Goal: Task Accomplishment & Management: Manage account settings

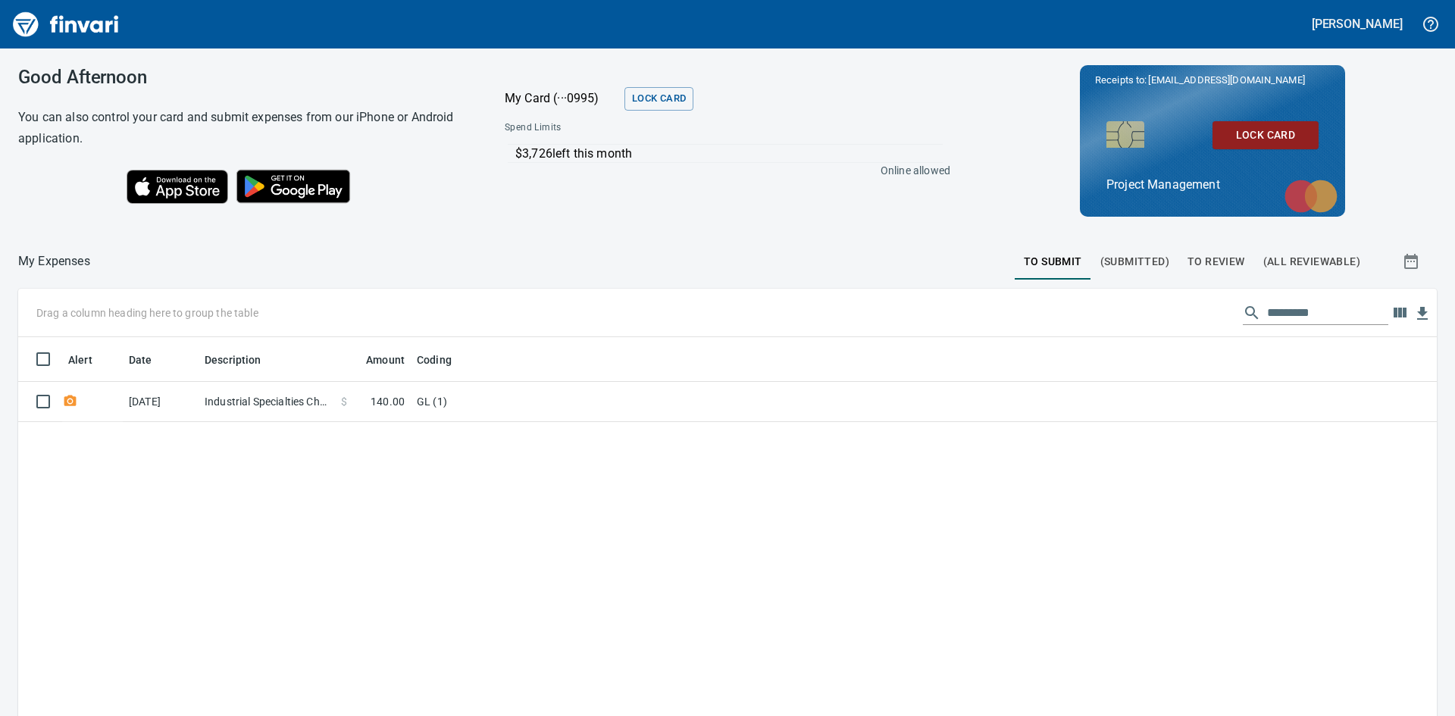
scroll to position [538, 1396]
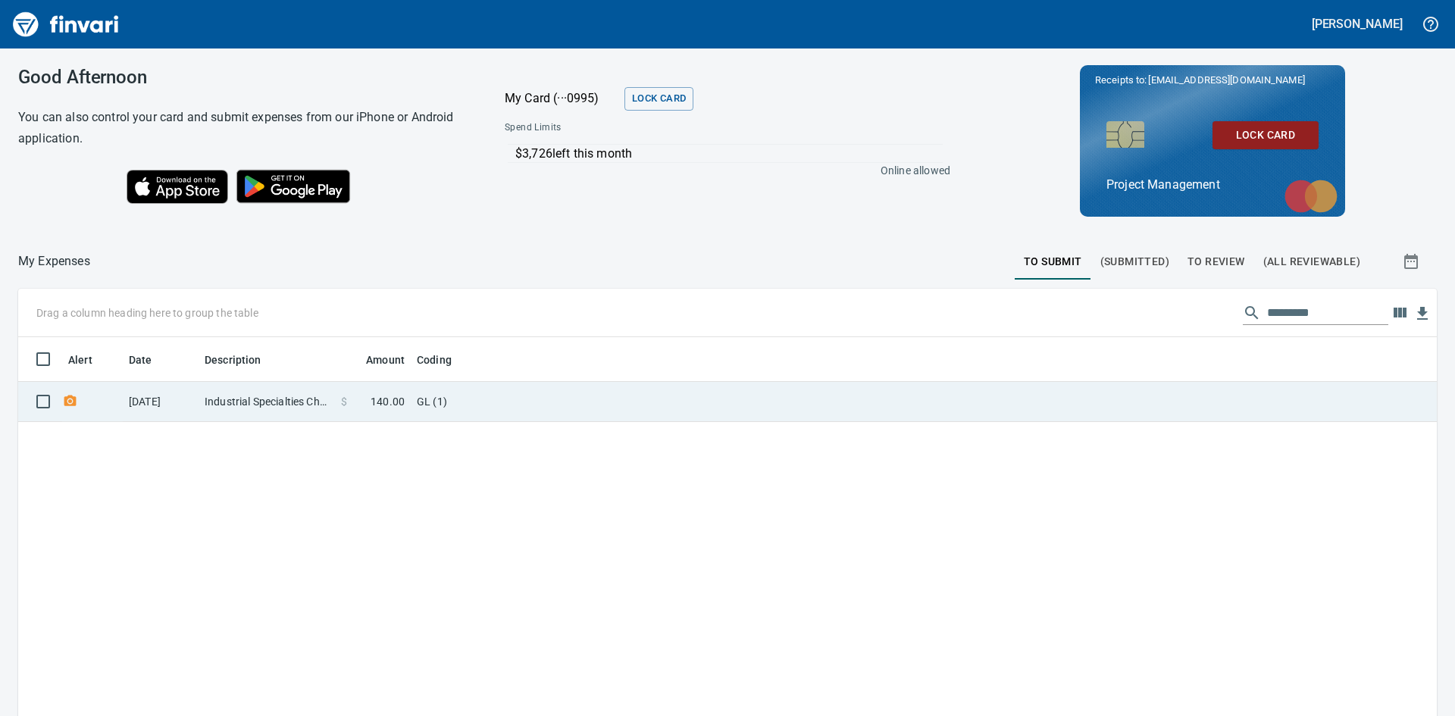
click at [270, 396] on td "Industrial Specialties Chehalis [GEOGRAPHIC_DATA]" at bounding box center [267, 402] width 136 height 40
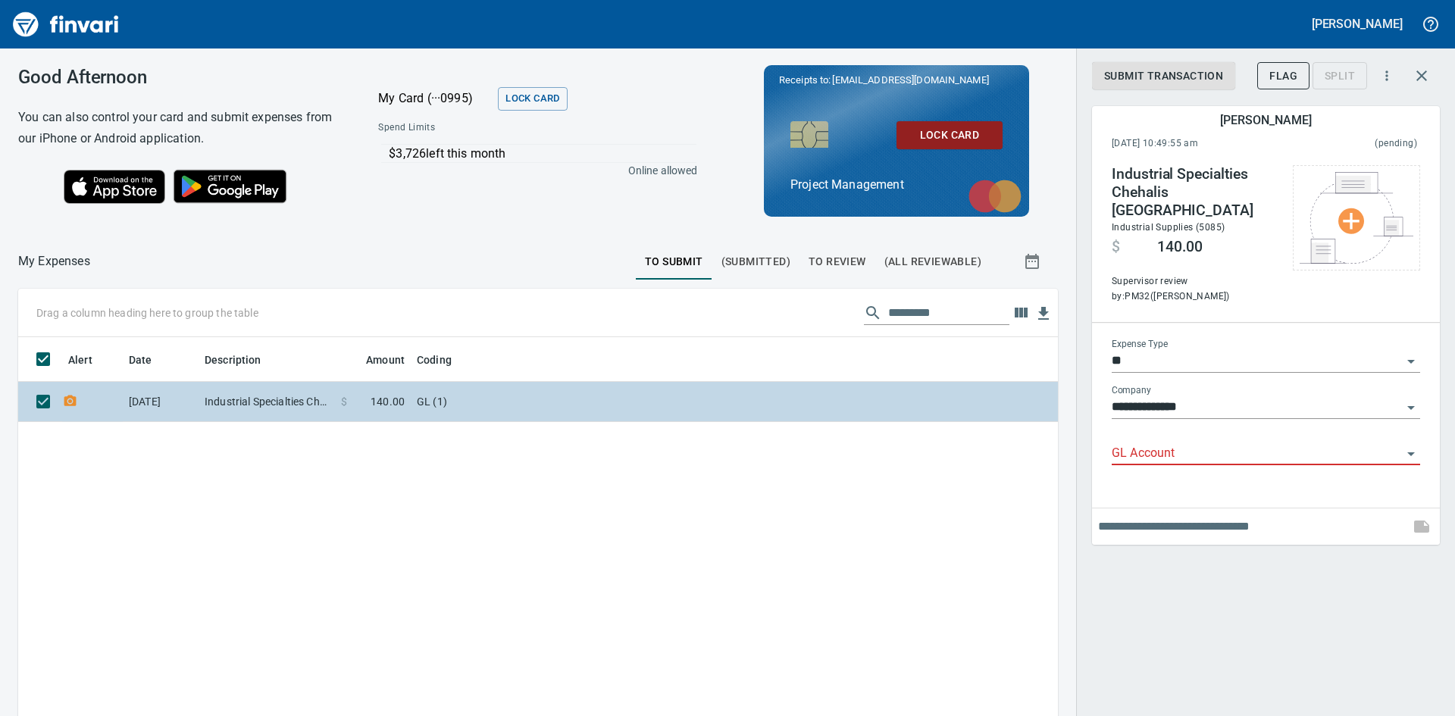
scroll to position [538, 1017]
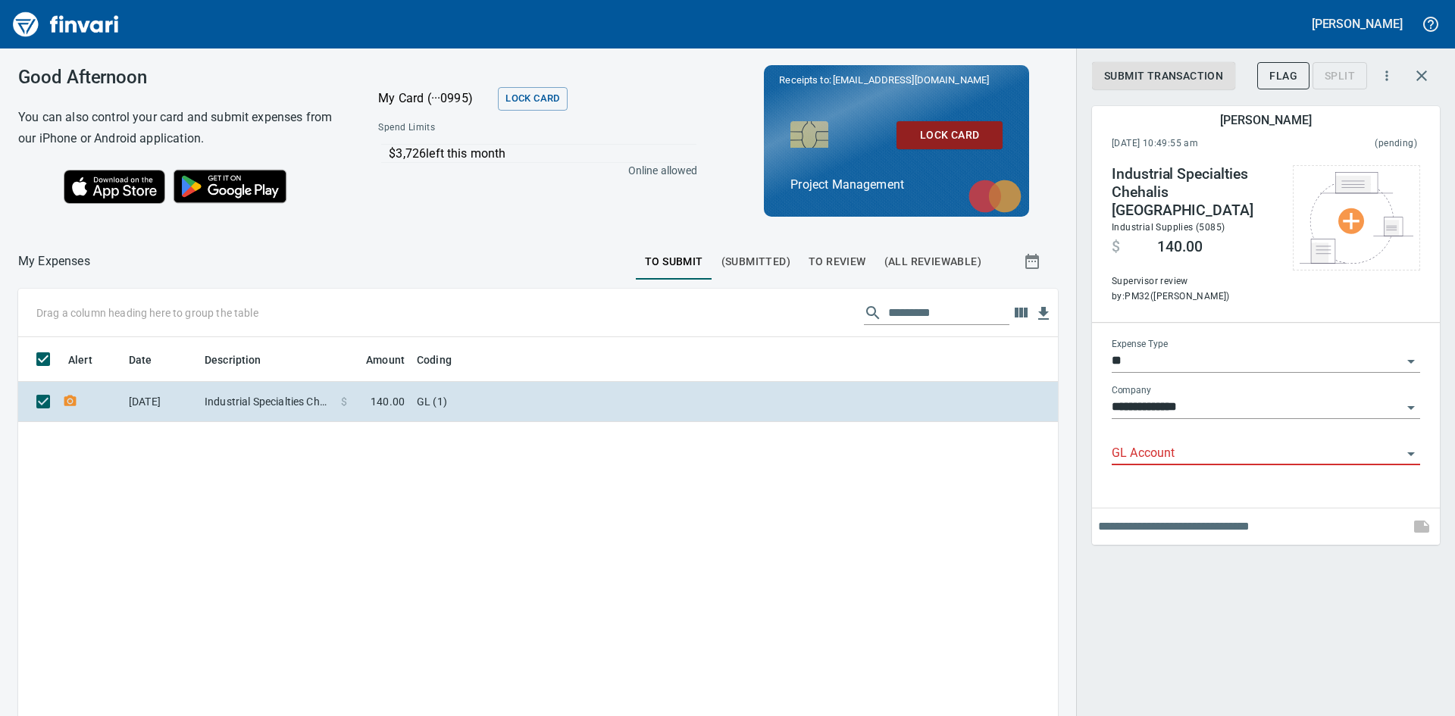
click at [1407, 445] on icon "Open" at bounding box center [1411, 454] width 18 height 18
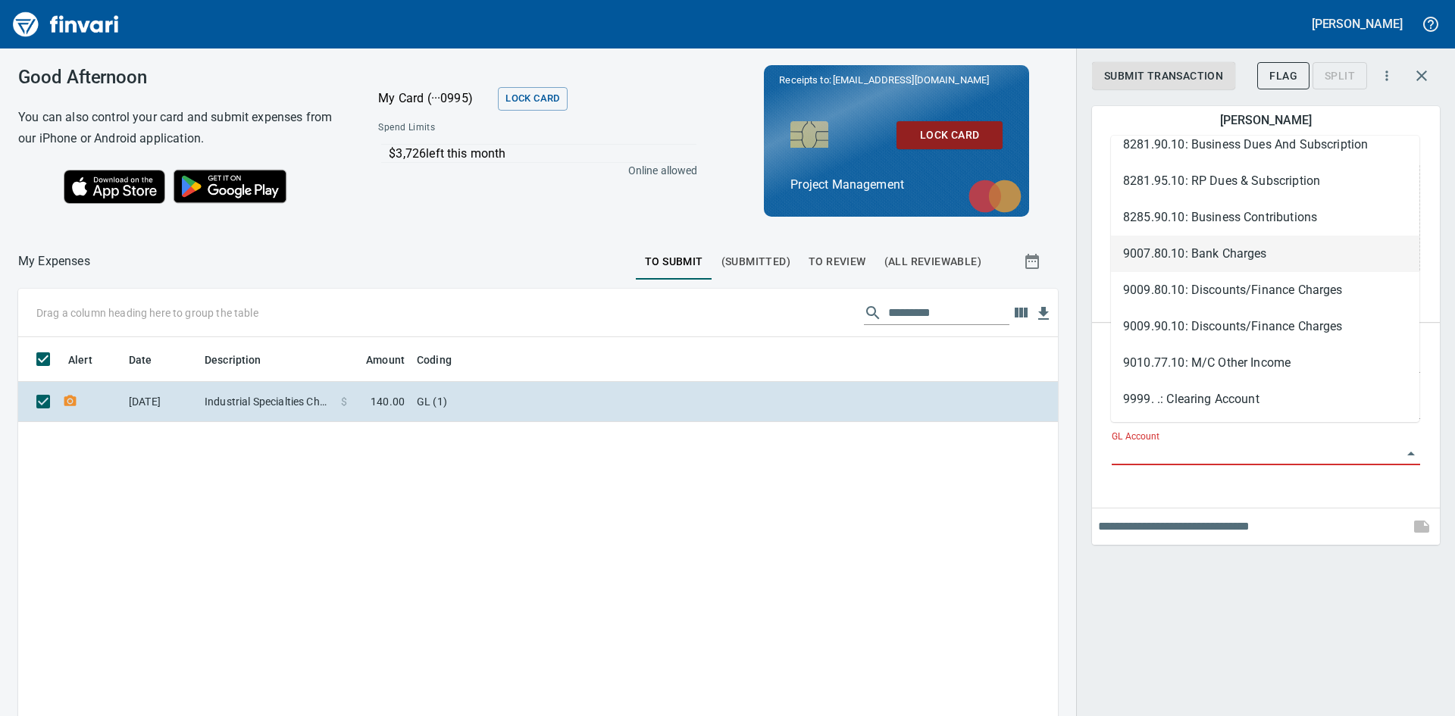
scroll to position [9584, 0]
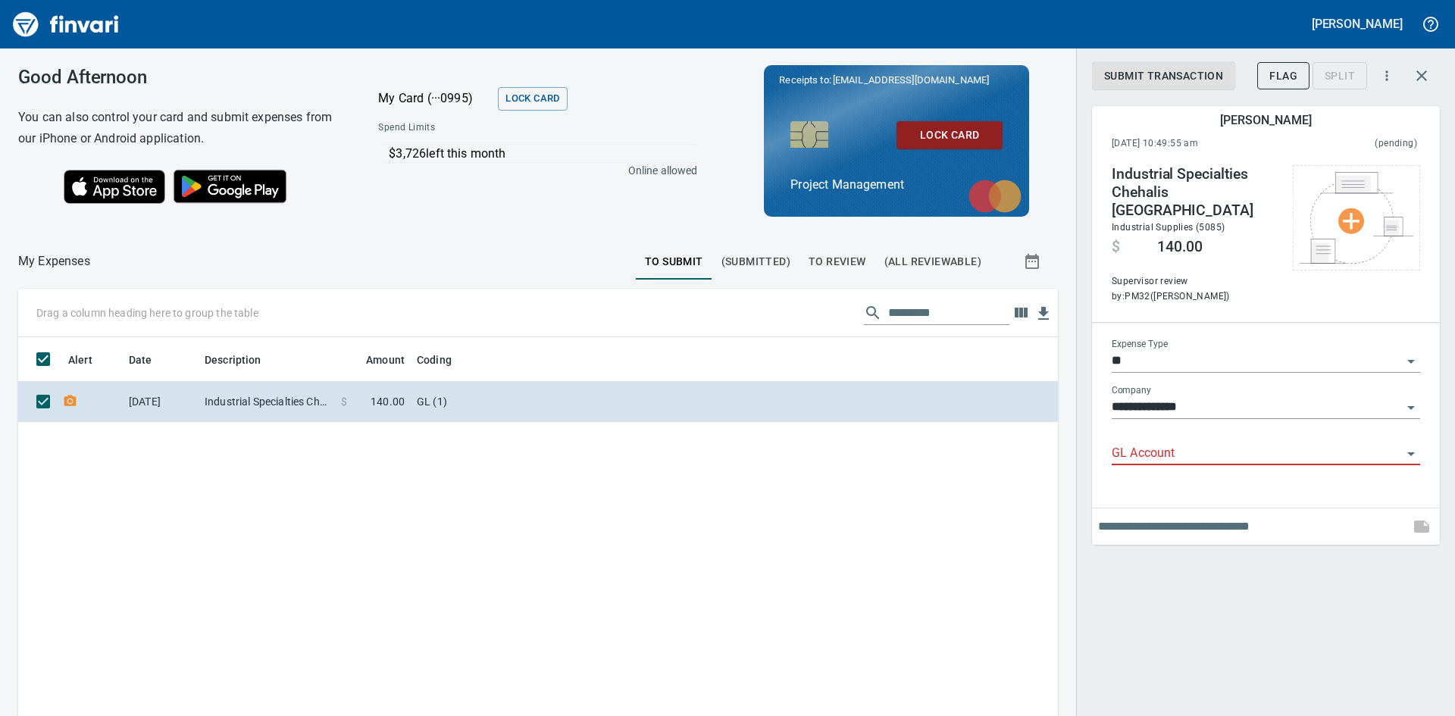
click at [1247, 649] on div "**********" at bounding box center [1265, 358] width 379 height 716
click at [836, 257] on span "To Review" at bounding box center [838, 261] width 58 height 19
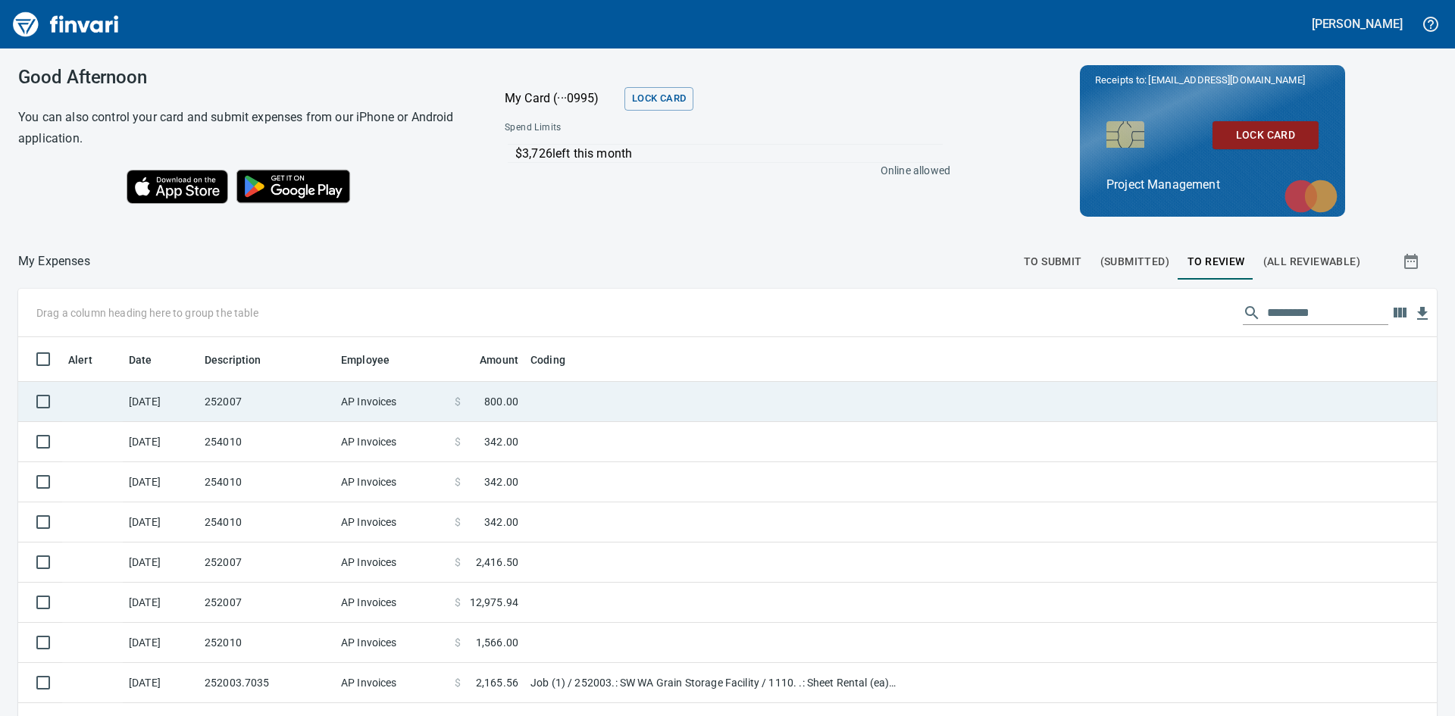
scroll to position [538, 1385]
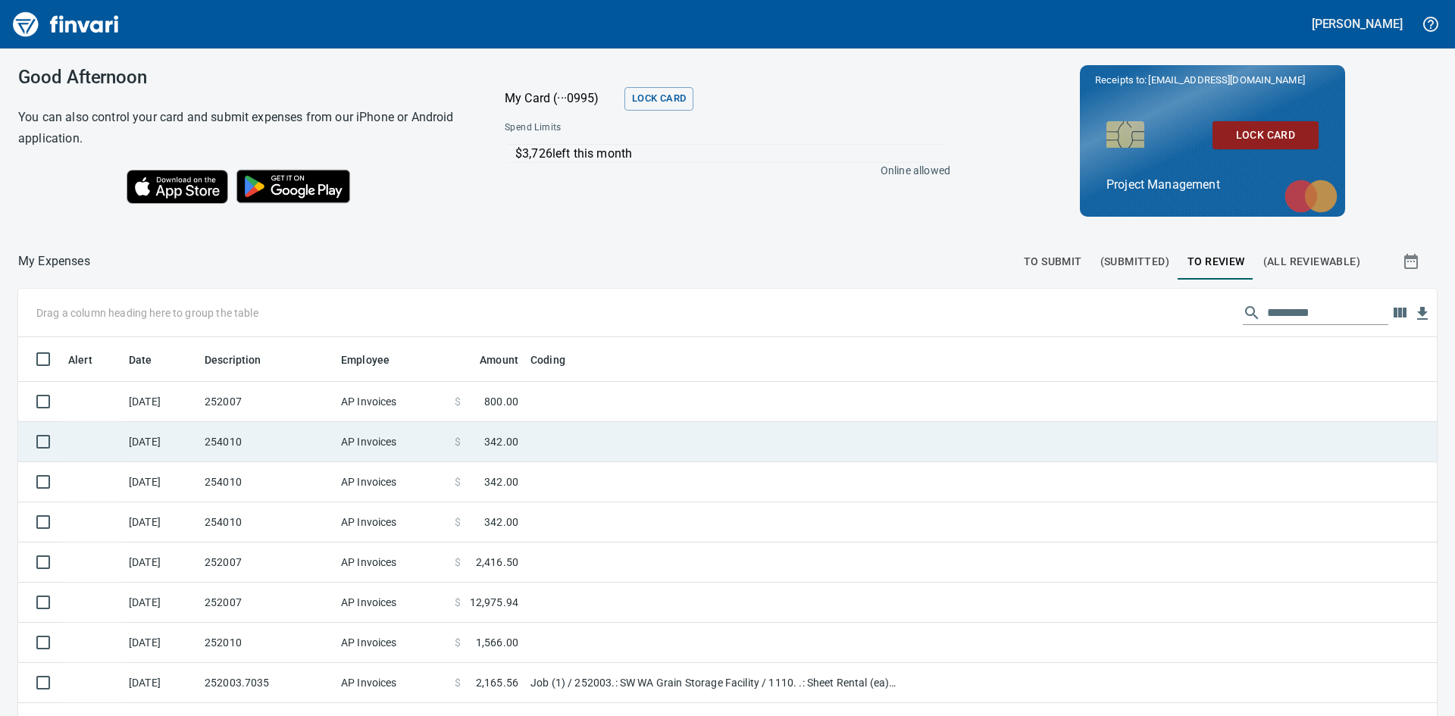
click at [208, 437] on td "254010" at bounding box center [267, 442] width 136 height 40
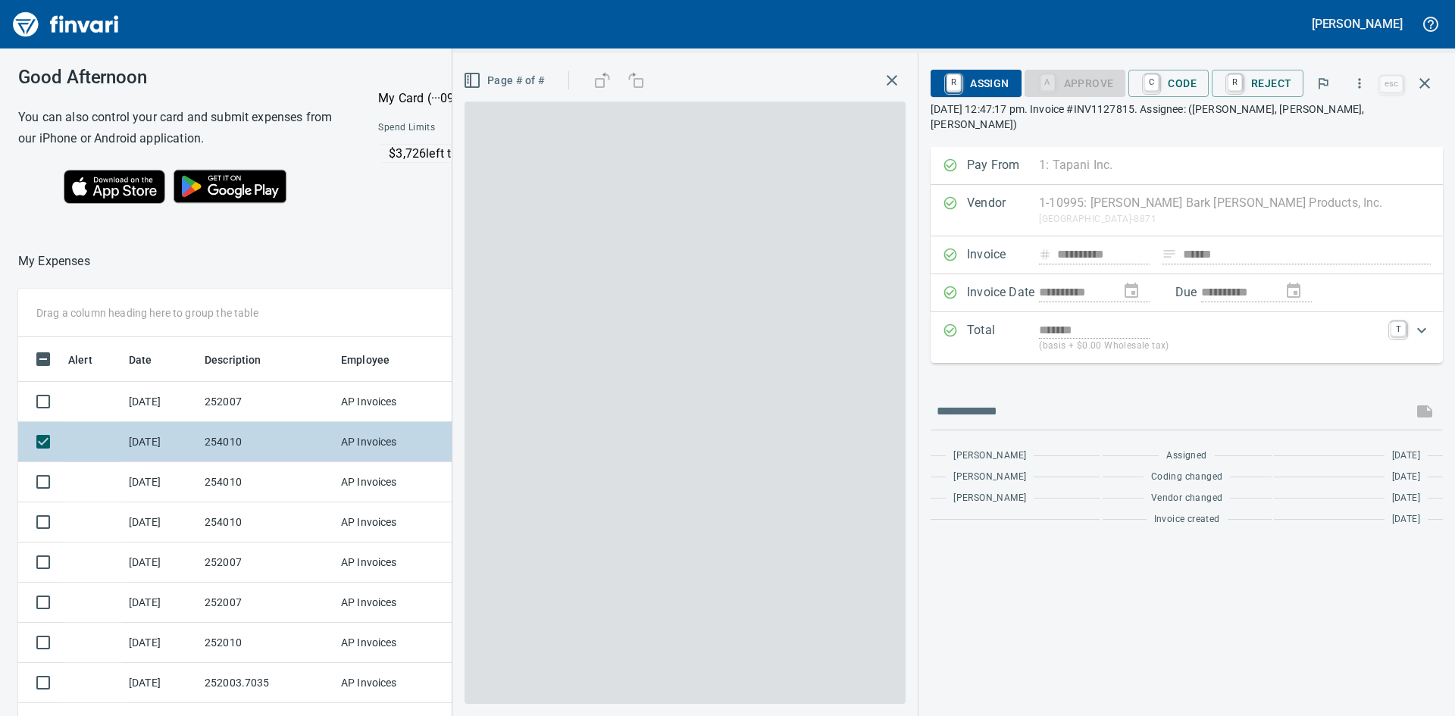
scroll to position [538, 1006]
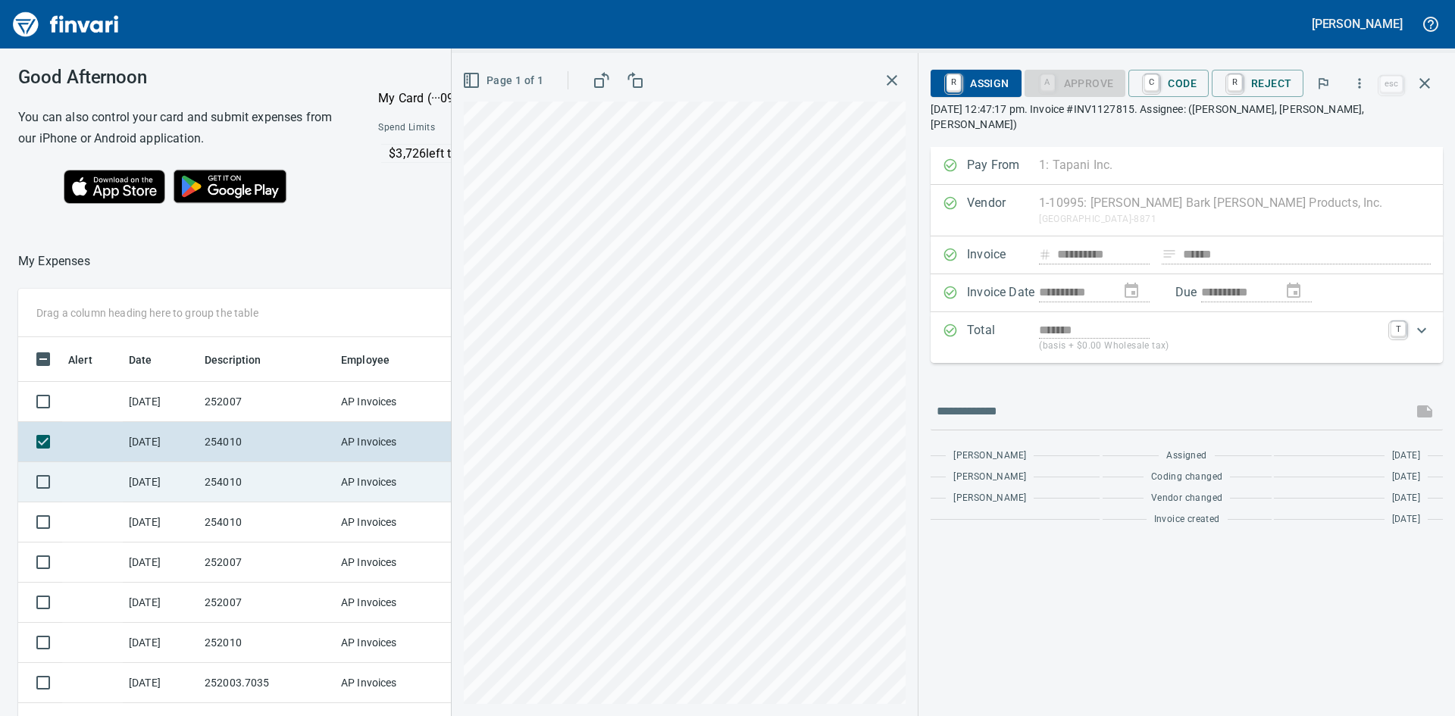
click at [236, 478] on td "254010" at bounding box center [267, 482] width 136 height 40
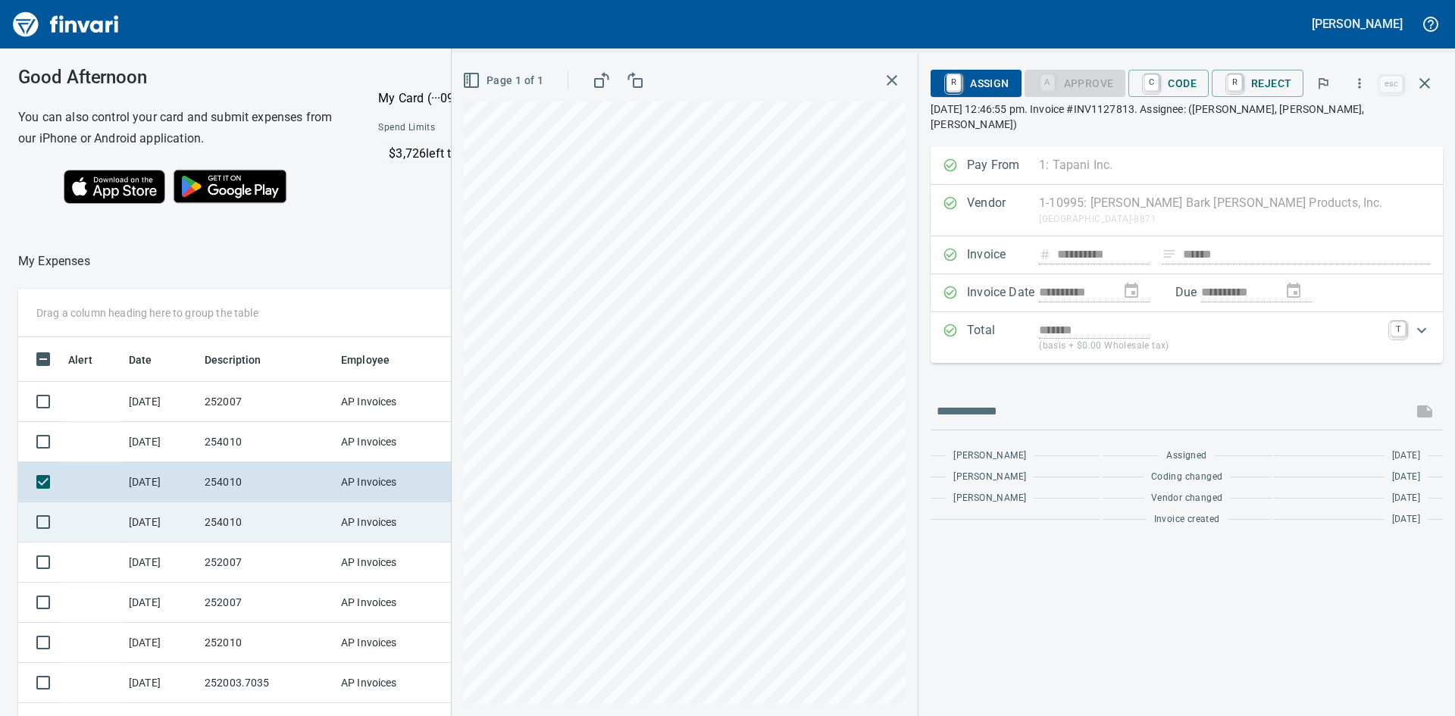
click at [229, 518] on td "254010" at bounding box center [267, 522] width 136 height 40
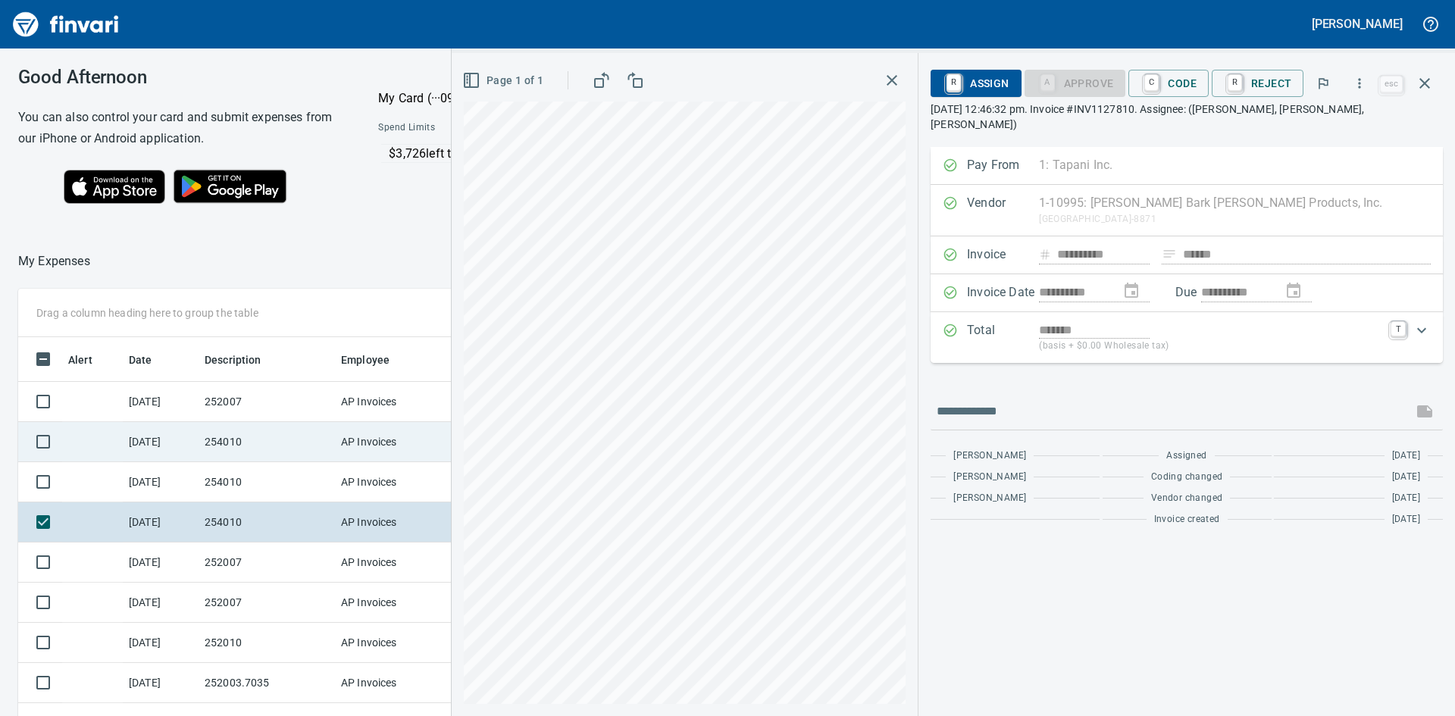
click at [233, 434] on td "254010" at bounding box center [267, 442] width 136 height 40
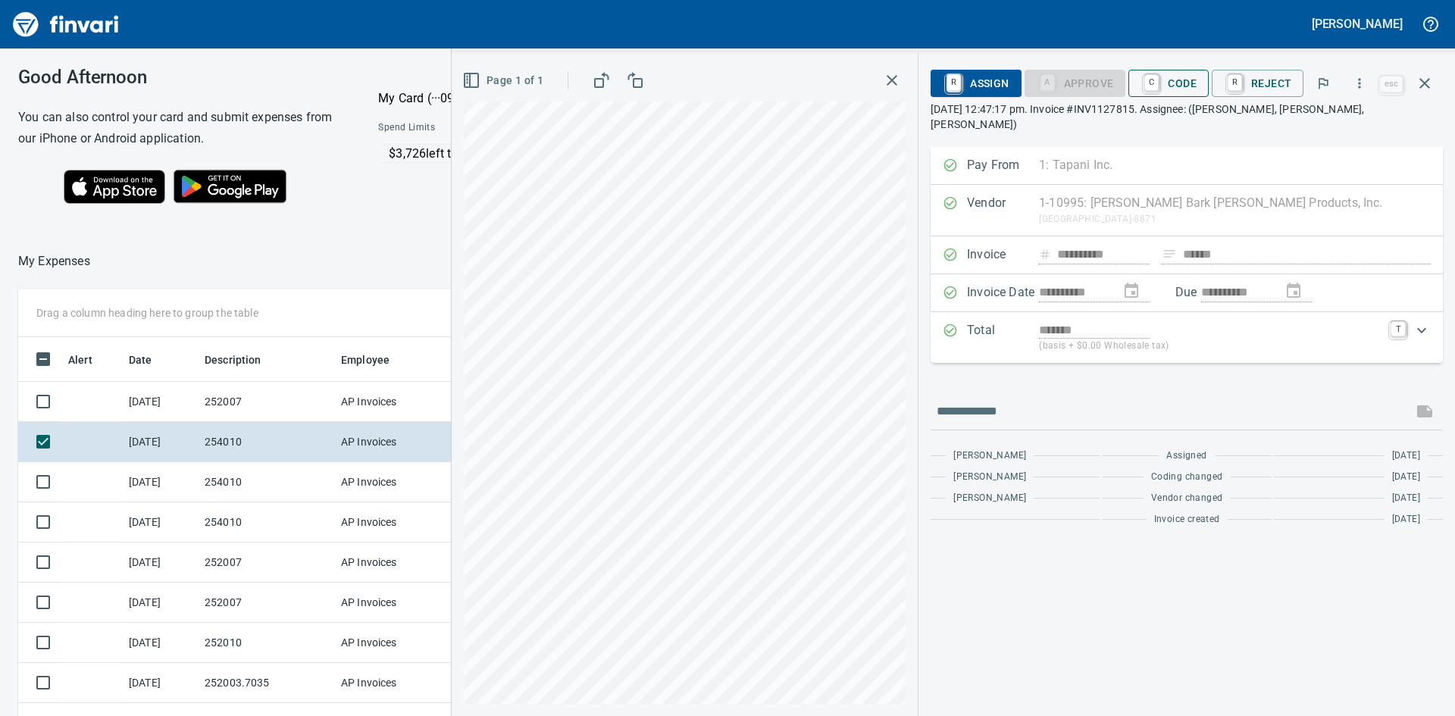
click at [1179, 83] on span "C Code" at bounding box center [1169, 83] width 56 height 26
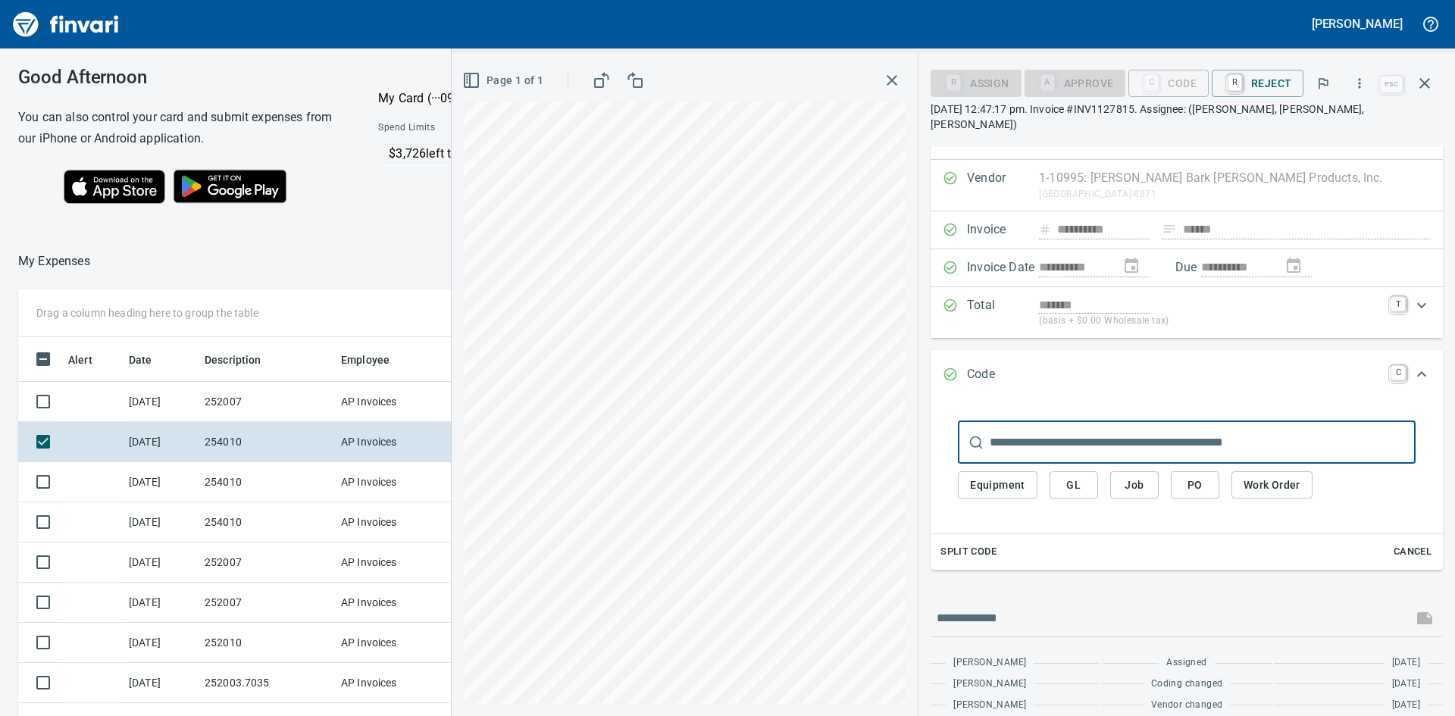
scroll to position [46, 0]
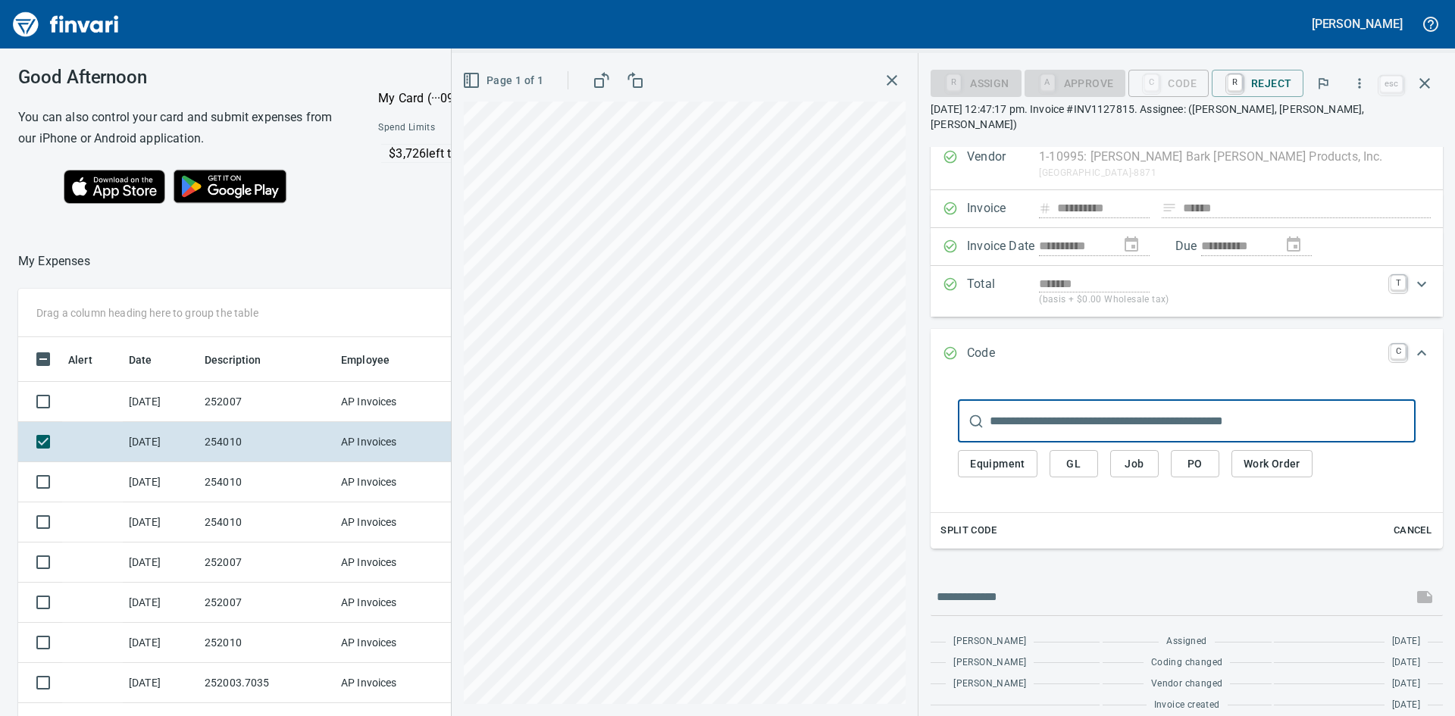
click at [1142, 455] on span "Job" at bounding box center [1134, 464] width 24 height 19
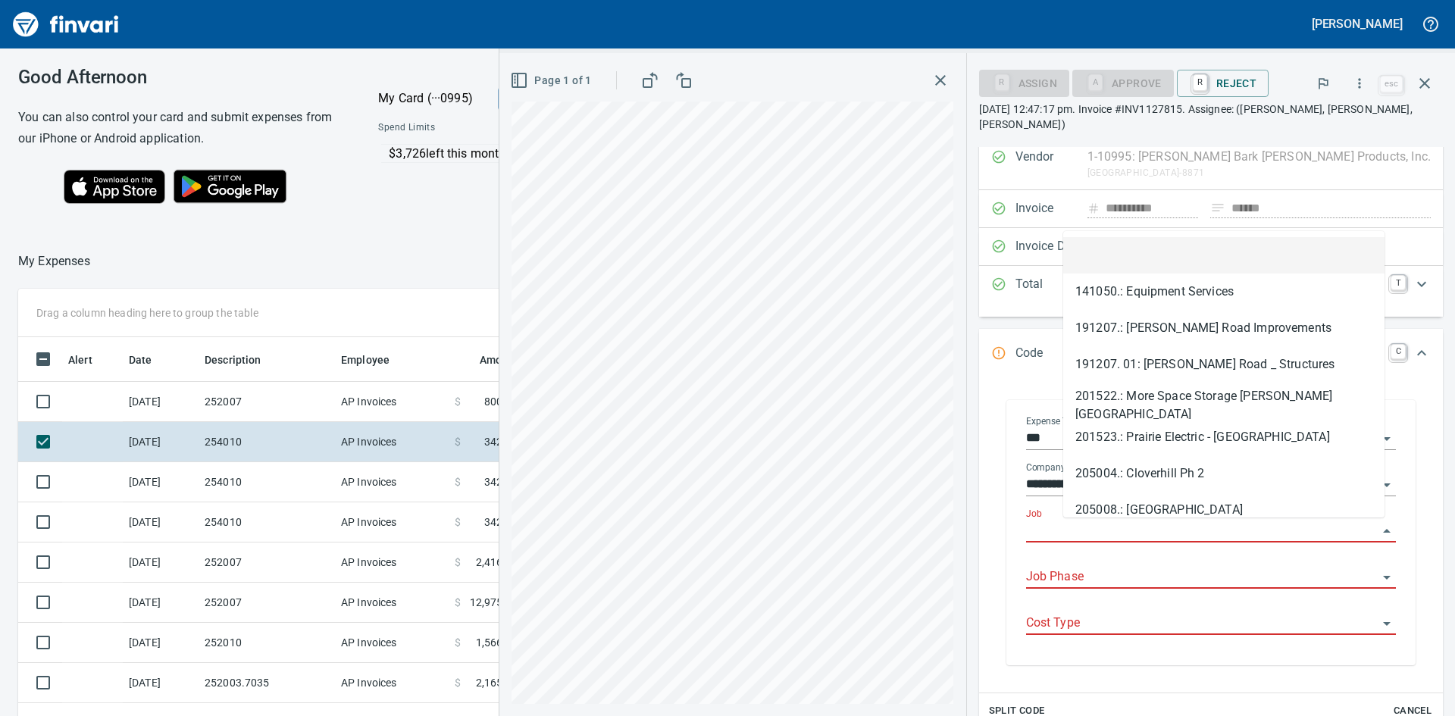
click at [1173, 529] on input "Job" at bounding box center [1202, 531] width 352 height 21
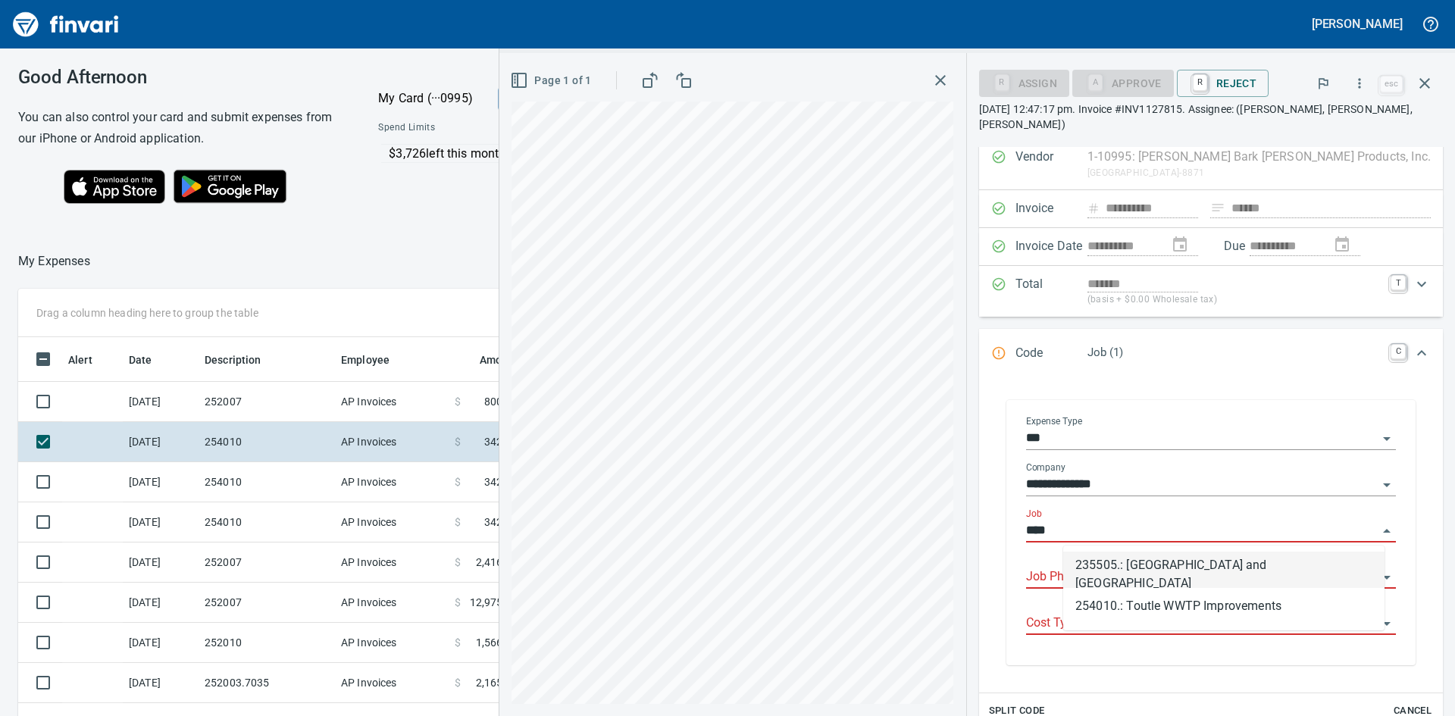
scroll to position [538, 1006]
click at [1153, 606] on li "254010.: Toutle WWTP Improvements" at bounding box center [1223, 606] width 321 height 36
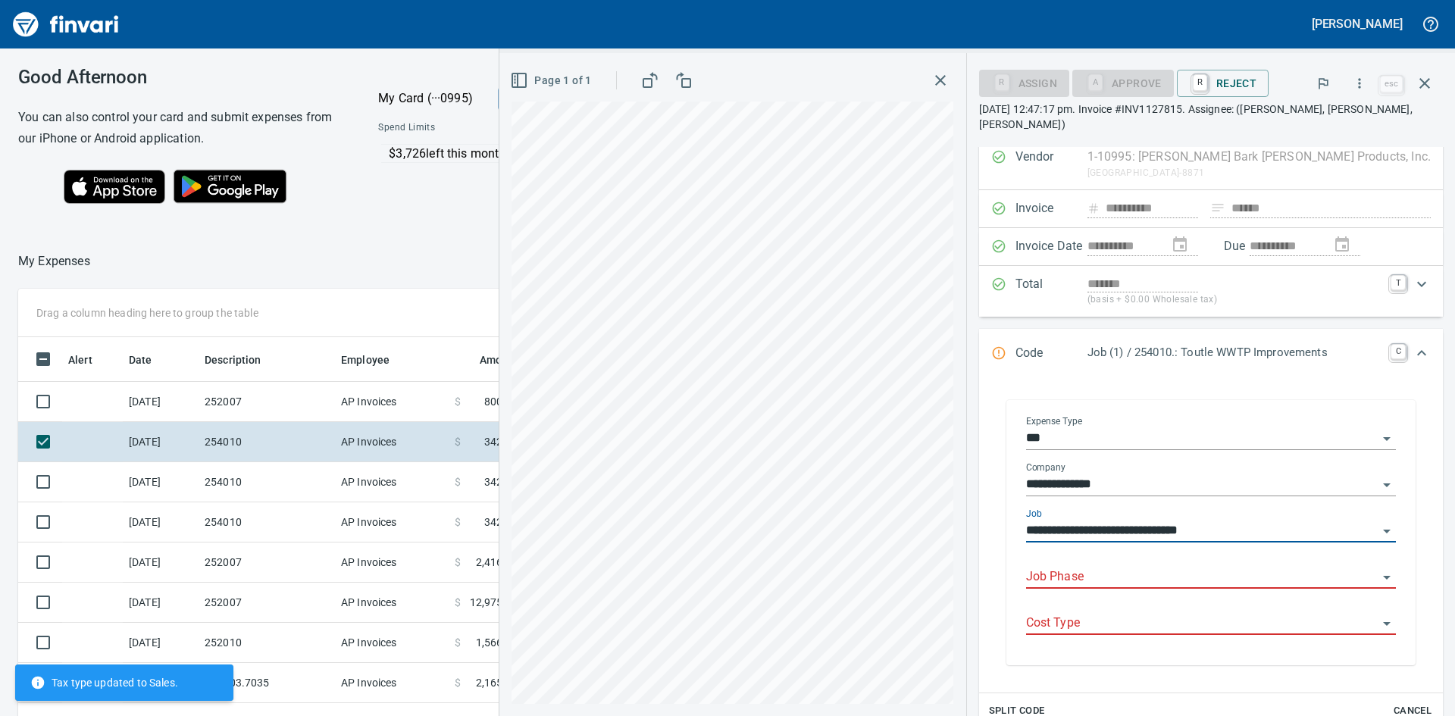
type input "**********"
click at [1160, 571] on input "Job Phase" at bounding box center [1202, 577] width 352 height 21
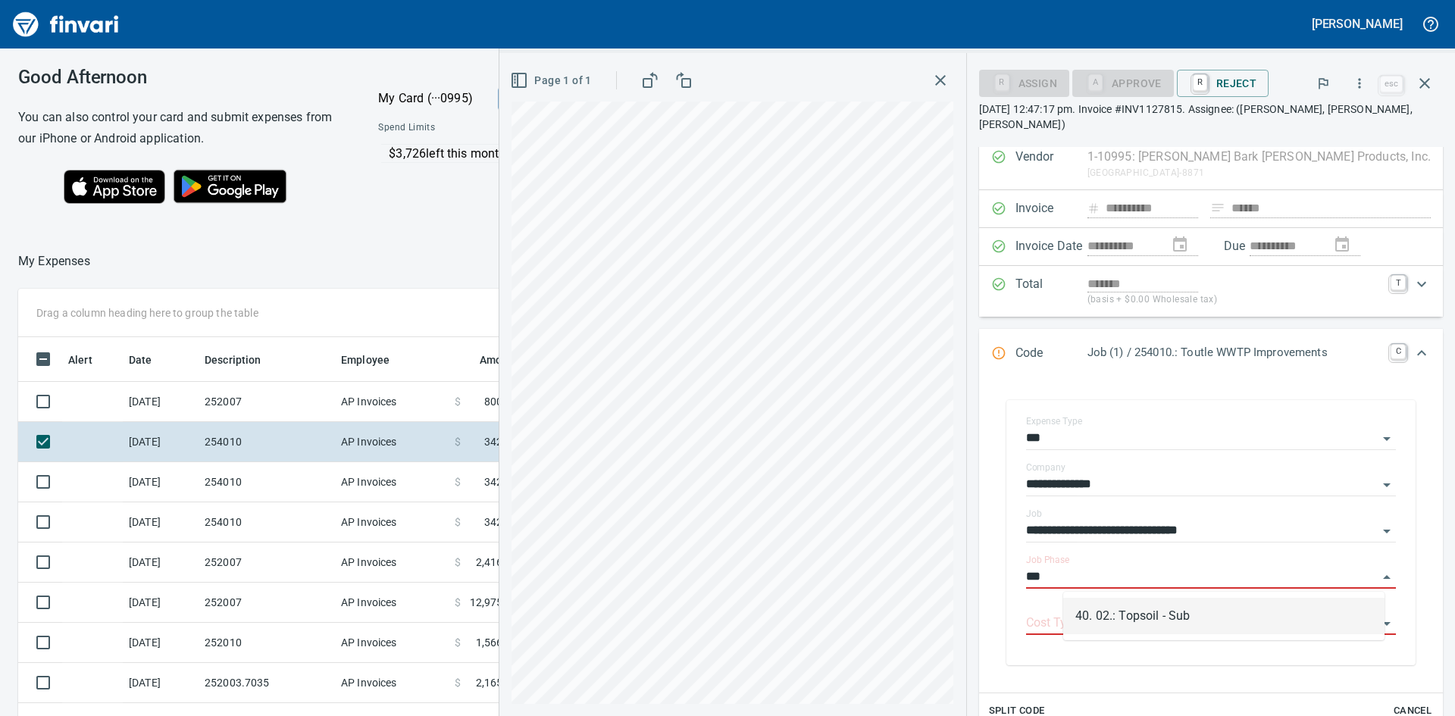
click at [1165, 622] on li "40. 02.: Topsoil - Sub" at bounding box center [1223, 616] width 321 height 36
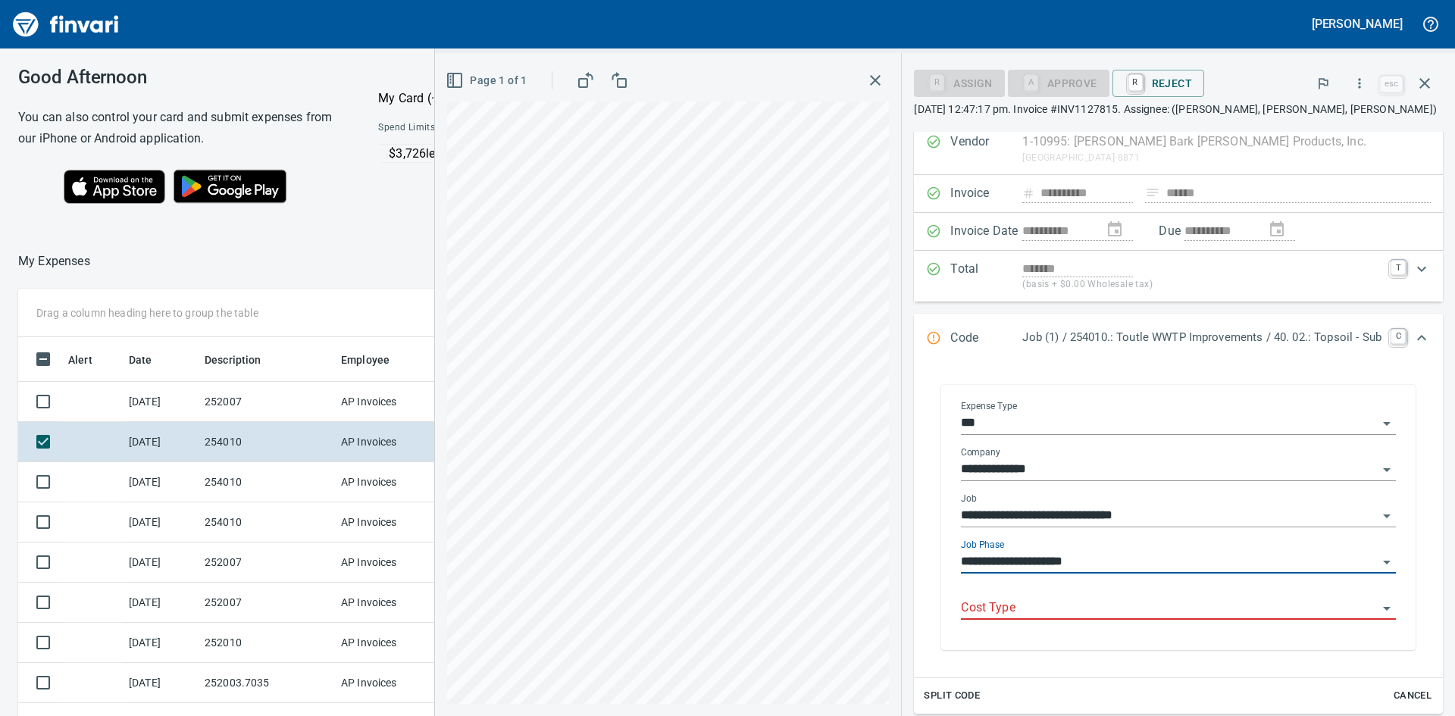
type input "**********"
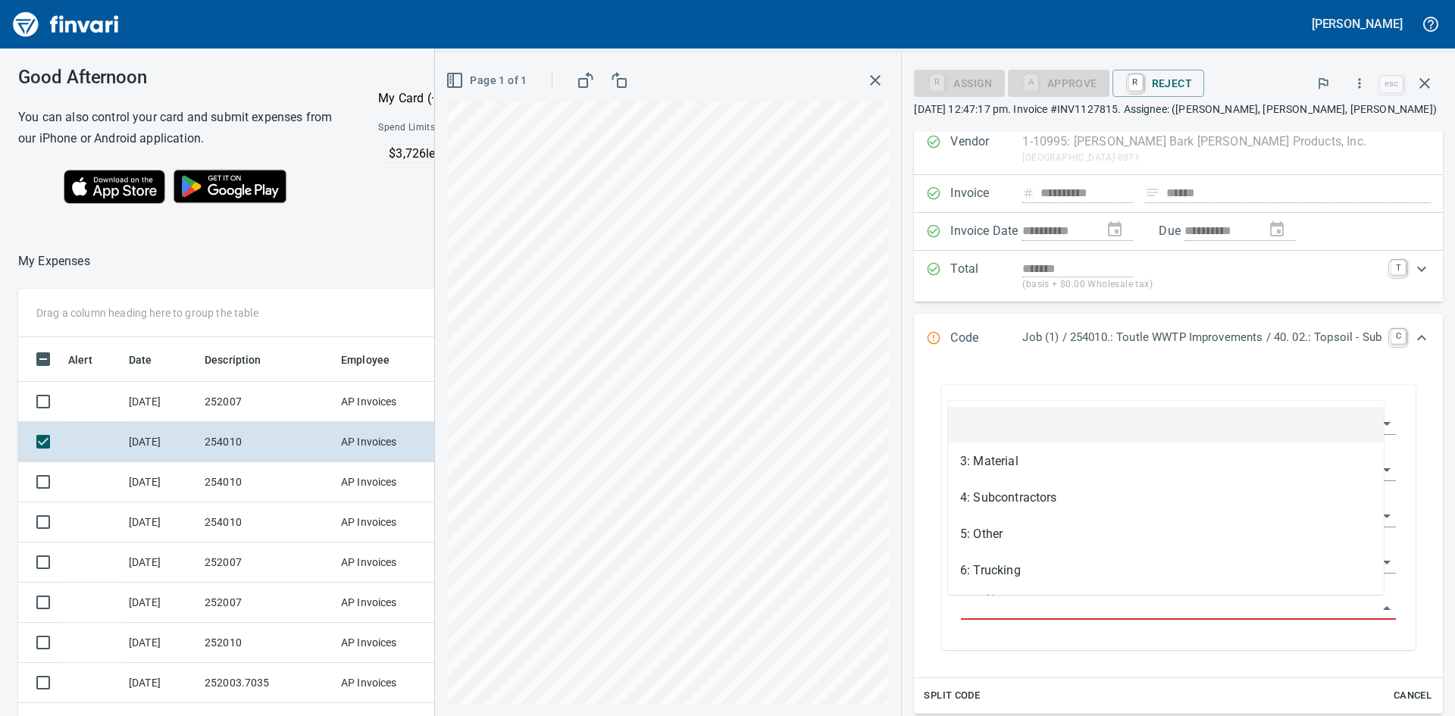
click at [1077, 612] on input "Cost Type" at bounding box center [1169, 608] width 417 height 21
click at [999, 467] on li "3: Material" at bounding box center [1166, 461] width 436 height 36
type input "**********"
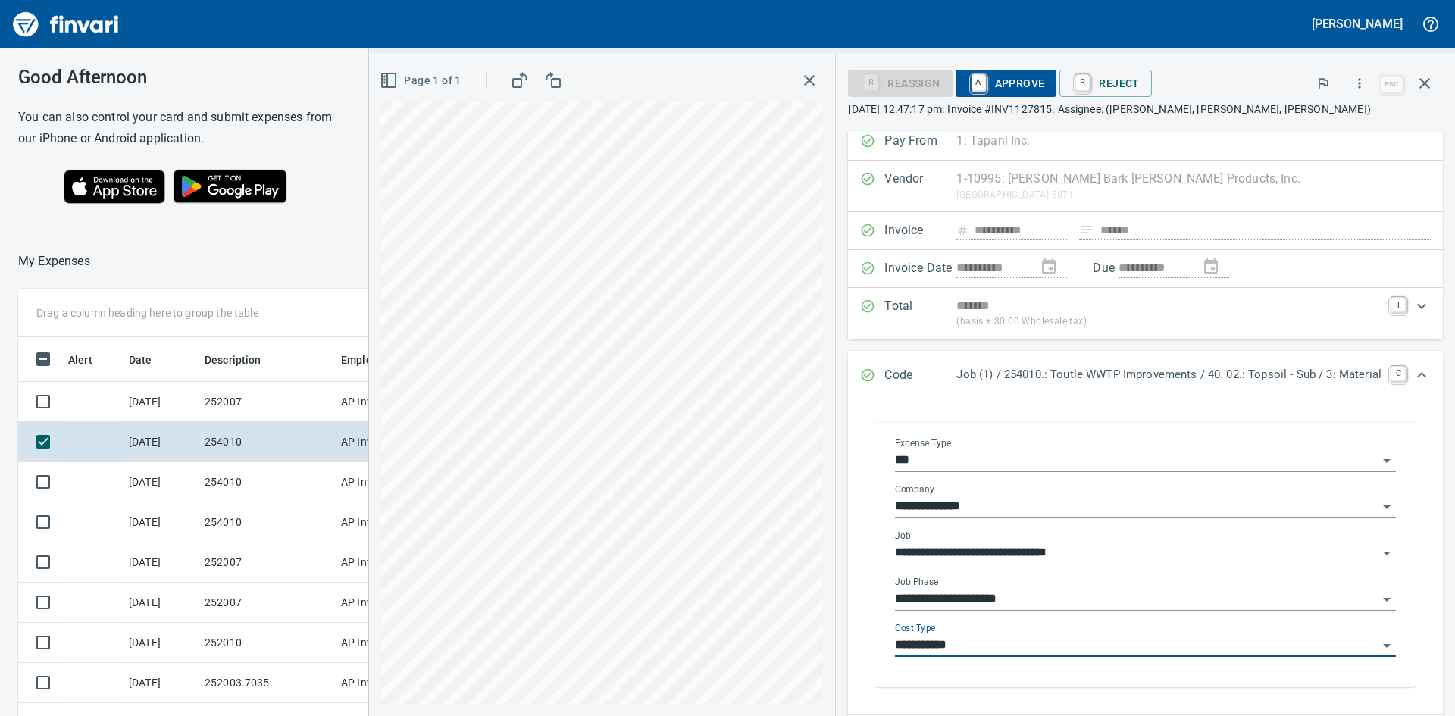
scroll to position [0, 0]
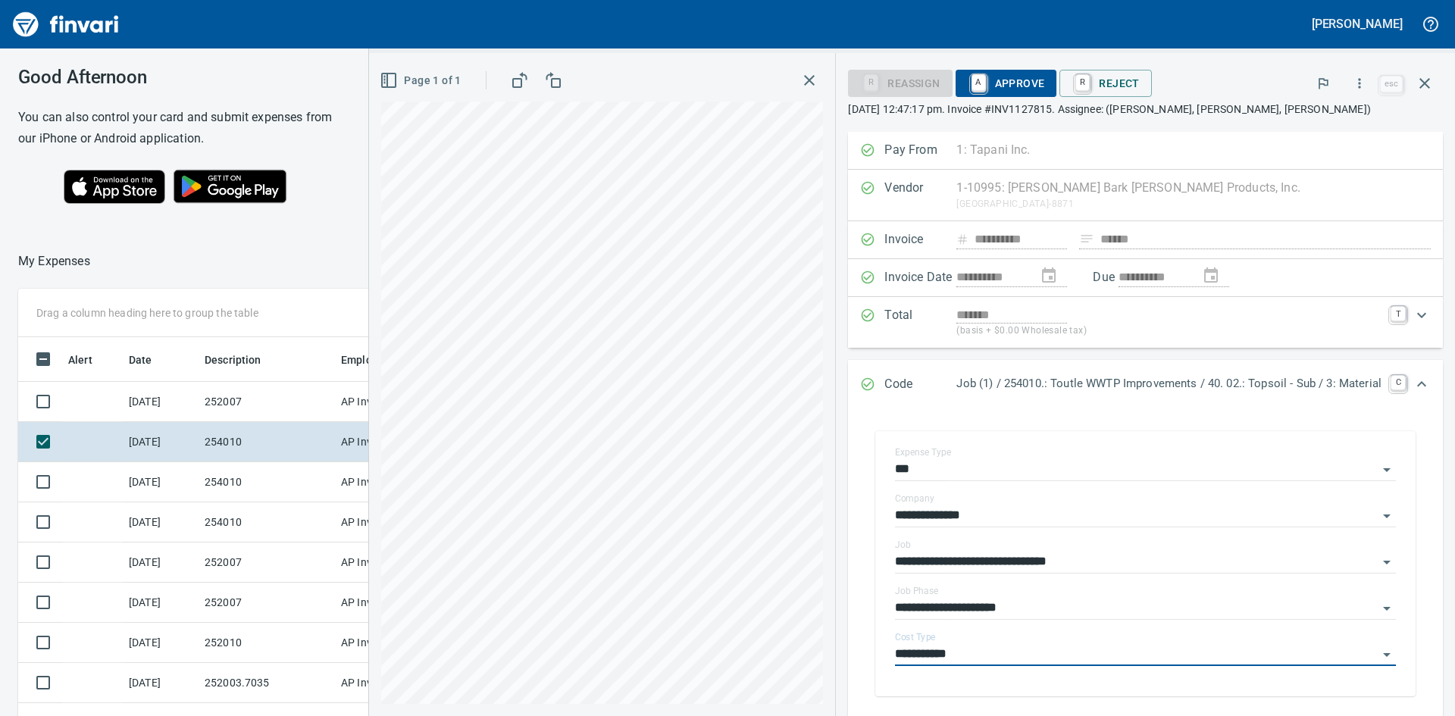
click at [1009, 82] on span "A Approve" at bounding box center [1006, 83] width 77 height 26
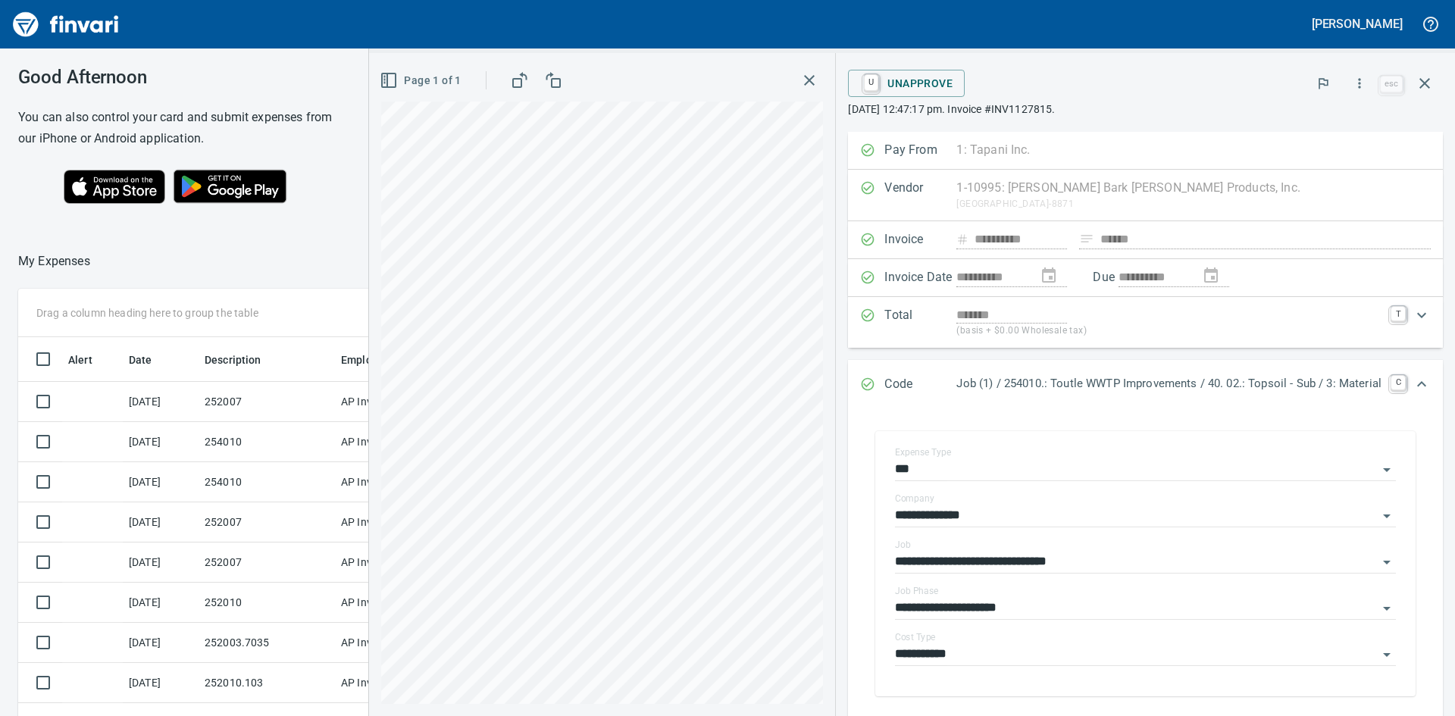
click at [801, 80] on icon "button" at bounding box center [809, 80] width 18 height 18
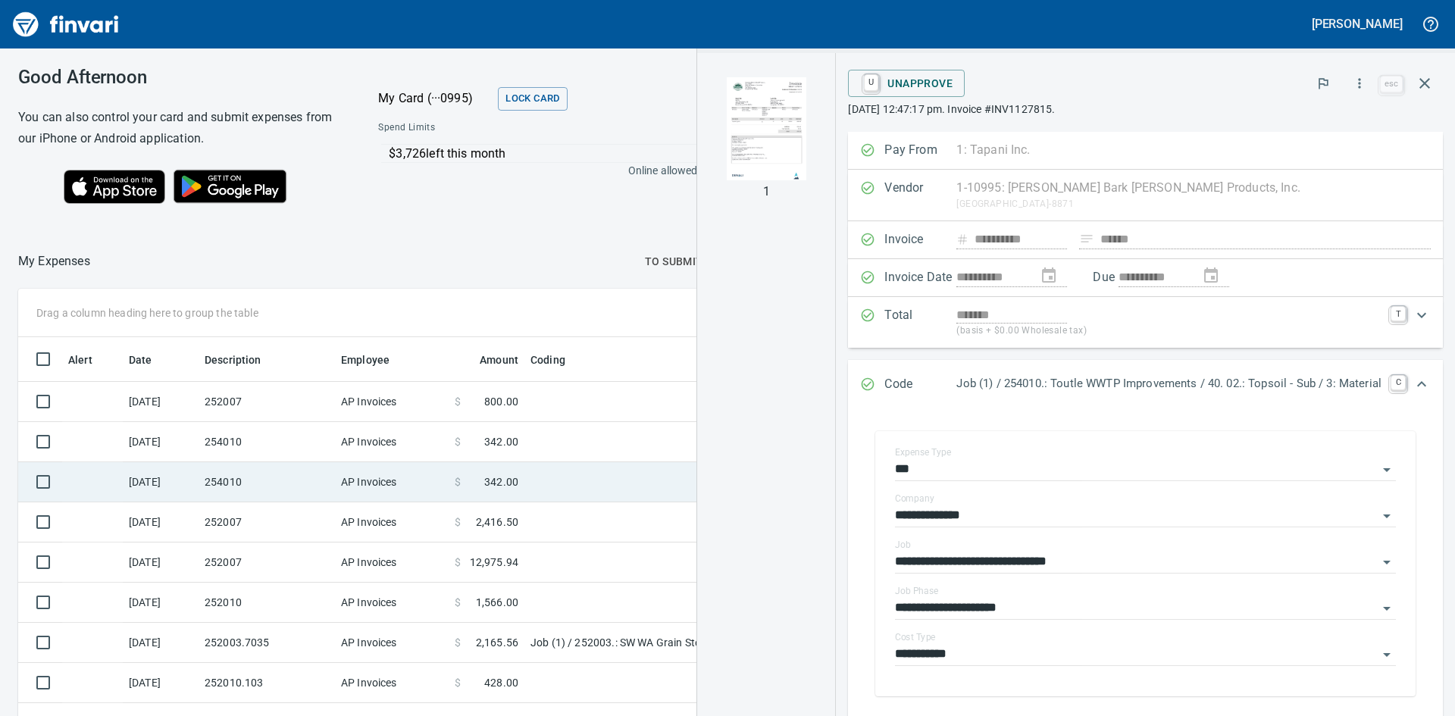
click at [235, 481] on td "254010" at bounding box center [267, 482] width 136 height 40
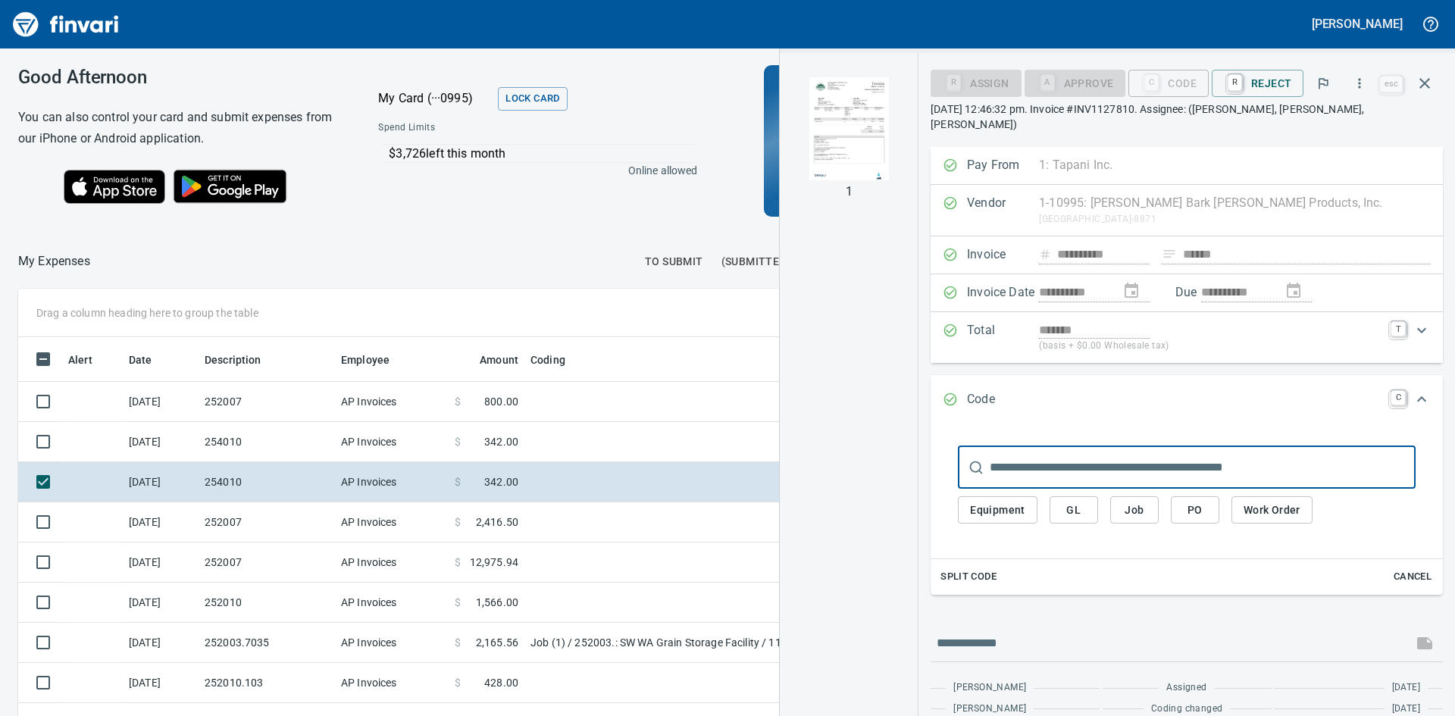
click at [1136, 501] on span "Job" at bounding box center [1134, 510] width 24 height 19
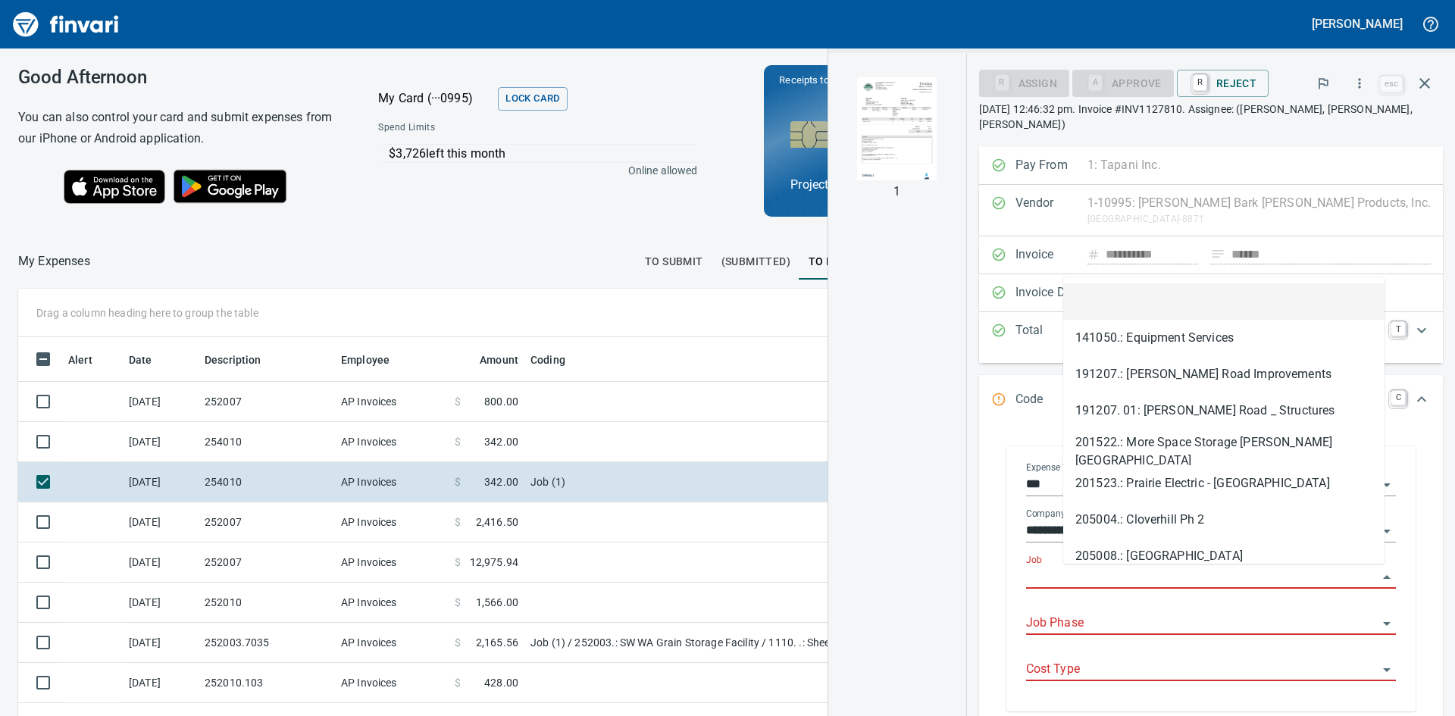
click at [1131, 573] on input "Job" at bounding box center [1202, 577] width 352 height 21
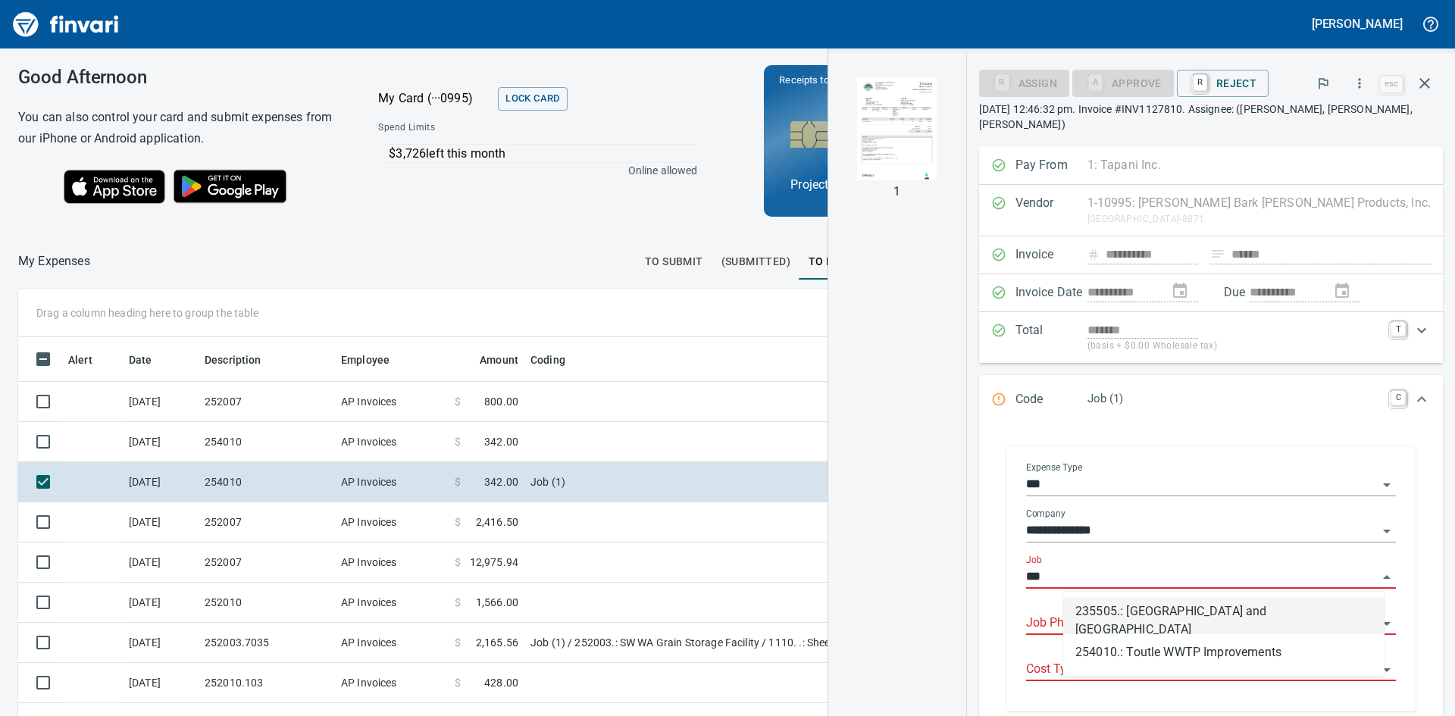
scroll to position [538, 1006]
drag, startPoint x: 1158, startPoint y: 646, endPoint x: 1156, endPoint y: 637, distance: 10.0
click at [1158, 647] on li "254010.: Toutle WWTP Improvements" at bounding box center [1223, 652] width 321 height 36
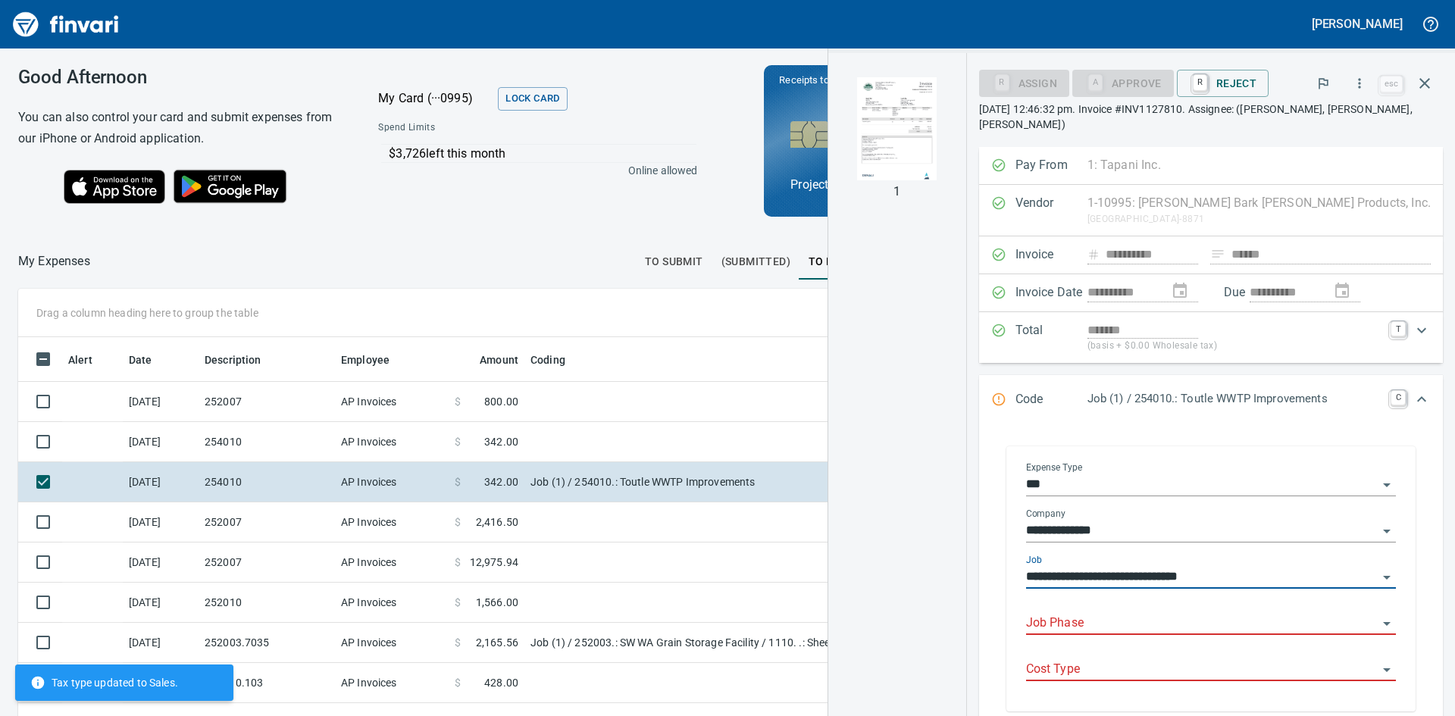
type input "**********"
click at [1156, 622] on input "Job Phase" at bounding box center [1202, 623] width 352 height 21
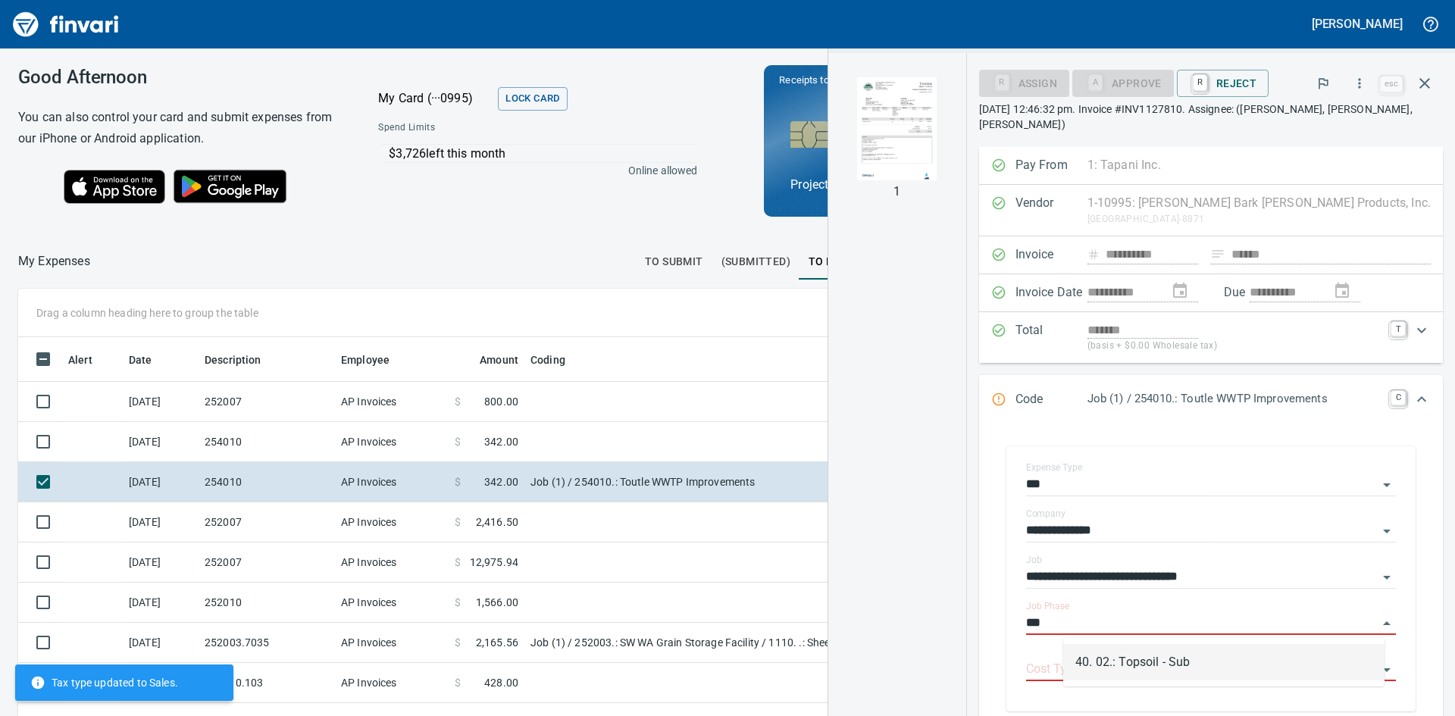
click at [1179, 660] on li "40. 02.: Topsoil - Sub" at bounding box center [1223, 662] width 321 height 36
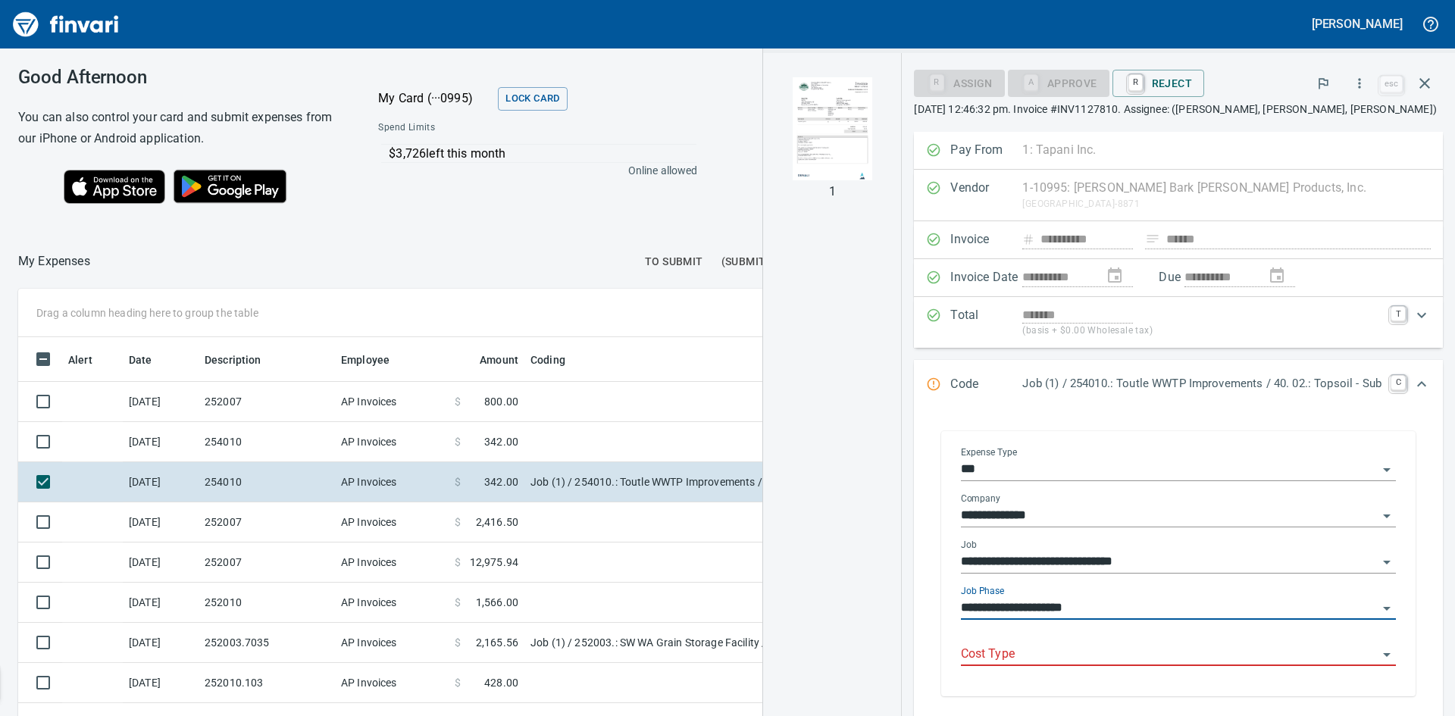
type input "**********"
click at [1157, 644] on input "Cost Type" at bounding box center [1169, 654] width 417 height 21
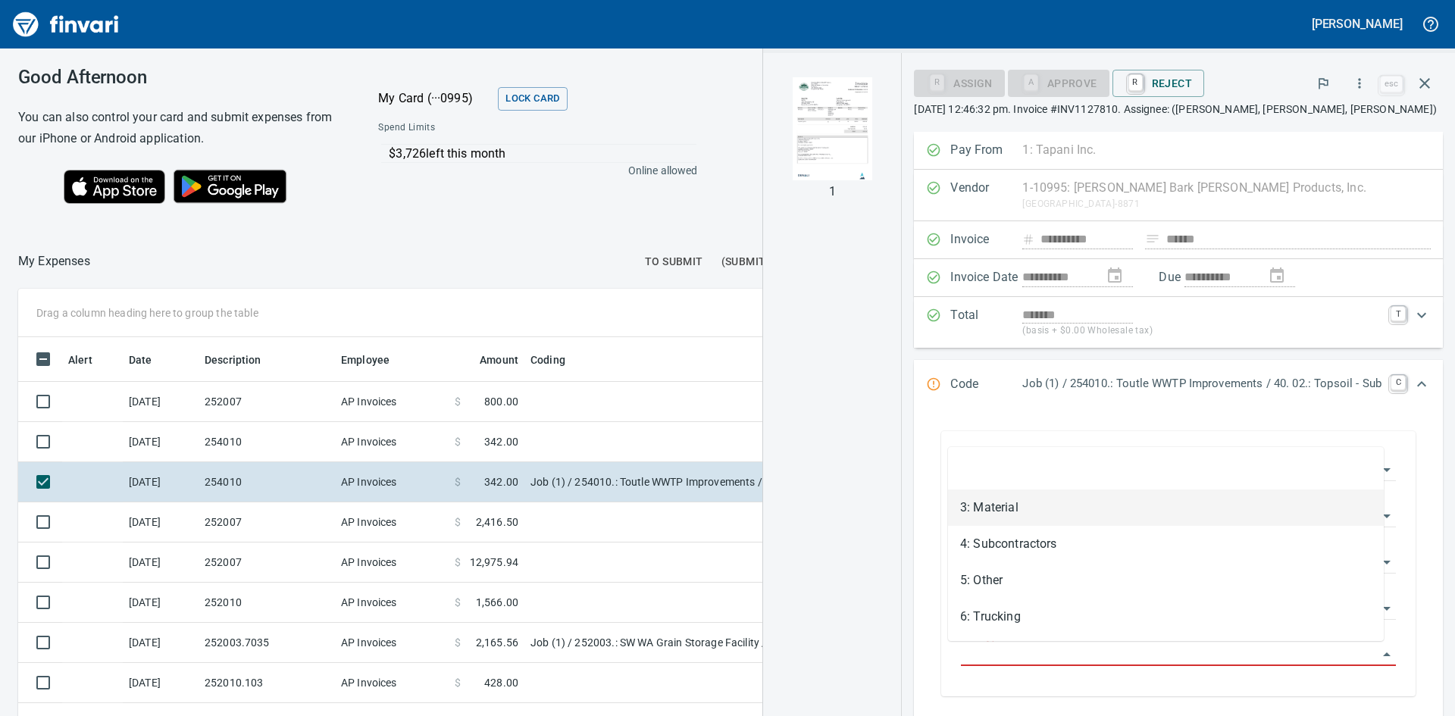
click at [1058, 512] on li "3: Material" at bounding box center [1166, 508] width 436 height 36
type input "**********"
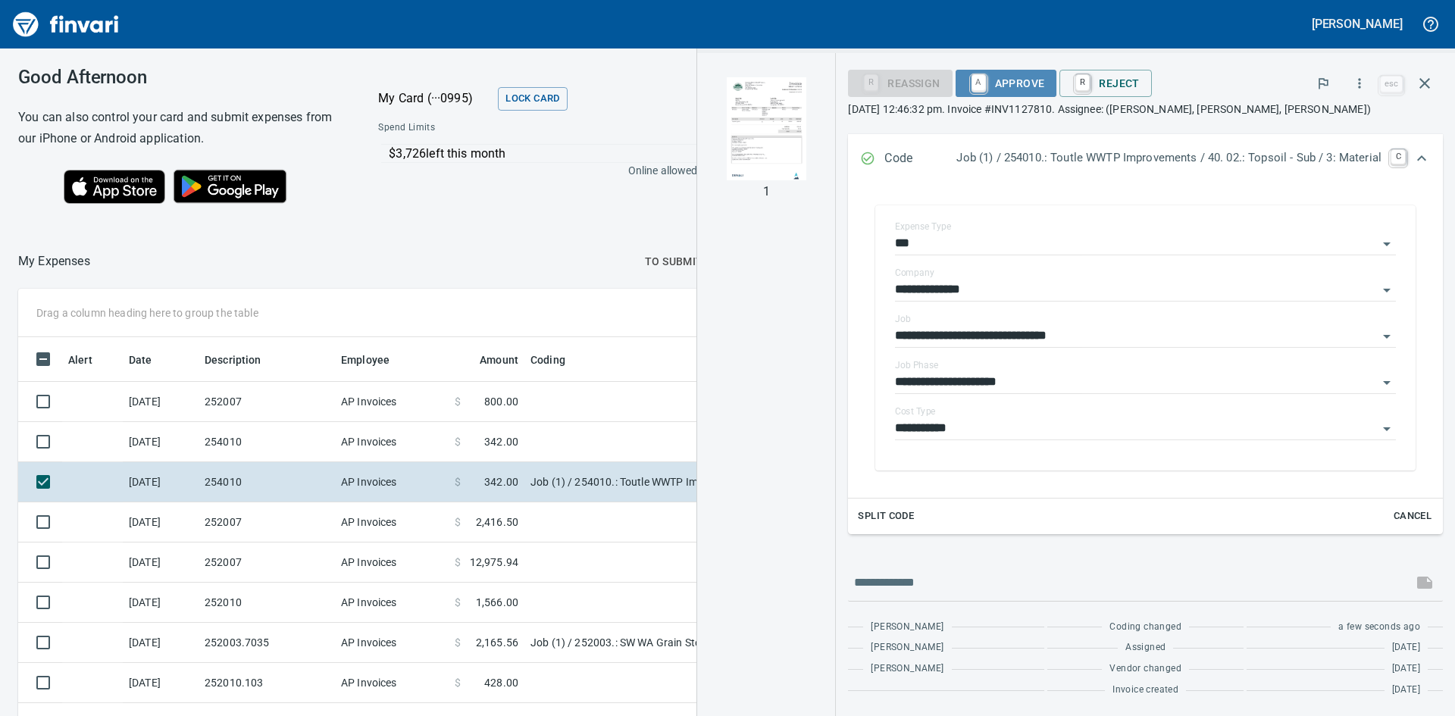
click at [994, 78] on span "A Approve" at bounding box center [1006, 83] width 77 height 26
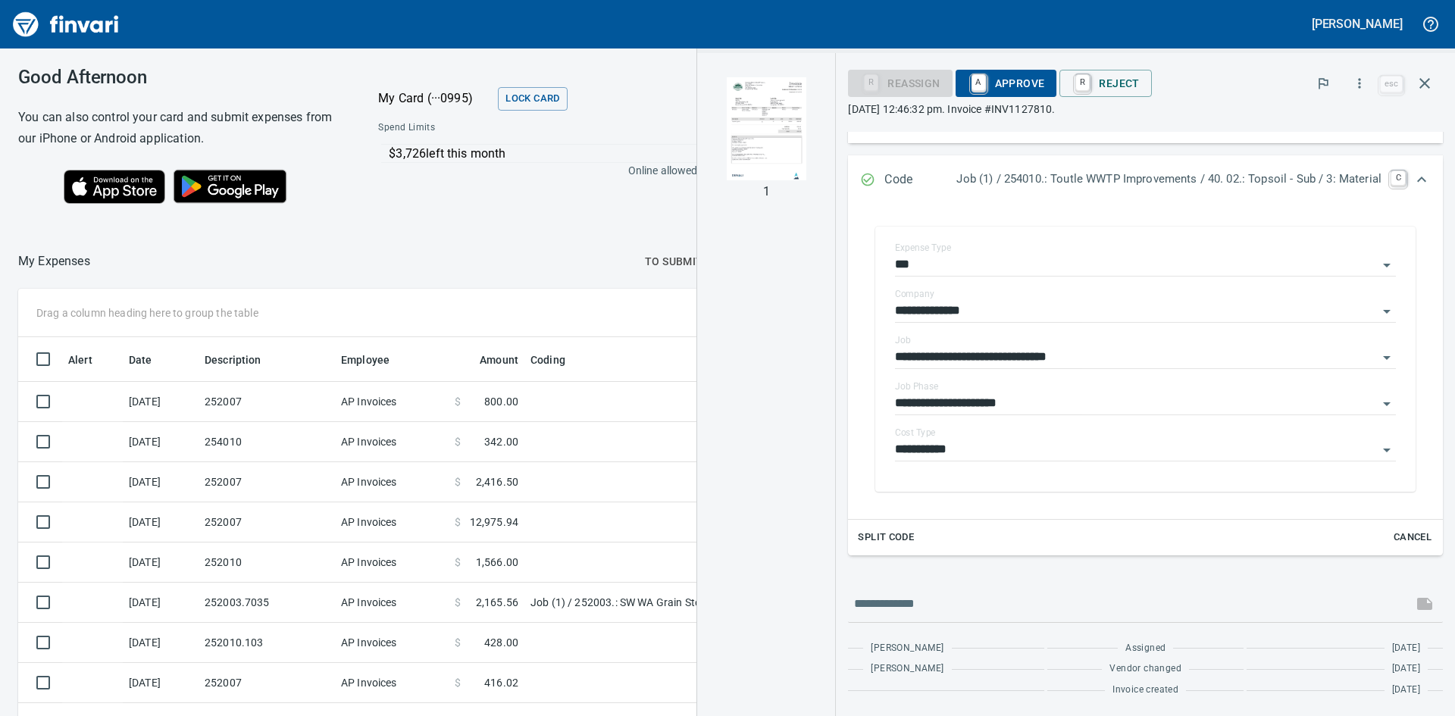
scroll to position [226, 0]
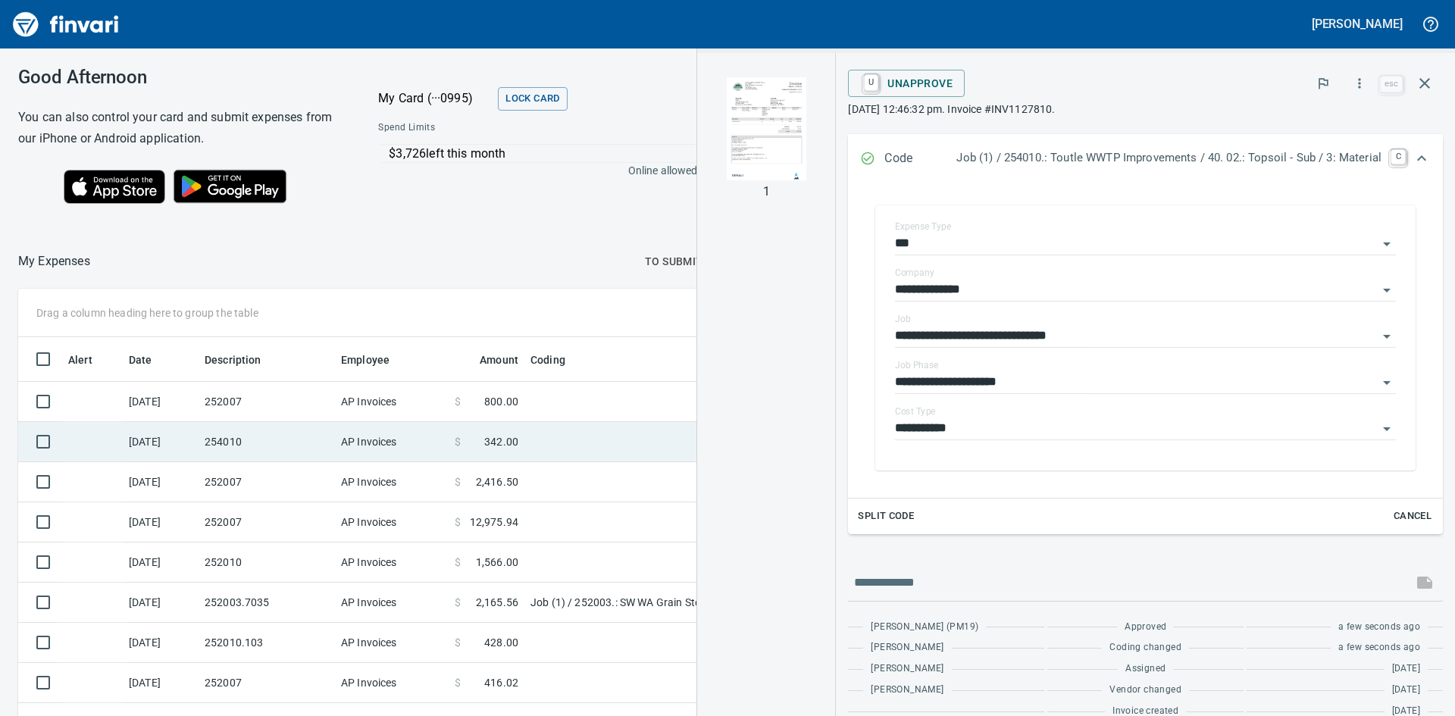
click at [219, 443] on td "254010" at bounding box center [267, 442] width 136 height 40
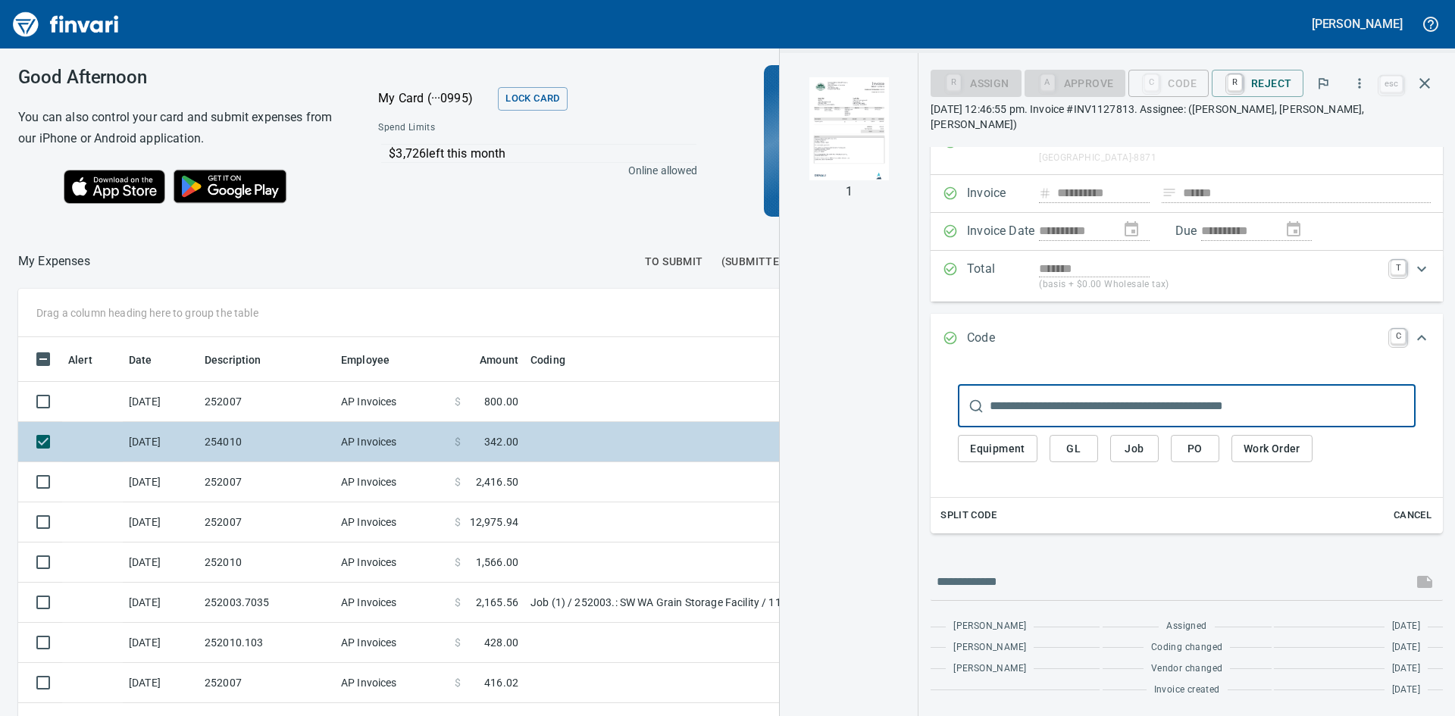
scroll to position [46, 0]
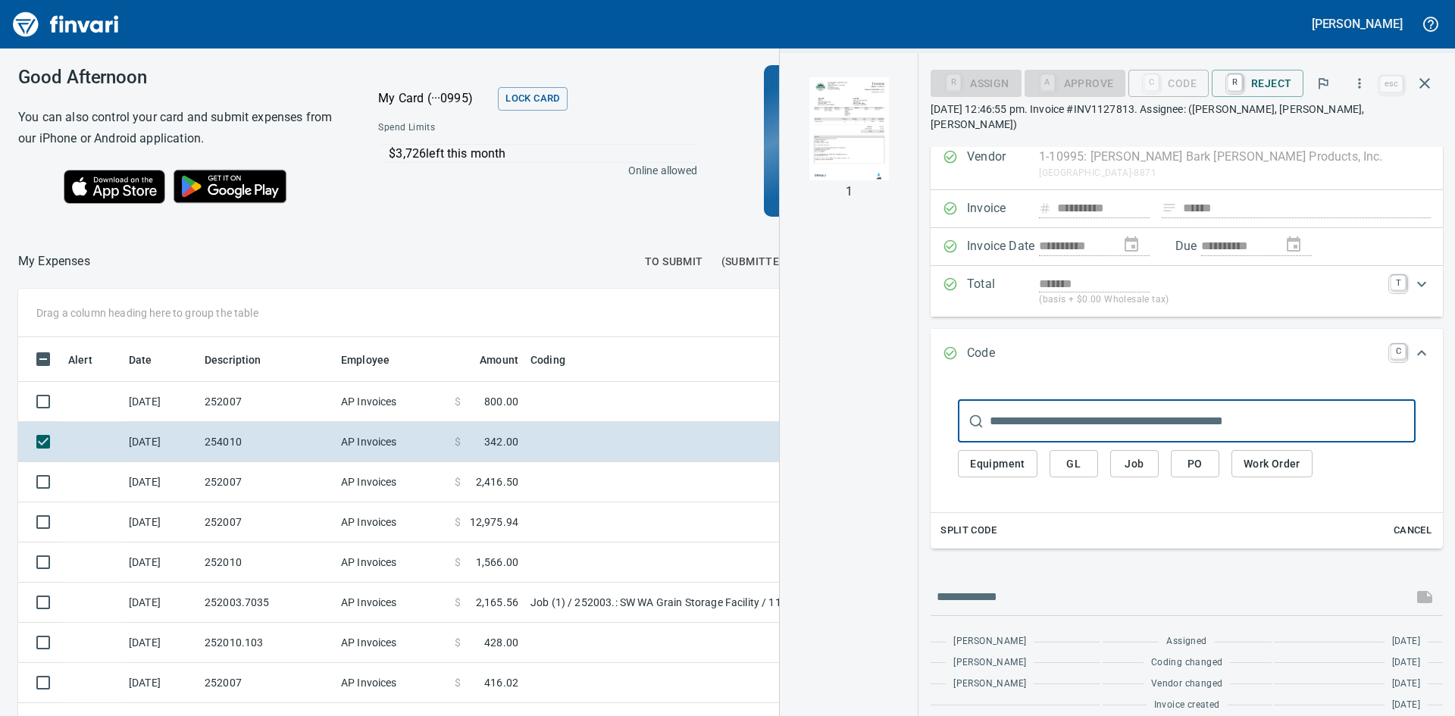
click at [853, 152] on img "button" at bounding box center [848, 128] width 103 height 103
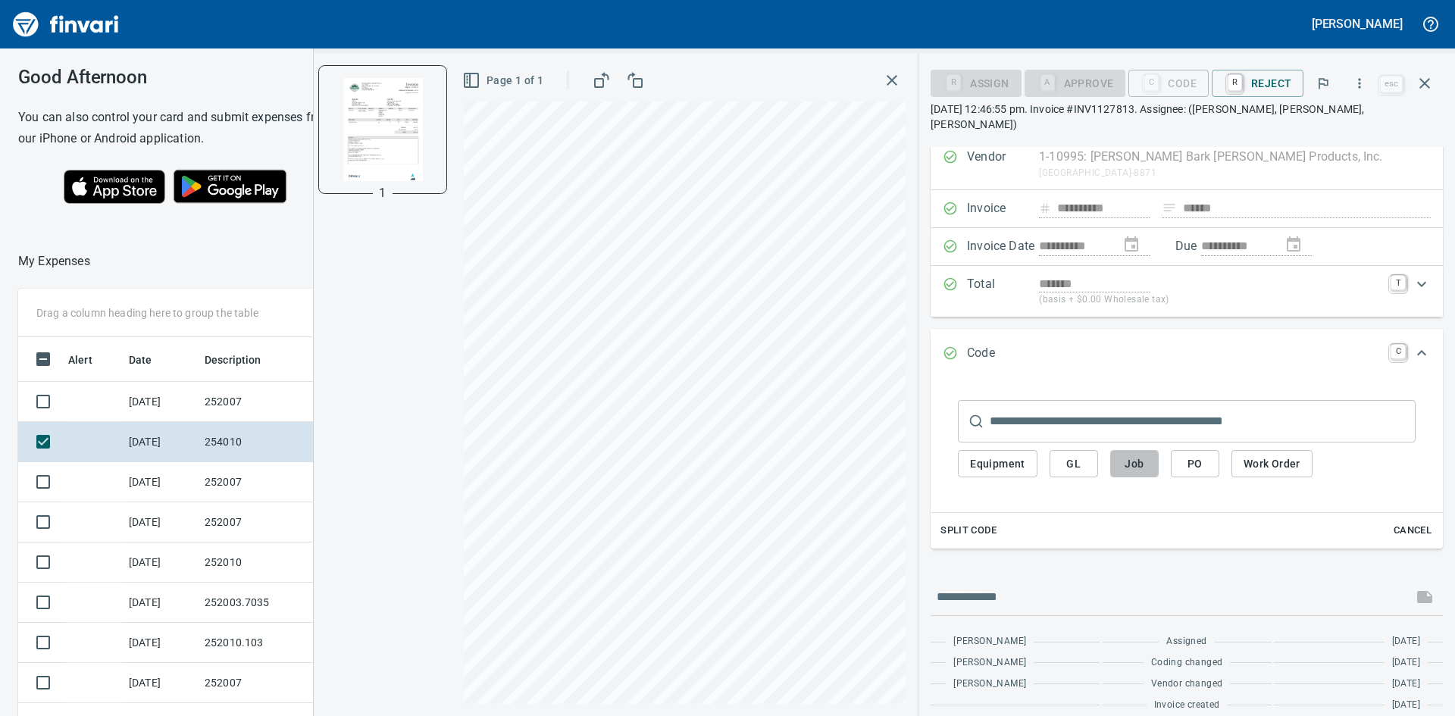
click at [1142, 455] on span "Job" at bounding box center [1134, 464] width 24 height 19
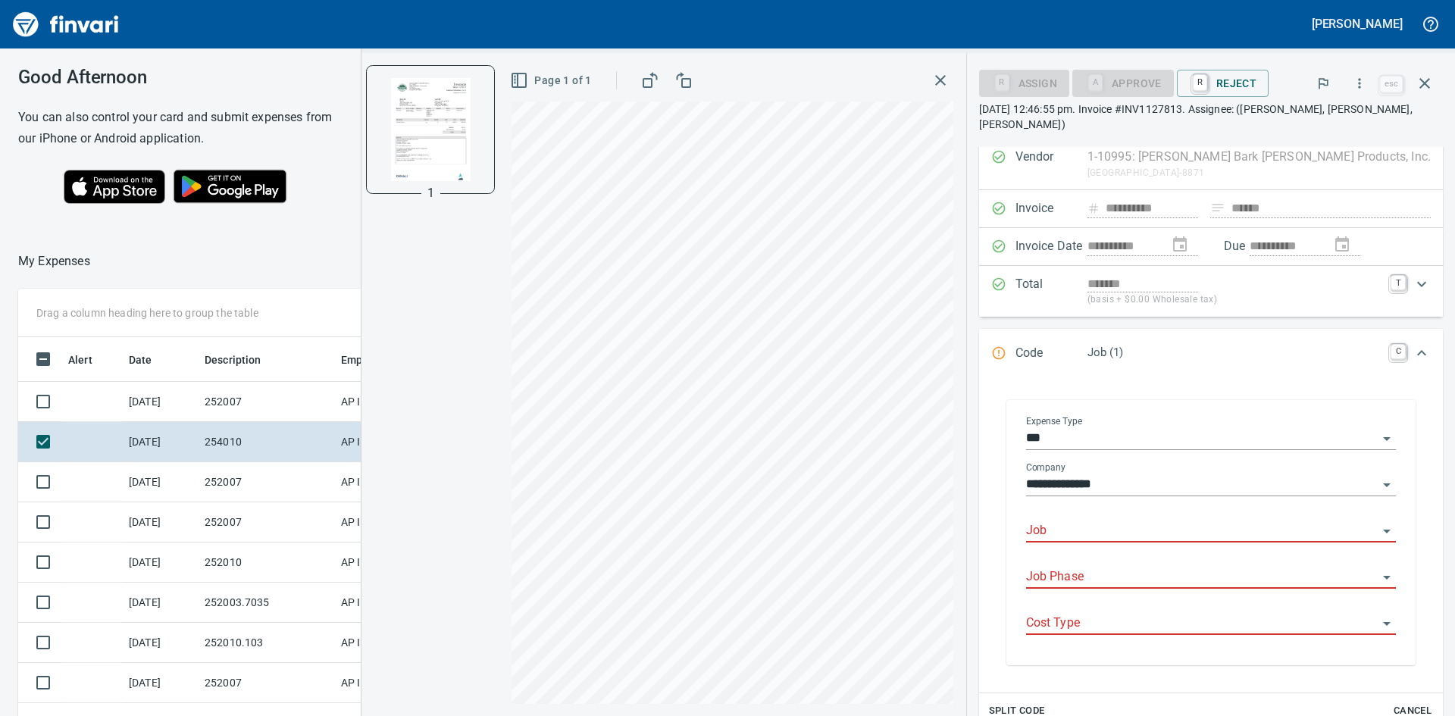
click at [1140, 524] on input "Job" at bounding box center [1202, 531] width 352 height 21
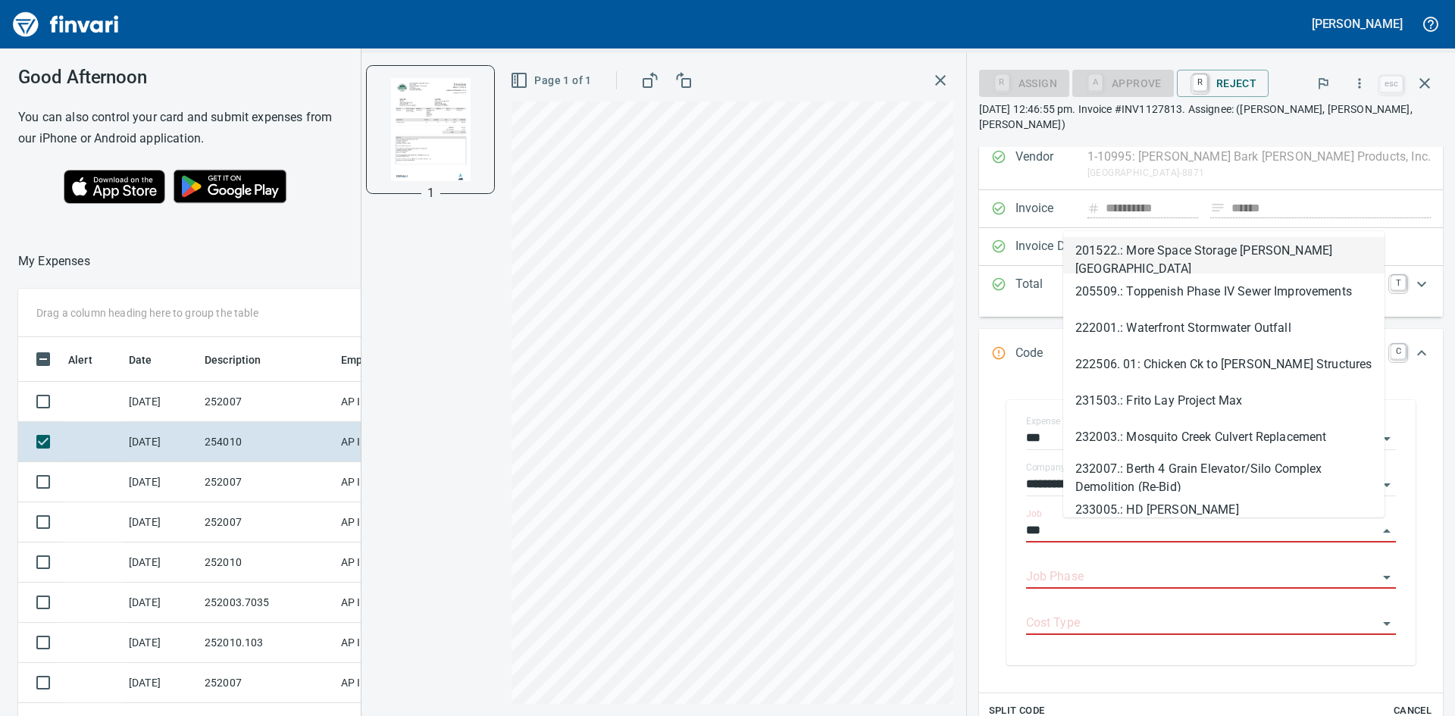
scroll to position [538, 1006]
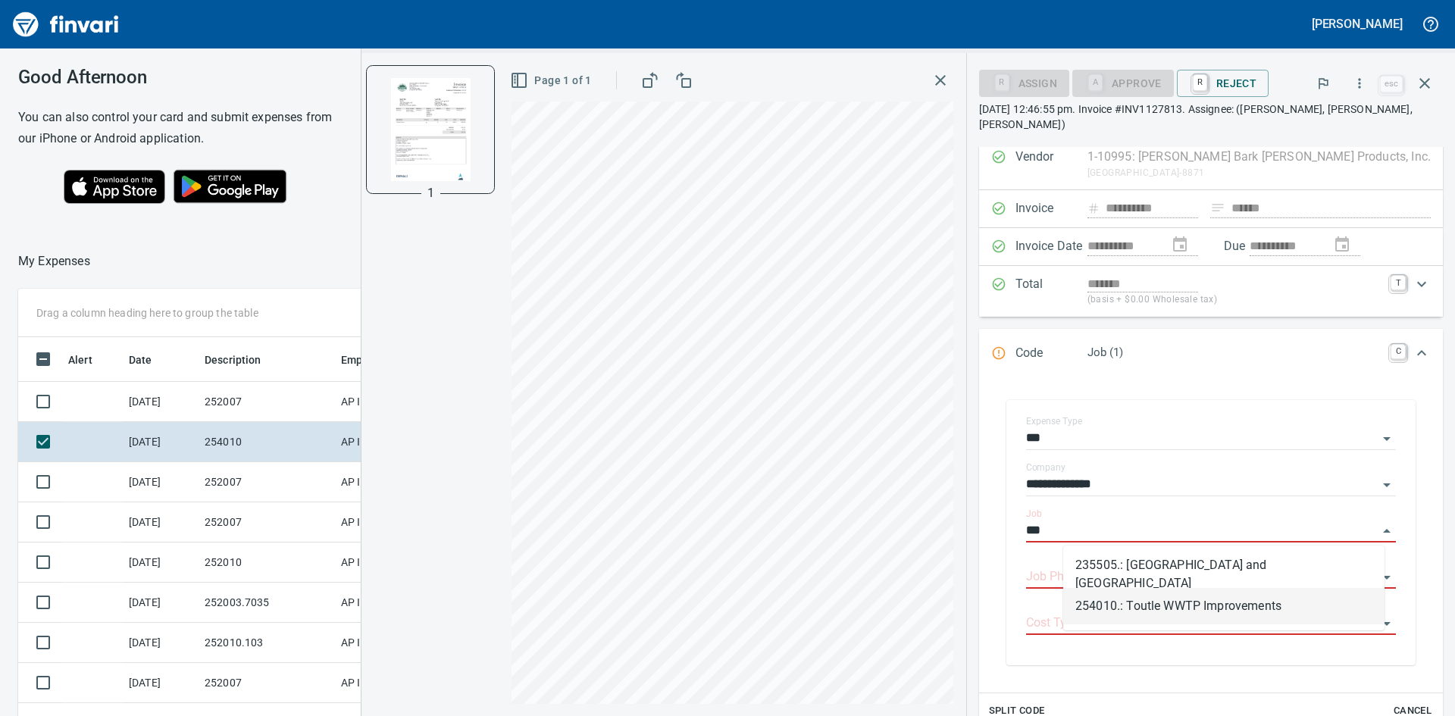
click at [1160, 602] on li "254010.: Toutle WWTP Improvements" at bounding box center [1223, 606] width 321 height 36
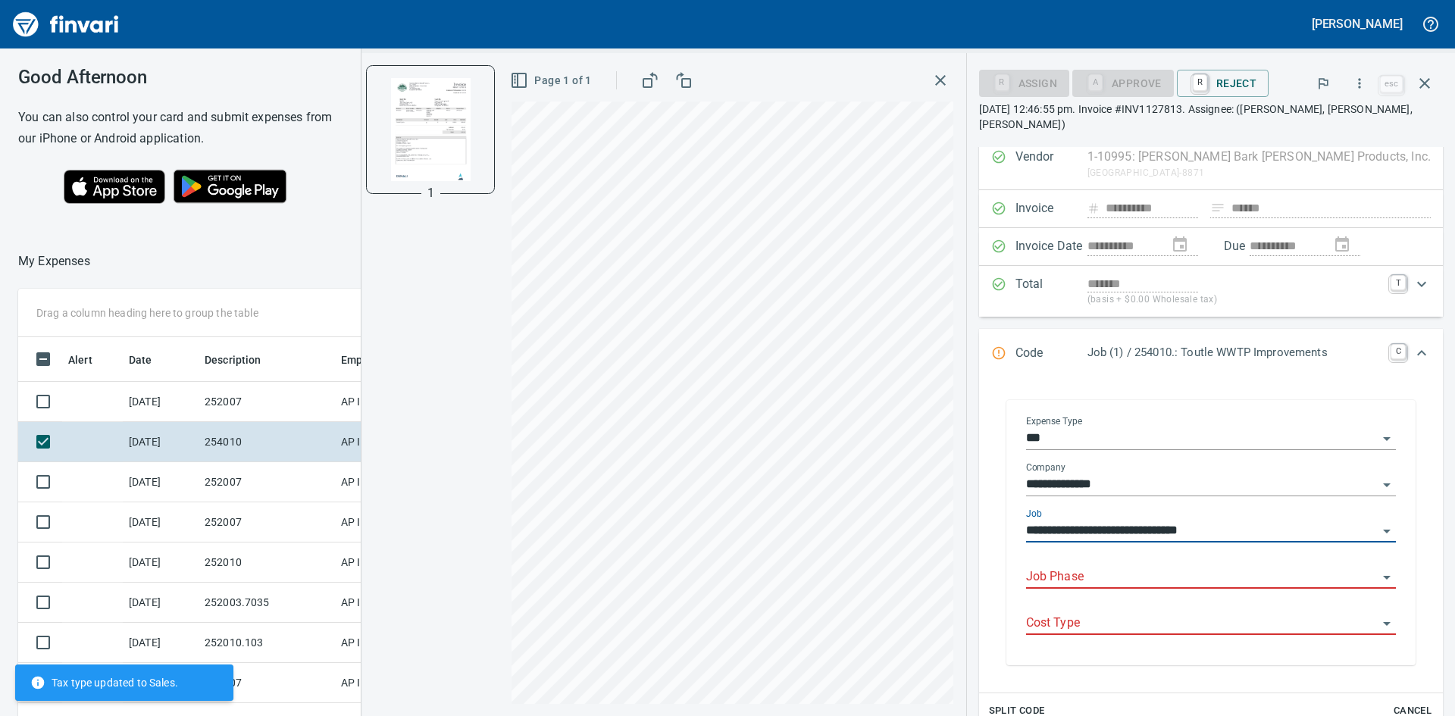
type input "**********"
click at [1153, 569] on input "Job Phase" at bounding box center [1202, 577] width 352 height 21
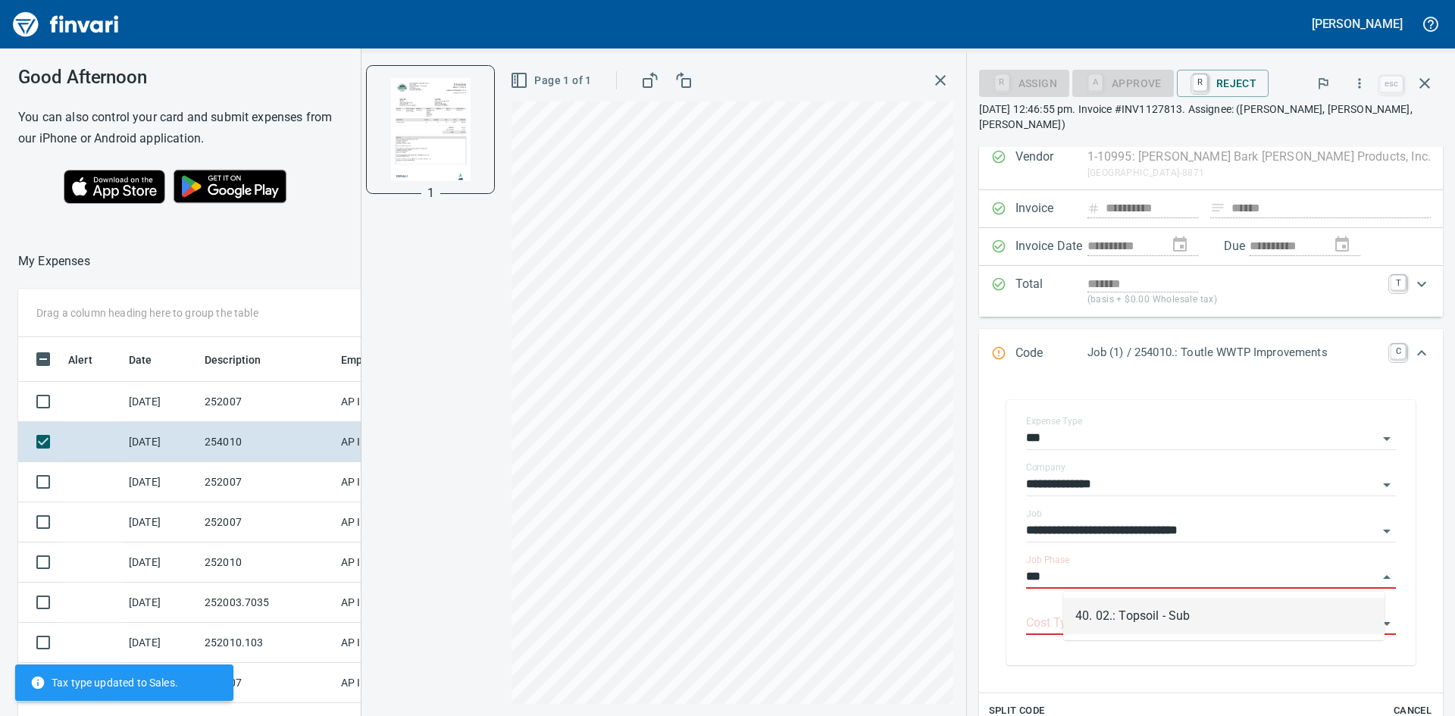
click at [1163, 613] on li "40. 02.: Topsoil - Sub" at bounding box center [1223, 616] width 321 height 36
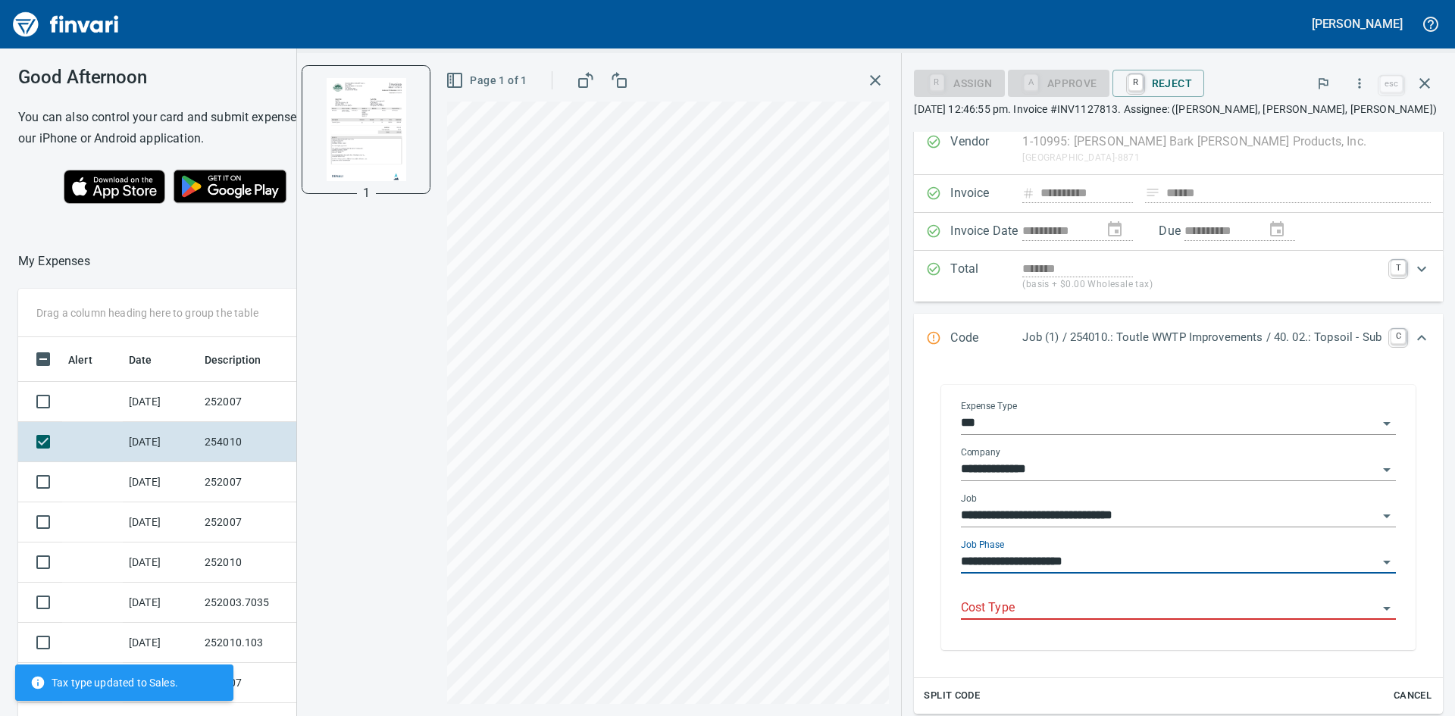
type input "**********"
click at [1154, 610] on input "Cost Type" at bounding box center [1169, 608] width 417 height 21
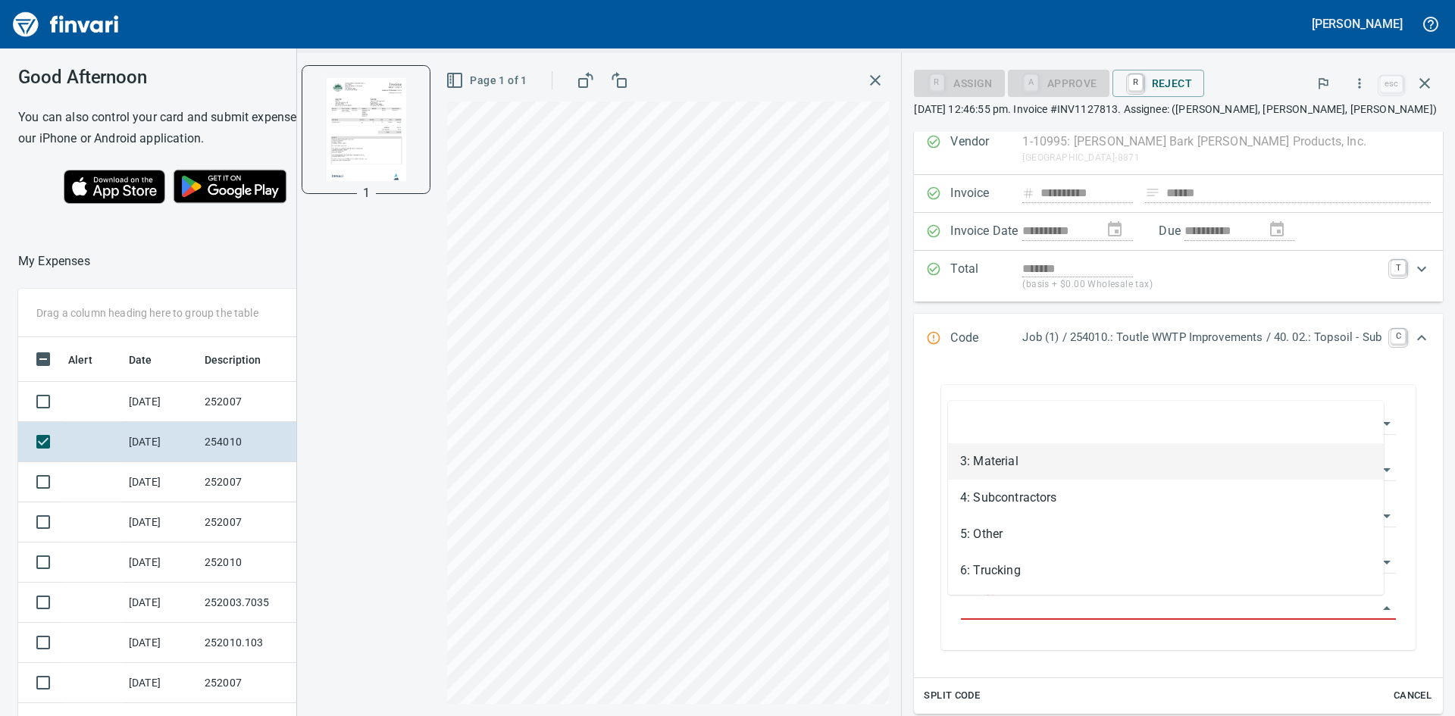
click at [1035, 451] on li "3: Material" at bounding box center [1166, 461] width 436 height 36
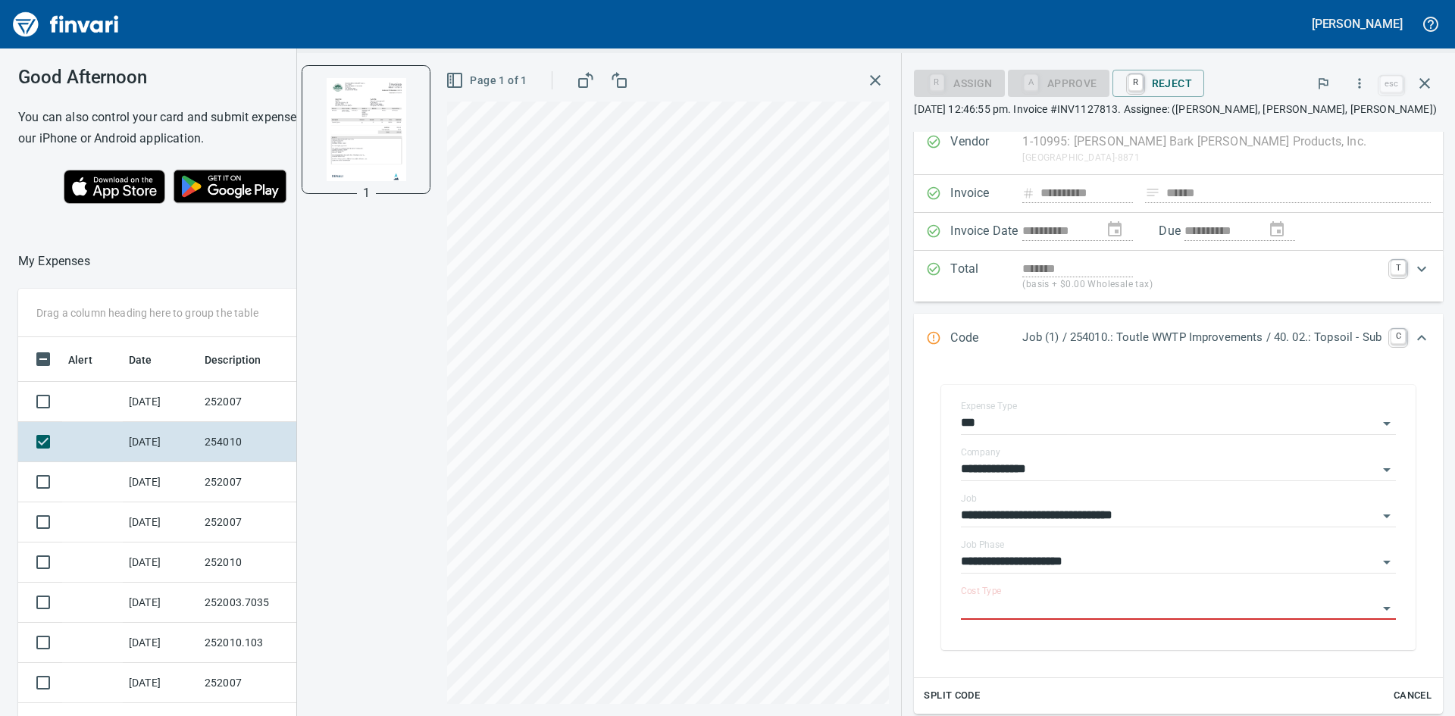
type input "**********"
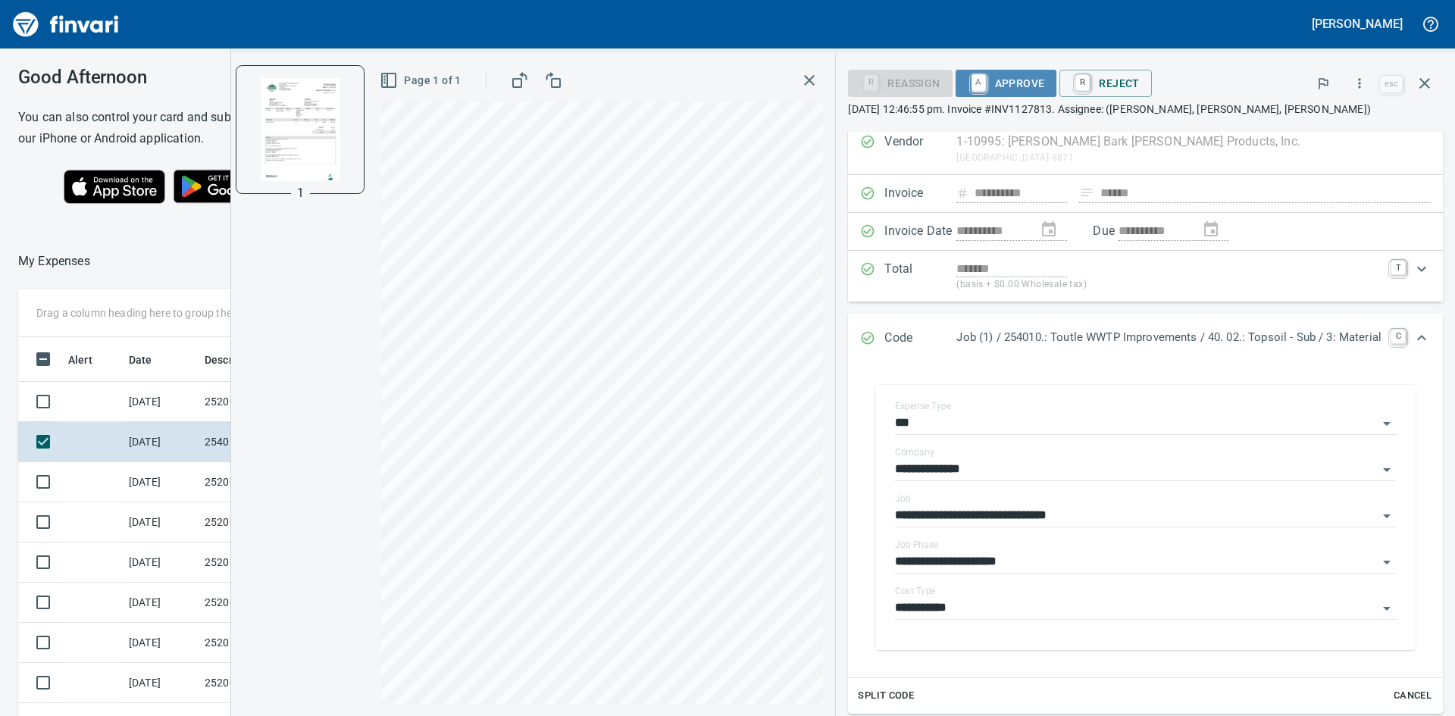
click at [997, 79] on span "A Approve" at bounding box center [1006, 83] width 77 height 26
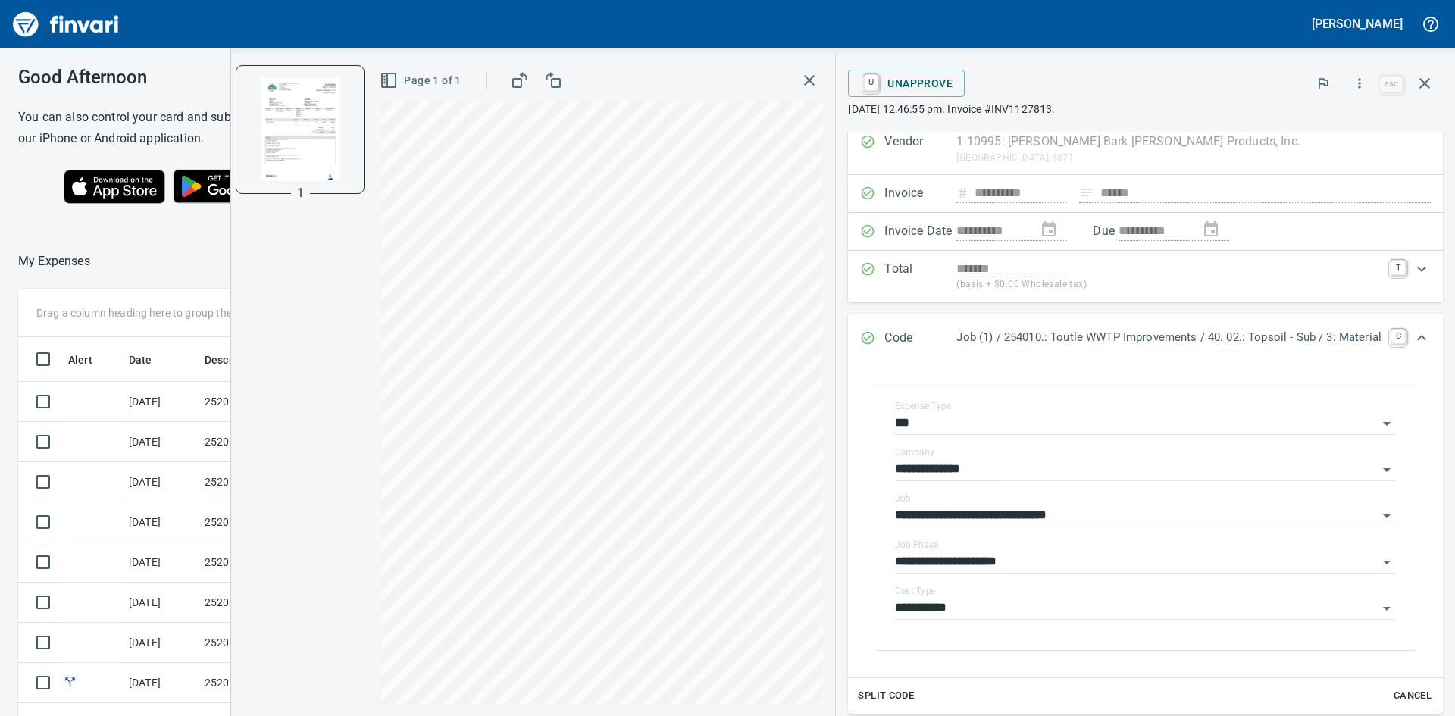
click at [803, 77] on icon "button" at bounding box center [809, 80] width 18 height 18
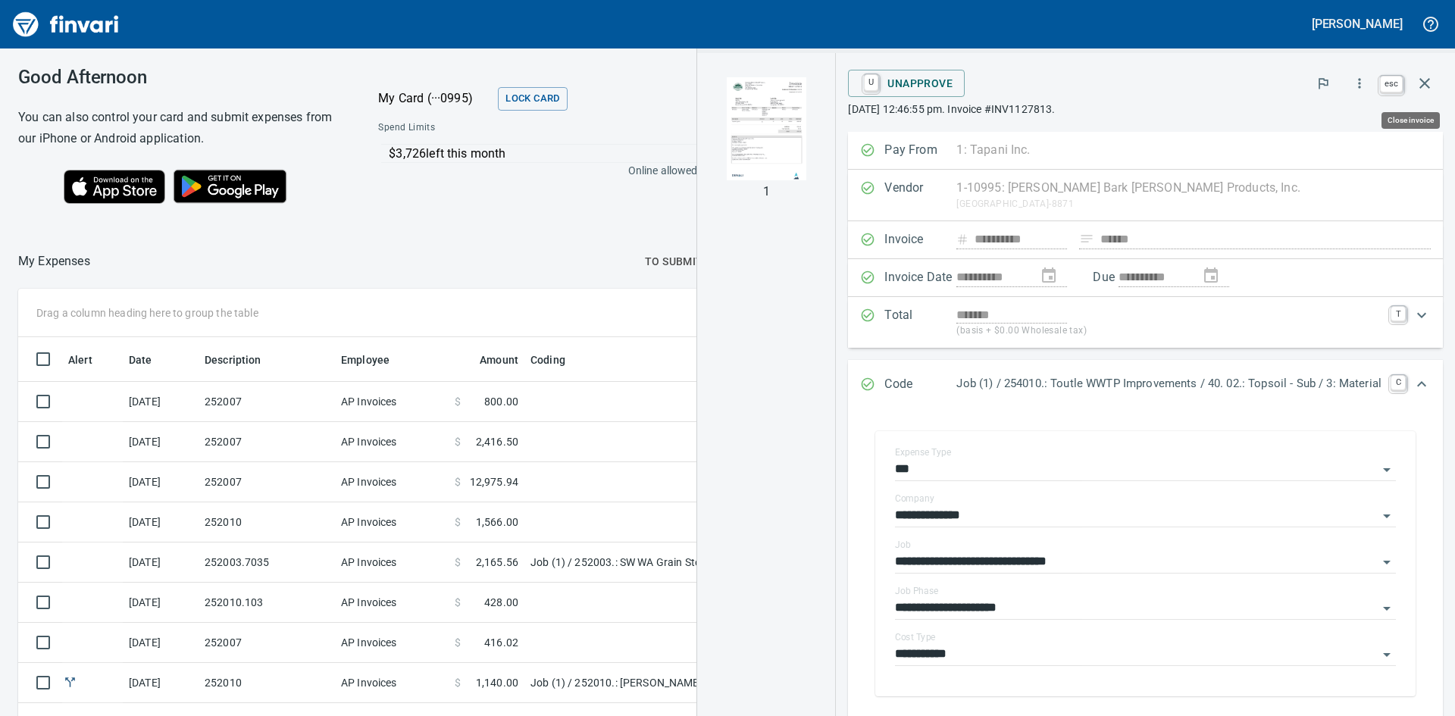
click at [1421, 83] on icon "button" at bounding box center [1425, 83] width 18 height 18
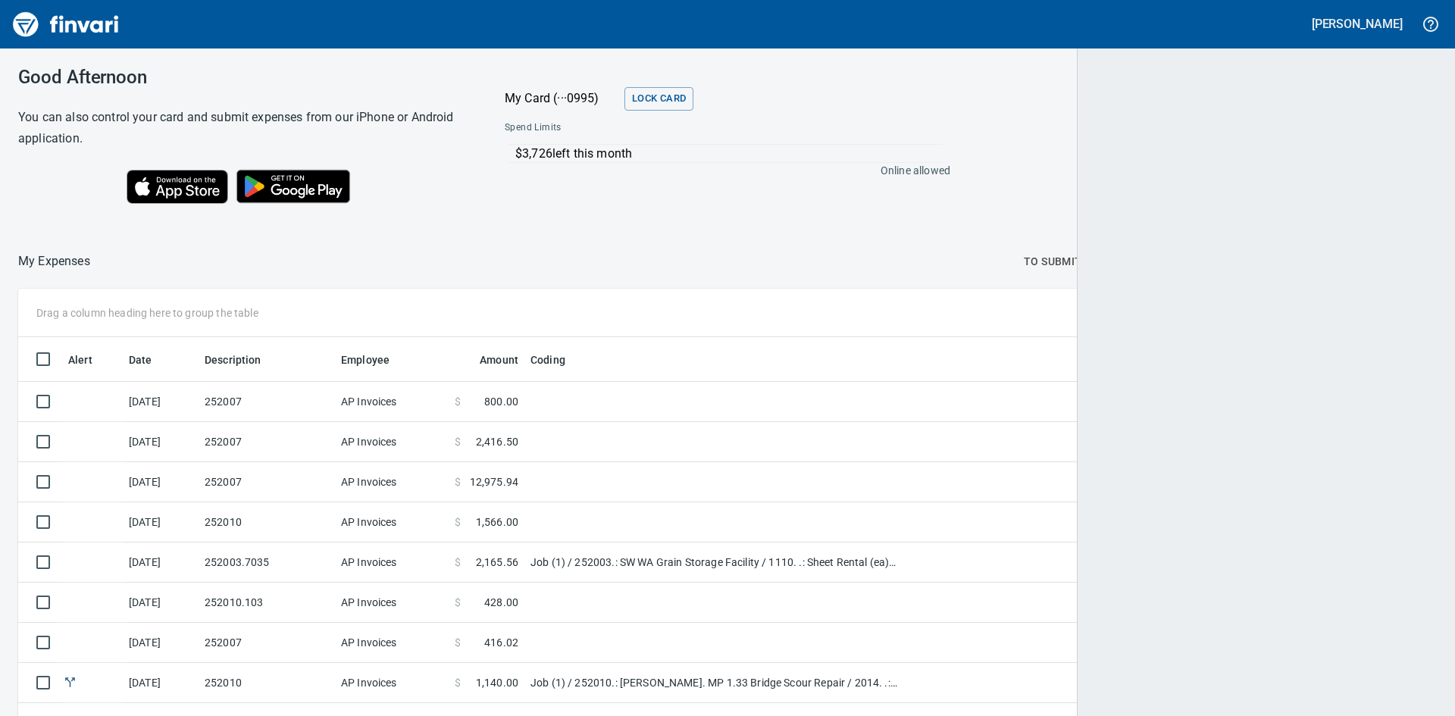
scroll to position [538, 1382]
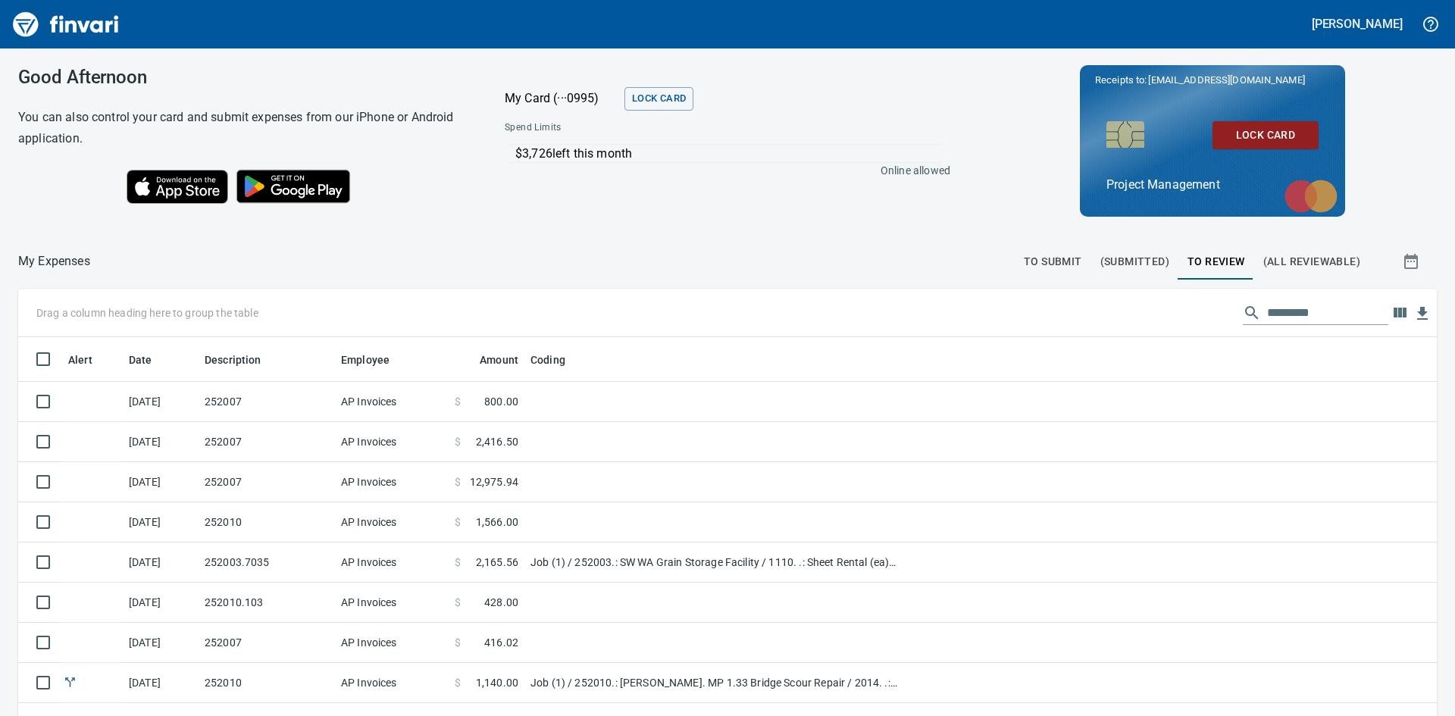
click at [1304, 257] on span "(All Reviewable)" at bounding box center [1311, 261] width 97 height 19
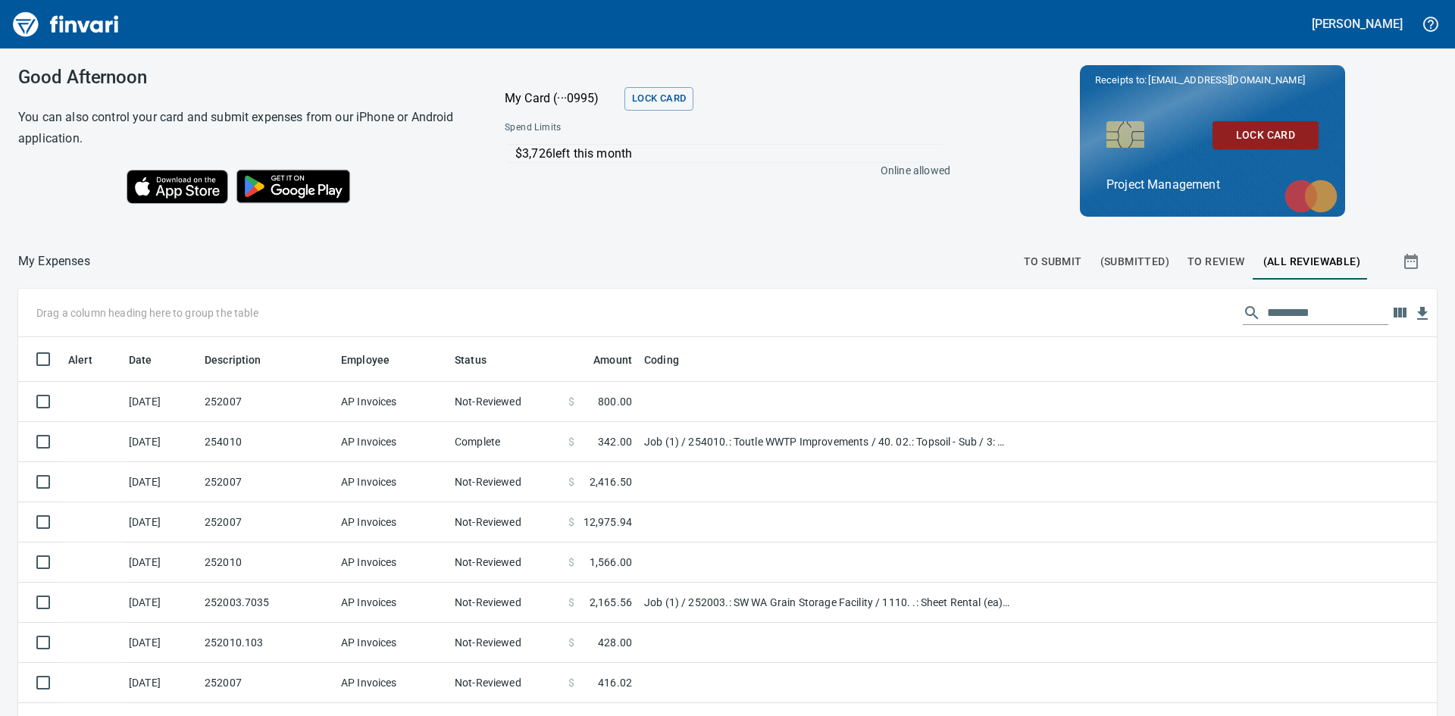
scroll to position [538, 1385]
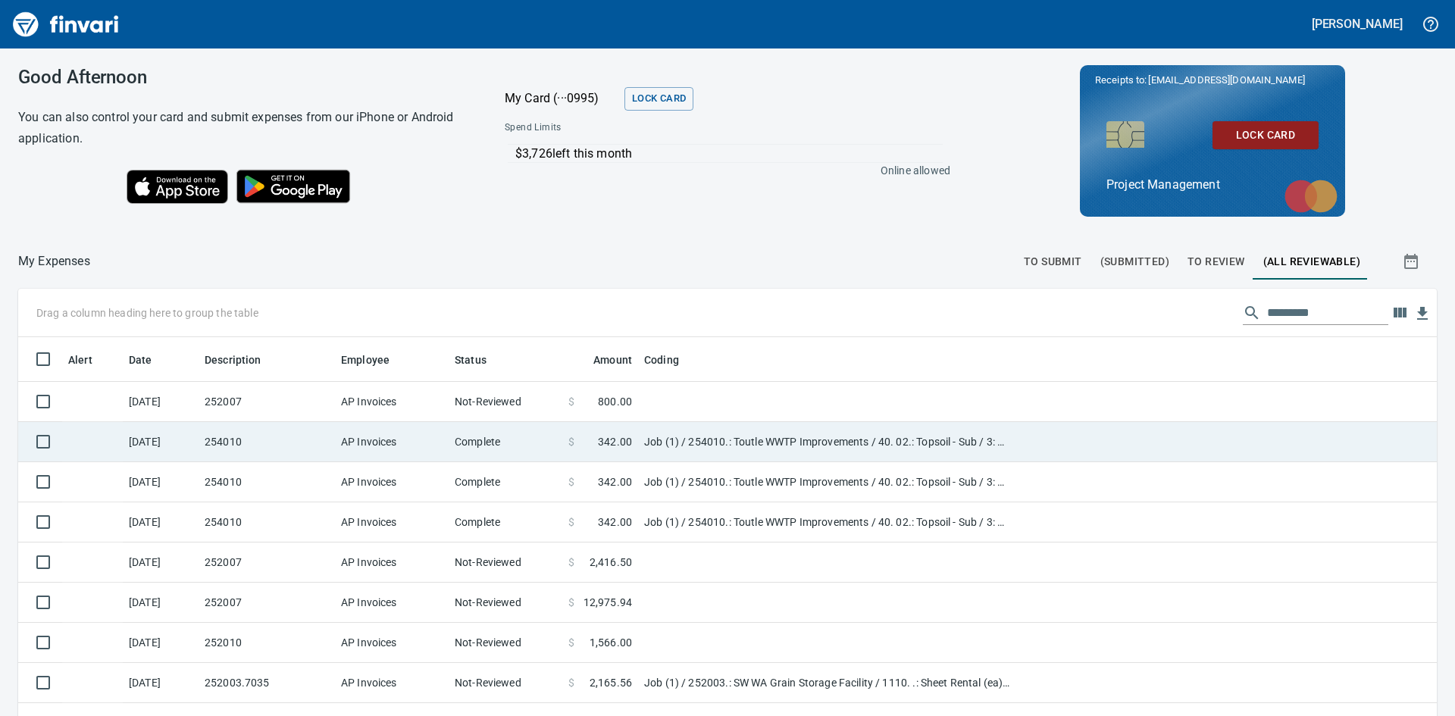
click at [222, 441] on td "254010" at bounding box center [267, 442] width 136 height 40
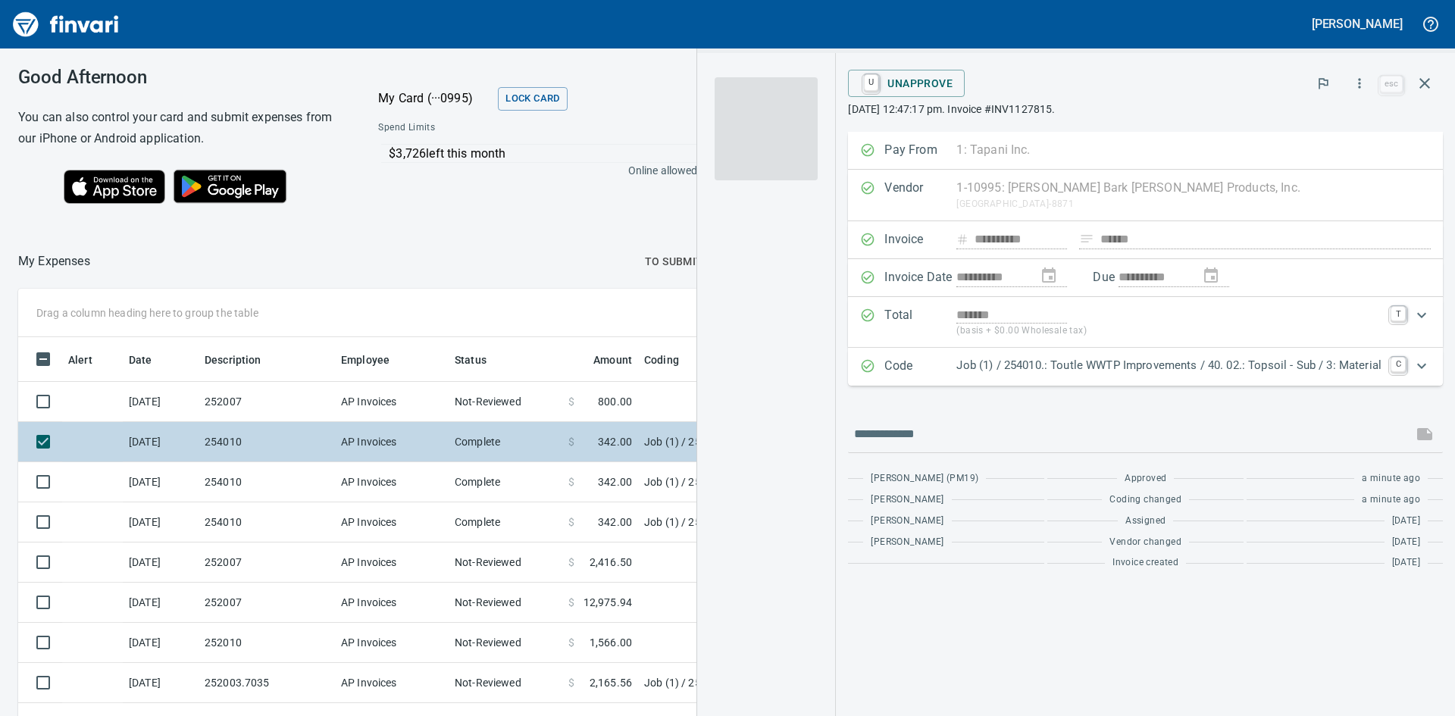
scroll to position [538, 1006]
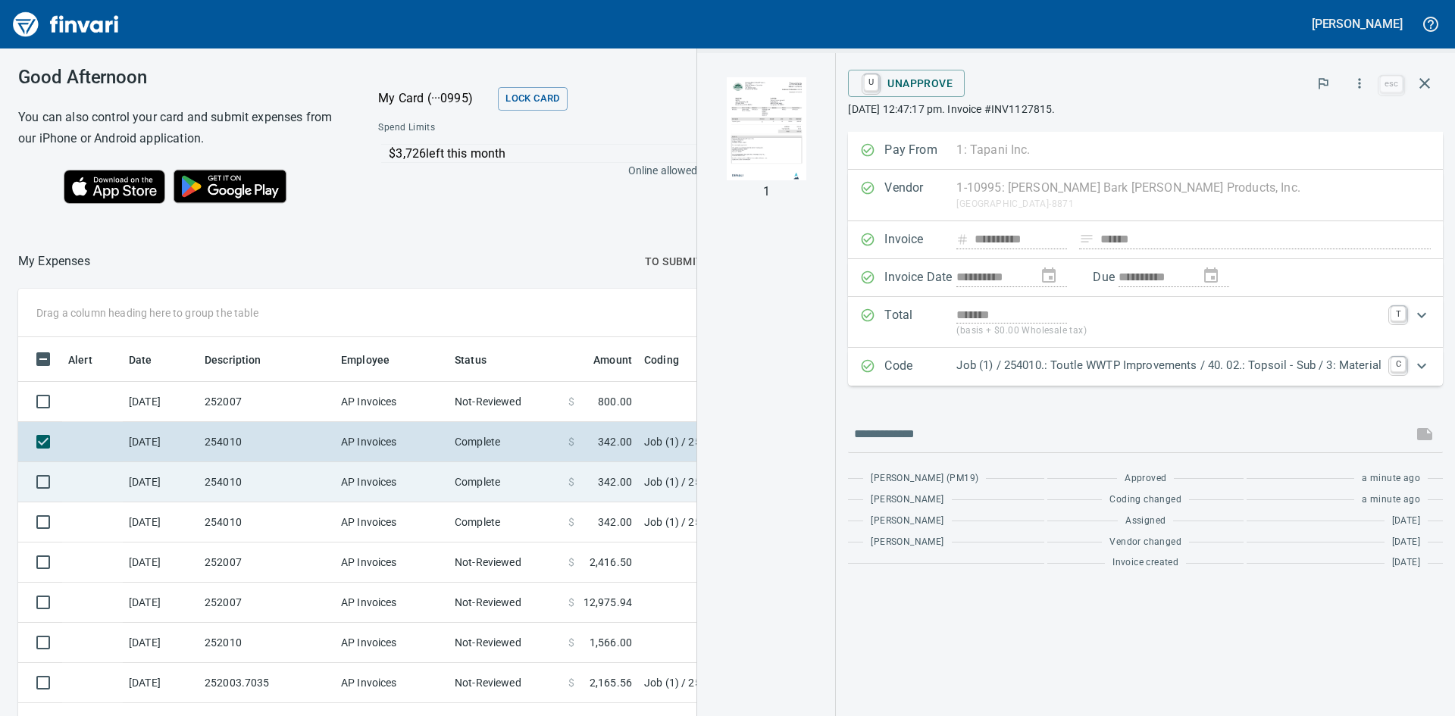
click at [222, 484] on td "254010" at bounding box center [267, 482] width 136 height 40
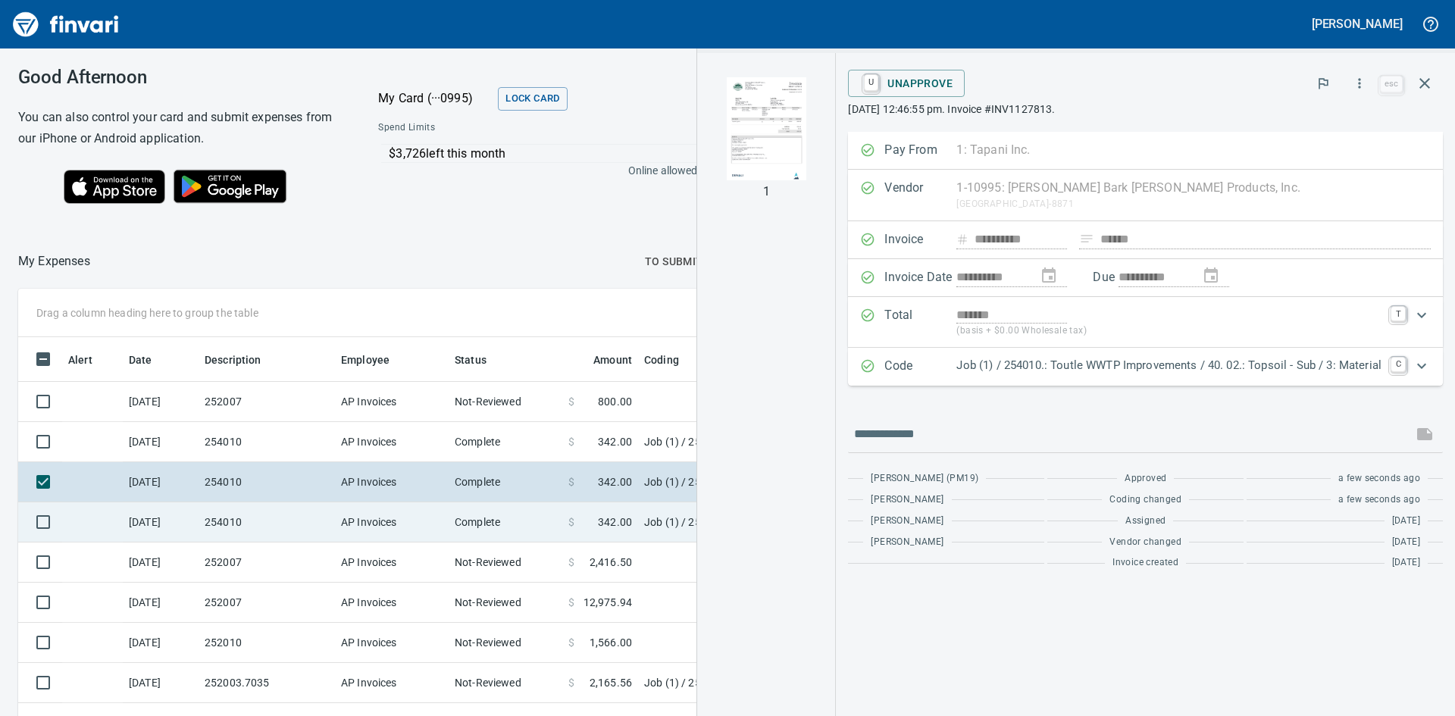
click at [223, 520] on td "254010" at bounding box center [267, 522] width 136 height 40
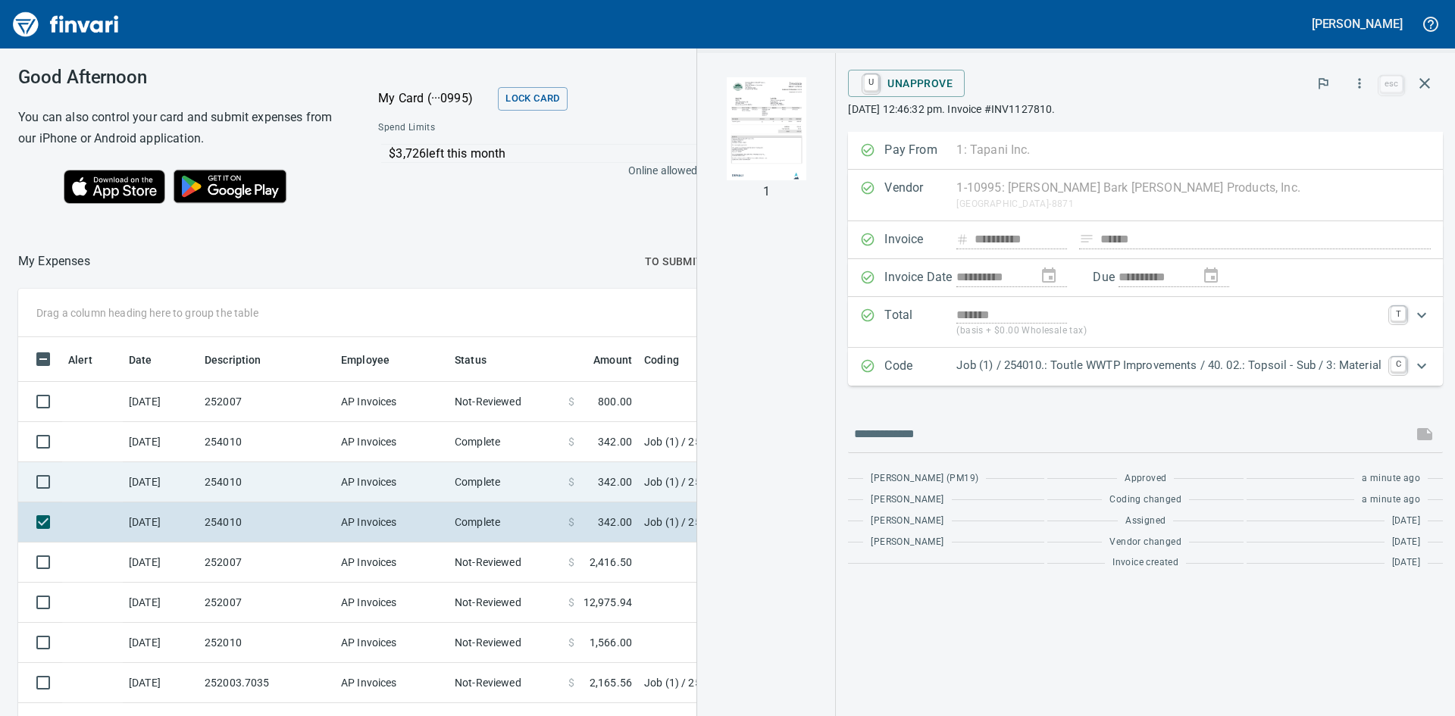
click at [230, 491] on td "254010" at bounding box center [267, 482] width 136 height 40
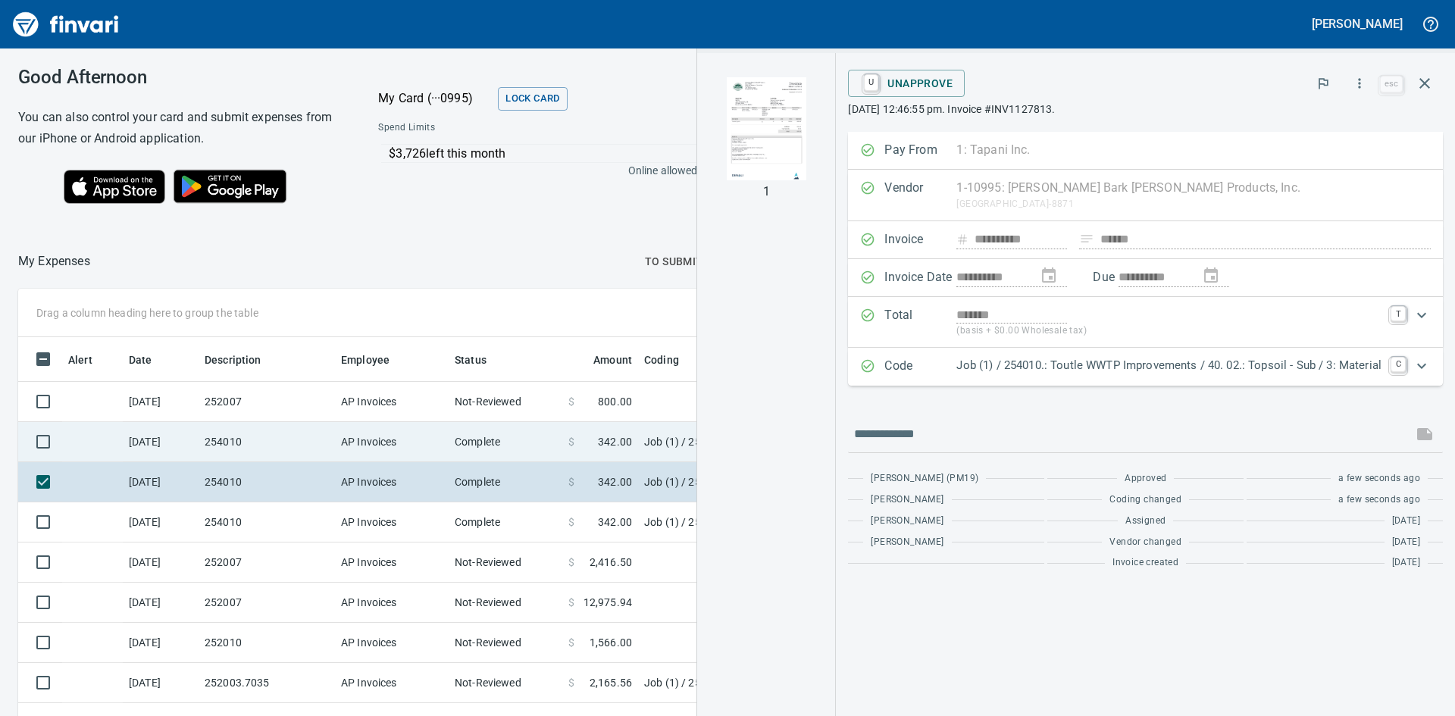
click at [232, 434] on td "254010" at bounding box center [267, 442] width 136 height 40
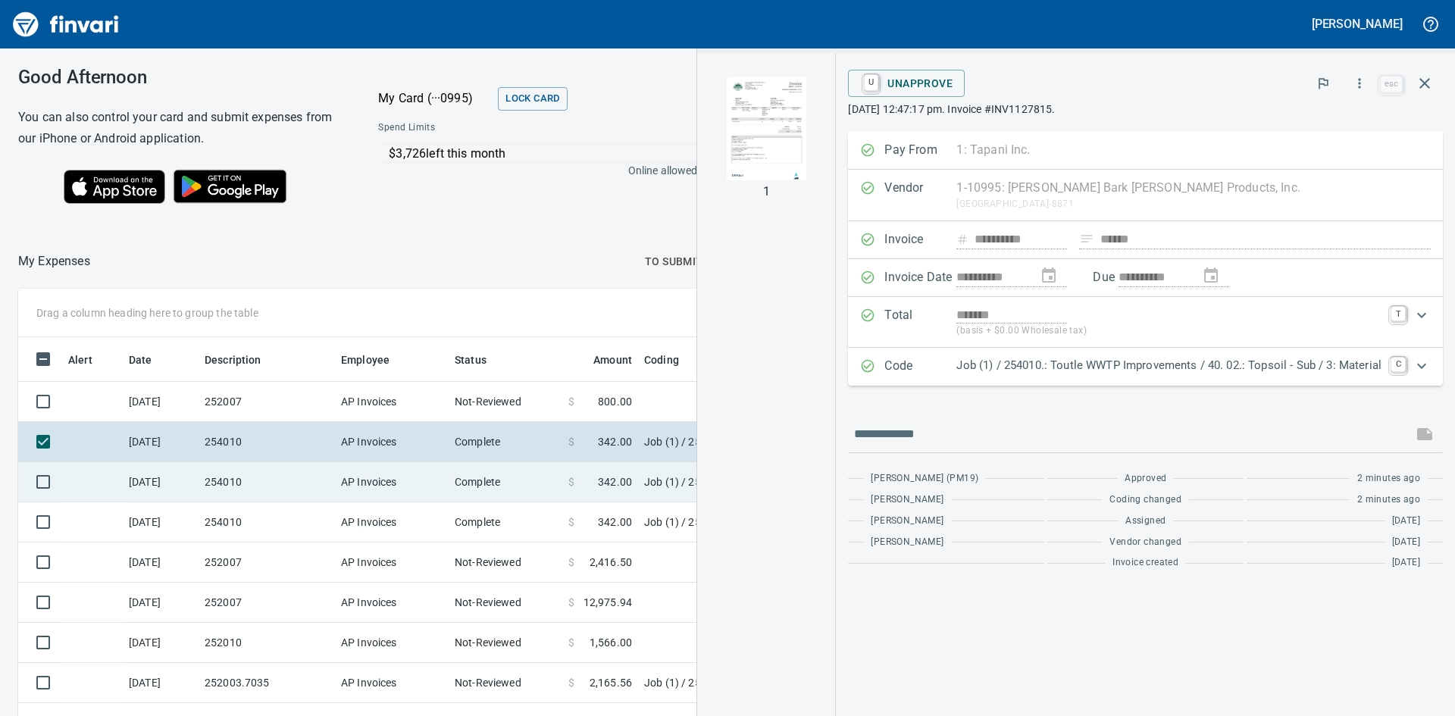
click at [227, 471] on td "254010" at bounding box center [267, 482] width 136 height 40
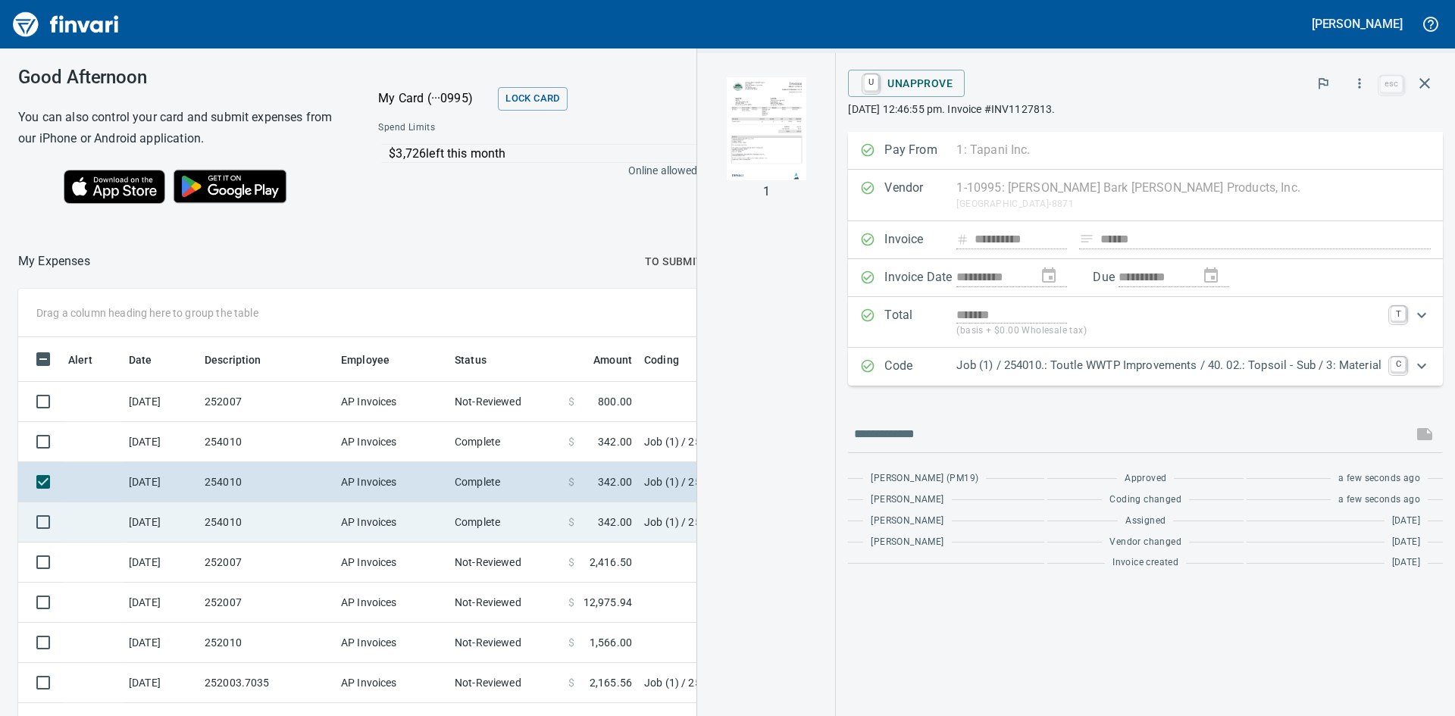
click at [224, 514] on td "254010" at bounding box center [267, 522] width 136 height 40
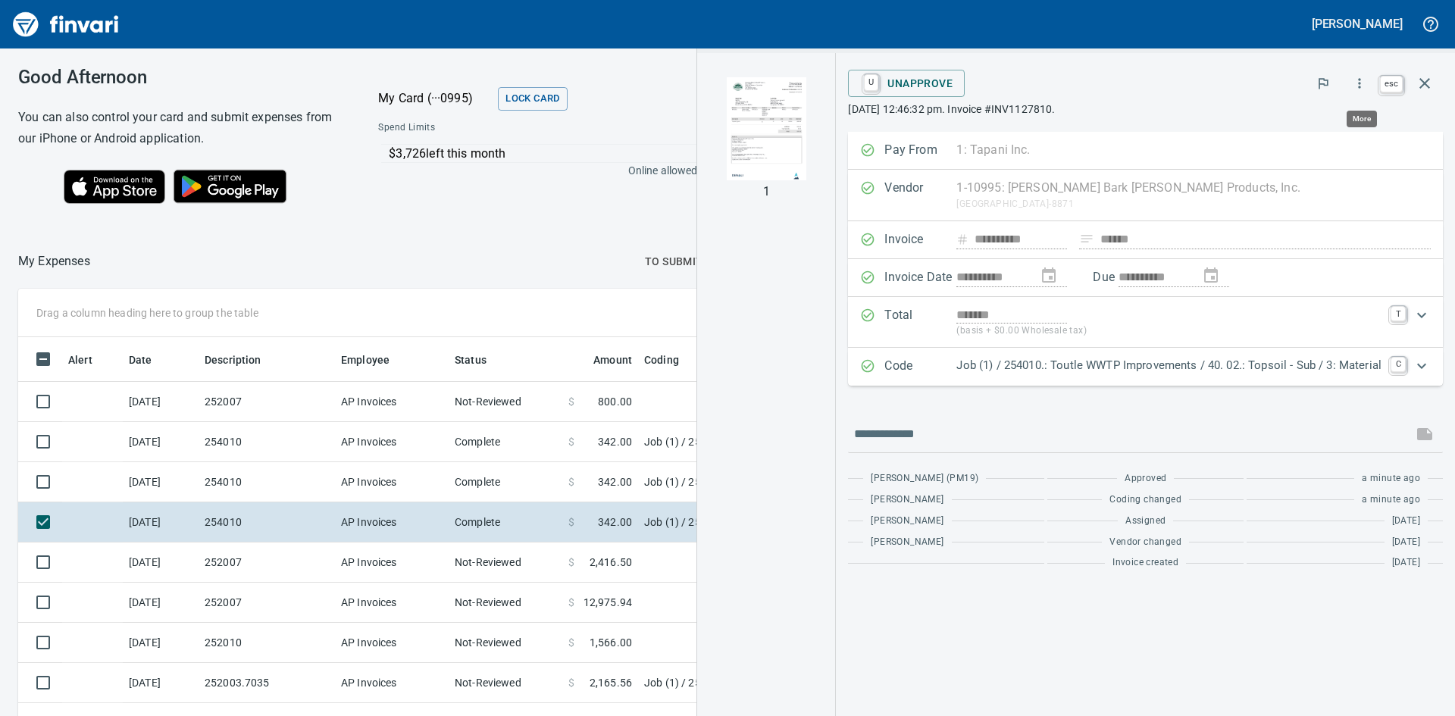
scroll to position [538, 1006]
click at [1432, 88] on icon "button" at bounding box center [1425, 83] width 18 height 18
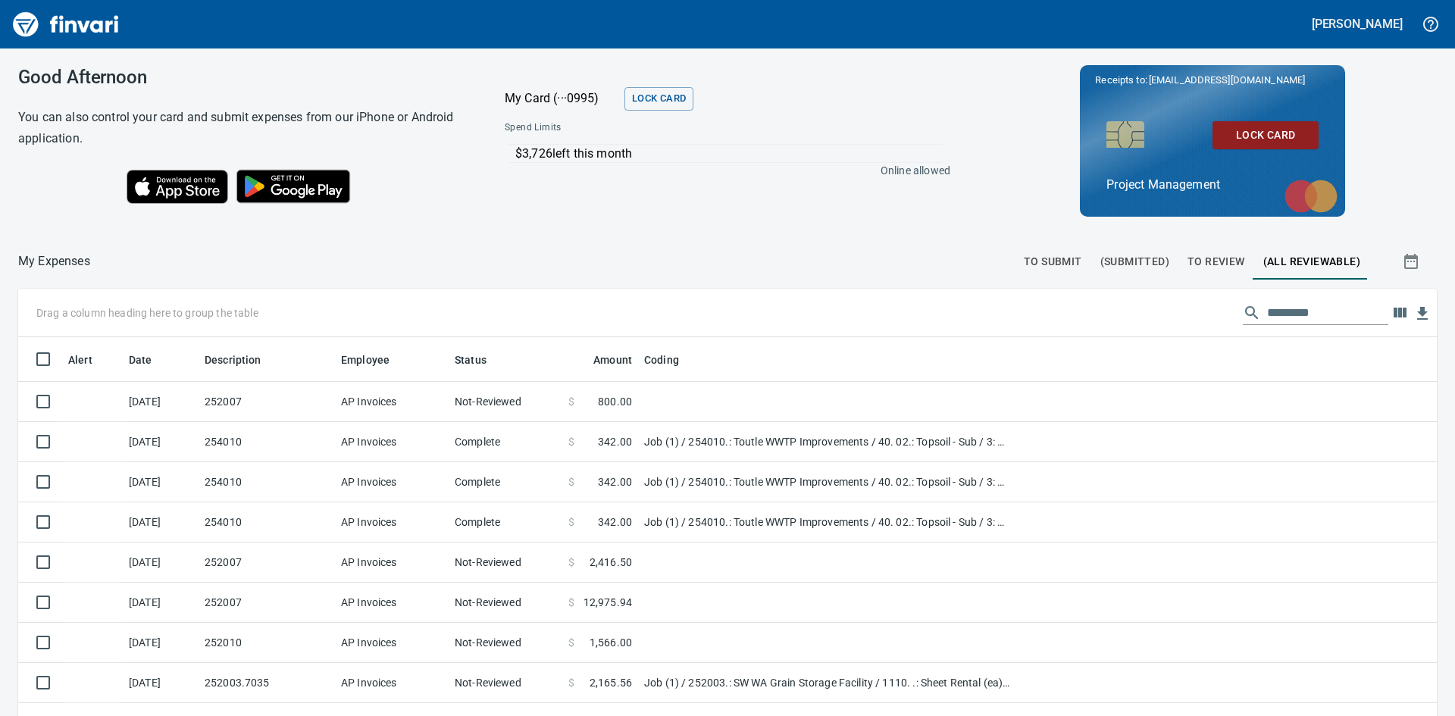
scroll to position [538, 1382]
click at [1178, 259] on button "To Review" at bounding box center [1216, 261] width 76 height 36
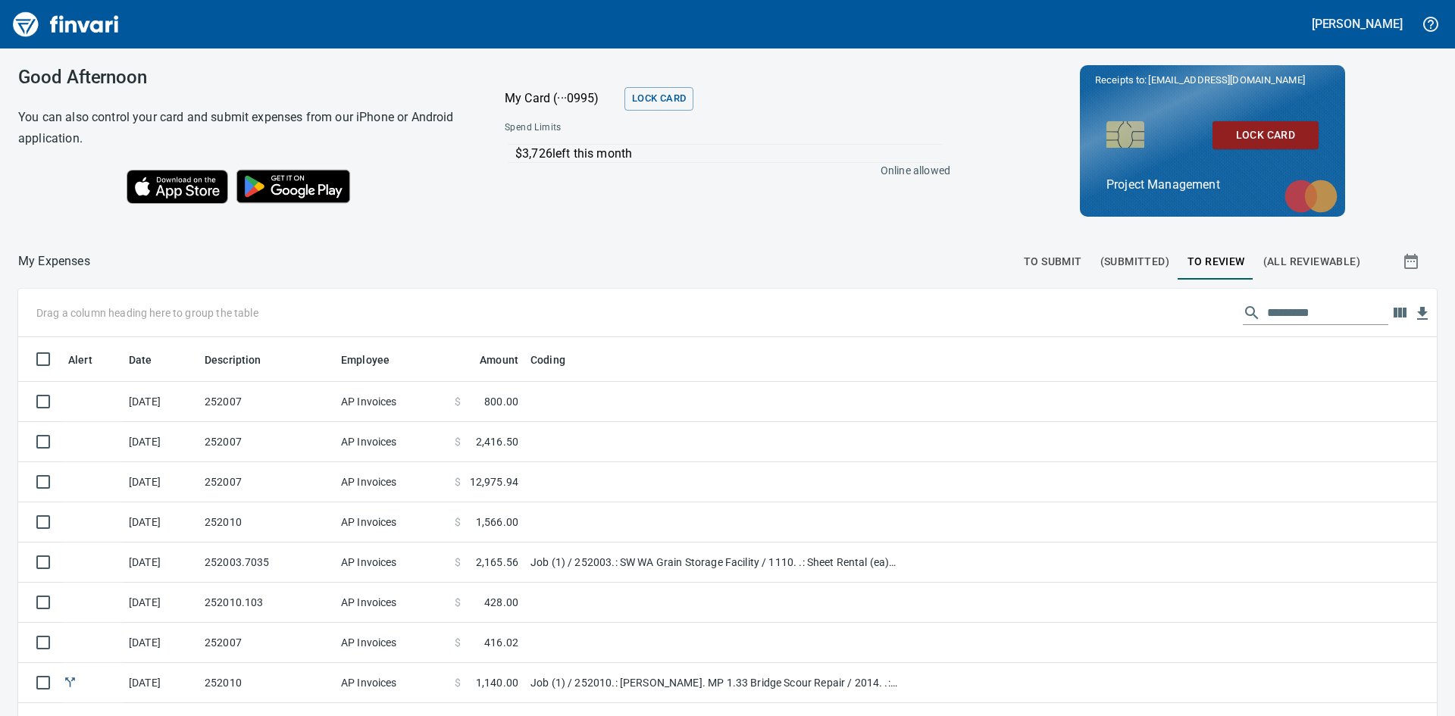
scroll to position [538, 1385]
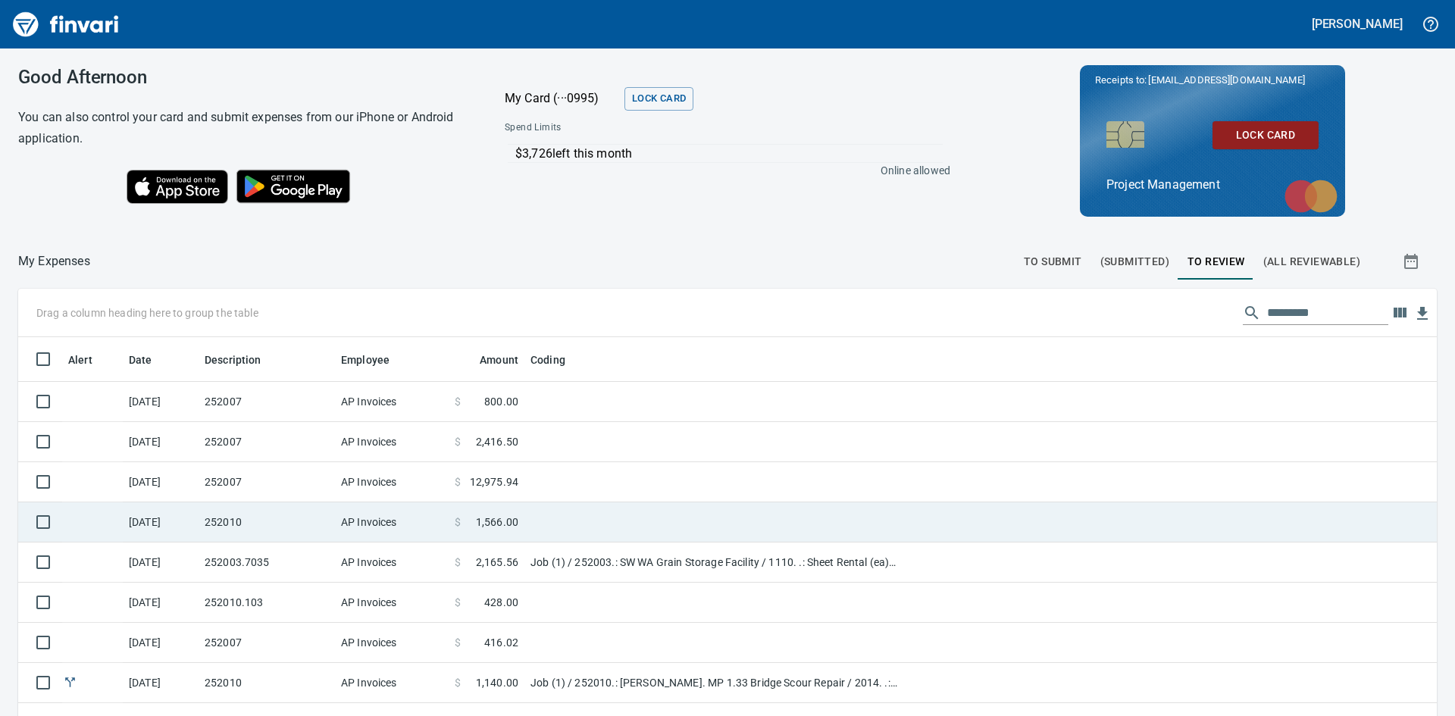
click at [231, 520] on td "252010" at bounding box center [267, 522] width 136 height 40
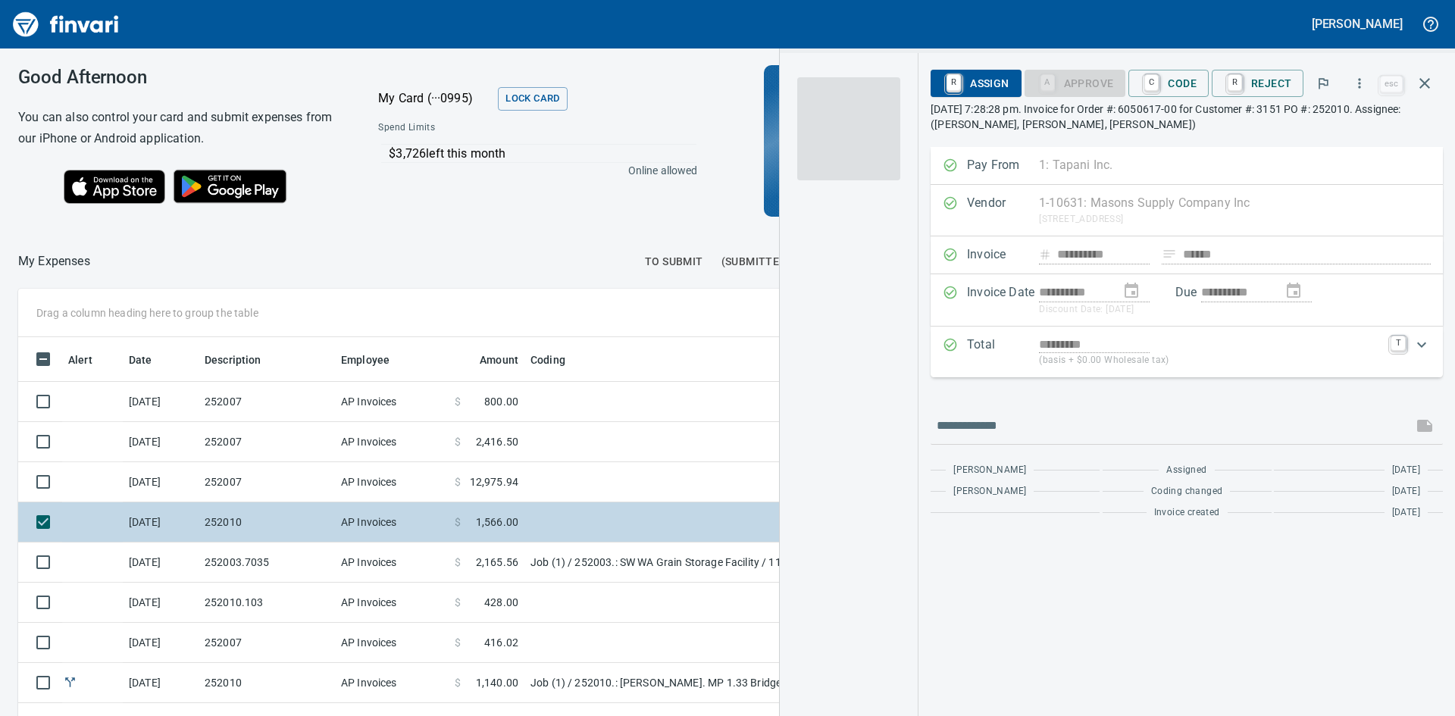
scroll to position [538, 1006]
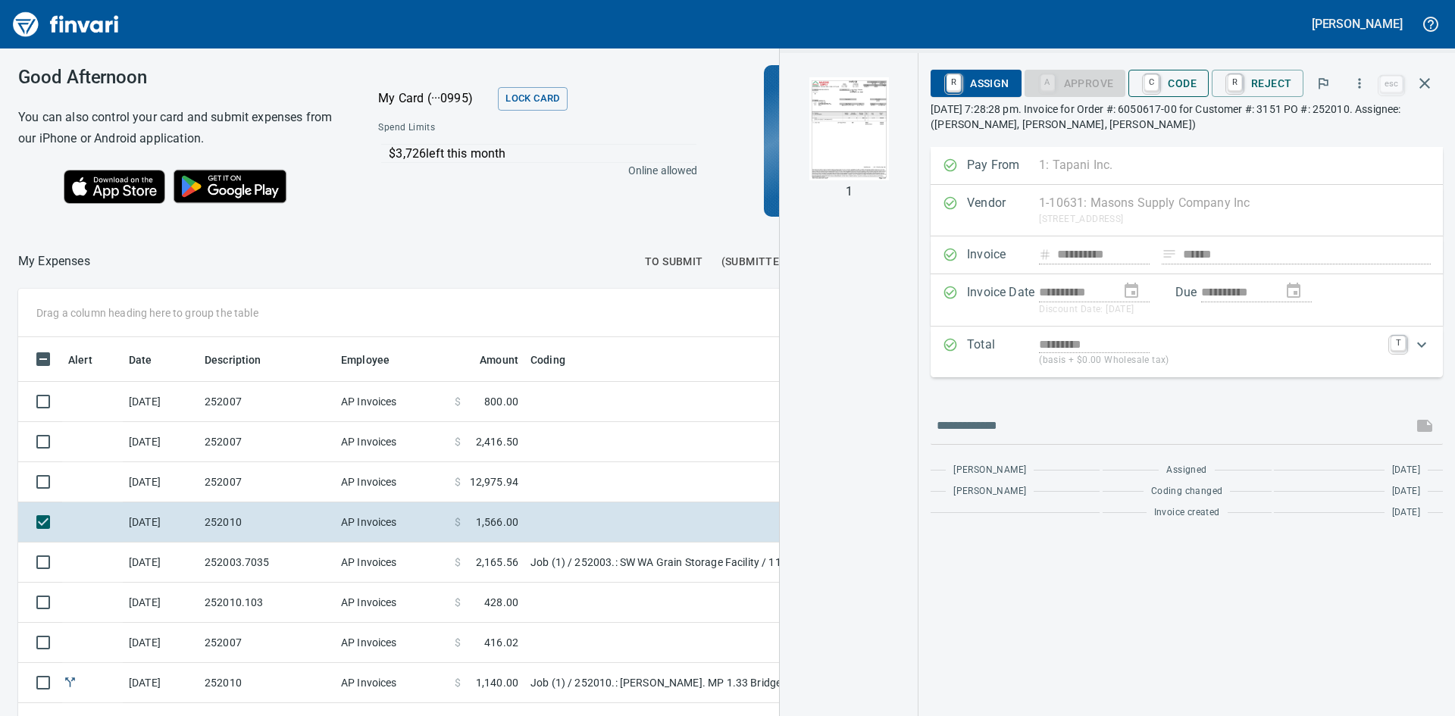
click at [1175, 83] on span "C Code" at bounding box center [1169, 83] width 56 height 26
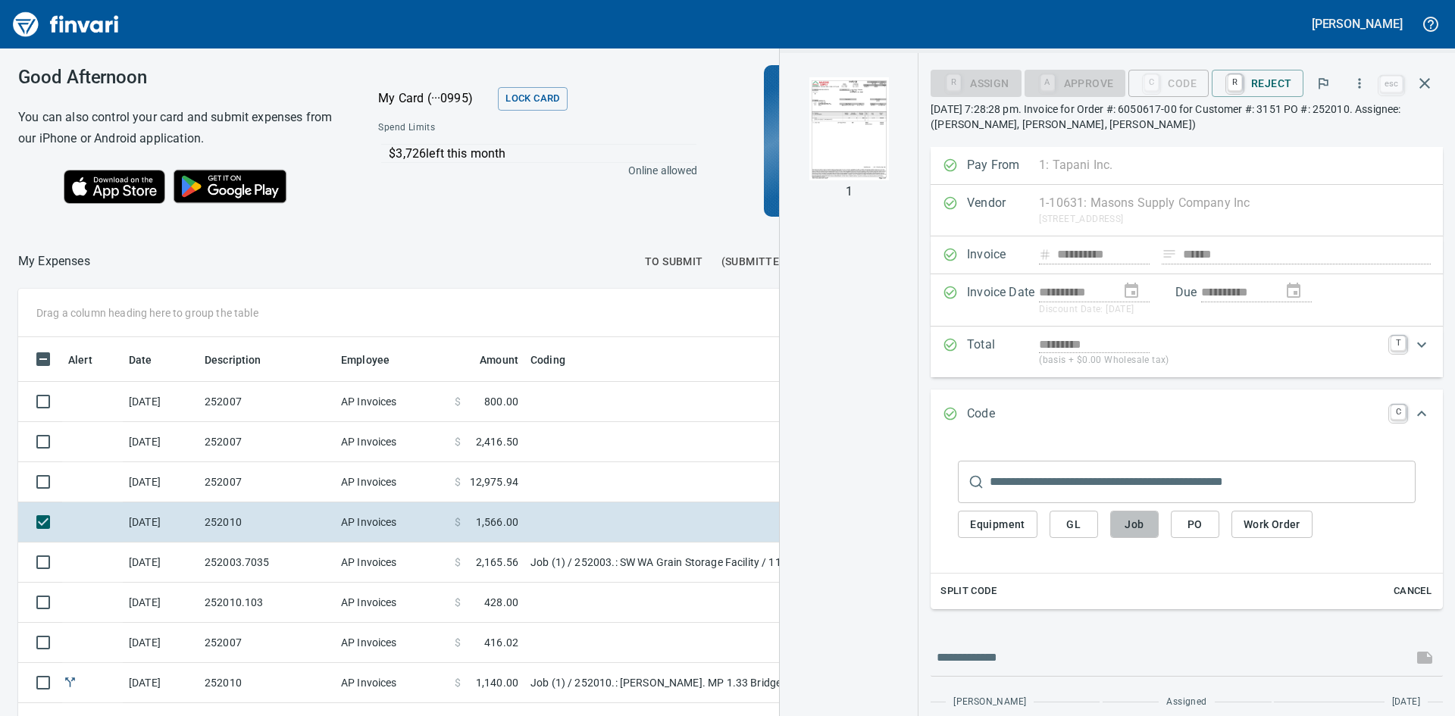
click at [1131, 518] on span "Job" at bounding box center [1134, 524] width 24 height 19
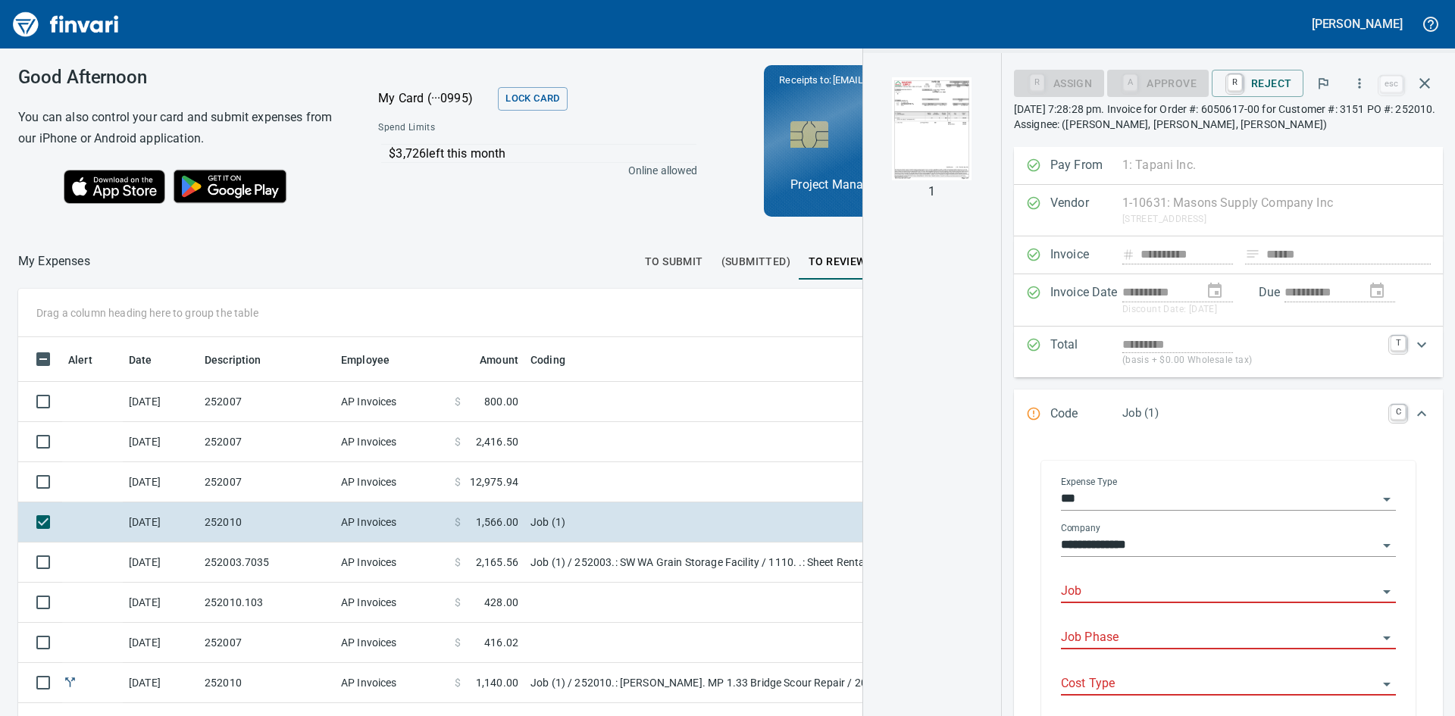
click at [1152, 584] on input "Job" at bounding box center [1219, 591] width 317 height 21
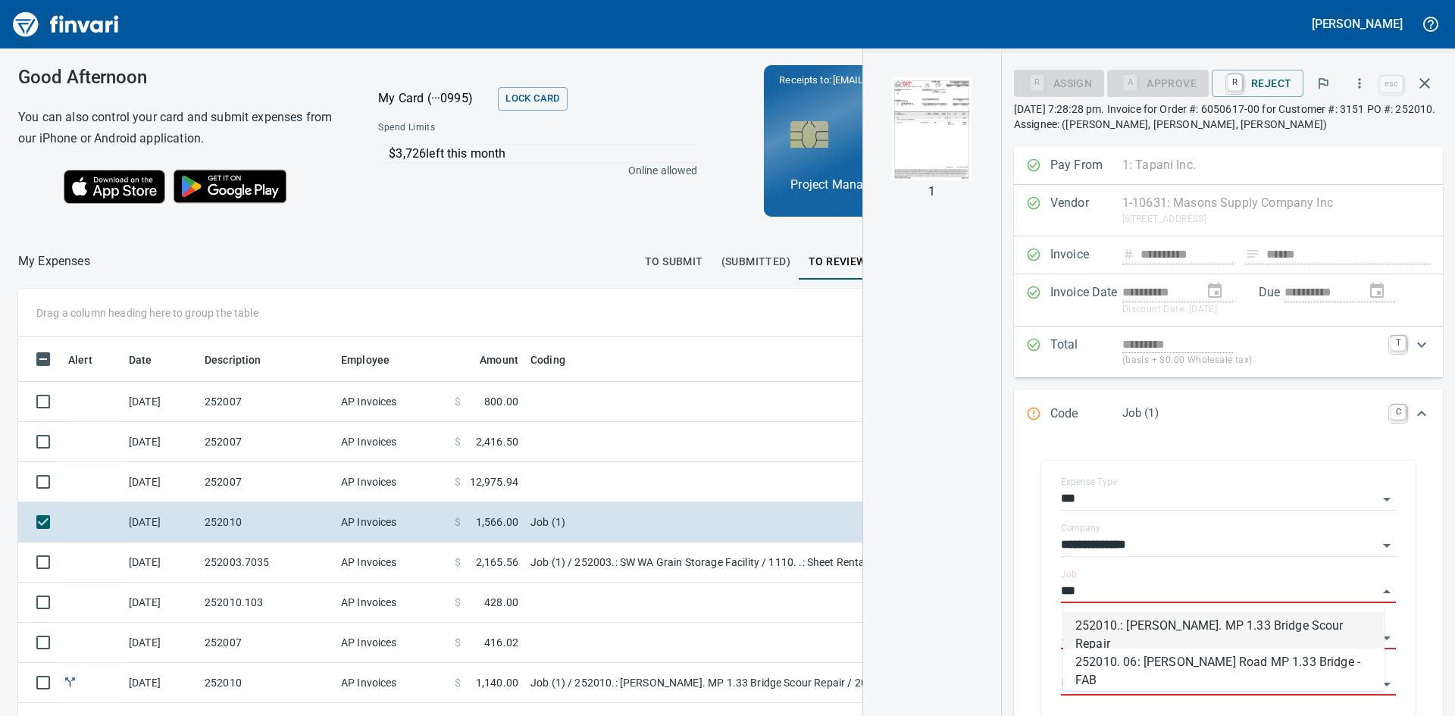
click at [1181, 634] on li "252010.: [PERSON_NAME]. MP 1.33 Bridge Scour Repair" at bounding box center [1223, 630] width 321 height 36
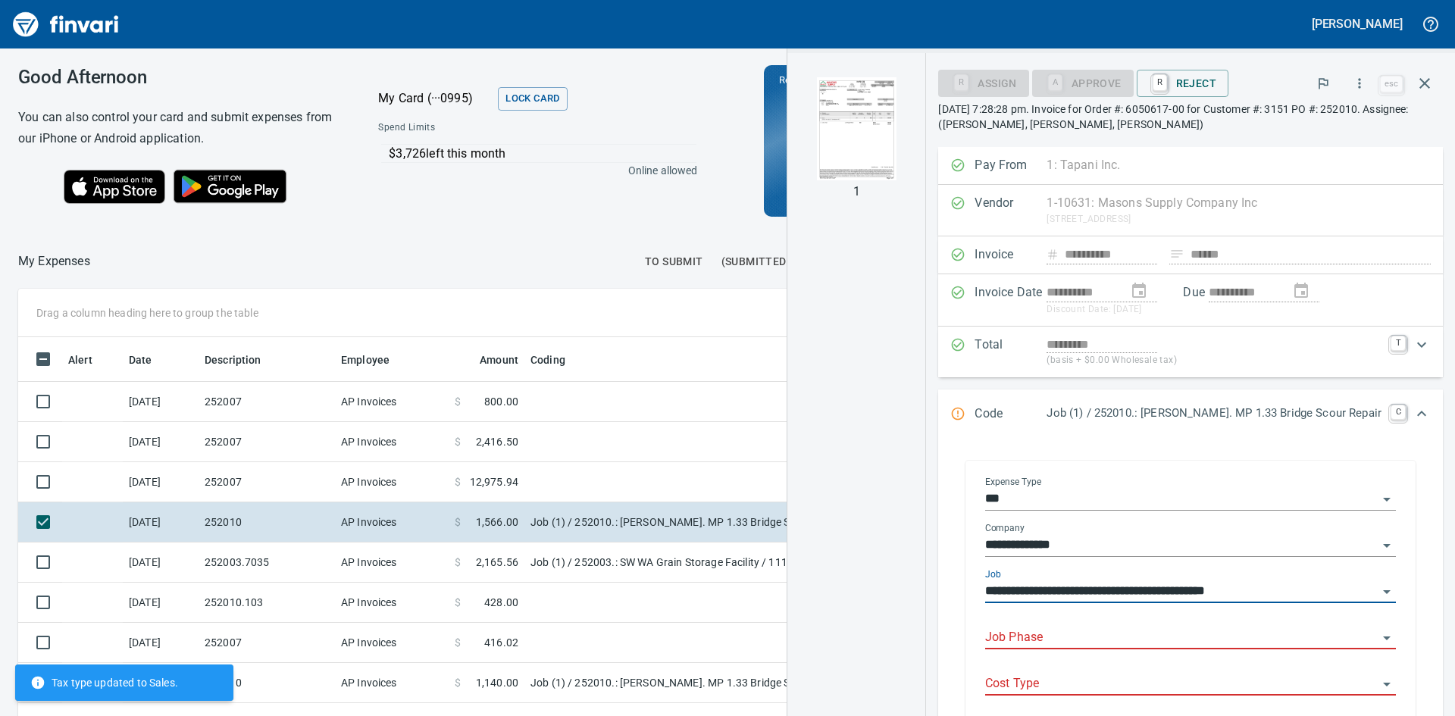
type input "**********"
click at [1156, 628] on input "Job Phase" at bounding box center [1181, 638] width 393 height 21
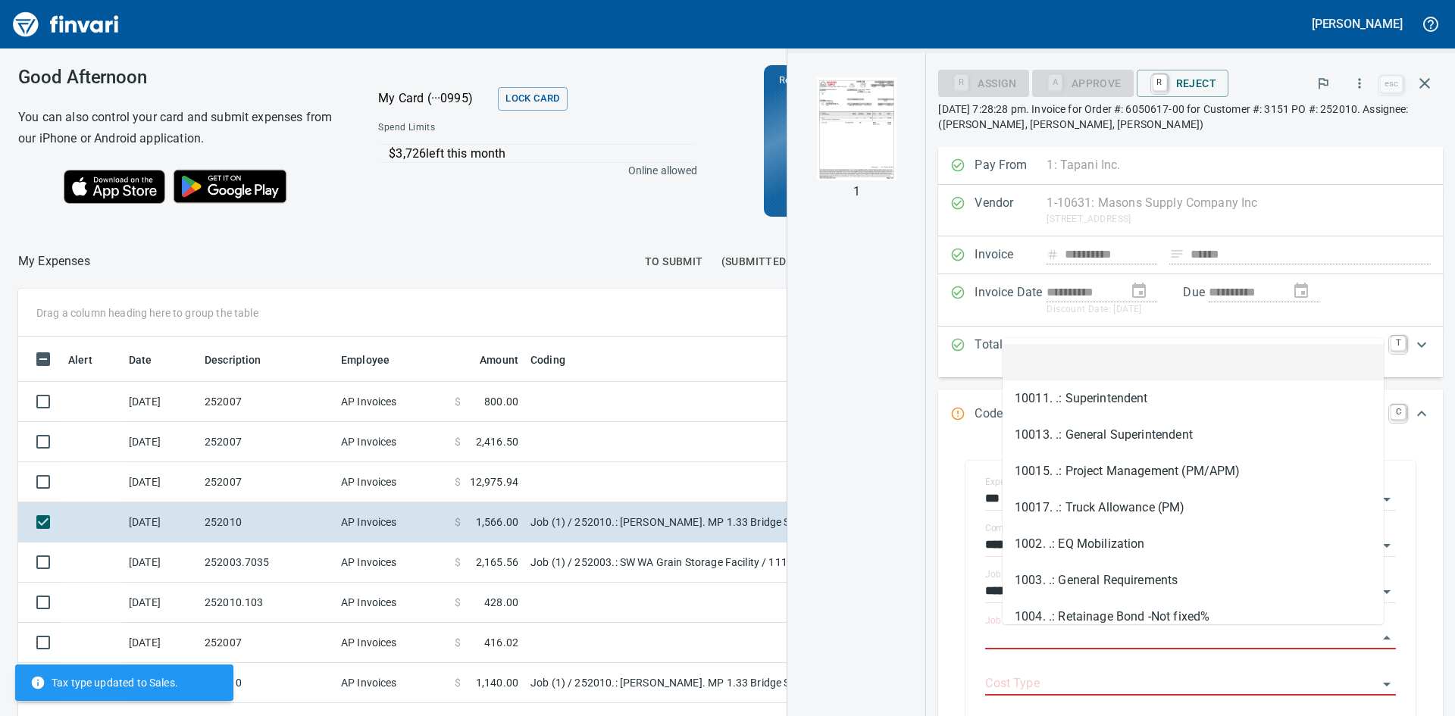
click at [1153, 364] on li at bounding box center [1193, 362] width 381 height 36
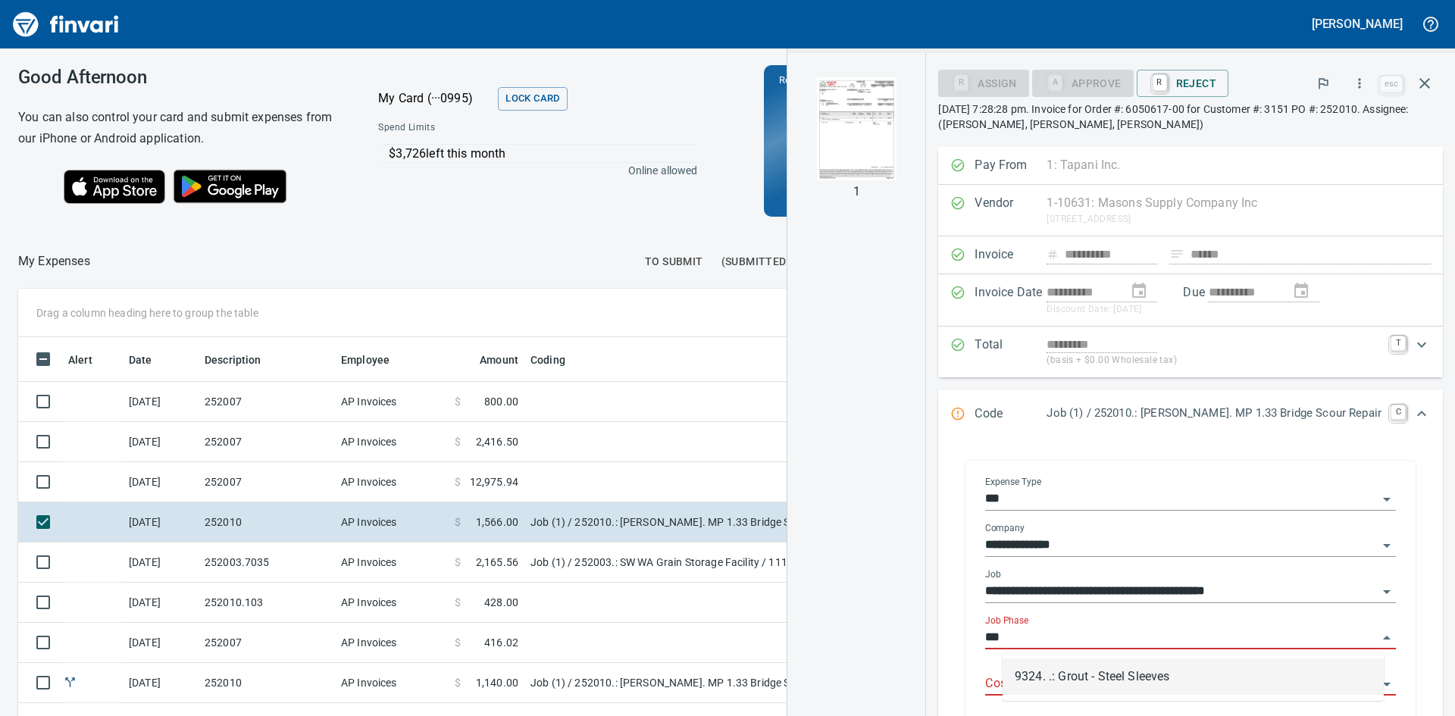
click at [1091, 680] on li "9324. .: Grout - Steel Sleeves" at bounding box center [1193, 677] width 381 height 36
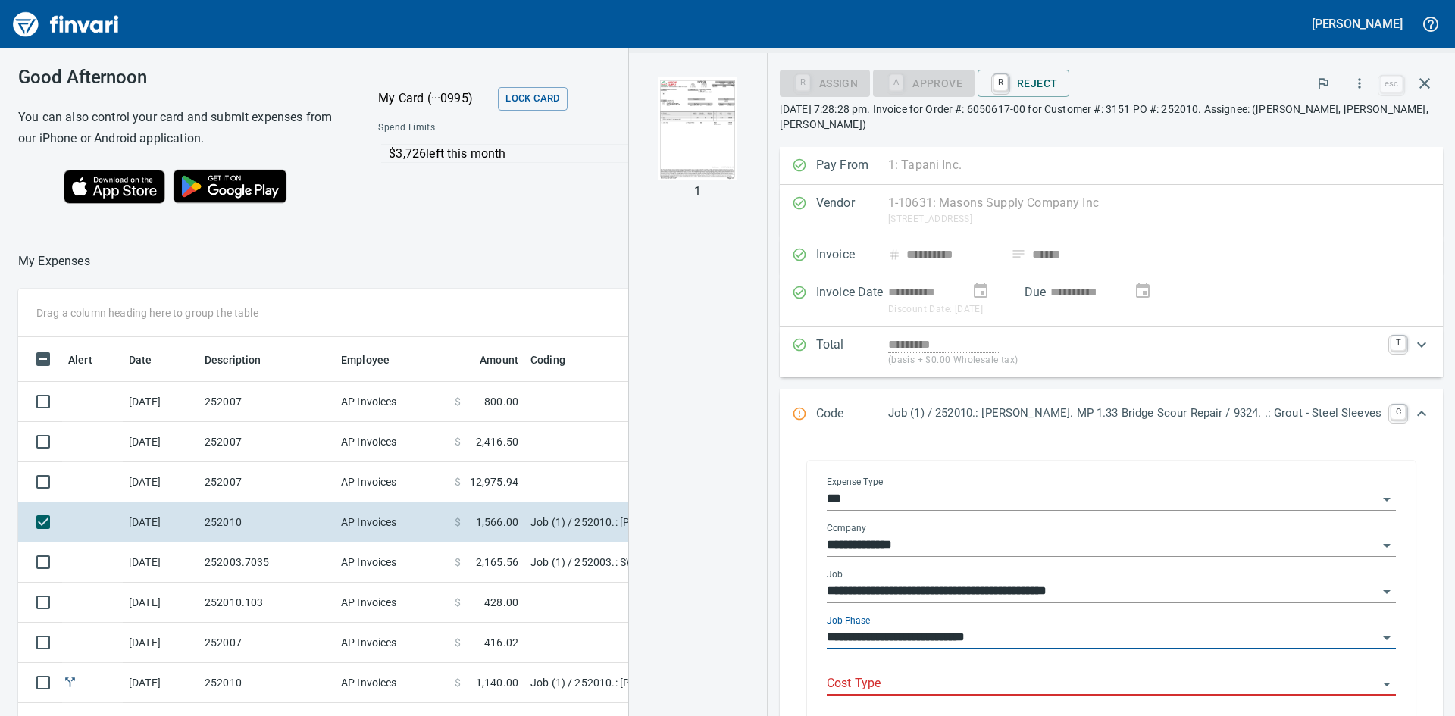
click at [994, 671] on div "Cost Type" at bounding box center [1111, 679] width 569 height 34
type input "**********"
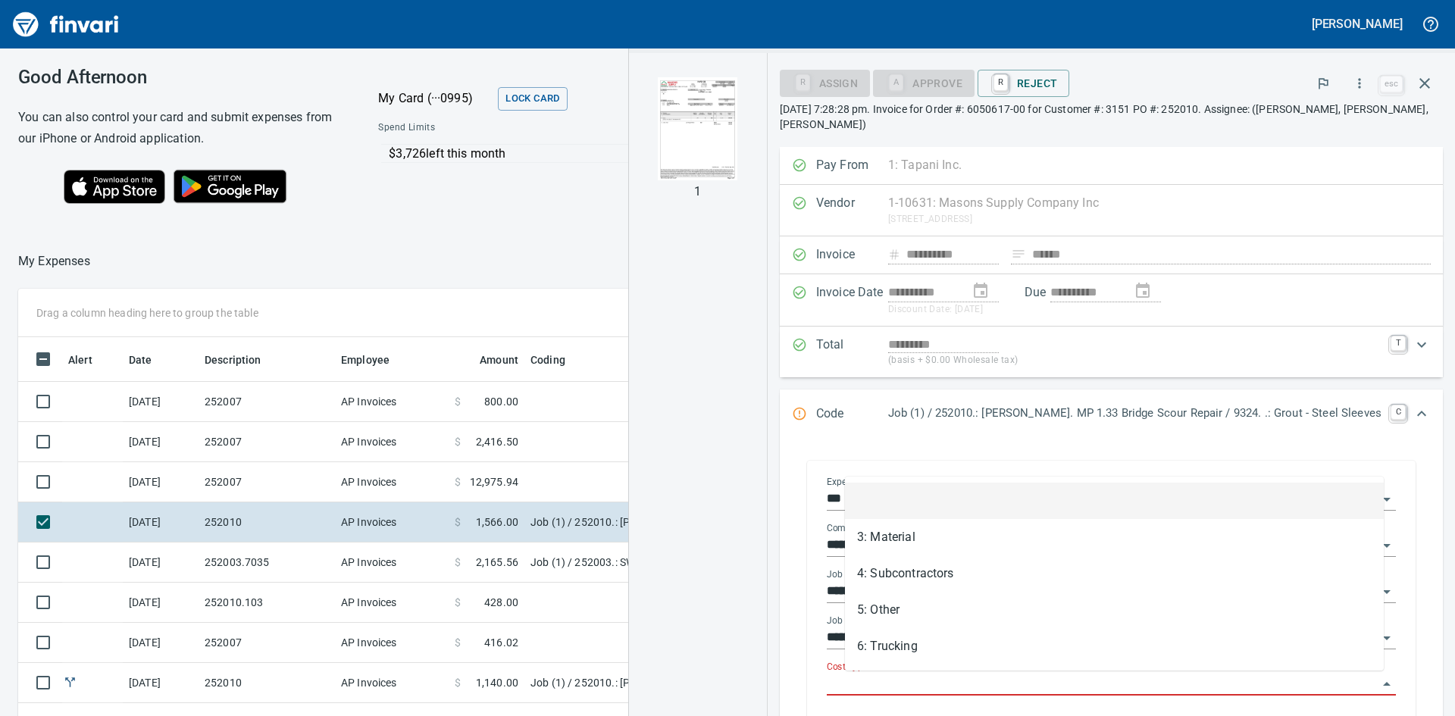
click at [1011, 684] on input "Cost Type" at bounding box center [1102, 684] width 551 height 21
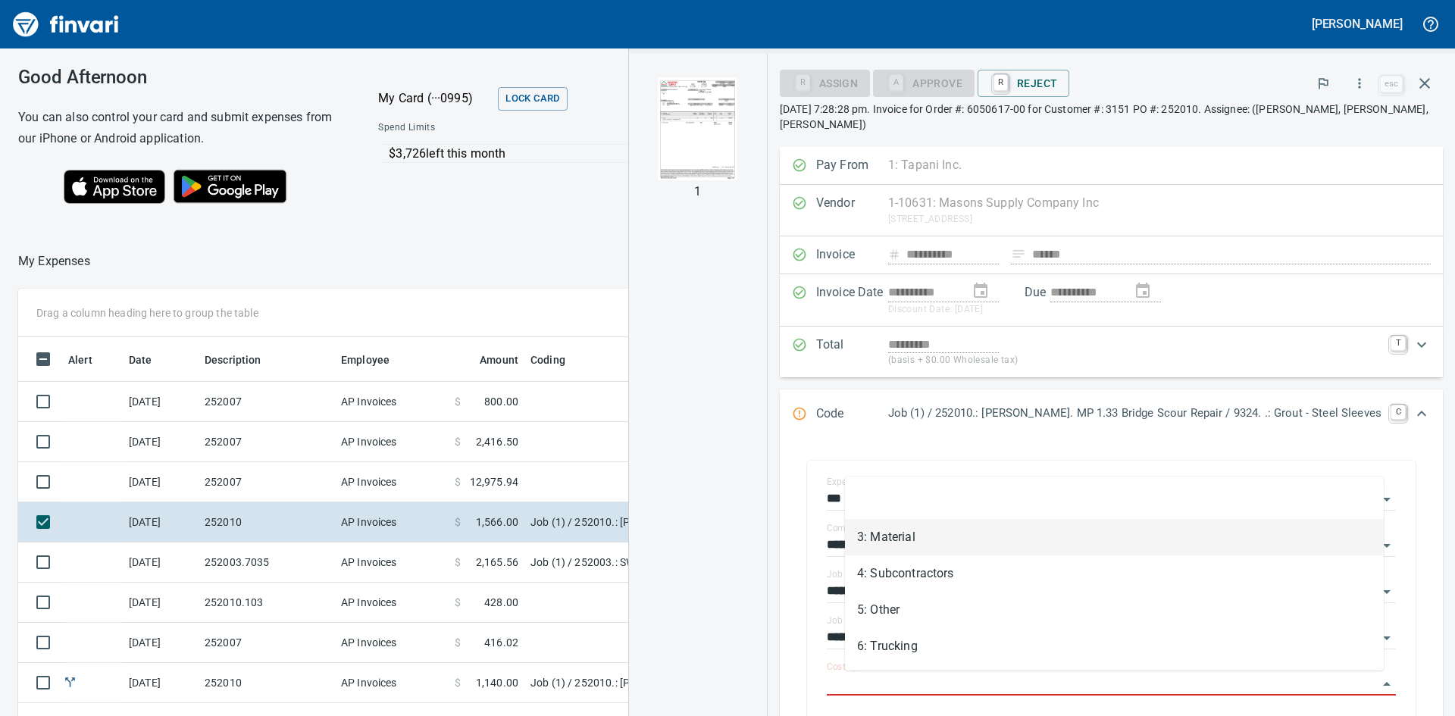
click at [923, 544] on li "3: Material" at bounding box center [1114, 537] width 539 height 36
type input "**********"
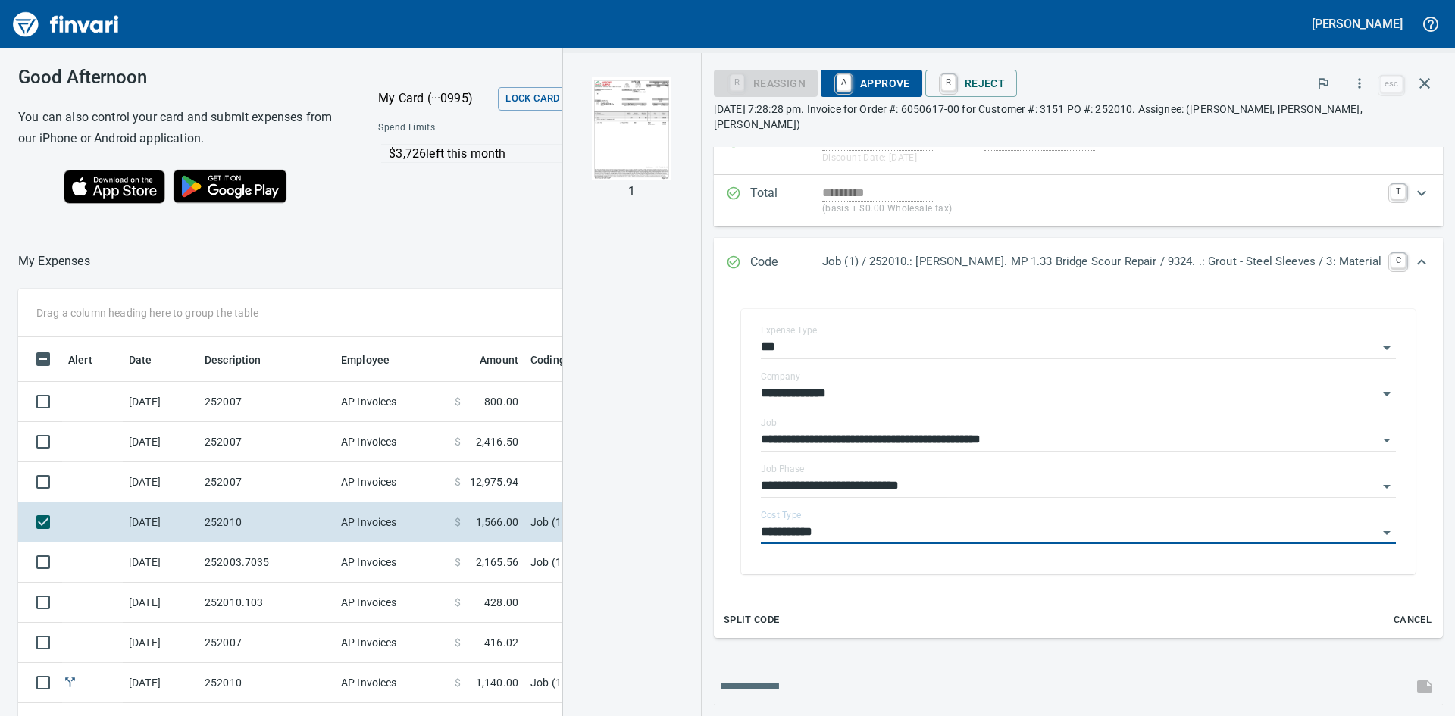
scroll to position [76, 0]
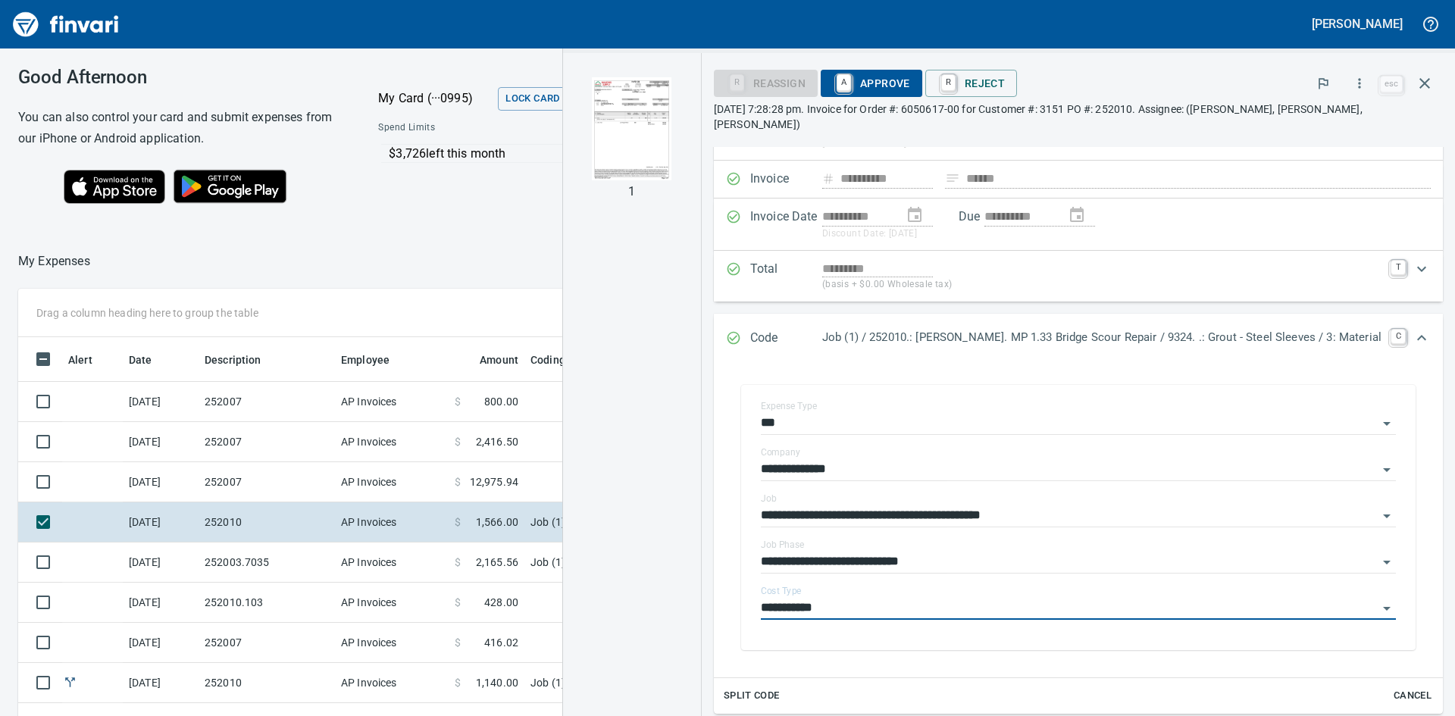
click at [667, 105] on img "button" at bounding box center [632, 128] width 103 height 103
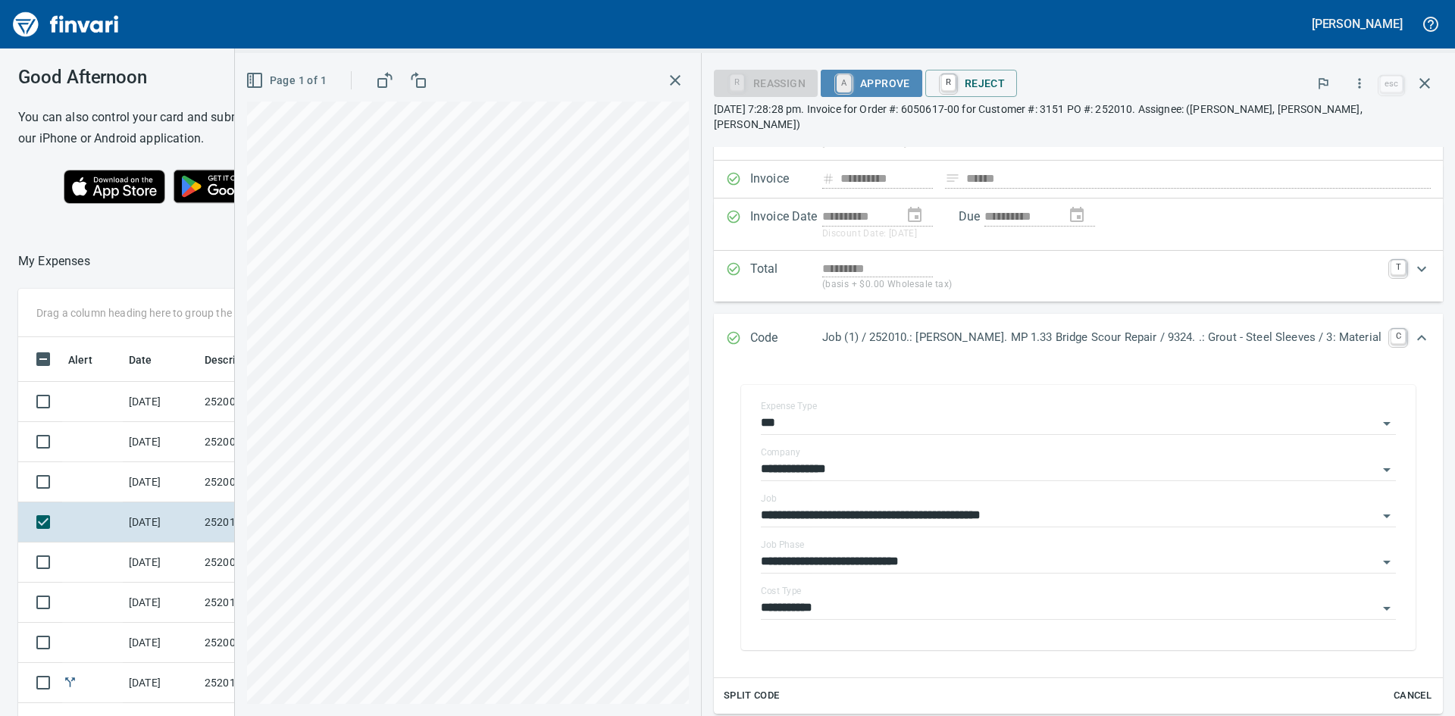
click at [851, 75] on link "A" at bounding box center [844, 83] width 14 height 17
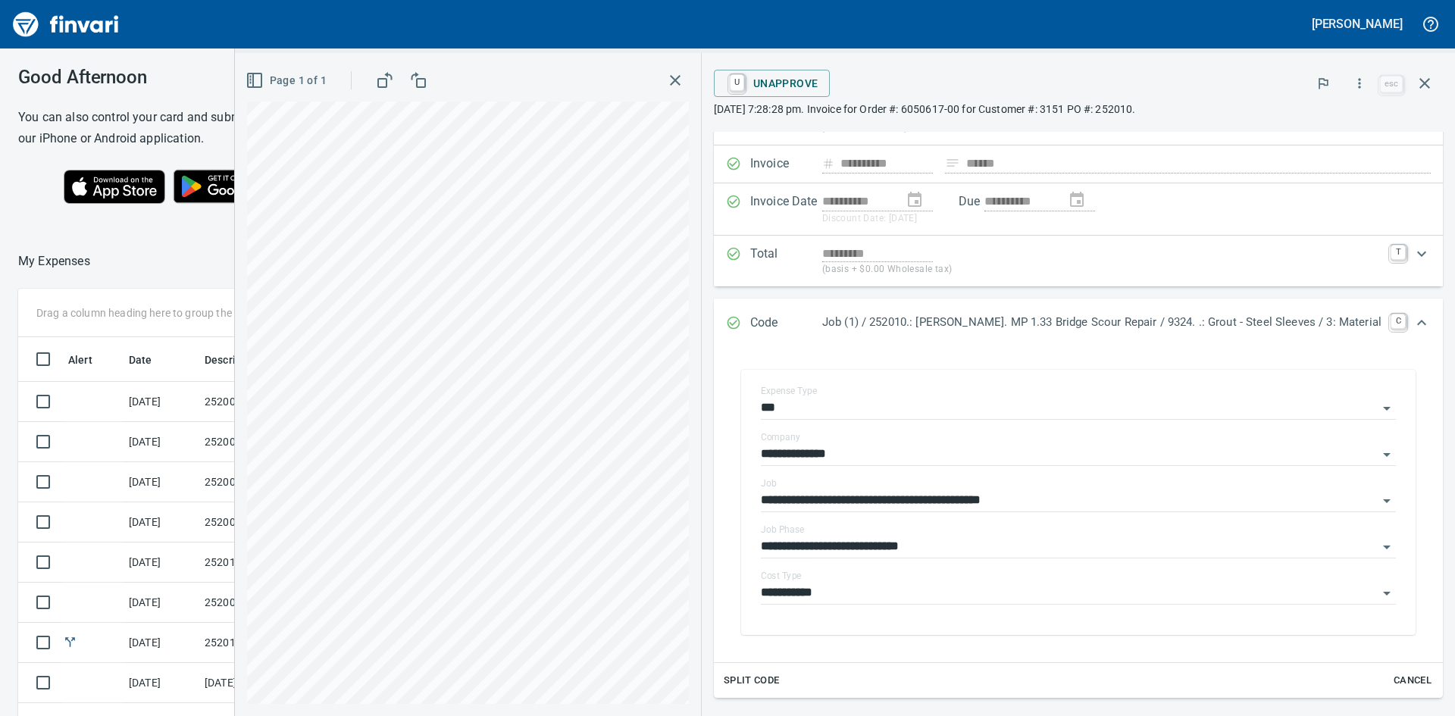
click at [684, 80] on icon "button" at bounding box center [675, 80] width 18 height 18
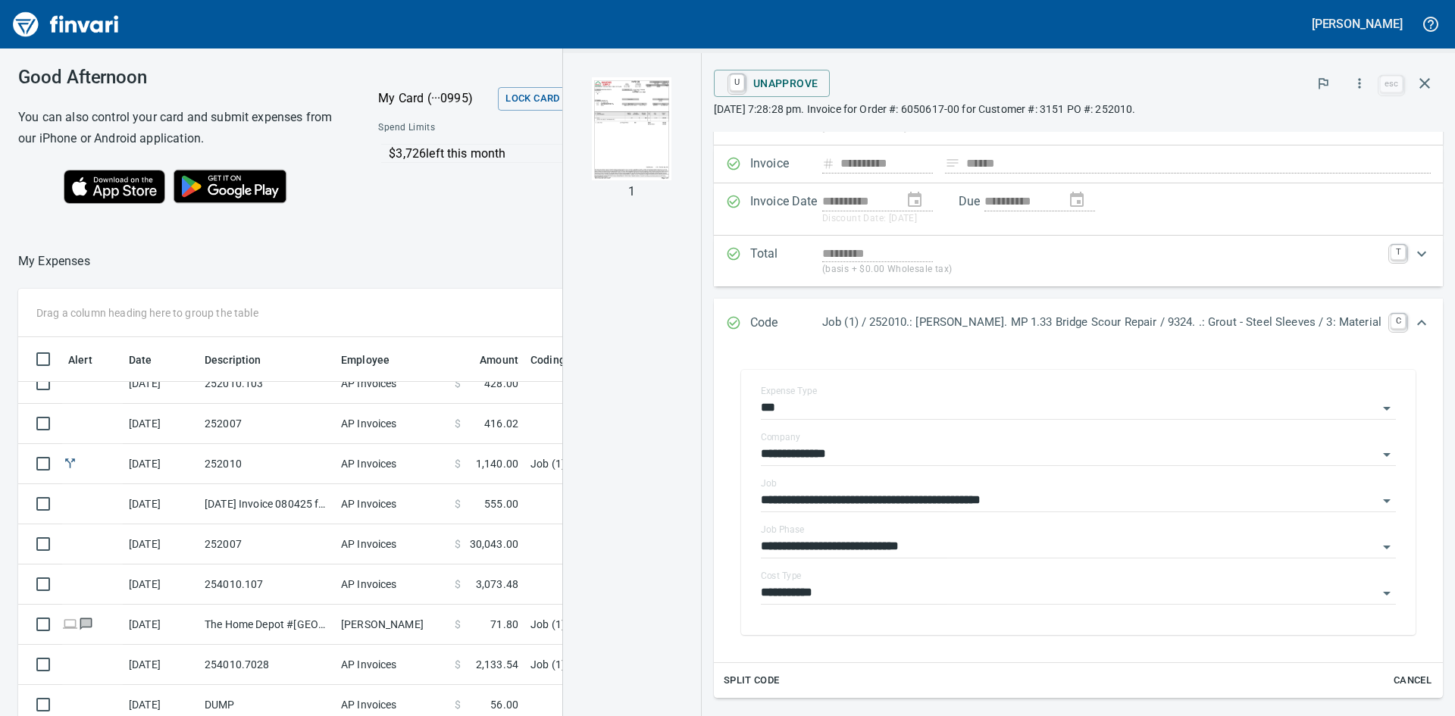
scroll to position [0, 0]
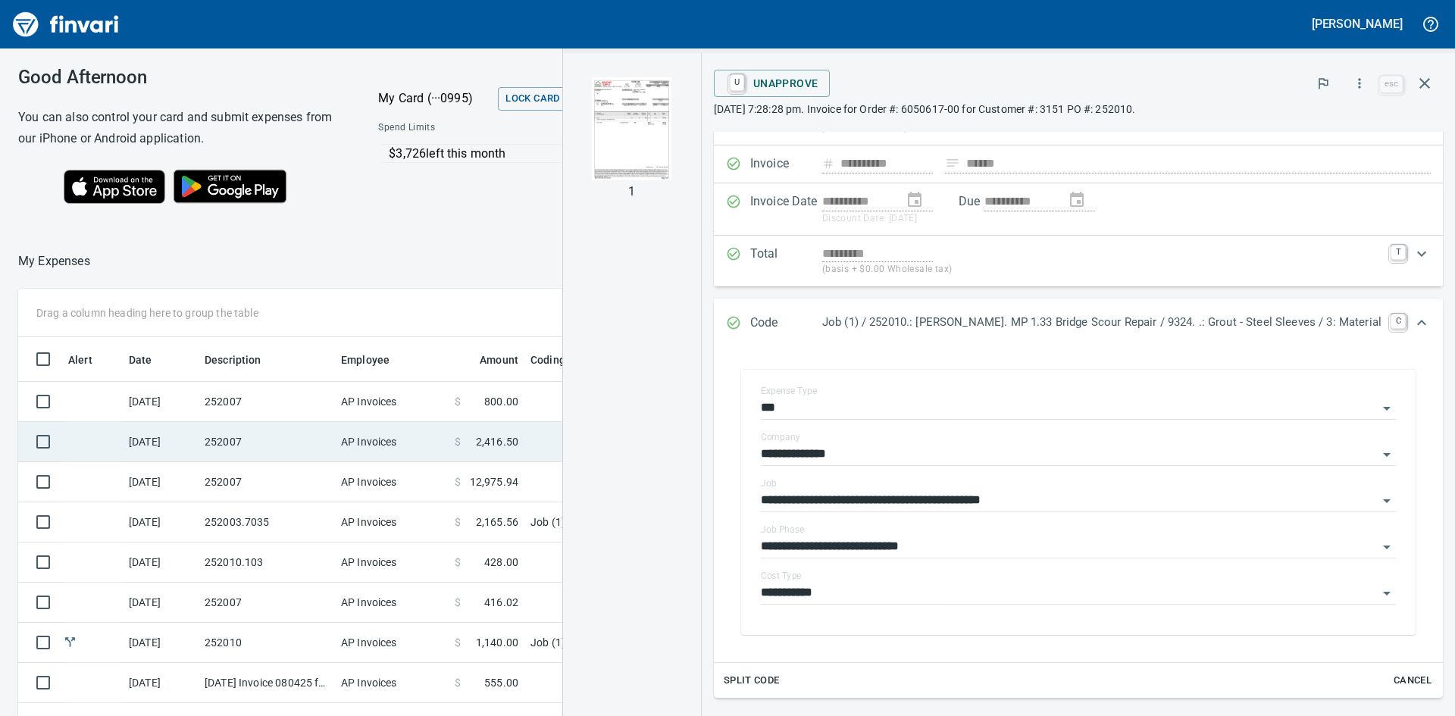
click at [242, 436] on td "252007" at bounding box center [267, 442] width 136 height 40
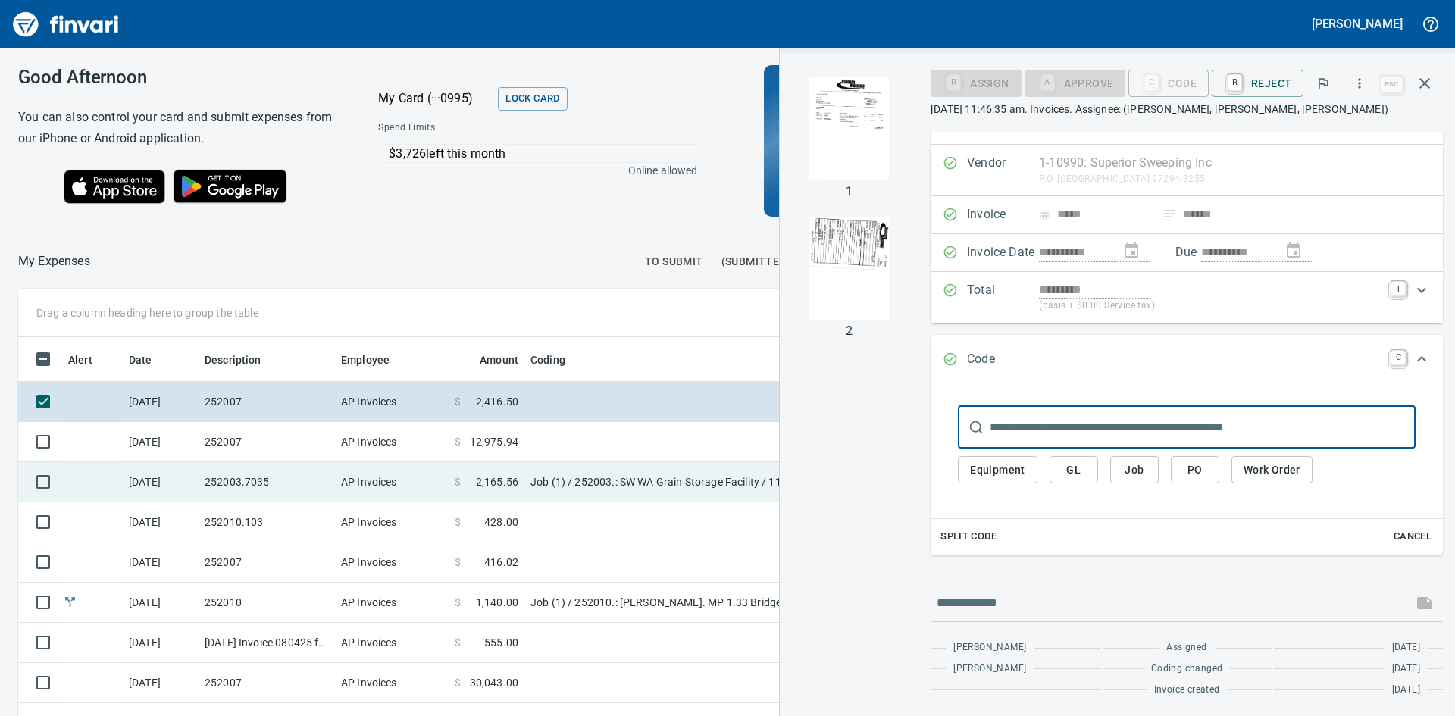
scroll to position [76, 0]
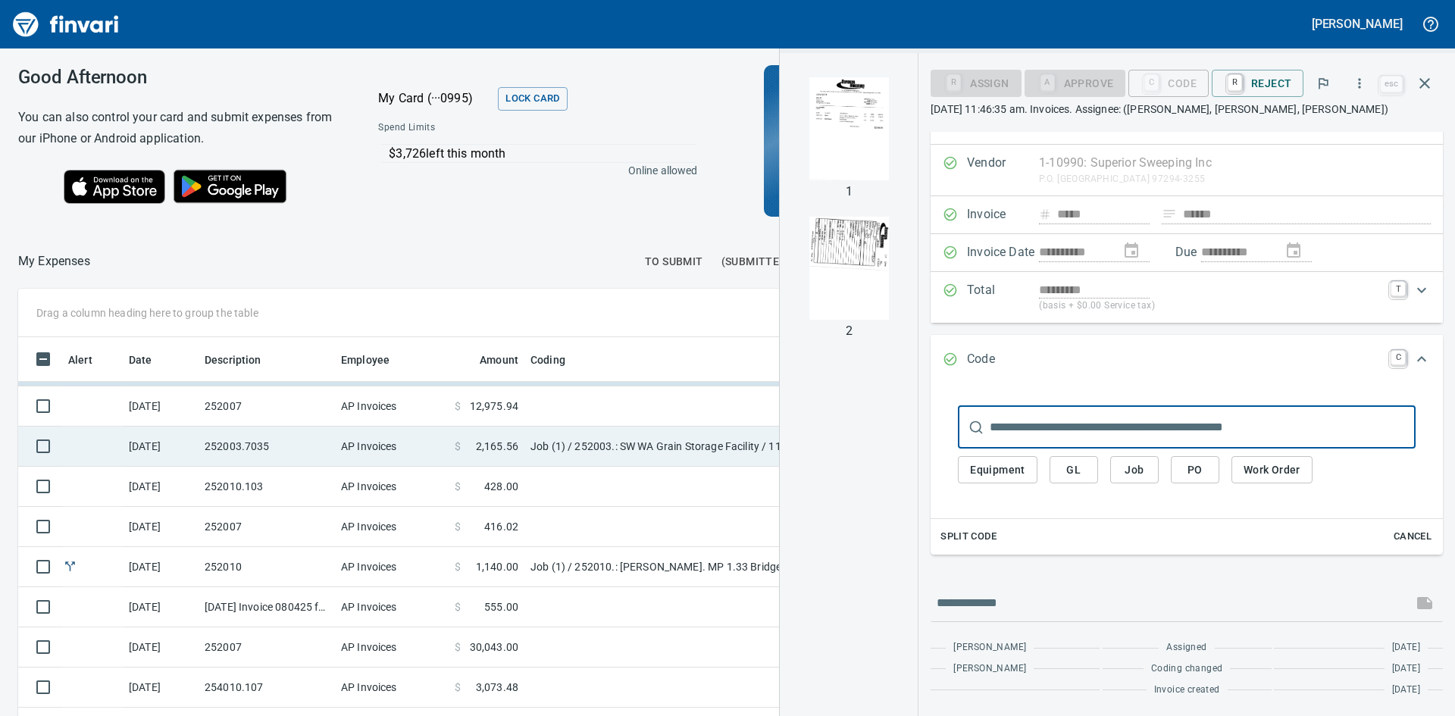
click at [230, 440] on td "252003.7035" at bounding box center [267, 447] width 136 height 40
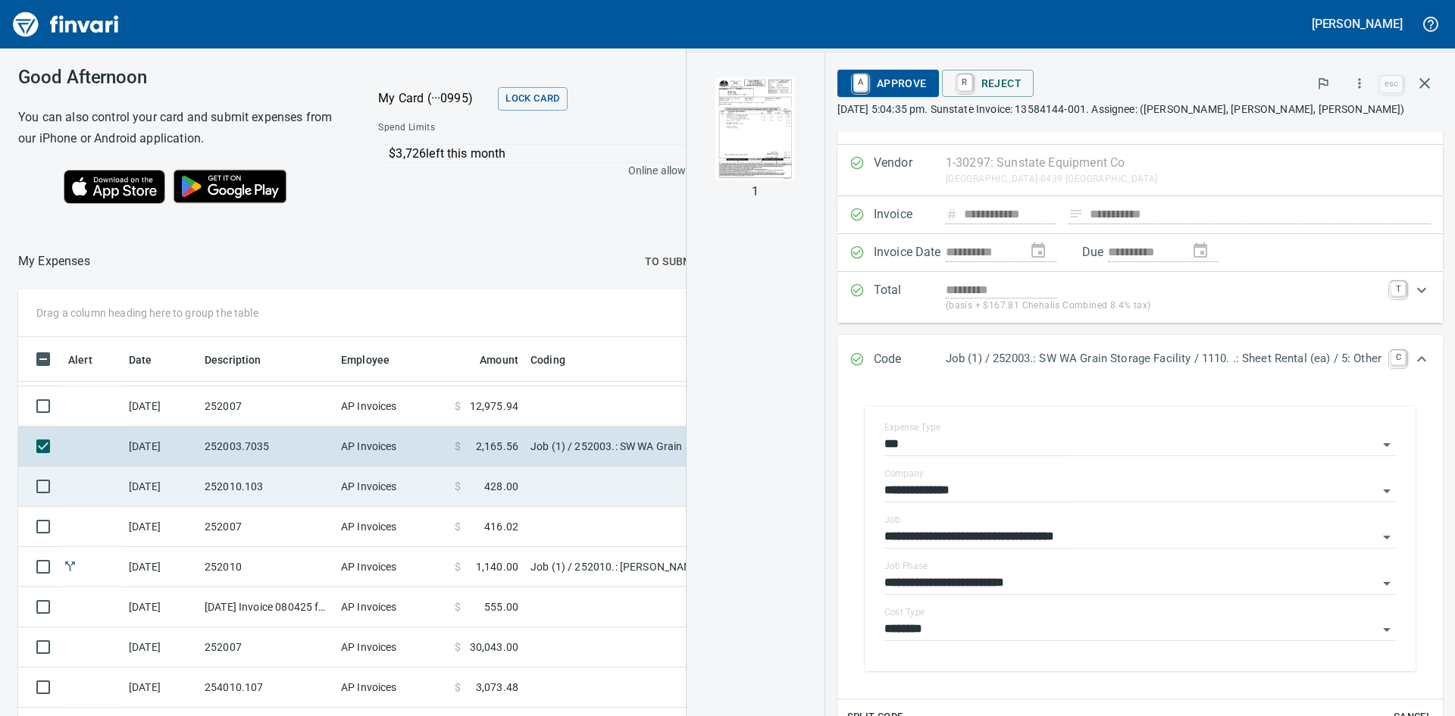
click at [249, 490] on td "252010.103" at bounding box center [267, 487] width 136 height 40
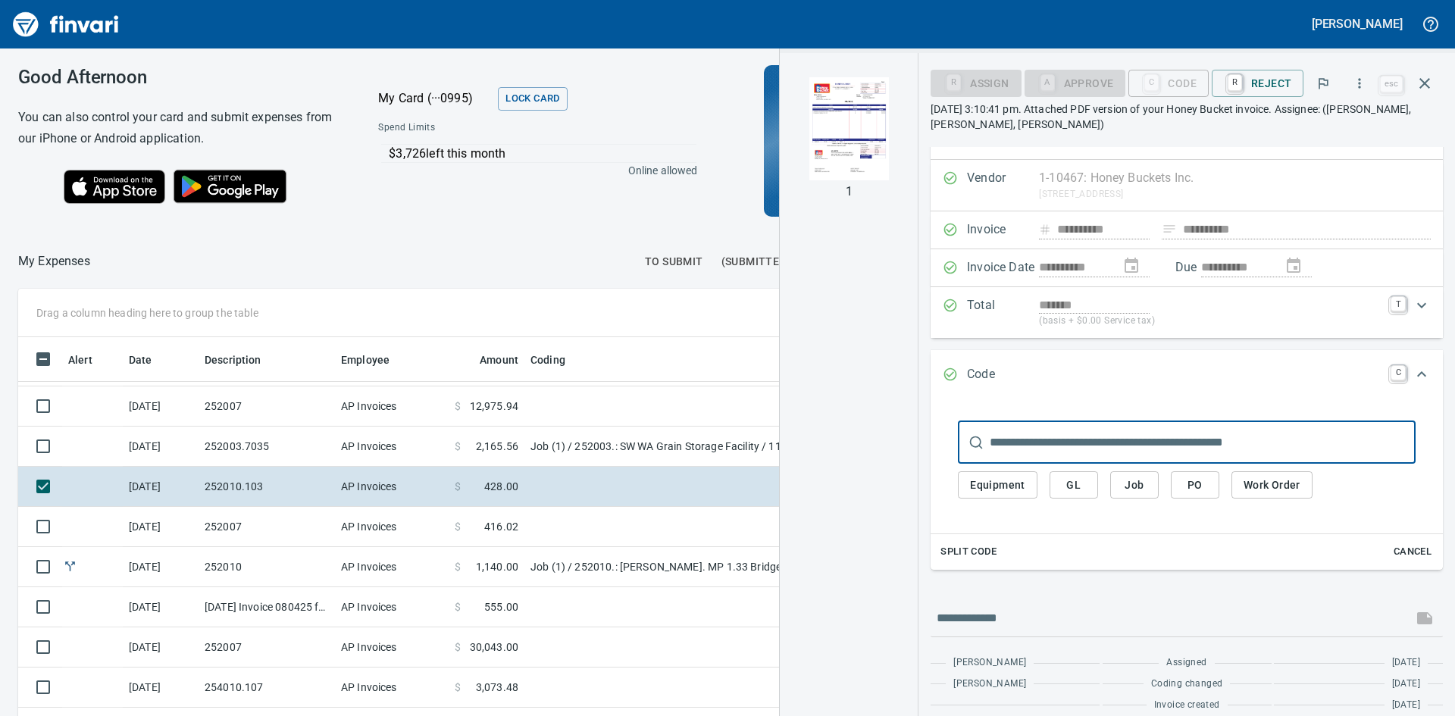
click at [872, 146] on img "button" at bounding box center [848, 128] width 103 height 103
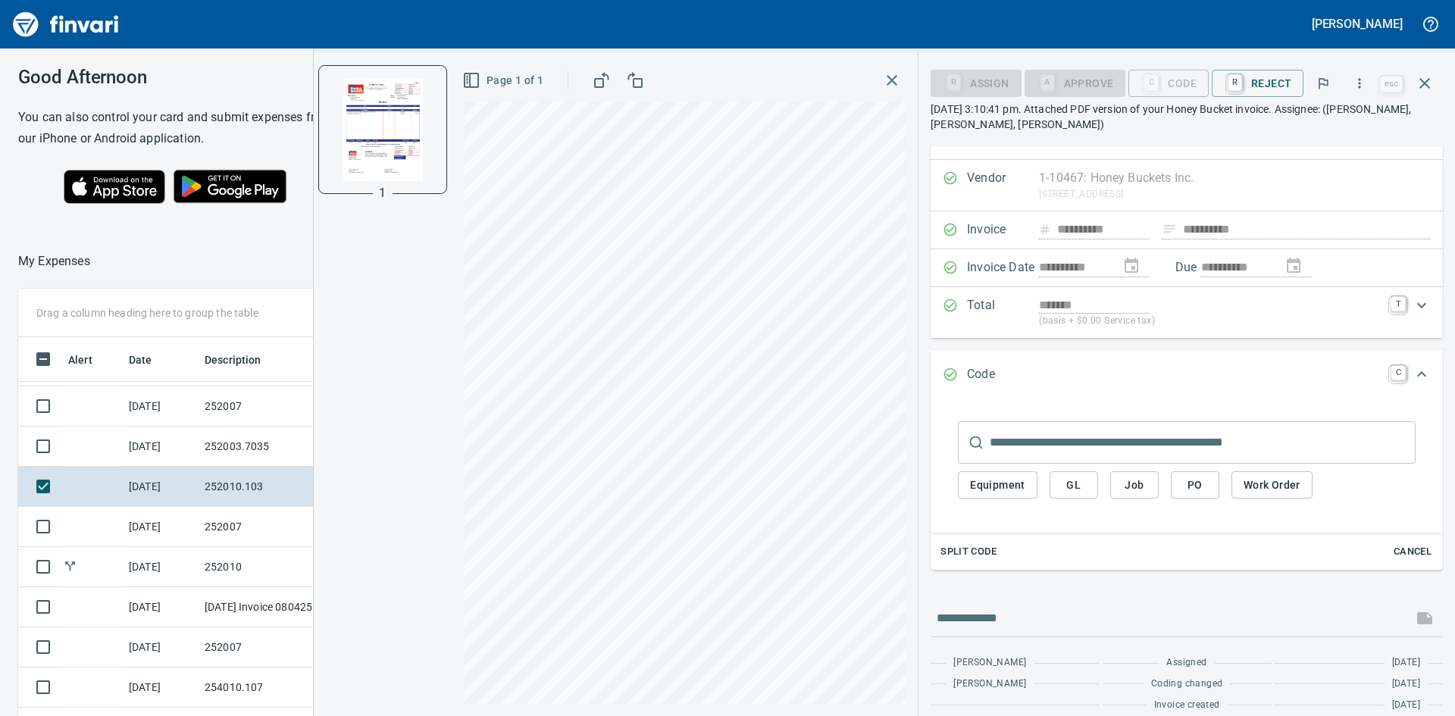
click at [1144, 484] on span "Job" at bounding box center [1134, 485] width 24 height 19
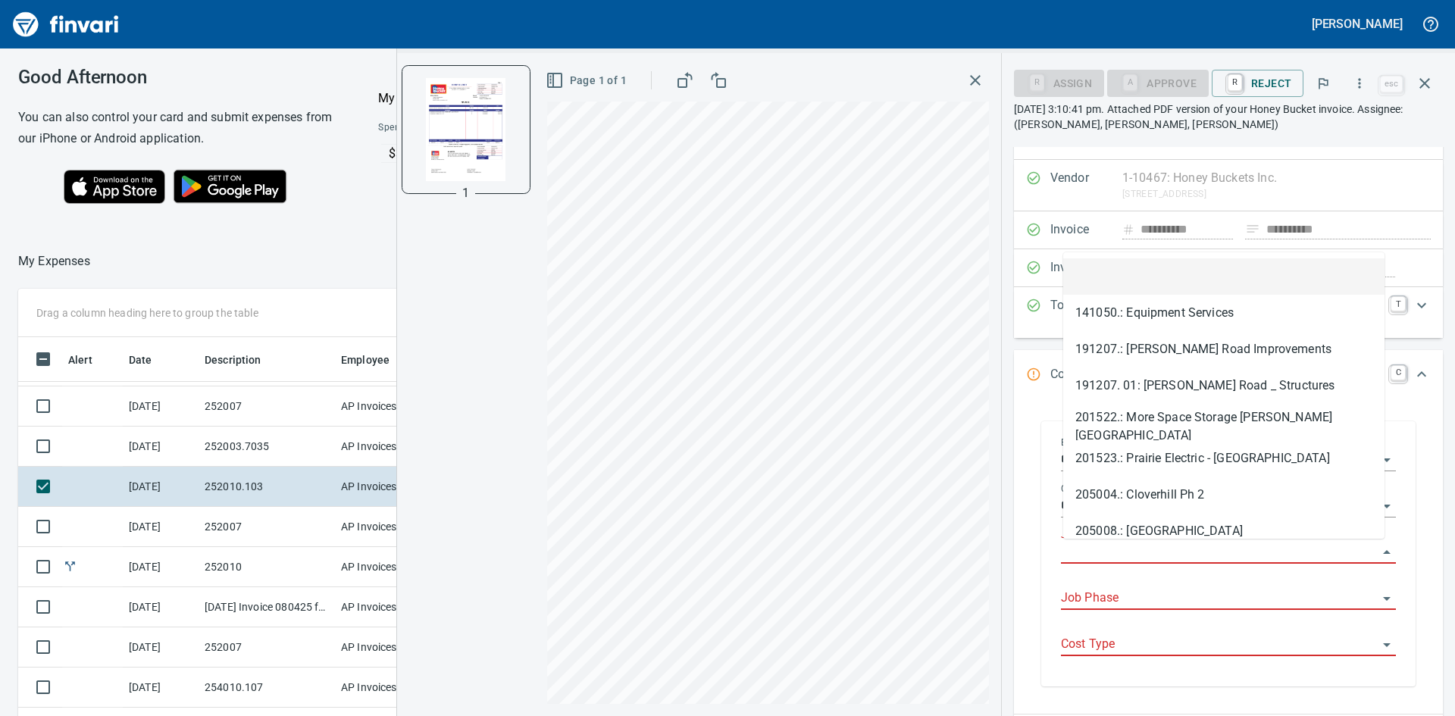
click at [1151, 548] on input "Job" at bounding box center [1219, 552] width 317 height 21
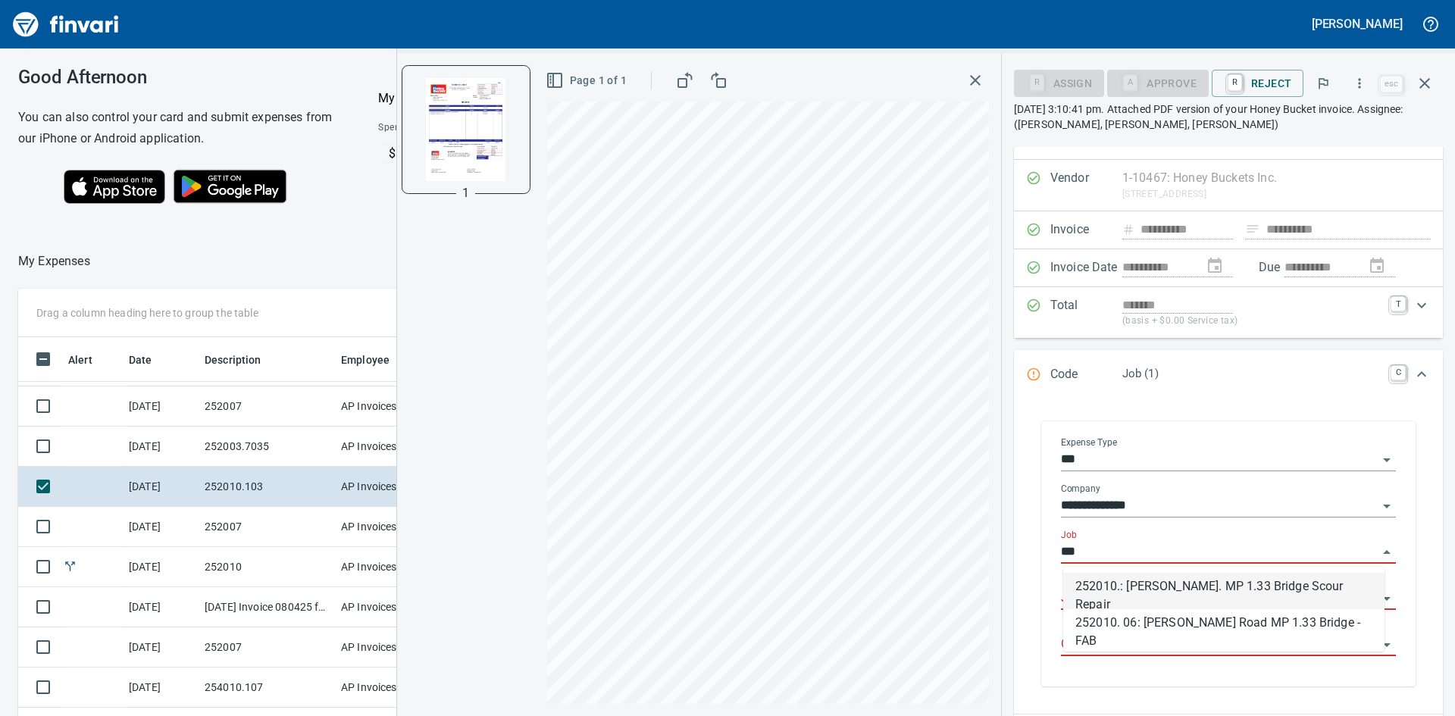
scroll to position [538, 1006]
click at [1159, 593] on li "252010.: [PERSON_NAME]. MP 1.33 Bridge Scour Repair" at bounding box center [1223, 591] width 321 height 36
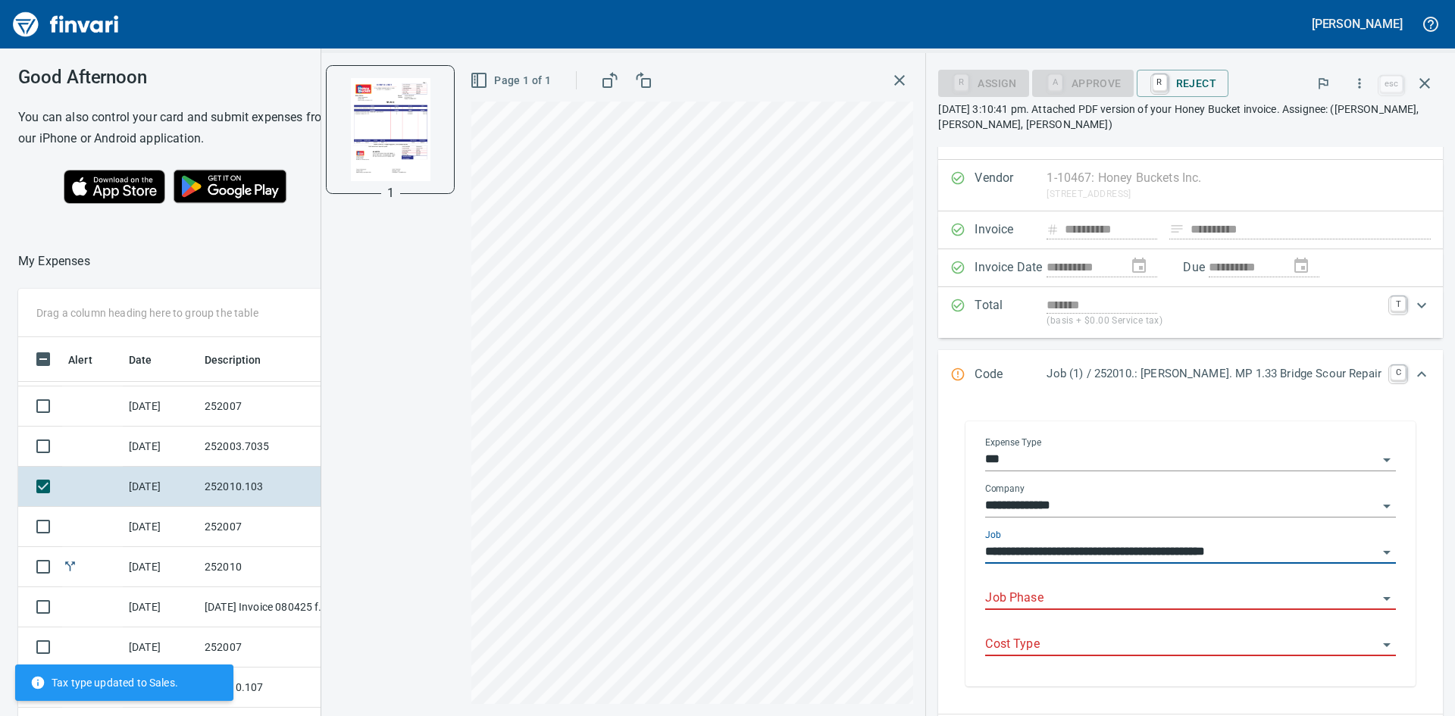
type input "**********"
click at [1147, 593] on input "Job Phase" at bounding box center [1181, 598] width 393 height 21
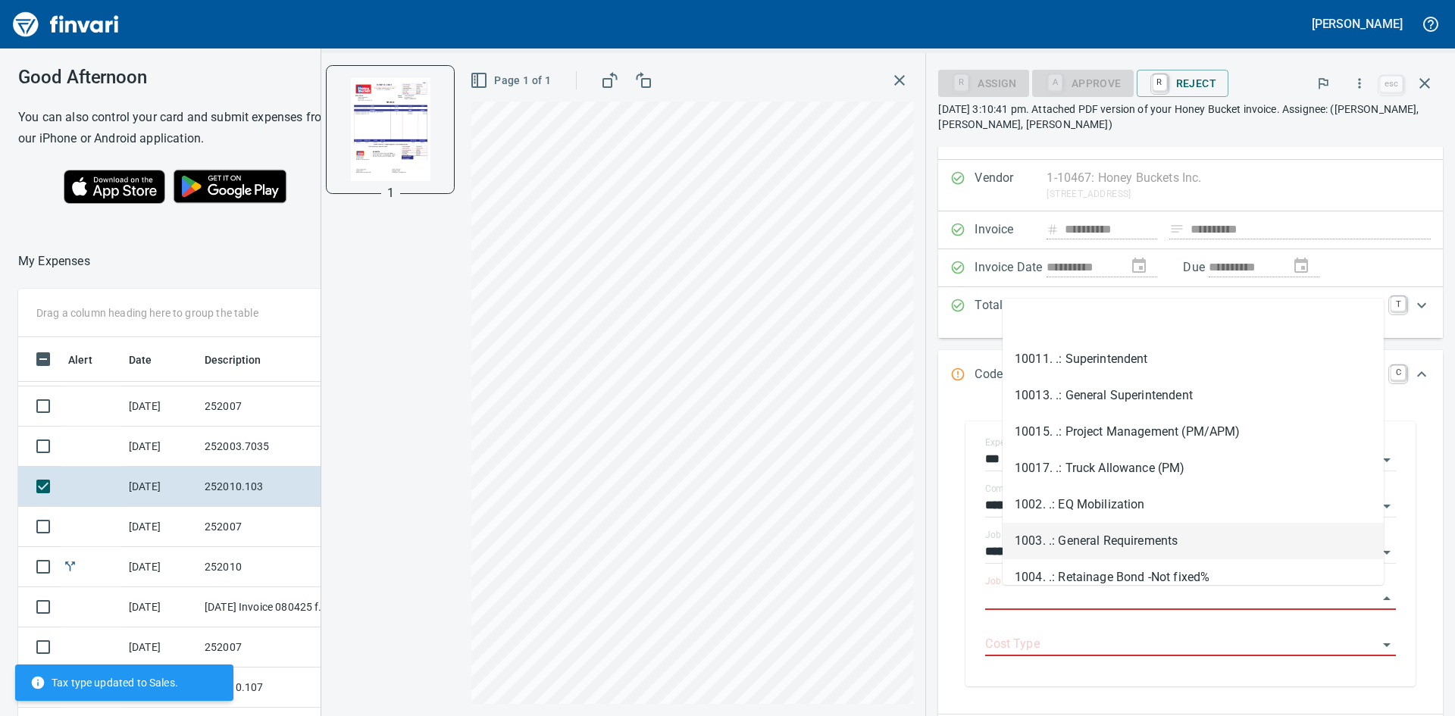
click at [1153, 543] on li "1003. .: General Requirements" at bounding box center [1193, 541] width 381 height 36
type input "**********"
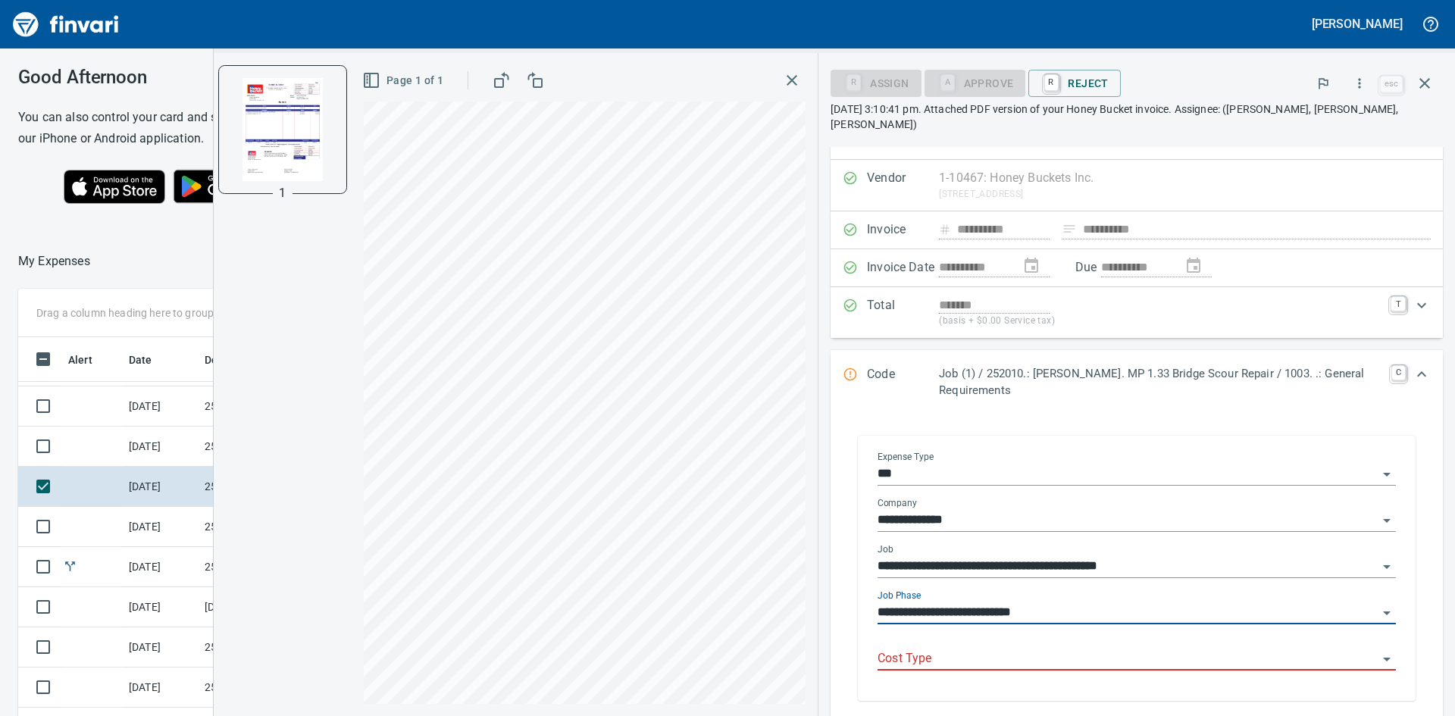
click at [1011, 637] on div "Cost Type" at bounding box center [1137, 654] width 518 height 34
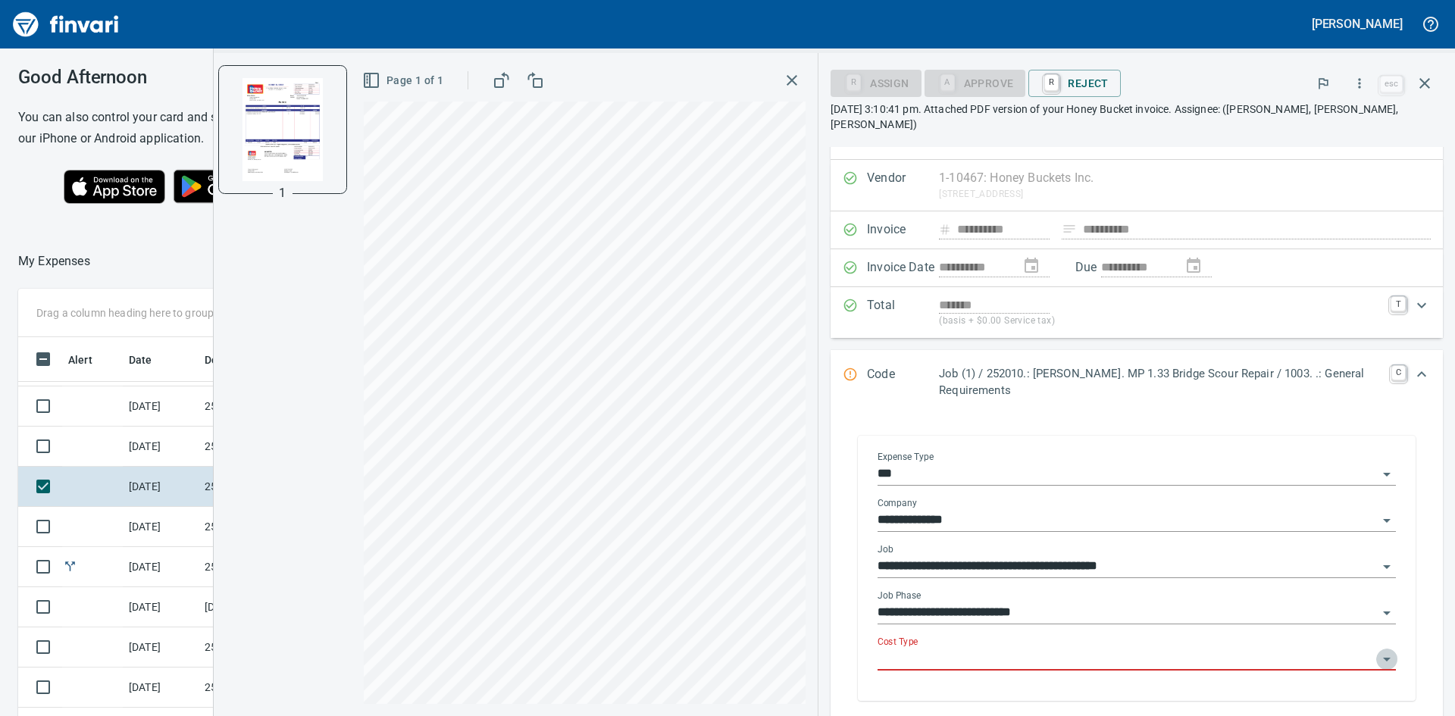
click at [1383, 658] on icon "Open" at bounding box center [1387, 660] width 8 height 4
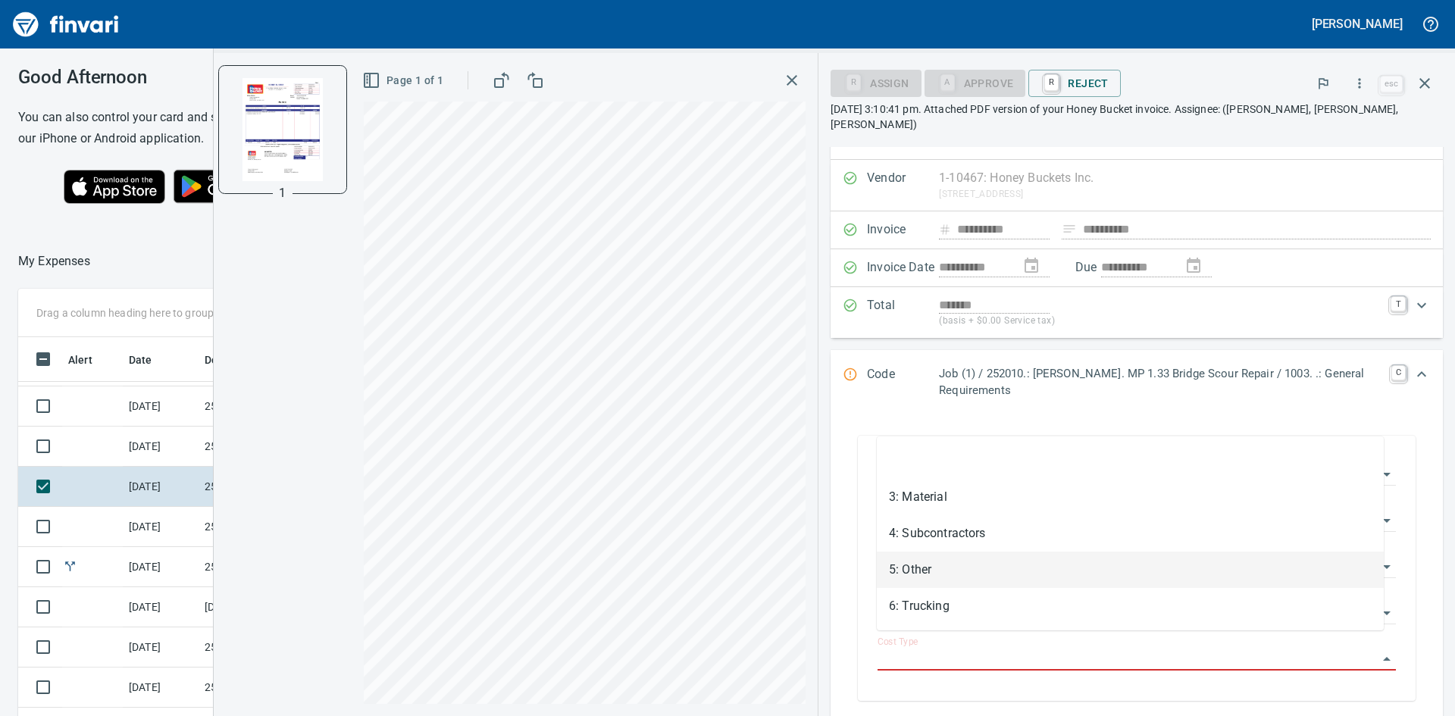
click at [923, 571] on li "5: Other" at bounding box center [1130, 570] width 507 height 36
type input "********"
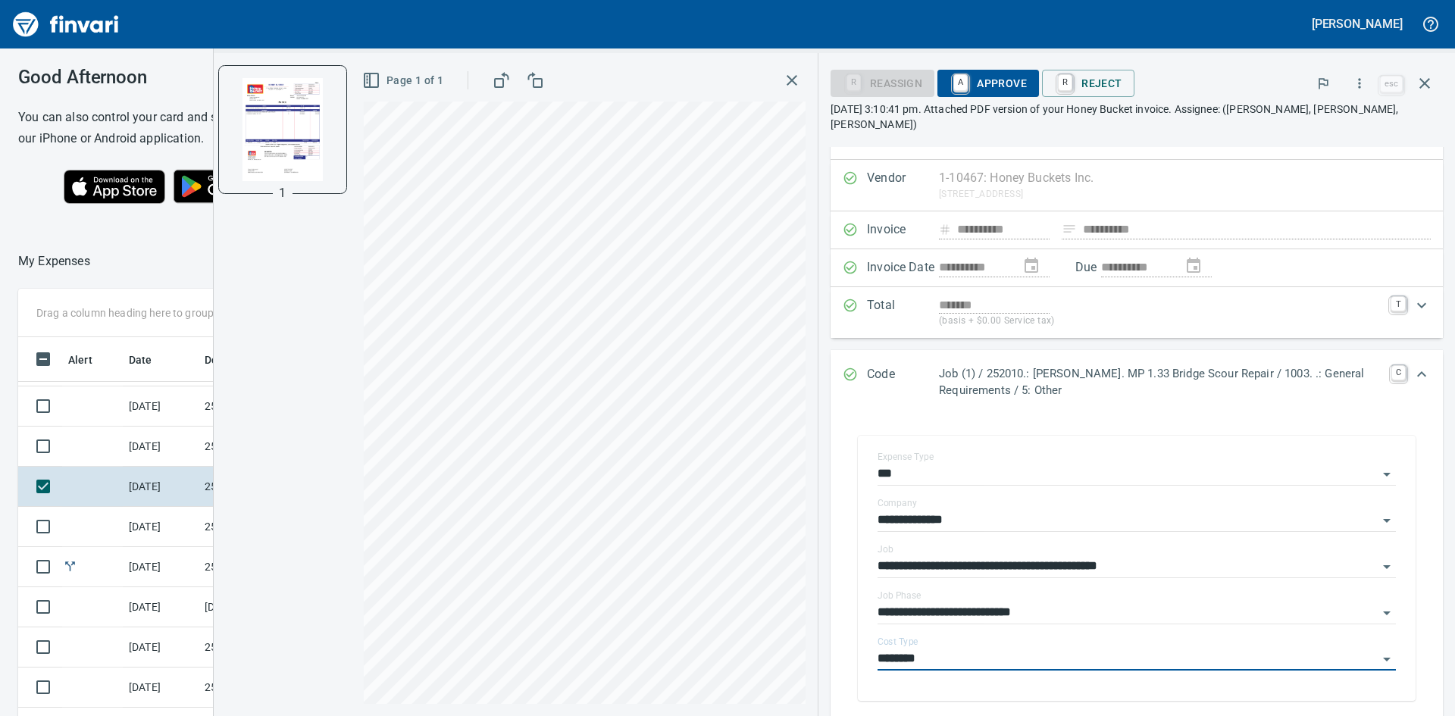
click at [990, 80] on span "A Approve" at bounding box center [988, 83] width 77 height 26
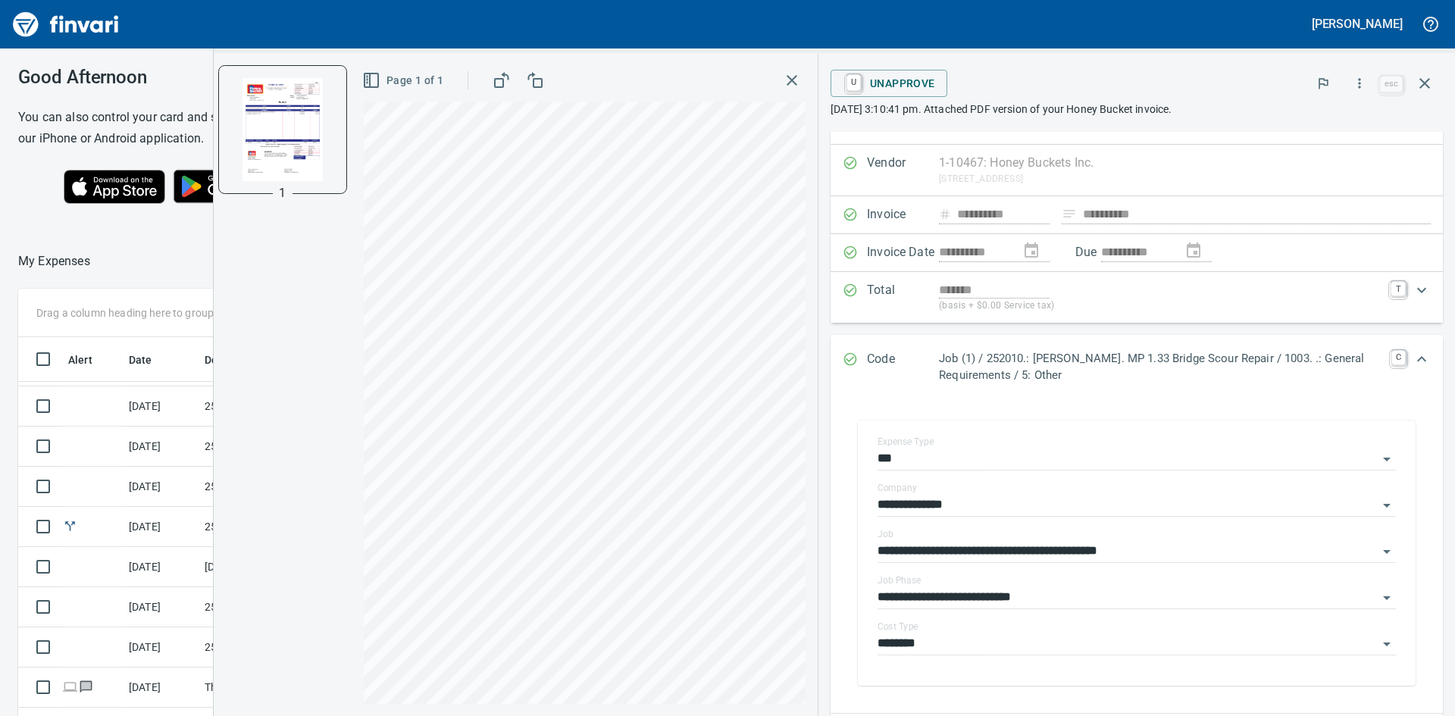
click at [792, 80] on icon "button" at bounding box center [792, 80] width 11 height 11
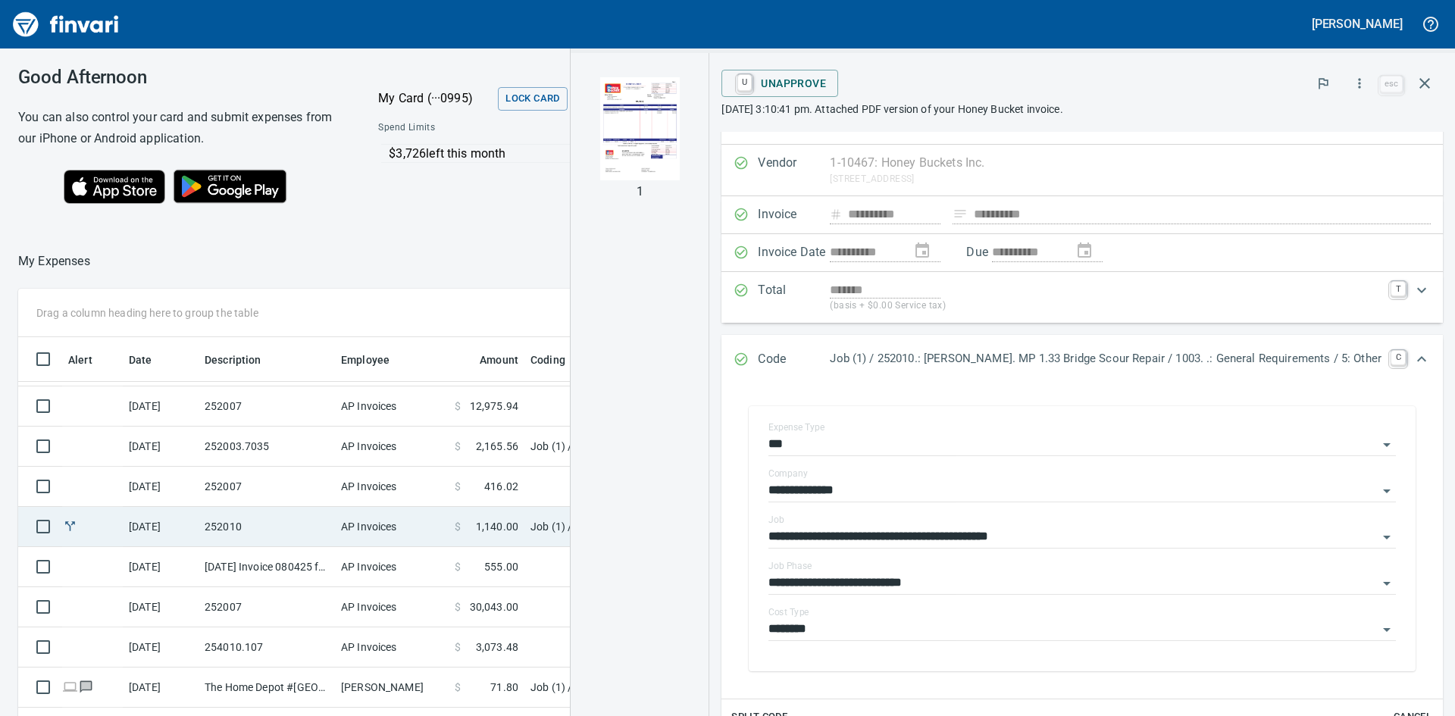
click at [227, 526] on td "252010" at bounding box center [267, 527] width 136 height 40
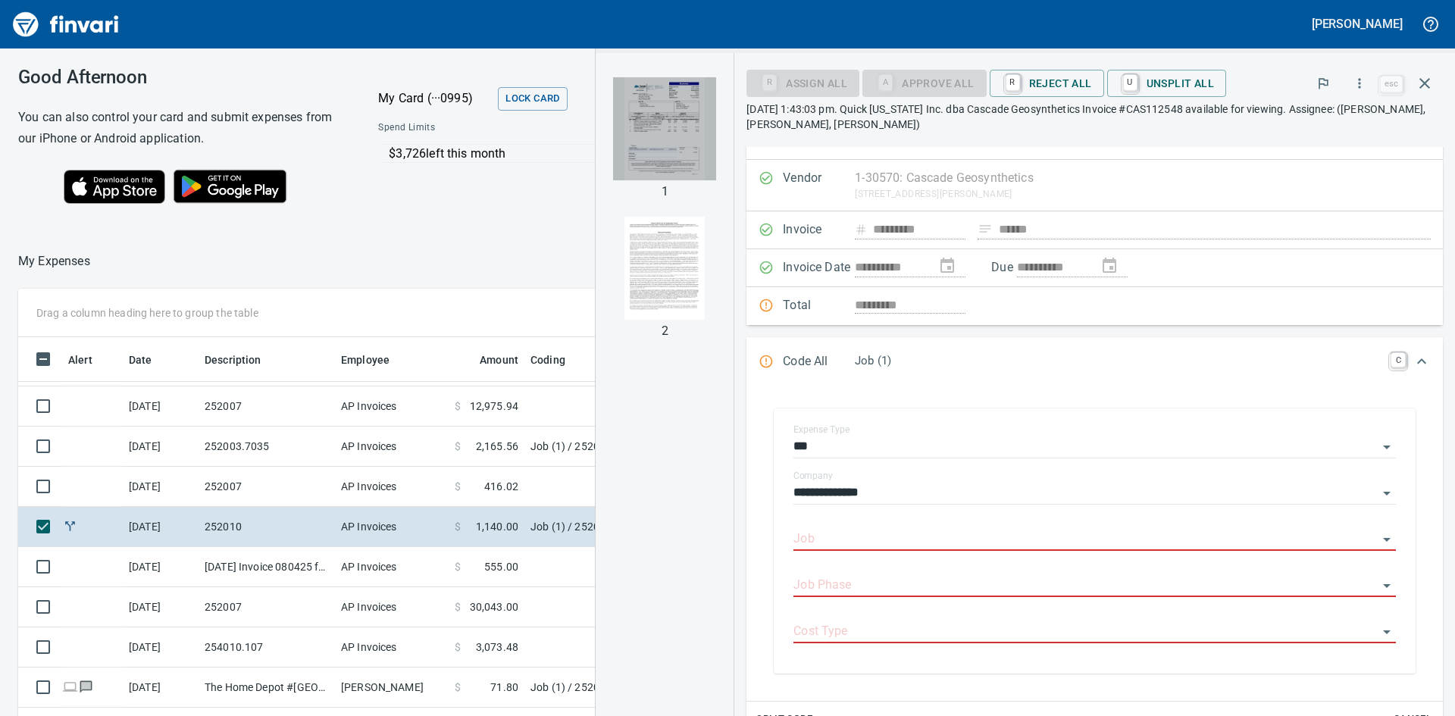
click at [699, 117] on img "button" at bounding box center [664, 128] width 103 height 103
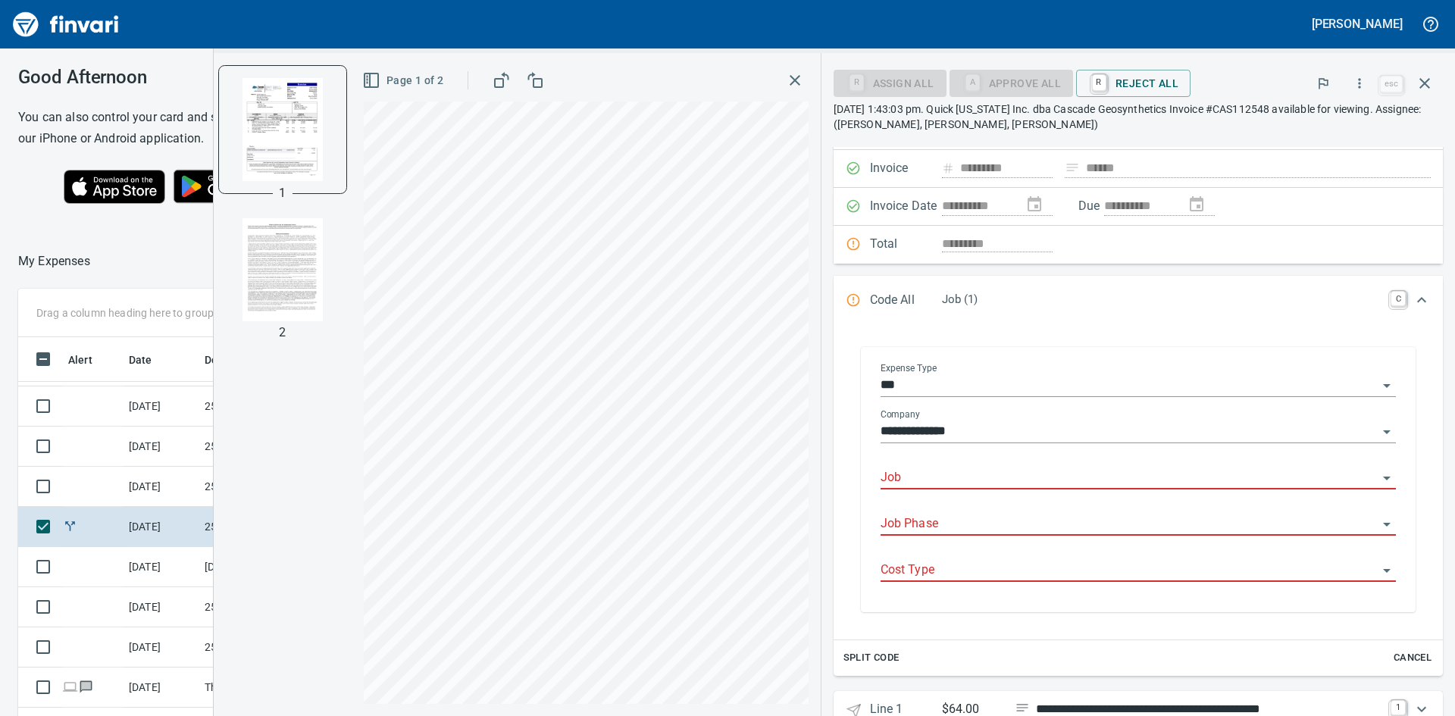
scroll to position [169, 0]
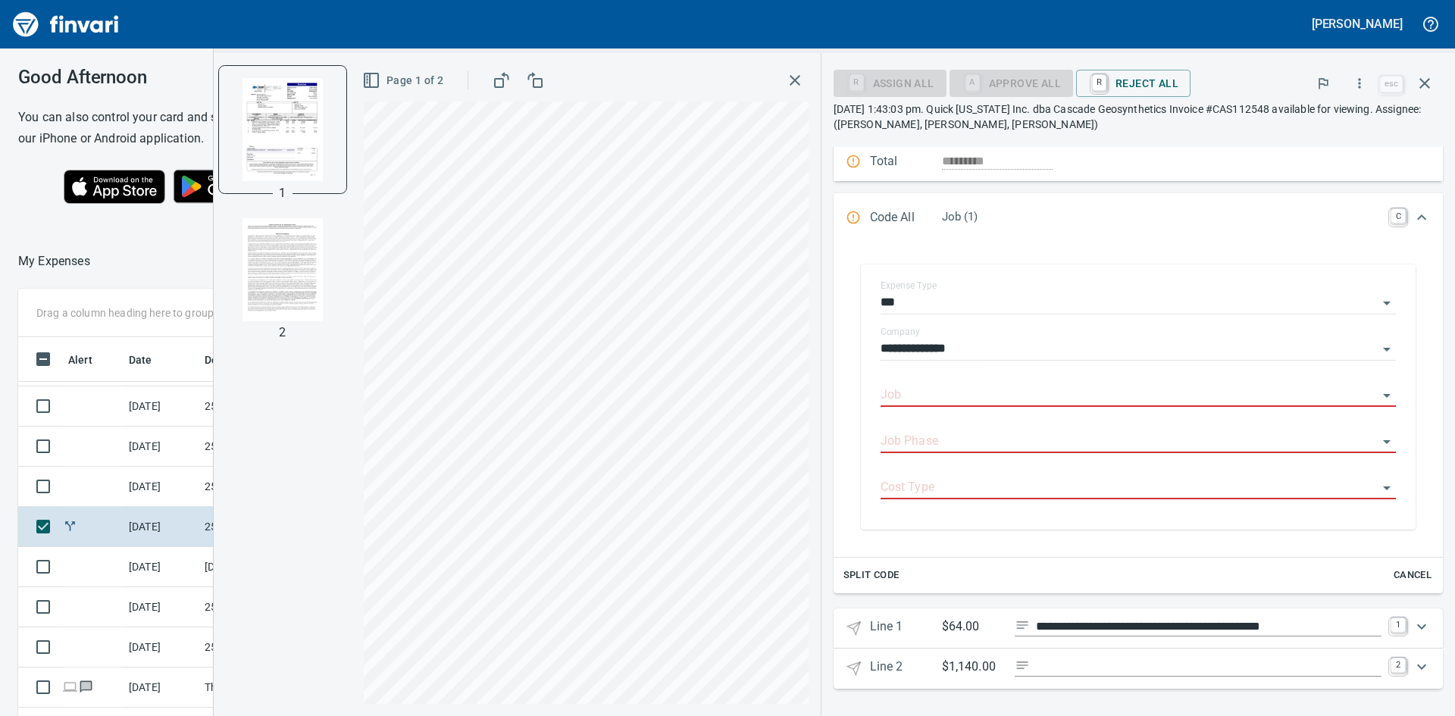
click at [1417, 626] on icon "Expand" at bounding box center [1421, 626] width 9 height 5
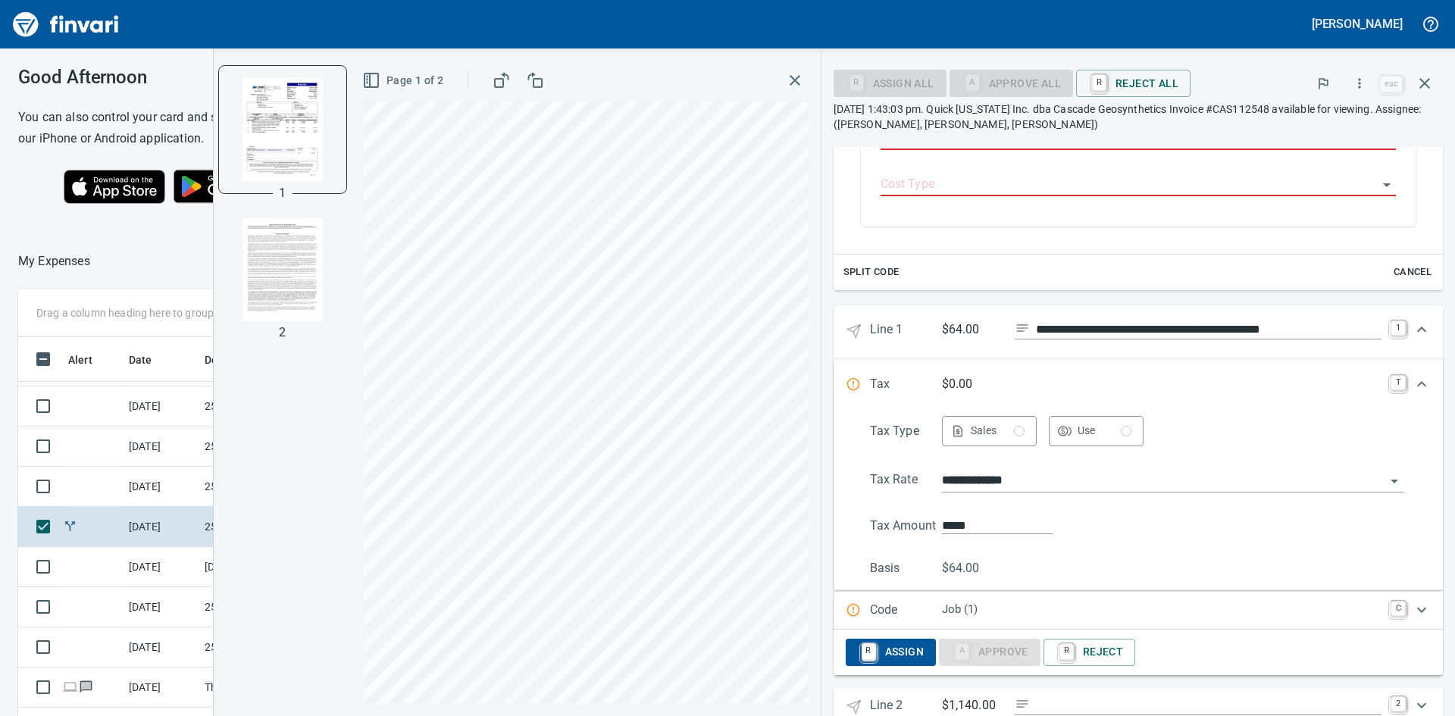
scroll to position [511, 0]
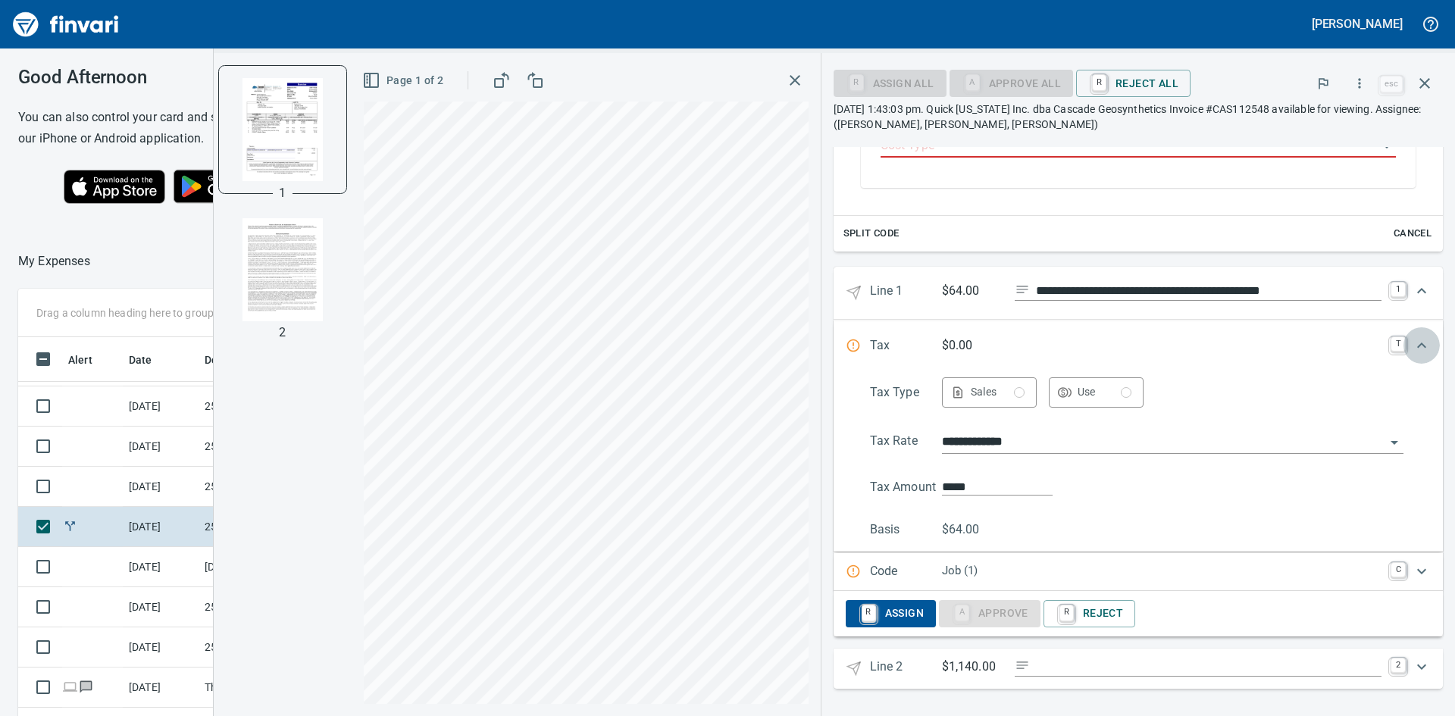
click at [1417, 343] on icon "Expand" at bounding box center [1421, 345] width 9 height 5
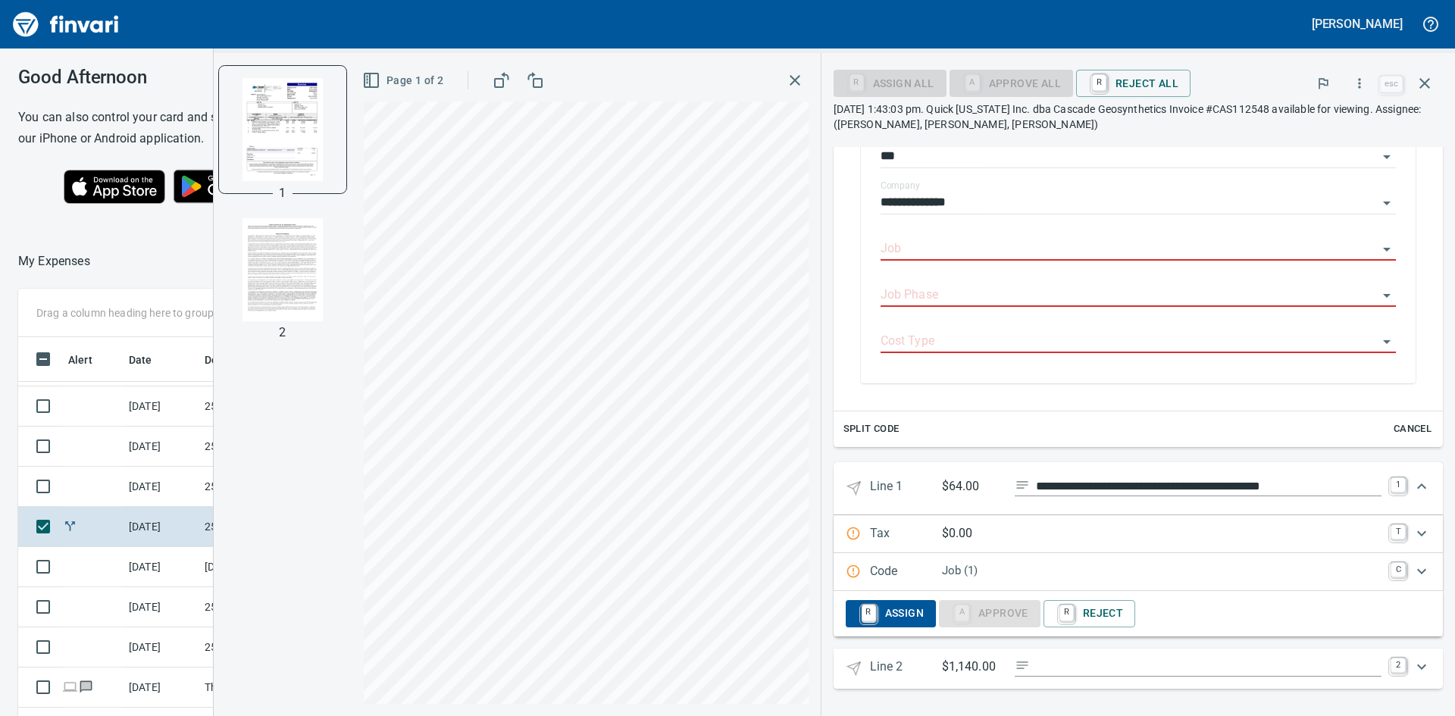
scroll to position [315, 0]
click at [1413, 532] on icon "Expand" at bounding box center [1422, 533] width 18 height 18
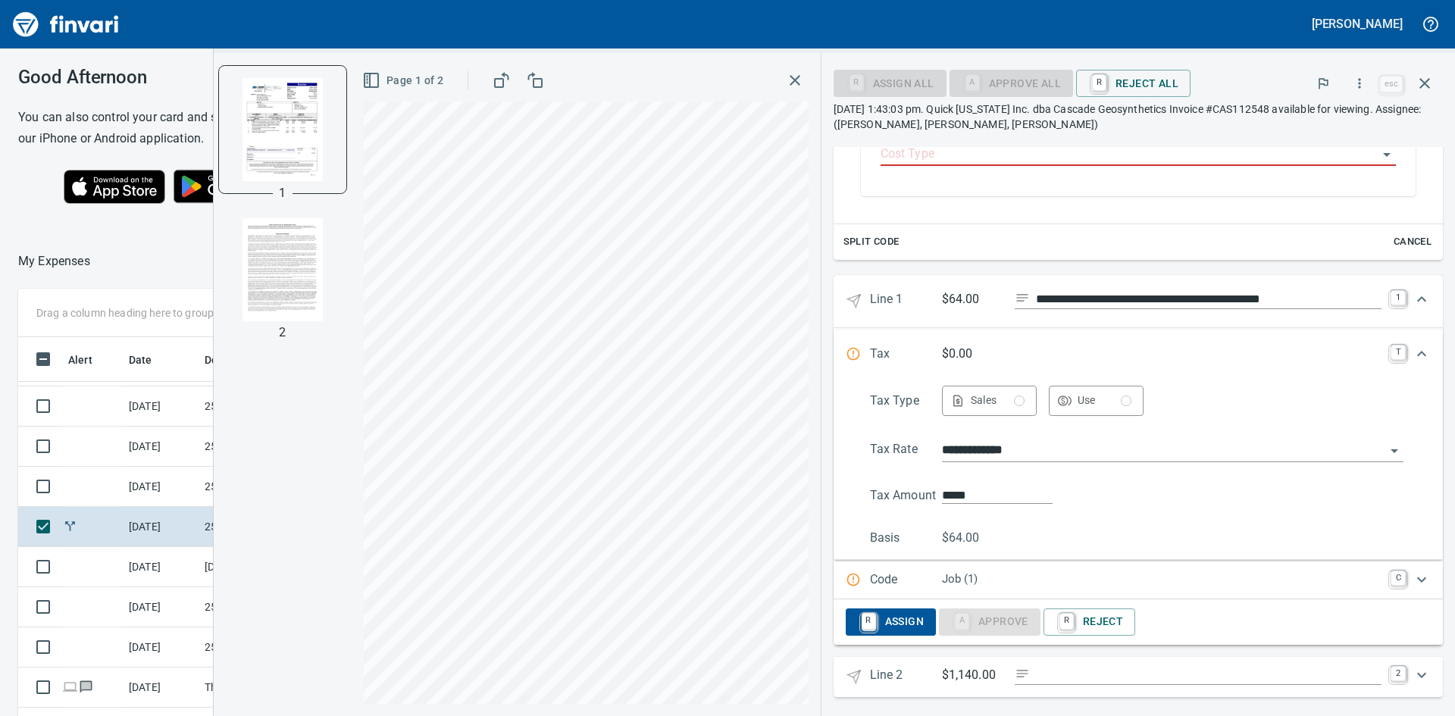
scroll to position [511, 0]
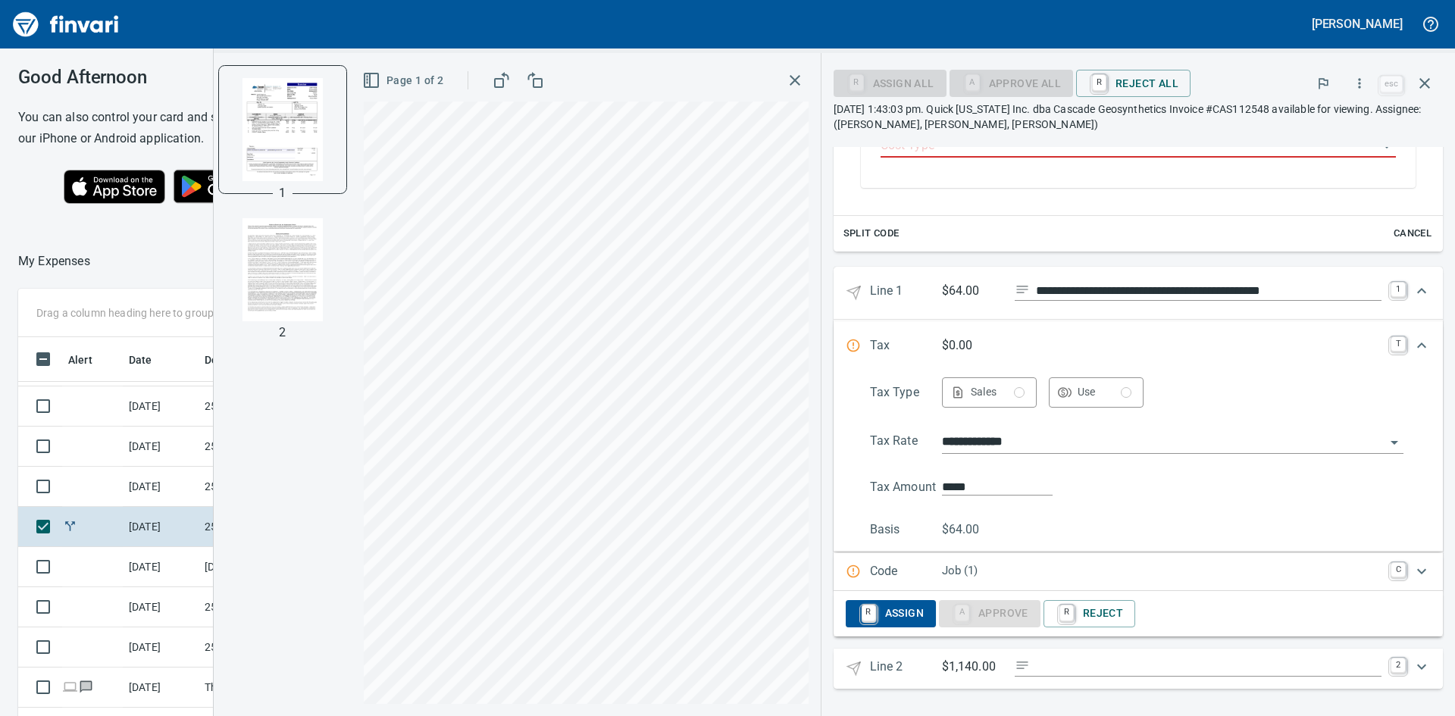
click at [1417, 571] on icon "Expand" at bounding box center [1421, 570] width 9 height 5
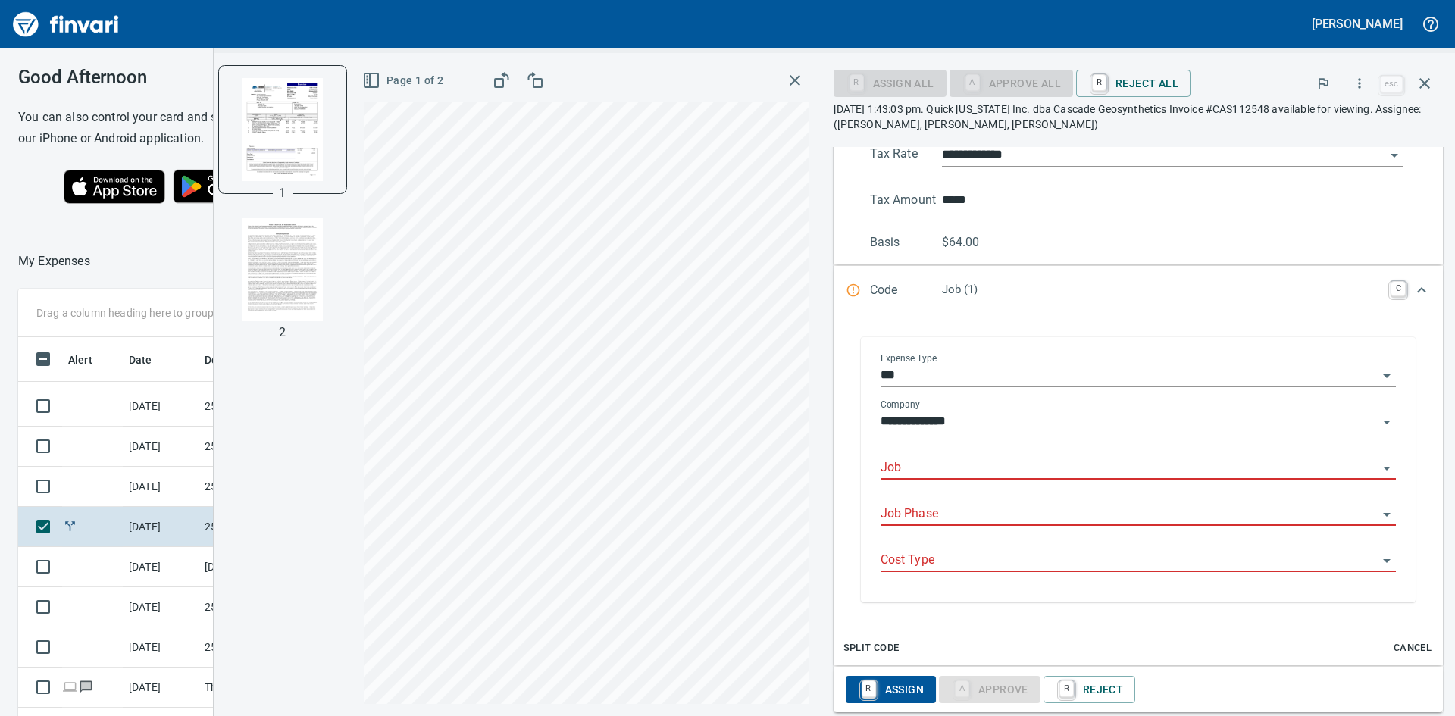
scroll to position [722, 0]
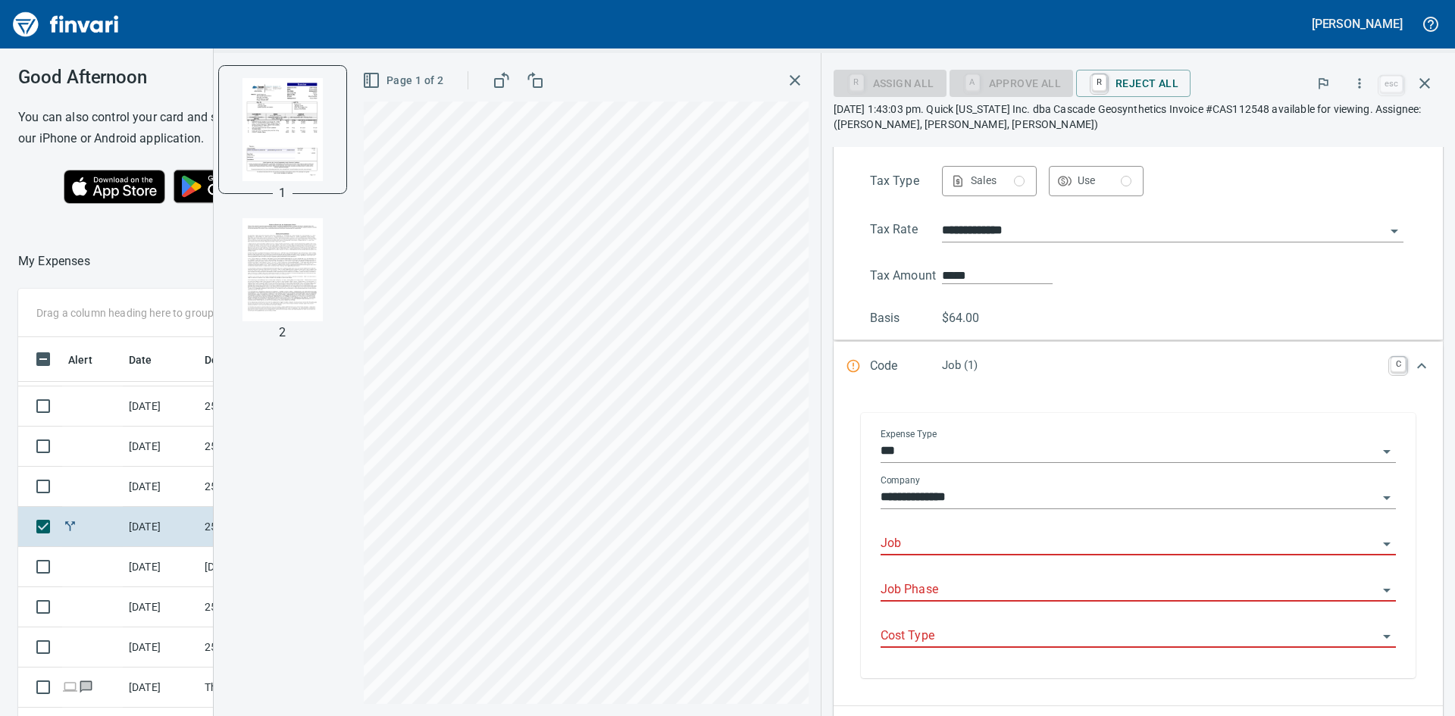
click at [1378, 545] on icon "Open" at bounding box center [1387, 544] width 18 height 18
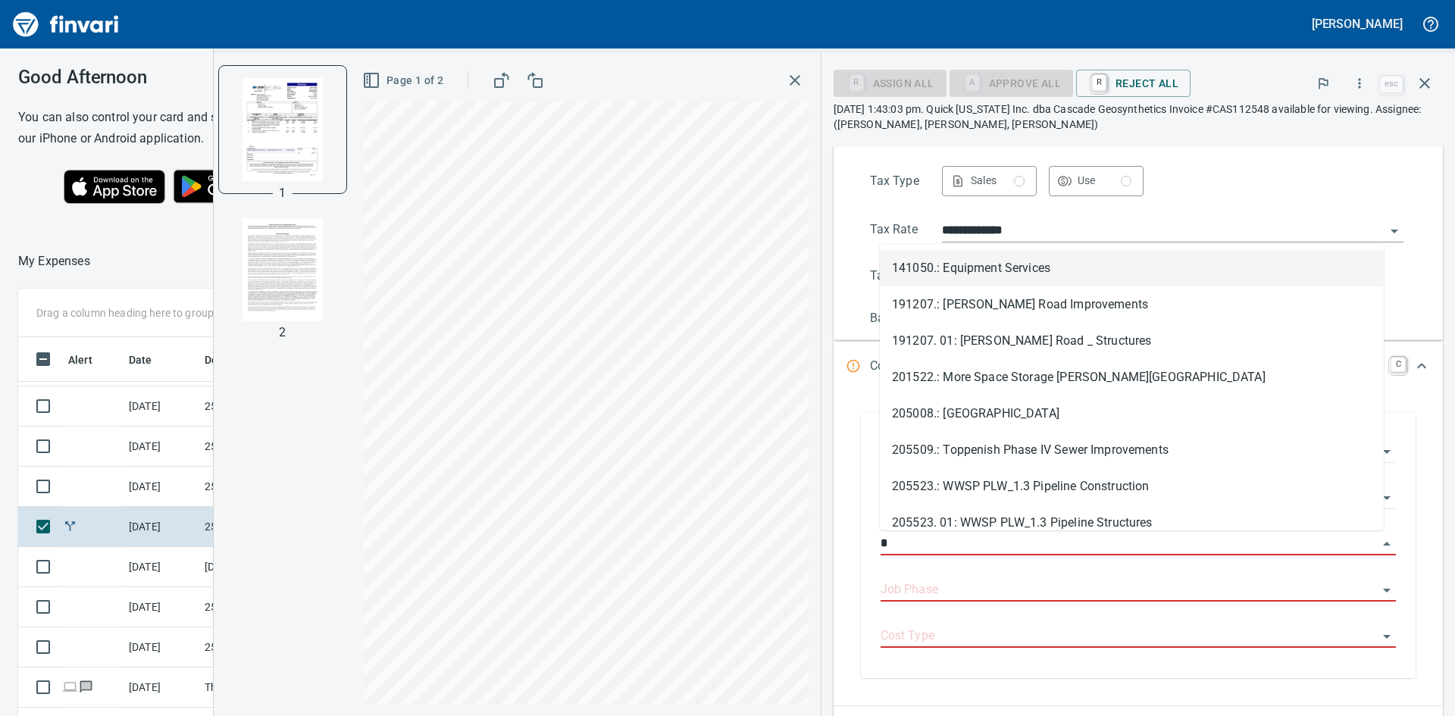
scroll to position [538, 1006]
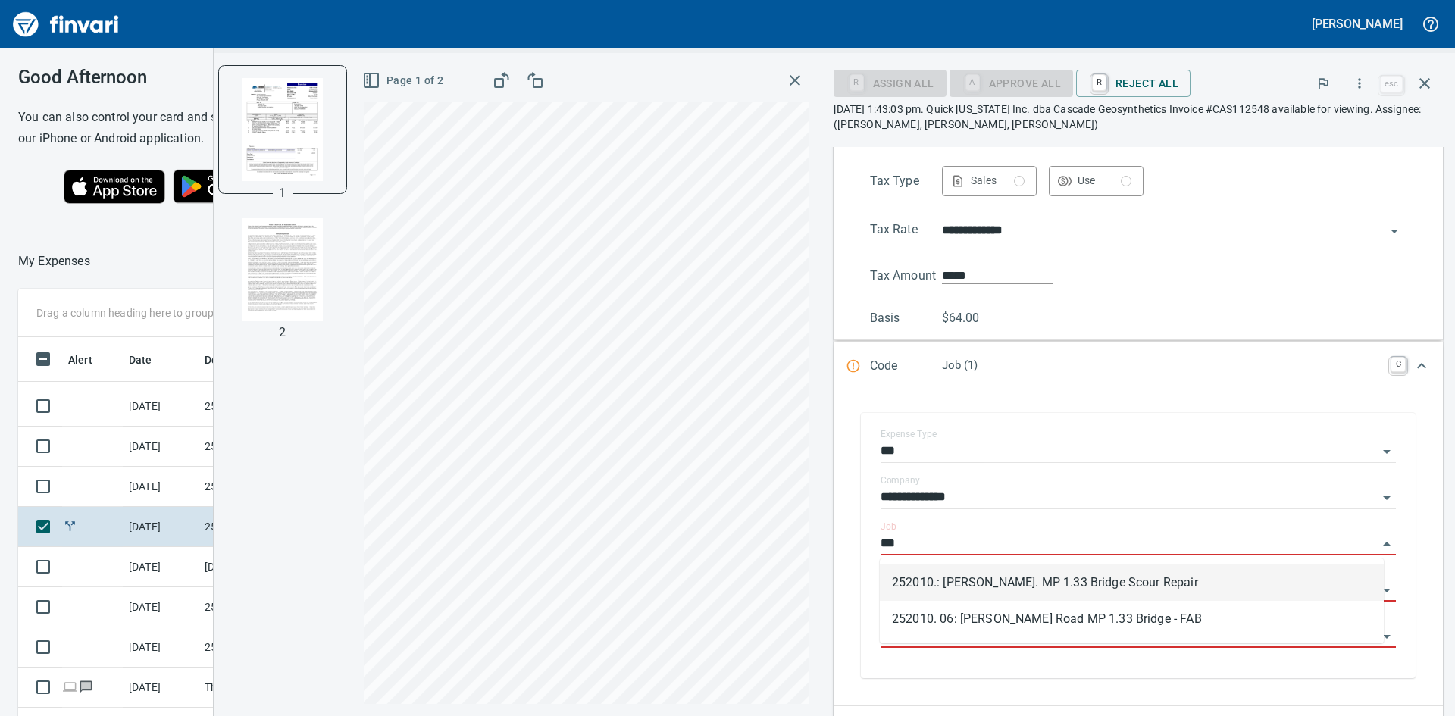
type input "****"
click at [1081, 577] on li "252010.: [PERSON_NAME]. MP 1.33 Bridge Scour Repair" at bounding box center [1132, 583] width 504 height 36
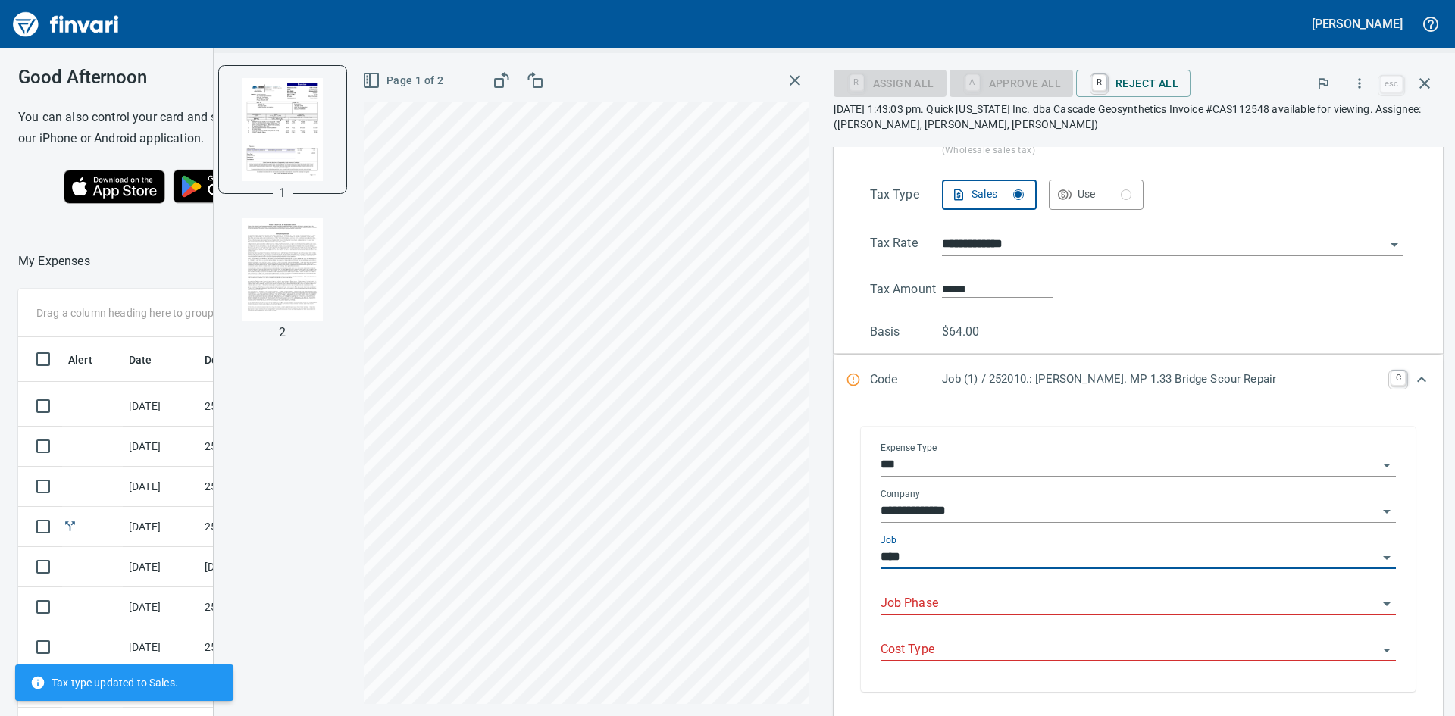
type input "**********"
click at [1056, 596] on input "Job Phase" at bounding box center [1129, 603] width 497 height 21
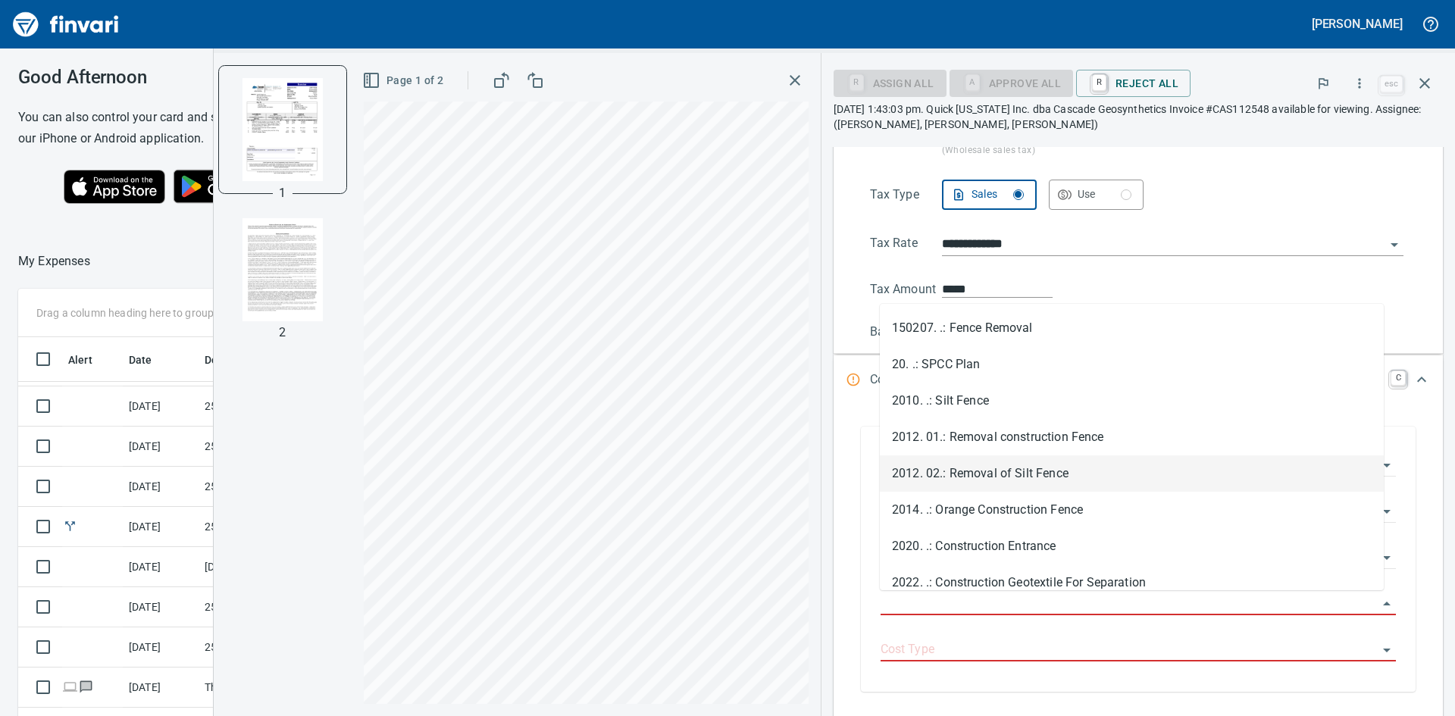
scroll to position [909, 0]
click at [1056, 471] on li "2014. .: Orange Construction Fence" at bounding box center [1132, 473] width 504 height 36
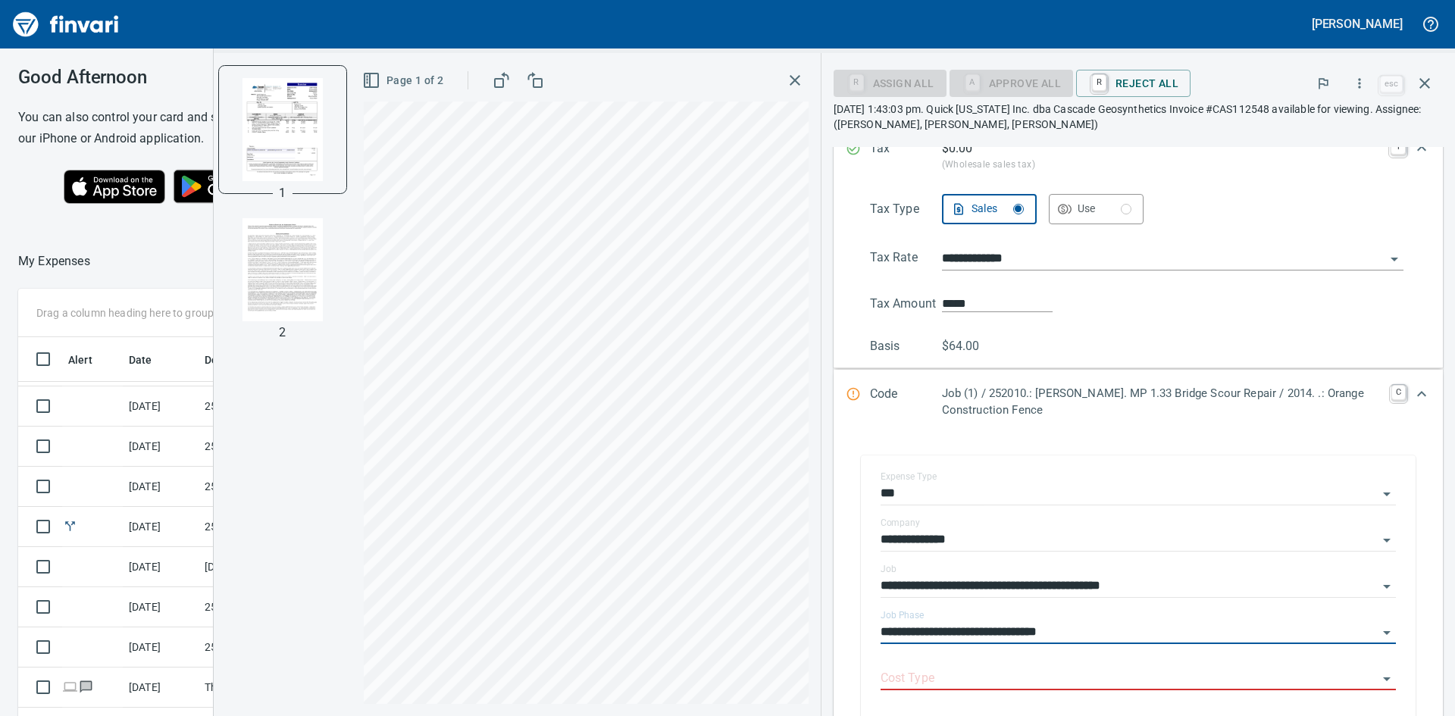
type input "**********"
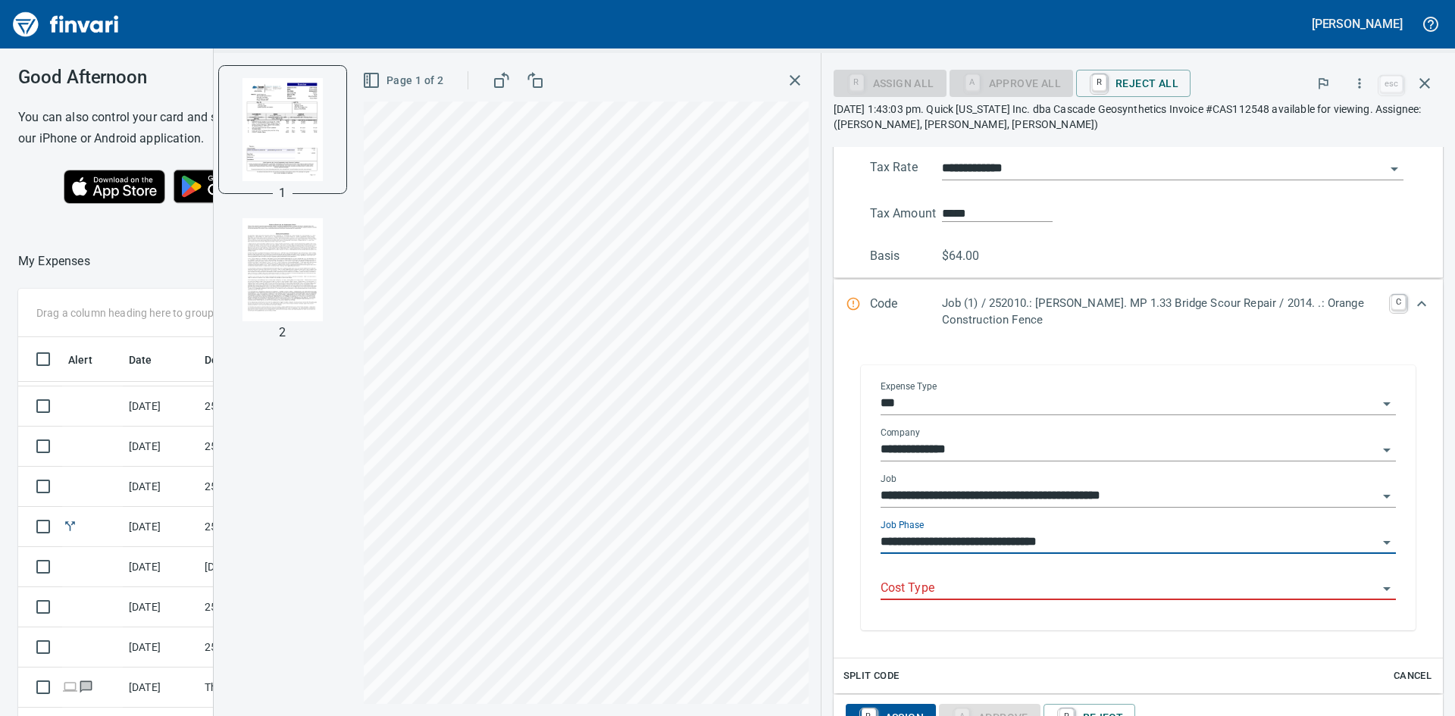
scroll to position [538, 1006]
click at [1050, 583] on input "Cost Type" at bounding box center [1129, 588] width 497 height 21
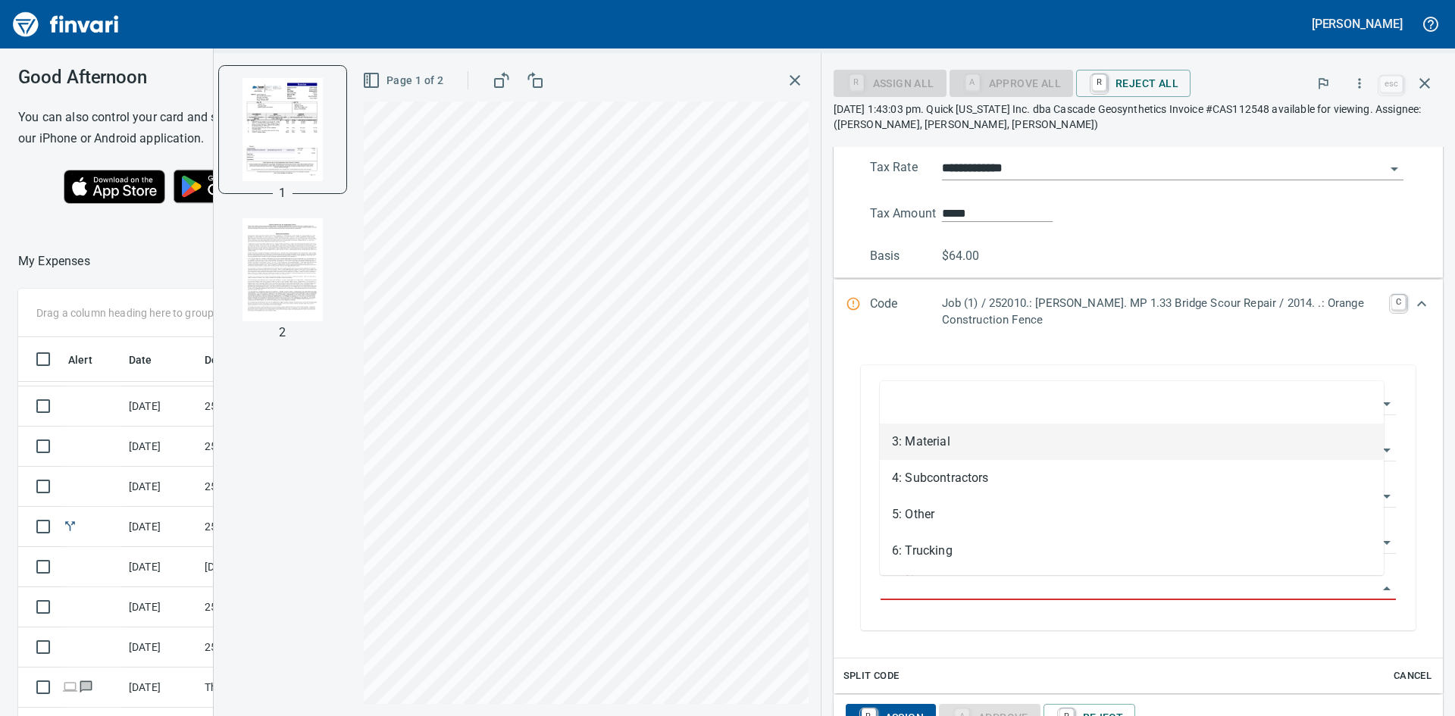
click at [926, 449] on li "3: Material" at bounding box center [1132, 442] width 504 height 36
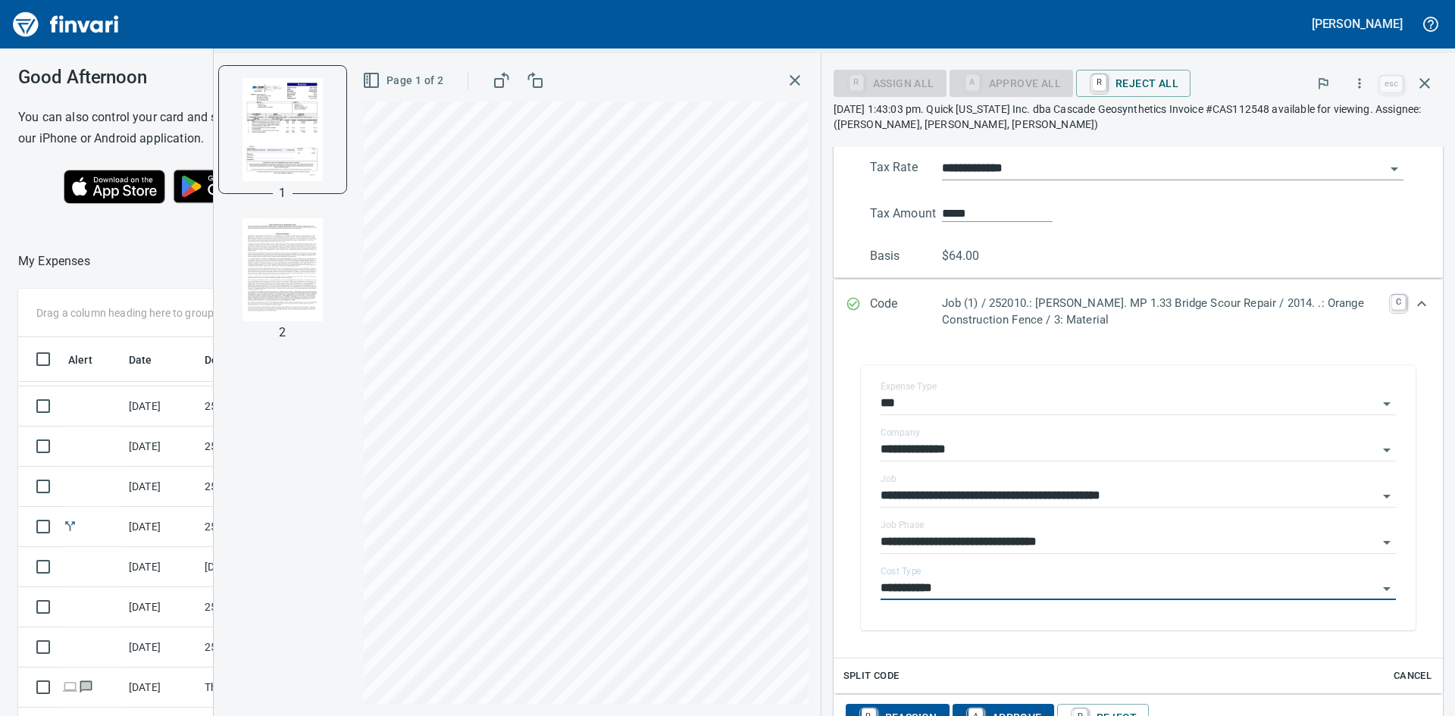
type input "**********"
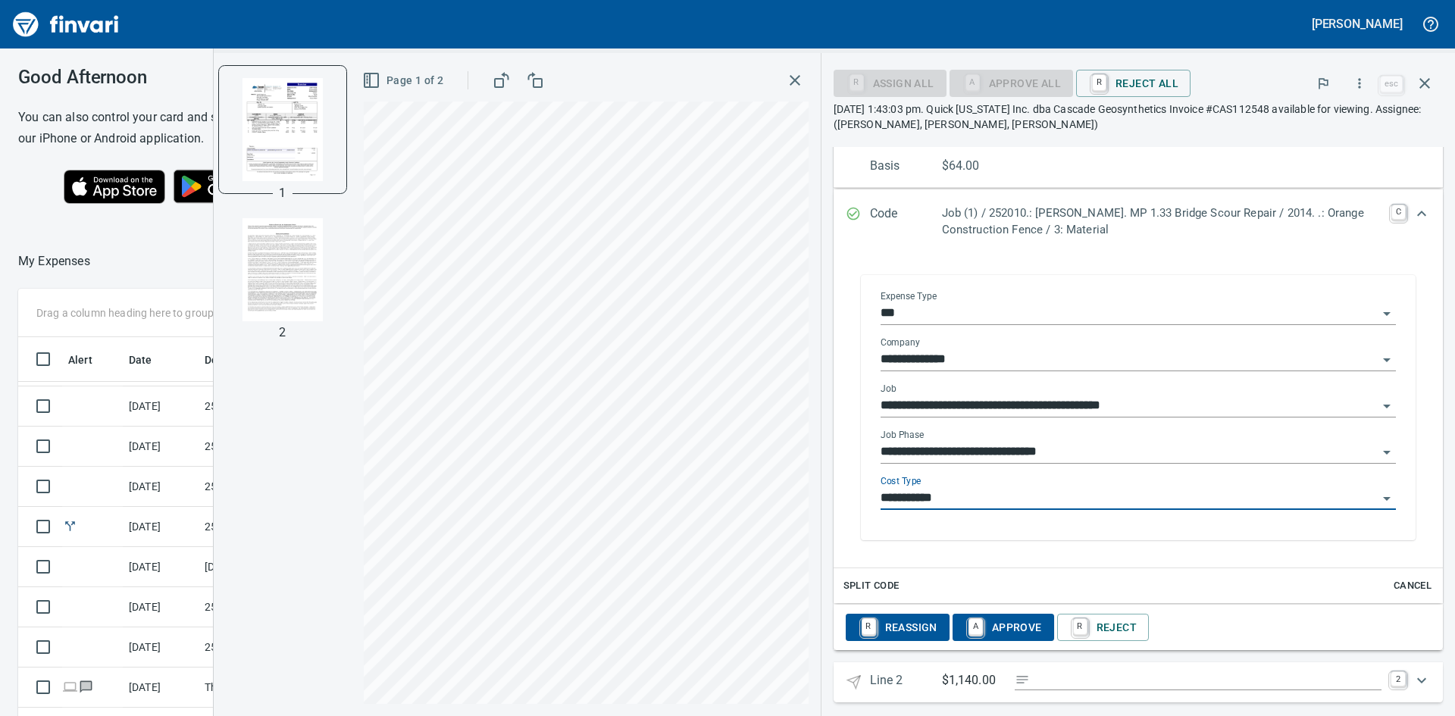
scroll to position [916, 0]
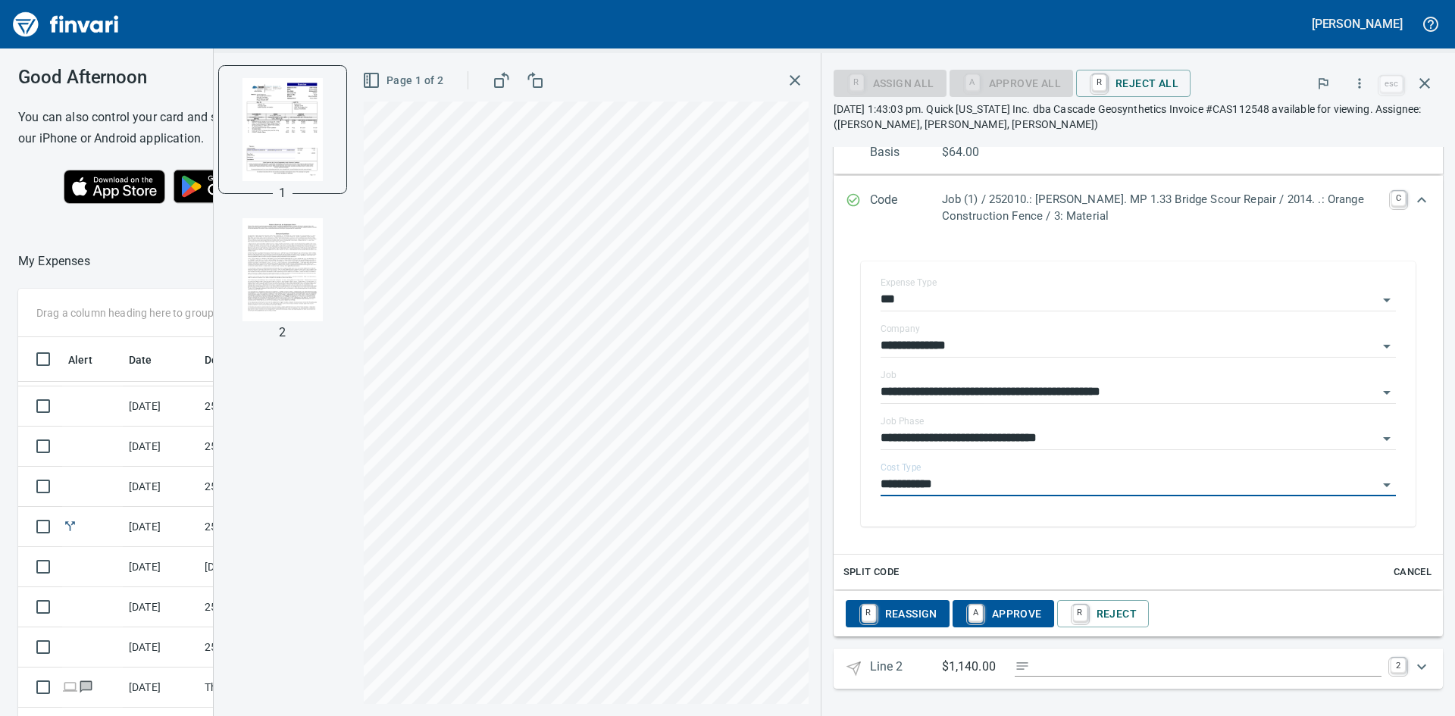
click at [1003, 610] on span "A Approve" at bounding box center [1003, 614] width 77 height 26
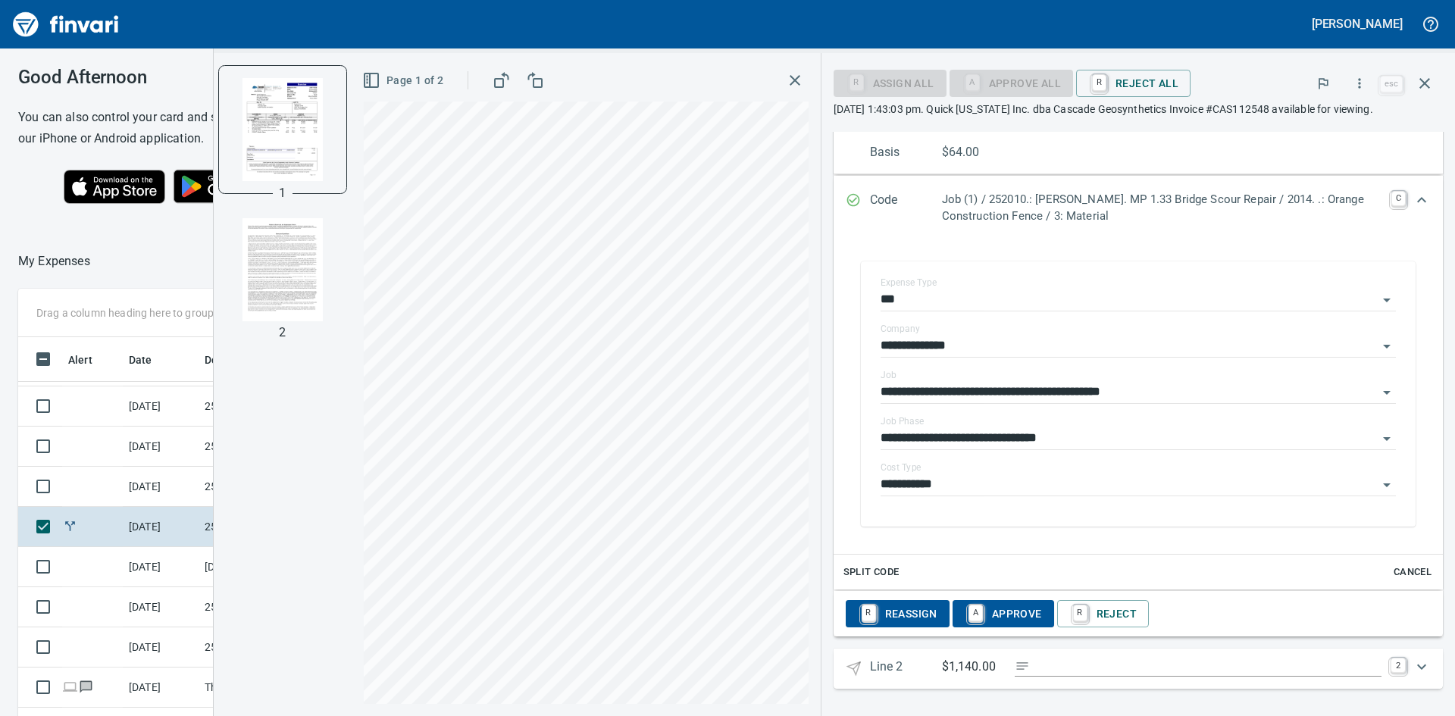
scroll to position [901, 0]
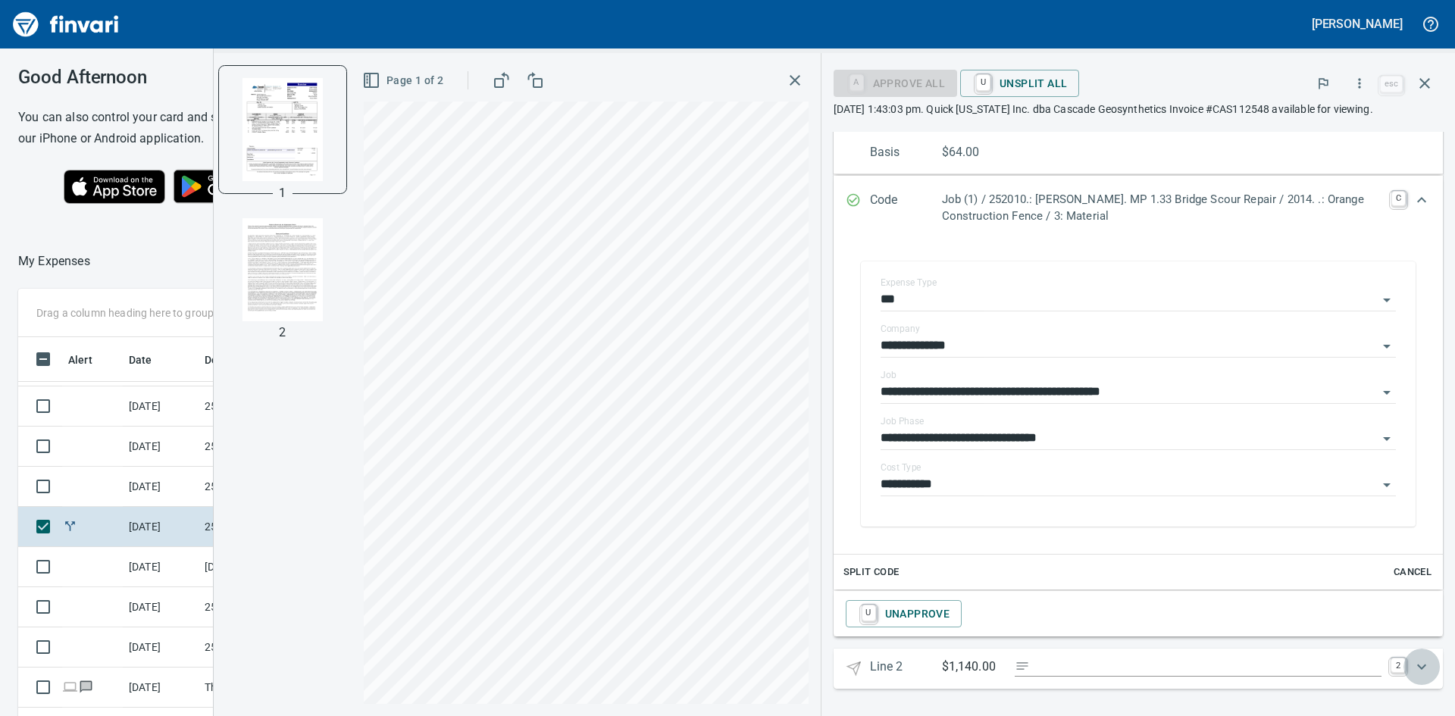
click at [1413, 666] on icon "Expand" at bounding box center [1422, 667] width 18 height 18
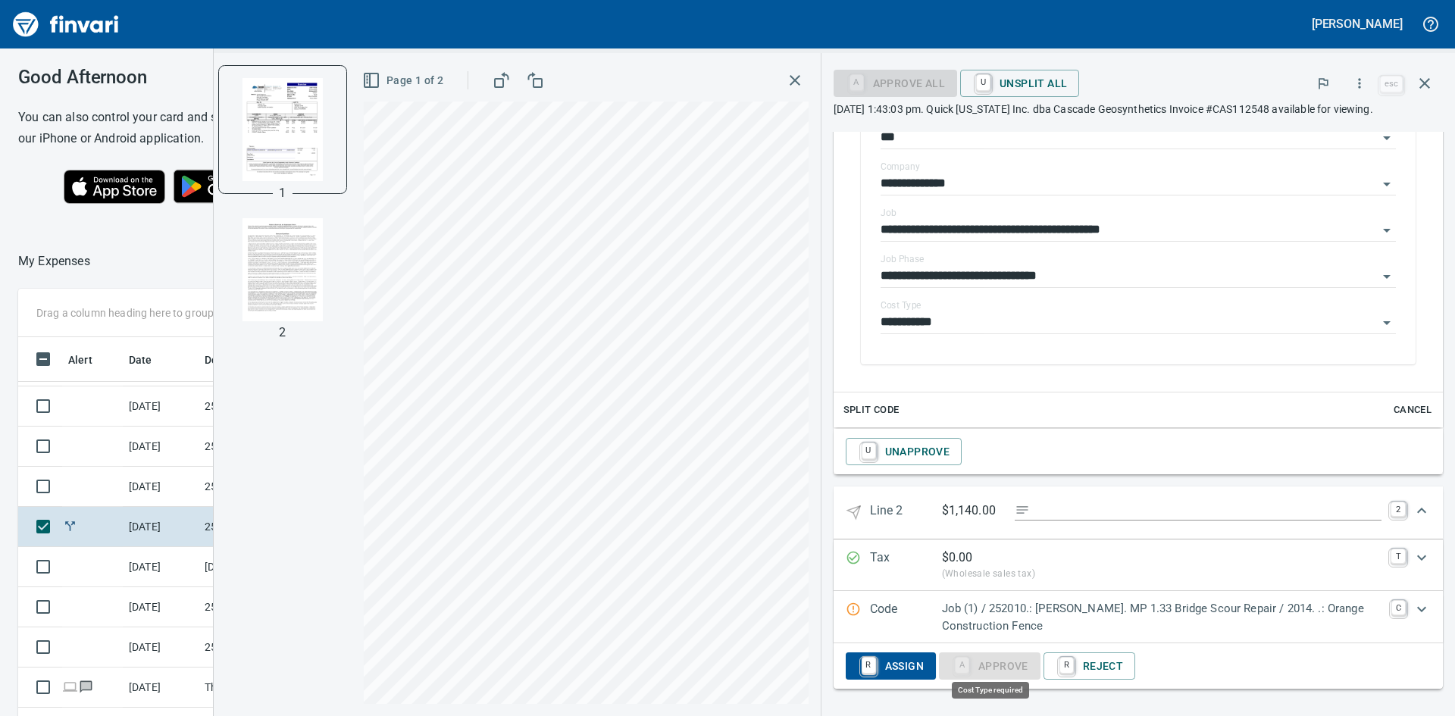
scroll to position [538, 1006]
click at [1034, 610] on p "Job (1) / 252010.: [PERSON_NAME]. MP 1.33 Bridge Scour Repair / 2014. .: Orange…" at bounding box center [1162, 617] width 441 height 34
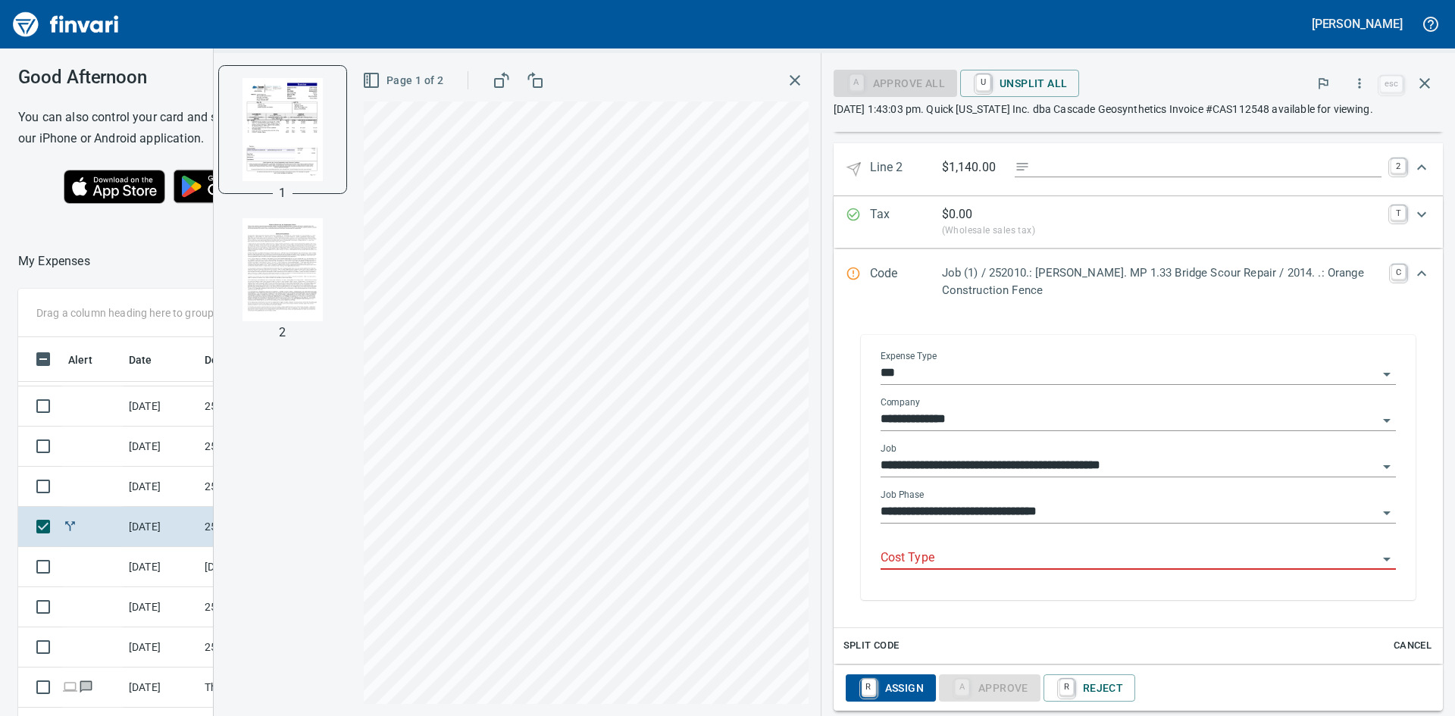
scroll to position [1429, 0]
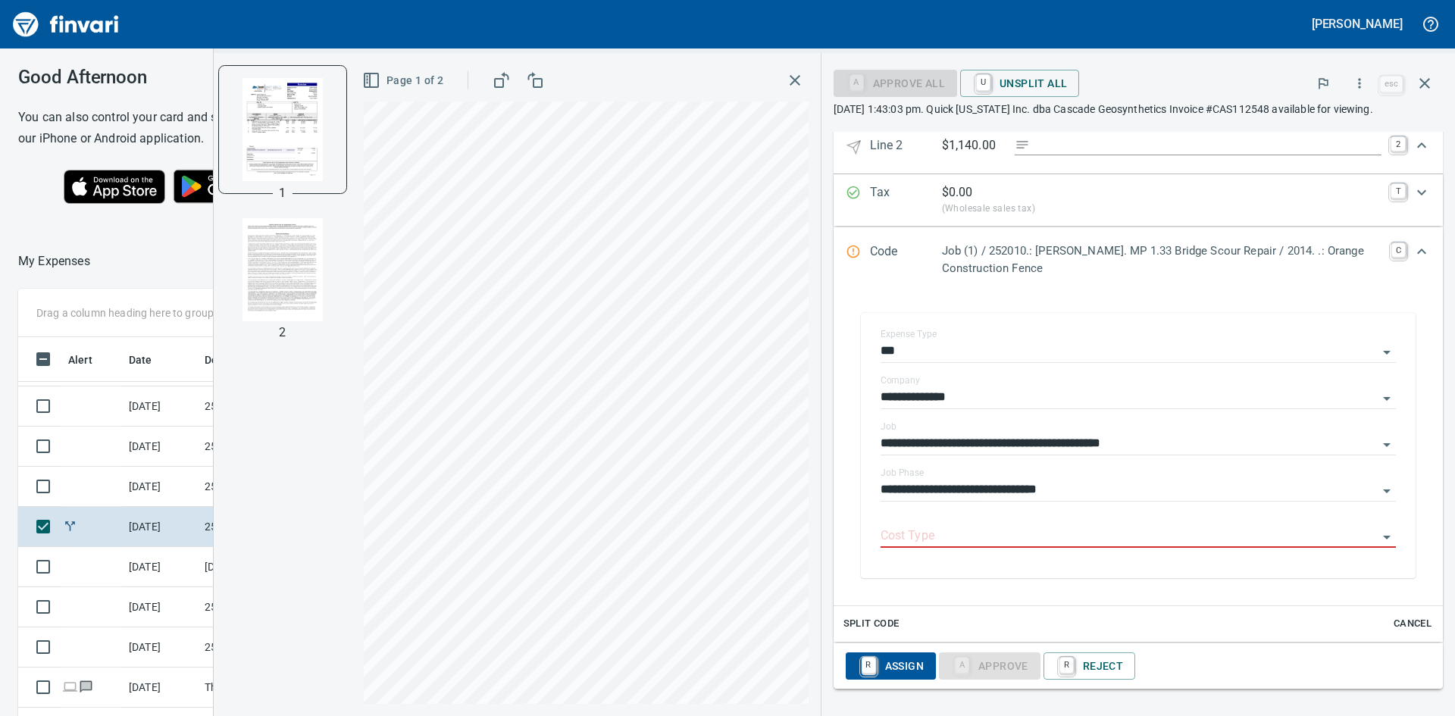
click at [877, 618] on span "Split Code" at bounding box center [871, 623] width 56 height 17
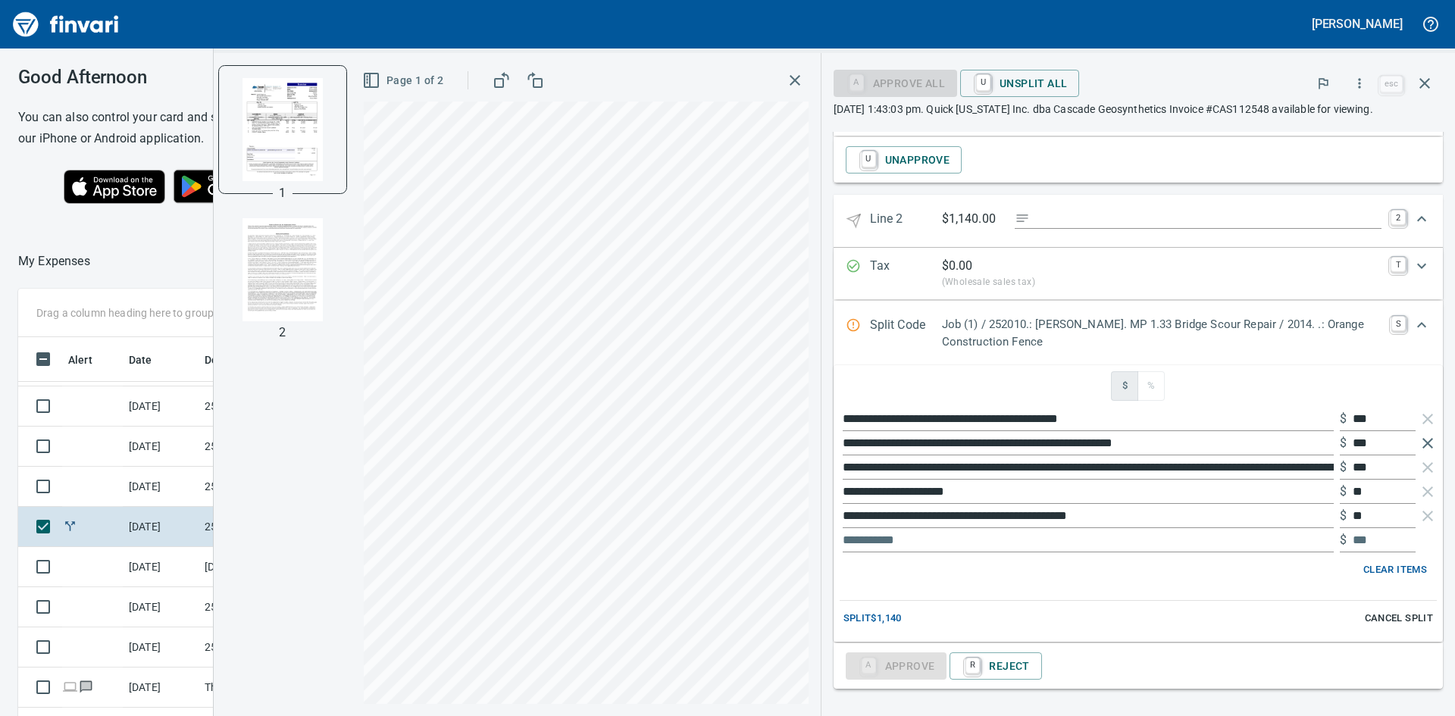
scroll to position [538, 1006]
click at [1419, 441] on icon "button" at bounding box center [1428, 443] width 18 height 18
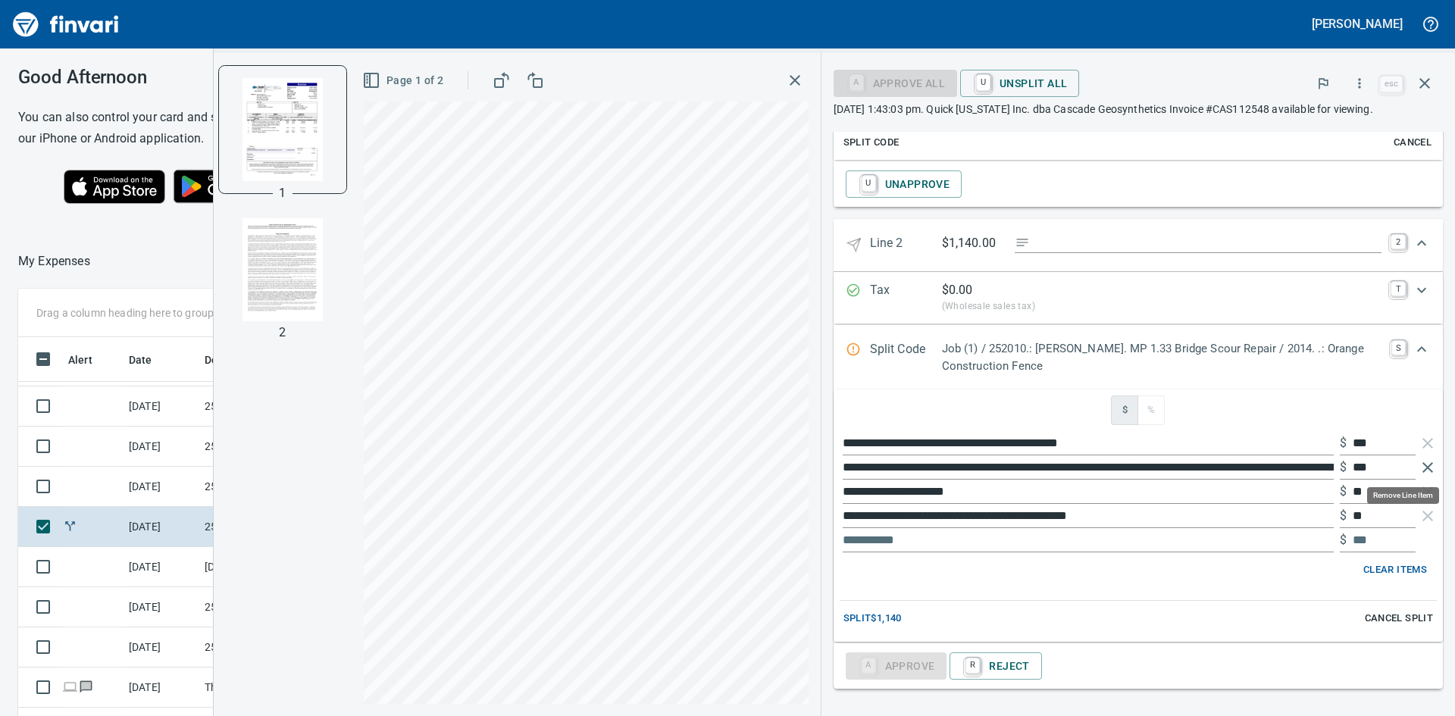
click at [1419, 463] on icon "button" at bounding box center [1428, 468] width 18 height 18
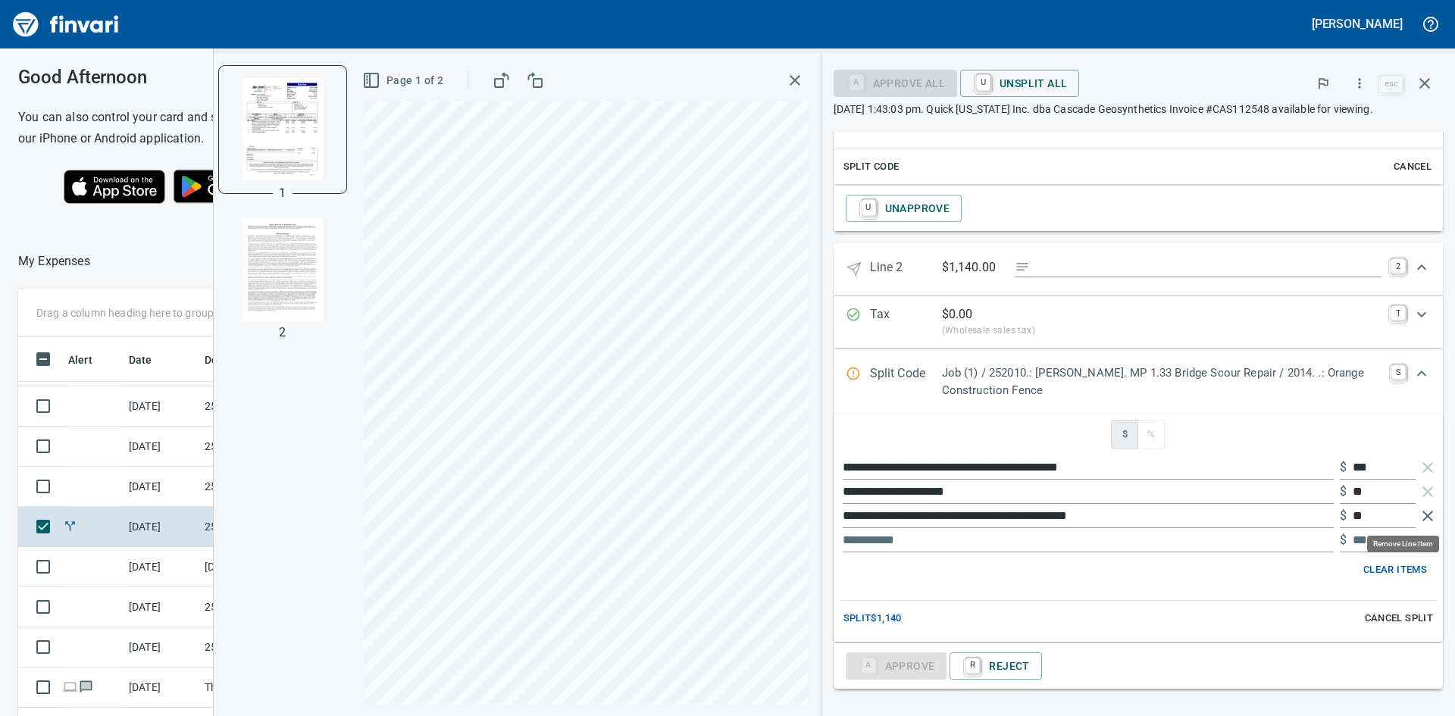
click at [1419, 514] on icon "button" at bounding box center [1428, 516] width 18 height 18
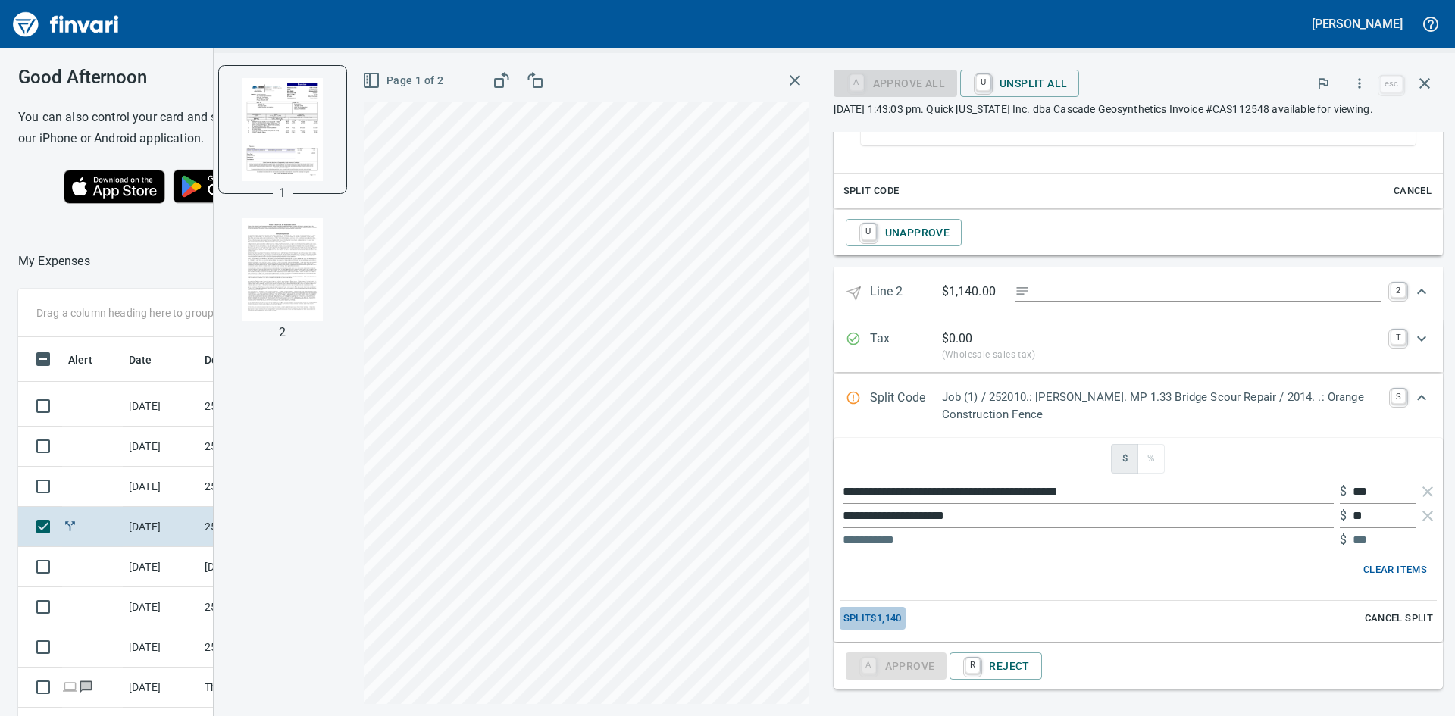
click at [872, 615] on span "Split $1,140" at bounding box center [872, 618] width 58 height 17
type input "***"
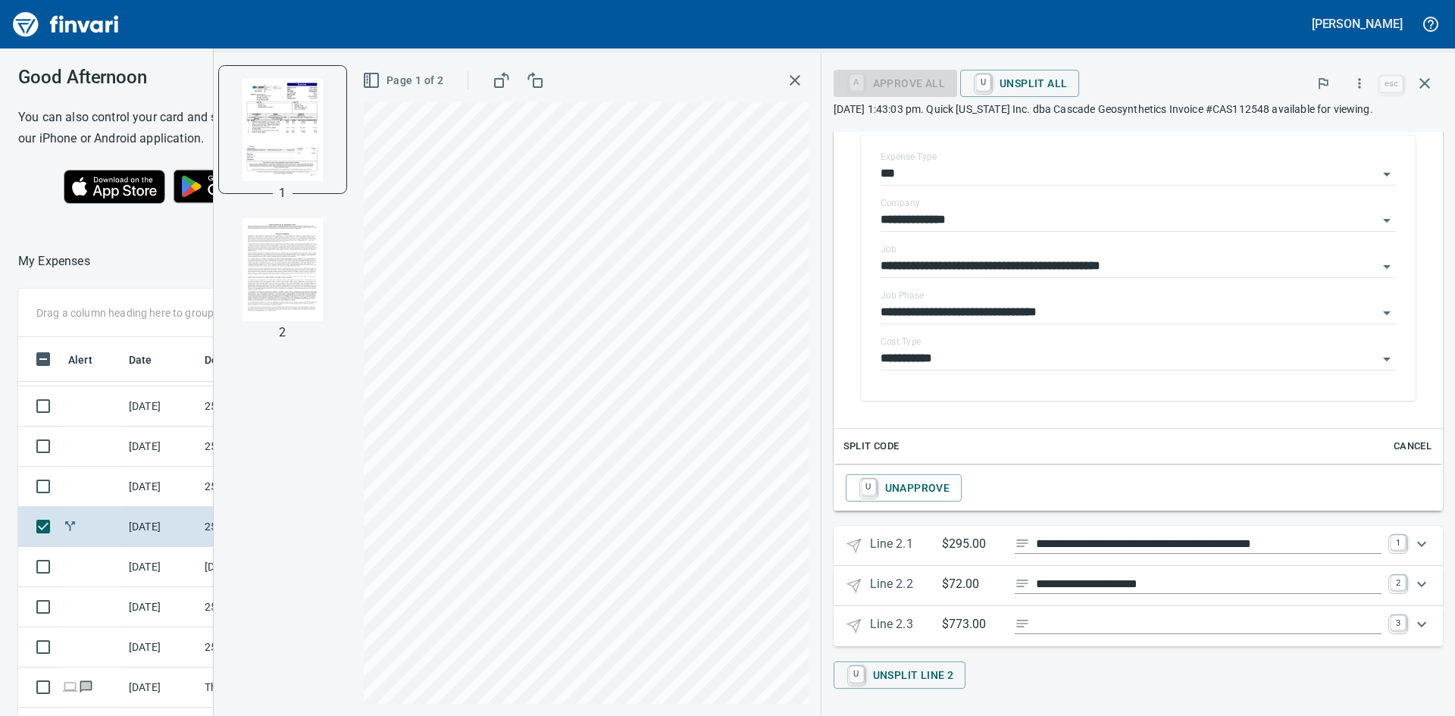
scroll to position [1027, 0]
click at [1417, 545] on icon "Expand" at bounding box center [1421, 544] width 9 height 5
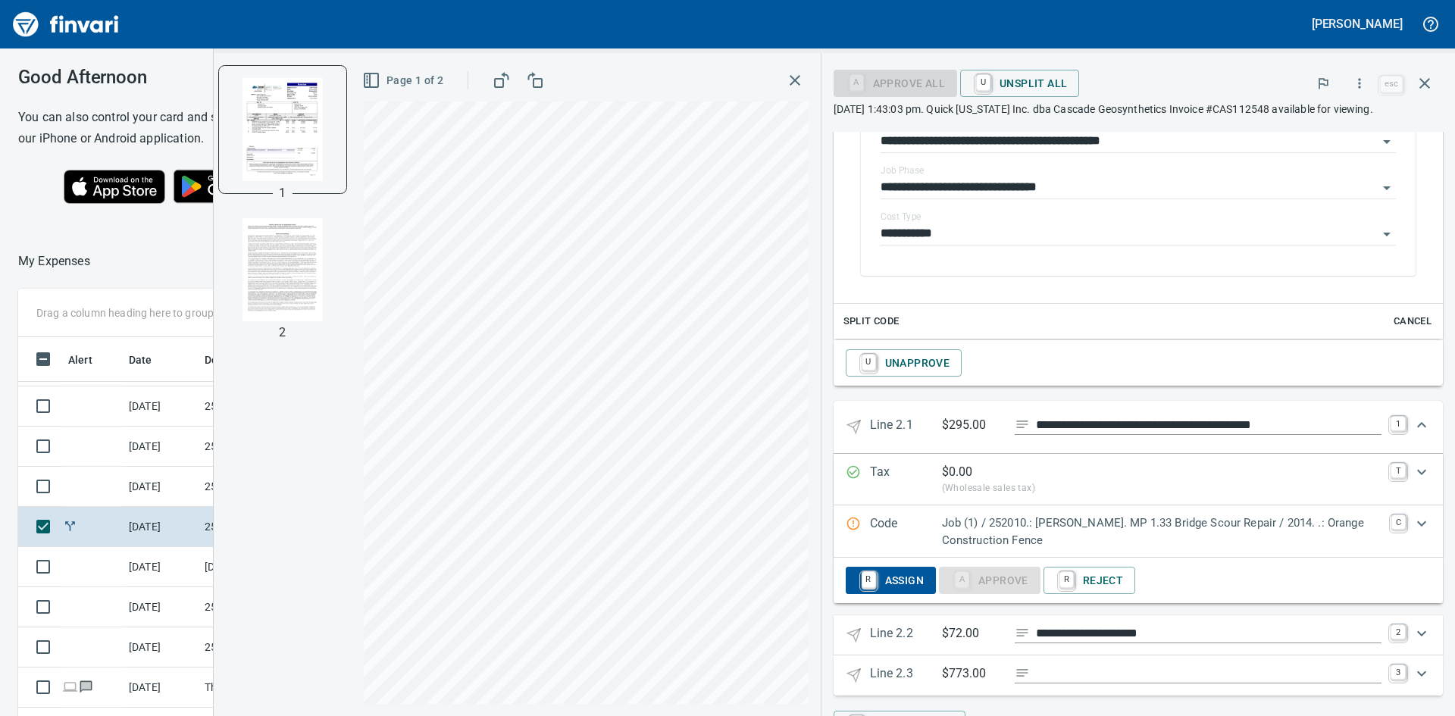
scroll to position [1125, 0]
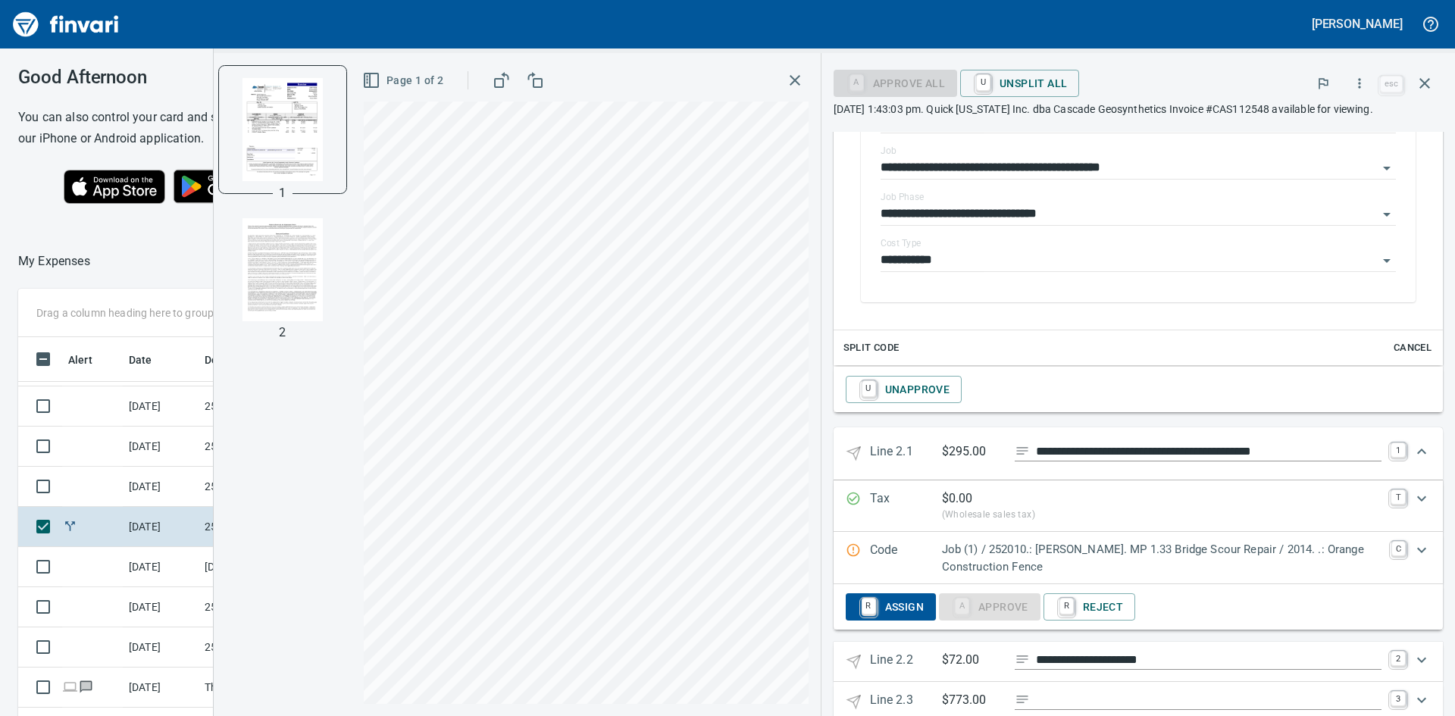
click at [1413, 549] on icon "Expand" at bounding box center [1422, 550] width 18 height 18
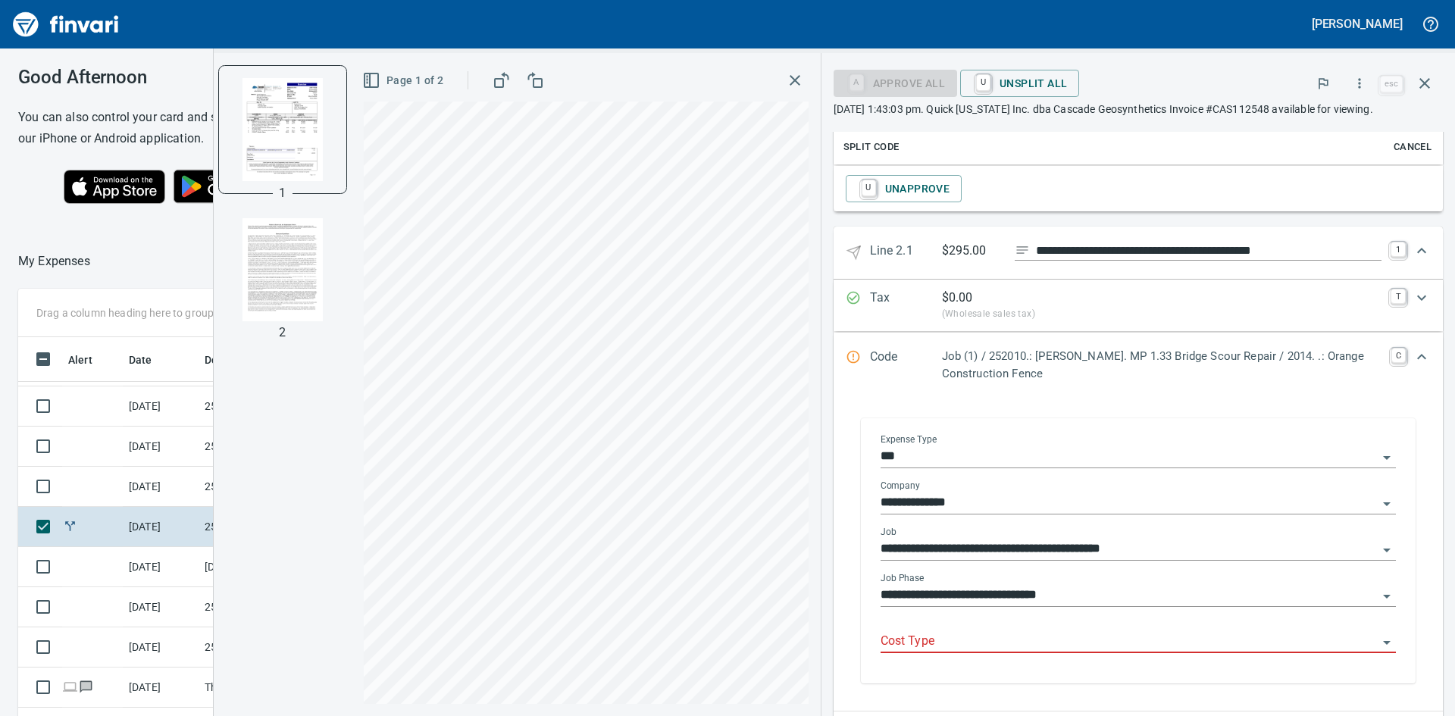
scroll to position [1353, 0]
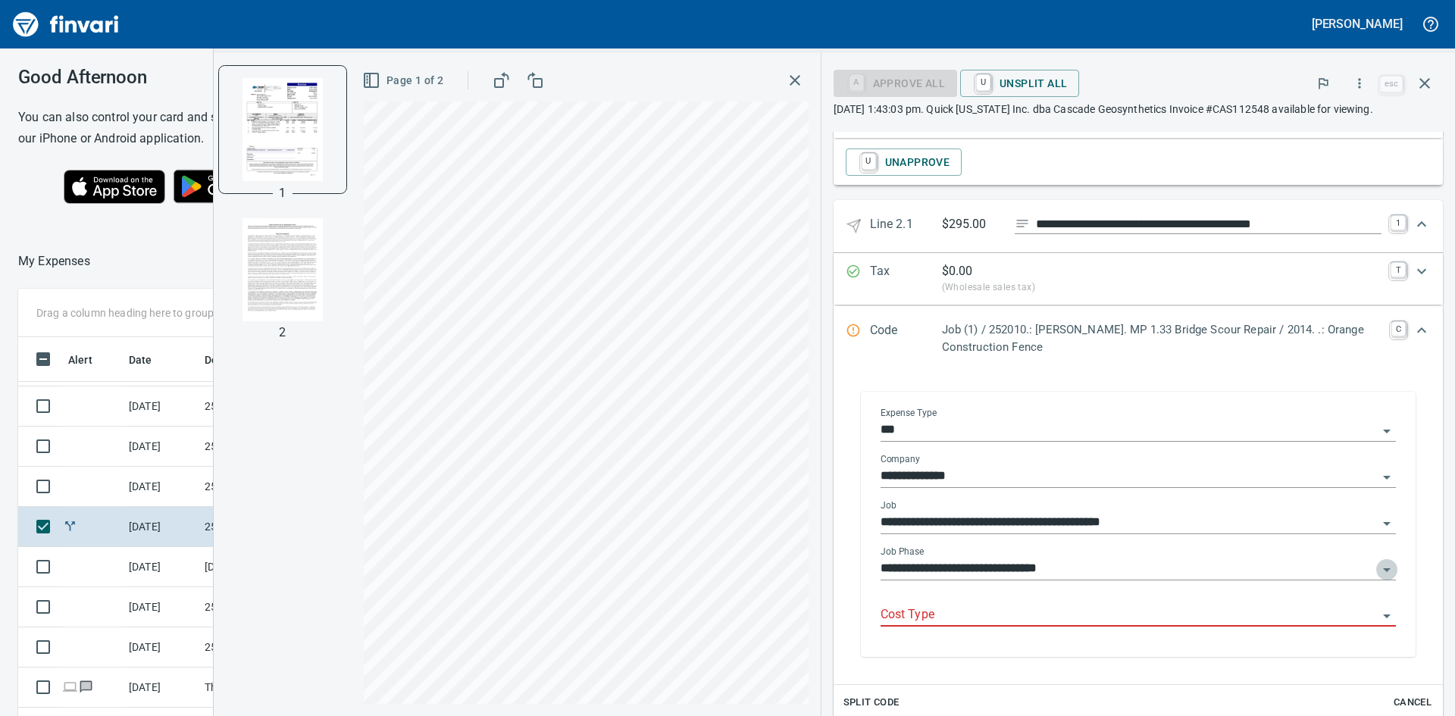
click at [1383, 568] on icon "Open" at bounding box center [1387, 570] width 8 height 4
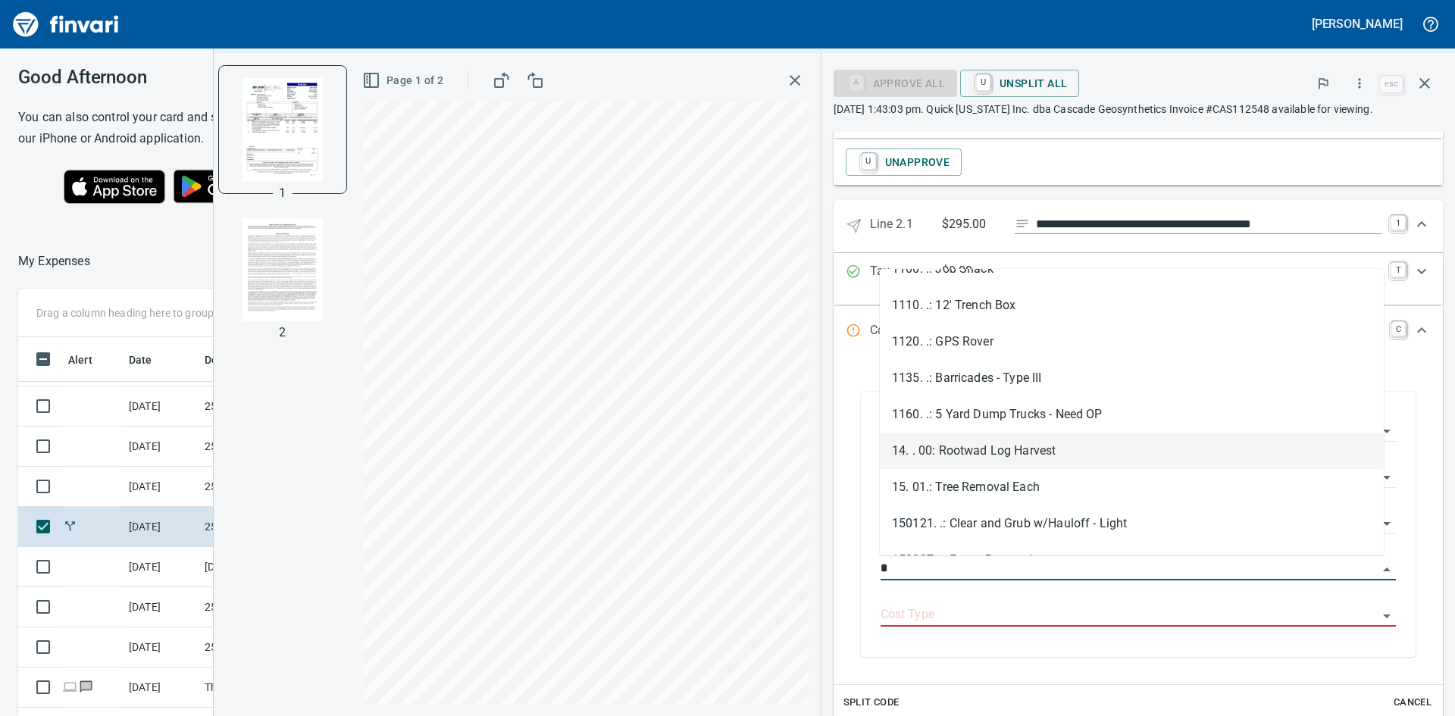
scroll to position [538, 1006]
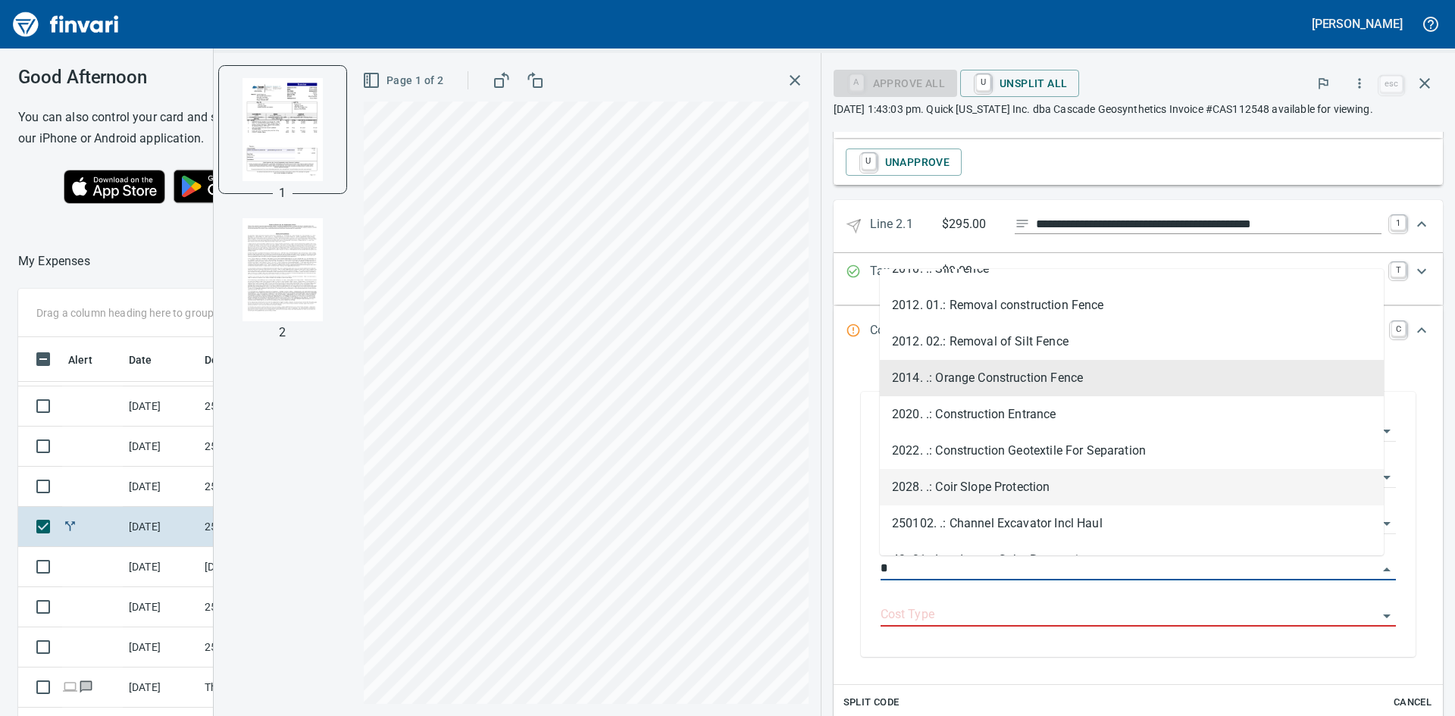
click at [1019, 482] on li "2028. .: Coir Slope Protection" at bounding box center [1132, 487] width 504 height 36
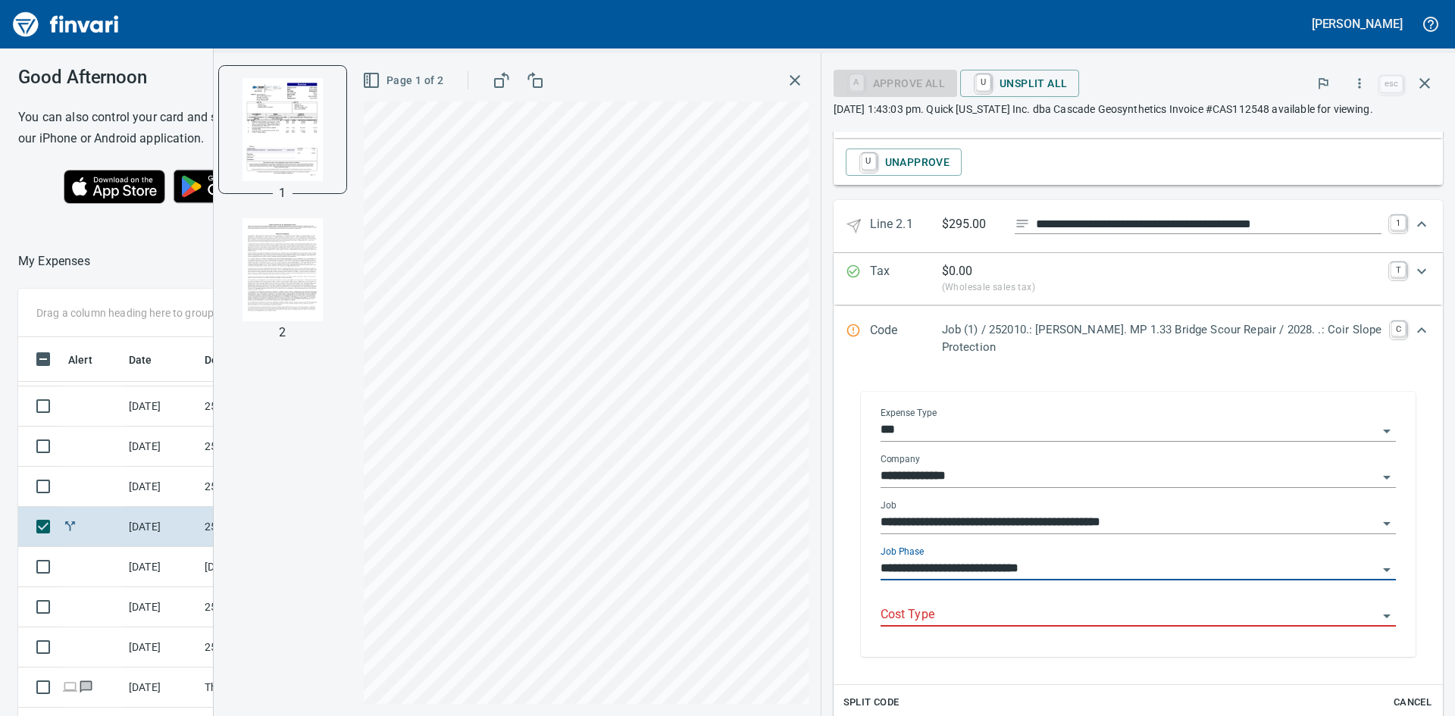
click at [1378, 616] on icon "Open" at bounding box center [1387, 616] width 18 height 18
type input "**********"
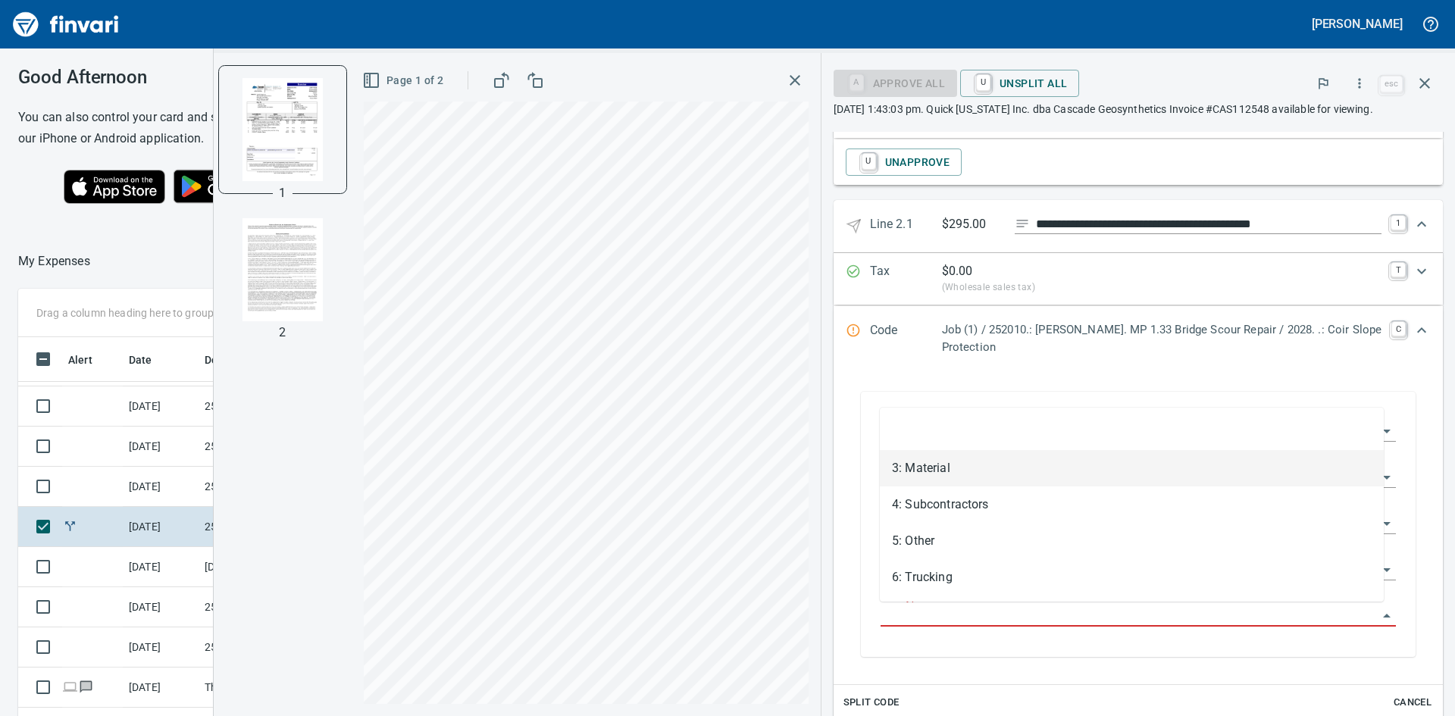
drag, startPoint x: 936, startPoint y: 458, endPoint x: 1066, endPoint y: 591, distance: 186.0
click at [936, 457] on li "3: Material" at bounding box center [1132, 468] width 504 height 36
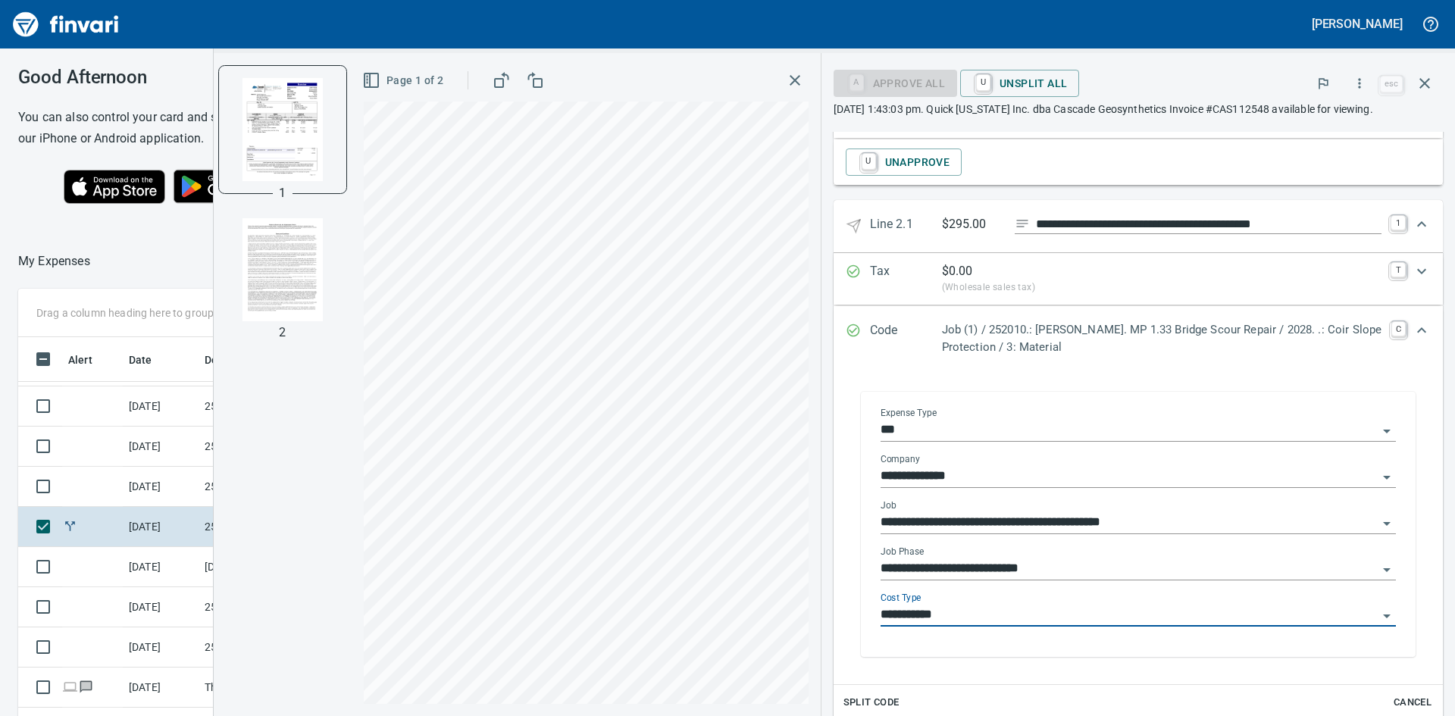
type input "**********"
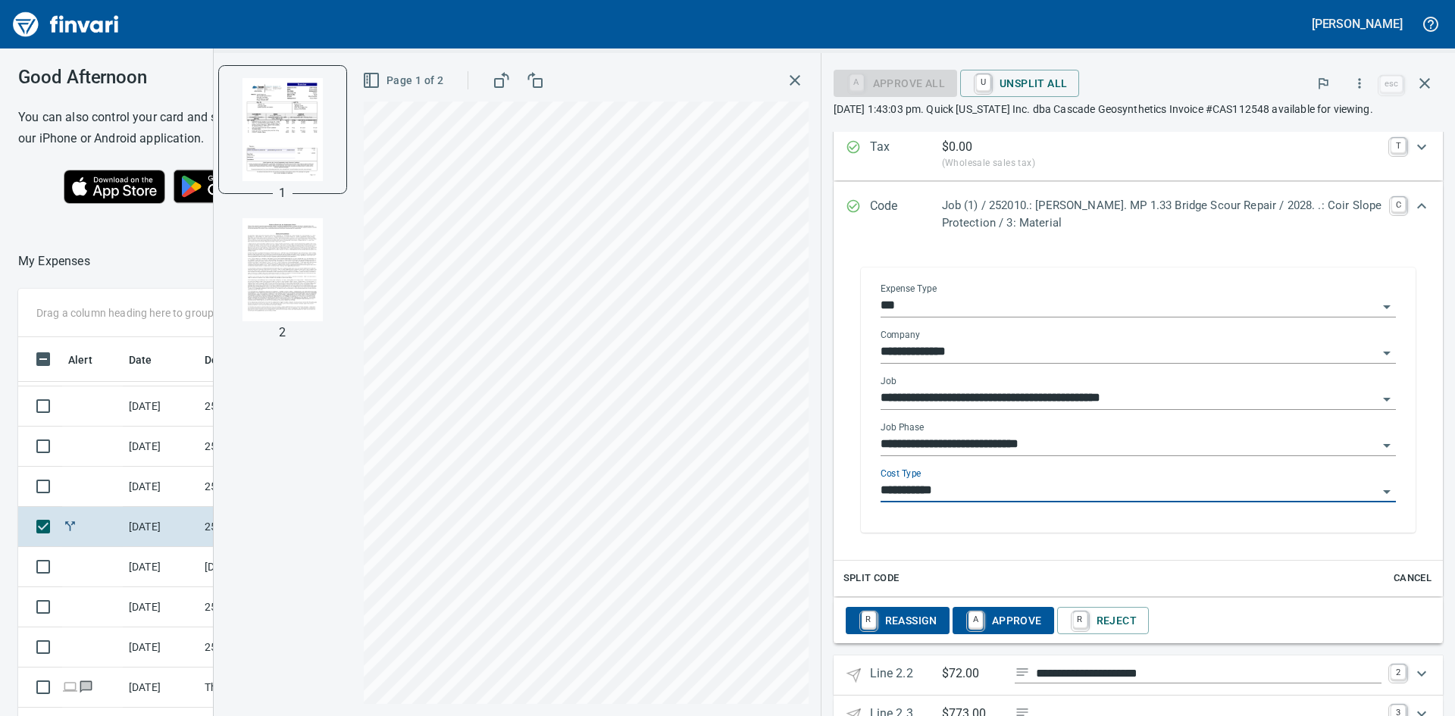
scroll to position [1504, 0]
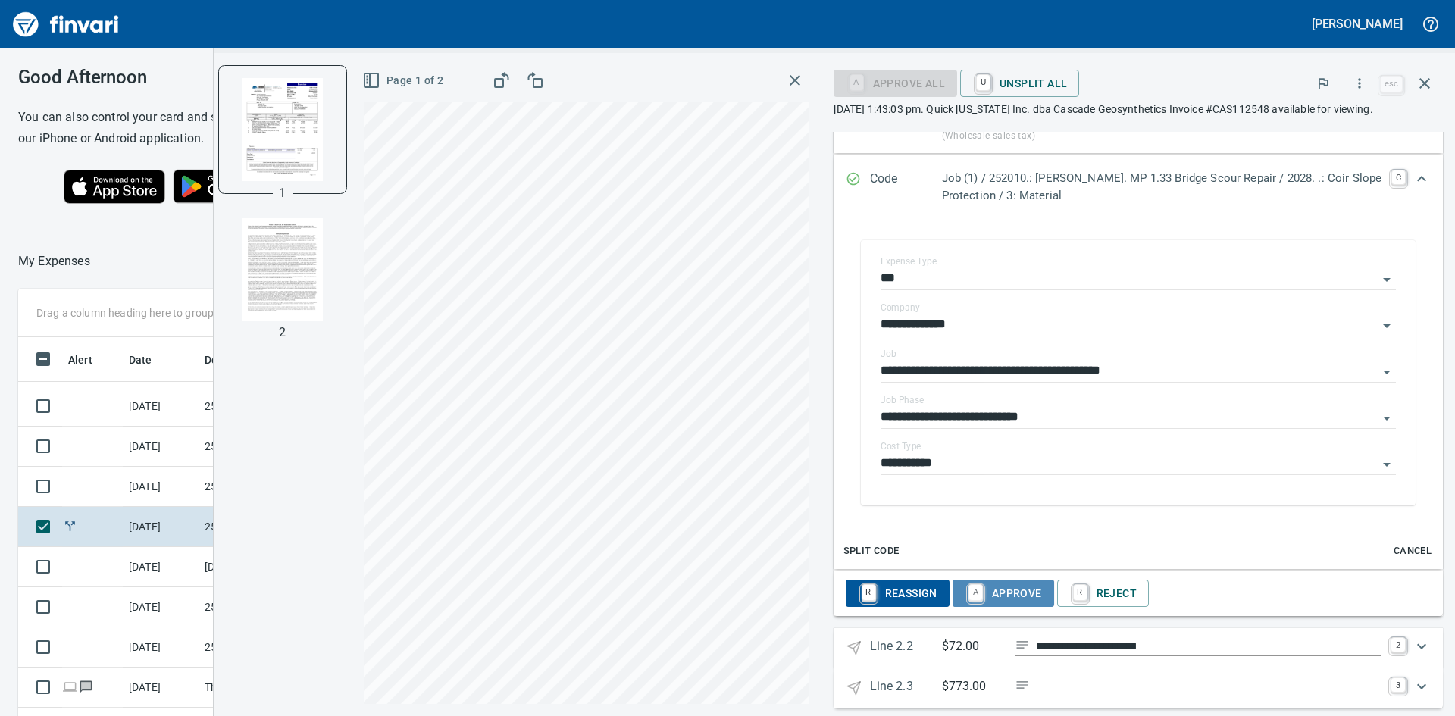
click at [1018, 590] on span "A Approve" at bounding box center [1003, 594] width 77 height 26
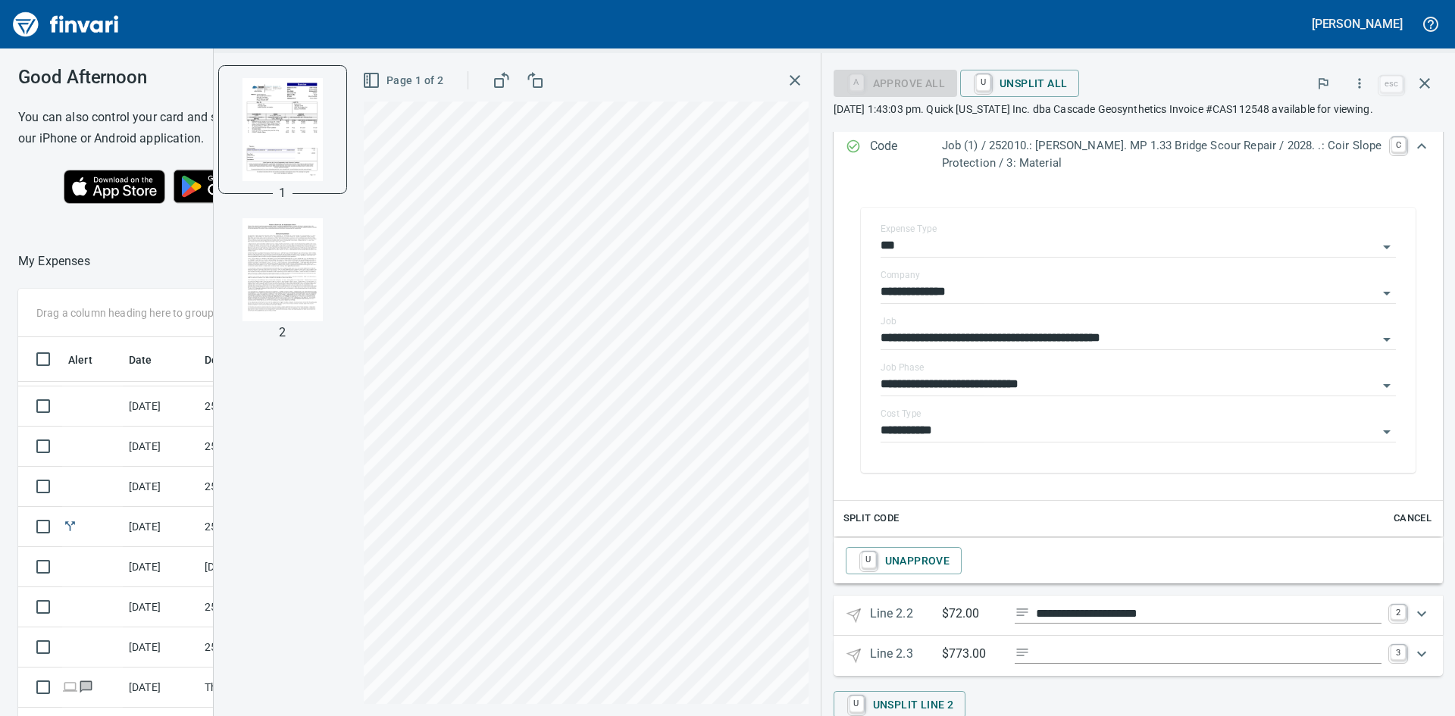
scroll to position [1566, 0]
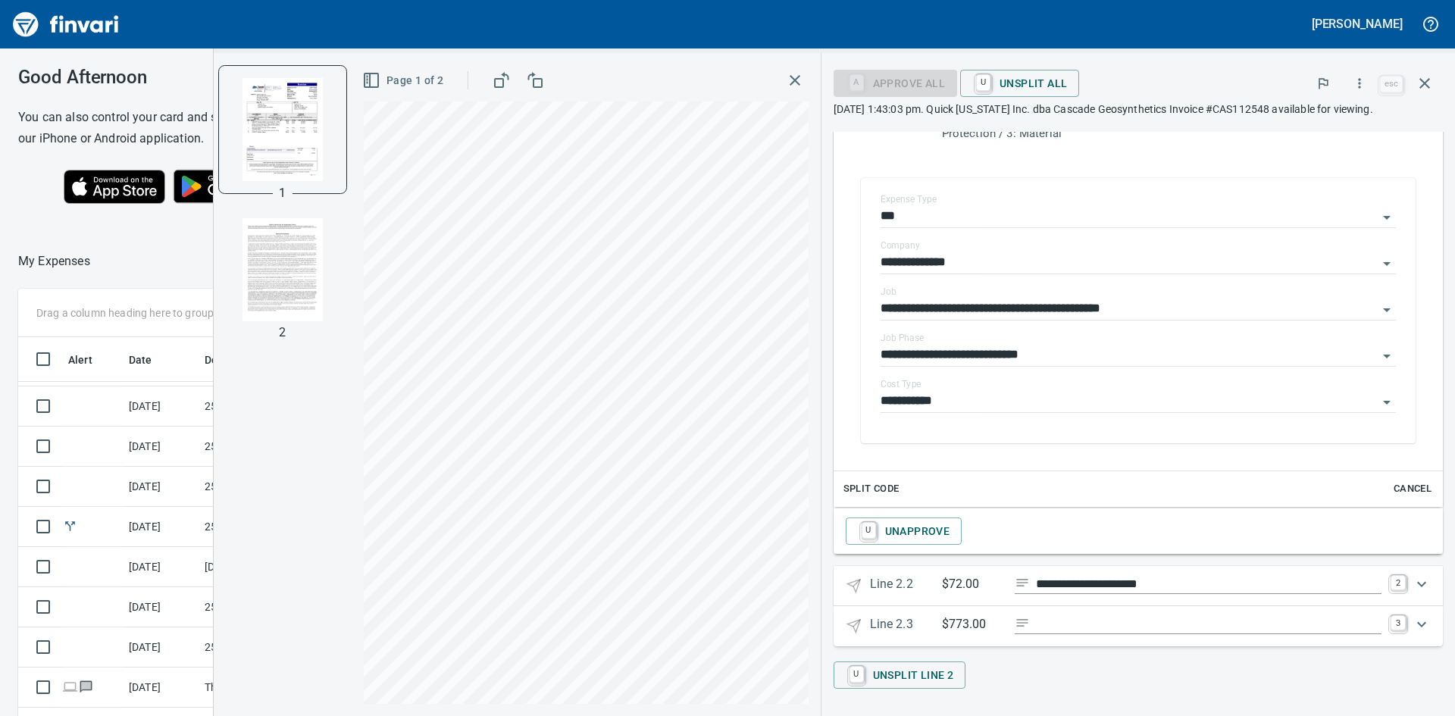
click at [1413, 581] on icon "Expand" at bounding box center [1422, 584] width 18 height 18
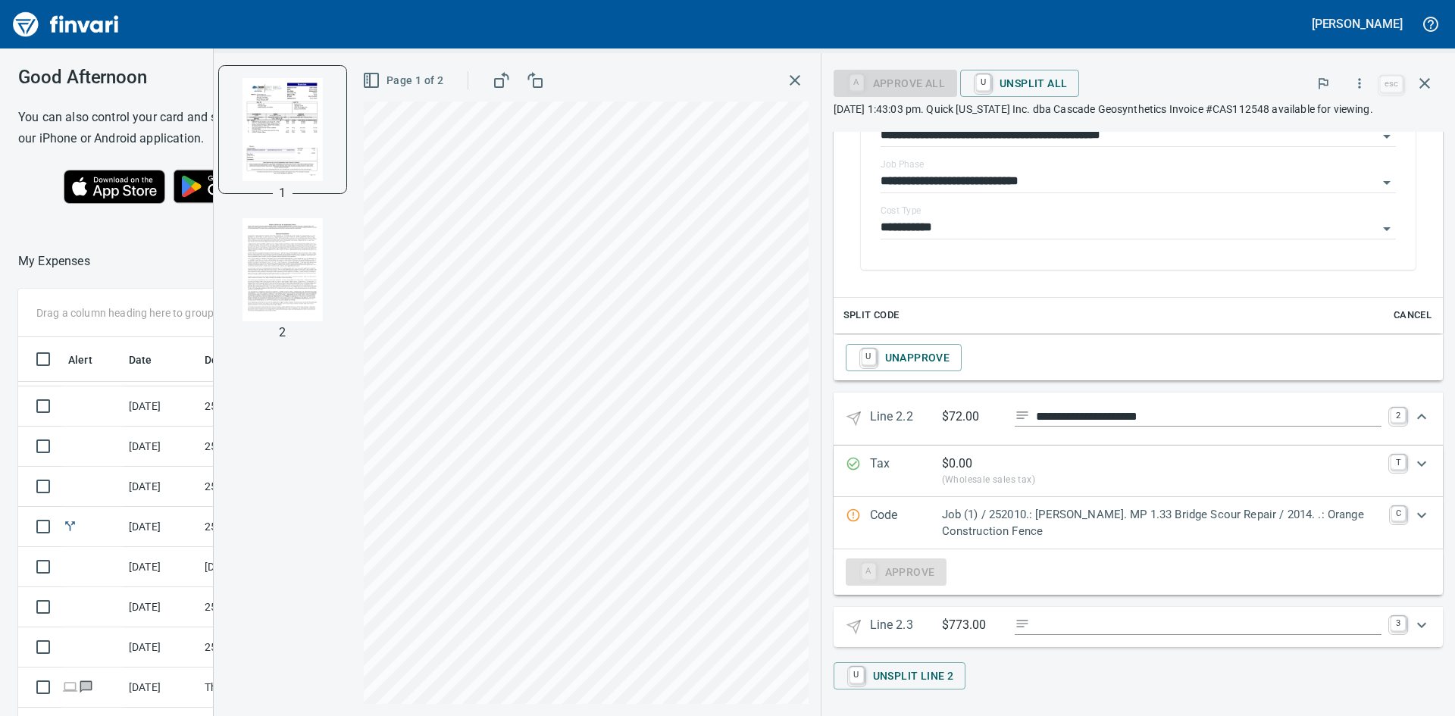
scroll to position [1741, 0]
click at [1417, 515] on icon "Expand" at bounding box center [1421, 514] width 9 height 5
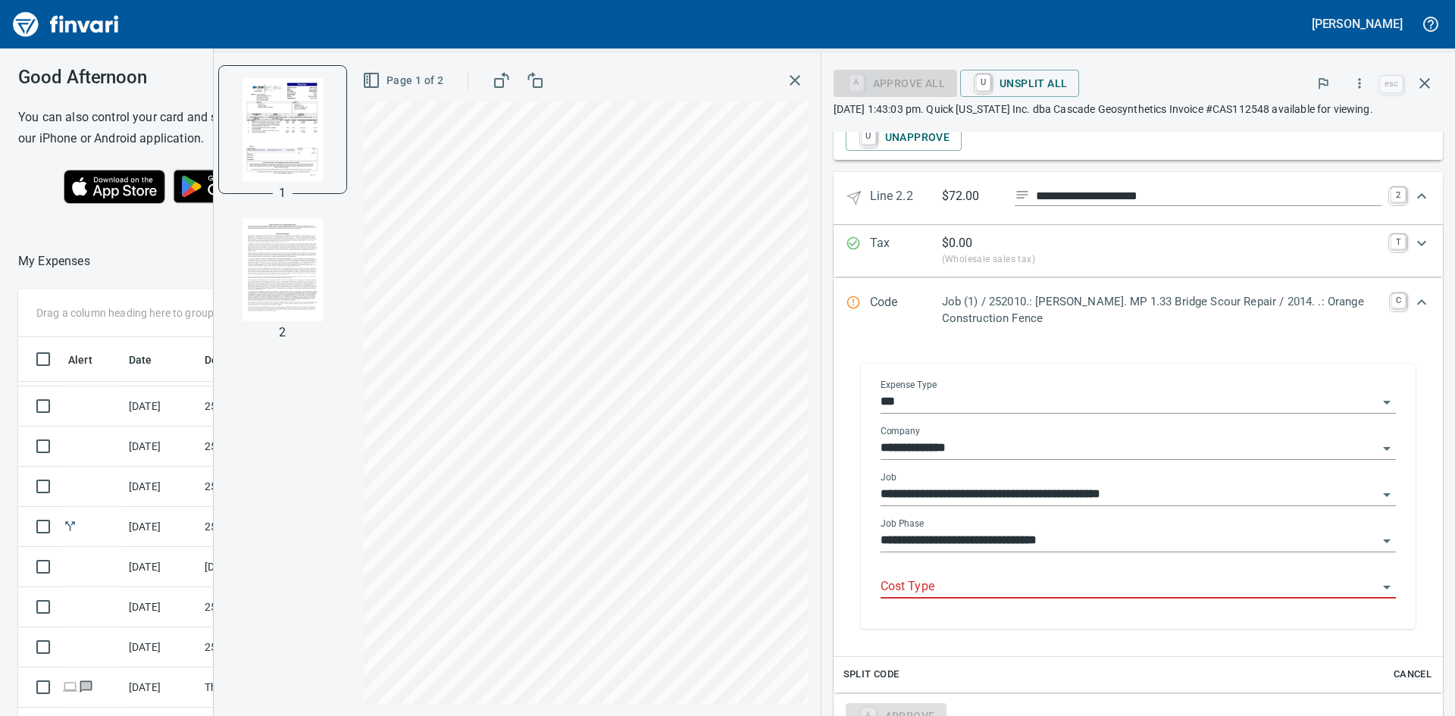
scroll to position [1968, 0]
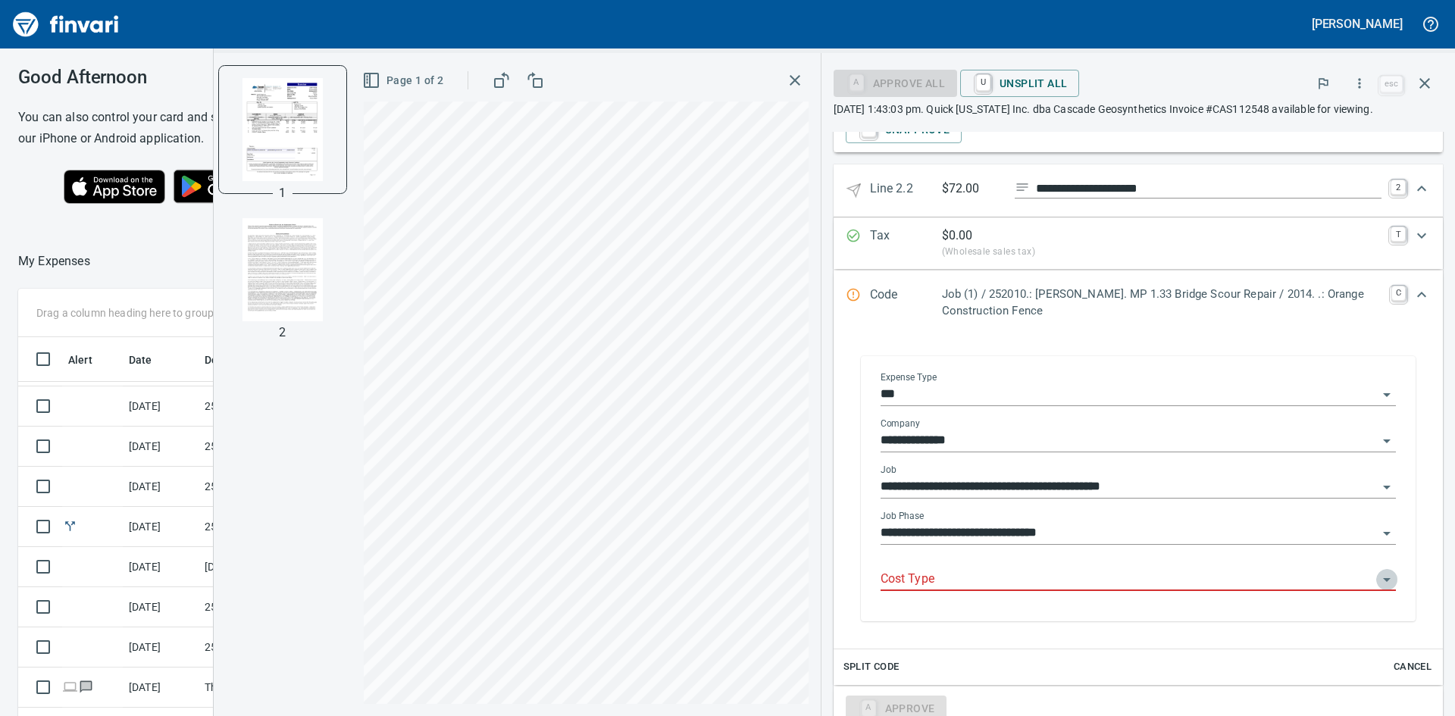
click at [1378, 579] on icon "Open" at bounding box center [1387, 580] width 18 height 18
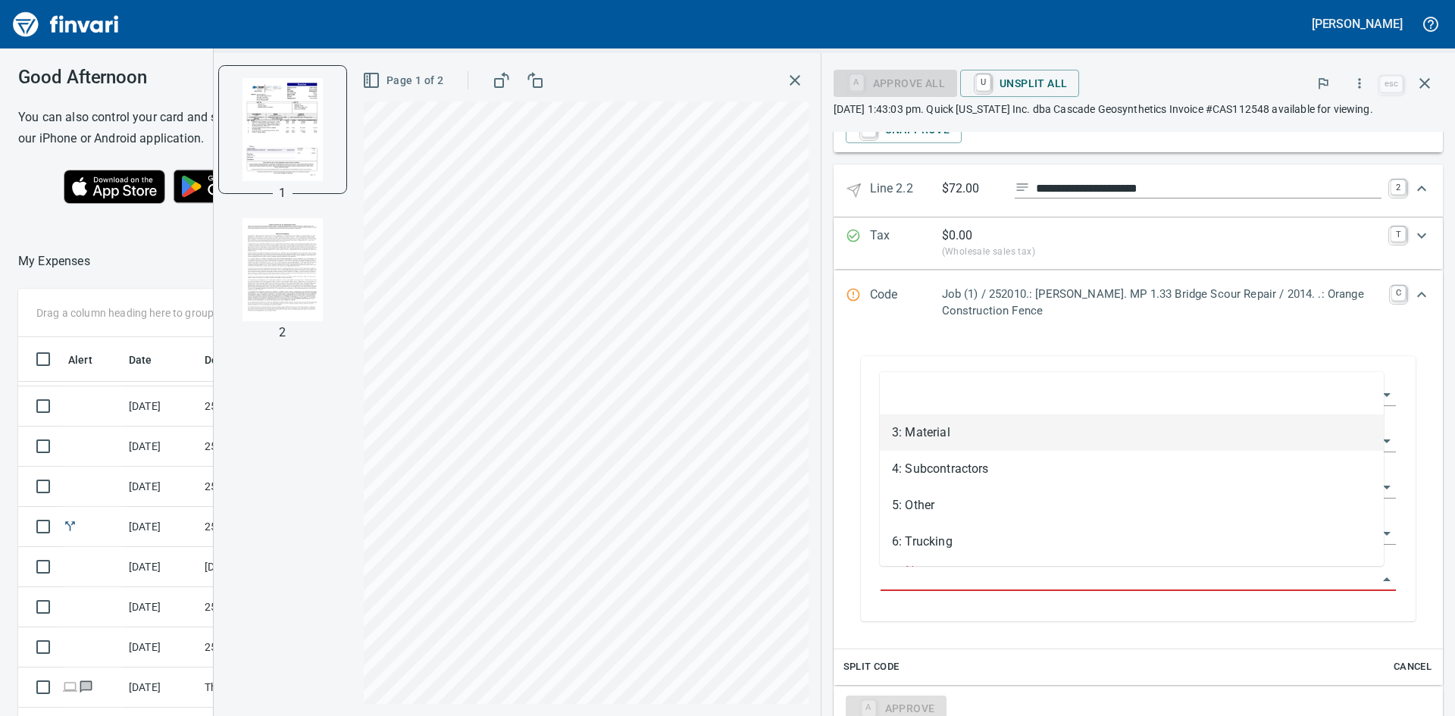
click at [970, 435] on li "3: Material" at bounding box center [1132, 433] width 504 height 36
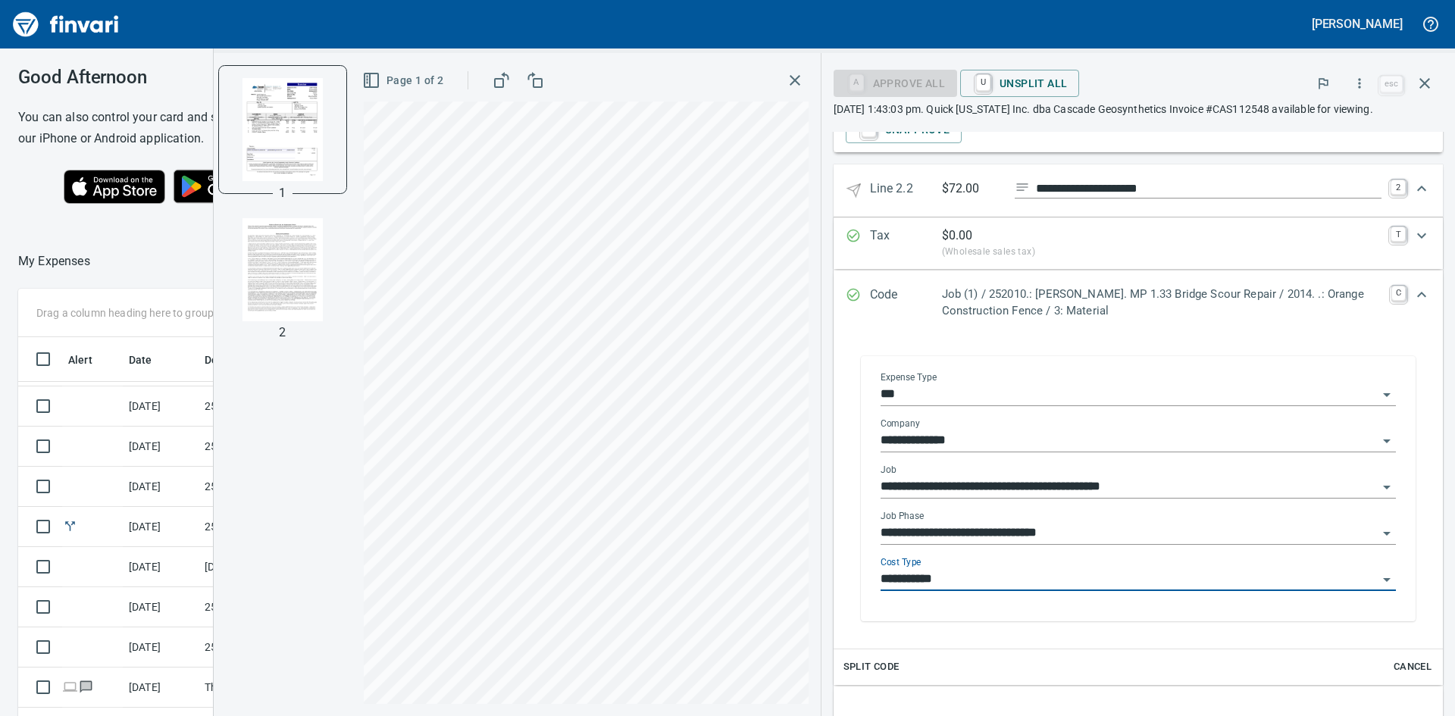
type input "**********"
click at [1378, 536] on icon "Open" at bounding box center [1387, 533] width 18 height 18
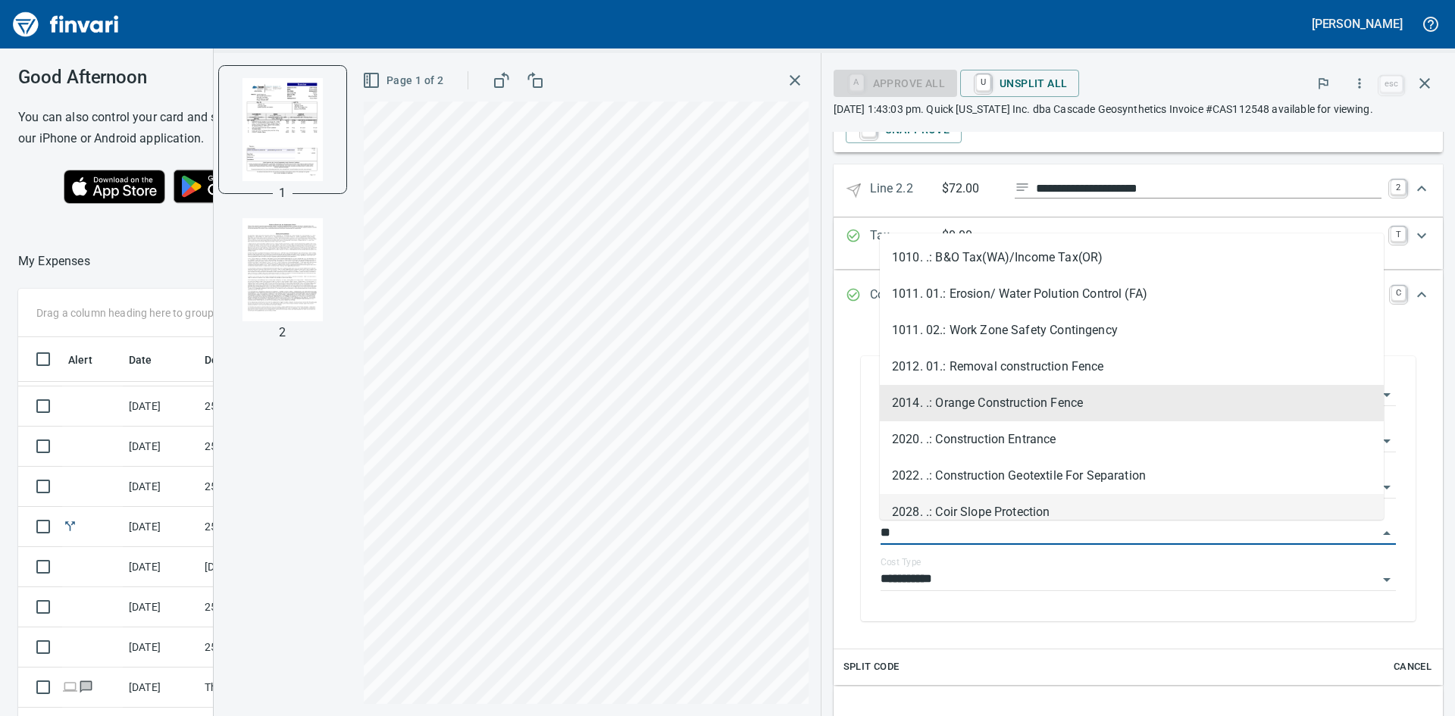
click at [1001, 502] on li "2028. .: Coir Slope Protection" at bounding box center [1132, 512] width 504 height 36
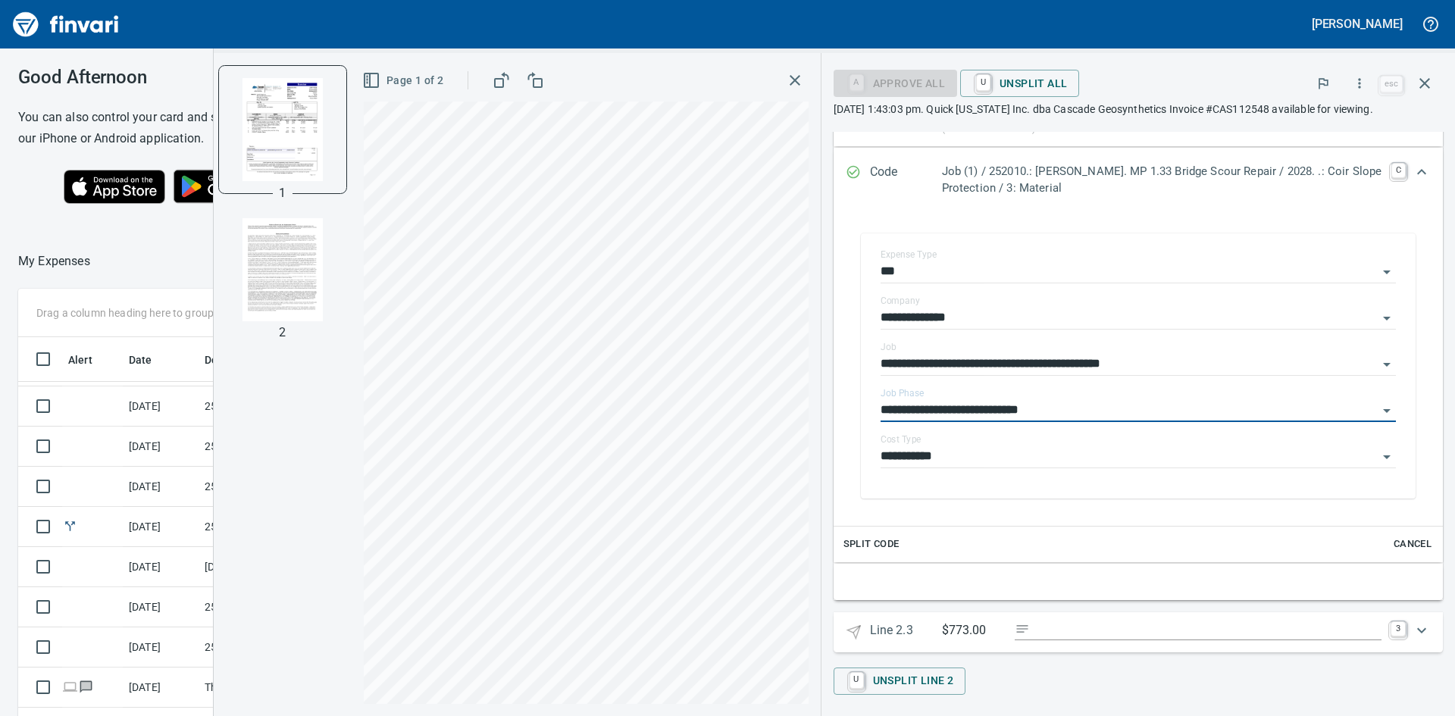
scroll to position [2097, 0]
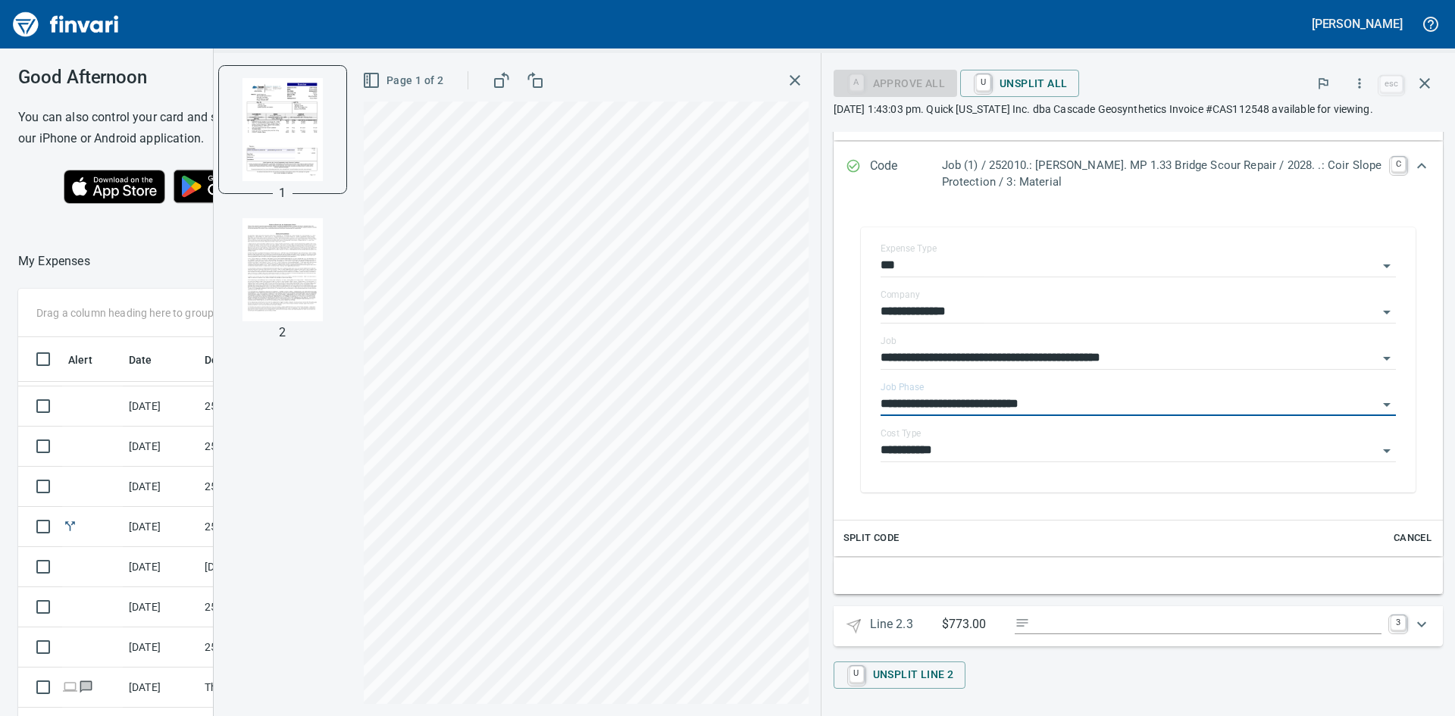
type input "**********"
click at [1307, 590] on div "Expand" at bounding box center [1138, 576] width 609 height 36
click at [1113, 615] on input "Expand" at bounding box center [1209, 624] width 346 height 19
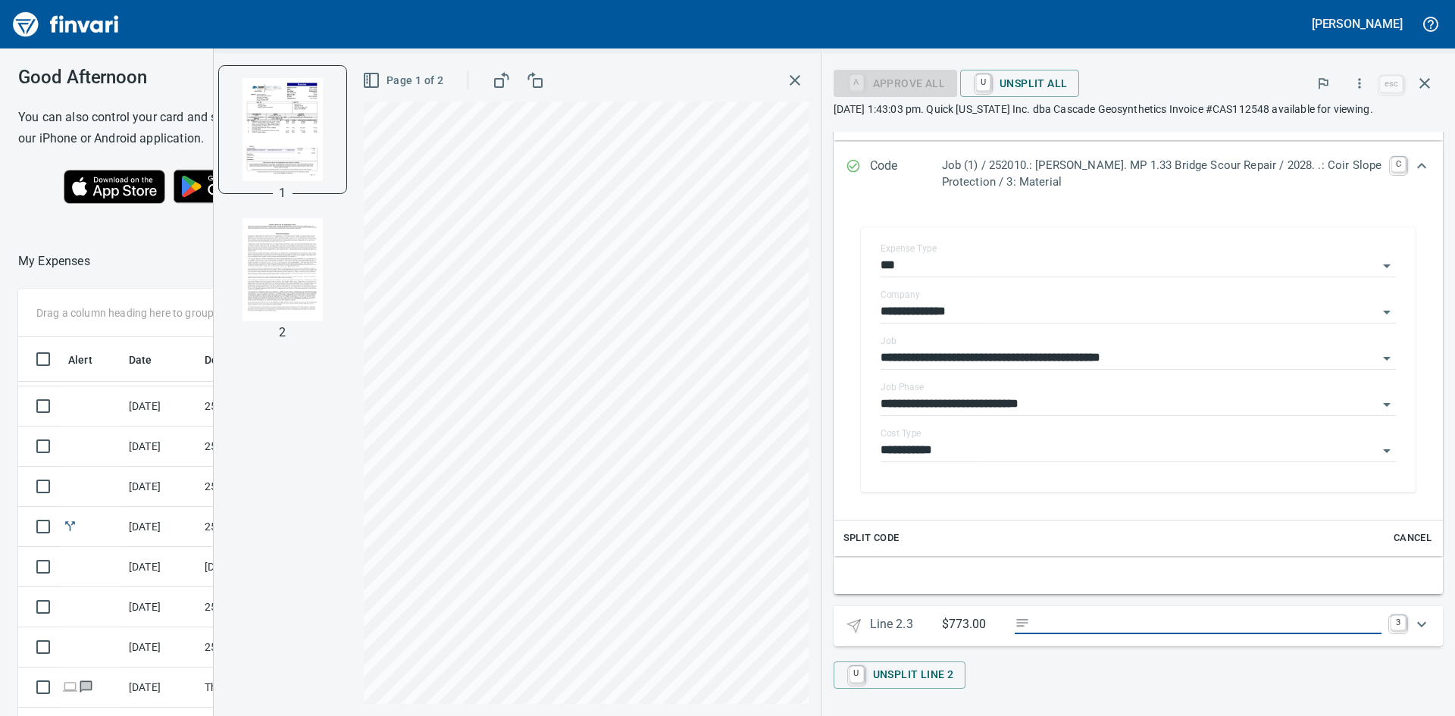
click at [1417, 624] on icon "Expand" at bounding box center [1421, 623] width 9 height 5
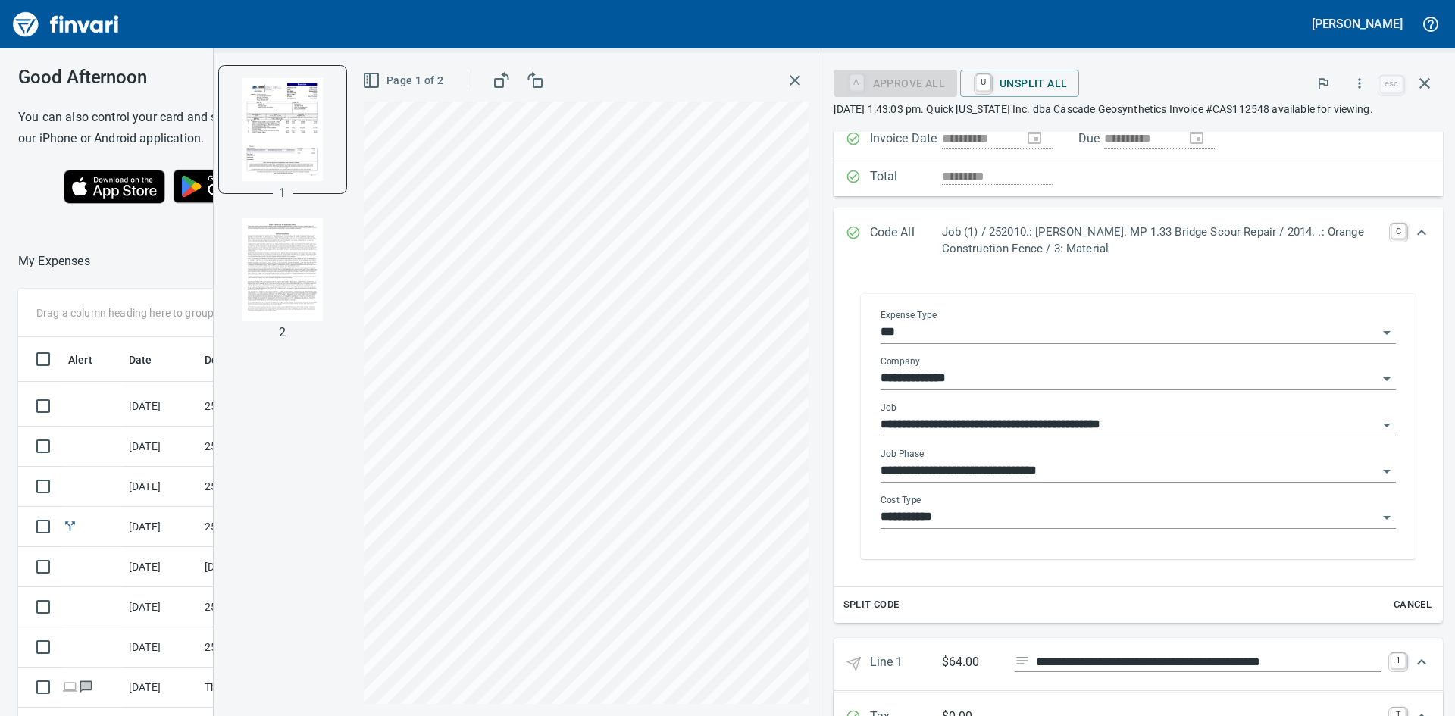
scroll to position [152, 0]
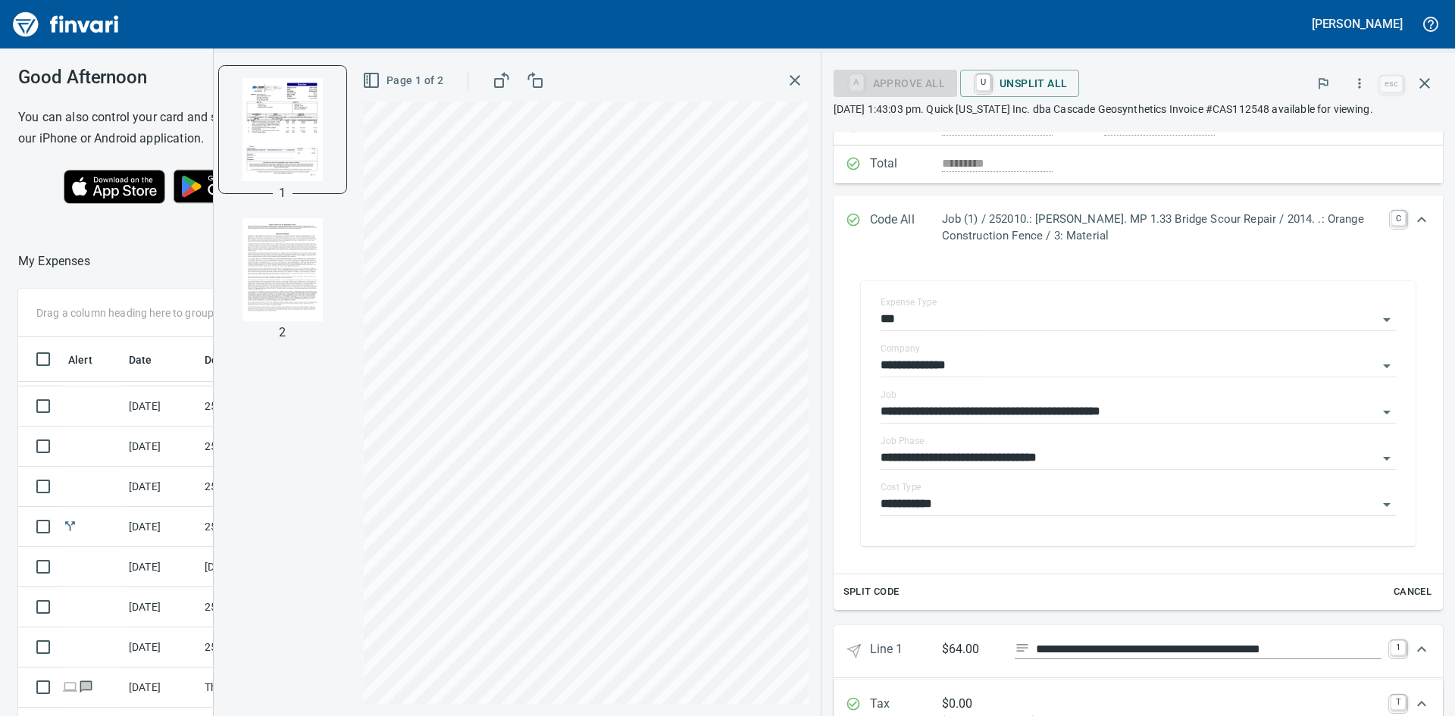
click at [1413, 214] on icon "Expand" at bounding box center [1422, 220] width 18 height 18
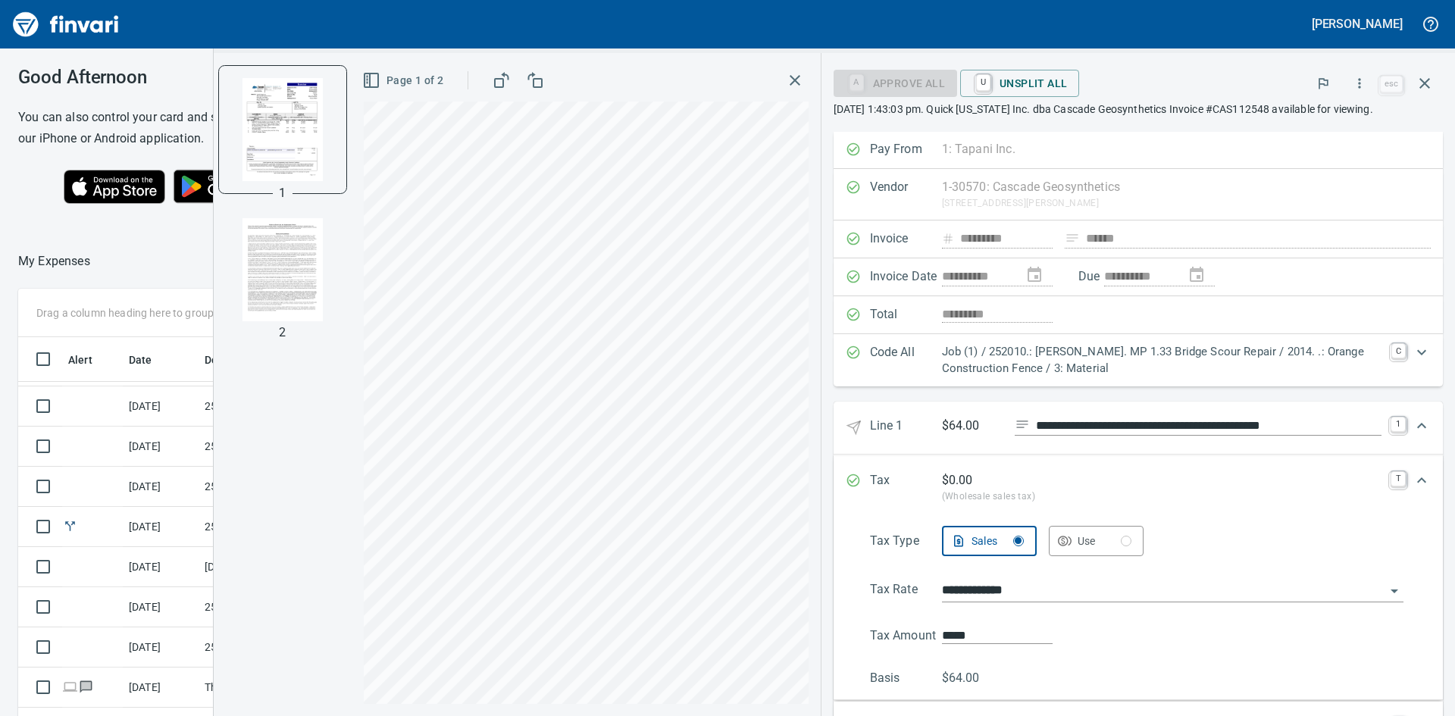
scroll to position [0, 0]
click at [1413, 425] on icon "Expand" at bounding box center [1422, 427] width 18 height 18
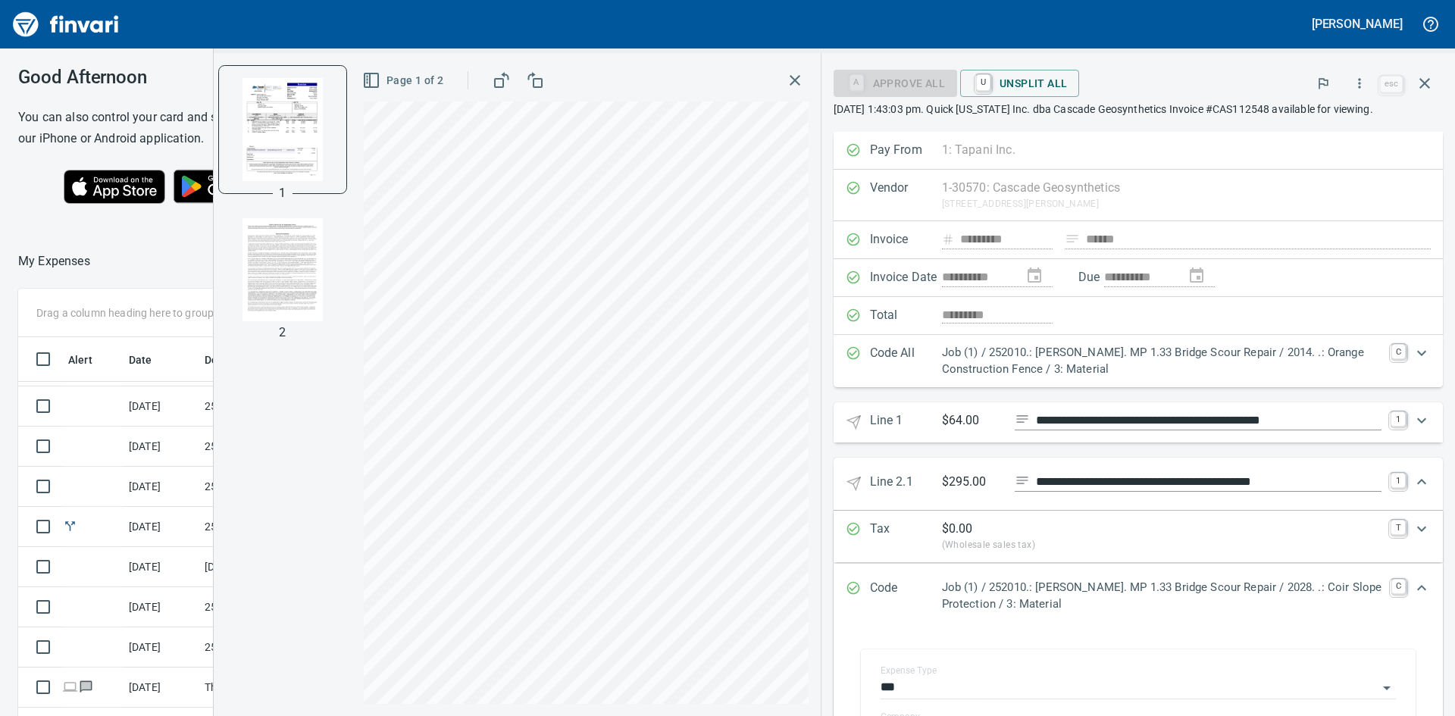
click at [1413, 478] on icon "Expand" at bounding box center [1422, 482] width 18 height 18
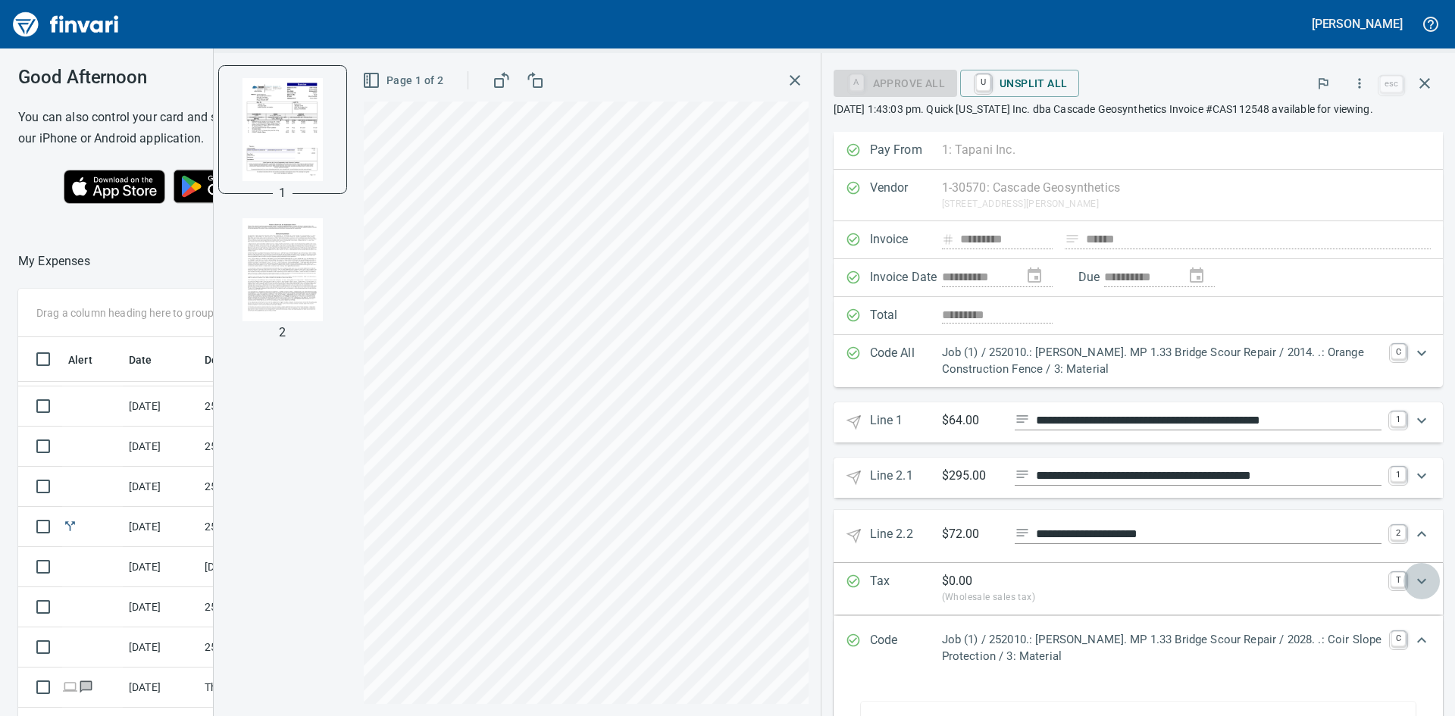
click at [1417, 583] on icon "Expand" at bounding box center [1421, 581] width 9 height 5
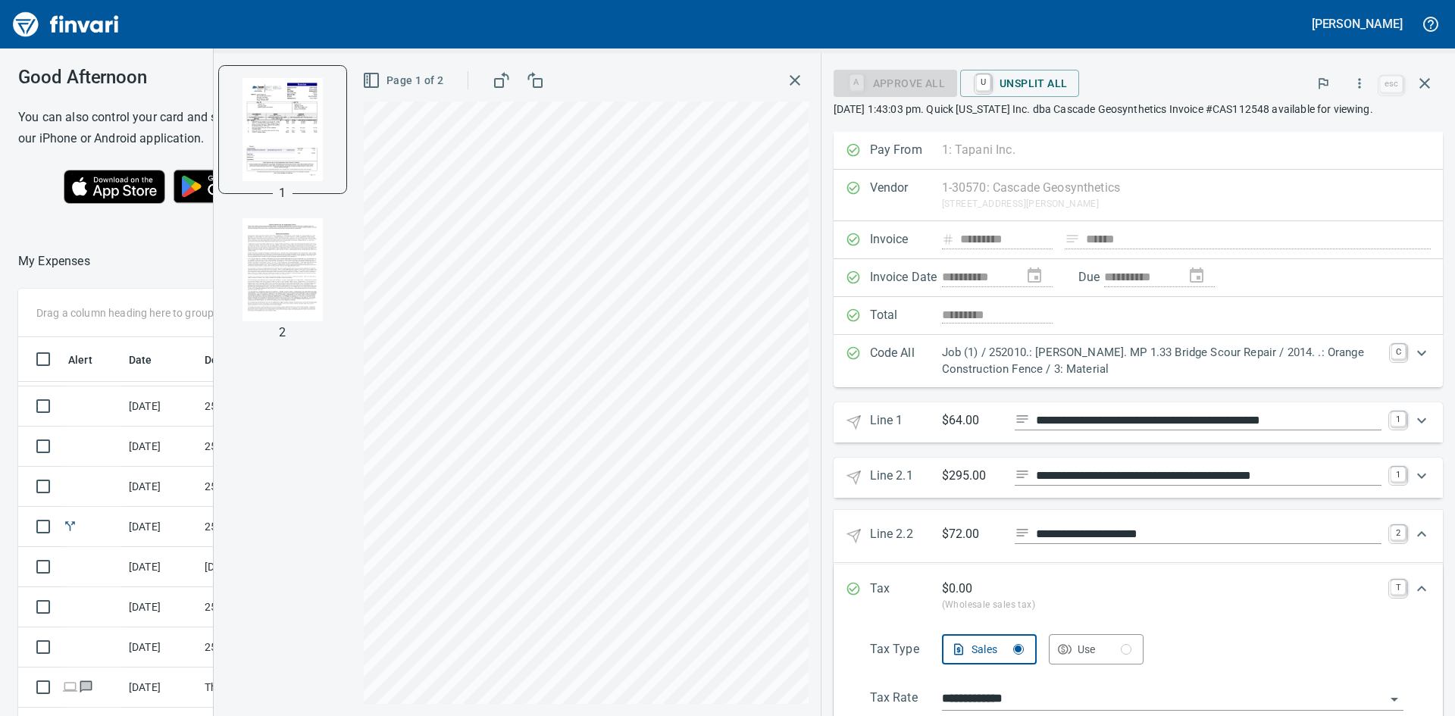
click at [1414, 586] on icon "Expand" at bounding box center [1422, 589] width 18 height 18
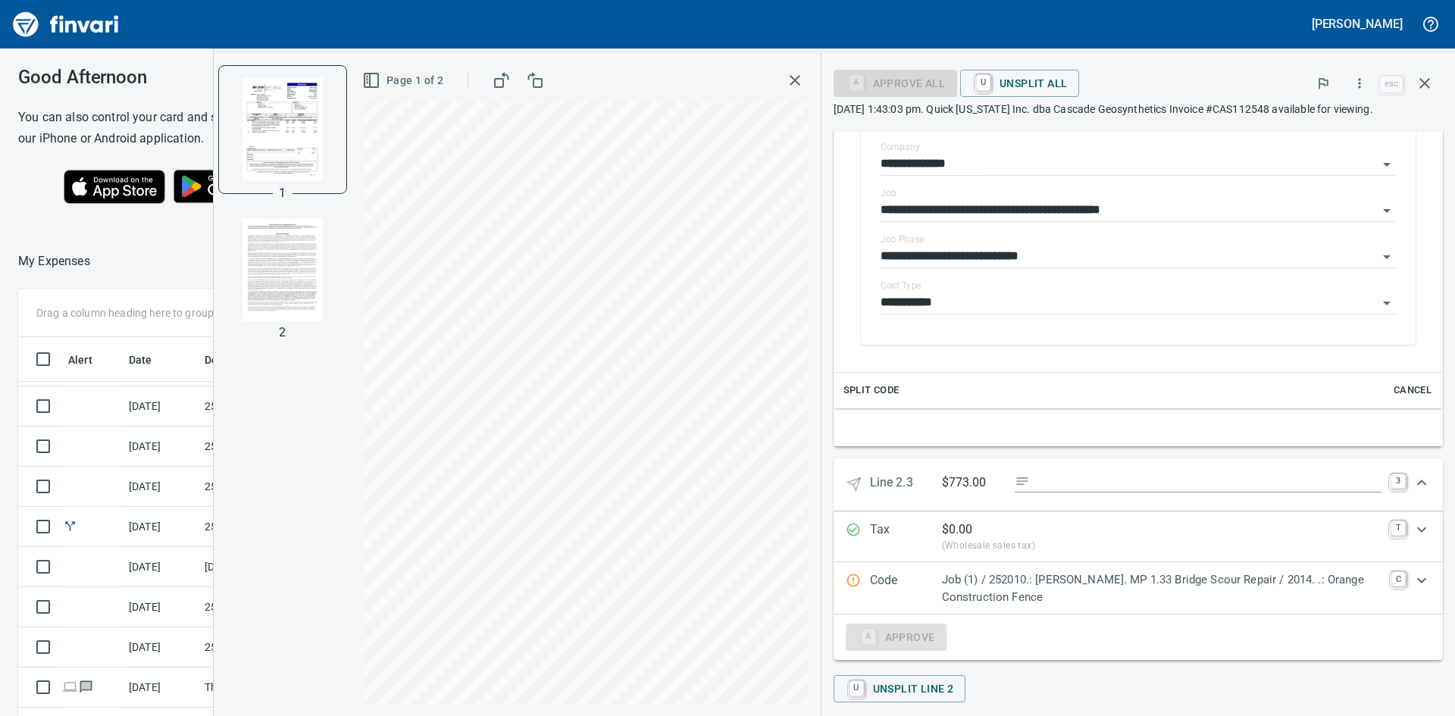
scroll to position [636, 0]
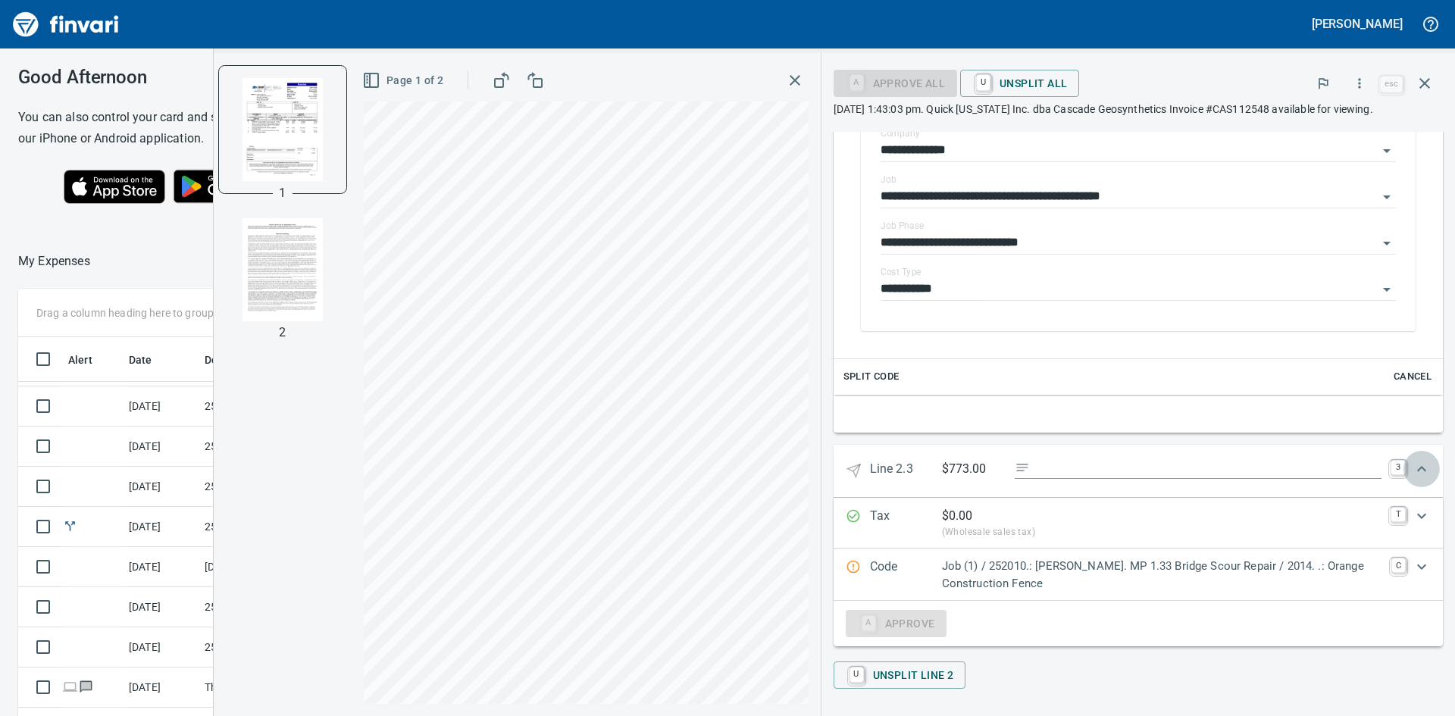
click at [1413, 468] on icon "Expand" at bounding box center [1422, 469] width 18 height 18
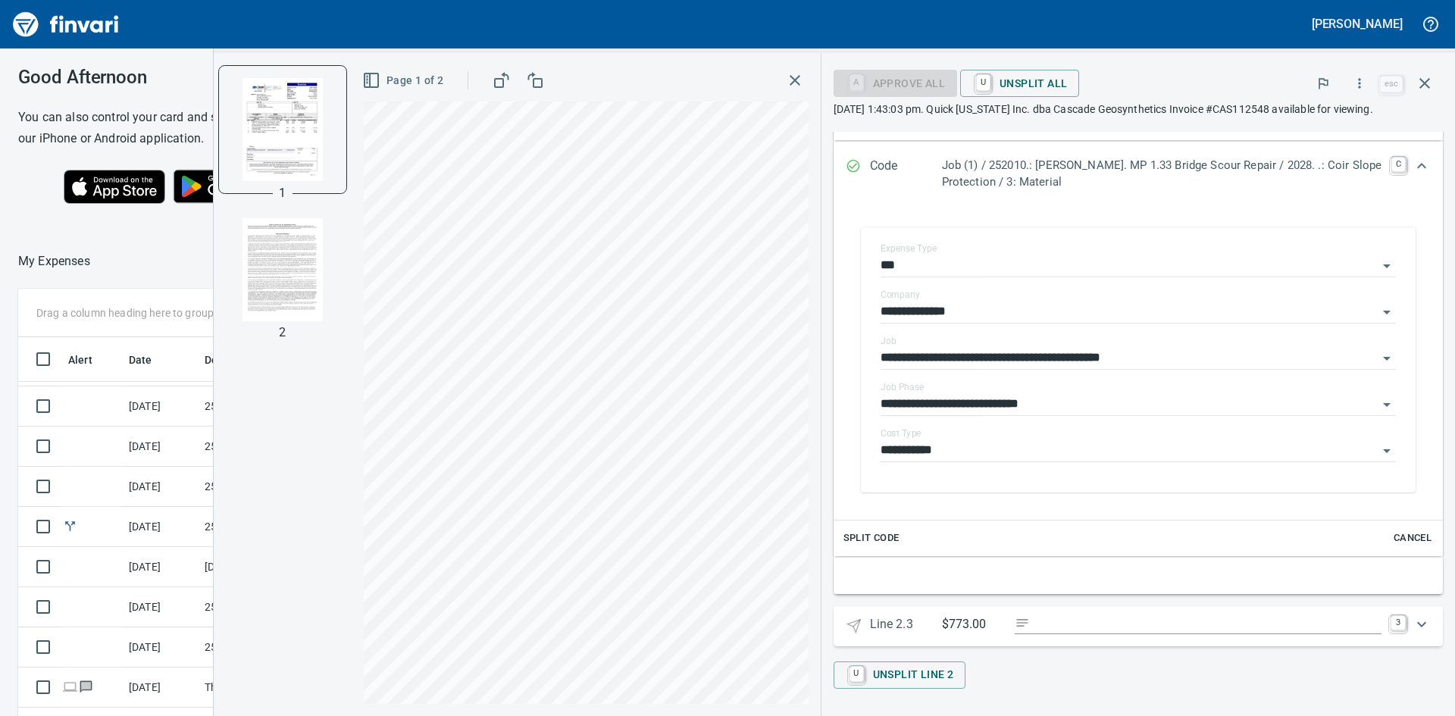
scroll to position [474, 0]
click at [1414, 627] on icon "Expand" at bounding box center [1422, 624] width 18 height 18
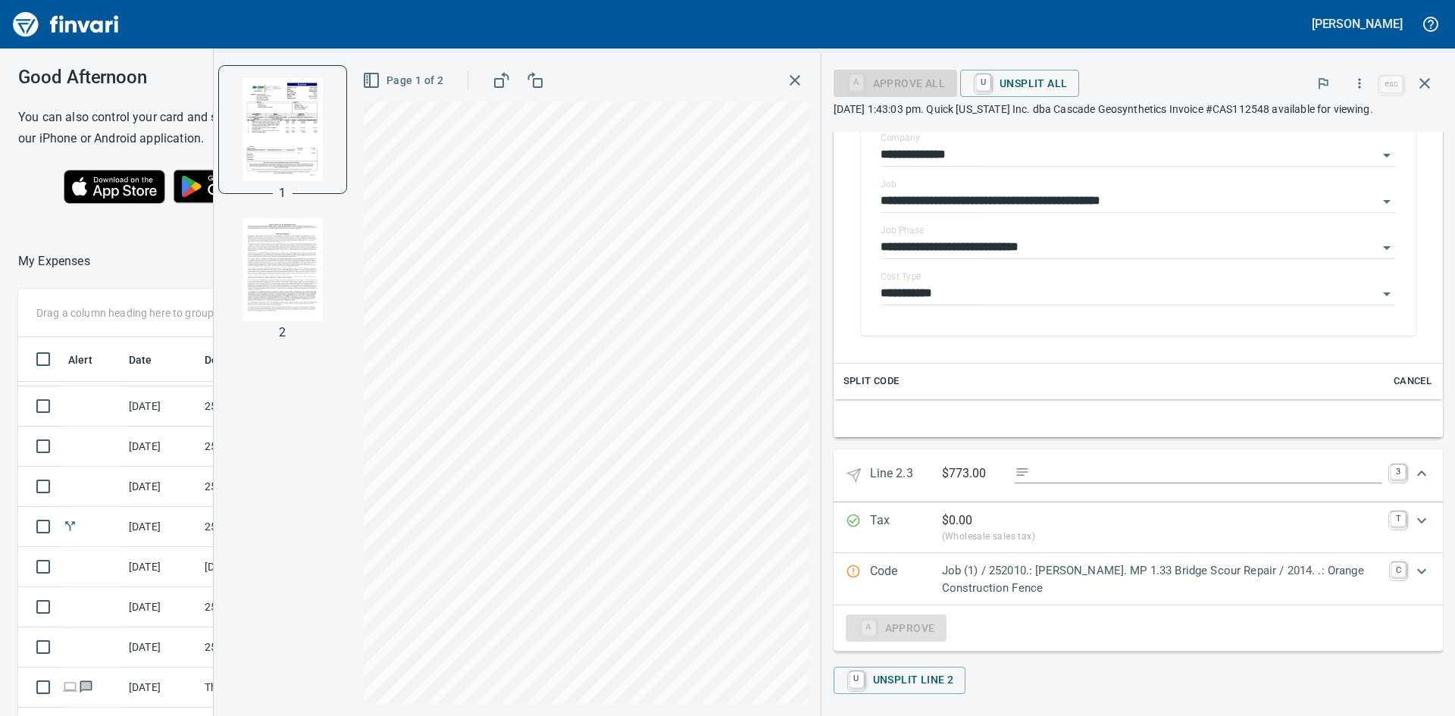
scroll to position [636, 0]
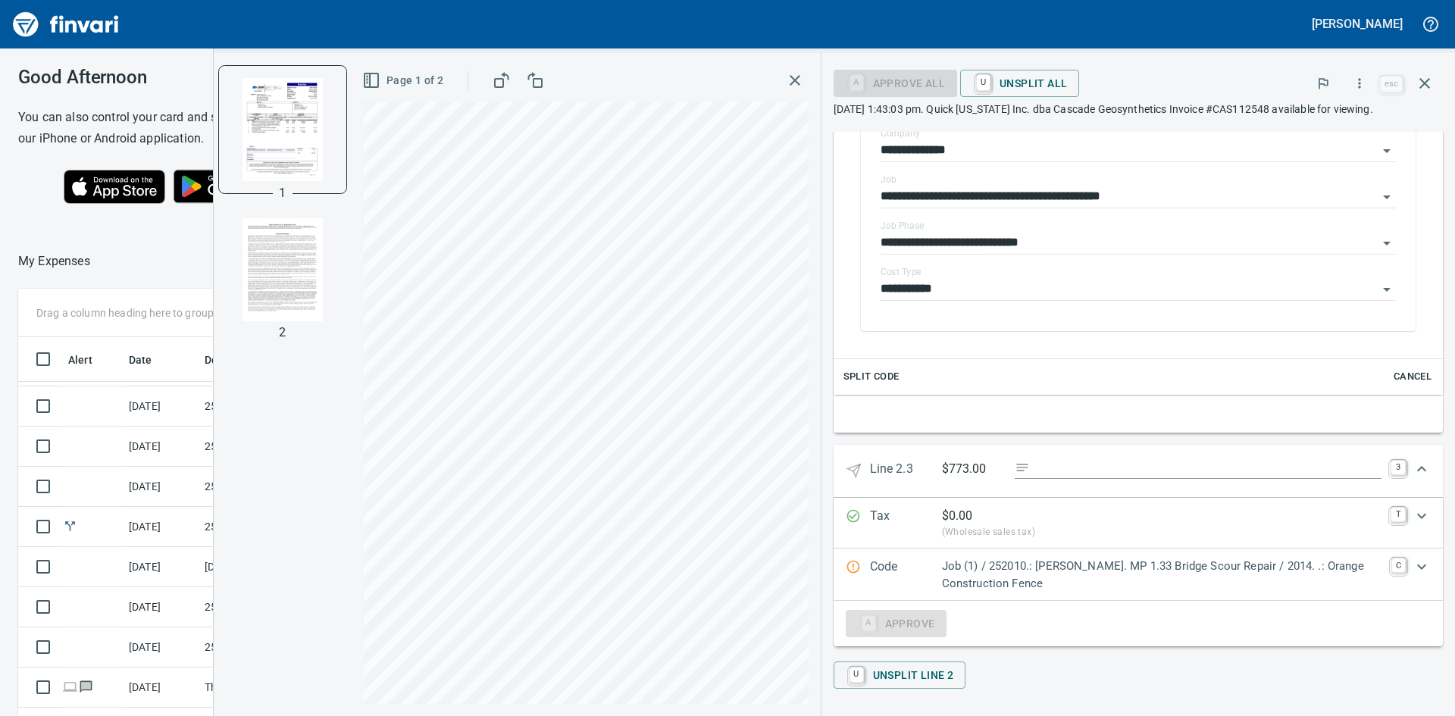
click at [1413, 559] on icon "Expand" at bounding box center [1422, 567] width 18 height 18
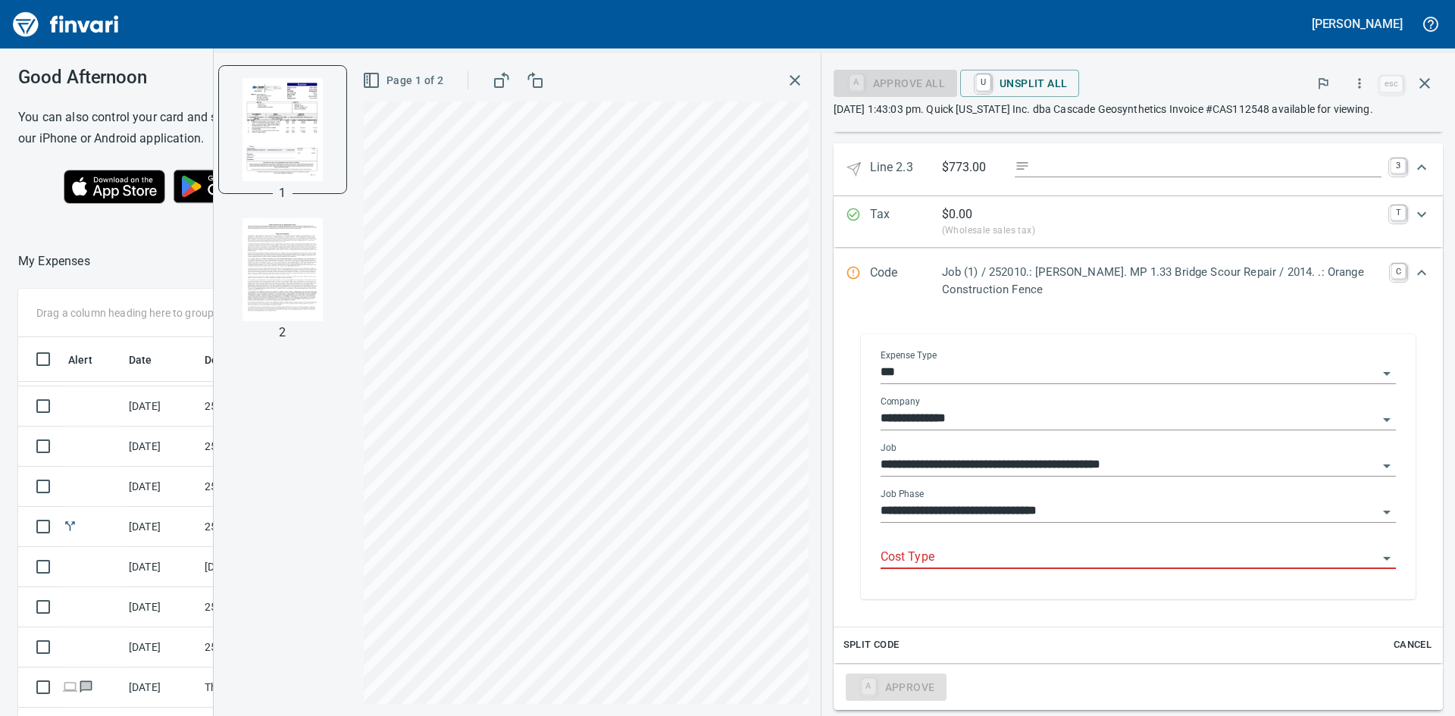
scroll to position [939, 0]
click at [1383, 512] on icon "Open" at bounding box center [1387, 511] width 8 height 4
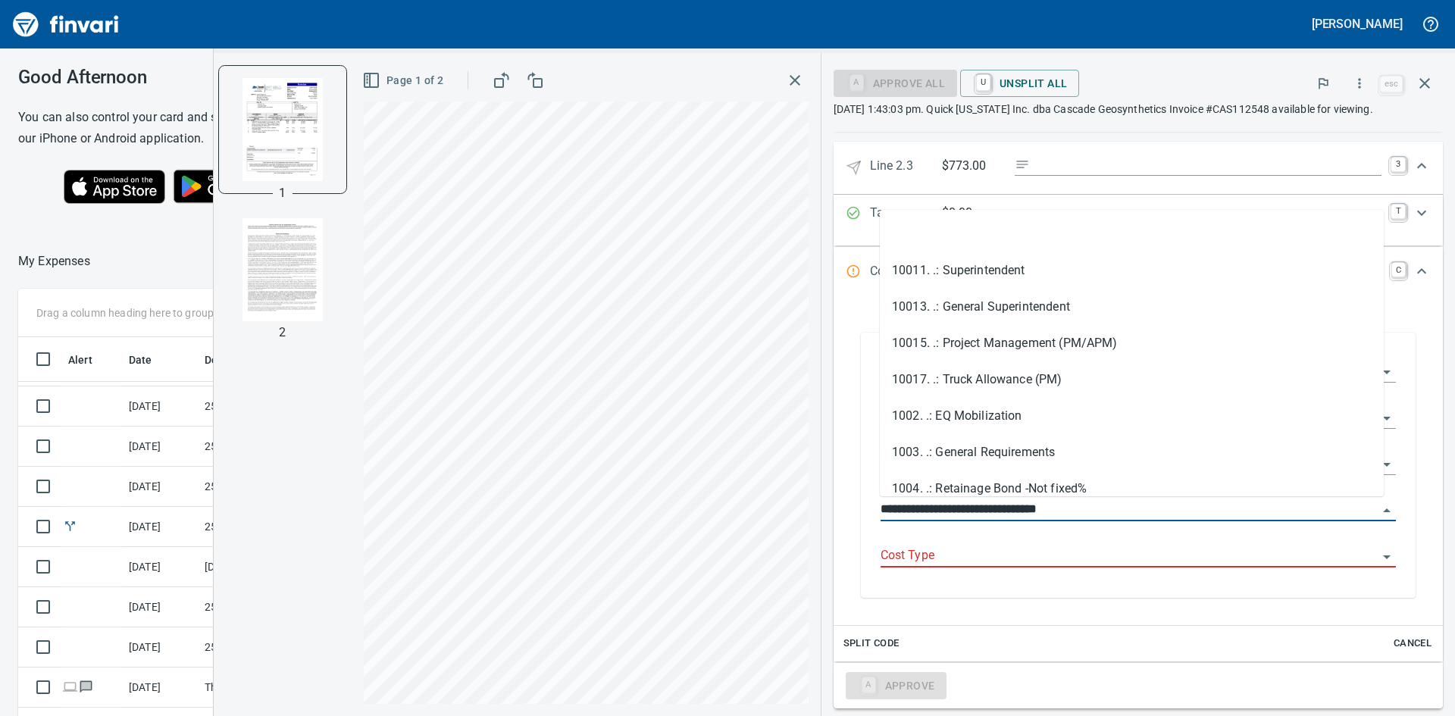
scroll to position [538, 1006]
click at [1103, 596] on div "**********" at bounding box center [1139, 466] width 540 height 261
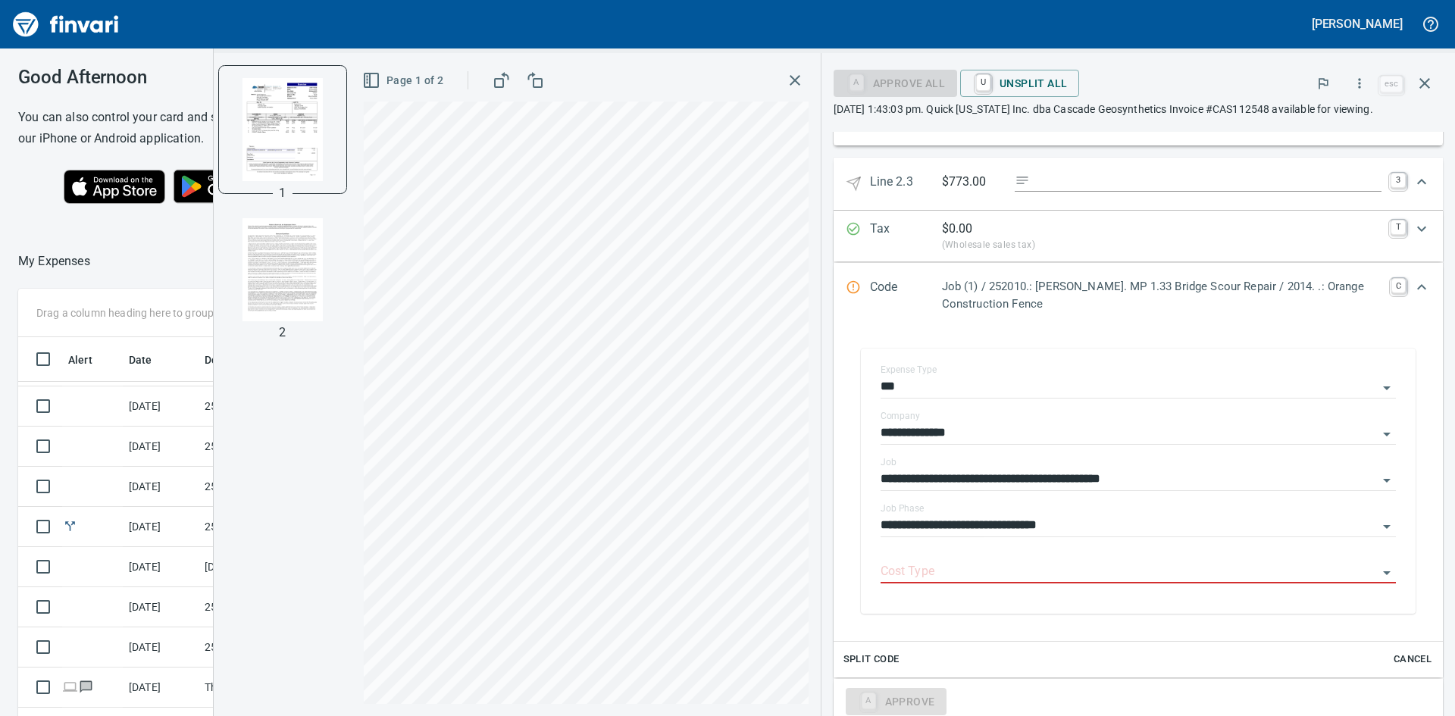
scroll to position [939, 0]
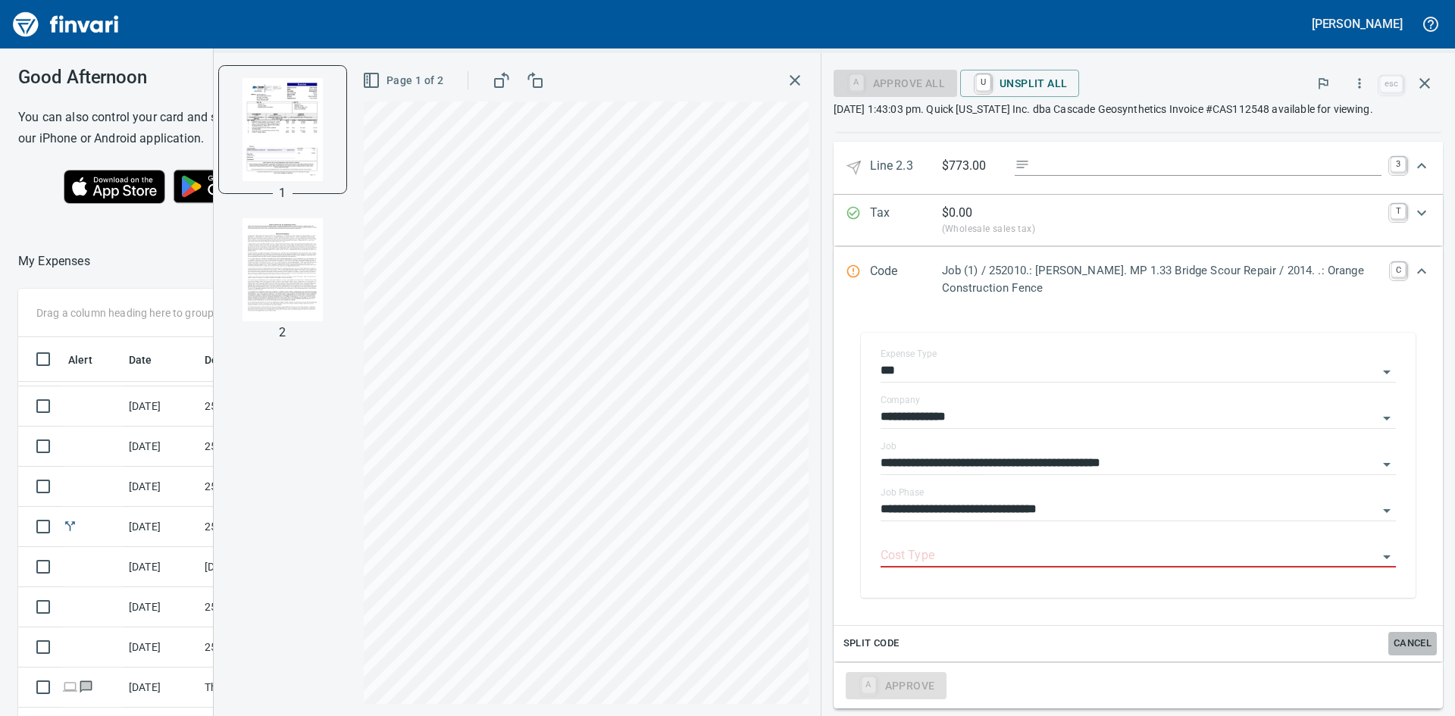
click at [1392, 639] on span "Cancel" at bounding box center [1412, 643] width 41 height 17
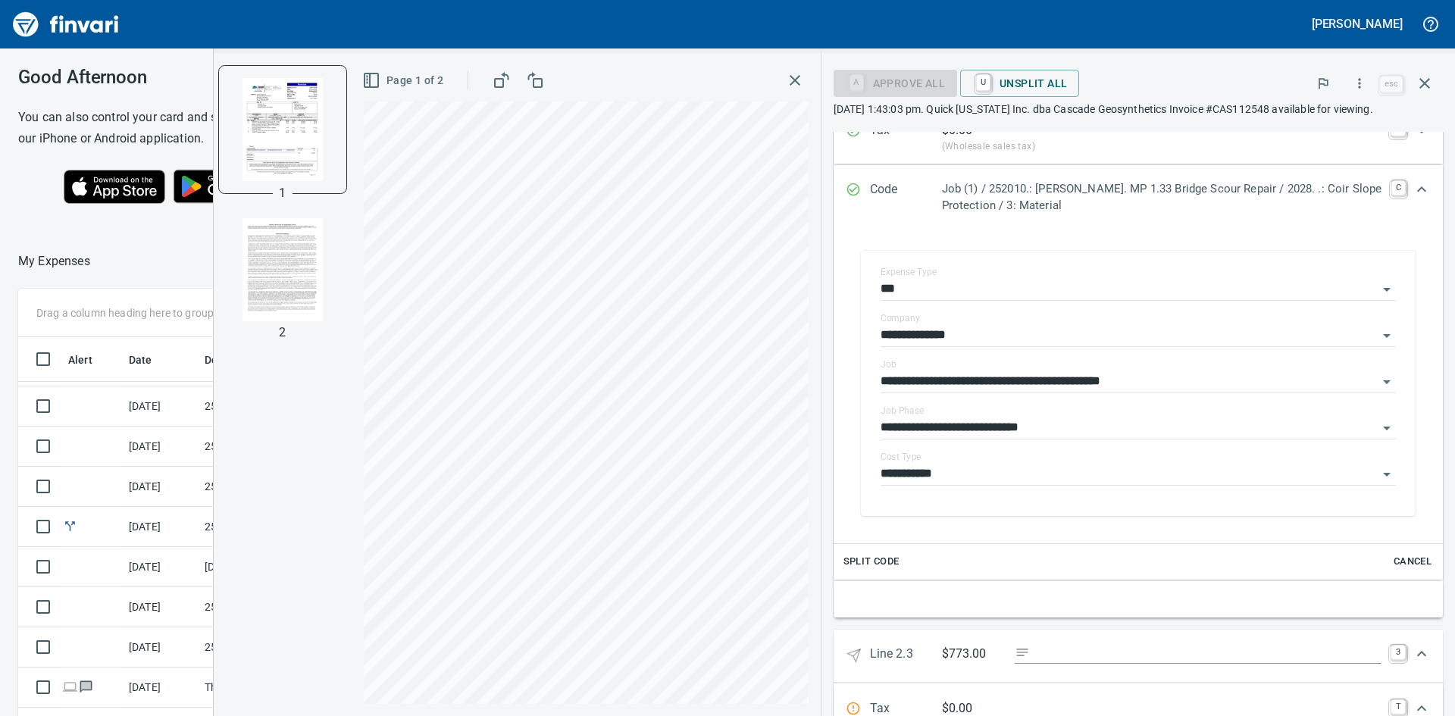
scroll to position [387, 0]
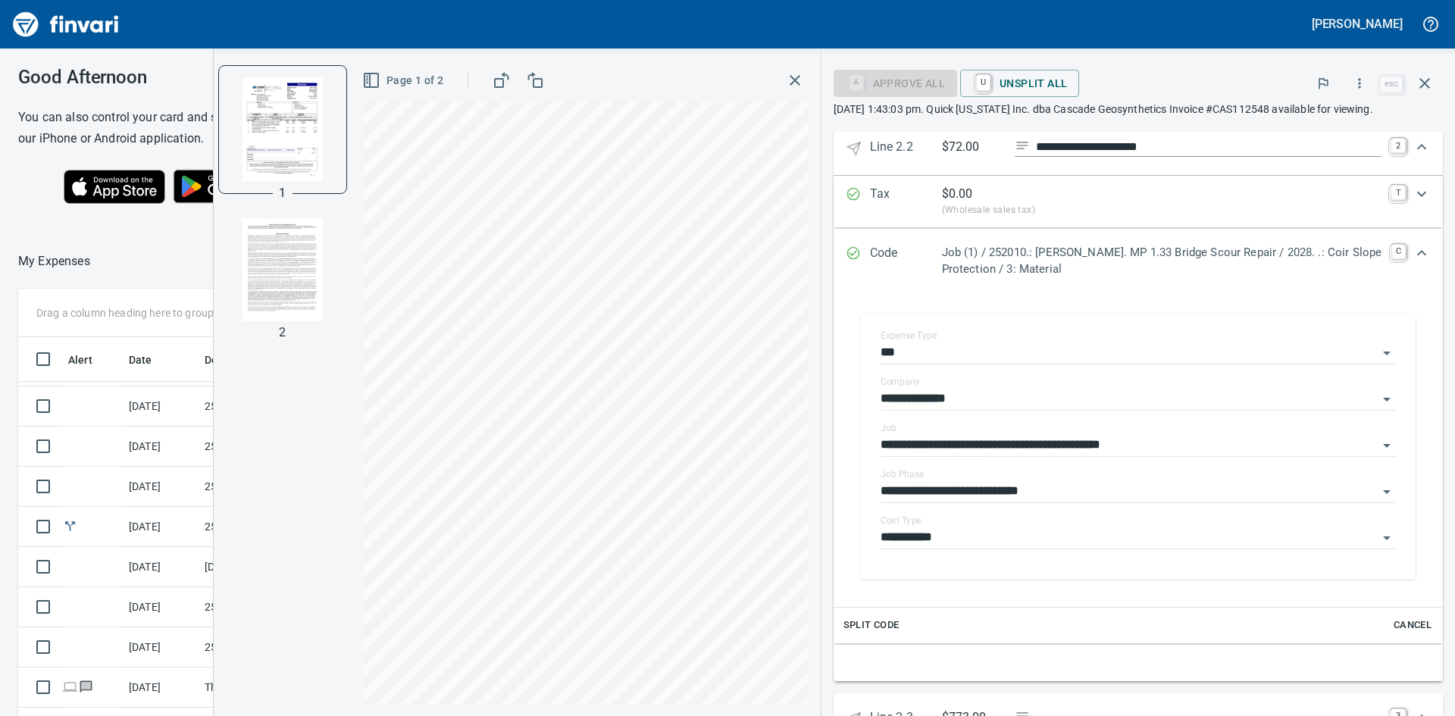
click at [1397, 623] on span "Cancel" at bounding box center [1412, 625] width 41 height 17
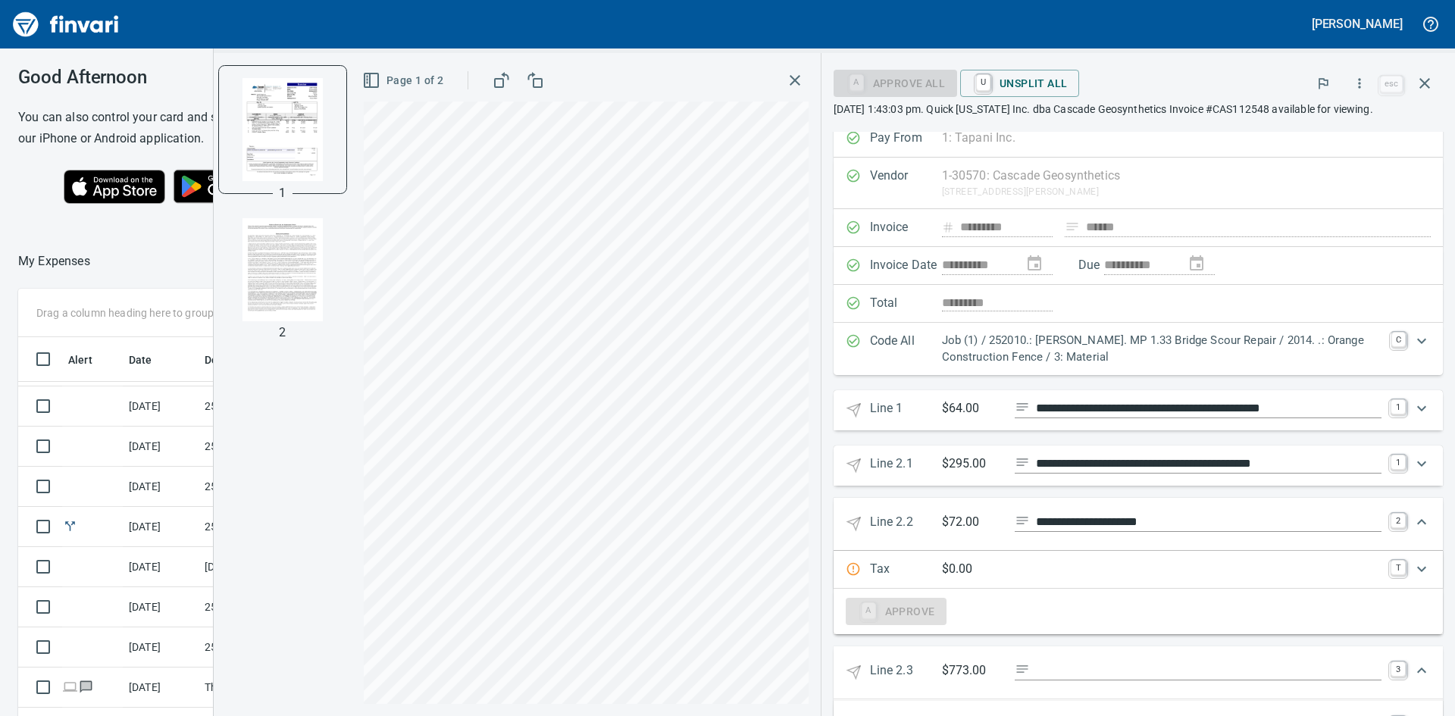
scroll to position [0, 0]
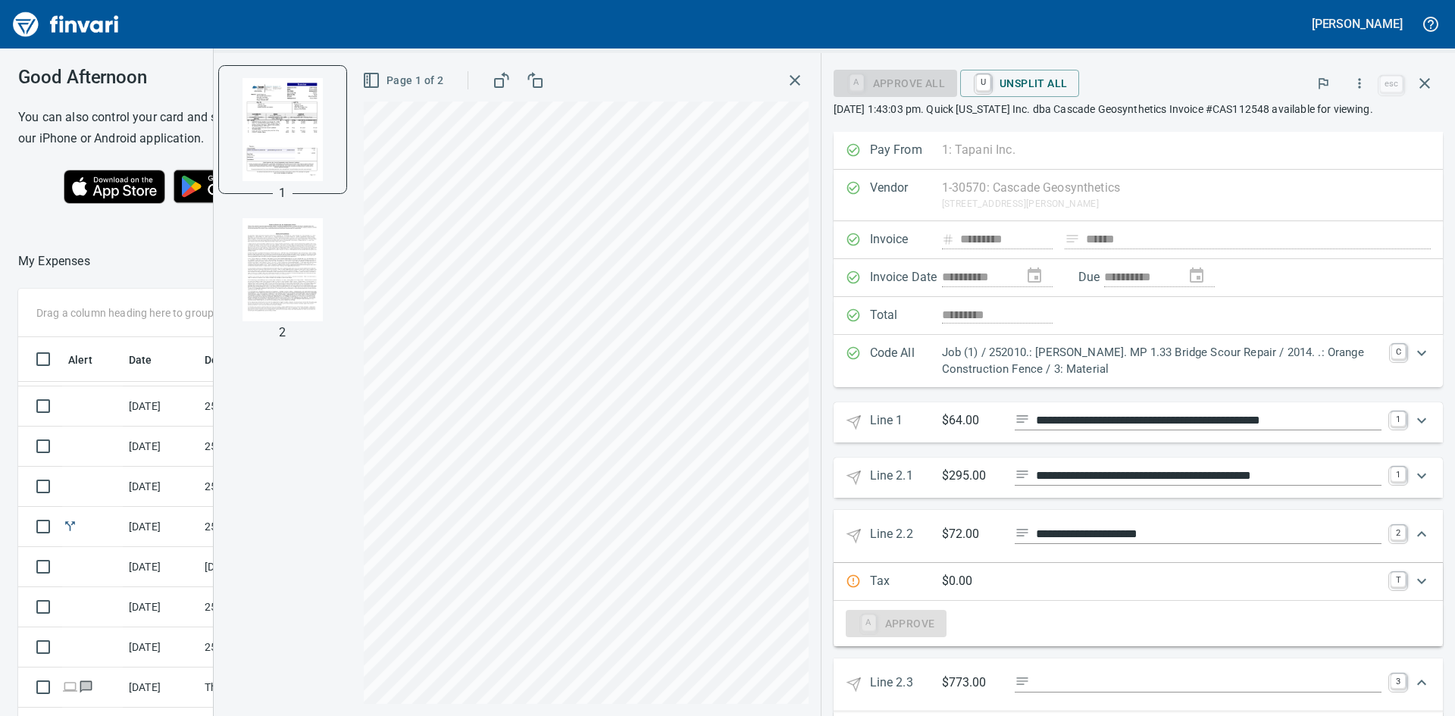
click at [1413, 534] on icon "Expand" at bounding box center [1422, 534] width 18 height 18
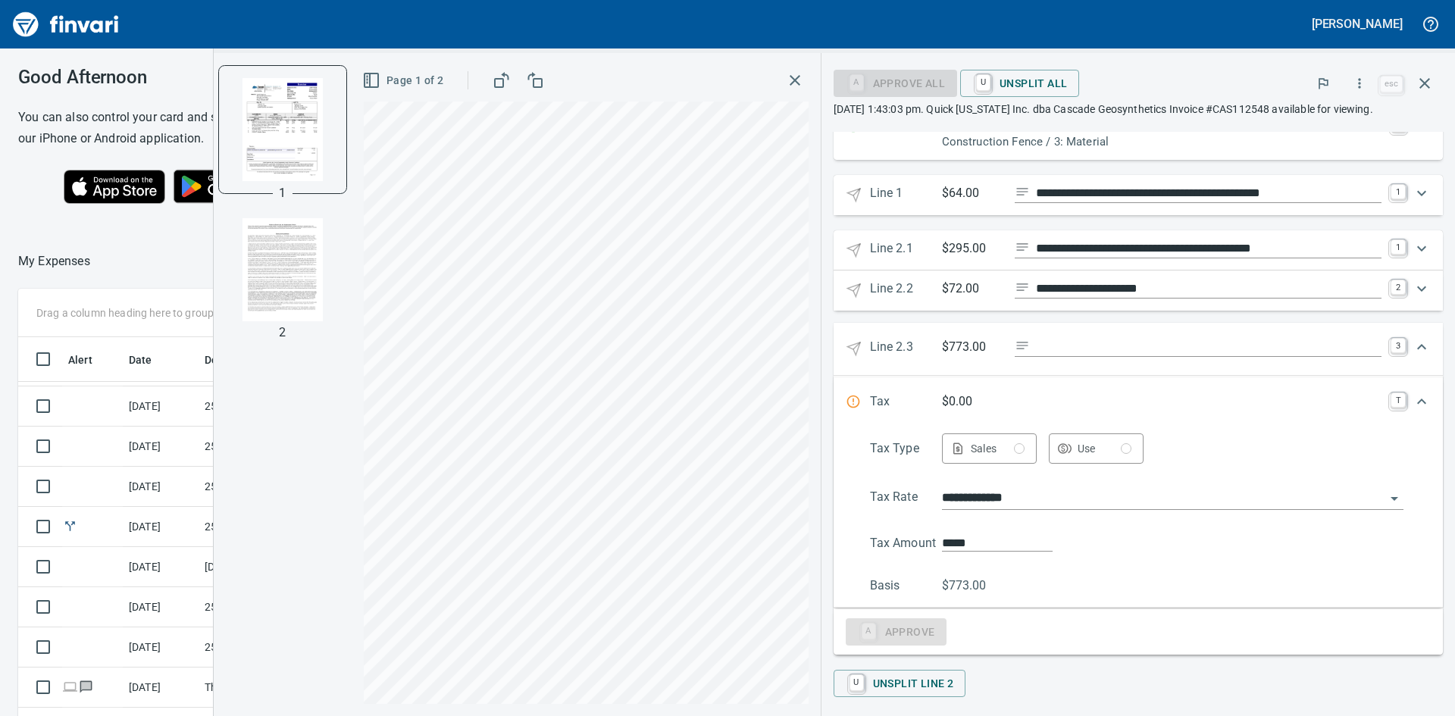
scroll to position [236, 0]
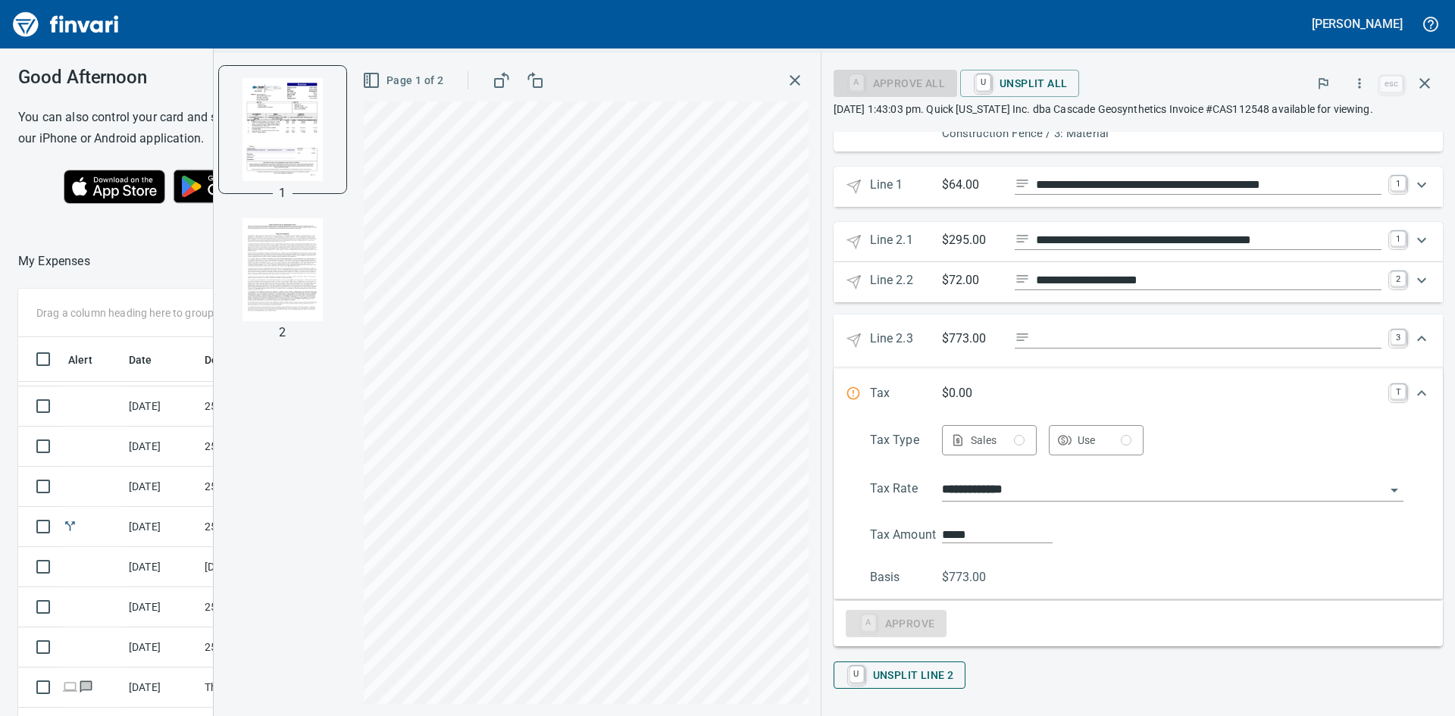
click at [925, 678] on span "U Unsplit Line 2" at bounding box center [900, 675] width 108 height 26
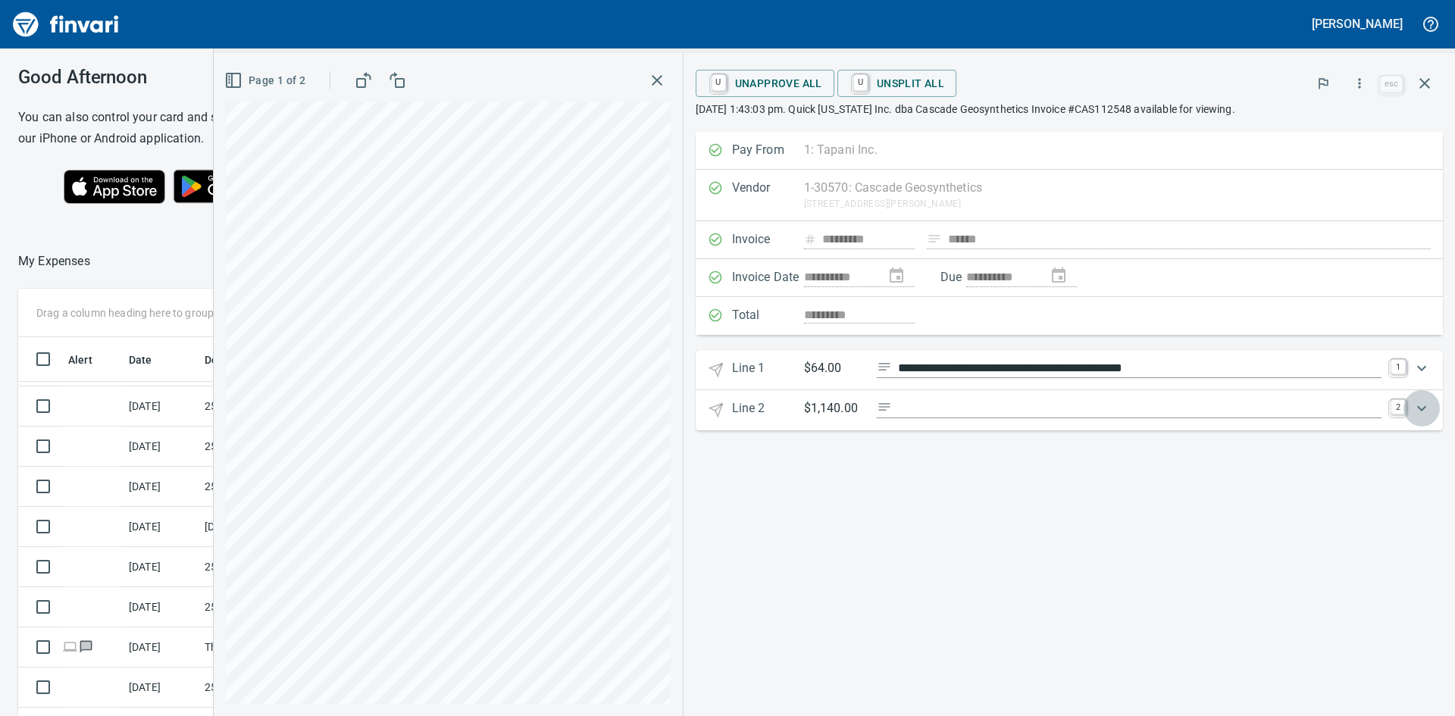
click at [1419, 410] on icon "Expand" at bounding box center [1422, 408] width 18 height 18
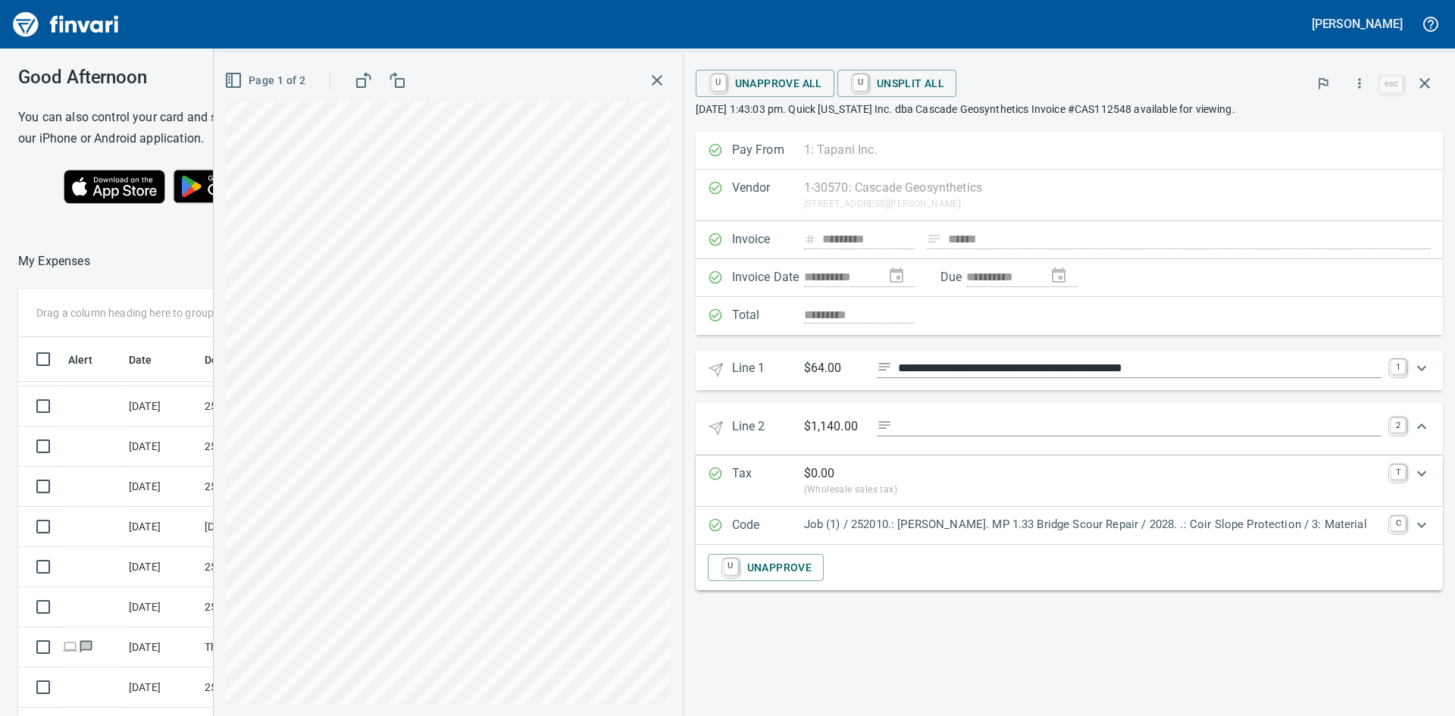
click at [1434, 518] on div "Expand" at bounding box center [1422, 525] width 36 height 36
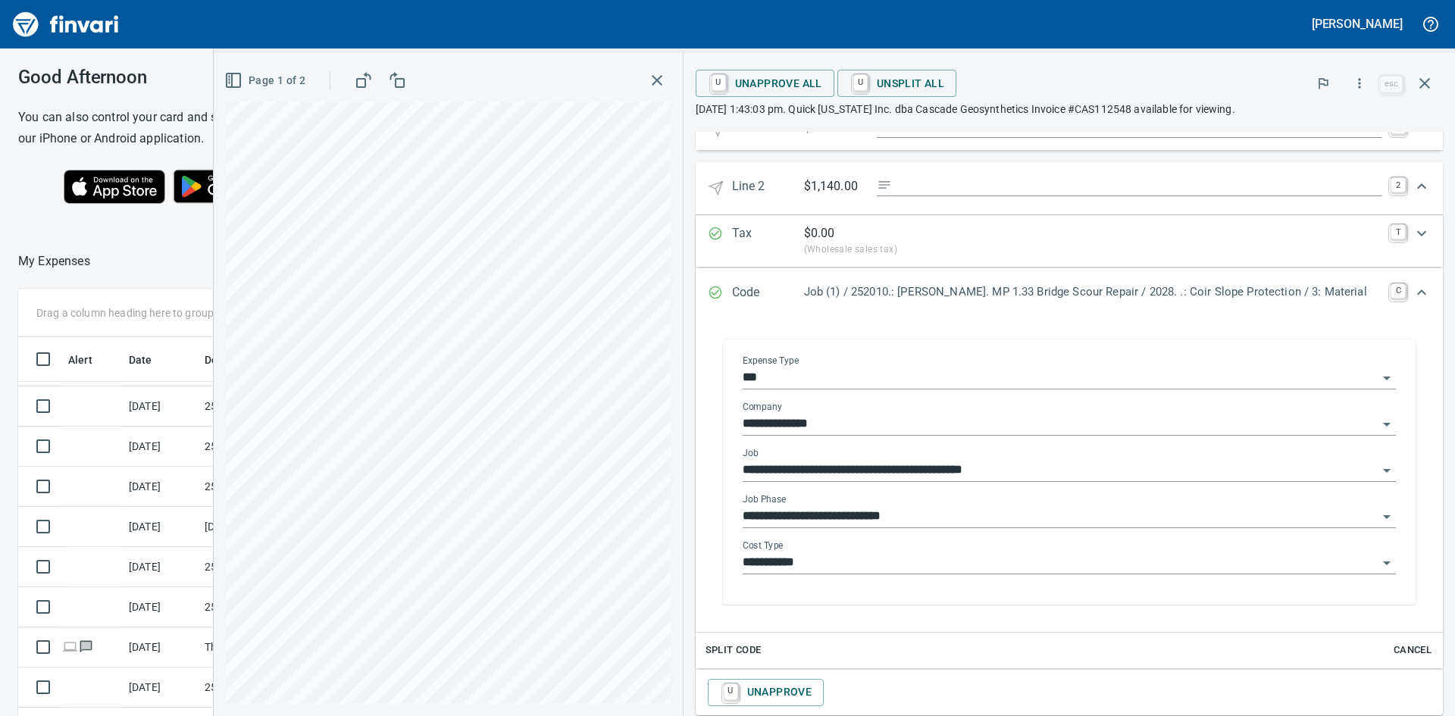
scroll to position [267, 0]
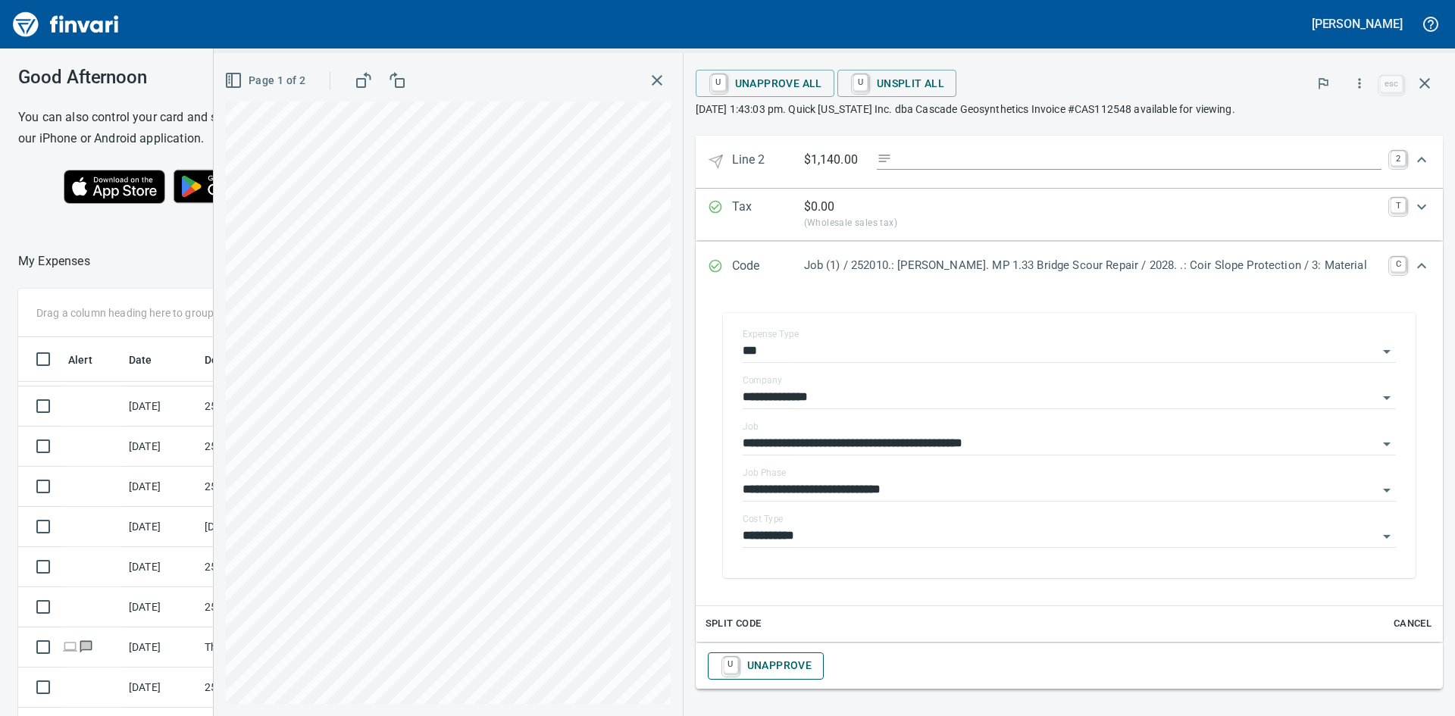
click at [793, 667] on span "U Unapprove" at bounding box center [766, 666] width 92 height 26
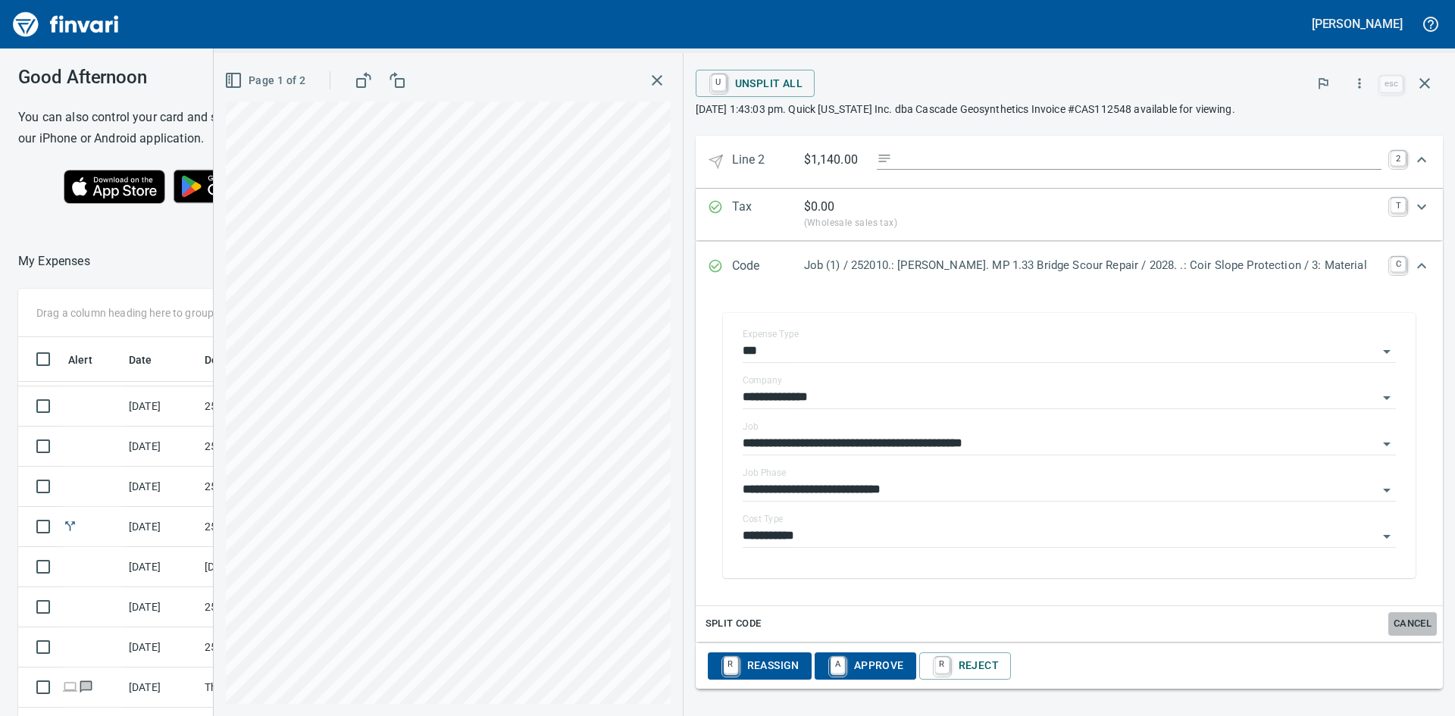
click at [1407, 623] on span "Cancel" at bounding box center [1412, 623] width 41 height 17
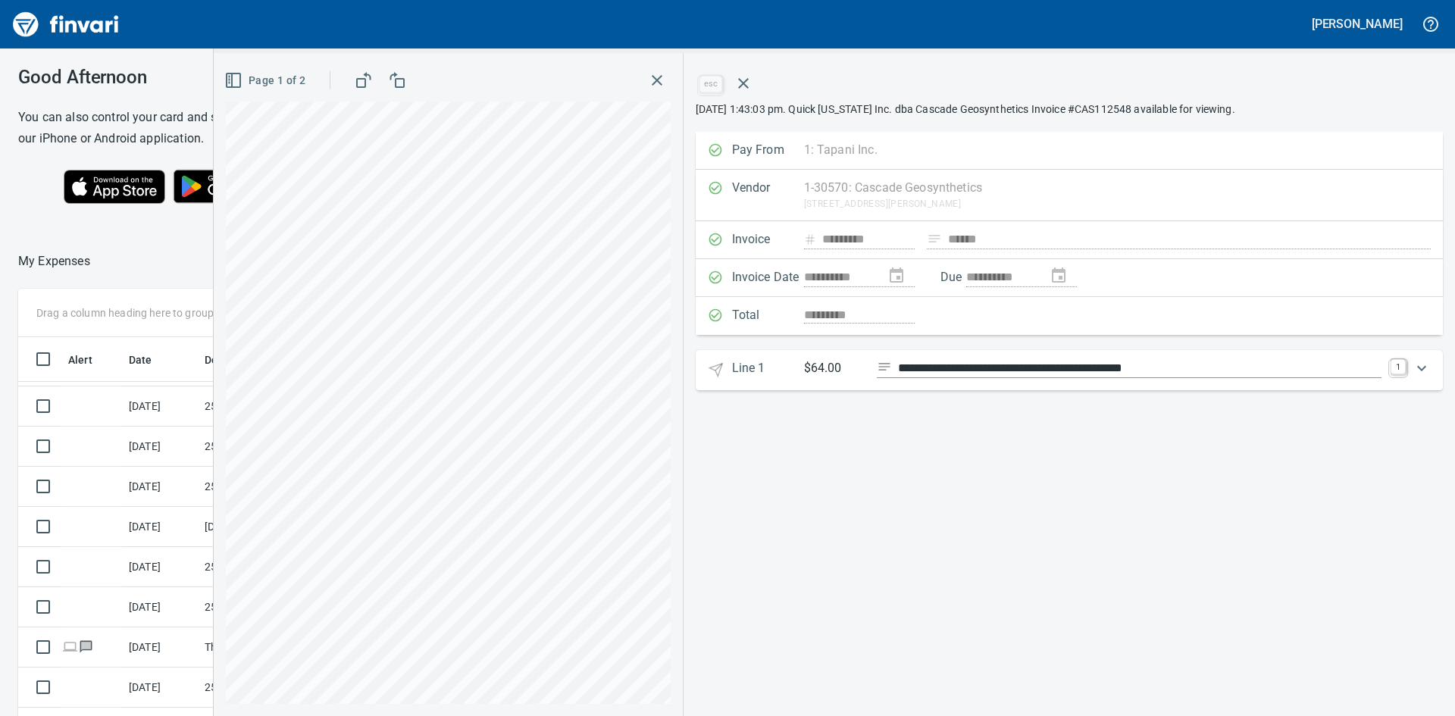
scroll to position [0, 0]
click at [1423, 370] on icon "Expand" at bounding box center [1421, 368] width 9 height 5
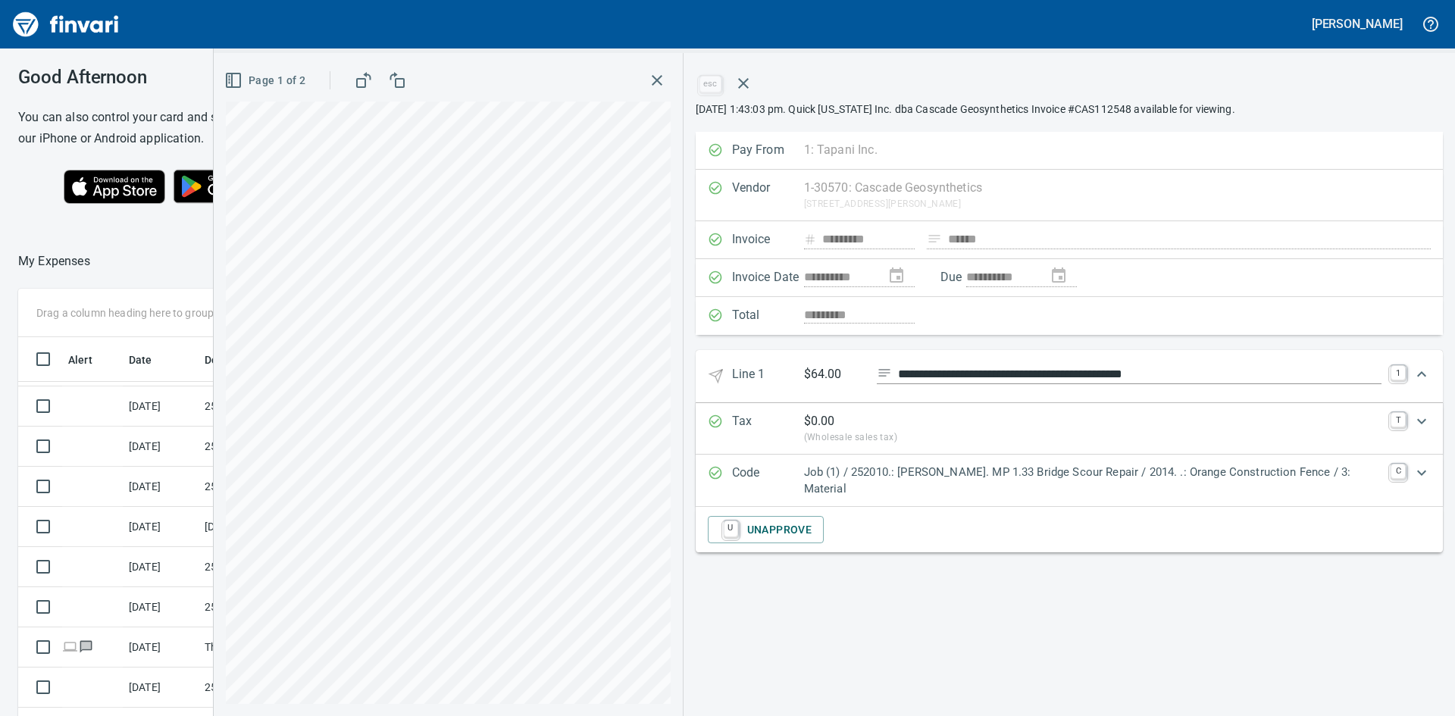
click at [1427, 373] on icon "Expand" at bounding box center [1422, 374] width 18 height 18
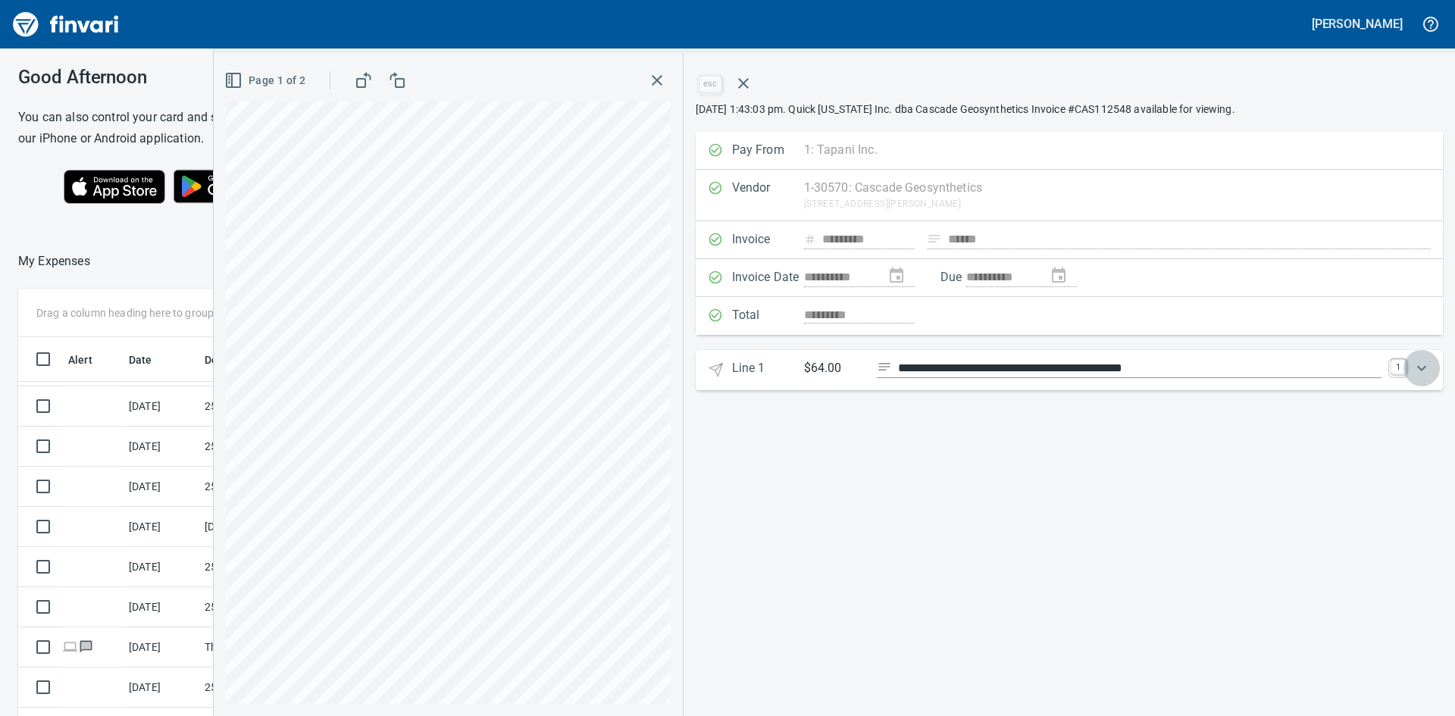
click at [1419, 366] on icon "Expand" at bounding box center [1422, 368] width 18 height 18
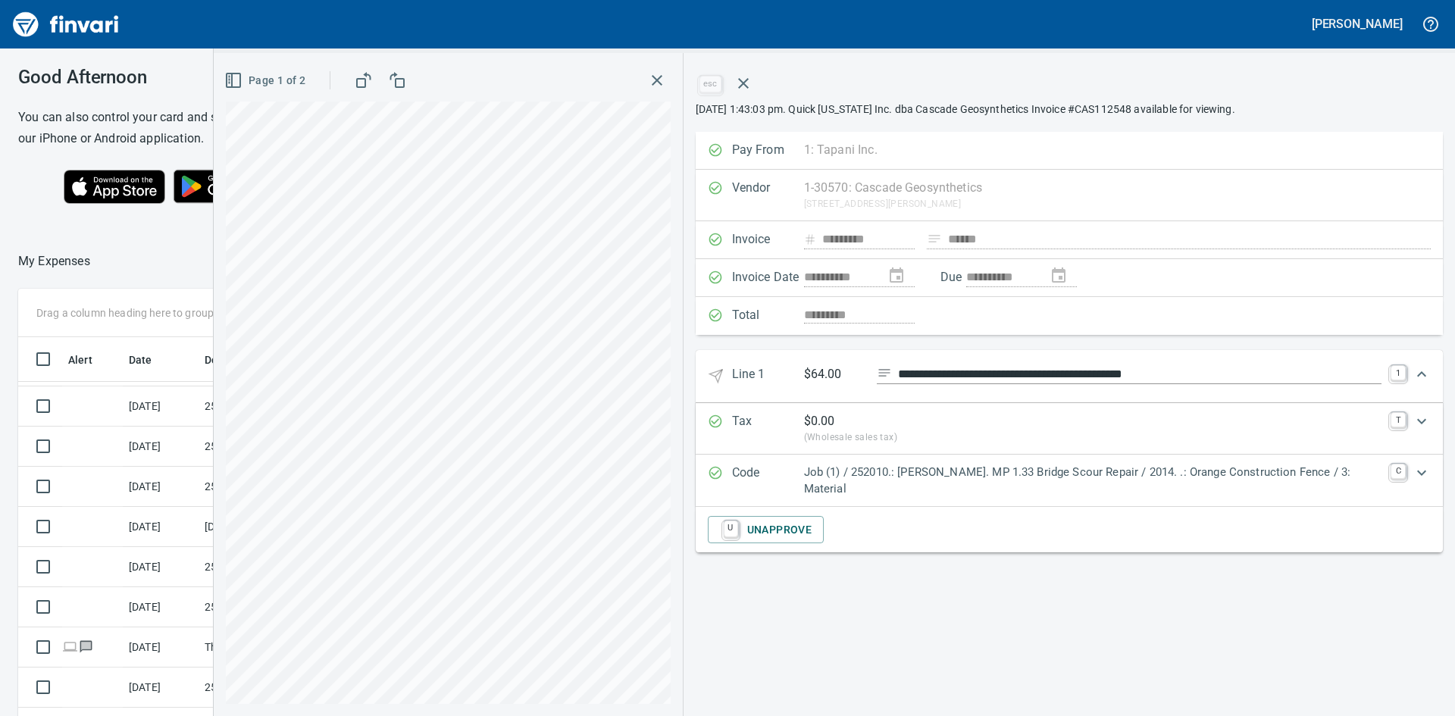
click at [1232, 377] on input "**********" at bounding box center [1140, 374] width 484 height 19
click at [1200, 529] on div "U Unapprove" at bounding box center [1069, 529] width 747 height 45
click at [753, 80] on icon "button" at bounding box center [743, 83] width 18 height 18
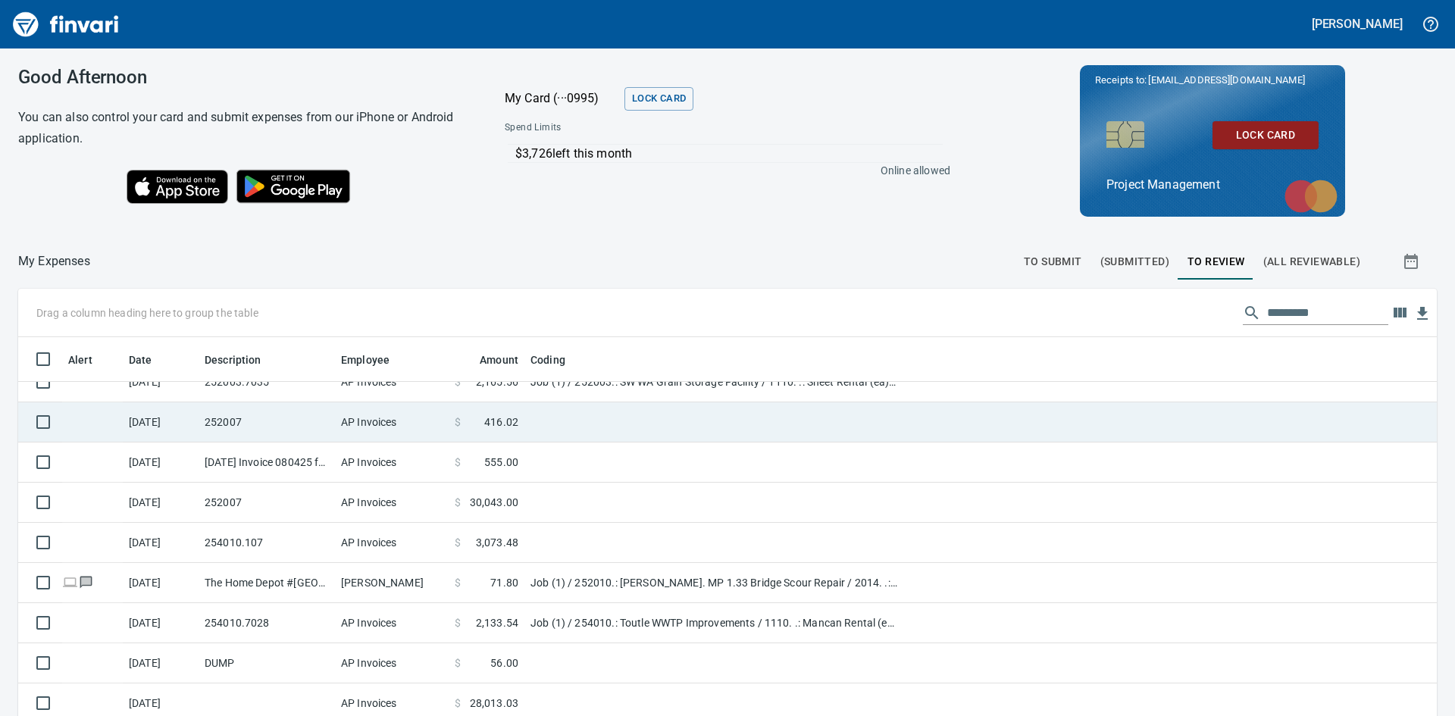
scroll to position [152, 0]
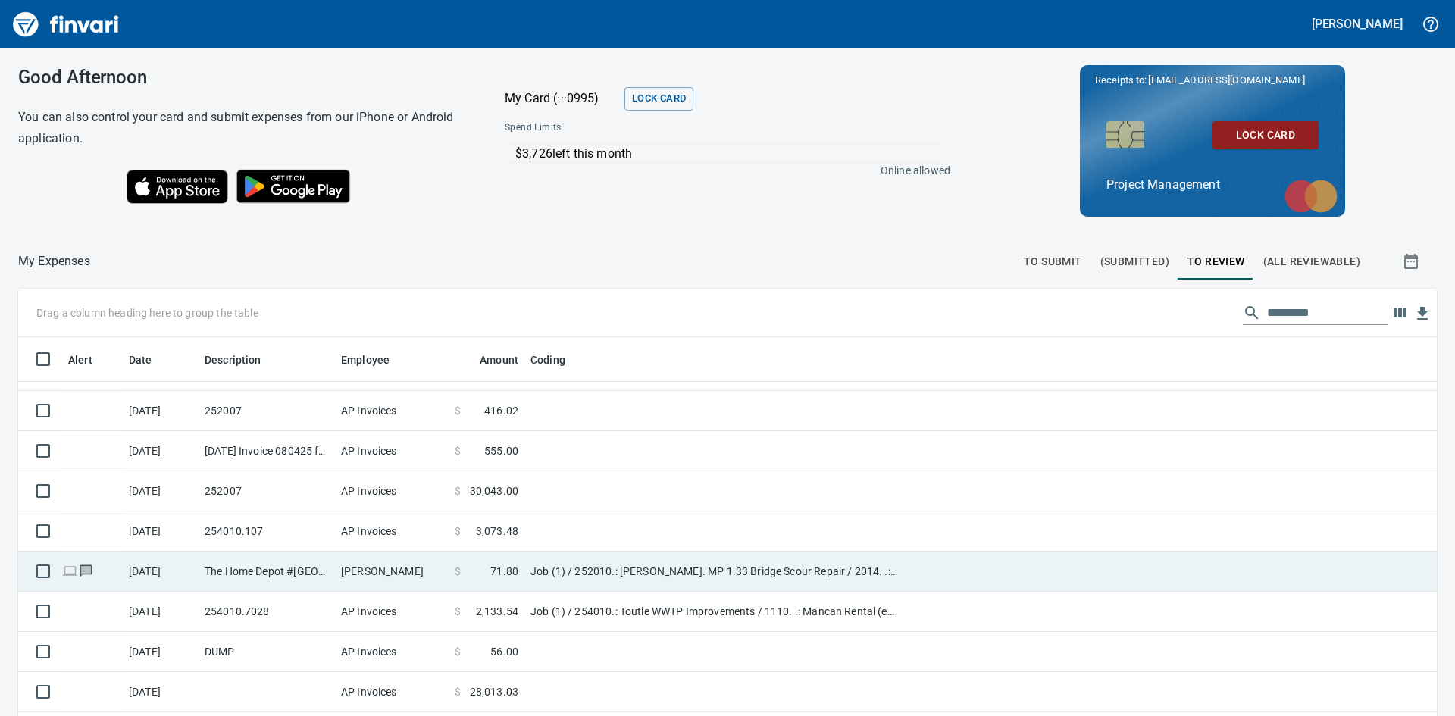
click at [256, 567] on td "The Home Depot #[GEOGRAPHIC_DATA]" at bounding box center [267, 572] width 136 height 40
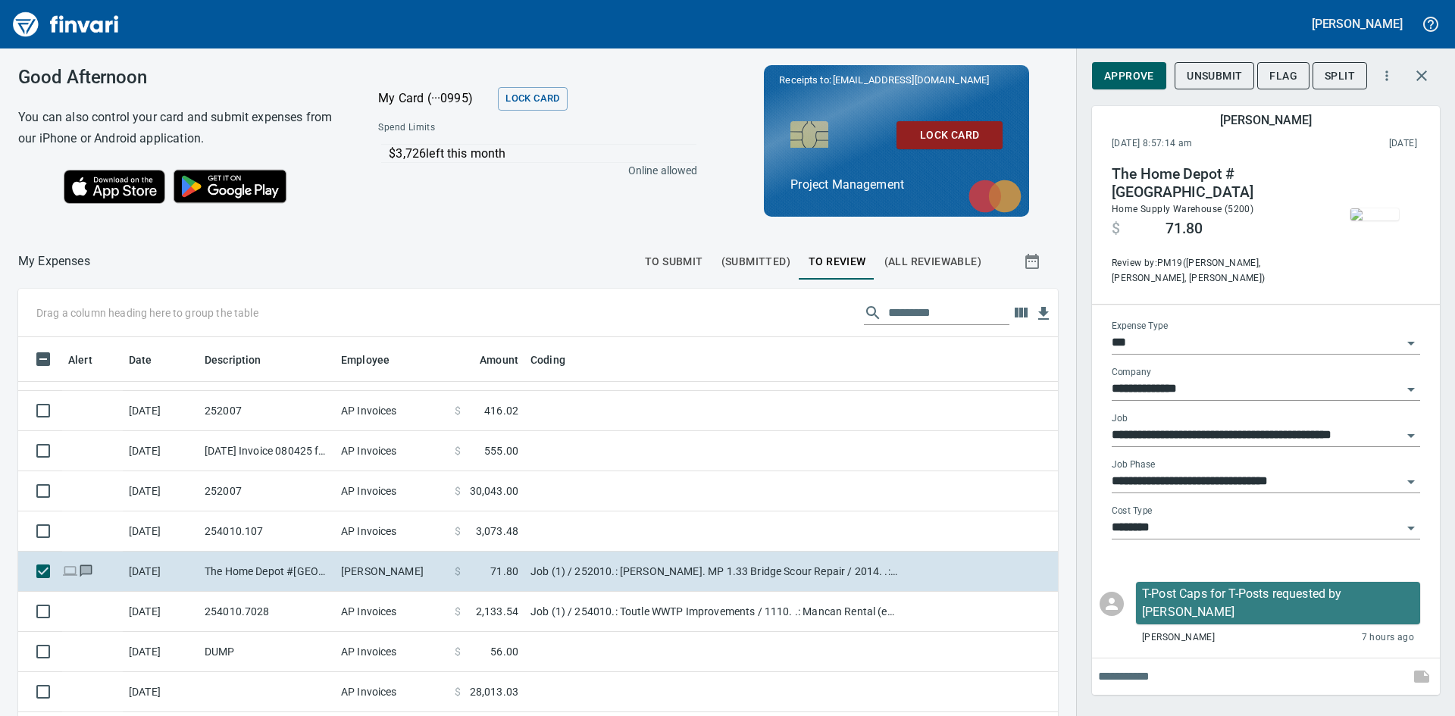
scroll to position [538, 1006]
click at [1369, 208] on img "button" at bounding box center [1375, 214] width 49 height 12
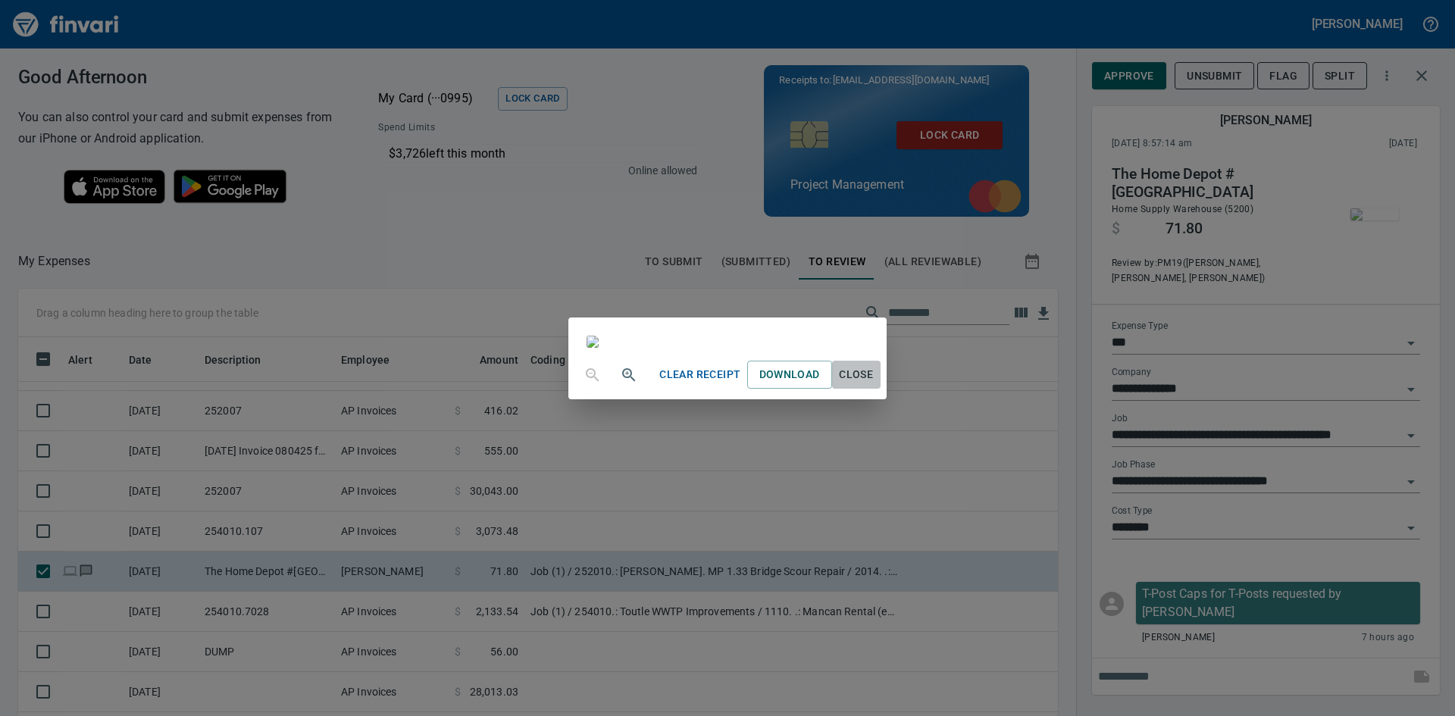
click at [875, 384] on span "Close" at bounding box center [856, 374] width 36 height 19
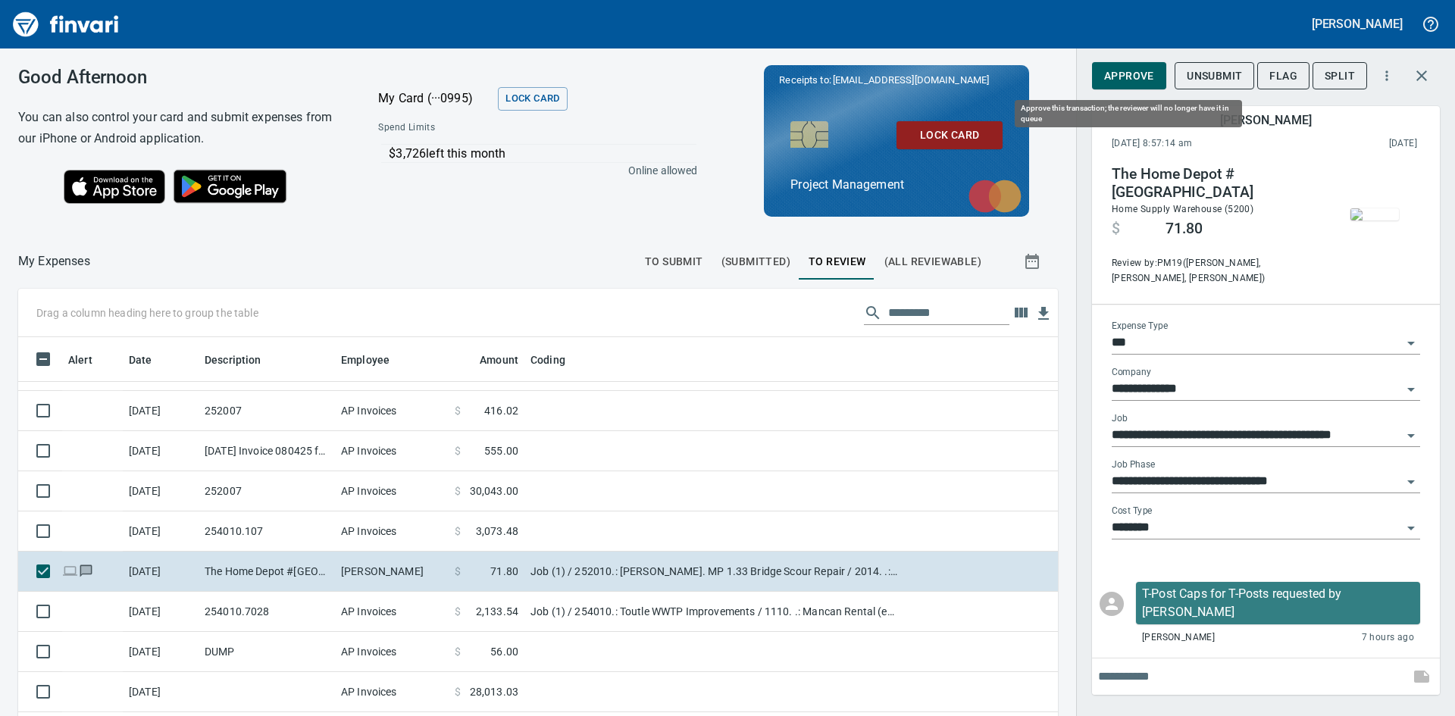
click at [1131, 76] on span "Approve" at bounding box center [1129, 76] width 50 height 19
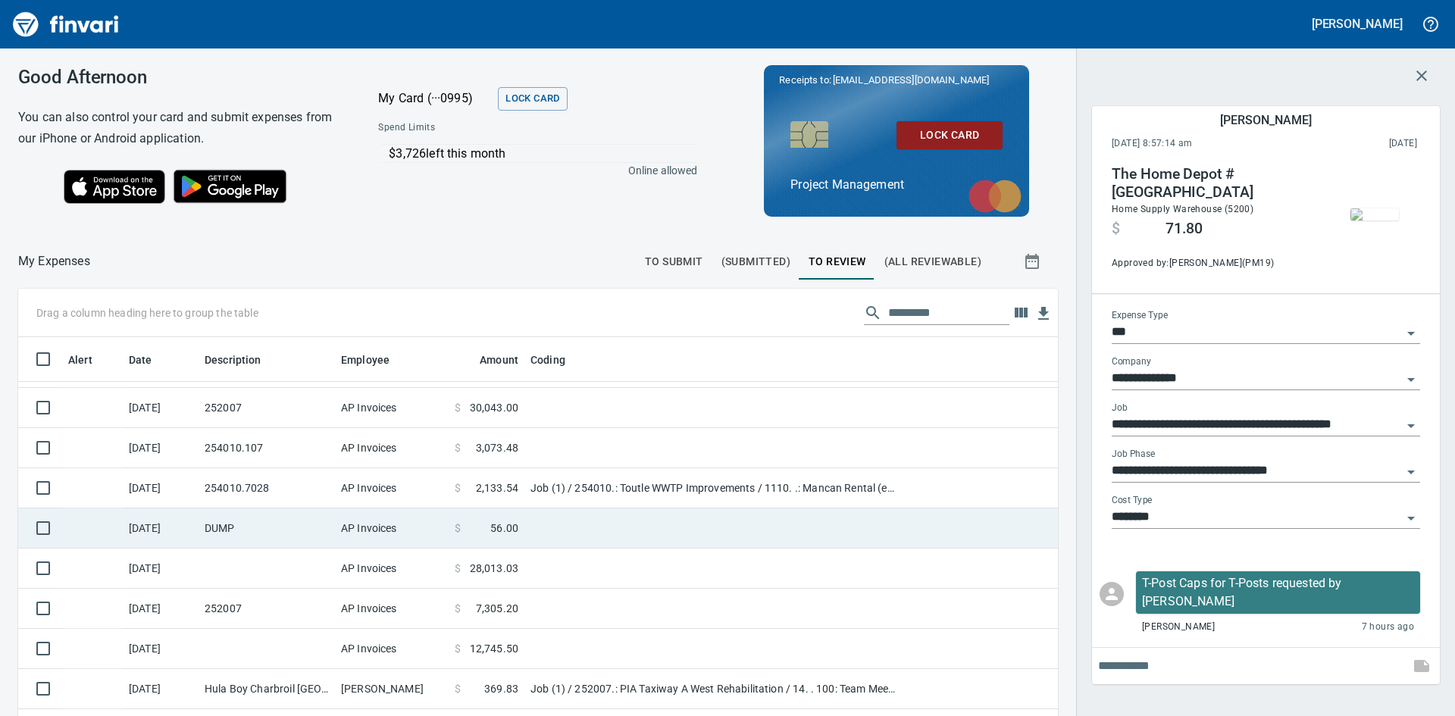
scroll to position [228, 0]
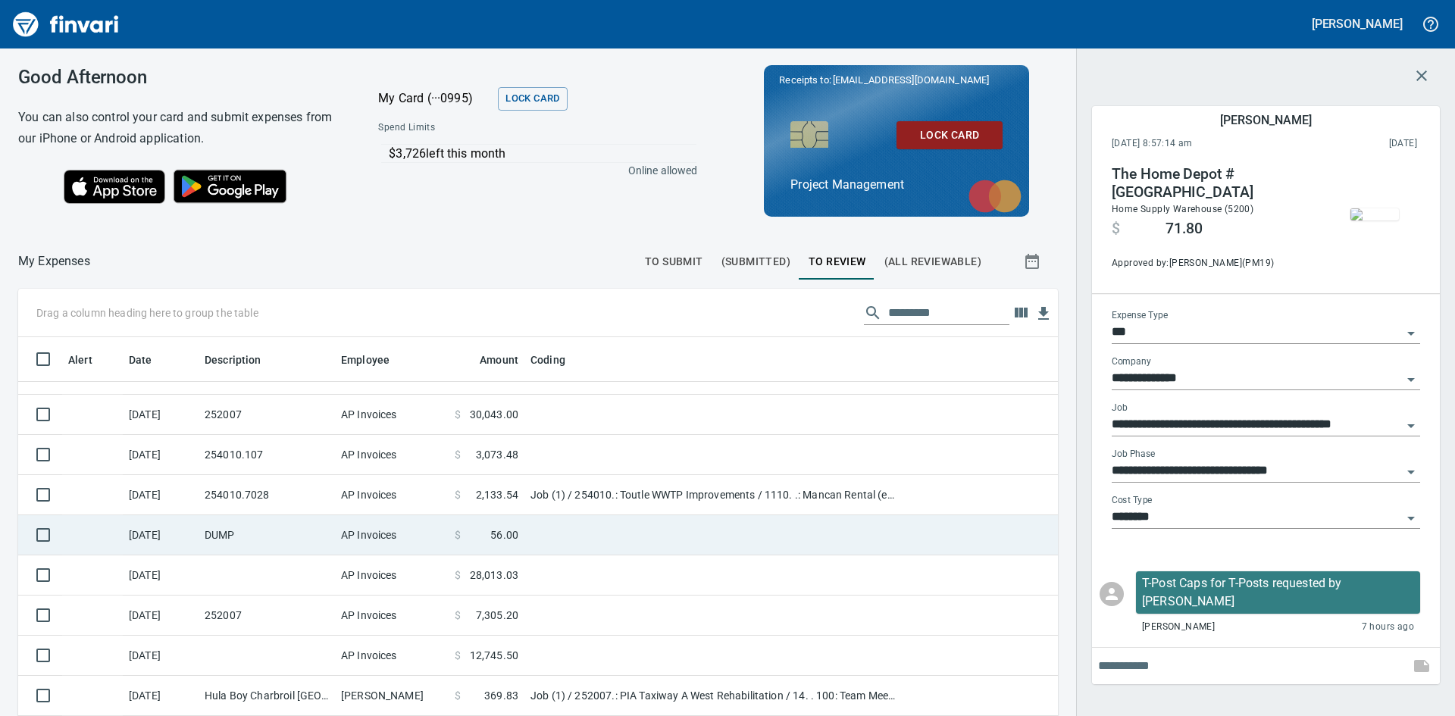
click at [278, 535] on td "DUMP" at bounding box center [267, 535] width 136 height 40
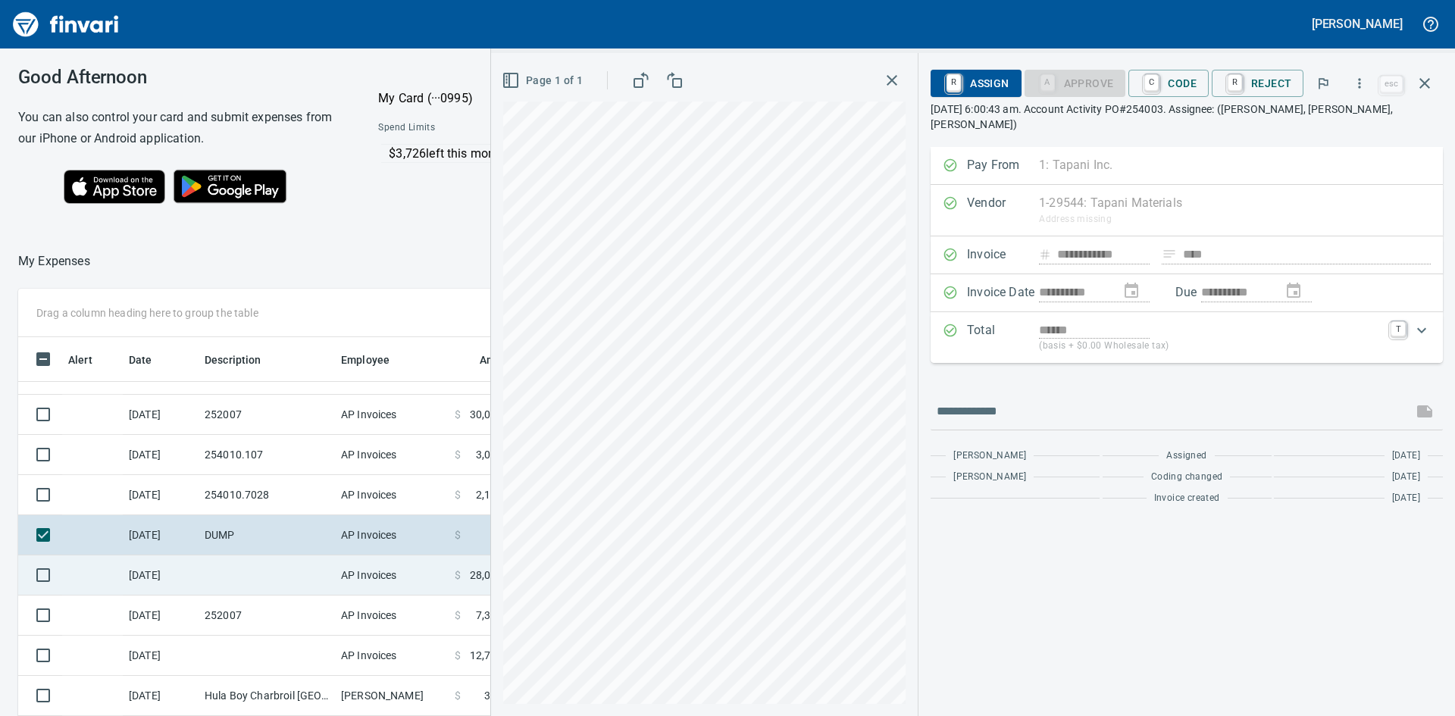
click at [238, 566] on td at bounding box center [267, 576] width 136 height 40
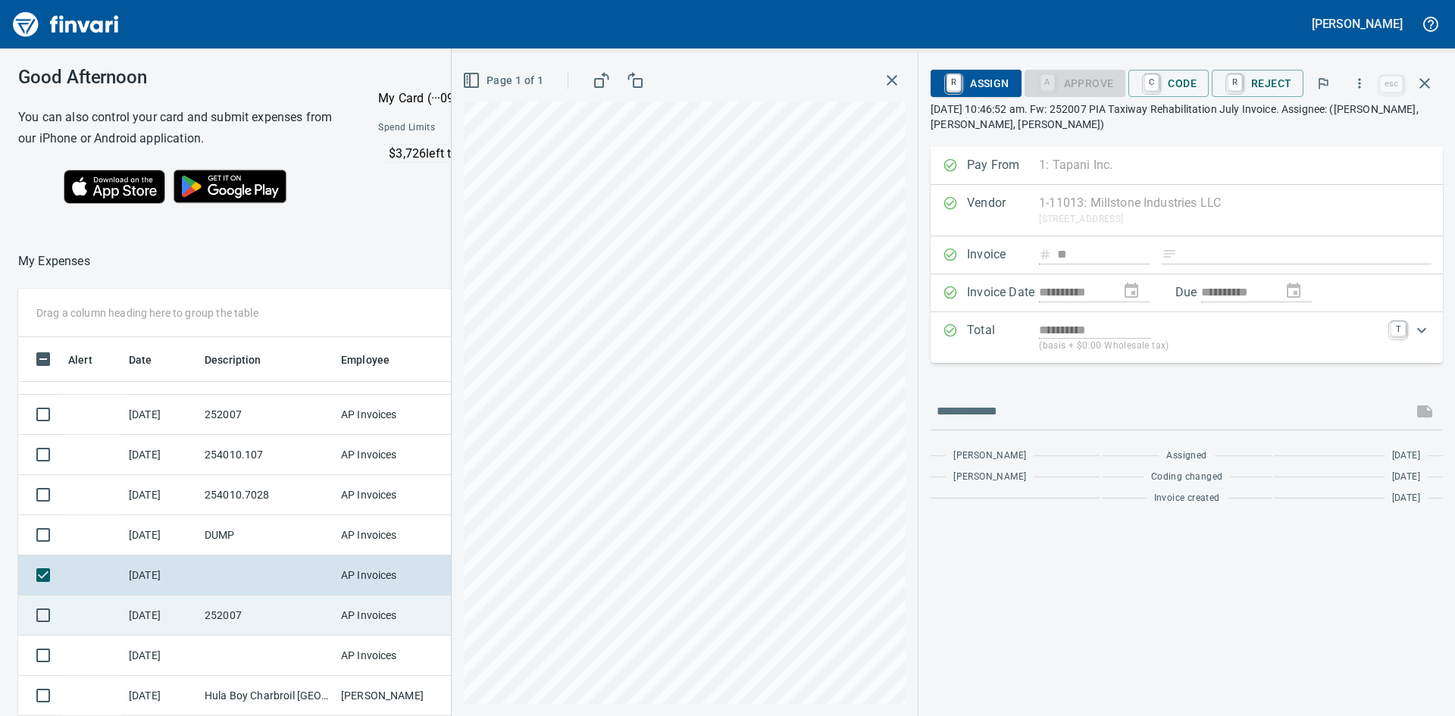
click at [239, 607] on td "252007" at bounding box center [267, 616] width 136 height 40
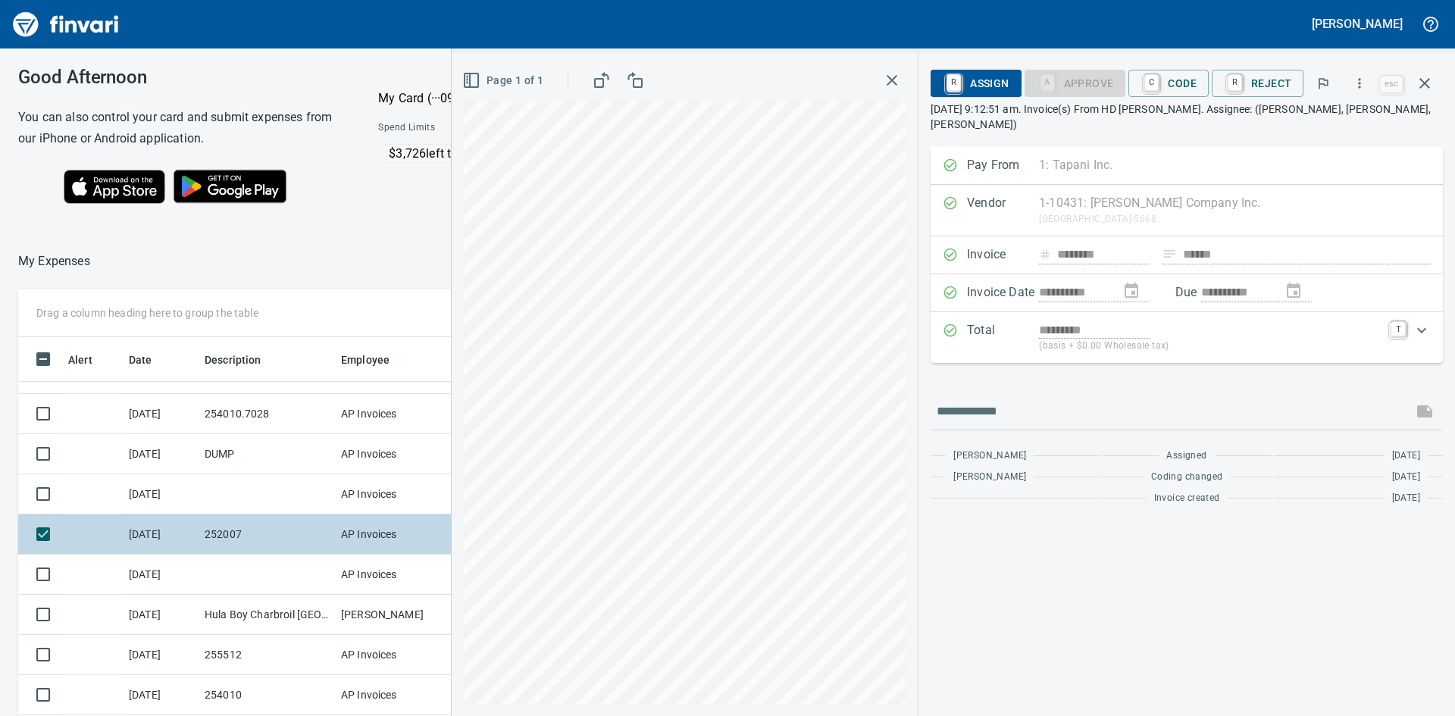
scroll to position [380, 0]
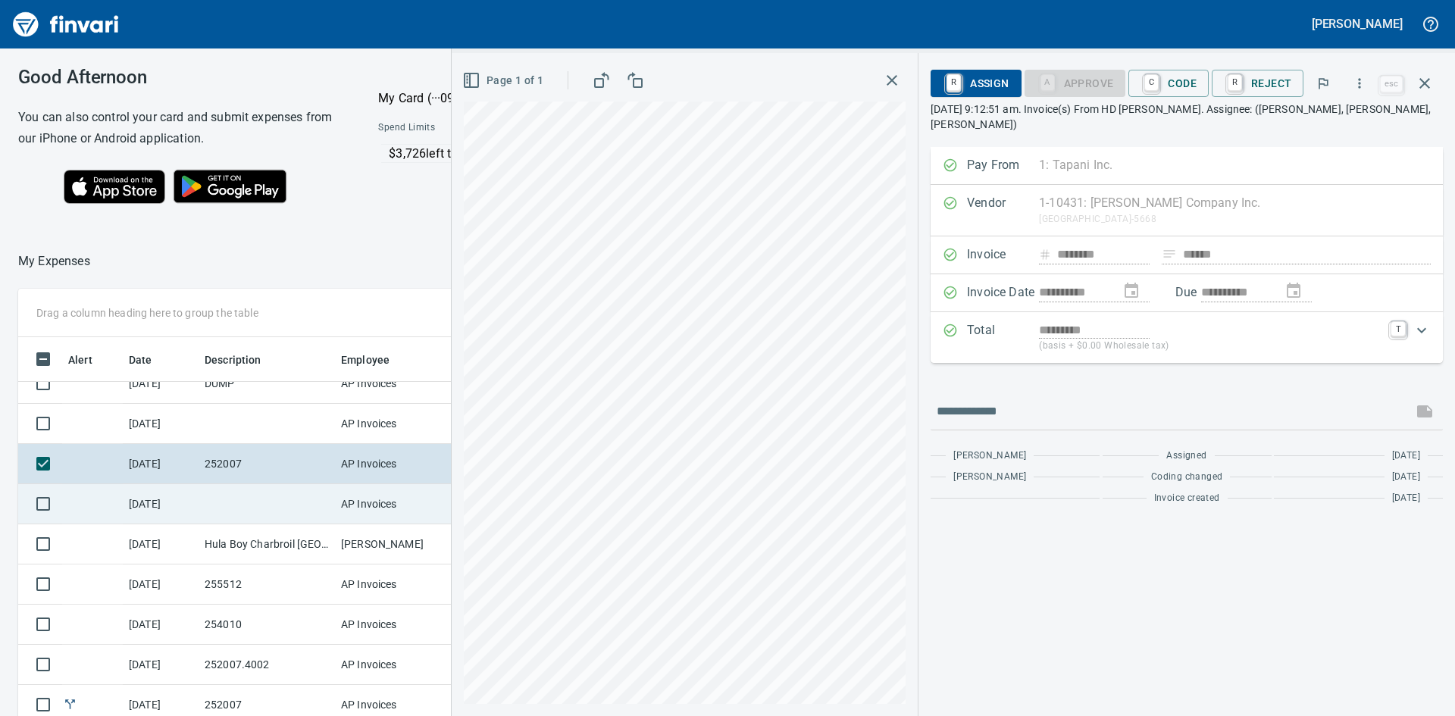
click at [281, 487] on td at bounding box center [267, 504] width 136 height 40
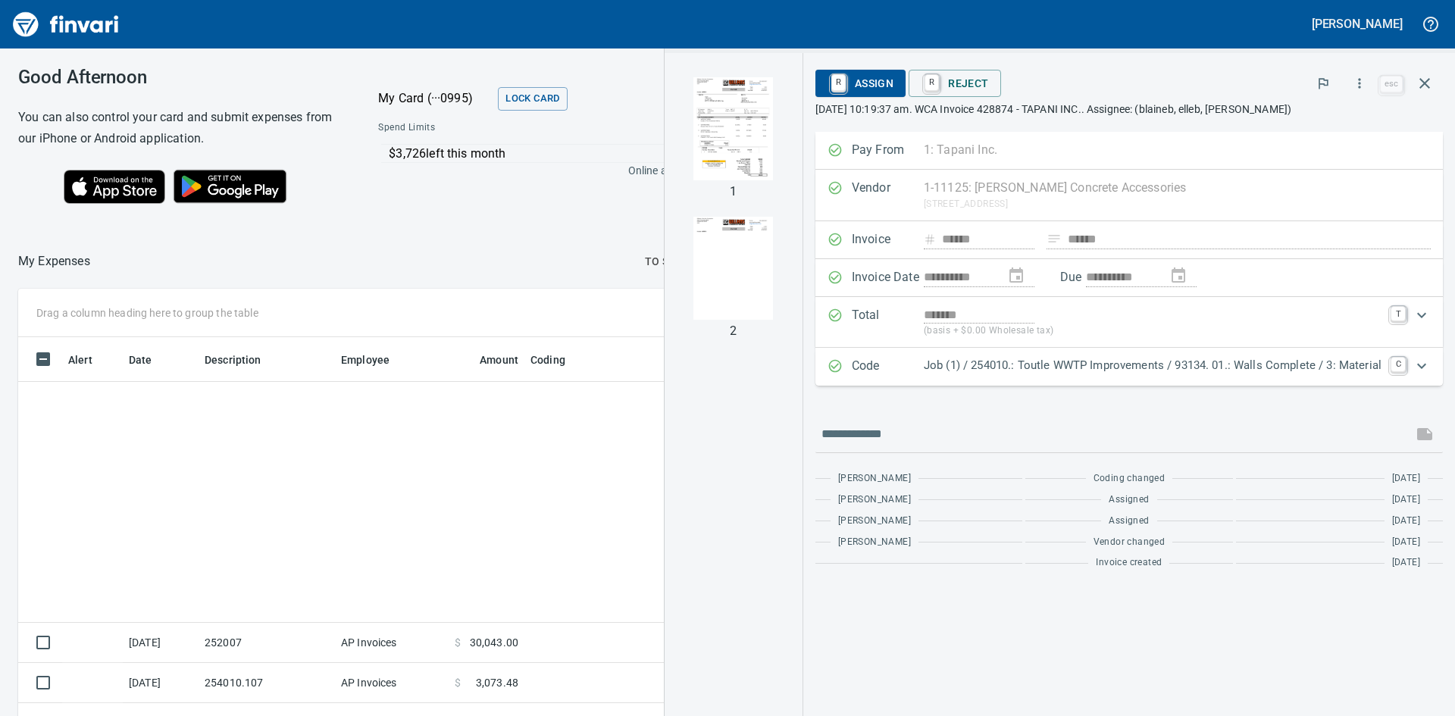
scroll to position [538, 1006]
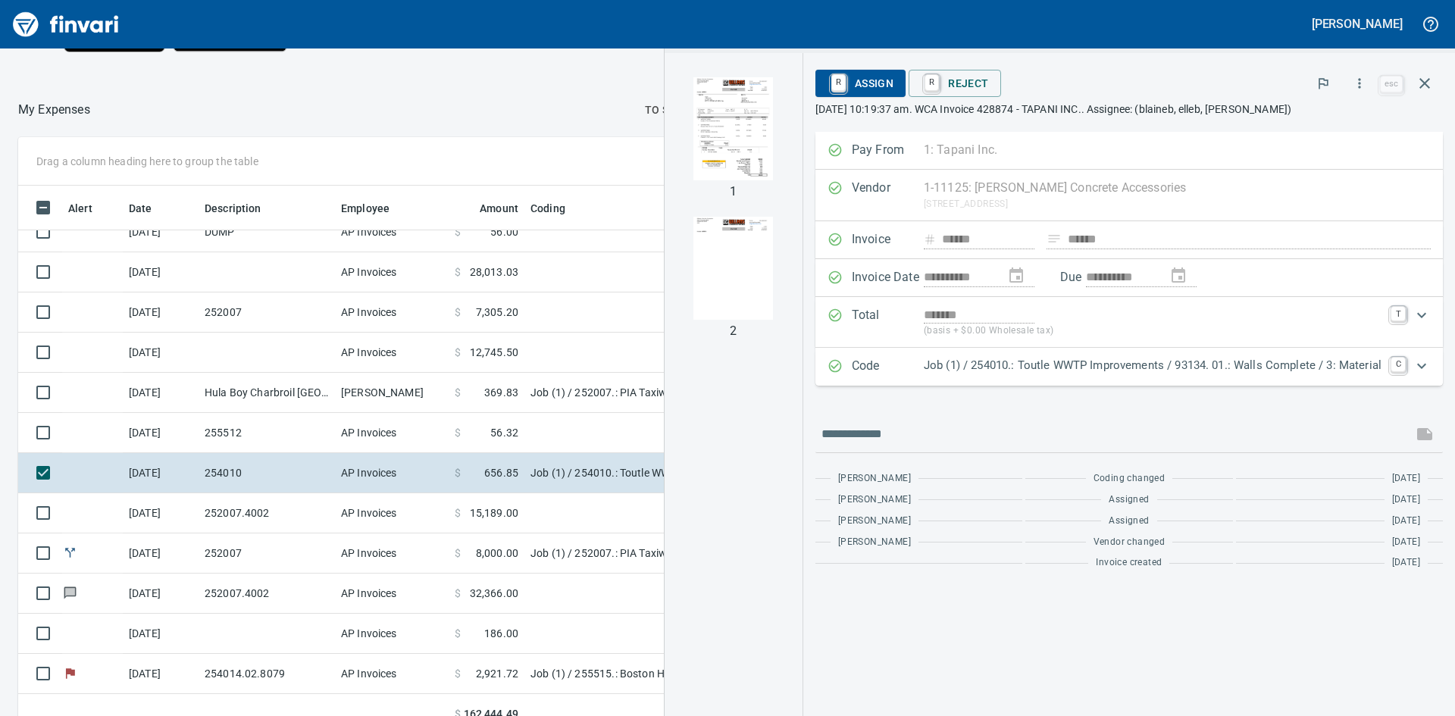
click at [723, 112] on img "button" at bounding box center [733, 128] width 103 height 103
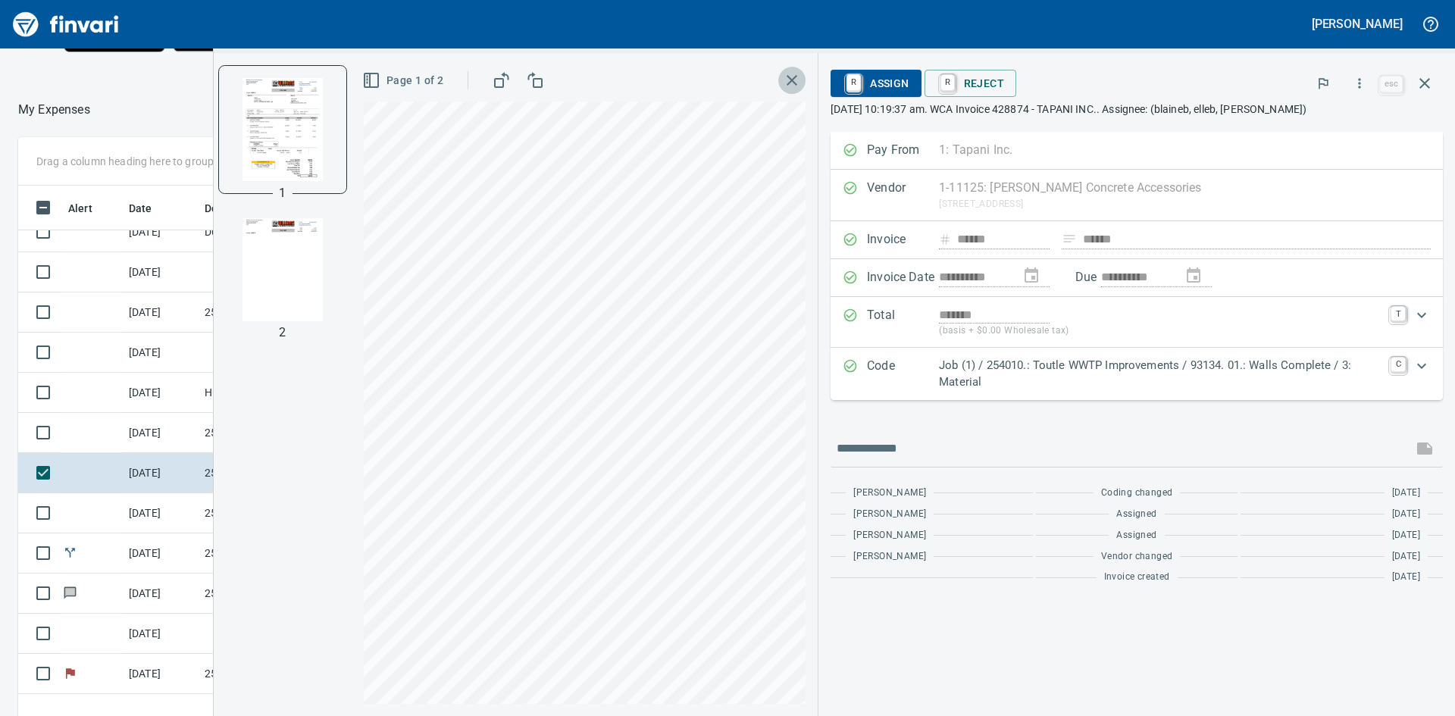
click at [799, 79] on icon "button" at bounding box center [792, 80] width 18 height 18
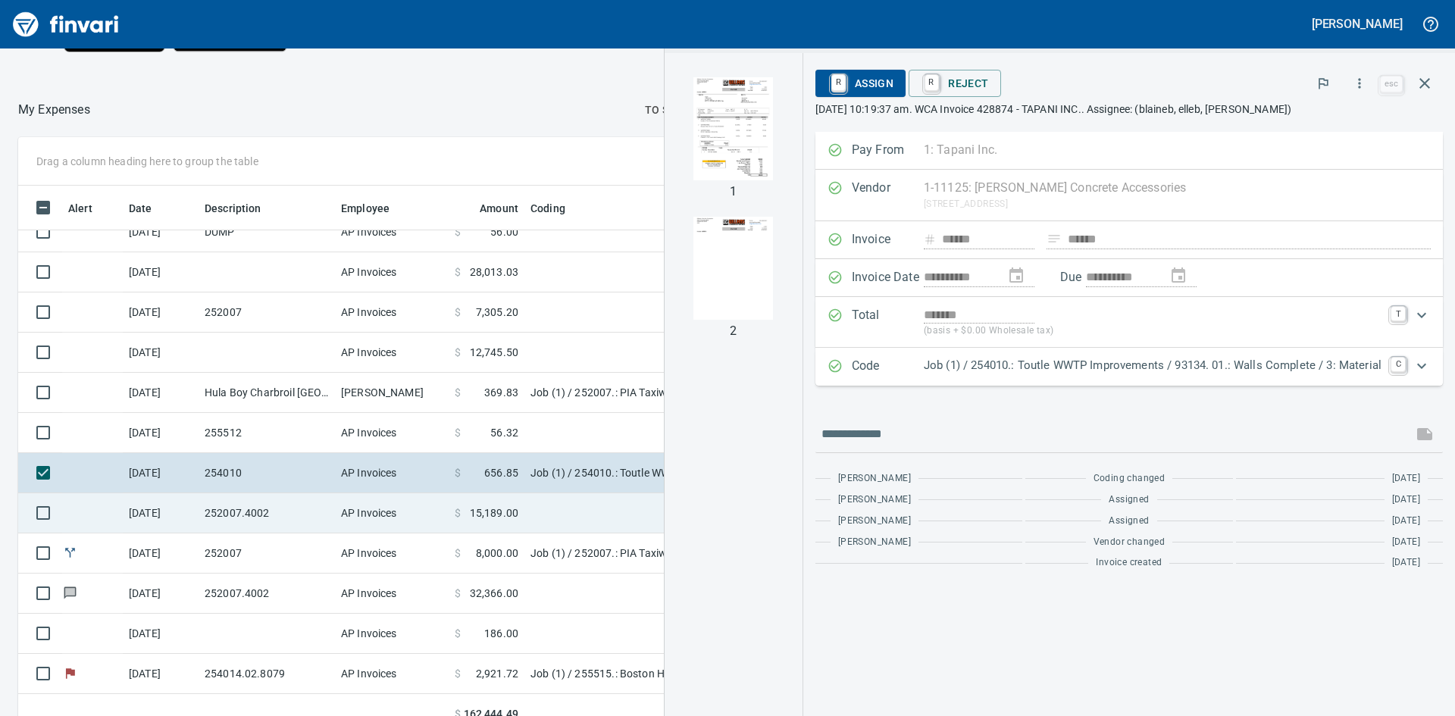
scroll to position [171, 0]
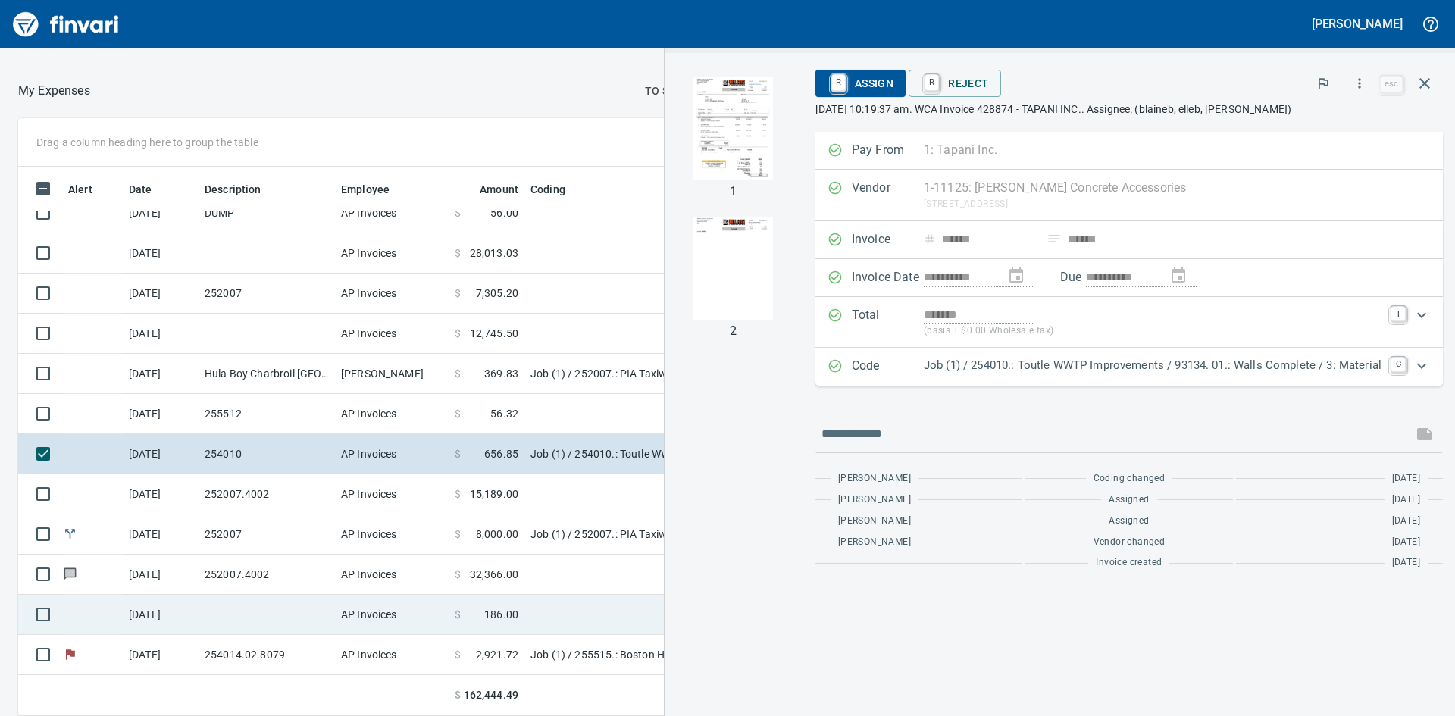
click at [206, 612] on td at bounding box center [267, 615] width 136 height 40
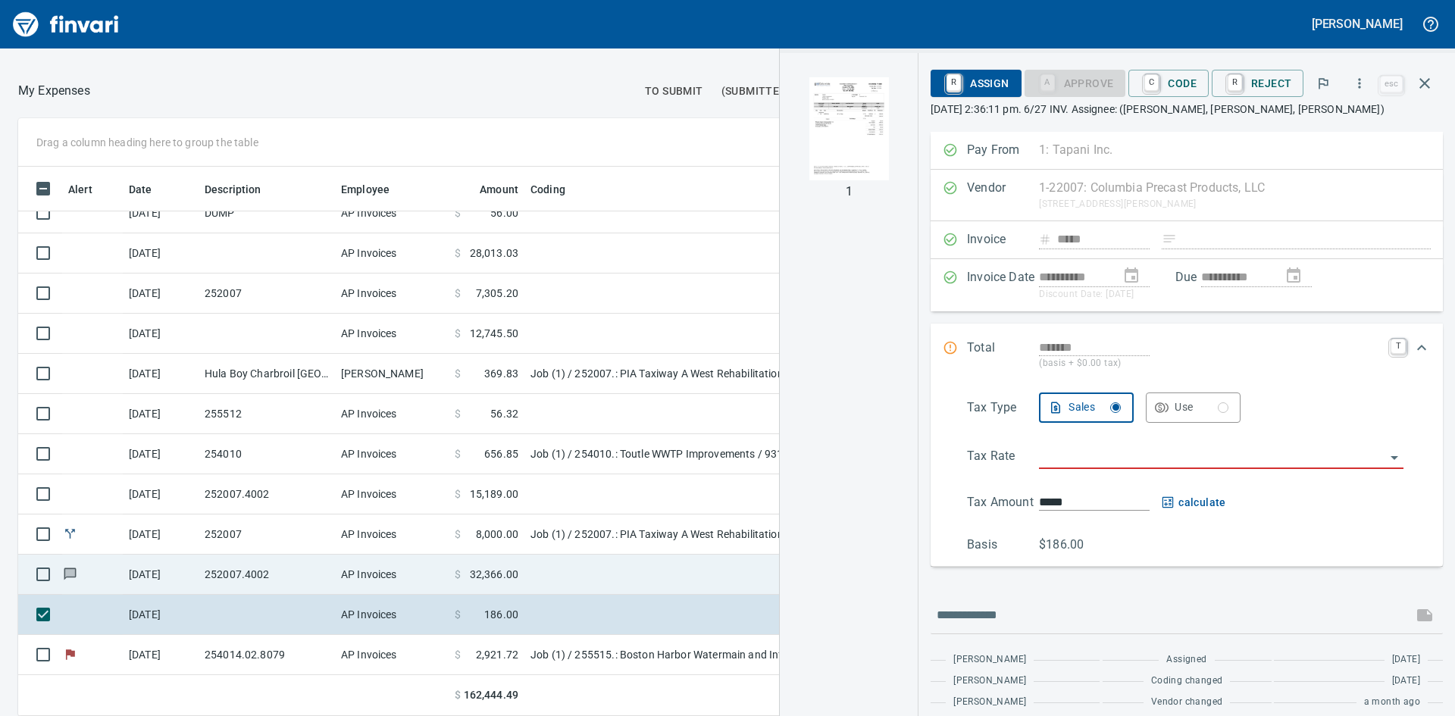
click at [283, 576] on td "252007.4002" at bounding box center [267, 575] width 136 height 40
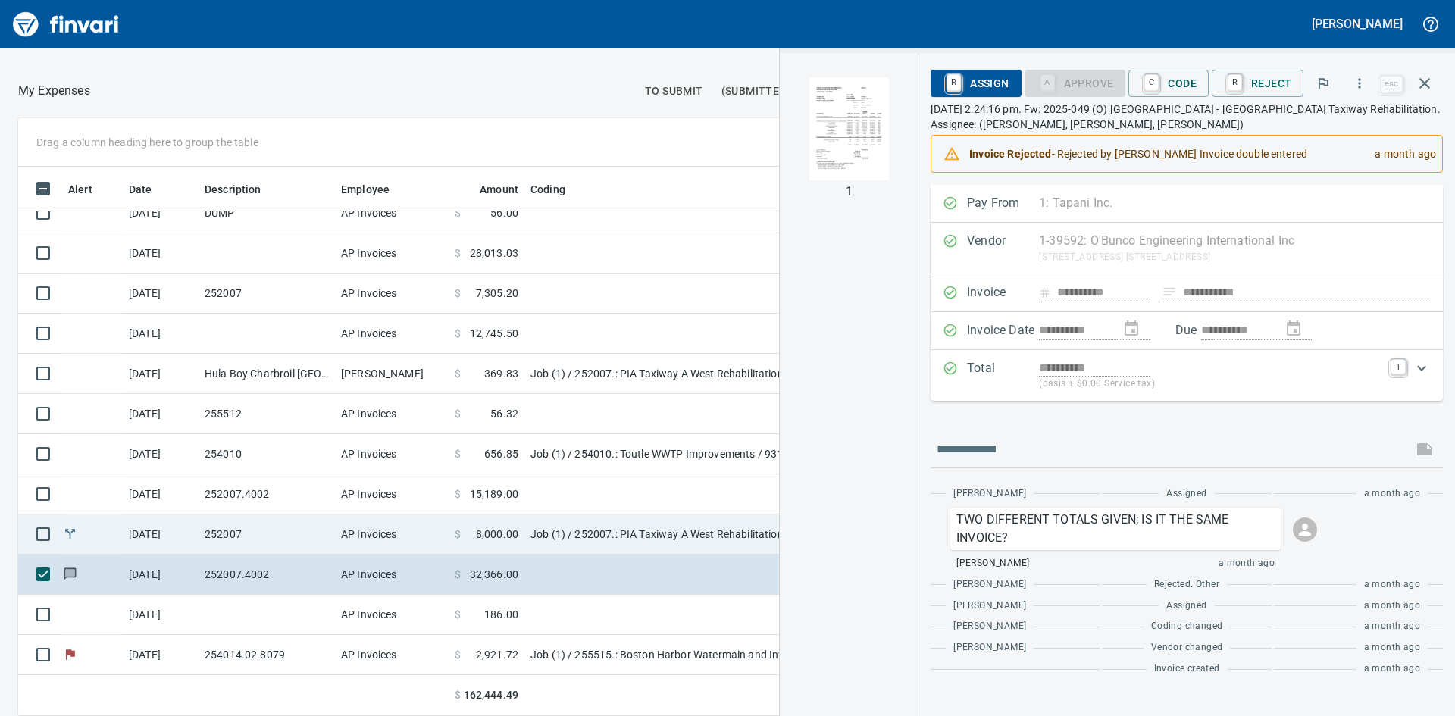
click at [280, 540] on td "252007" at bounding box center [267, 535] width 136 height 40
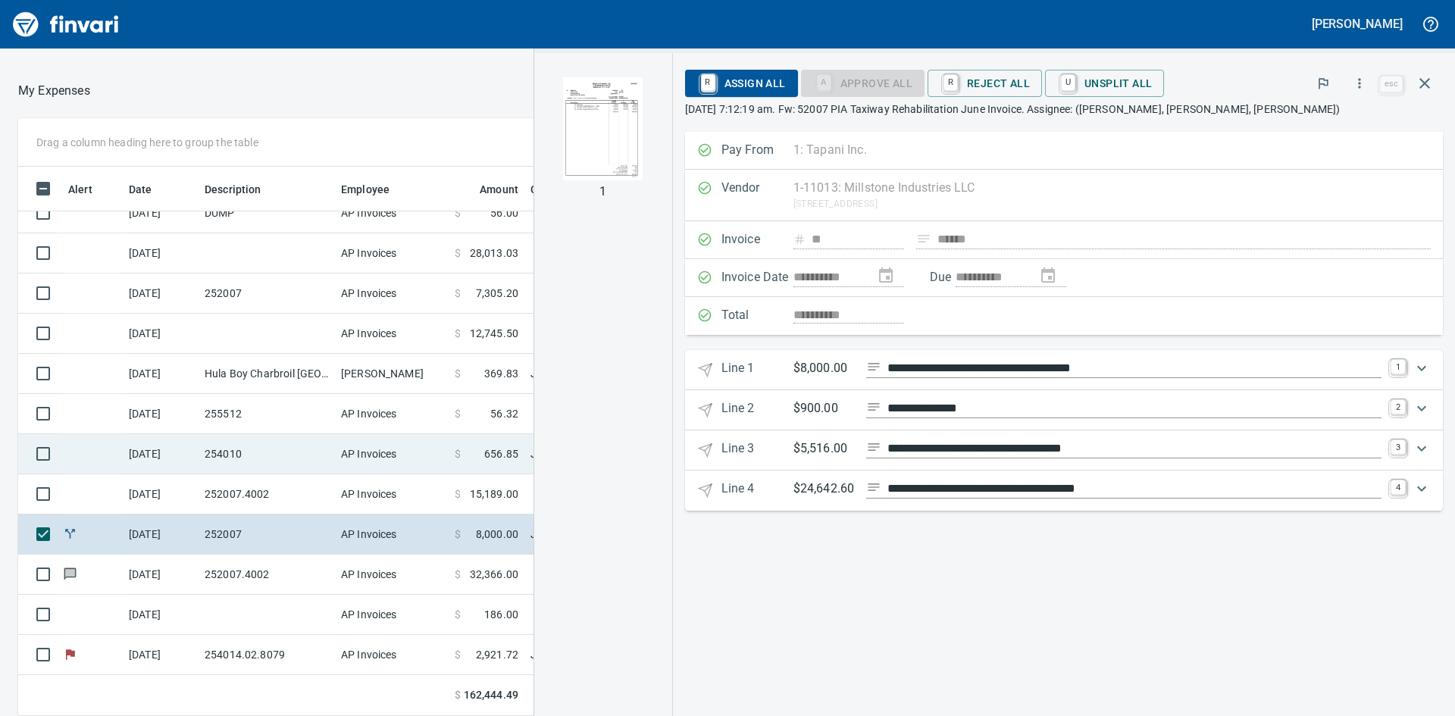
click at [255, 454] on td "254010" at bounding box center [267, 454] width 136 height 40
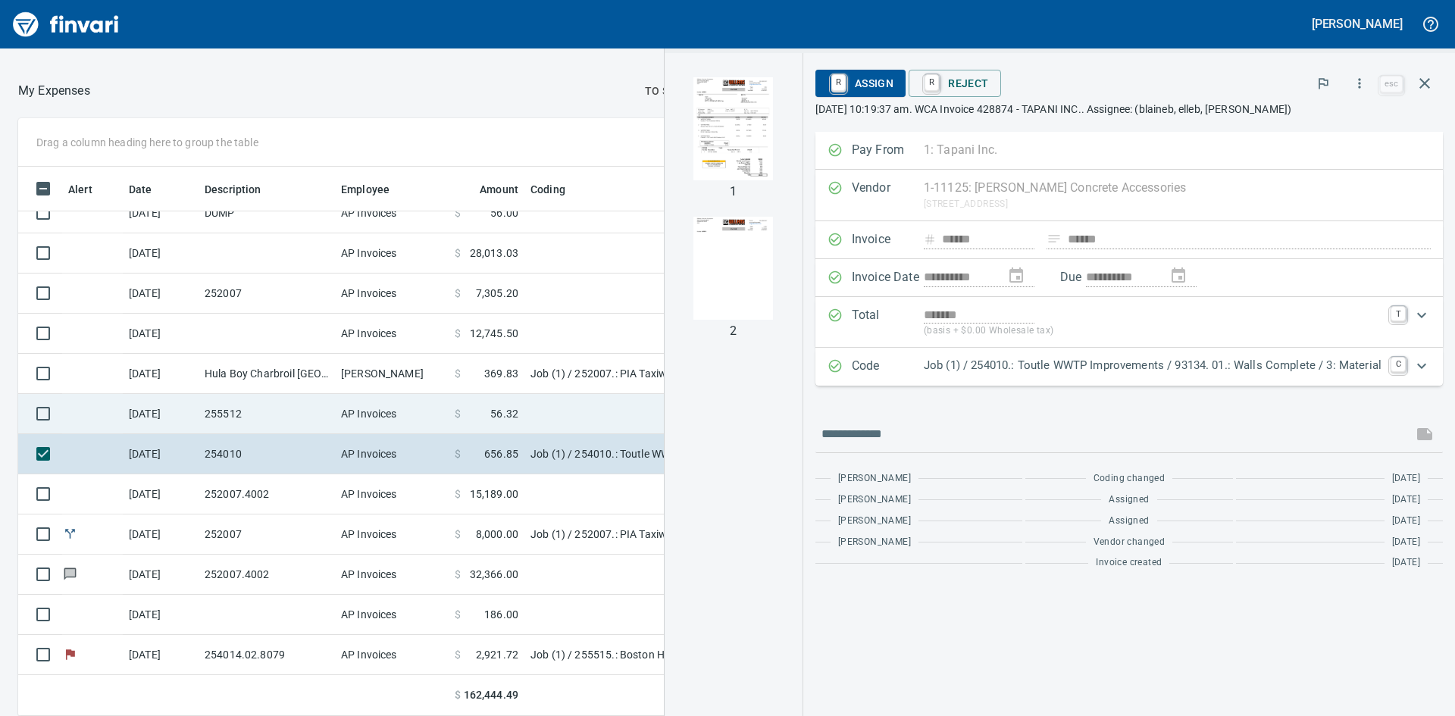
click at [243, 409] on td "255512" at bounding box center [267, 414] width 136 height 40
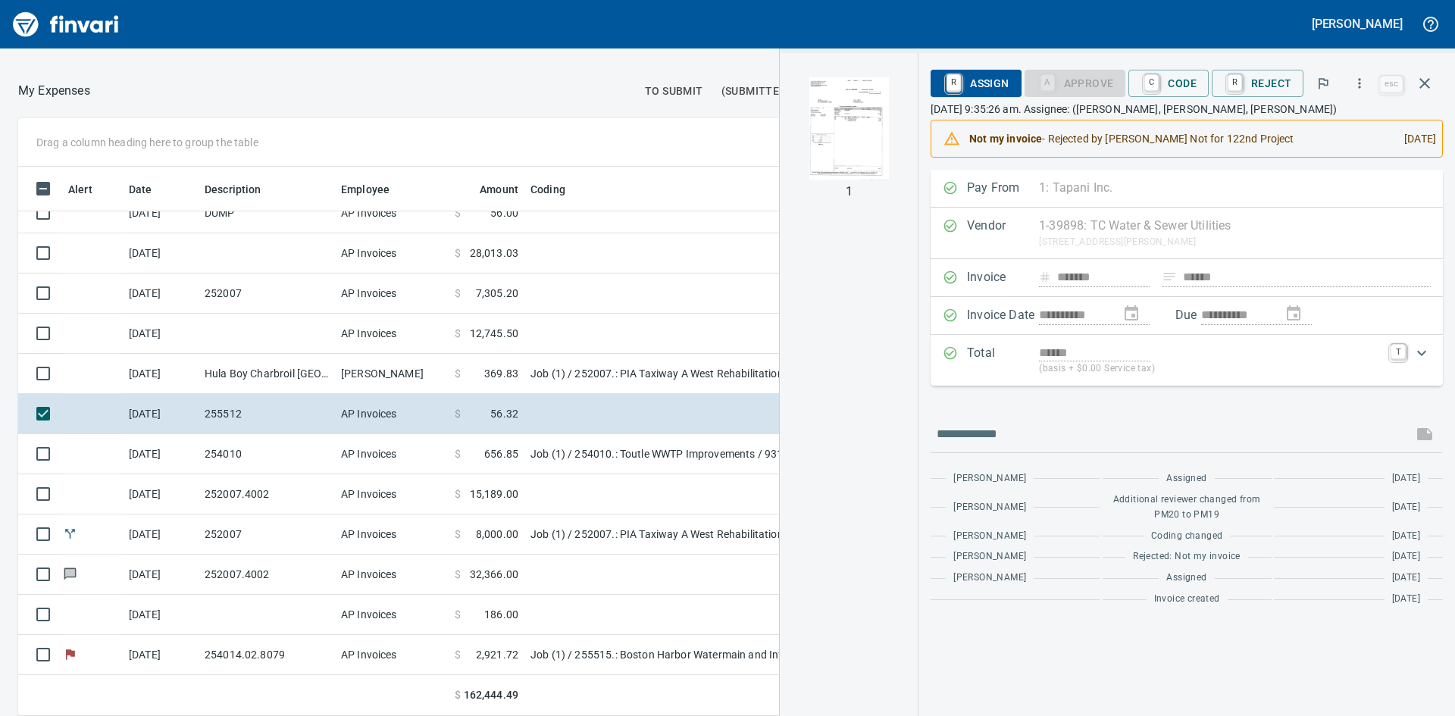
click at [863, 119] on img "button" at bounding box center [848, 128] width 103 height 103
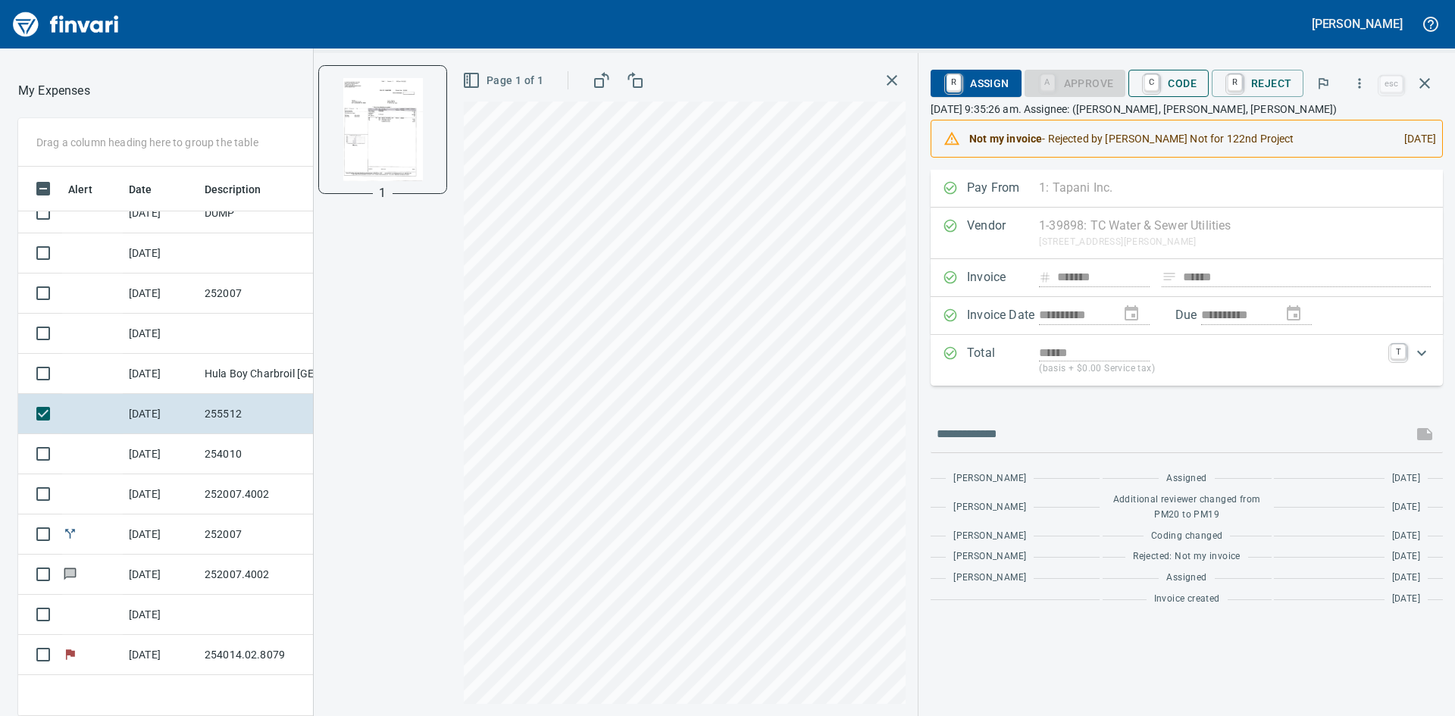
click at [1177, 73] on span "C Code" at bounding box center [1169, 83] width 56 height 26
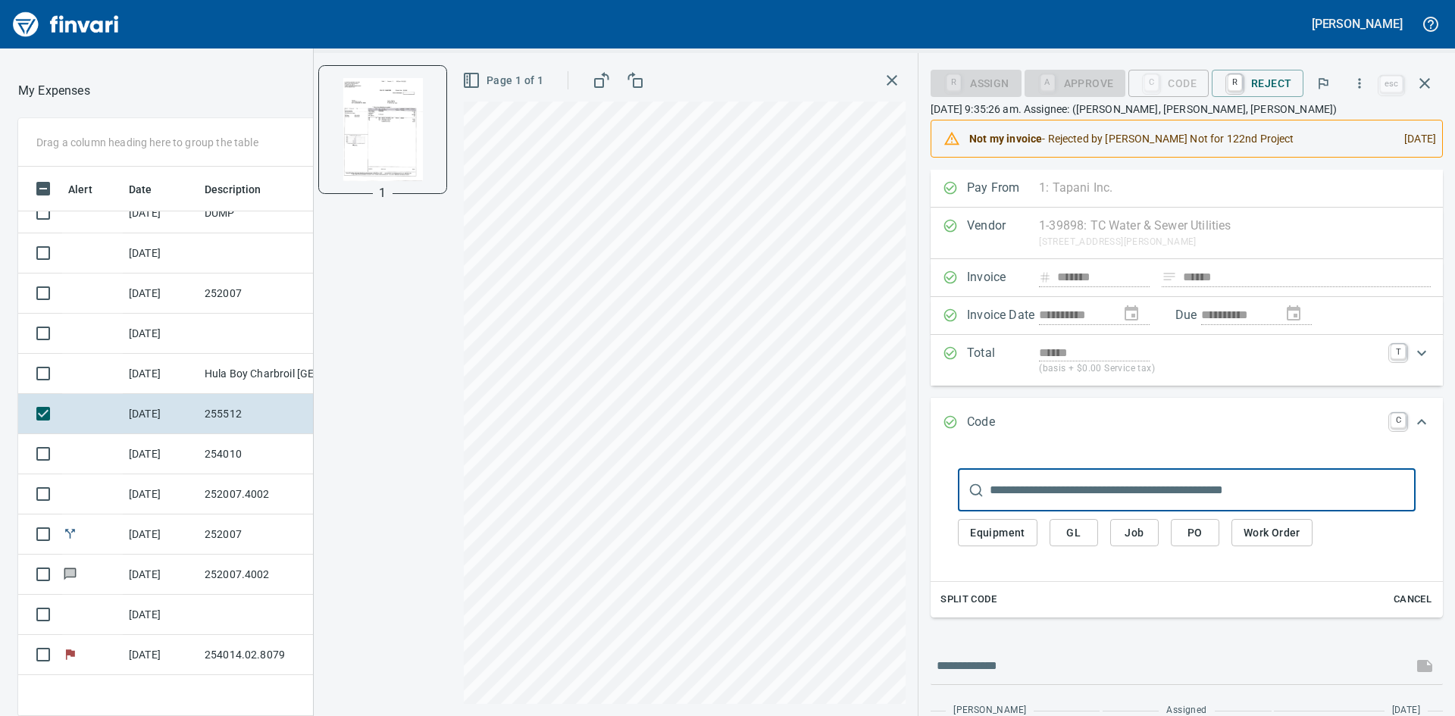
click at [1141, 527] on span "Job" at bounding box center [1134, 533] width 24 height 19
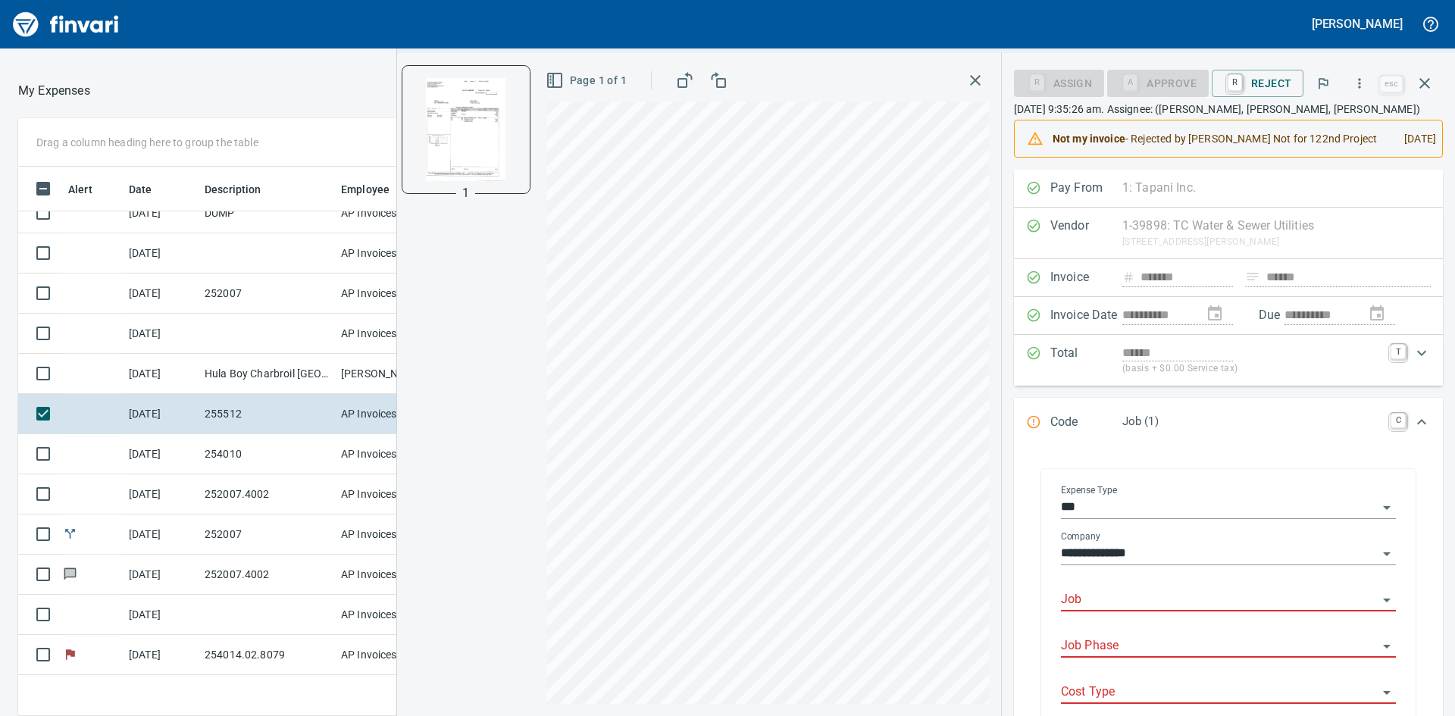
click at [1133, 611] on input "Job" at bounding box center [1219, 600] width 317 height 21
click at [1159, 663] on li "255515.: Boston Harbor Watermain and Inflow" at bounding box center [1223, 654] width 321 height 36
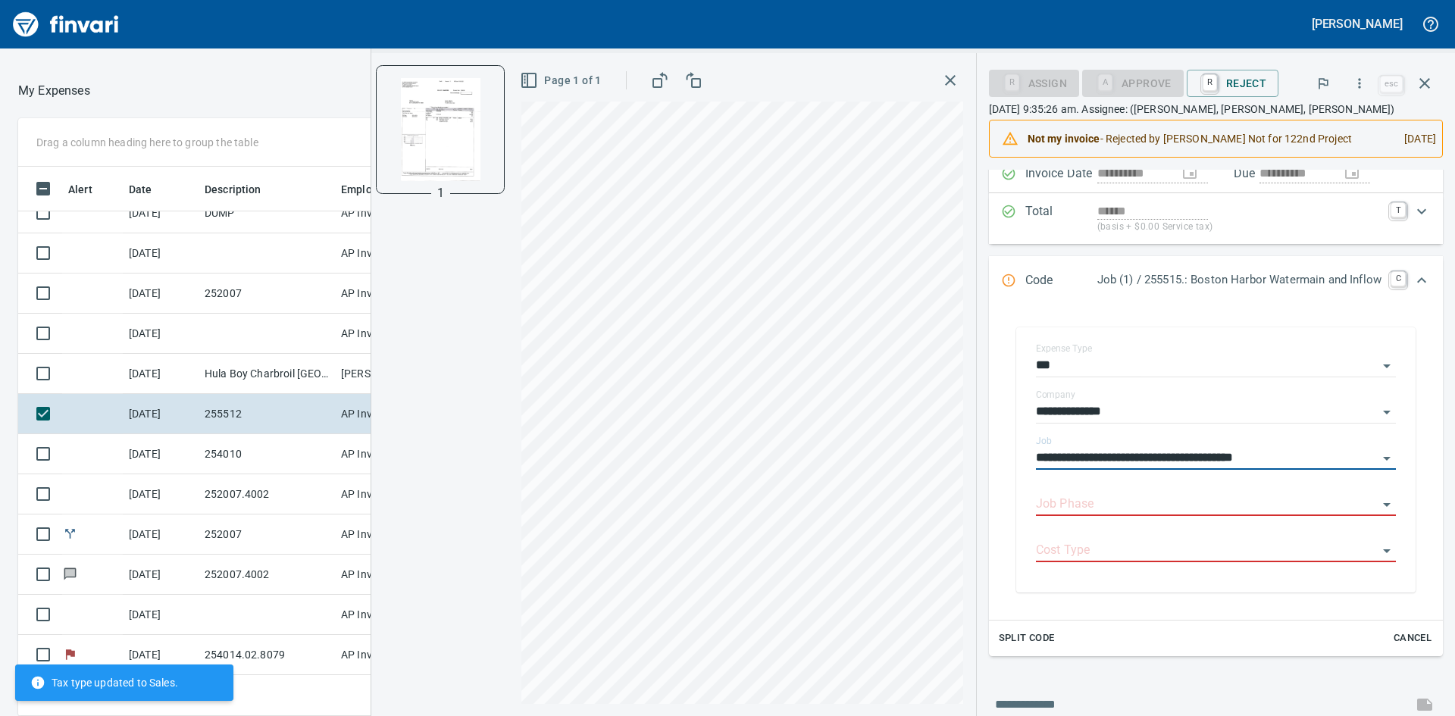
scroll to position [152, 0]
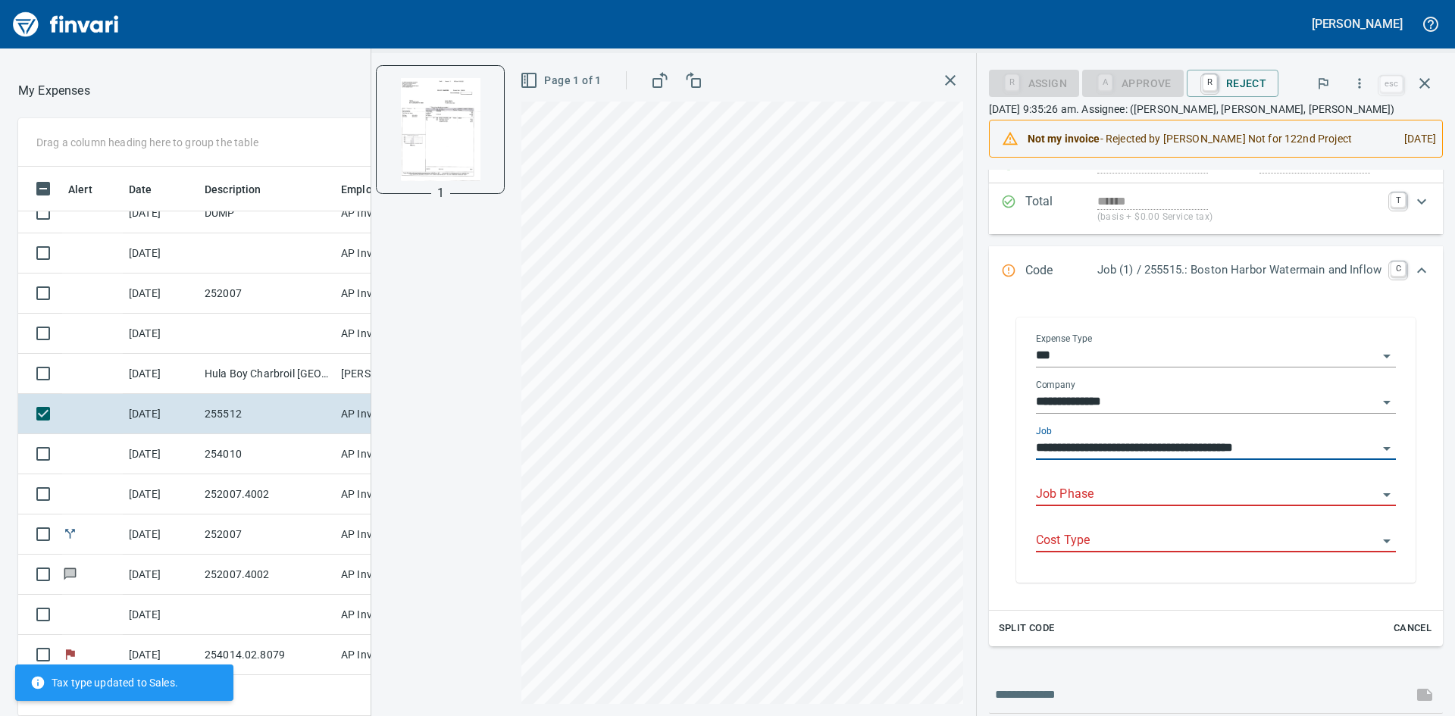
type input "**********"
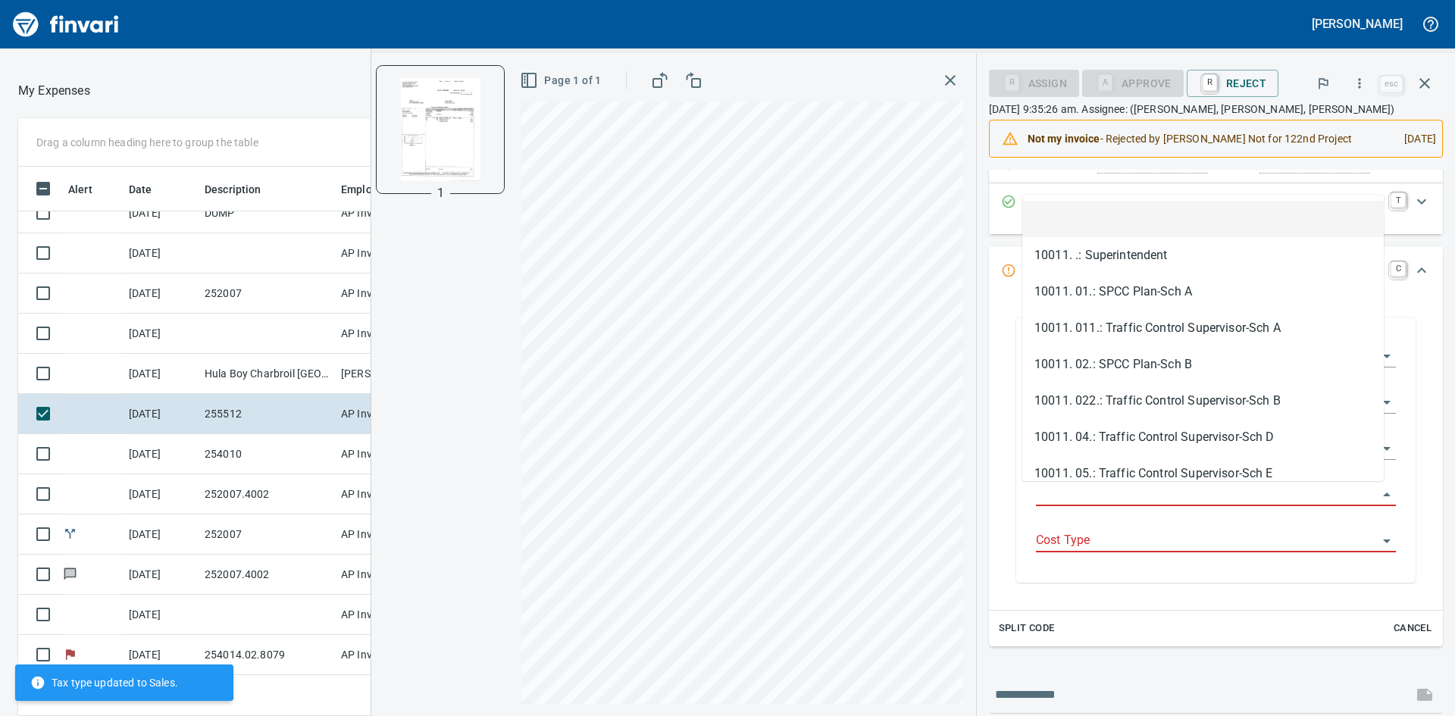
click at [1122, 498] on input "Job Phase" at bounding box center [1207, 494] width 342 height 21
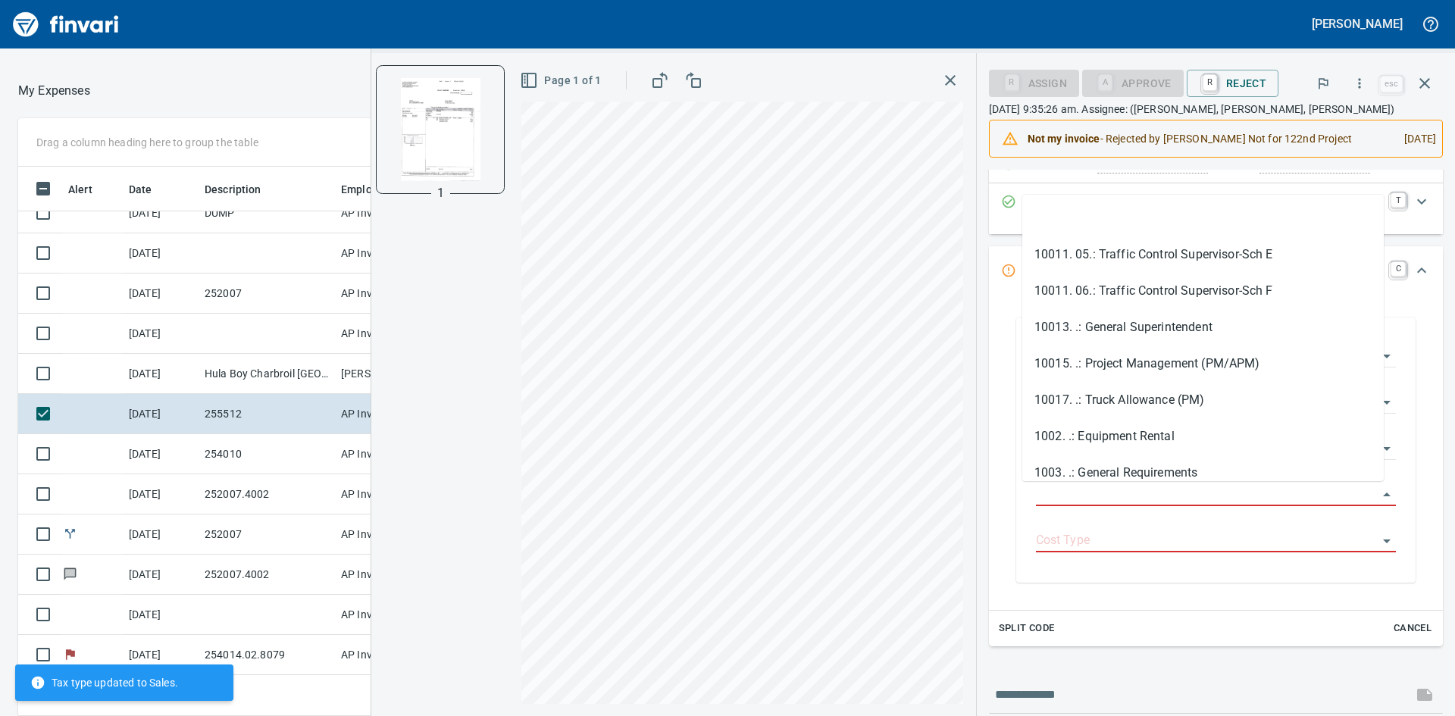
scroll to position [303, 0]
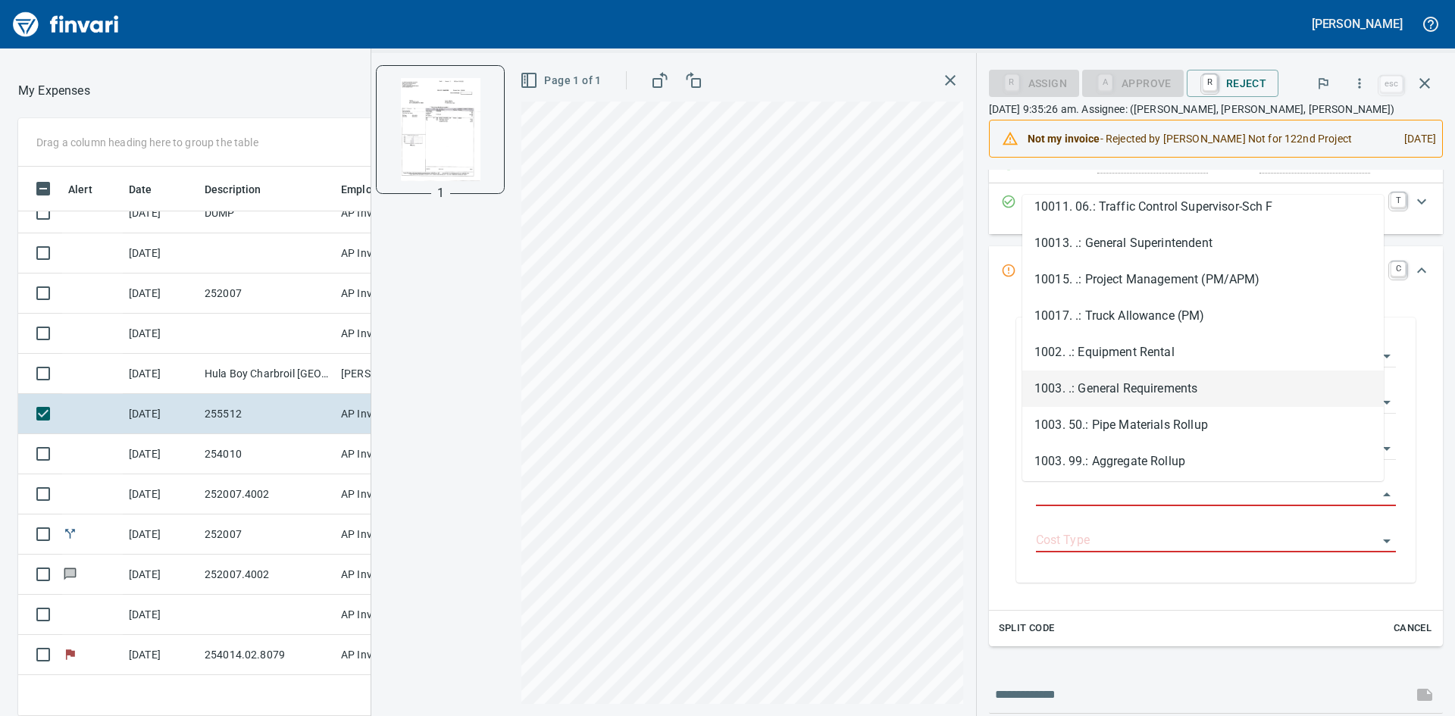
click at [1192, 390] on li "1003. .: General Requirements" at bounding box center [1202, 389] width 361 height 36
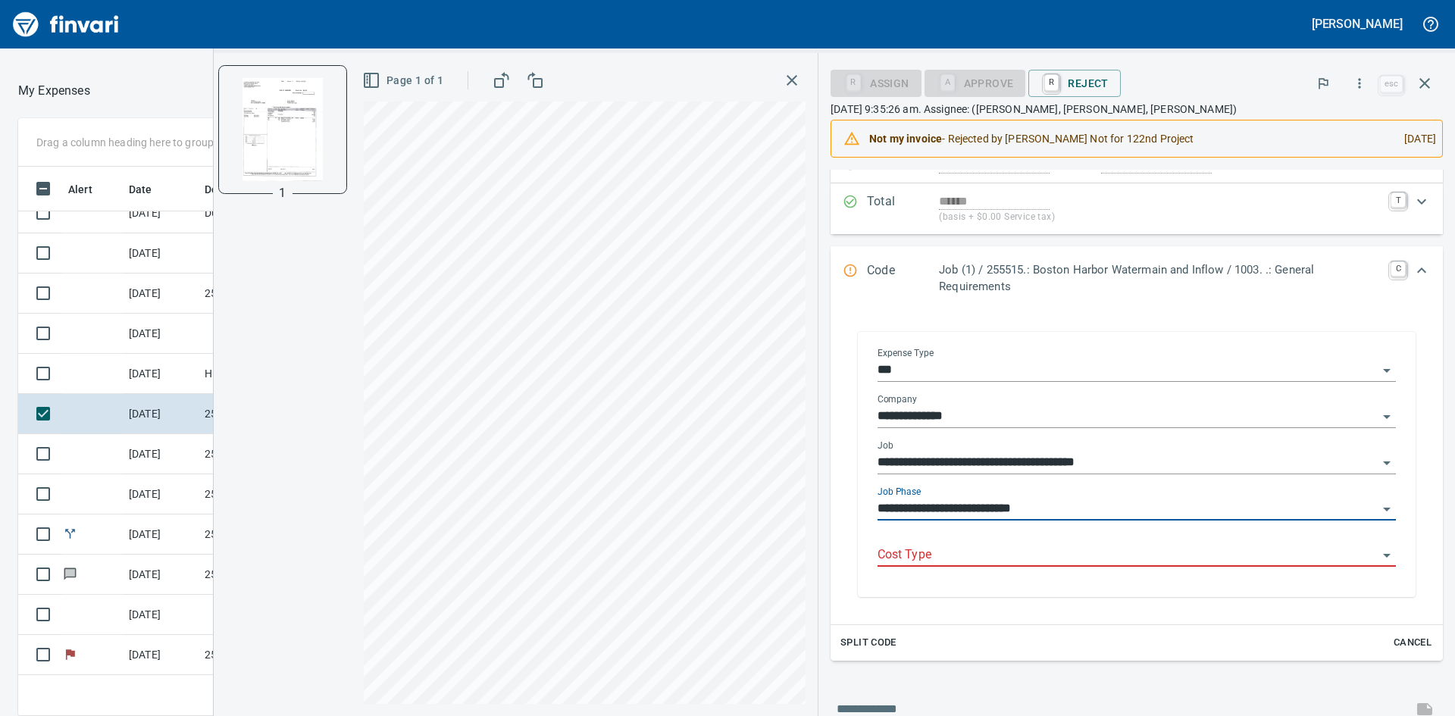
type input "**********"
click at [1005, 544] on body "Tyson Sarkinen Good Afternoon You can also control your card and submit expense…" at bounding box center [727, 358] width 1455 height 716
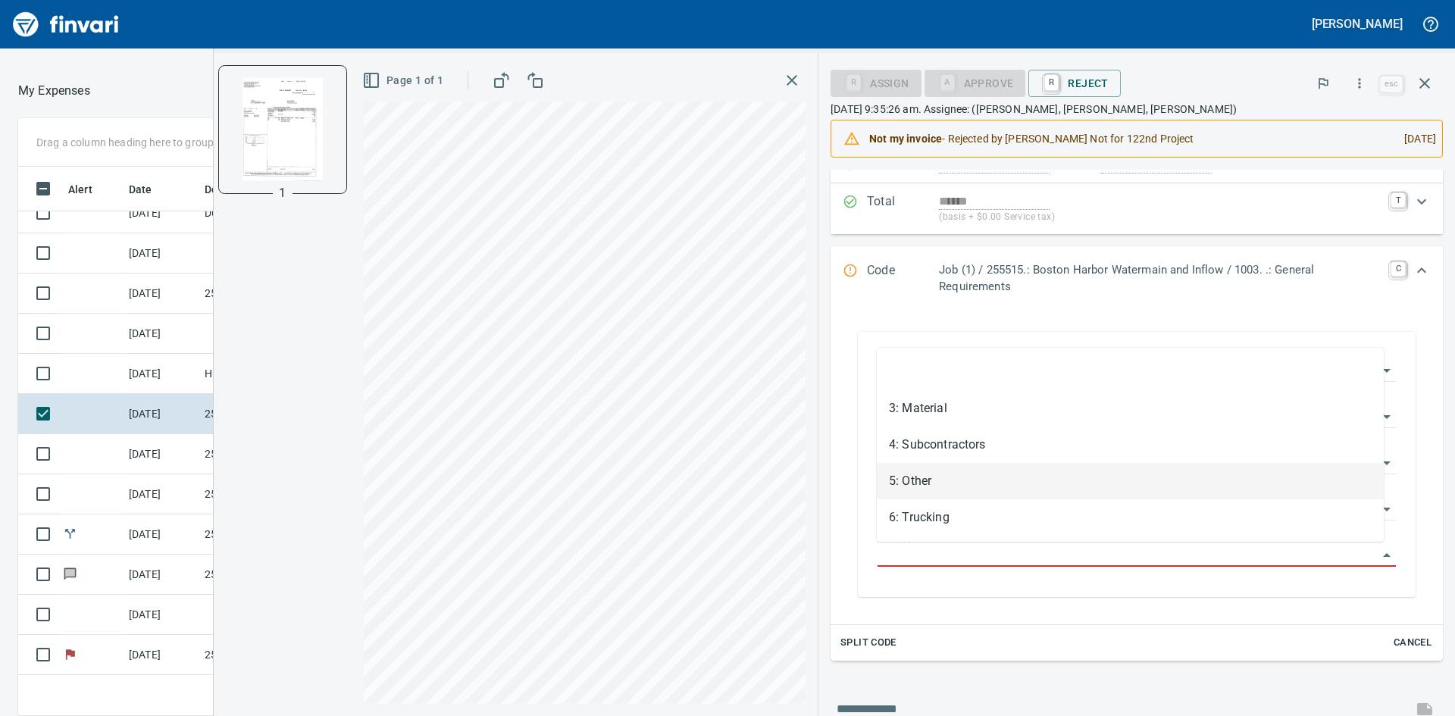
click at [935, 484] on li "5: Other" at bounding box center [1130, 481] width 507 height 36
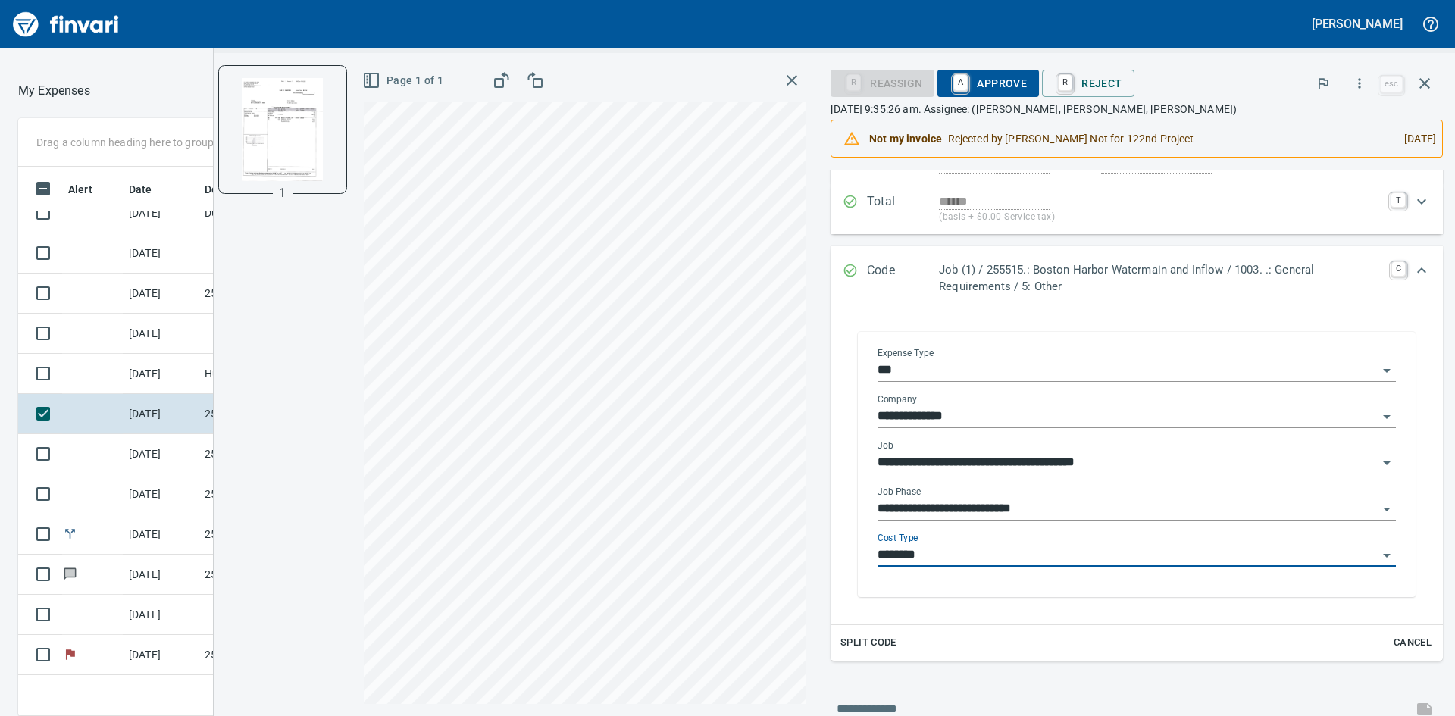
click at [966, 552] on input "********" at bounding box center [1128, 555] width 500 height 21
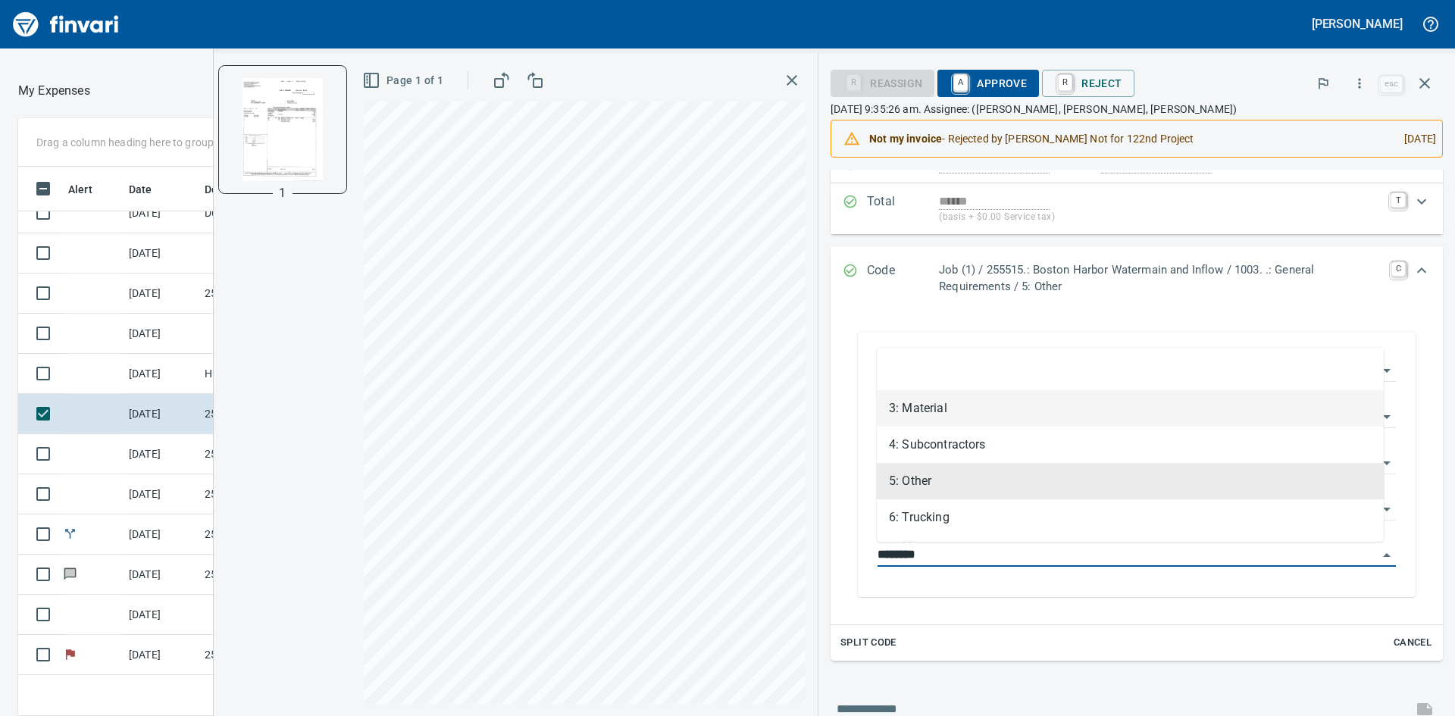
click at [964, 398] on li "3: Material" at bounding box center [1130, 408] width 507 height 36
type input "**********"
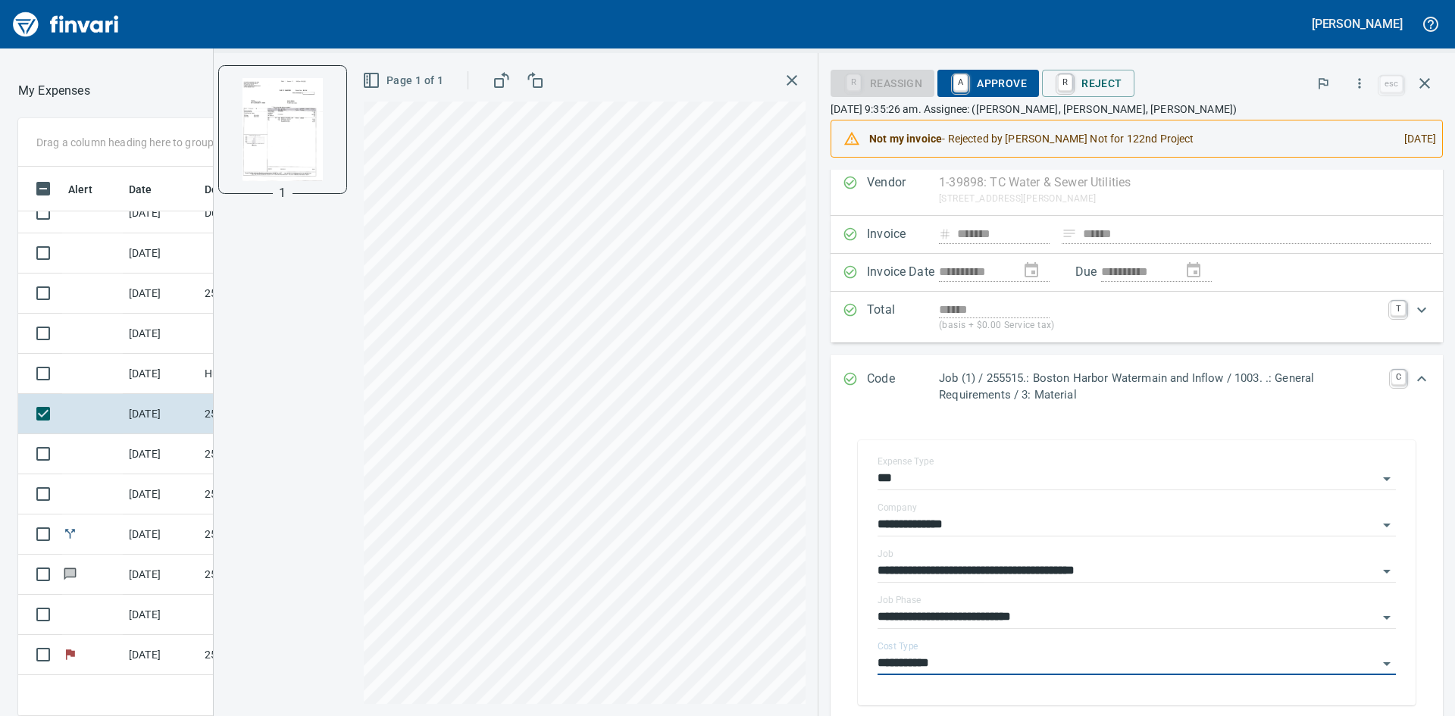
scroll to position [0, 0]
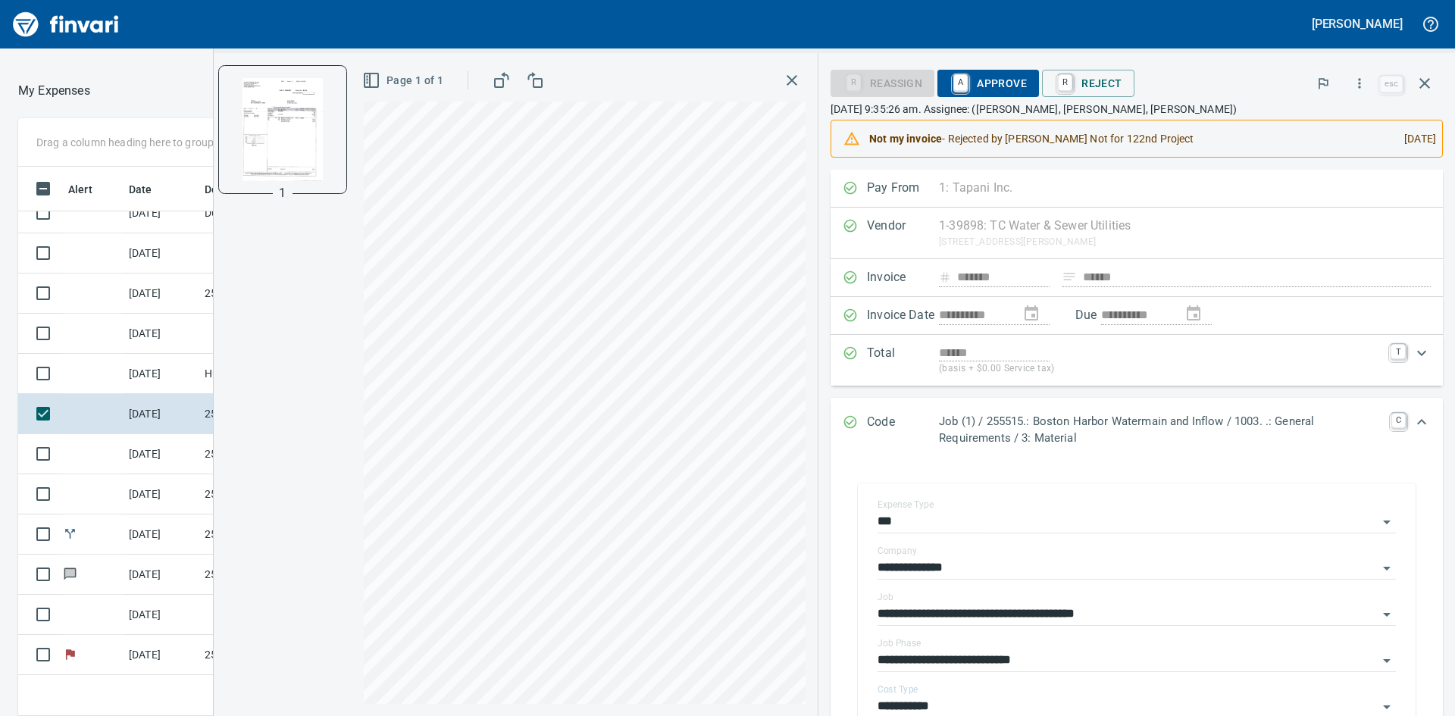
click at [973, 82] on span "A Approve" at bounding box center [988, 83] width 77 height 26
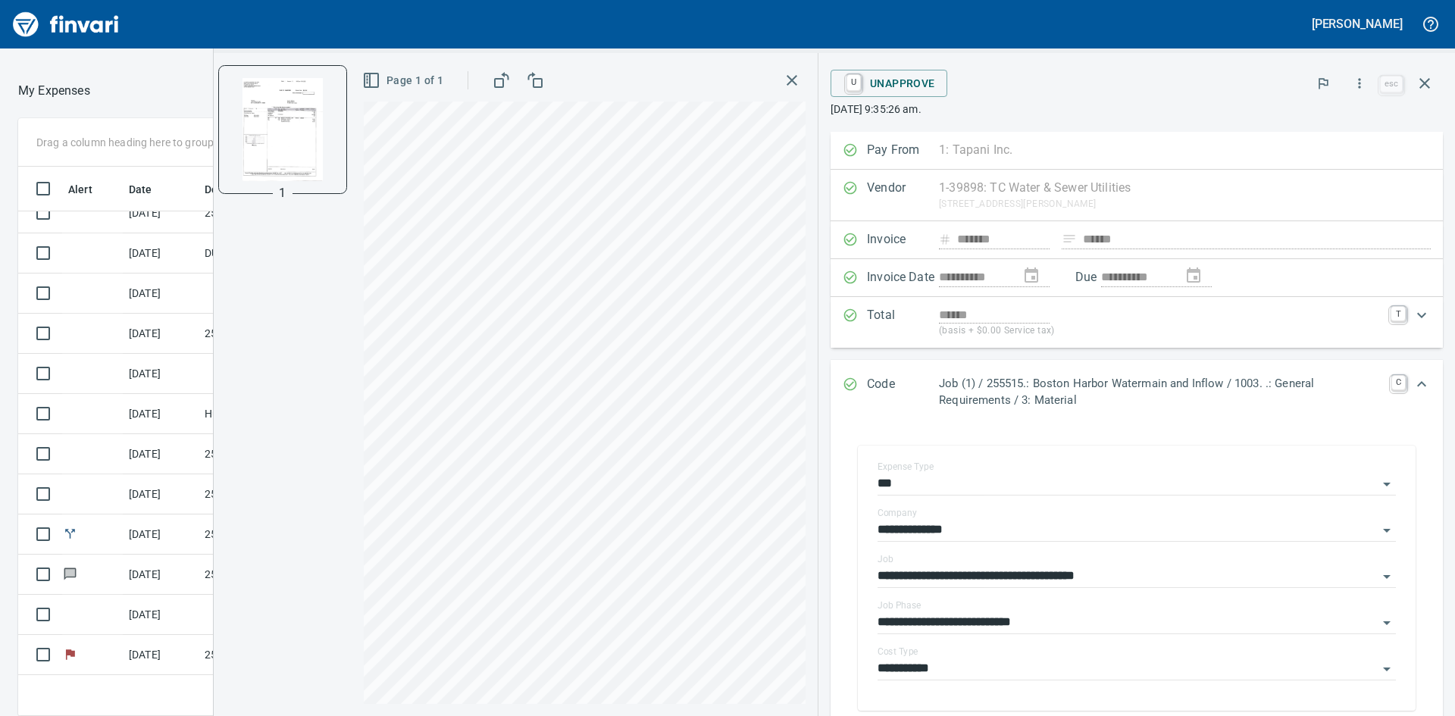
click at [793, 77] on icon "button" at bounding box center [792, 80] width 18 height 18
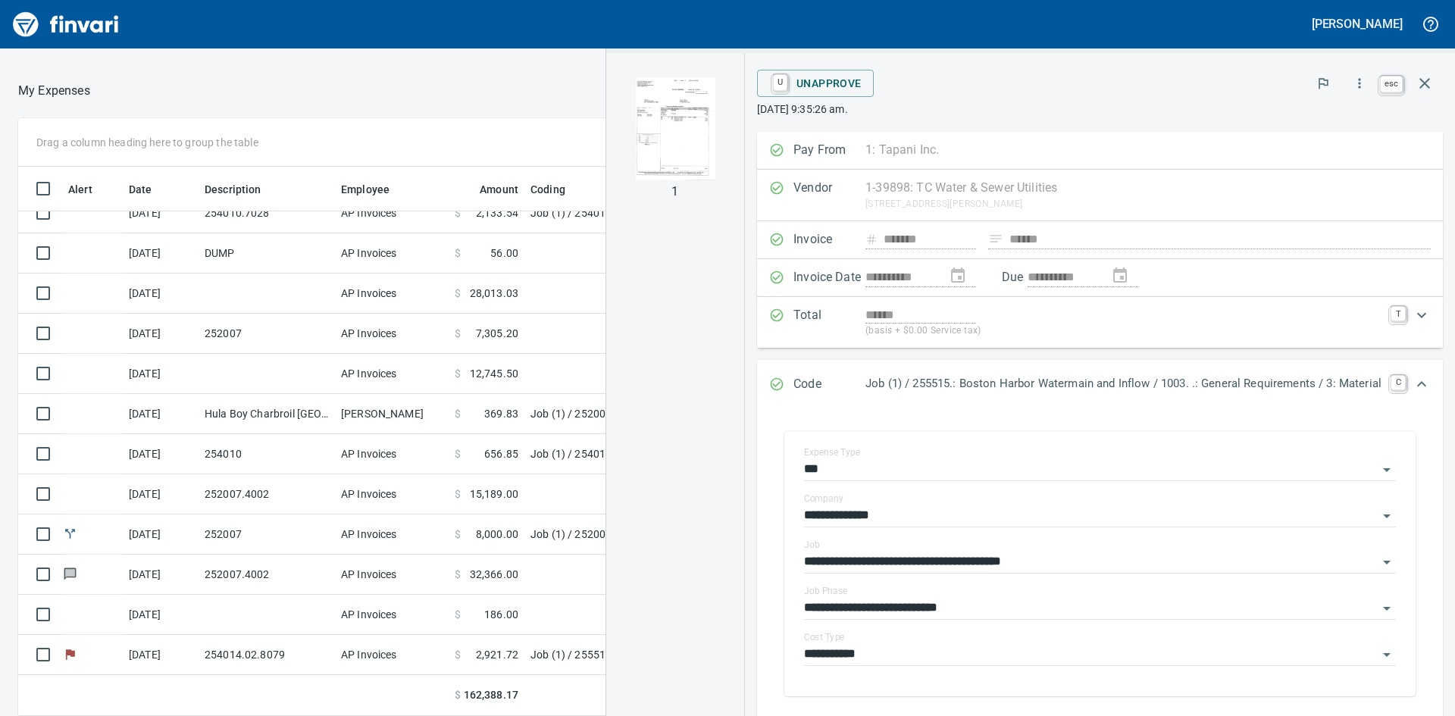
scroll to position [538, 1006]
click at [1426, 81] on icon "button" at bounding box center [1424, 83] width 11 height 11
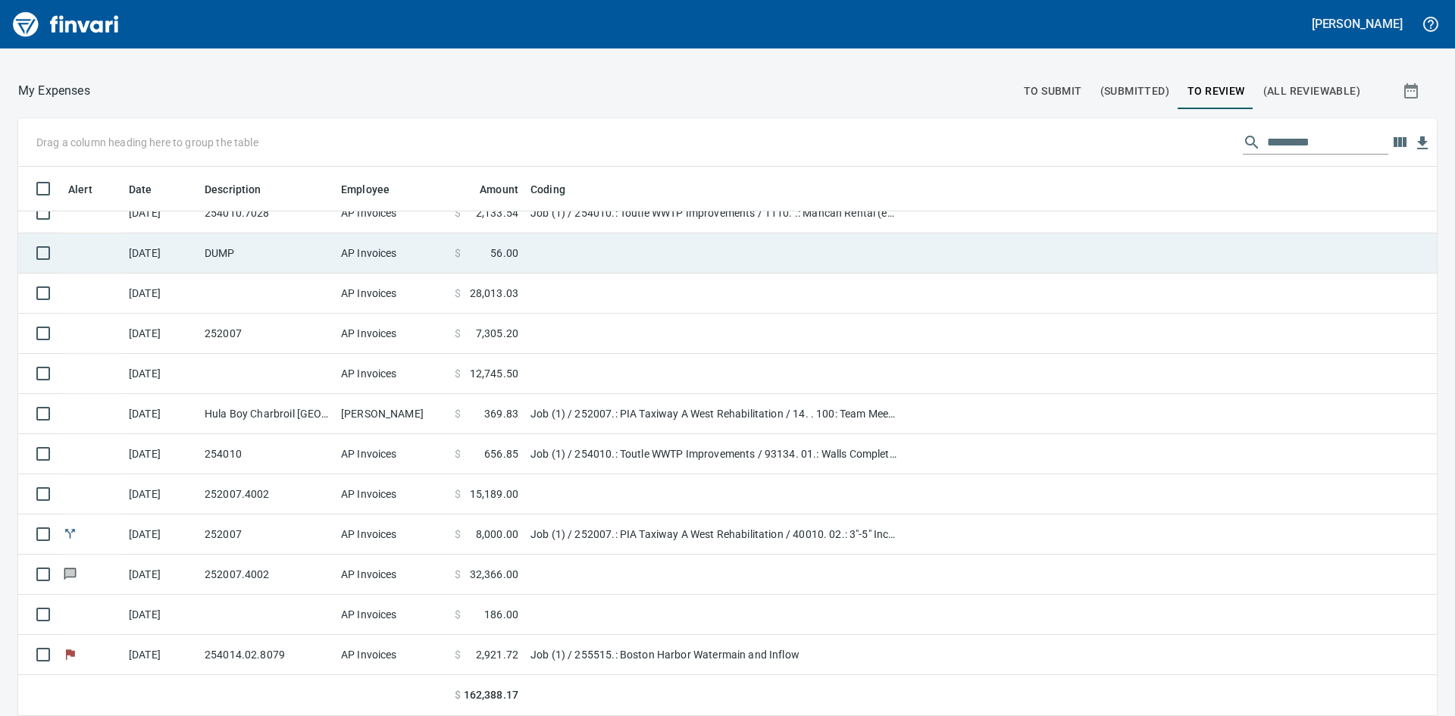
scroll to position [538, 1385]
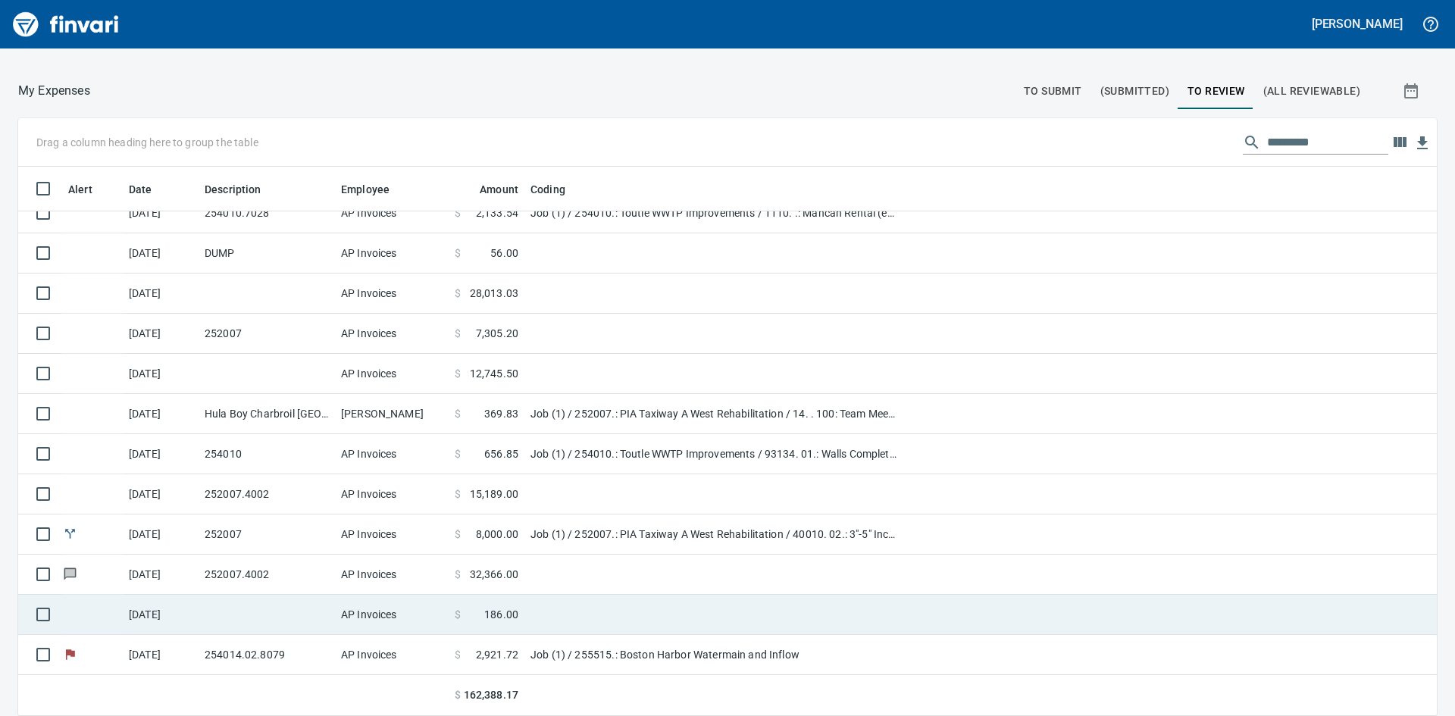
click at [199, 610] on td at bounding box center [267, 615] width 136 height 40
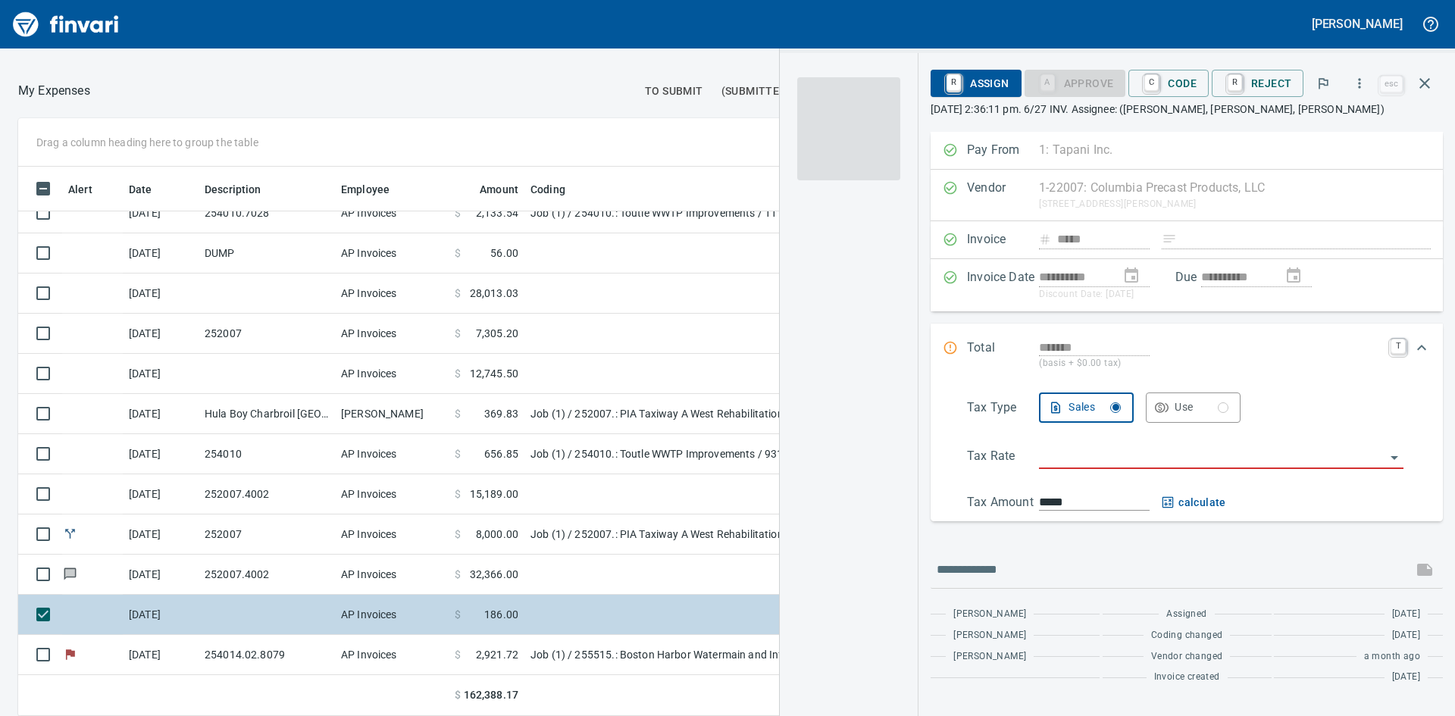
scroll to position [538, 1006]
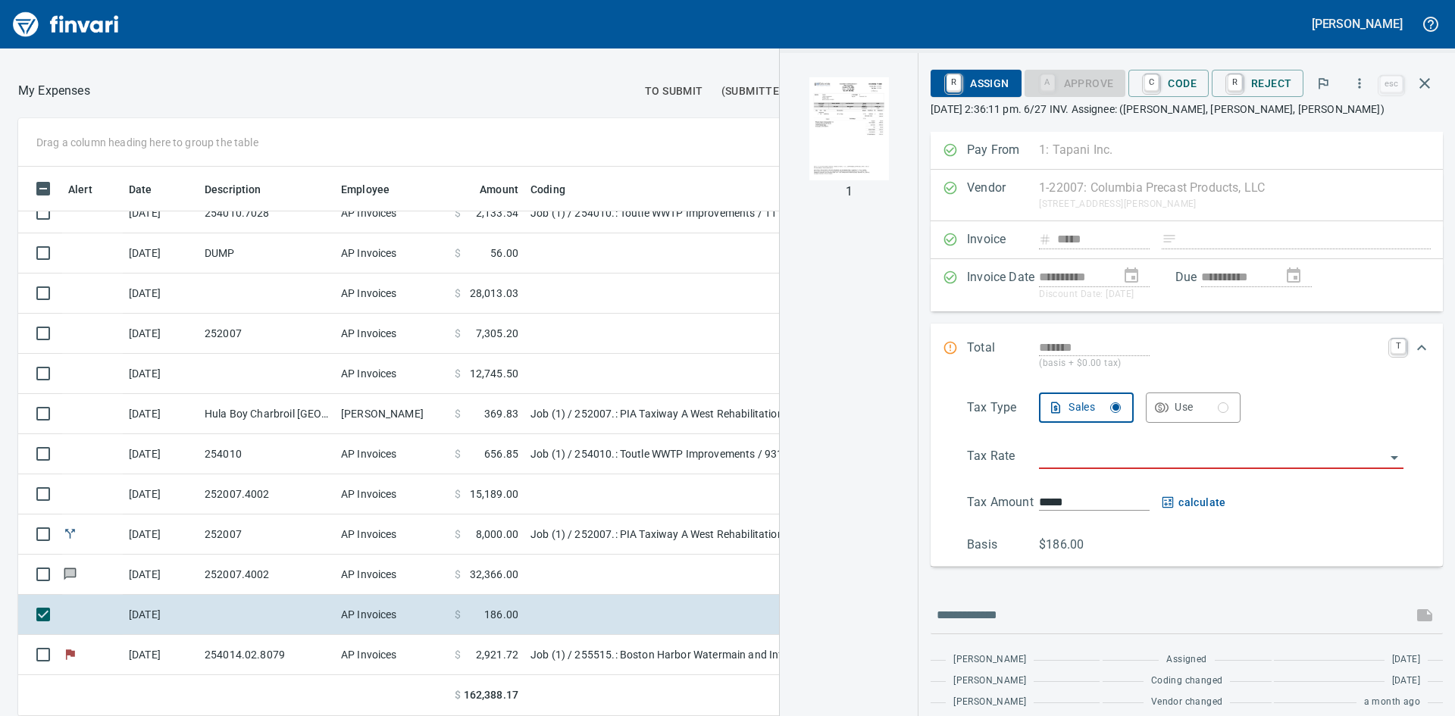
click at [873, 118] on img "button" at bounding box center [848, 128] width 103 height 103
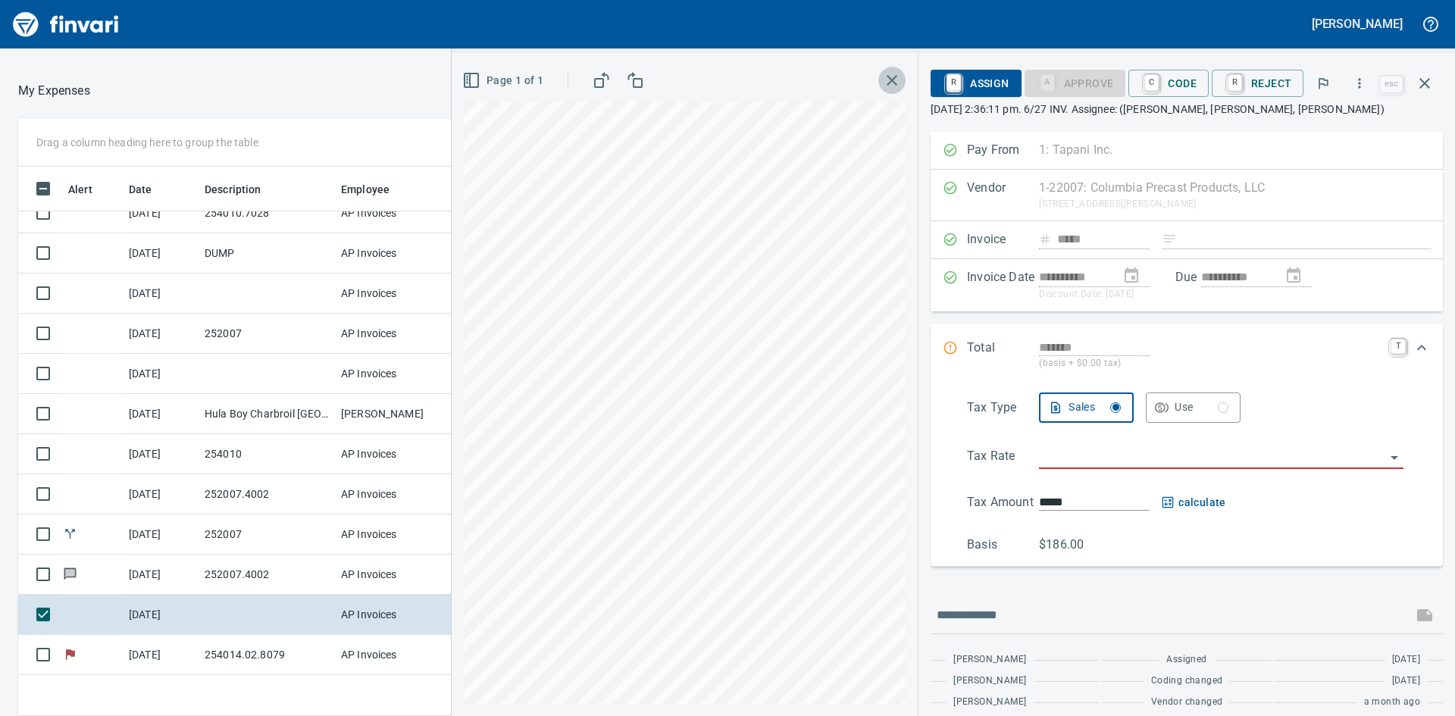
click at [894, 78] on icon "button" at bounding box center [892, 80] width 11 height 11
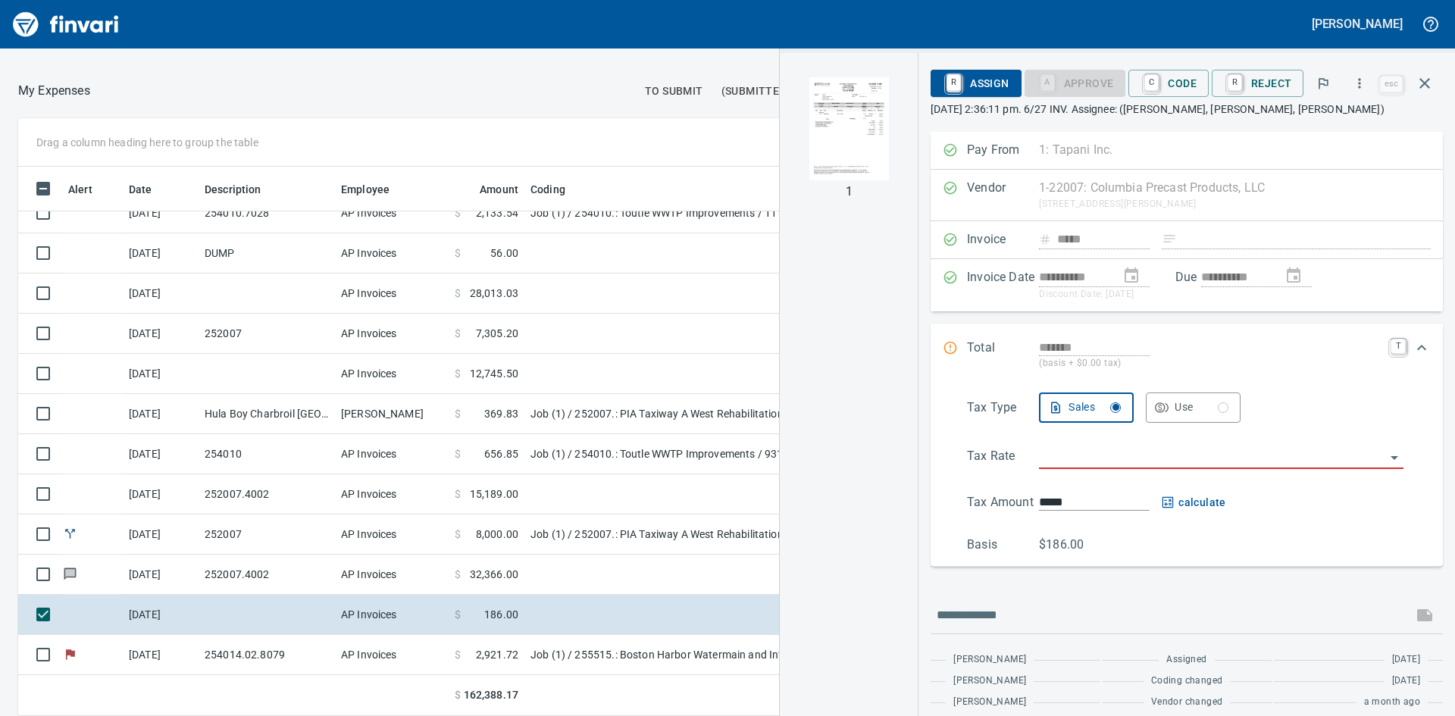
click at [841, 153] on img "button" at bounding box center [848, 128] width 103 height 103
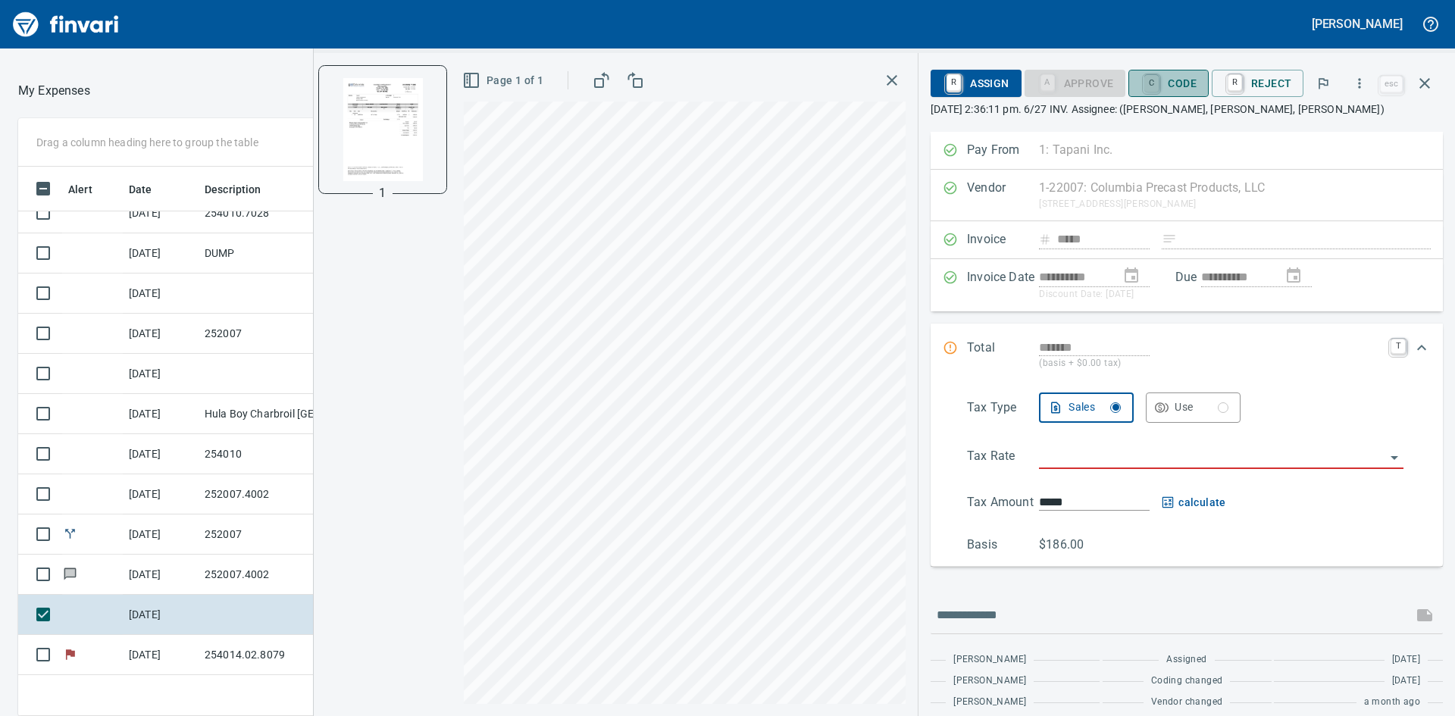
click at [1159, 78] on link "C" at bounding box center [1151, 83] width 14 height 17
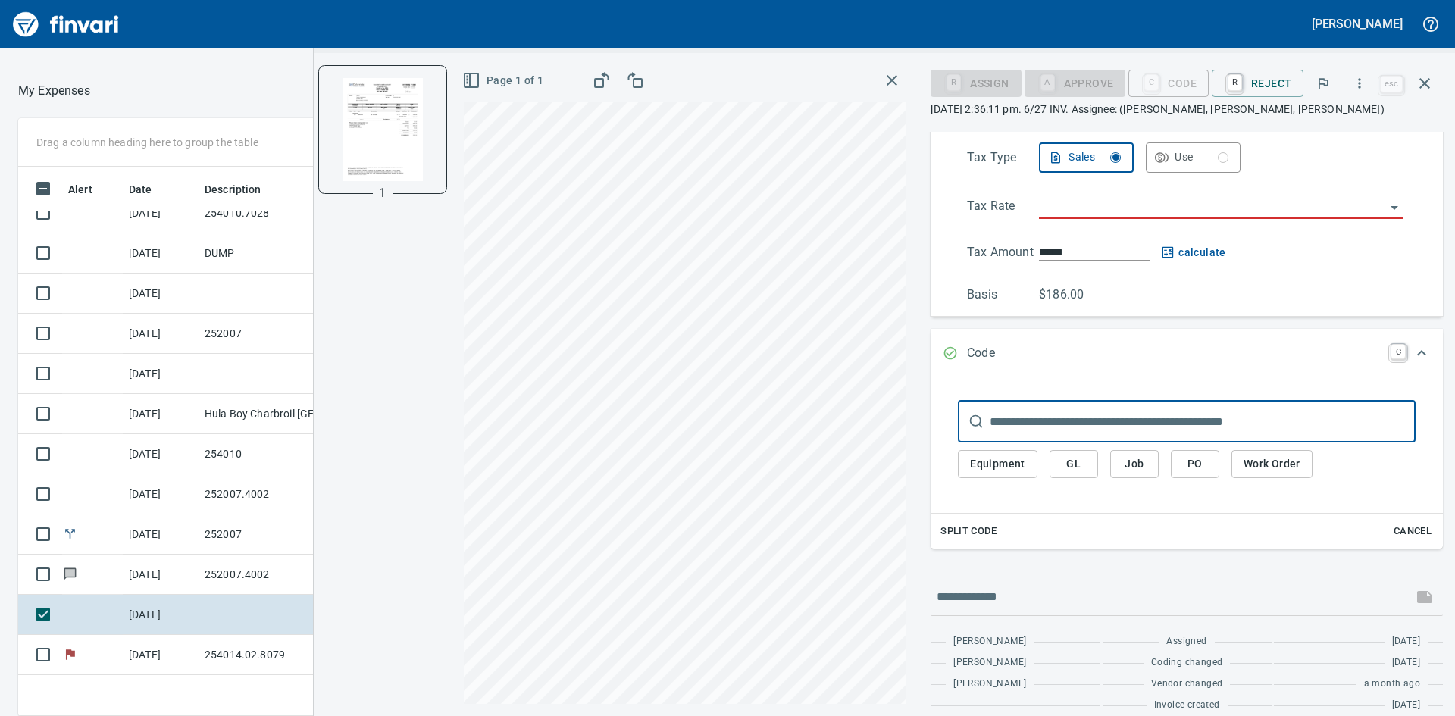
scroll to position [265, 0]
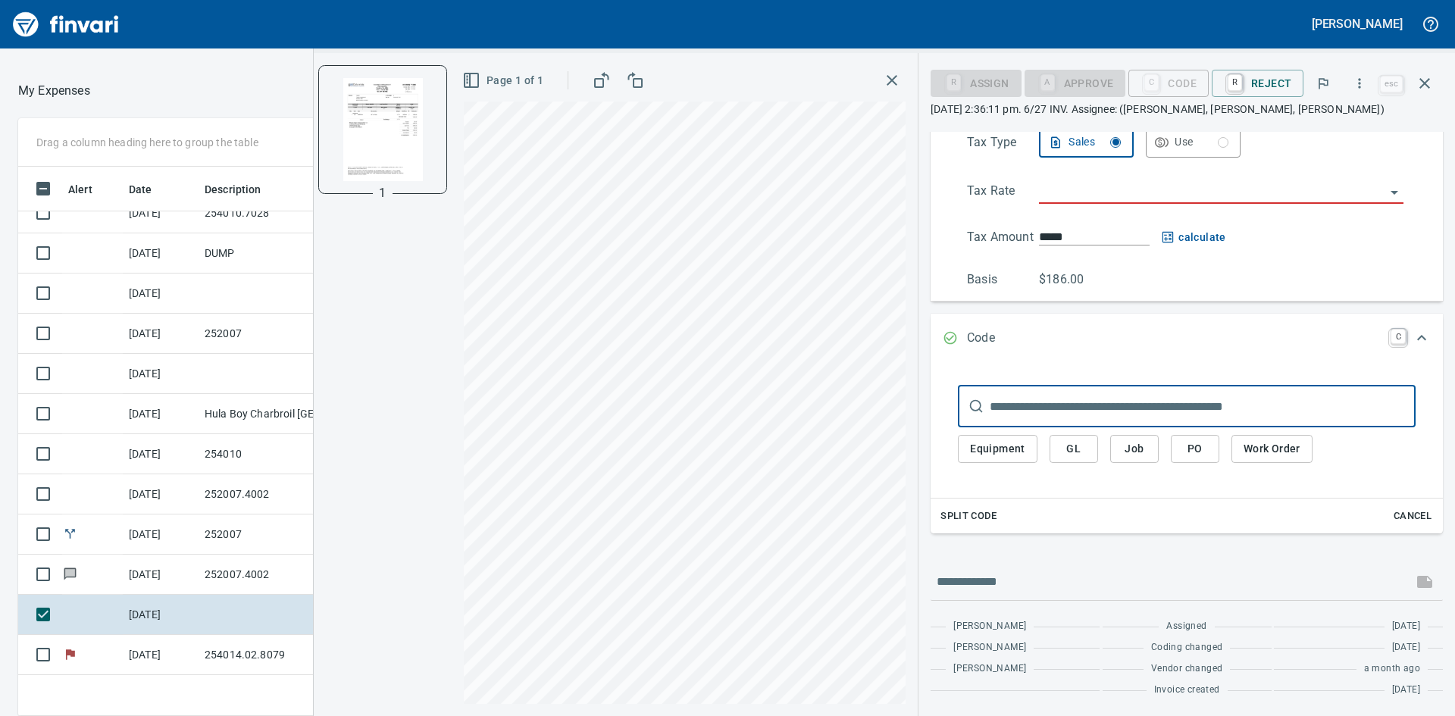
click at [1147, 445] on span "Job" at bounding box center [1134, 449] width 24 height 19
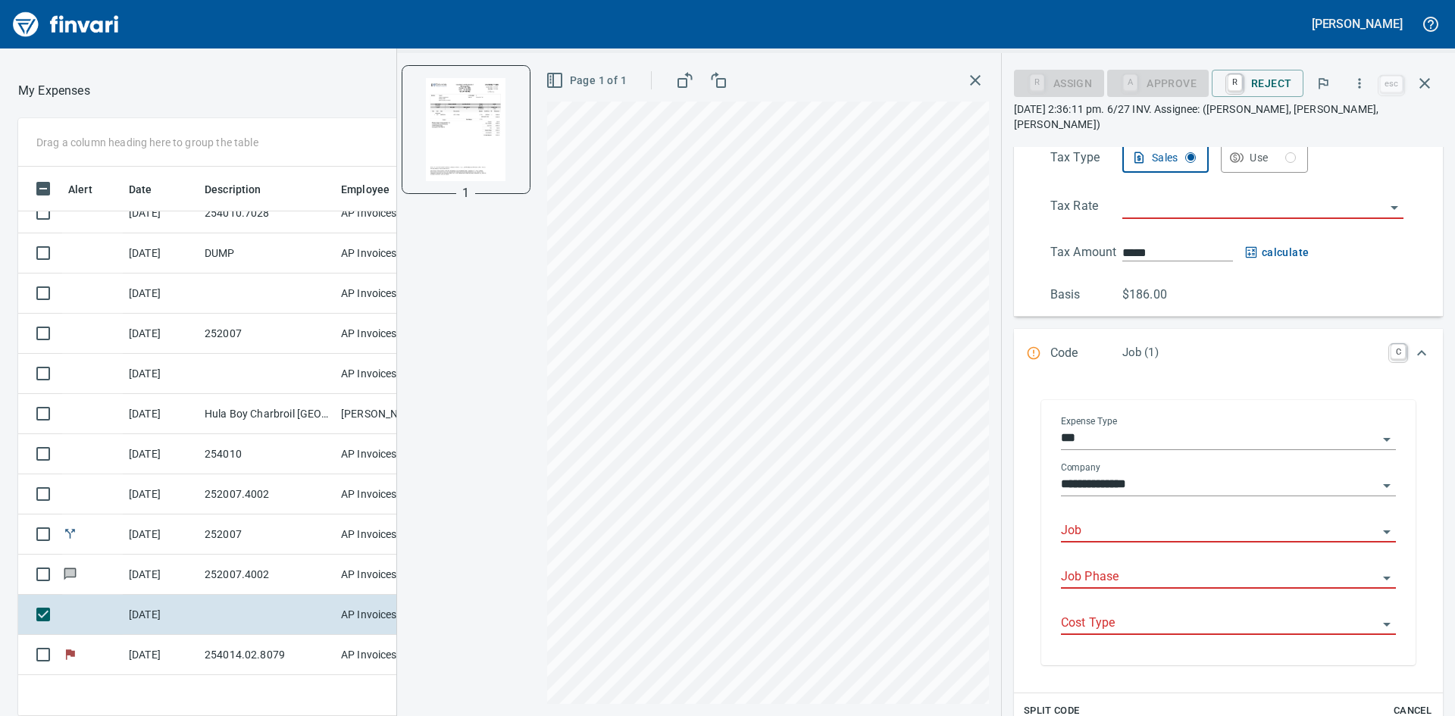
click at [1178, 509] on div "Job" at bounding box center [1228, 526] width 335 height 34
click at [1378, 523] on icon "Open" at bounding box center [1387, 532] width 18 height 18
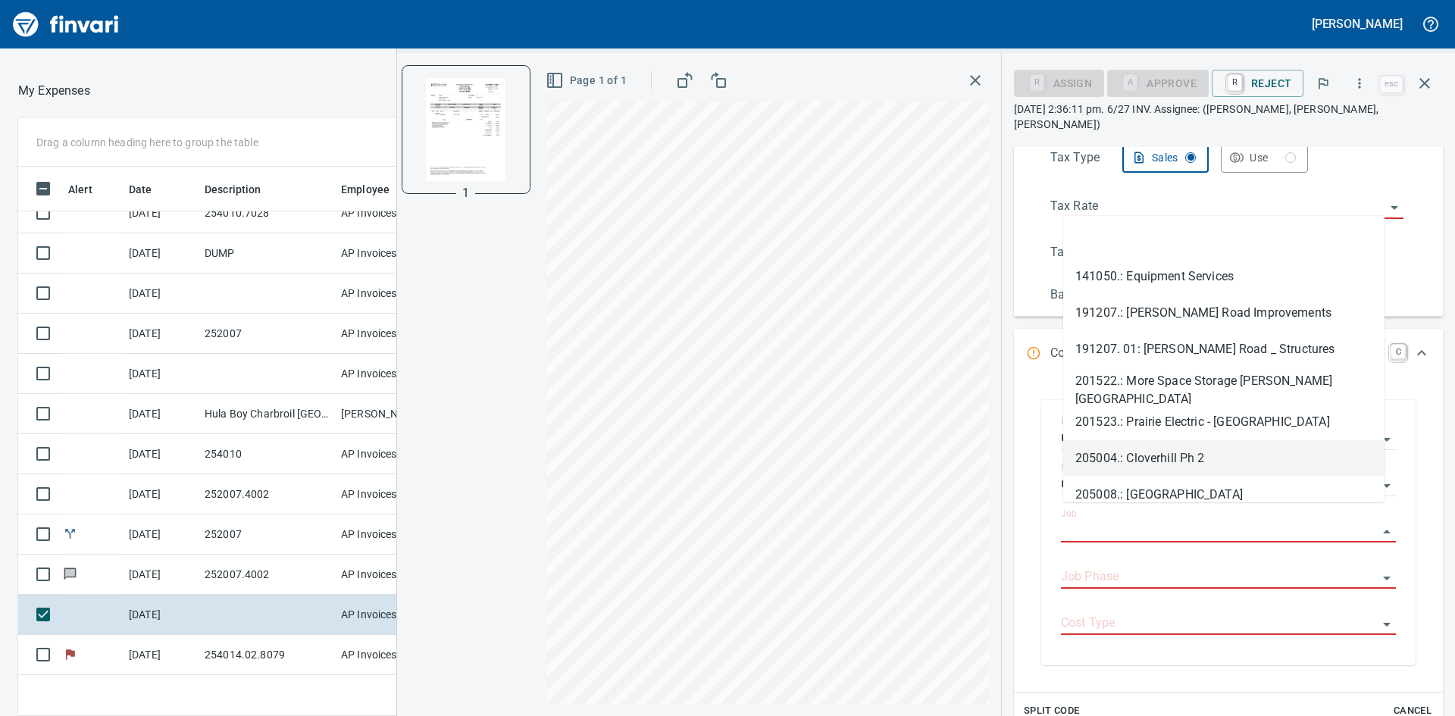
scroll to position [538, 1006]
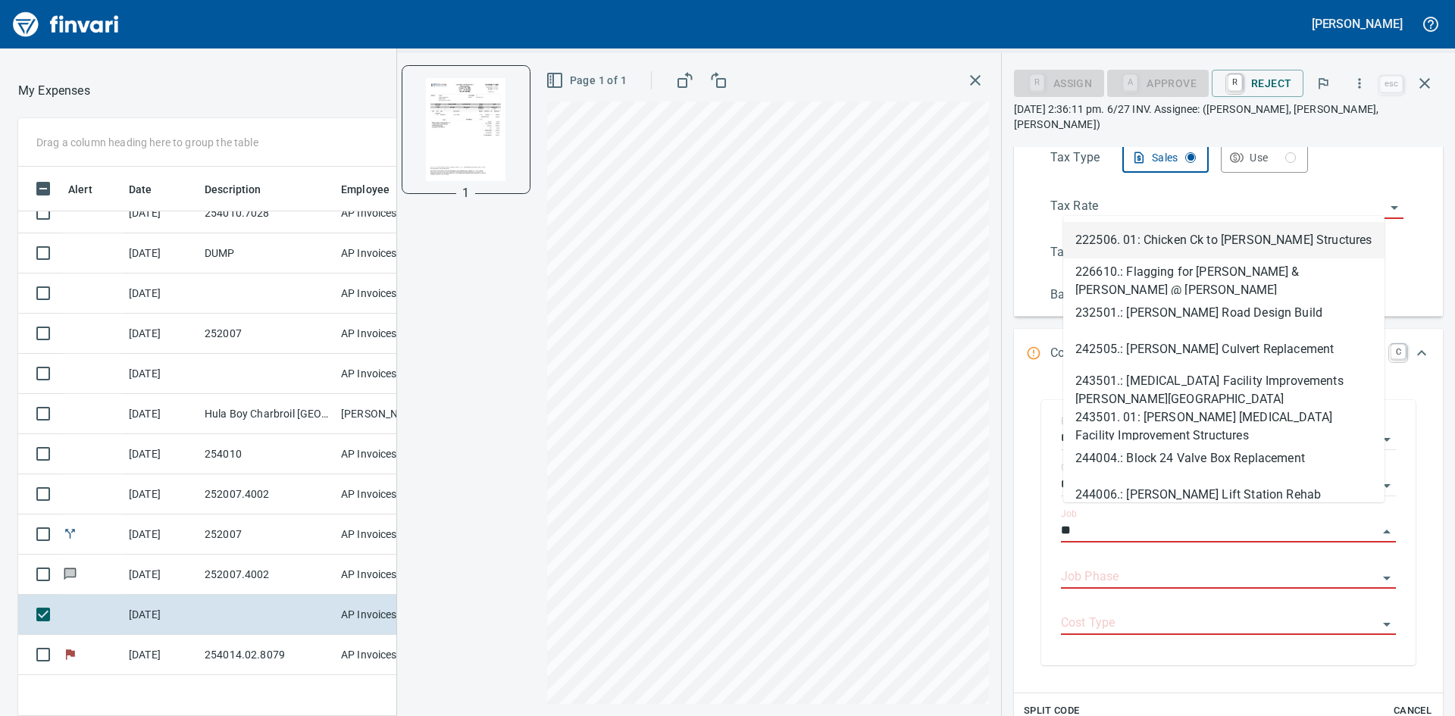
type input "***"
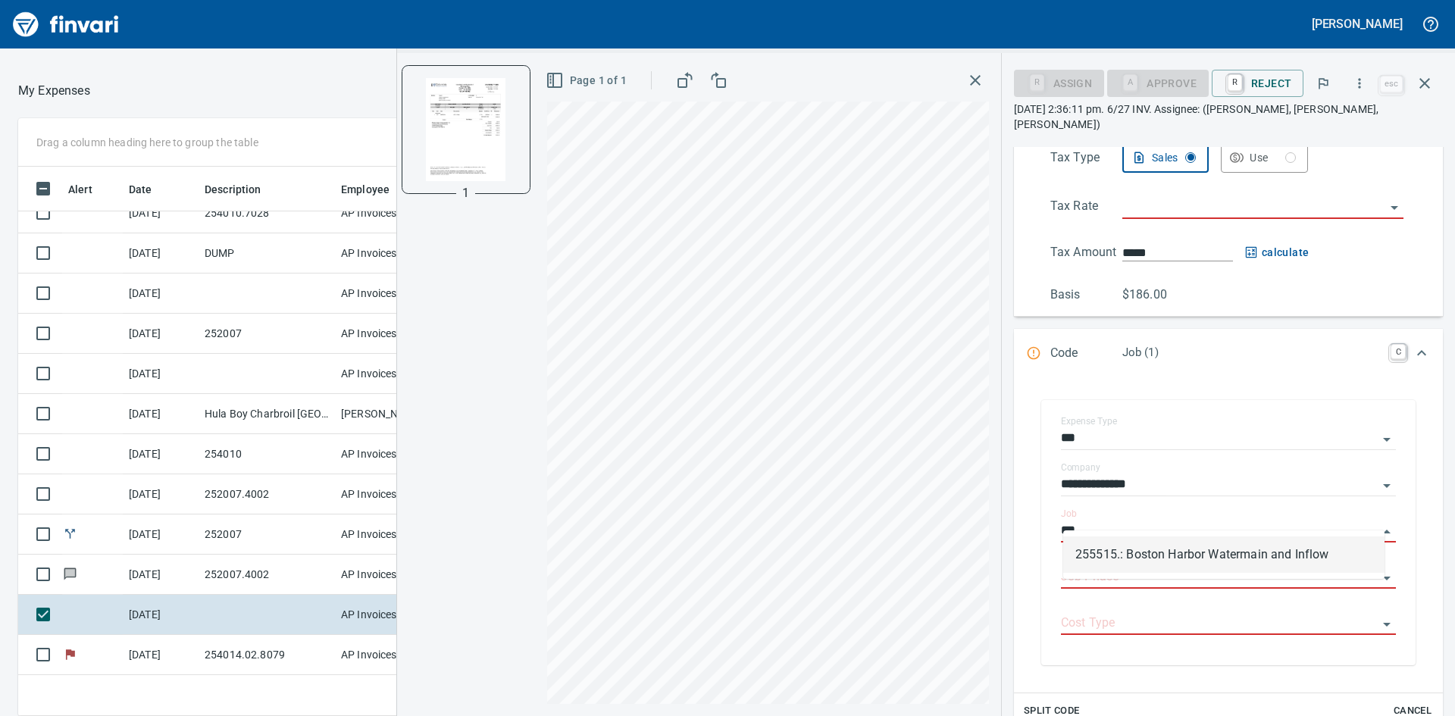
click at [1236, 554] on li "255515.: Boston Harbor Watermain and Inflow" at bounding box center [1223, 555] width 321 height 36
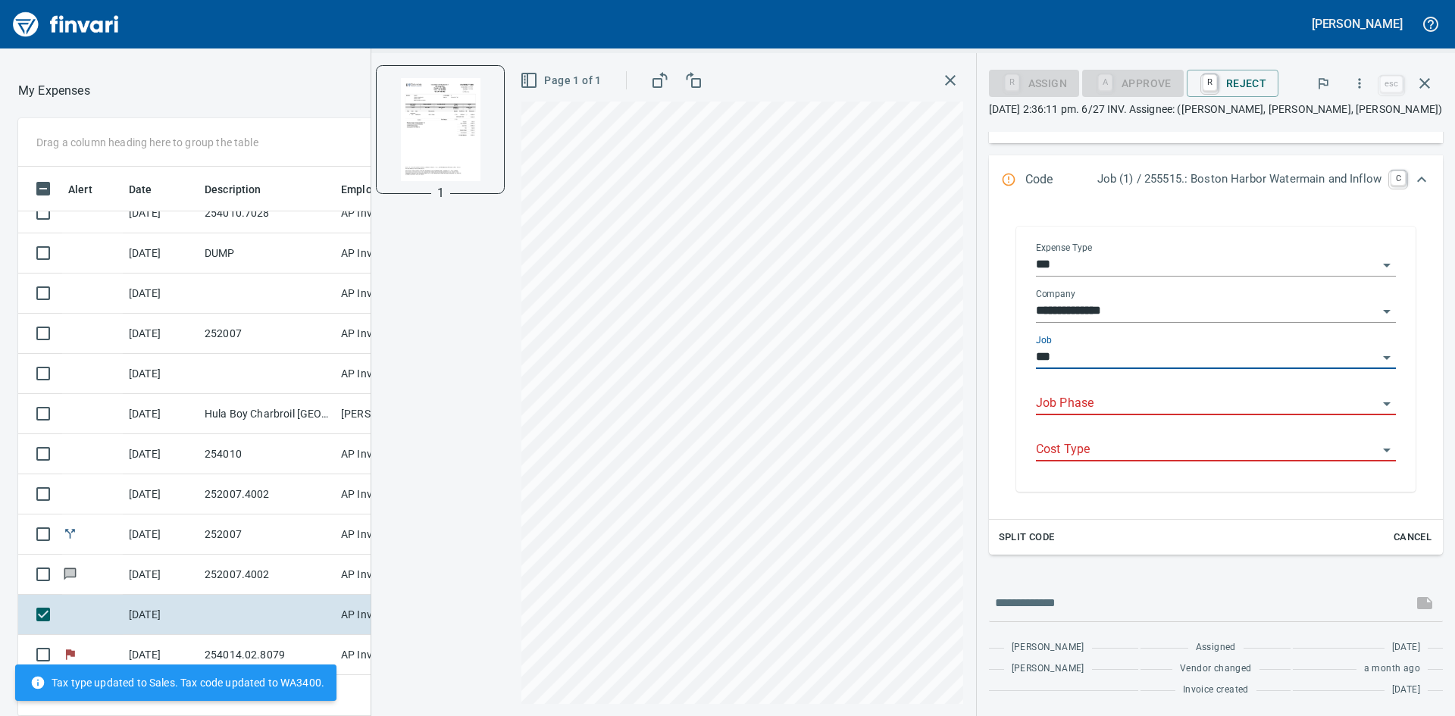
type input "**********"
type input "******"
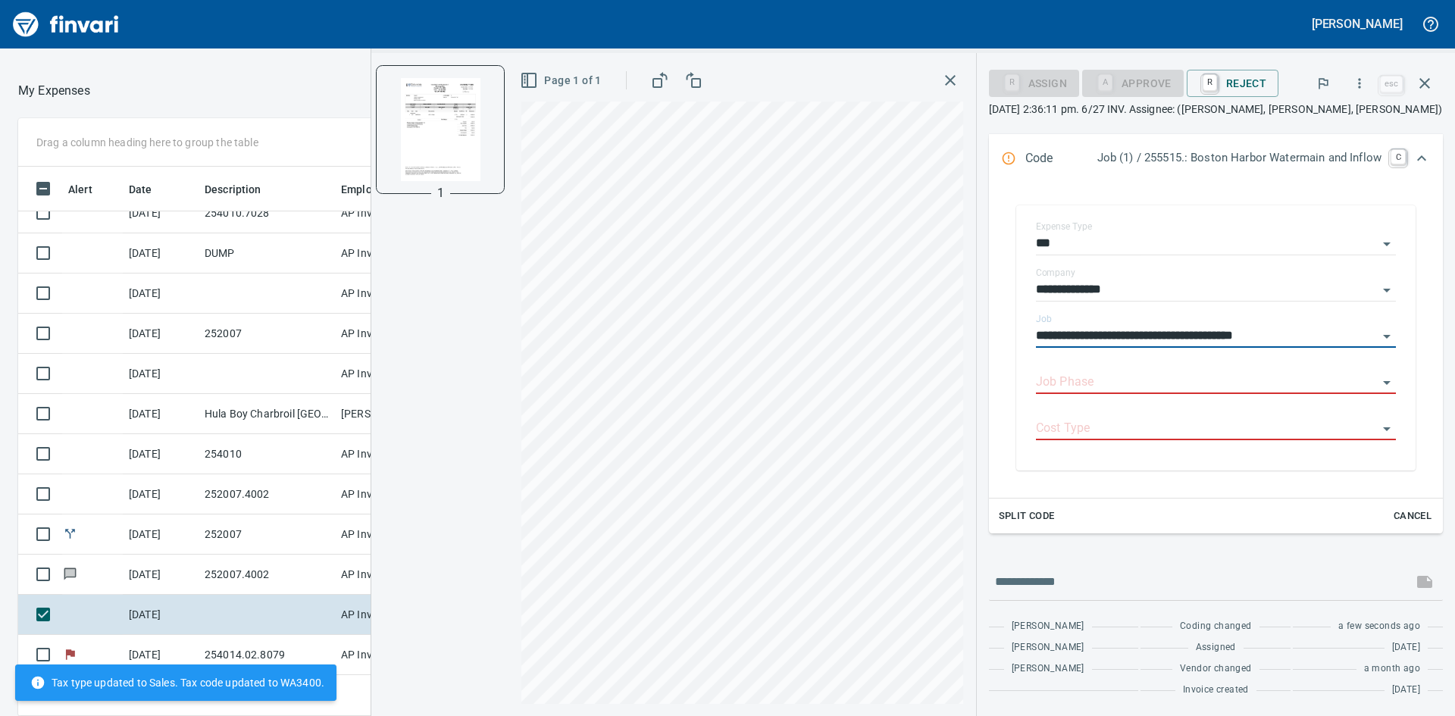
scroll to position [240, 0]
type input "**********"
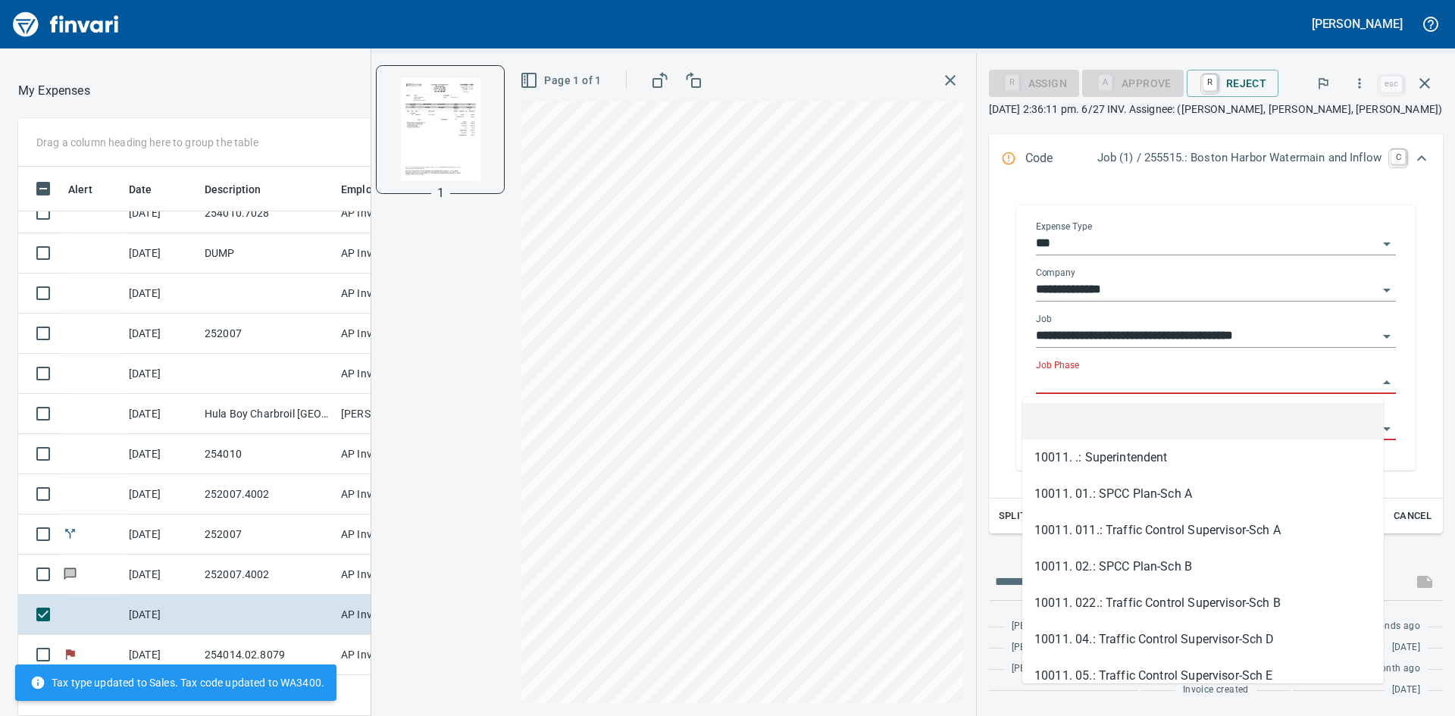
click at [1150, 380] on input "Job Phase" at bounding box center [1207, 382] width 342 height 21
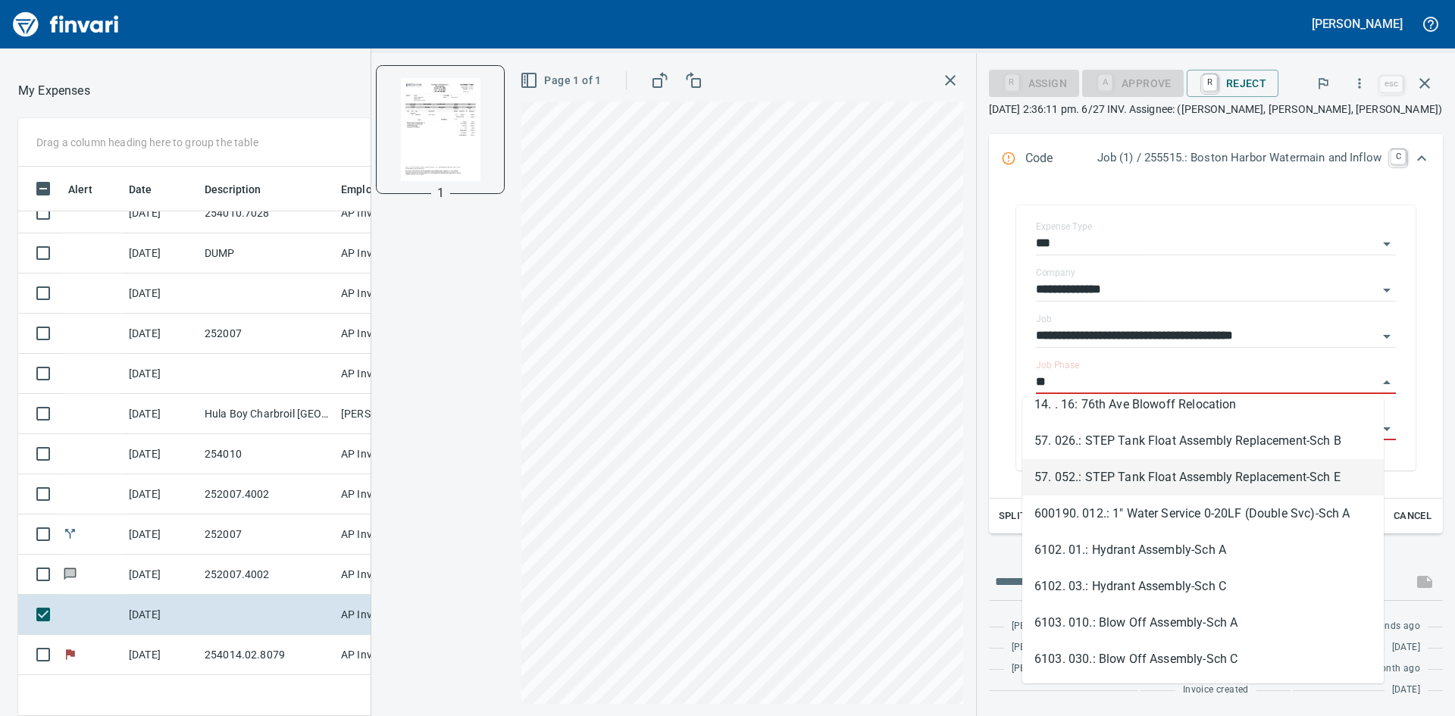
scroll to position [538, 1006]
type input "*"
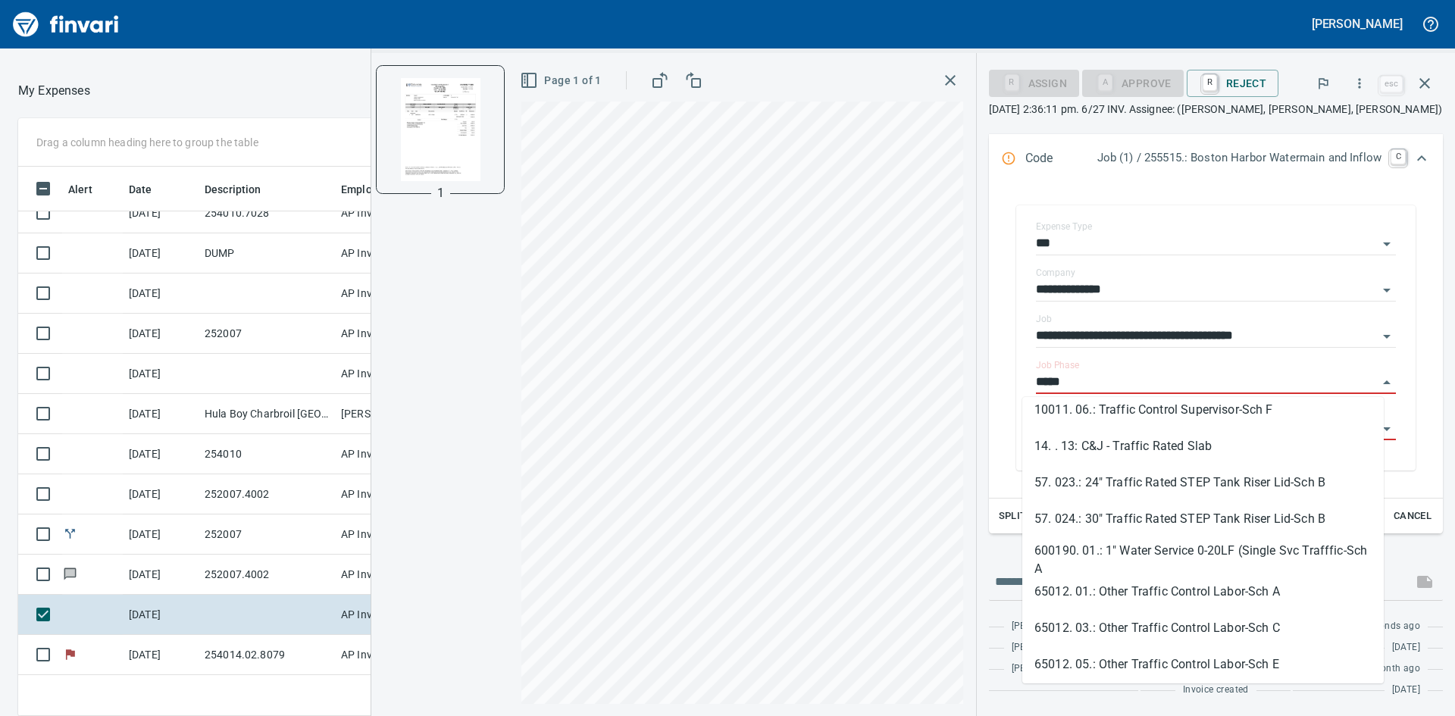
scroll to position [158, 0]
click at [1183, 515] on li "57. 024.: 30" Traffic Rated STEP Tank Riser Lid-Sch B" at bounding box center [1202, 518] width 361 height 36
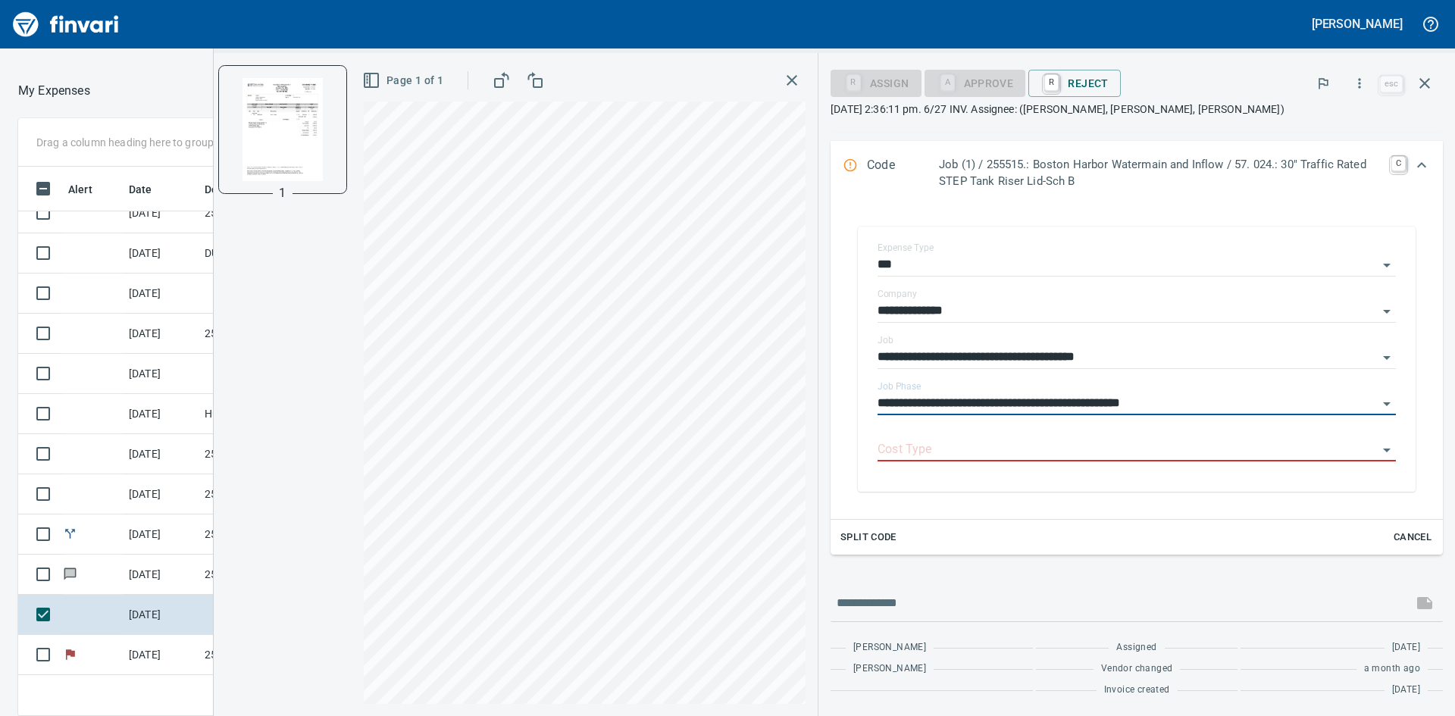
scroll to position [240, 0]
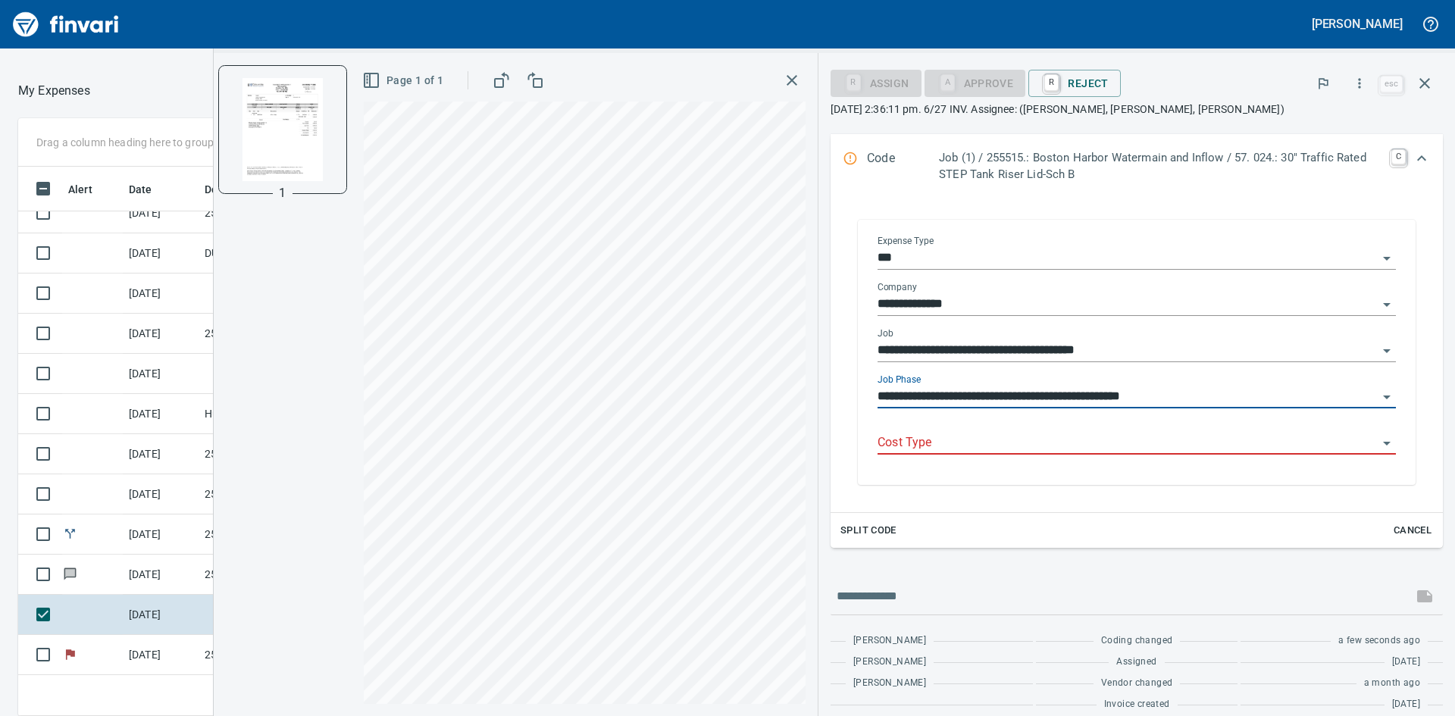
type input "**********"
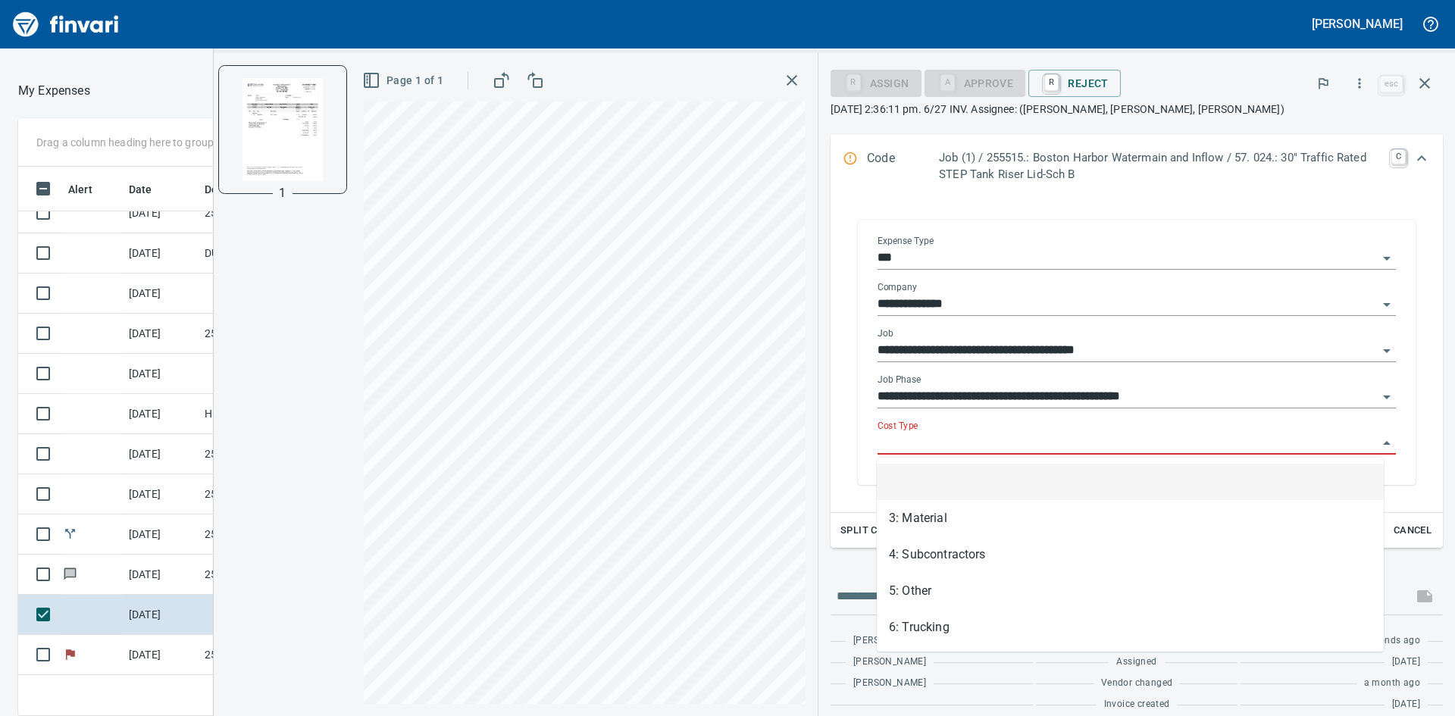
click at [1062, 443] on input "Cost Type" at bounding box center [1128, 443] width 500 height 21
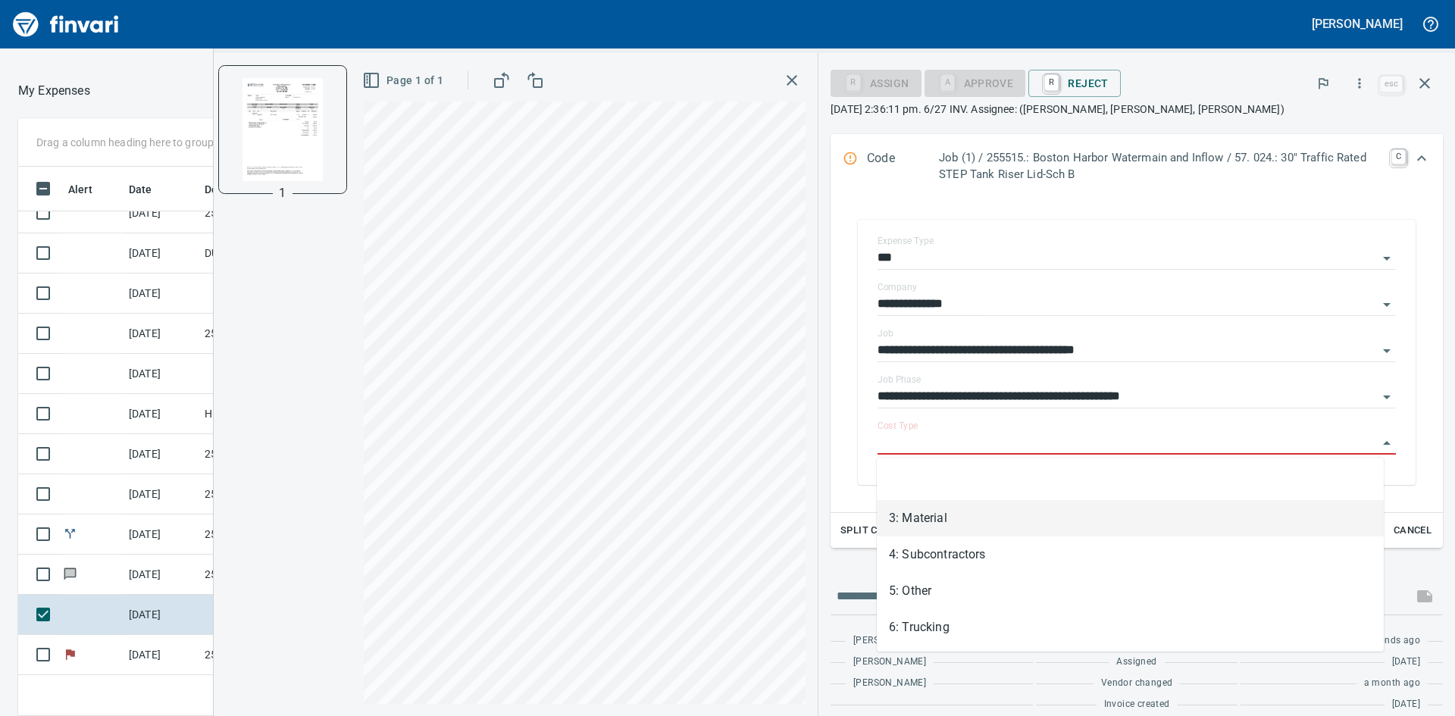
click at [979, 511] on li "3: Material" at bounding box center [1130, 518] width 507 height 36
type input "**********"
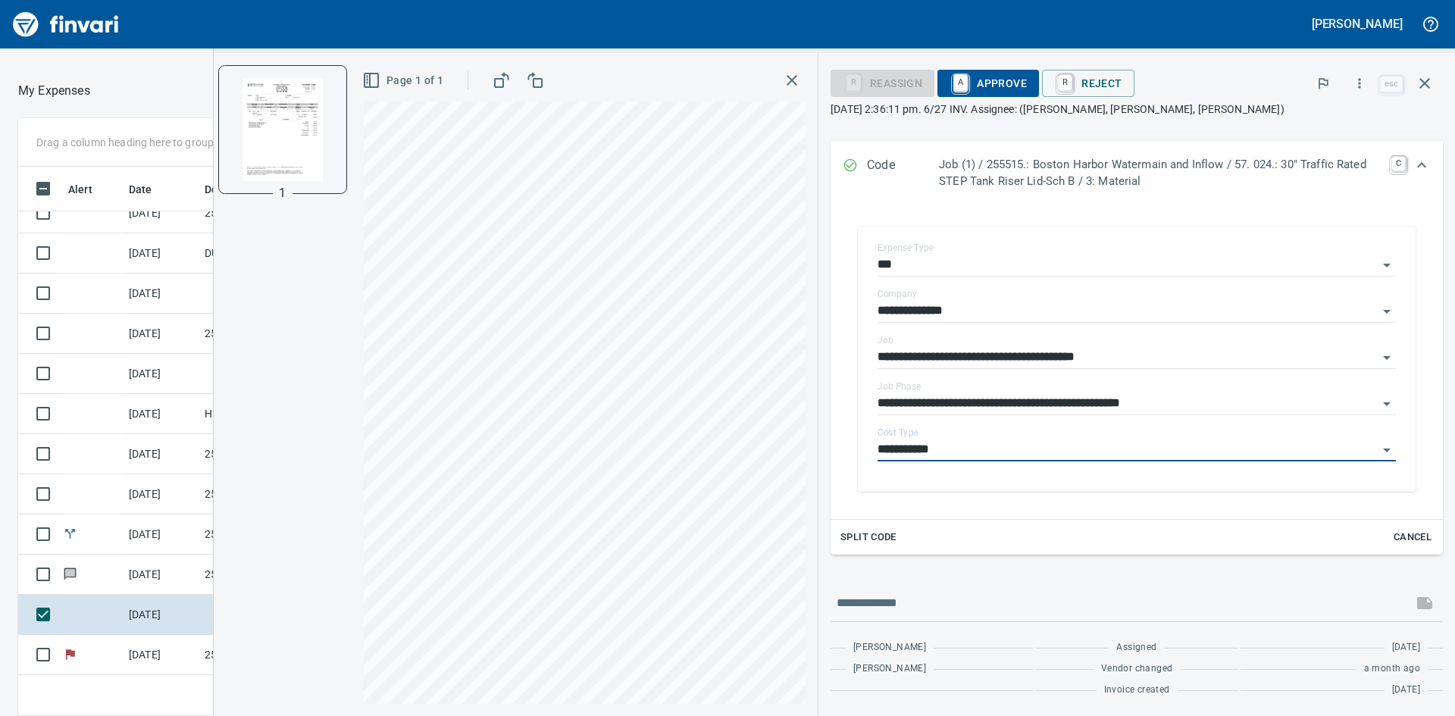
scroll to position [240, 0]
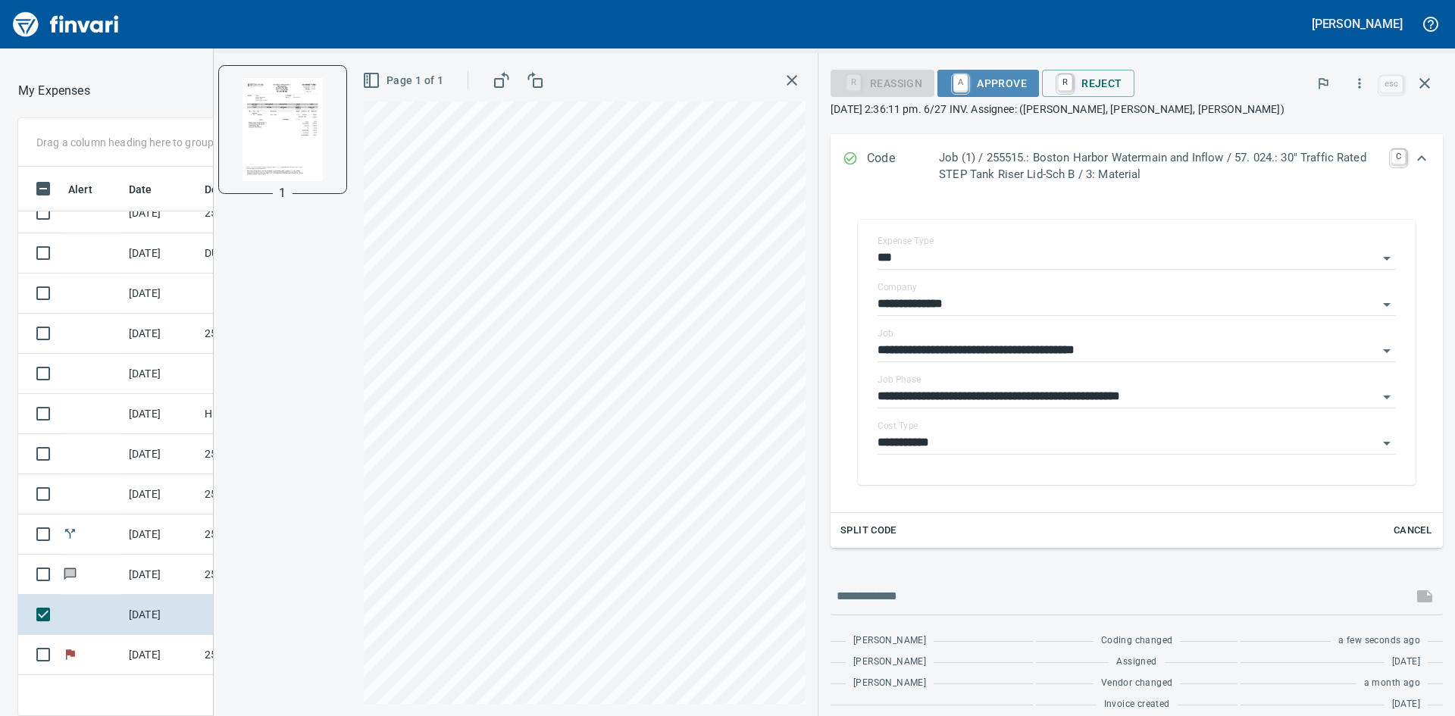
click at [972, 83] on span "A Approve" at bounding box center [988, 83] width 77 height 26
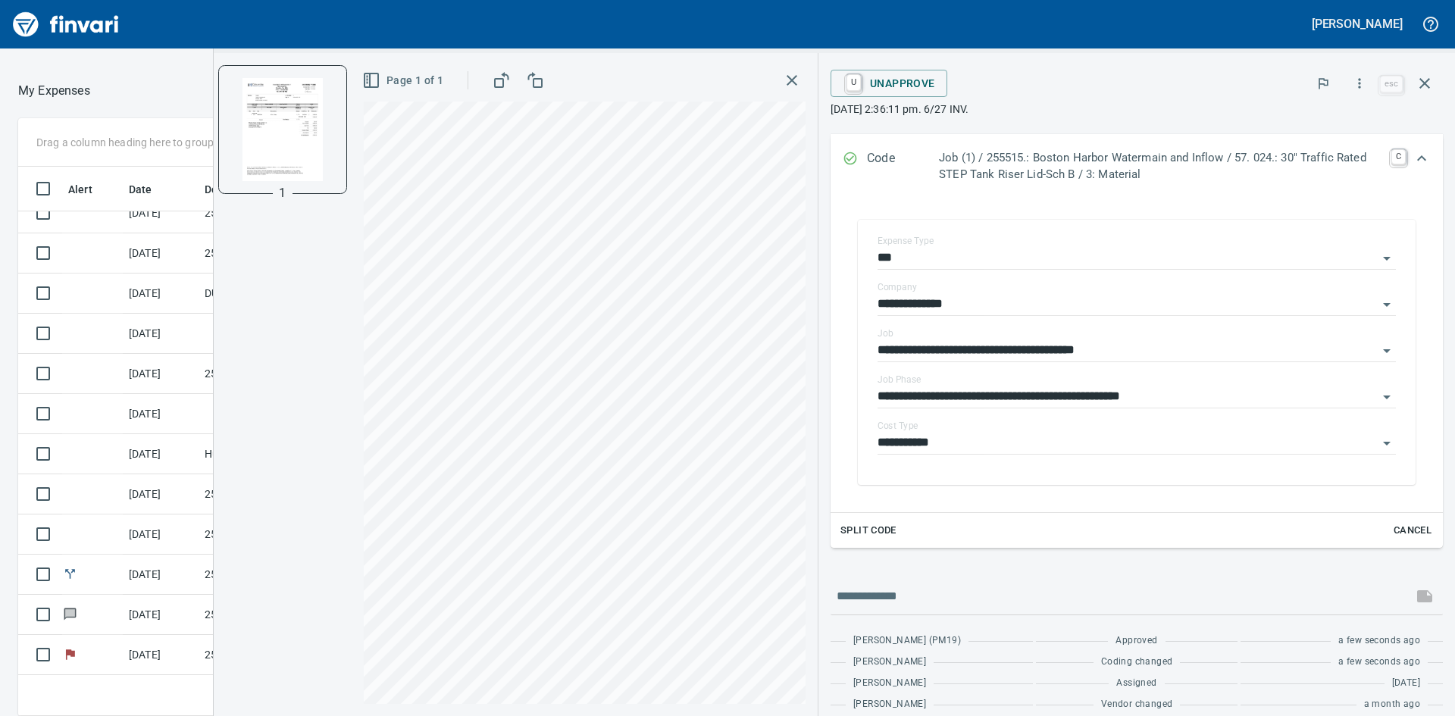
click at [793, 76] on icon "button" at bounding box center [792, 80] width 18 height 18
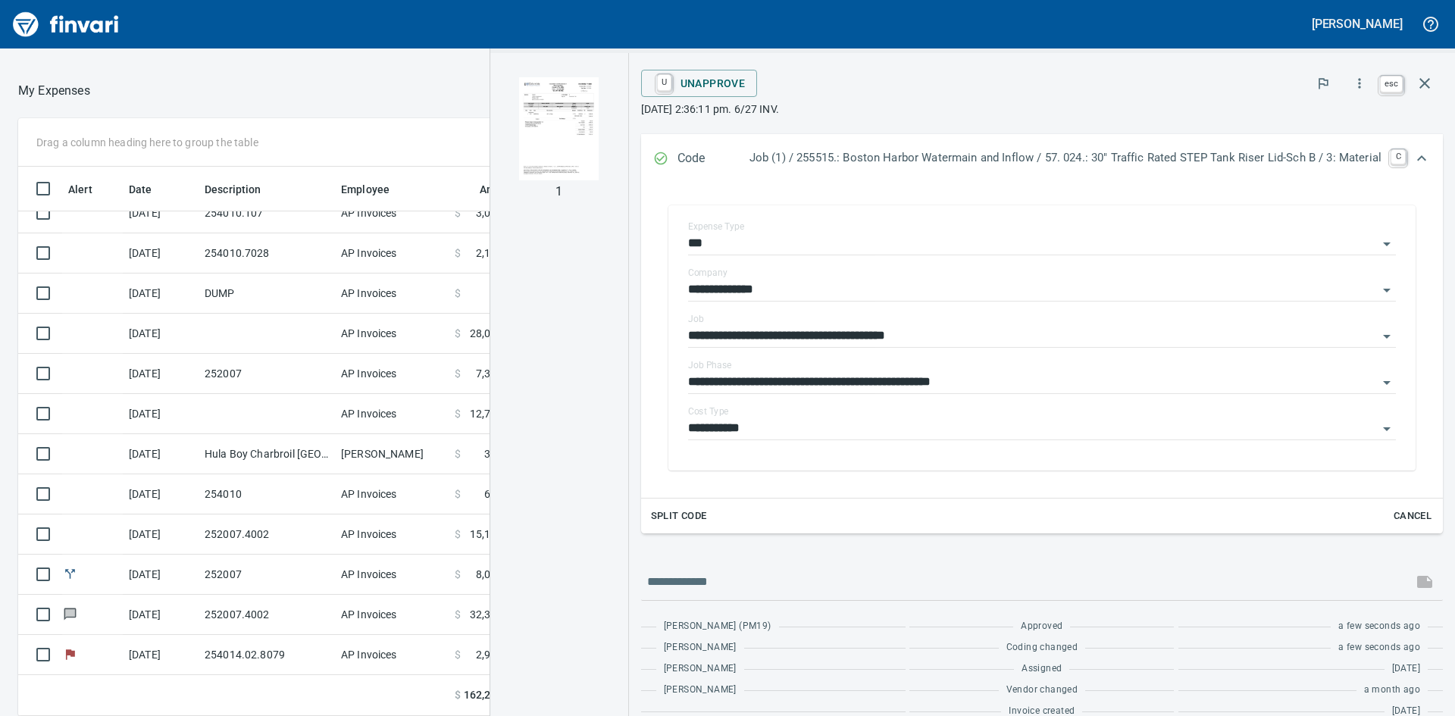
scroll to position [538, 1006]
click at [1426, 78] on icon "button" at bounding box center [1425, 83] width 18 height 18
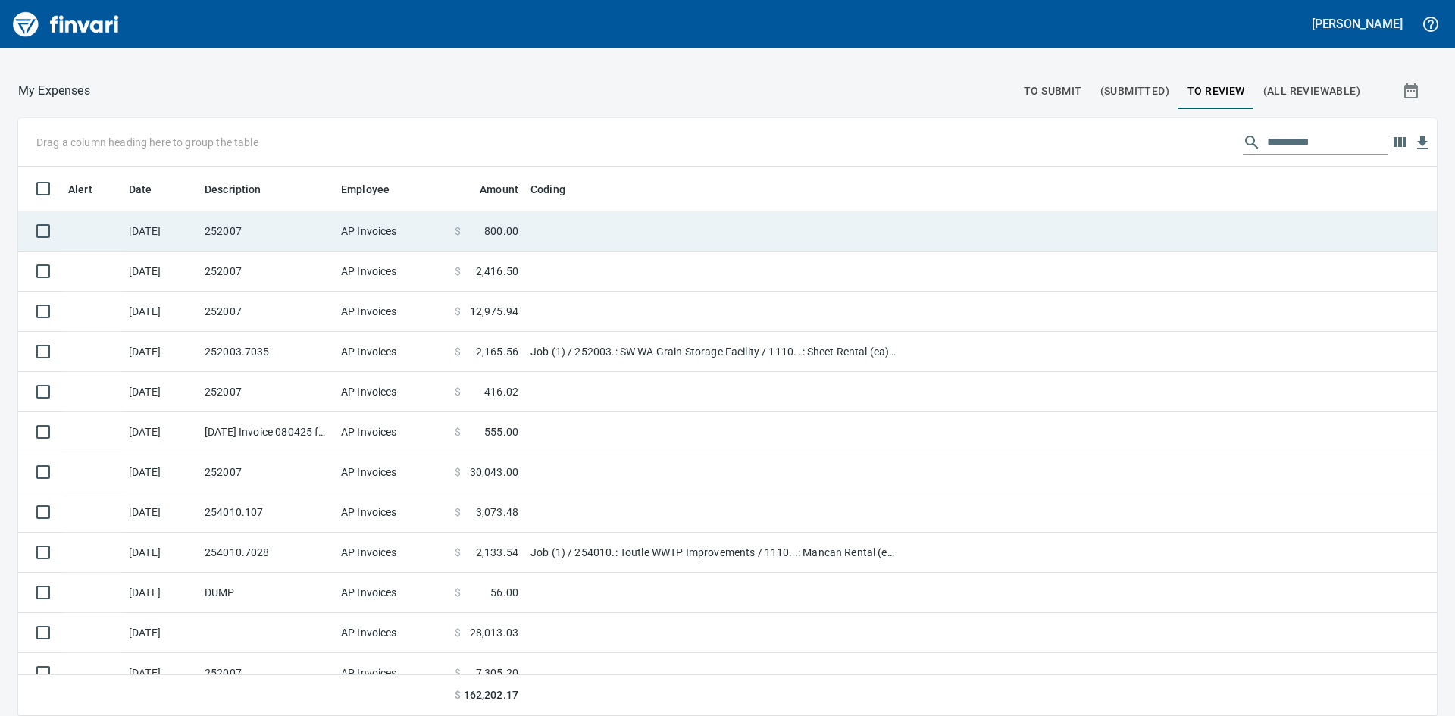
click at [261, 227] on td "252007" at bounding box center [267, 231] width 136 height 40
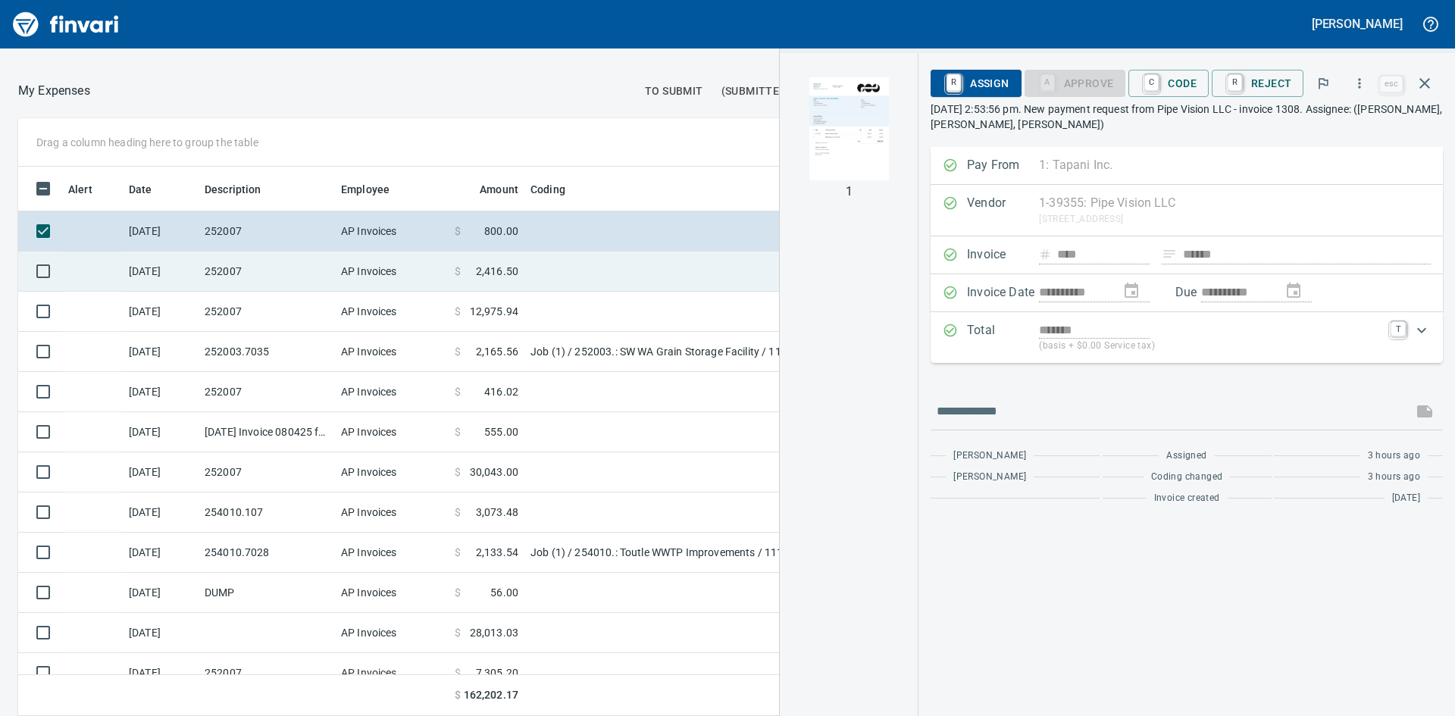
click at [239, 276] on td "252007" at bounding box center [267, 272] width 136 height 40
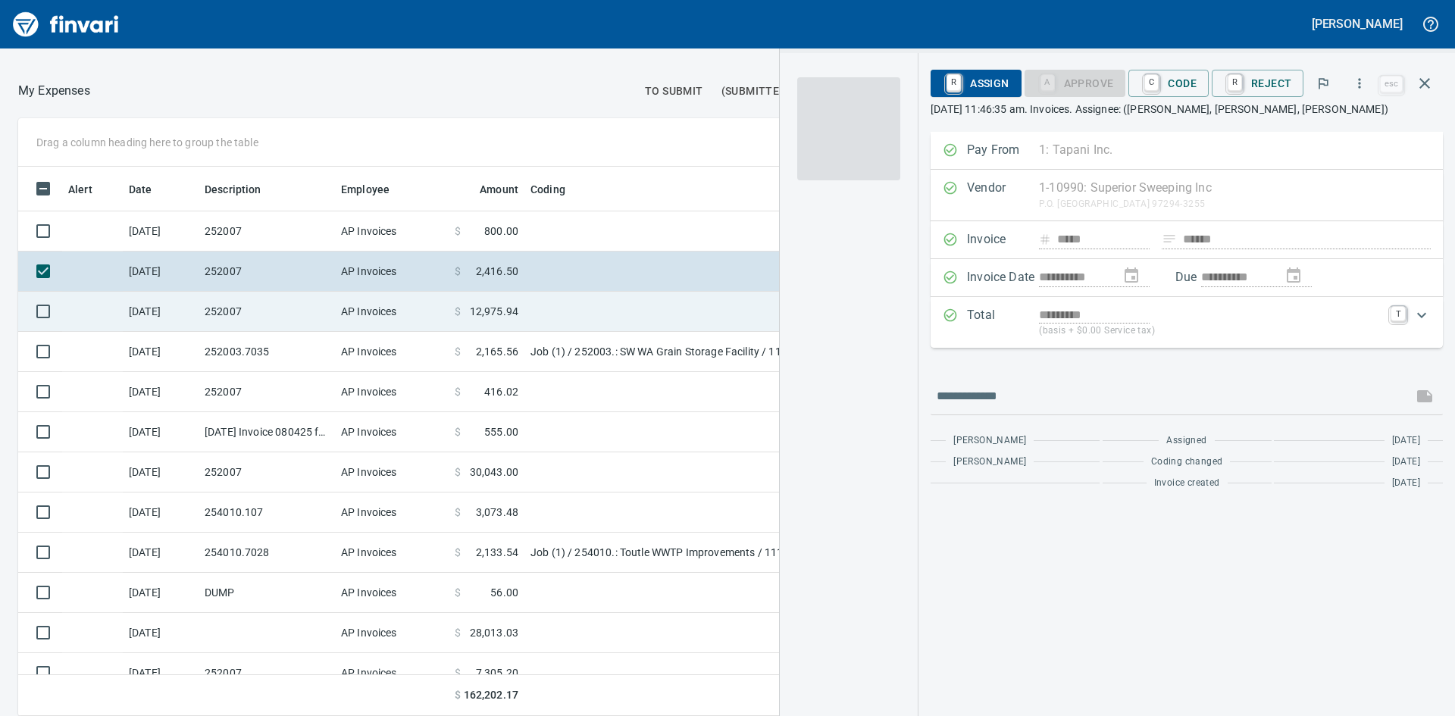
click at [243, 302] on td "252007" at bounding box center [267, 312] width 136 height 40
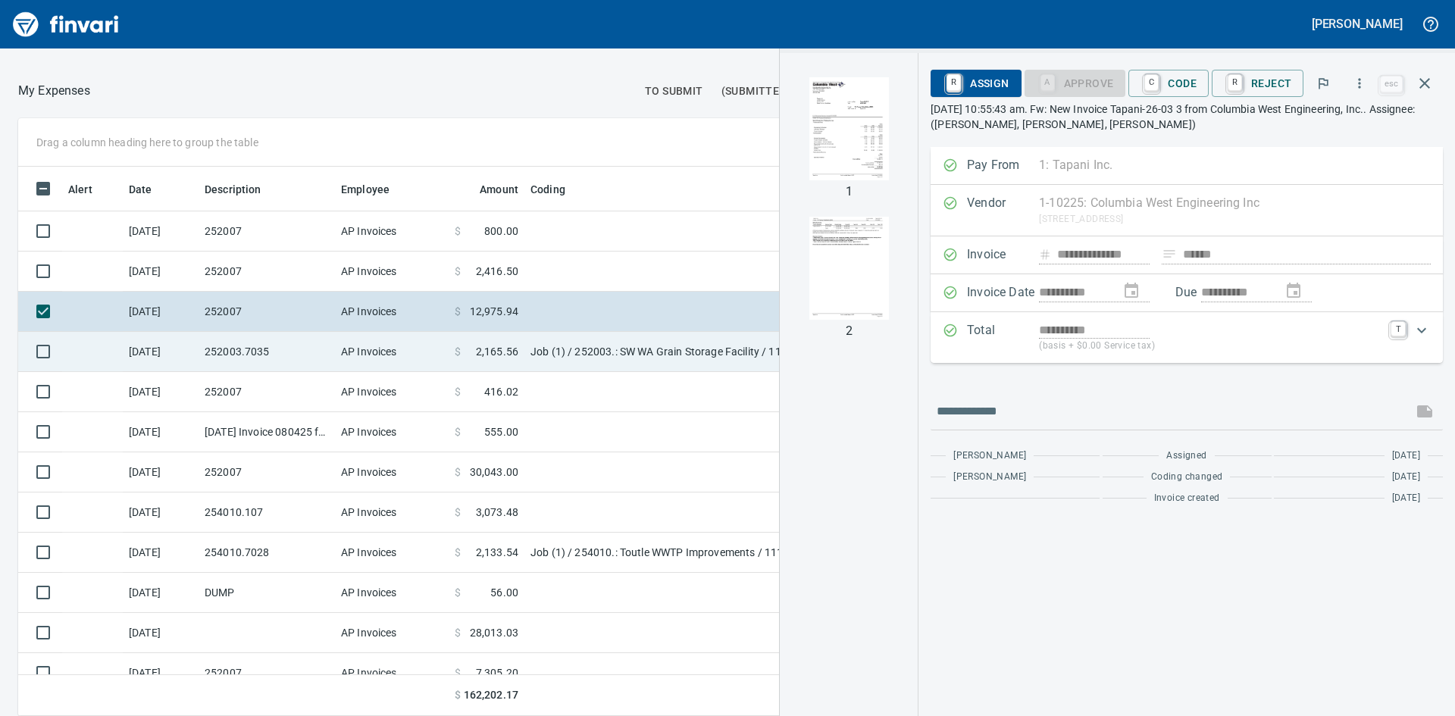
click at [253, 355] on td "252003.7035" at bounding box center [267, 352] width 136 height 40
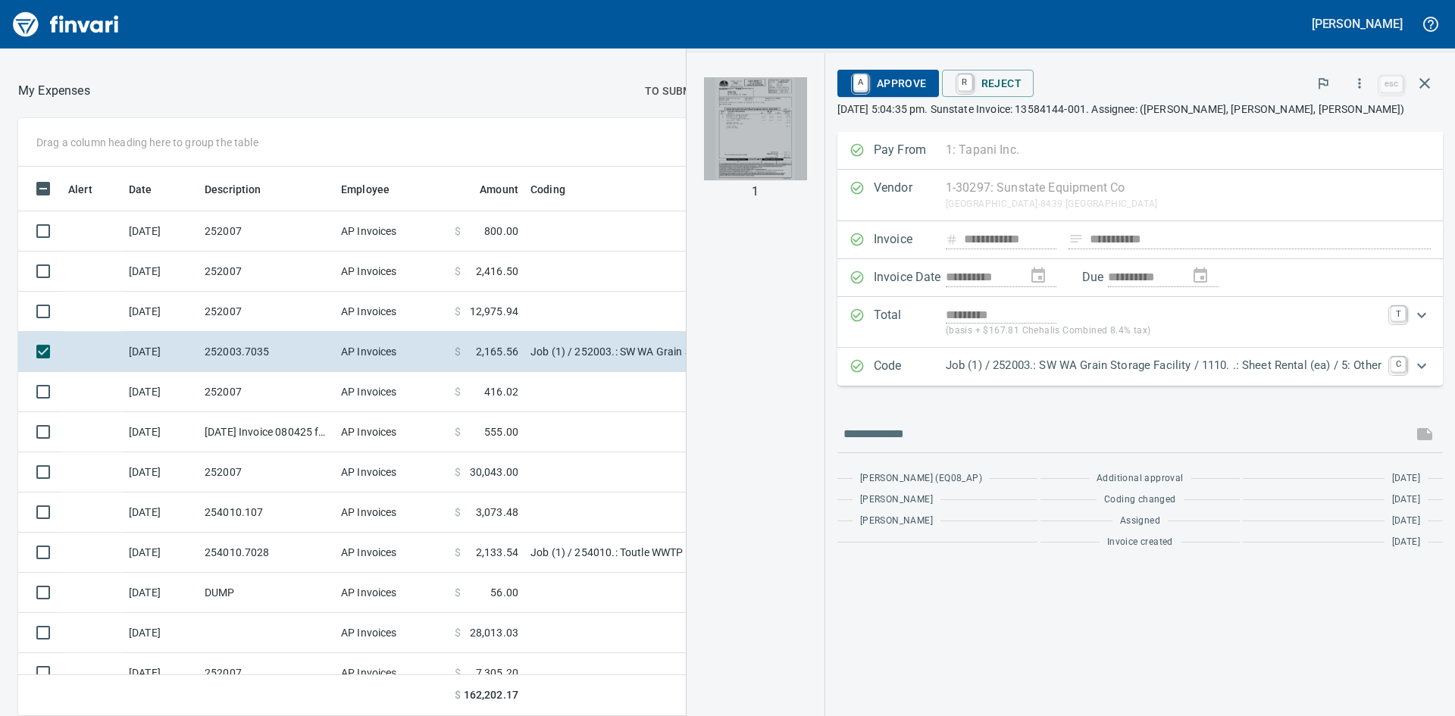
click at [755, 141] on img "button" at bounding box center [755, 128] width 103 height 103
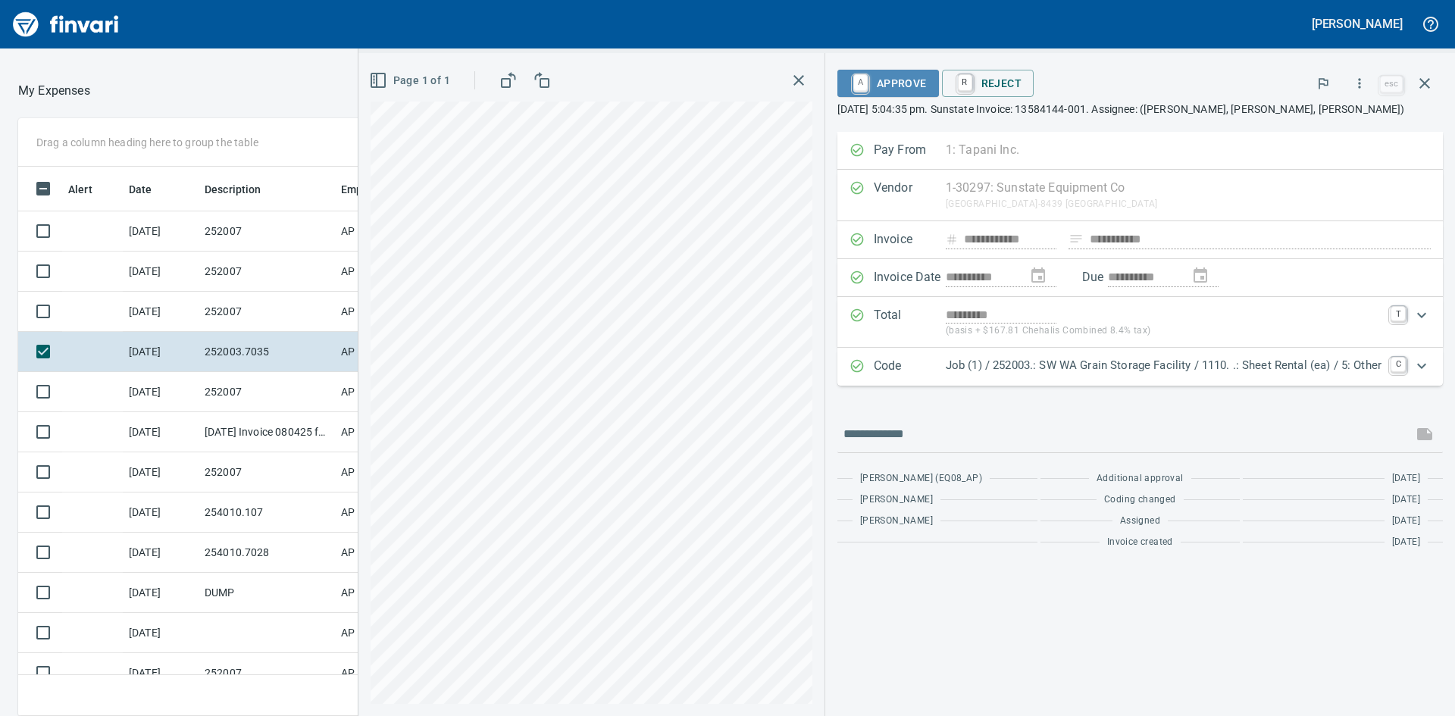
click at [896, 80] on span "A Approve" at bounding box center [888, 83] width 77 height 26
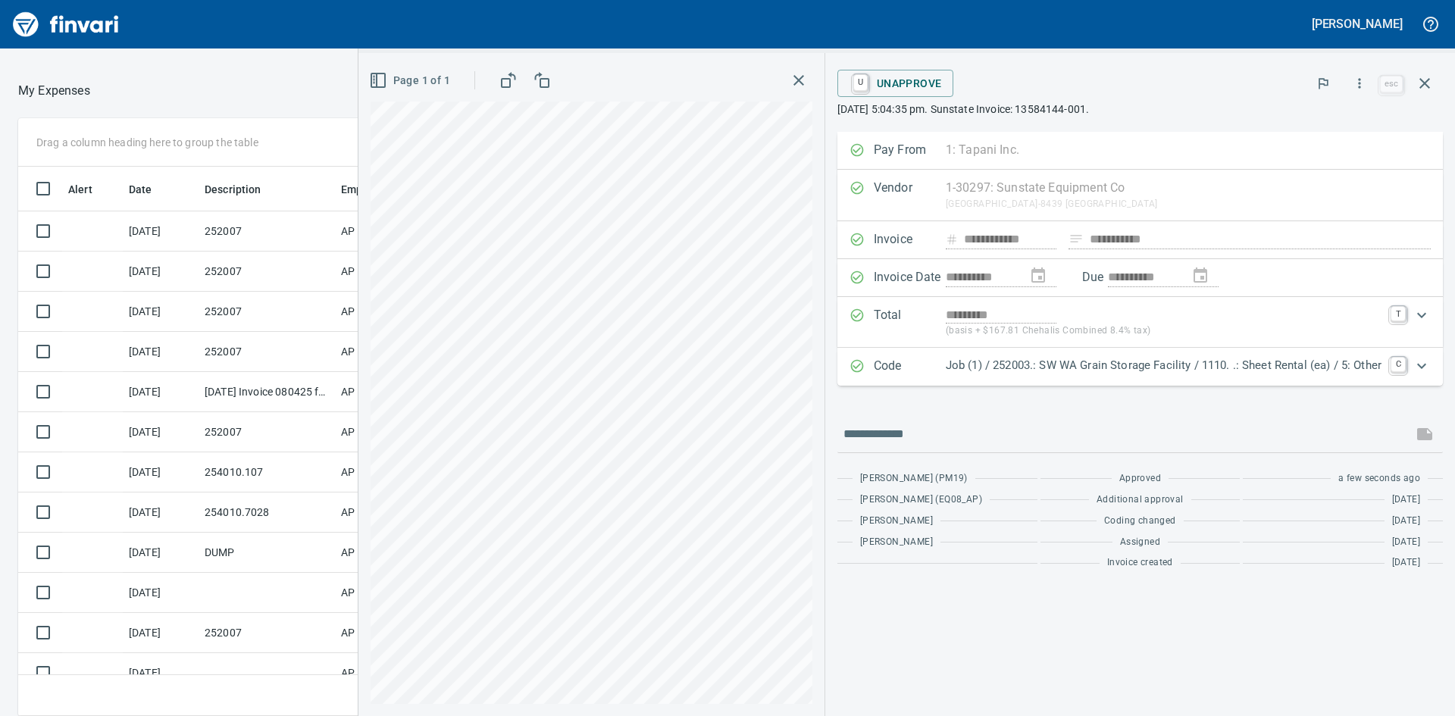
click at [797, 75] on icon "button" at bounding box center [799, 80] width 18 height 18
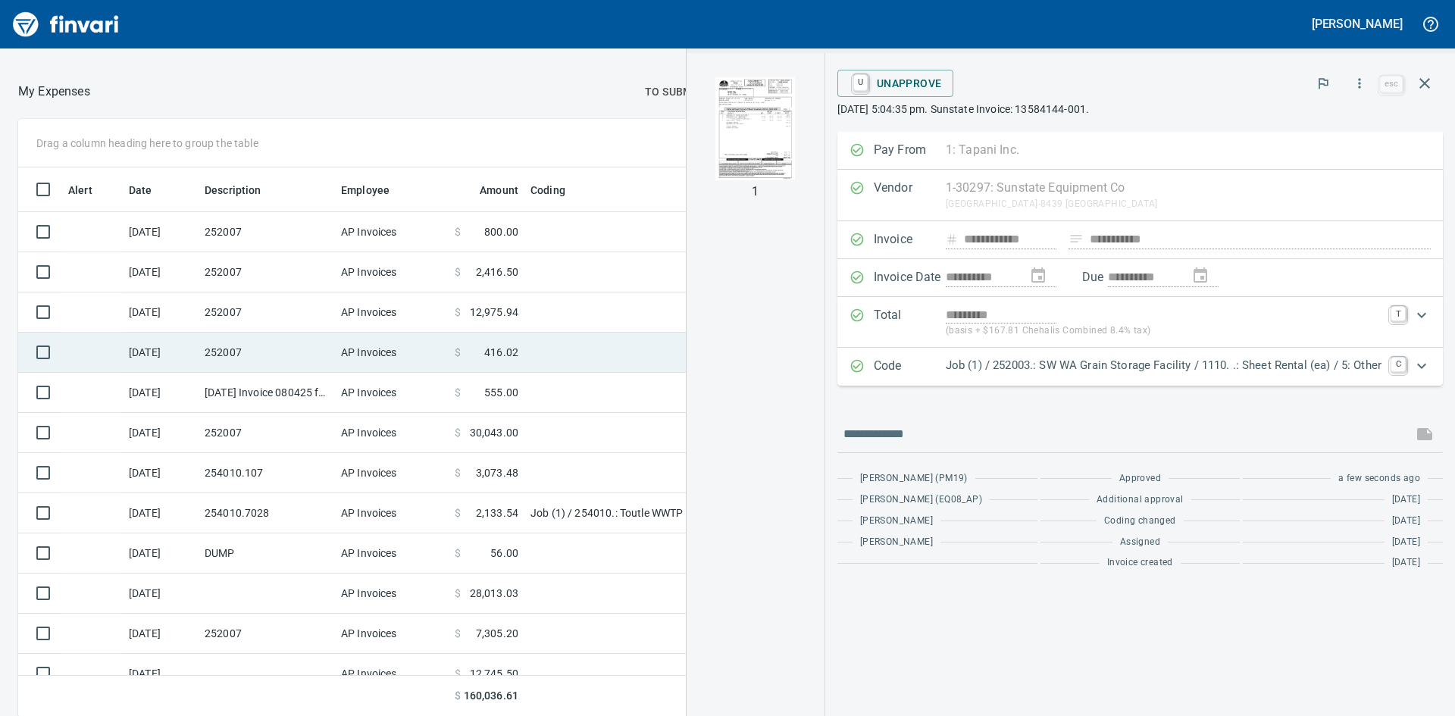
scroll to position [171, 0]
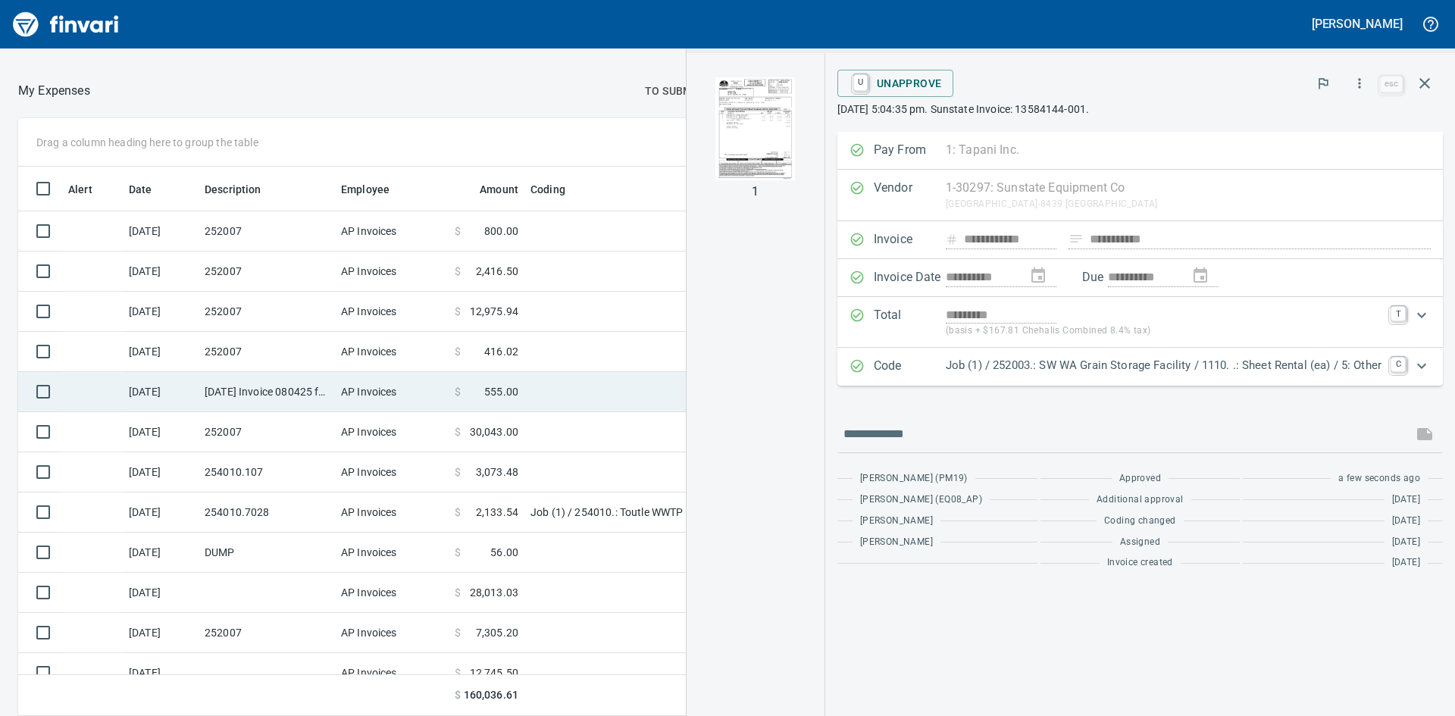
click at [259, 393] on td "[DATE] Invoice 080425 from [GEOGRAPHIC_DATA] (1-38520)" at bounding box center [267, 392] width 136 height 40
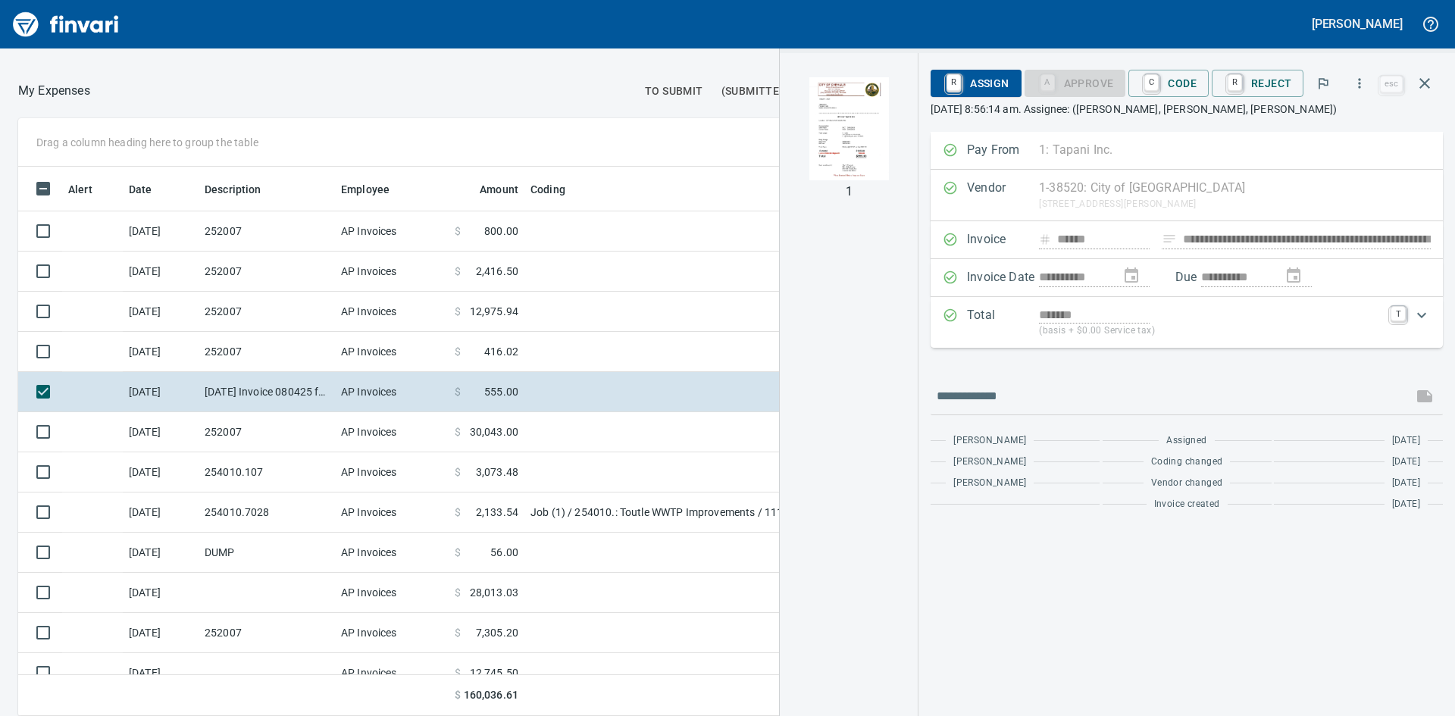
click at [824, 151] on img "button" at bounding box center [848, 128] width 103 height 103
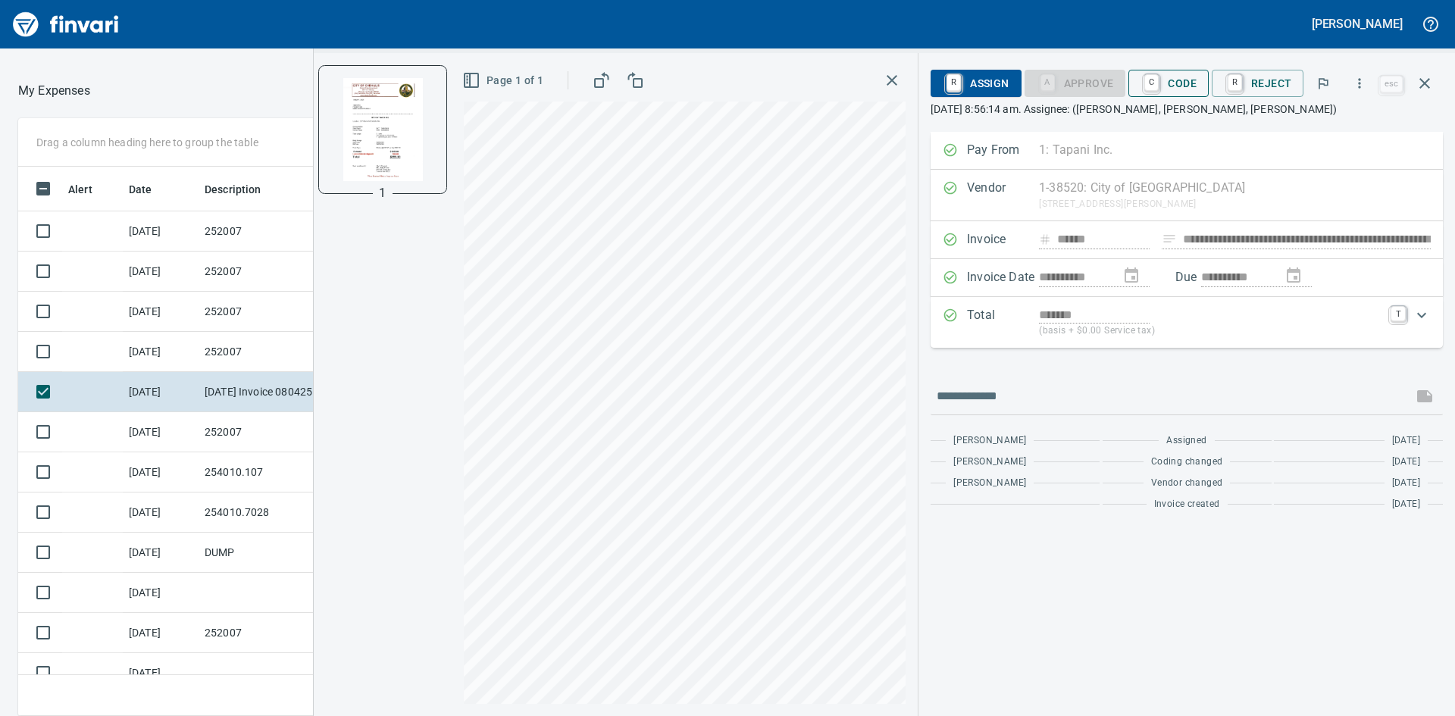
click at [1193, 79] on span "C Code" at bounding box center [1169, 83] width 56 height 26
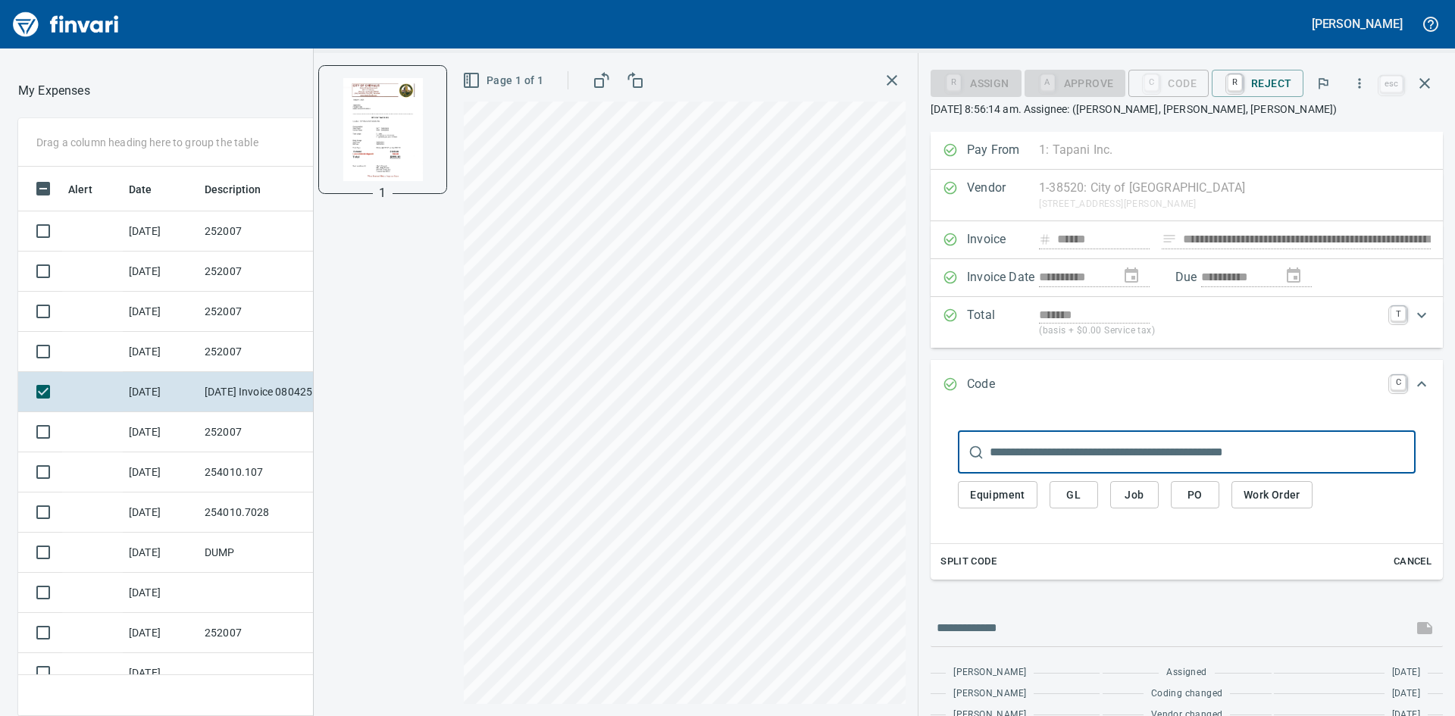
scroll to position [538, 1006]
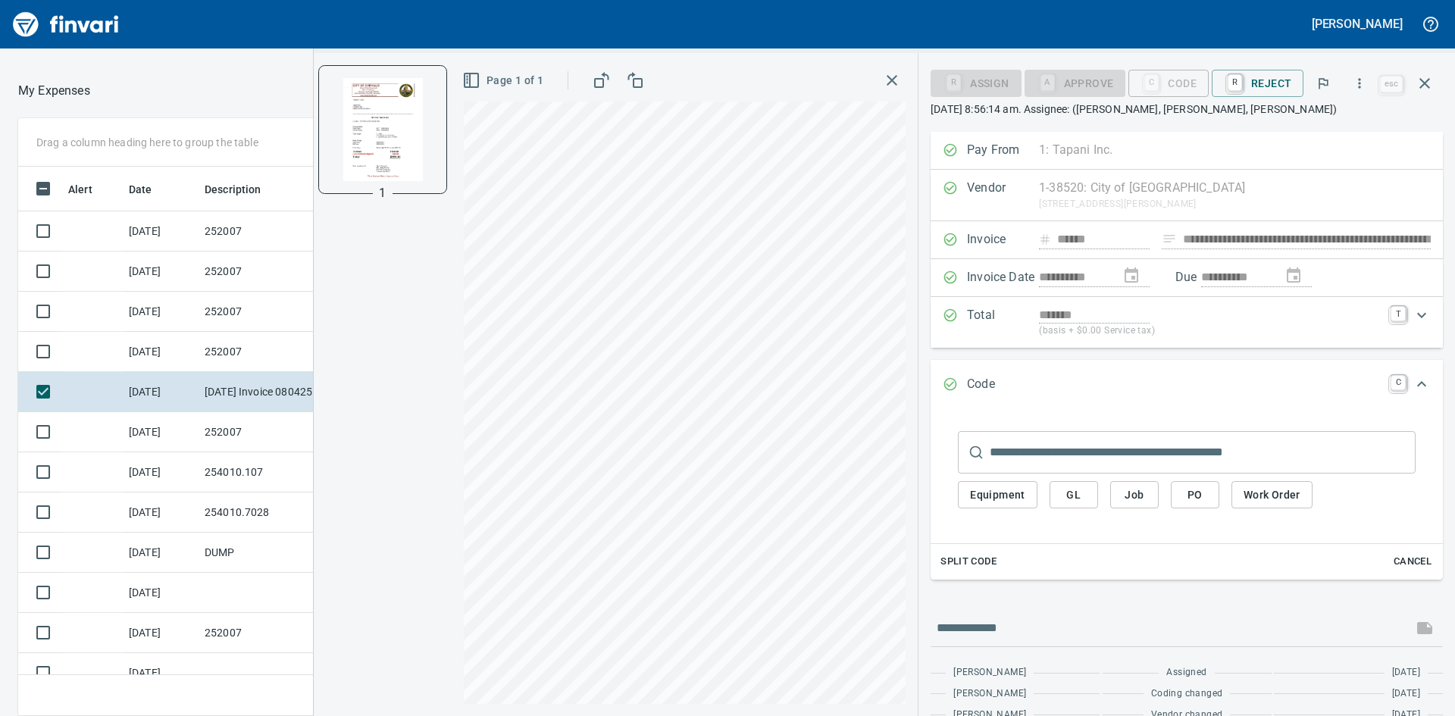
click at [1146, 498] on span "Job" at bounding box center [1134, 495] width 24 height 19
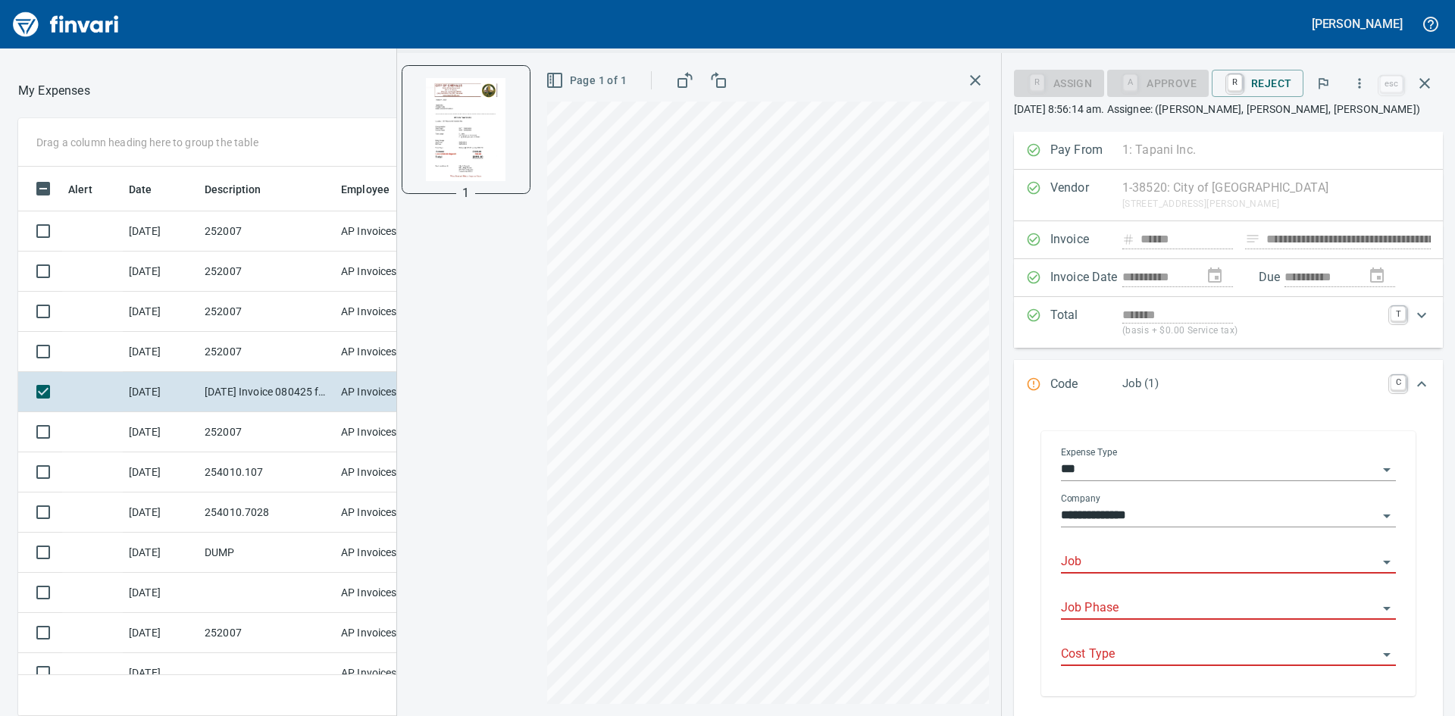
click at [1183, 571] on input "Job" at bounding box center [1219, 562] width 317 height 21
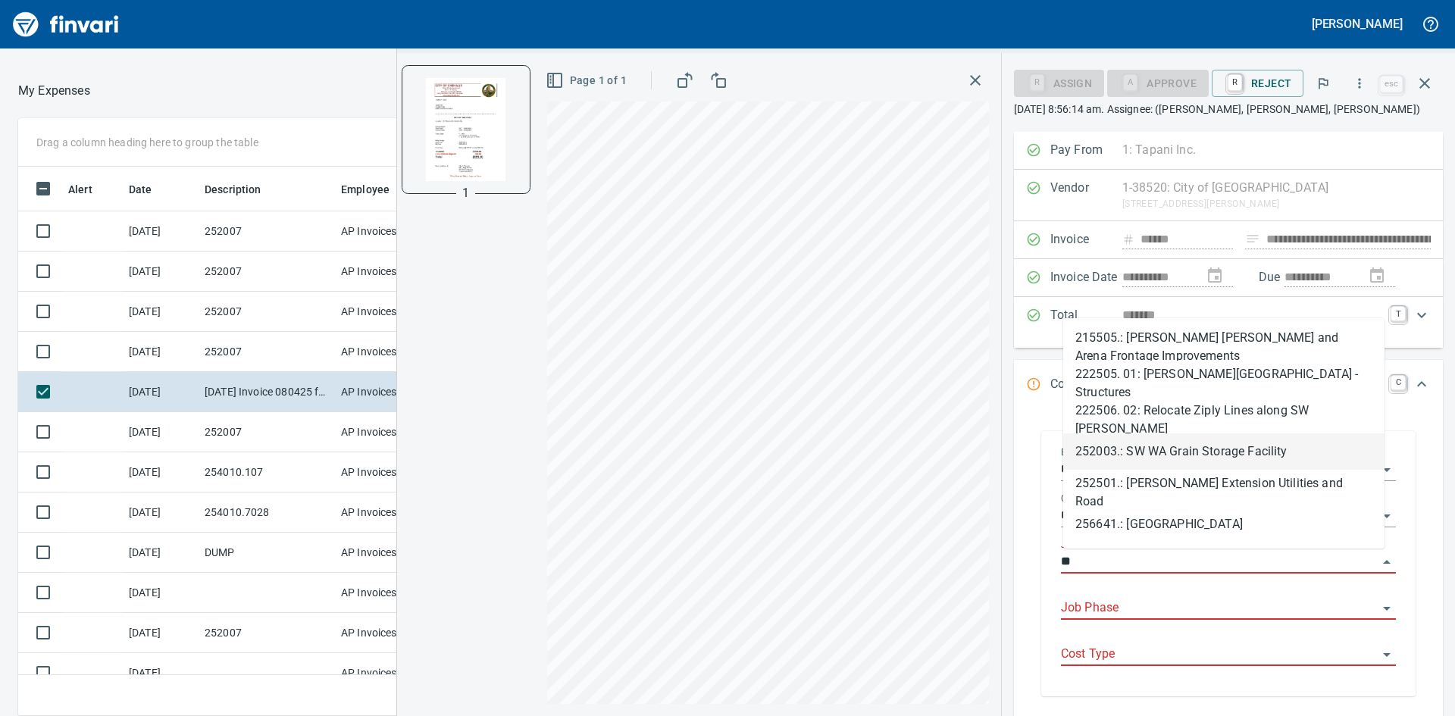
click at [1176, 447] on li "252003.: SW WA Grain Storage Facility" at bounding box center [1223, 451] width 321 height 36
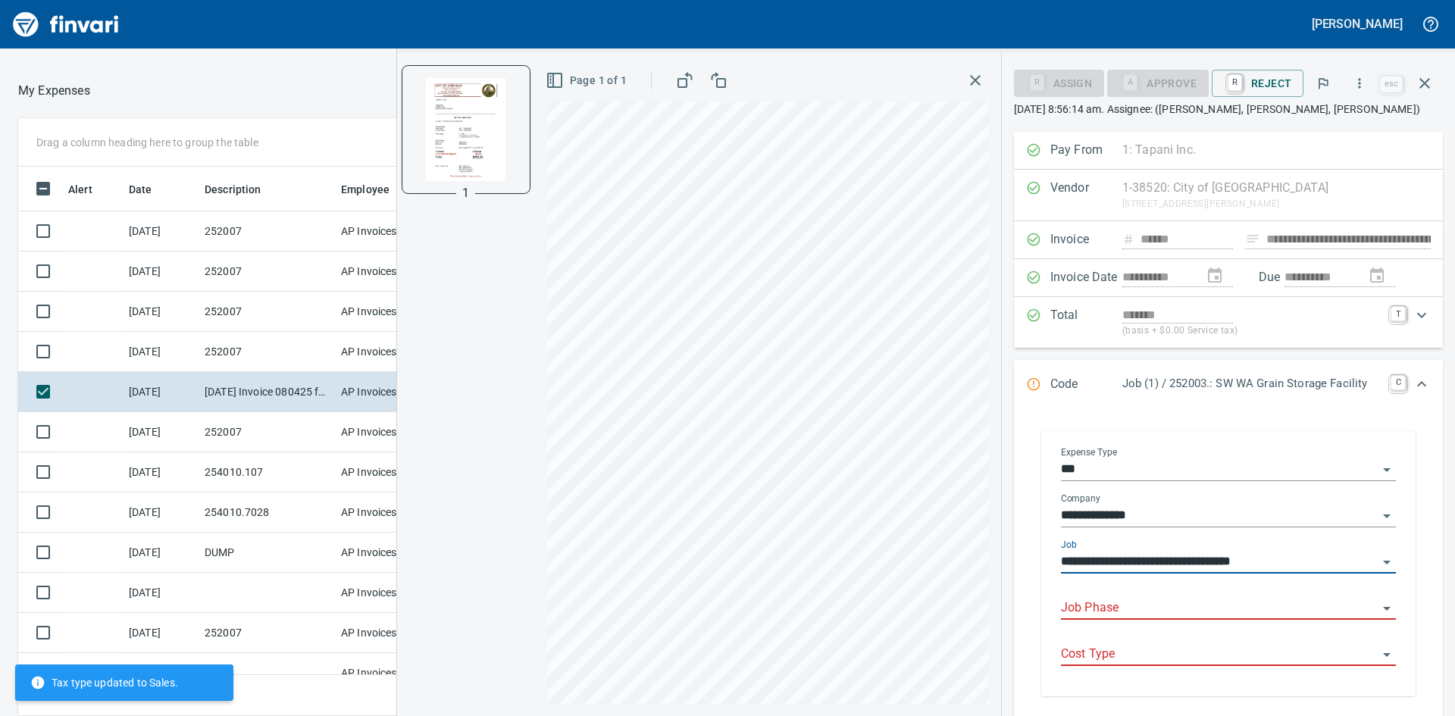
type input "**********"
click at [1125, 610] on input "Job Phase" at bounding box center [1219, 608] width 317 height 21
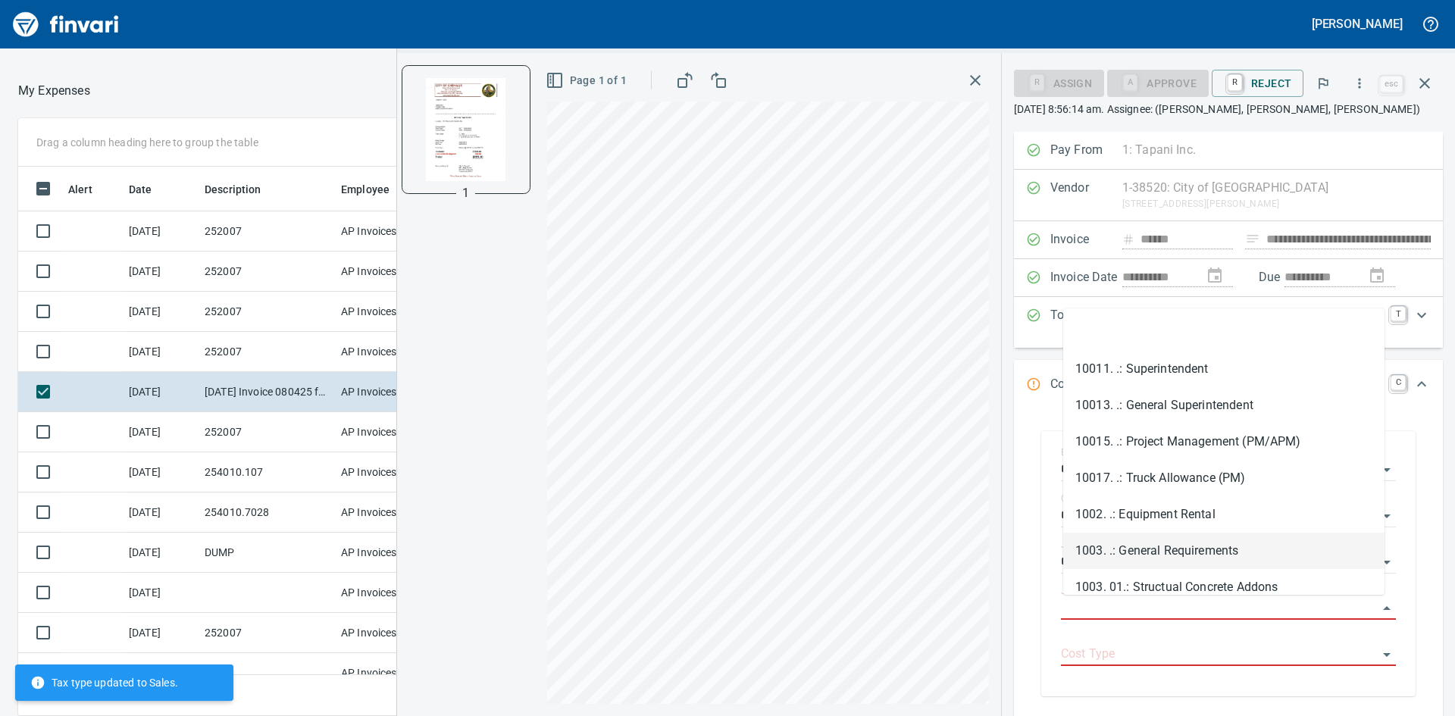
click at [1191, 548] on li "1003. .: General Requirements" at bounding box center [1223, 551] width 321 height 36
type input "**********"
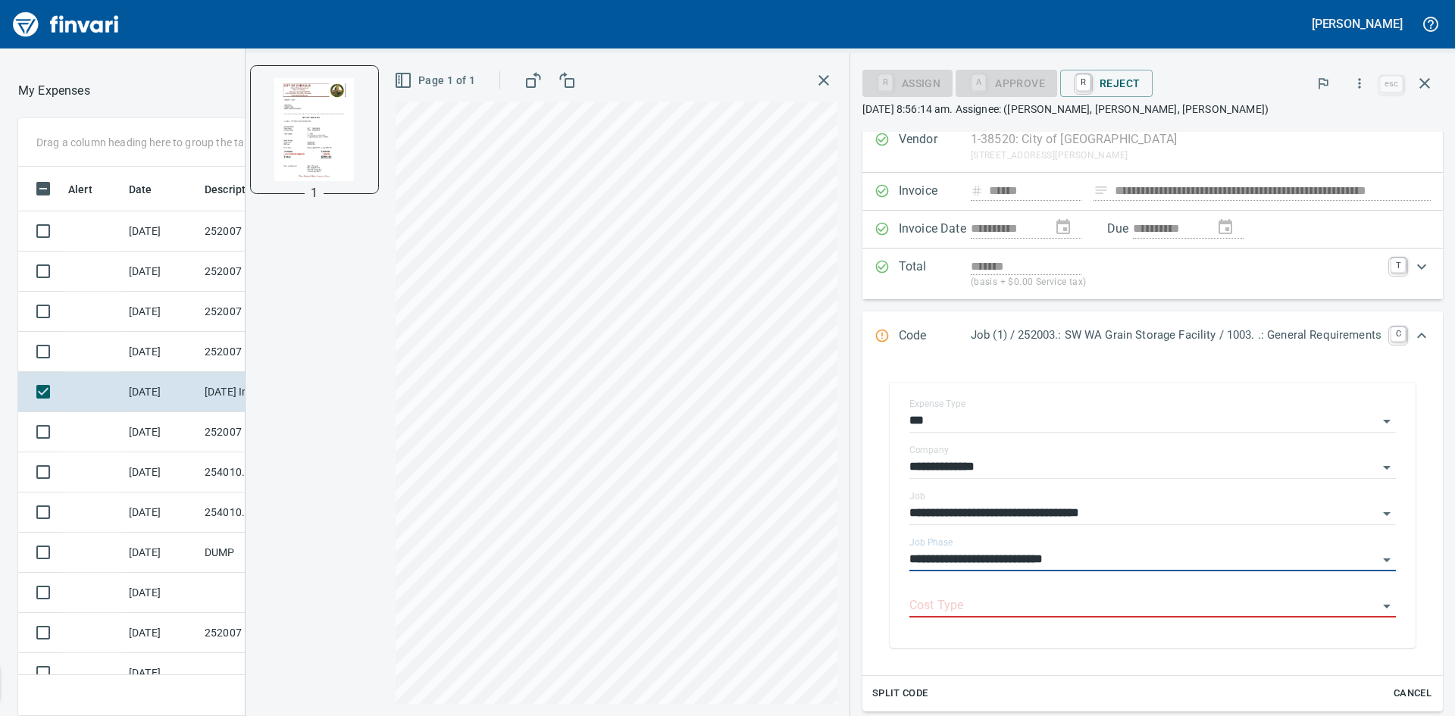
scroll to position [76, 0]
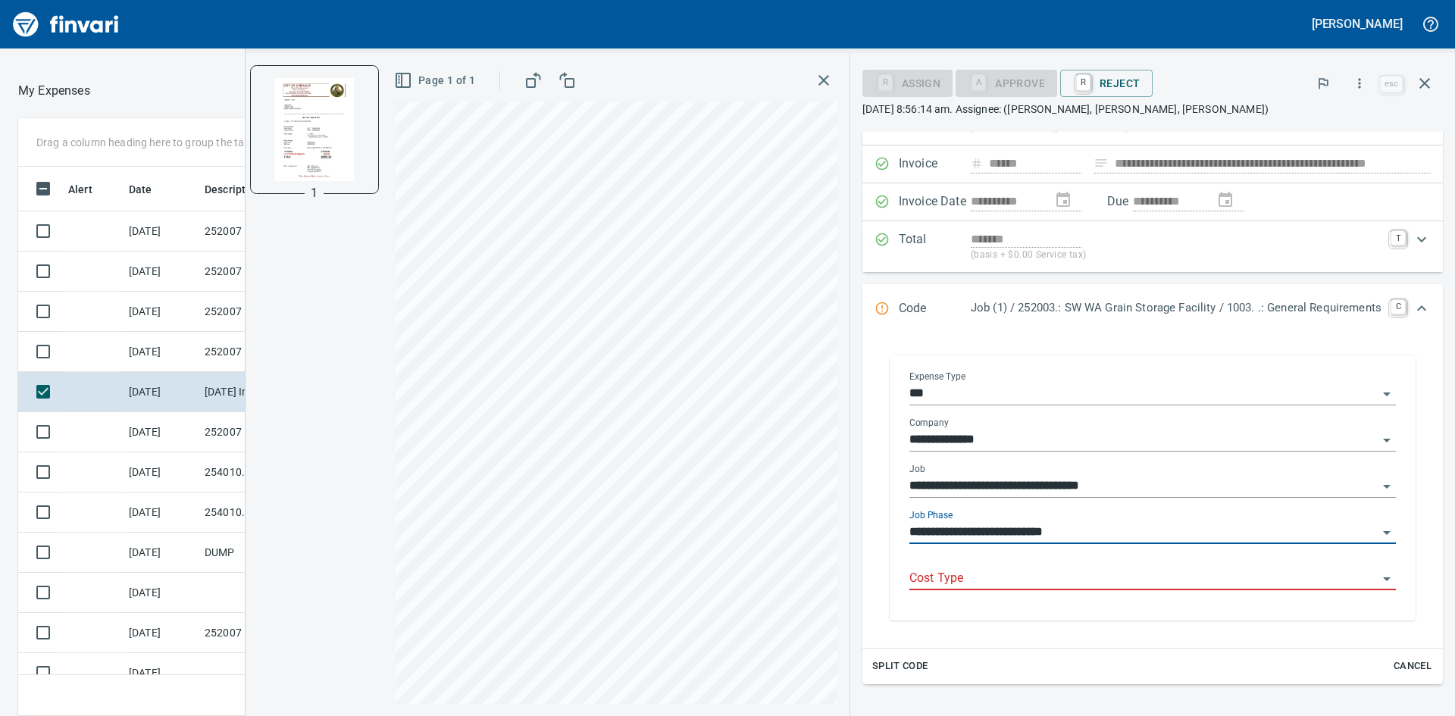
click at [1083, 583] on input "Cost Type" at bounding box center [1143, 578] width 468 height 21
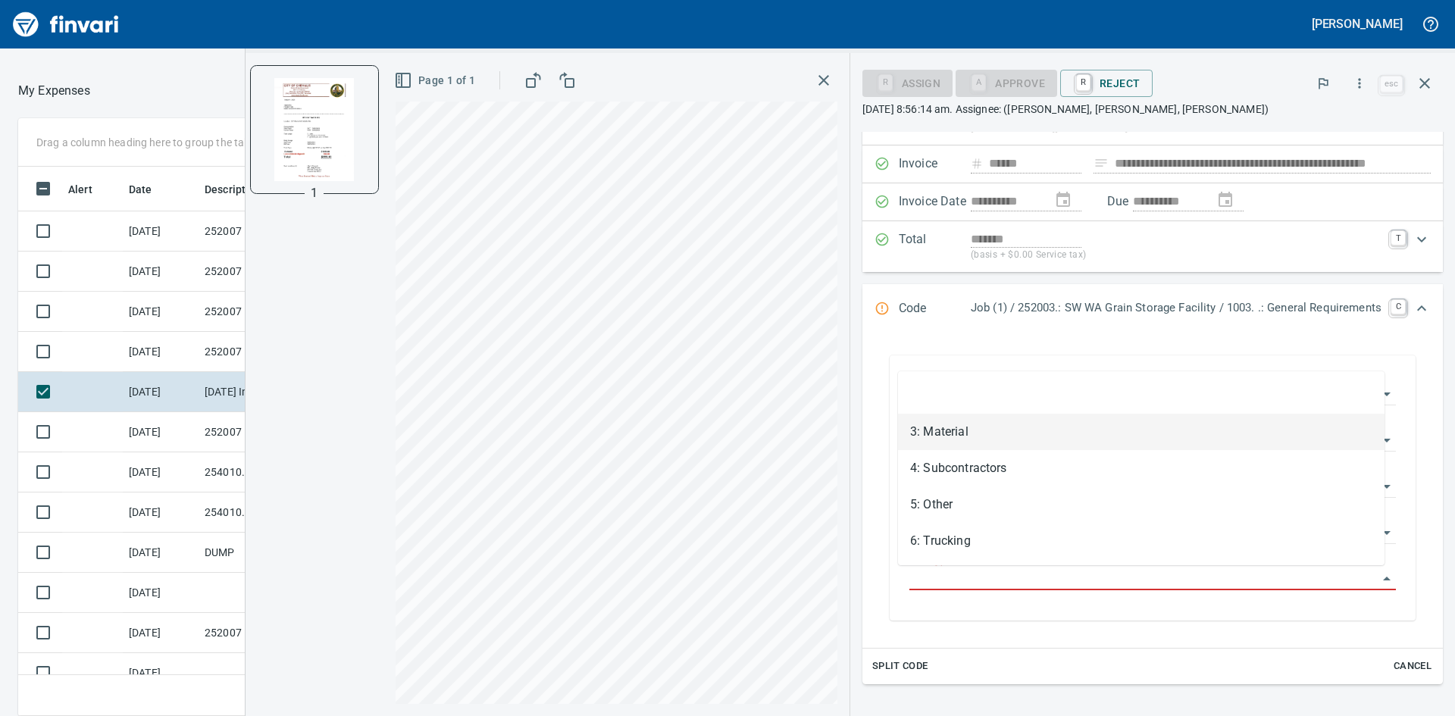
click at [956, 434] on li "3: Material" at bounding box center [1141, 432] width 487 height 36
type input "**********"
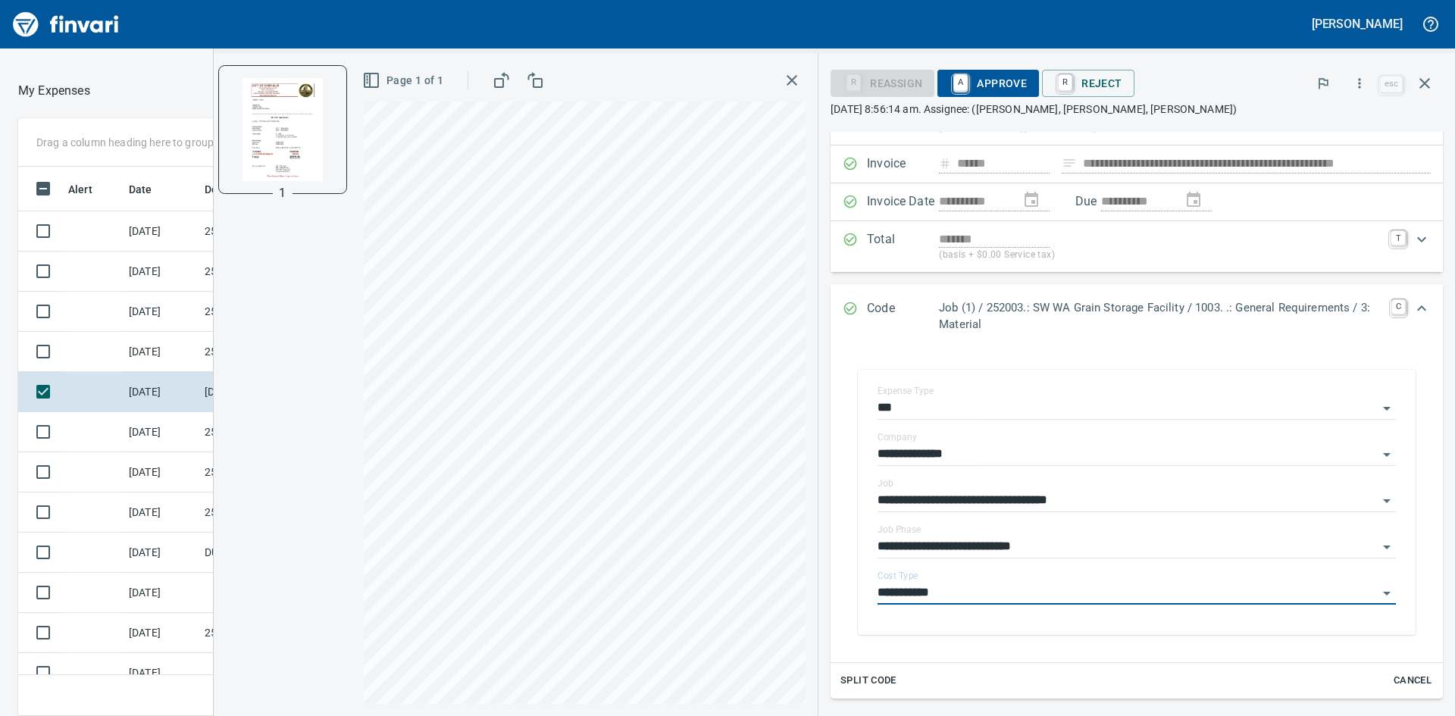
click at [987, 78] on span "A Approve" at bounding box center [988, 83] width 77 height 26
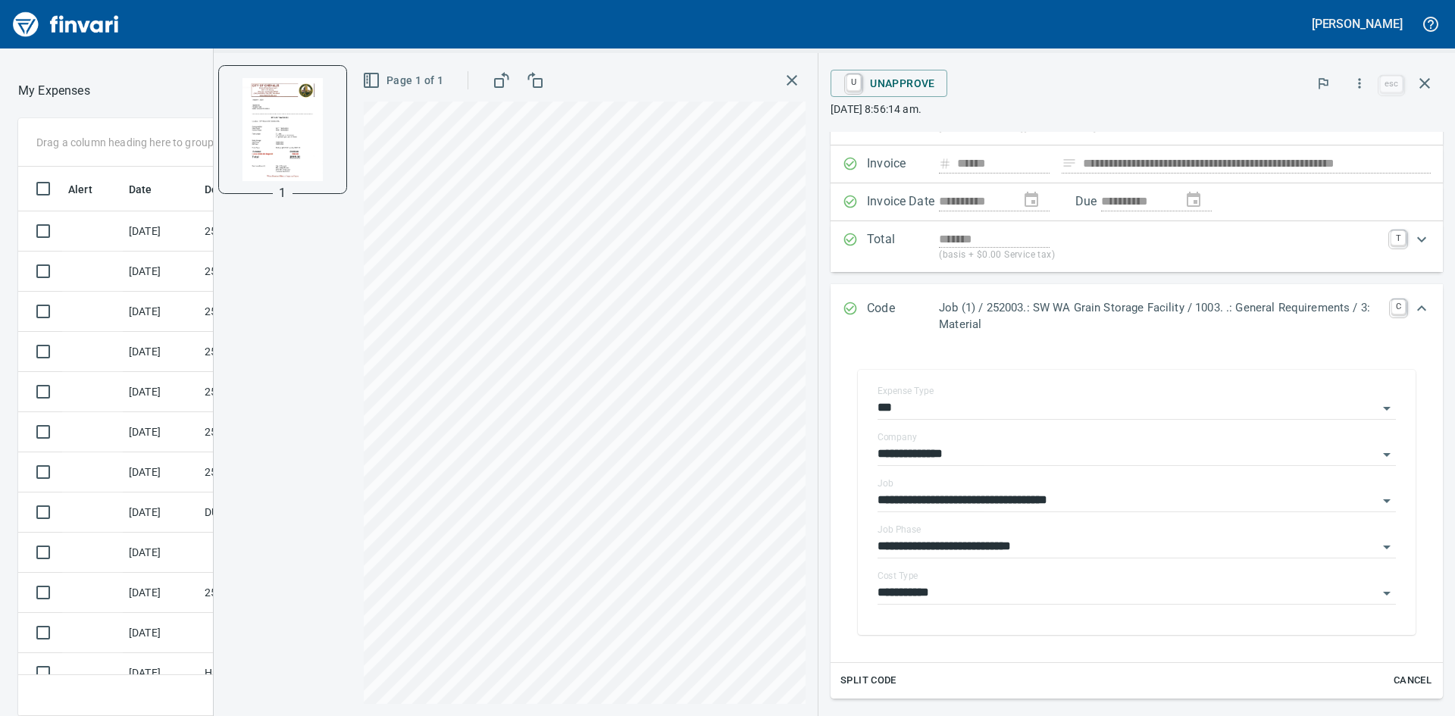
click at [797, 80] on icon "button" at bounding box center [792, 80] width 18 height 18
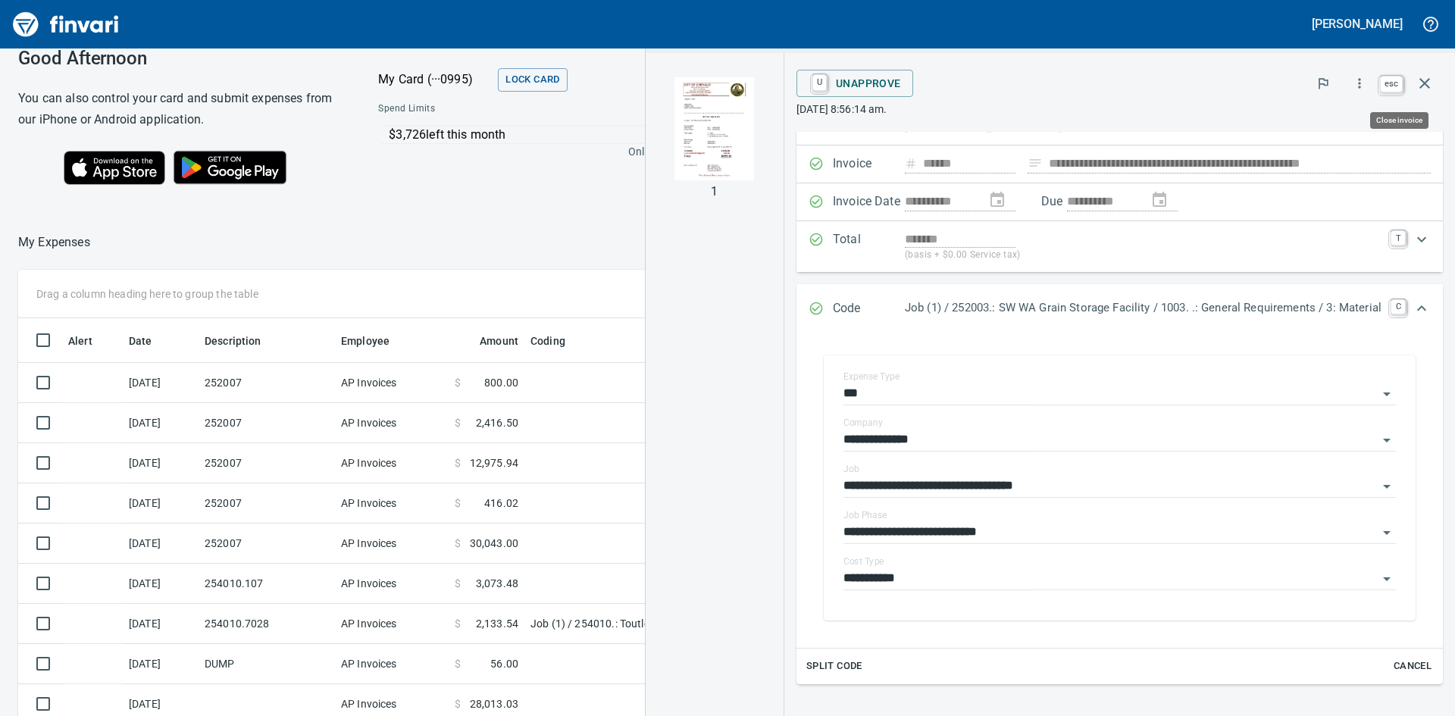
click at [1432, 80] on icon "button" at bounding box center [1425, 83] width 18 height 18
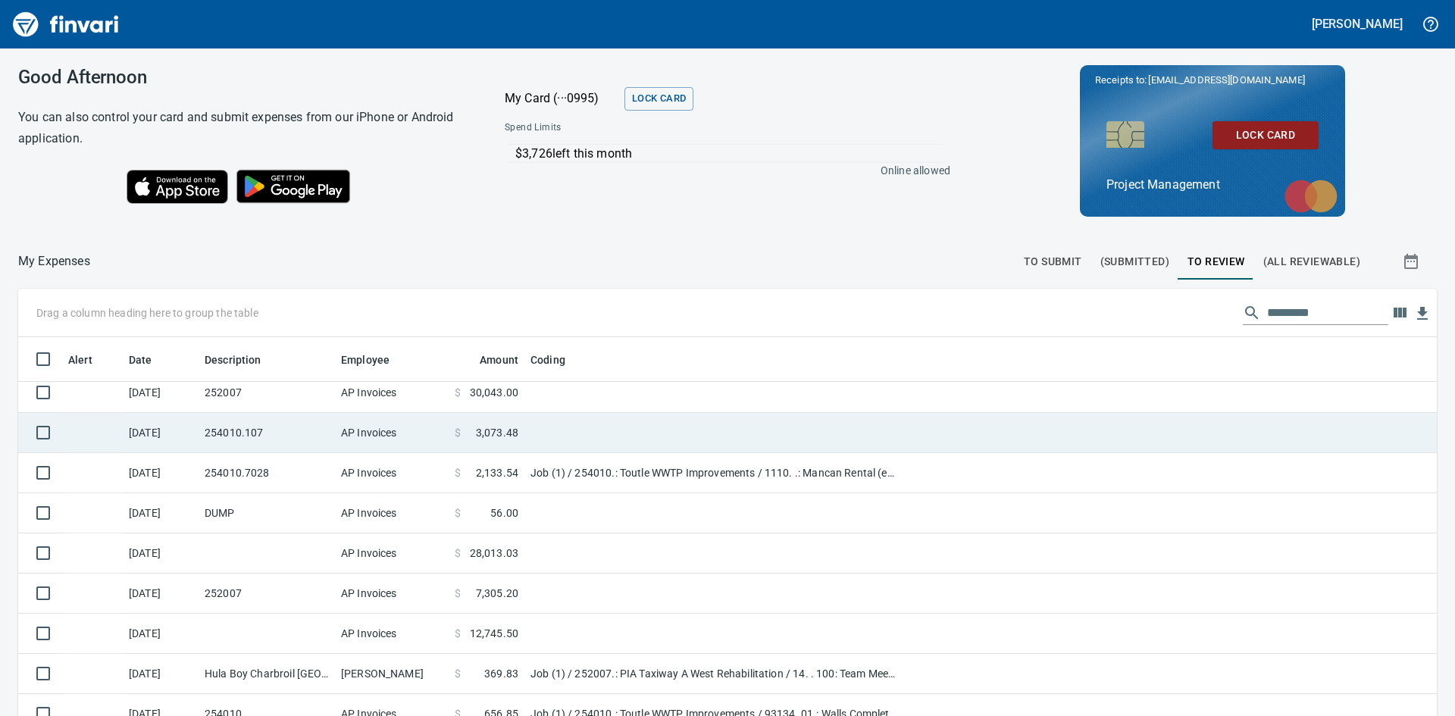
scroll to position [143, 0]
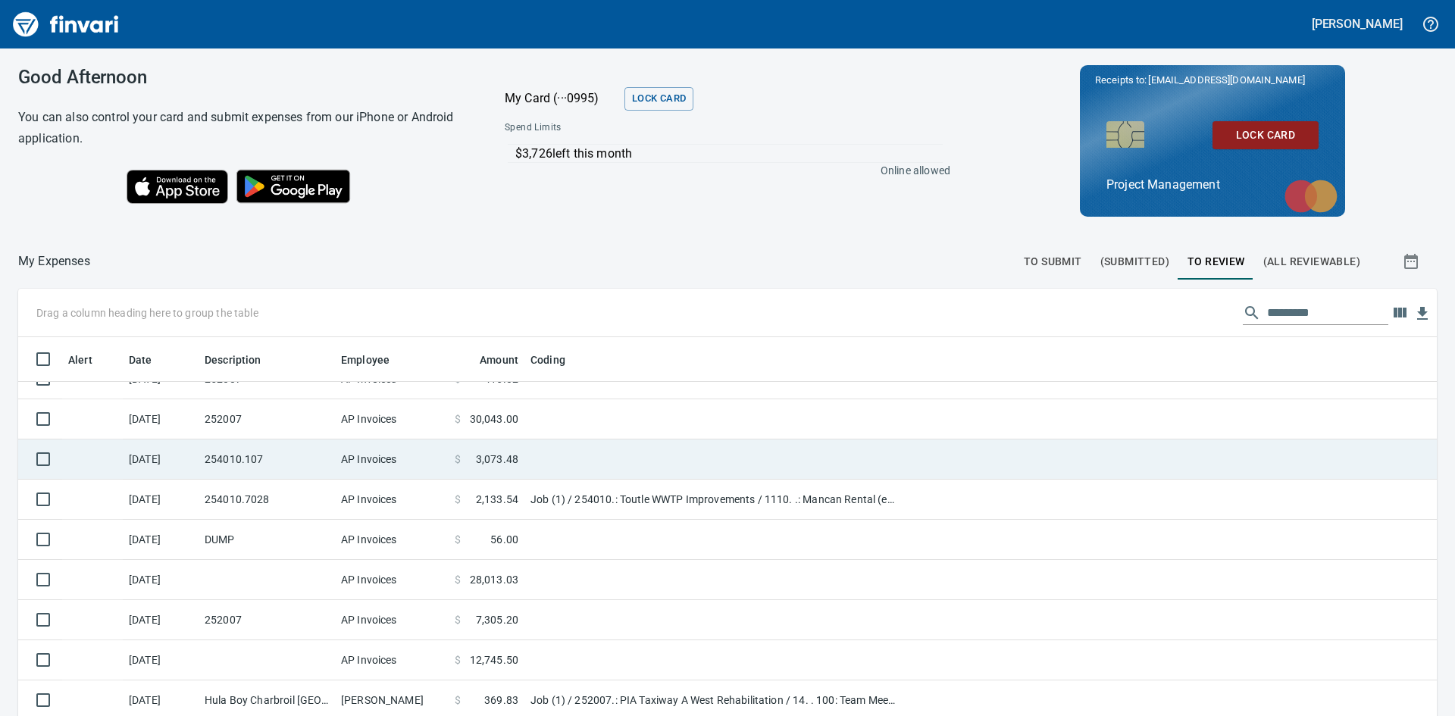
click at [236, 455] on td "254010.107" at bounding box center [267, 460] width 136 height 40
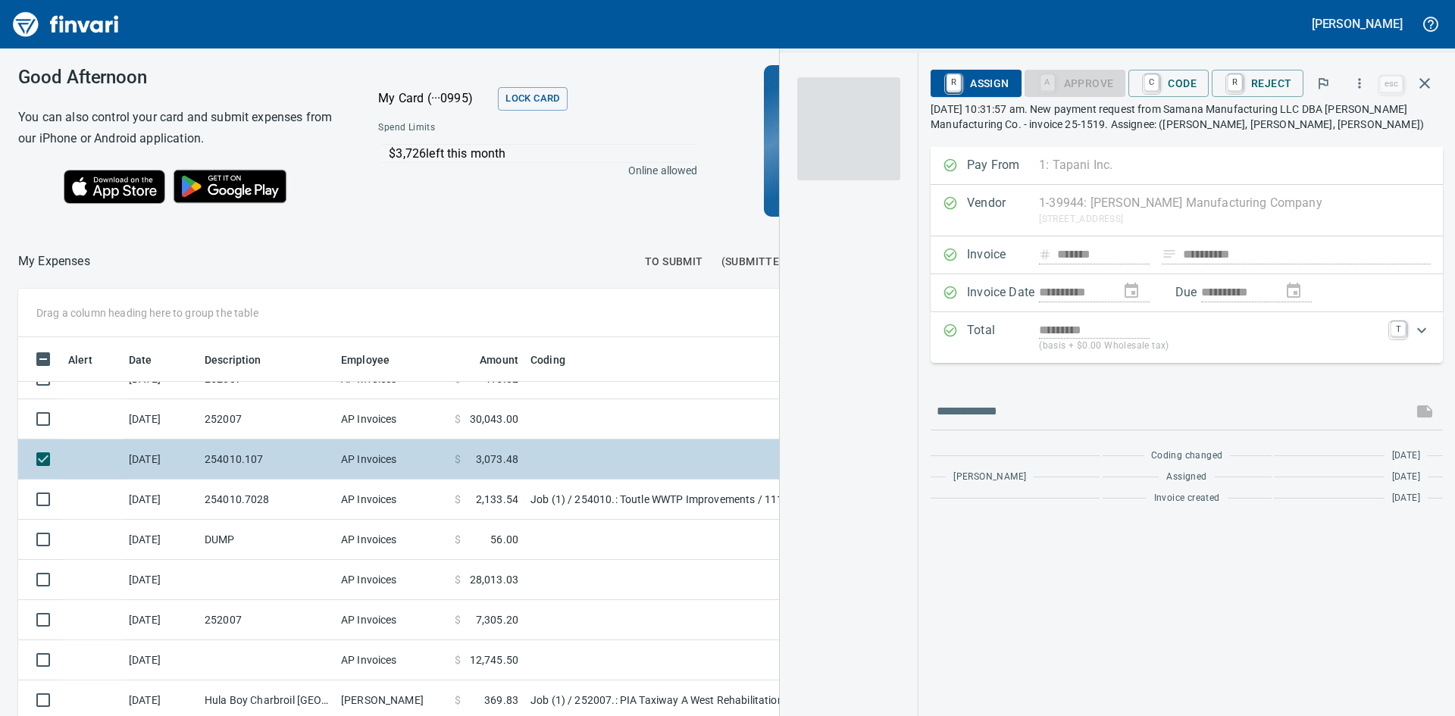
scroll to position [538, 1006]
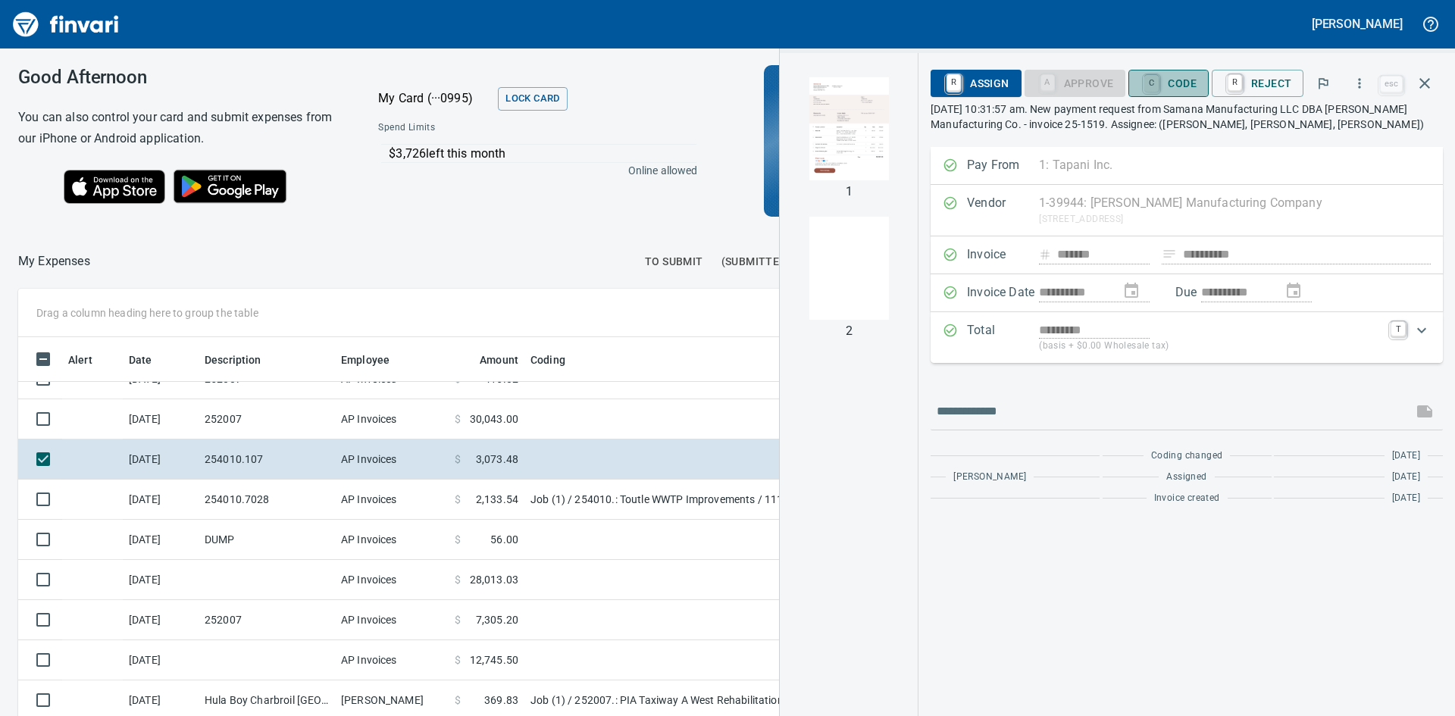
click at [1159, 77] on link "C" at bounding box center [1151, 83] width 14 height 17
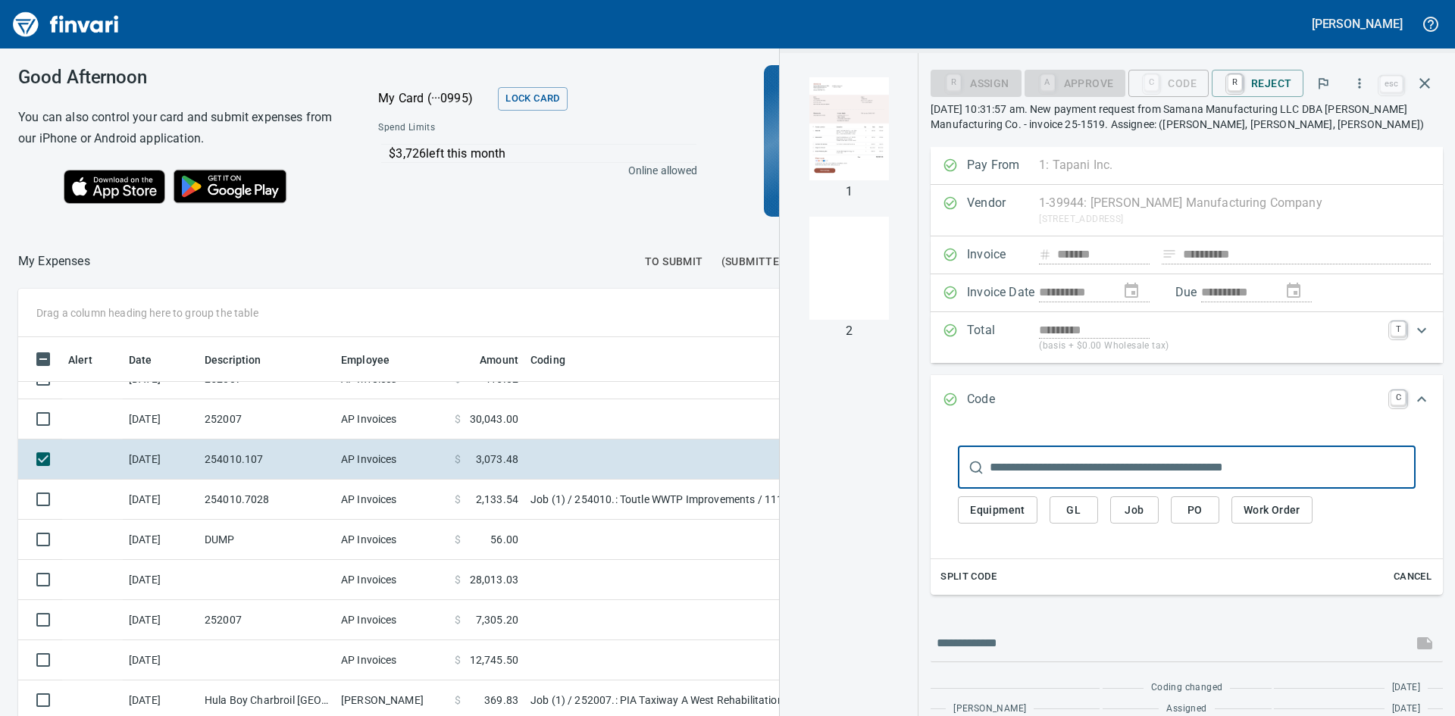
click at [1141, 514] on span "Job" at bounding box center [1134, 510] width 24 height 19
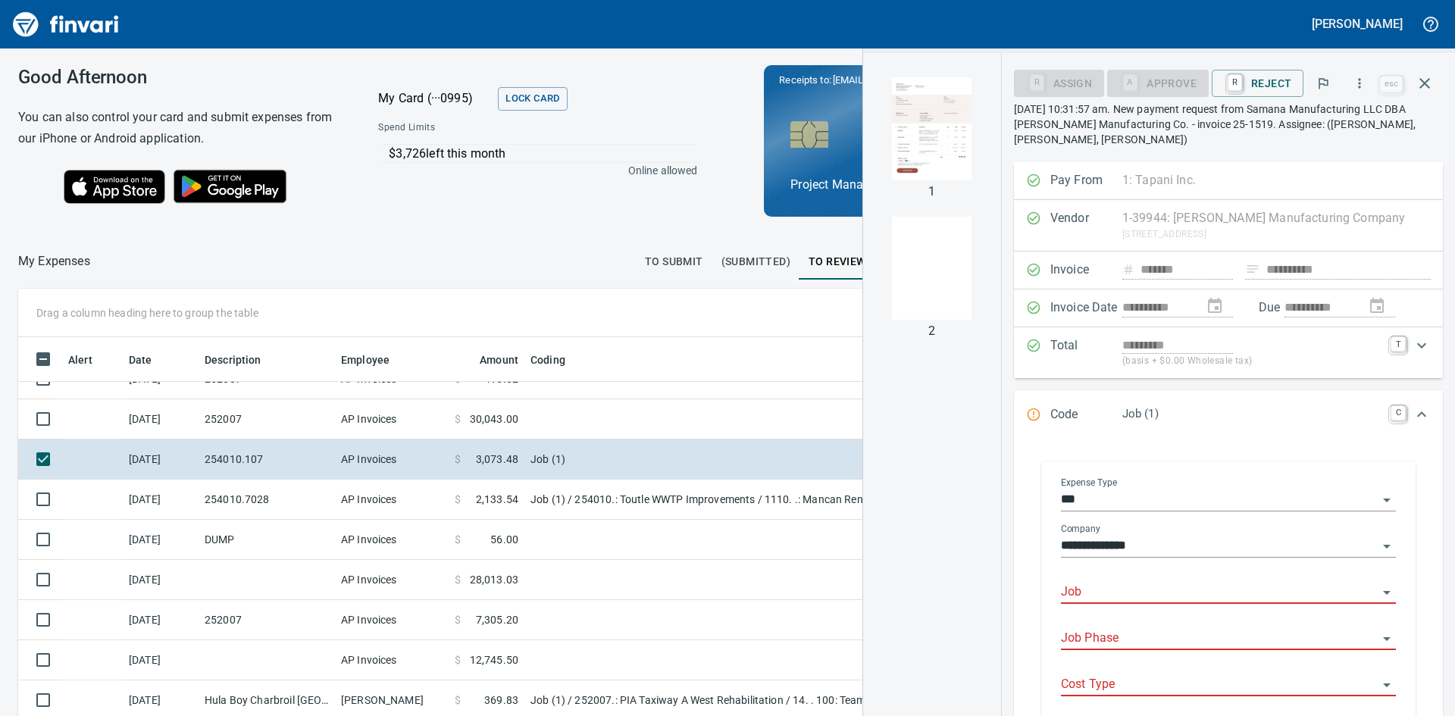
click at [1157, 585] on input "Job" at bounding box center [1219, 592] width 317 height 21
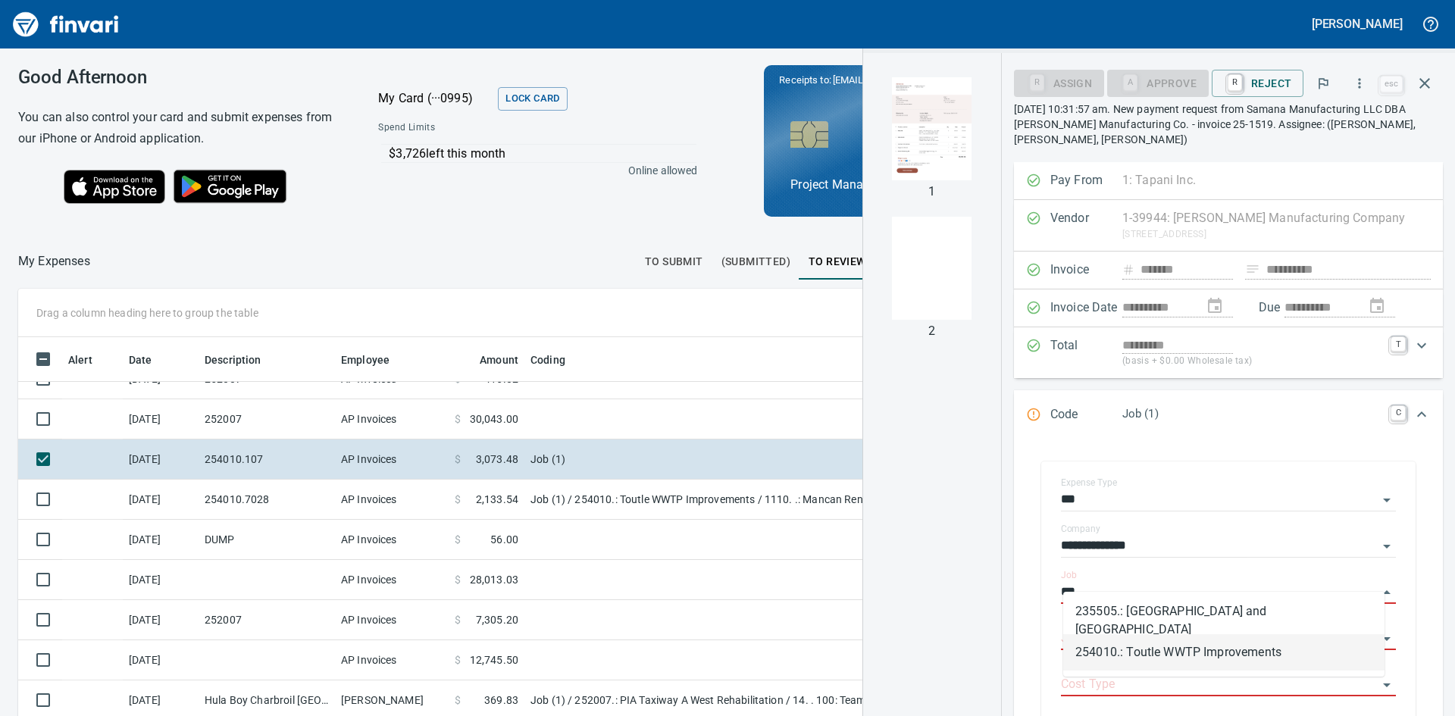
click at [1195, 652] on li "254010.: Toutle WWTP Improvements" at bounding box center [1223, 652] width 321 height 36
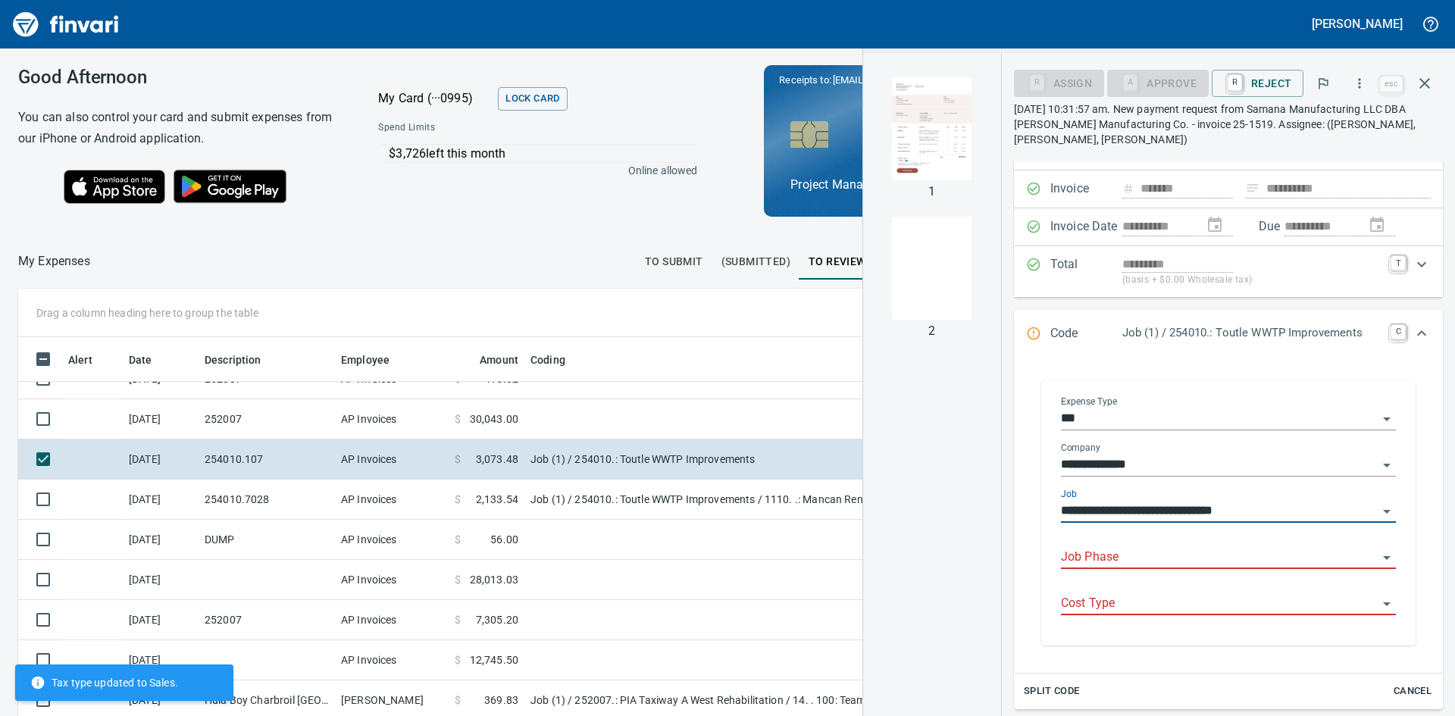
scroll to position [152, 0]
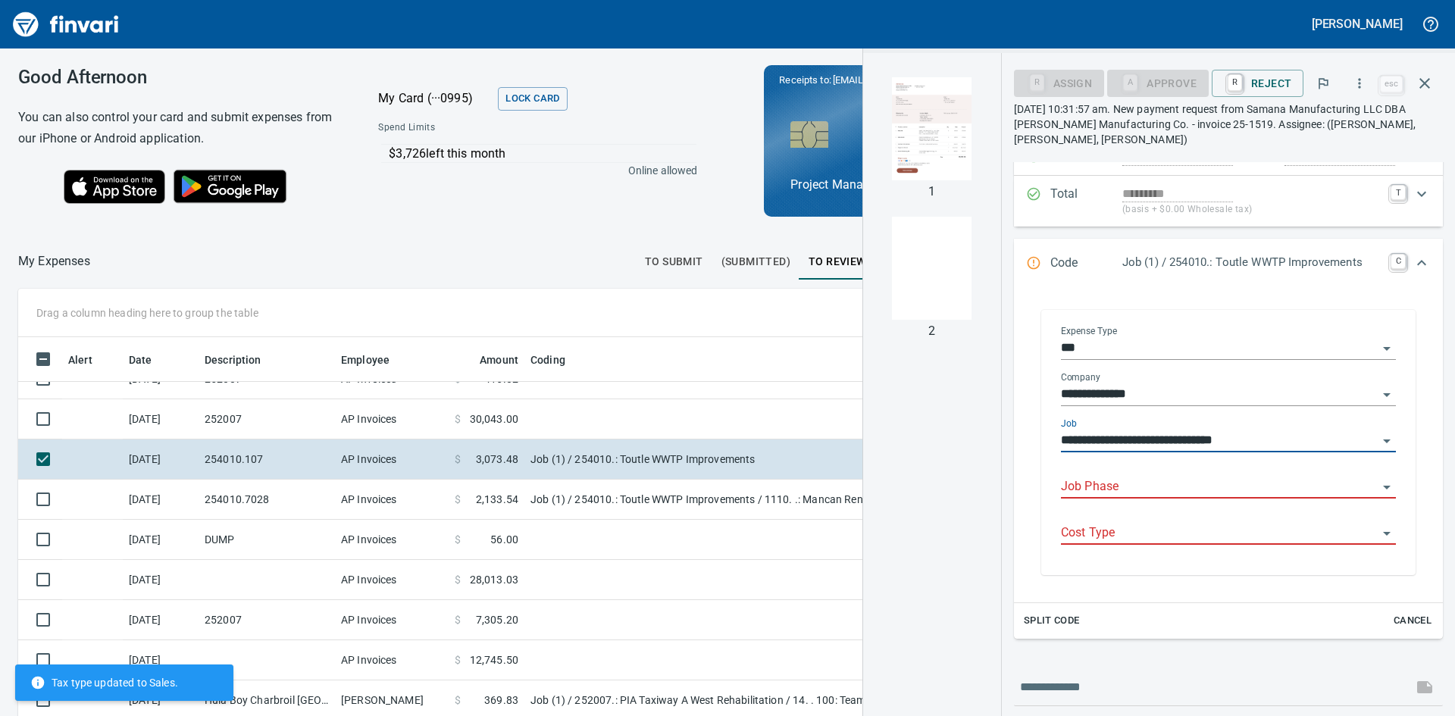
type input "**********"
click at [1172, 477] on input "Job Phase" at bounding box center [1219, 487] width 317 height 21
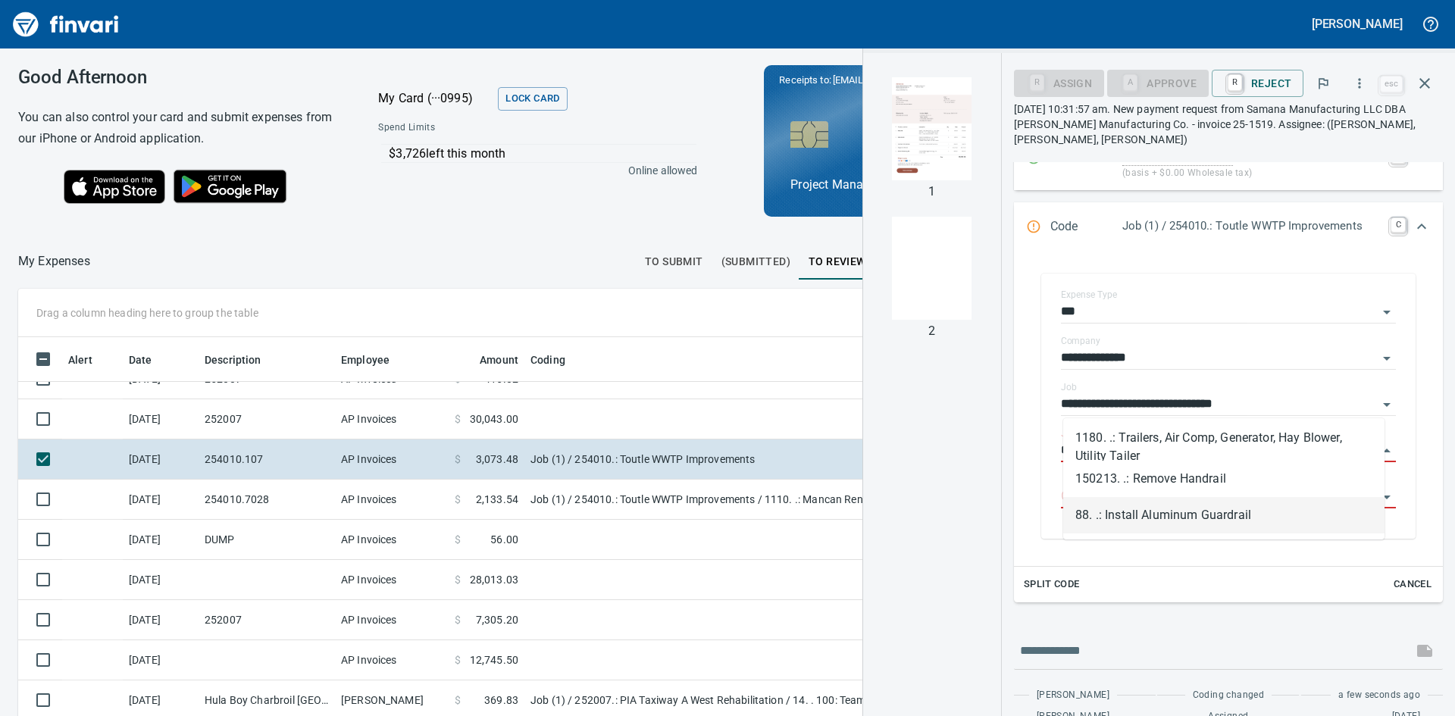
scroll to position [220, 0]
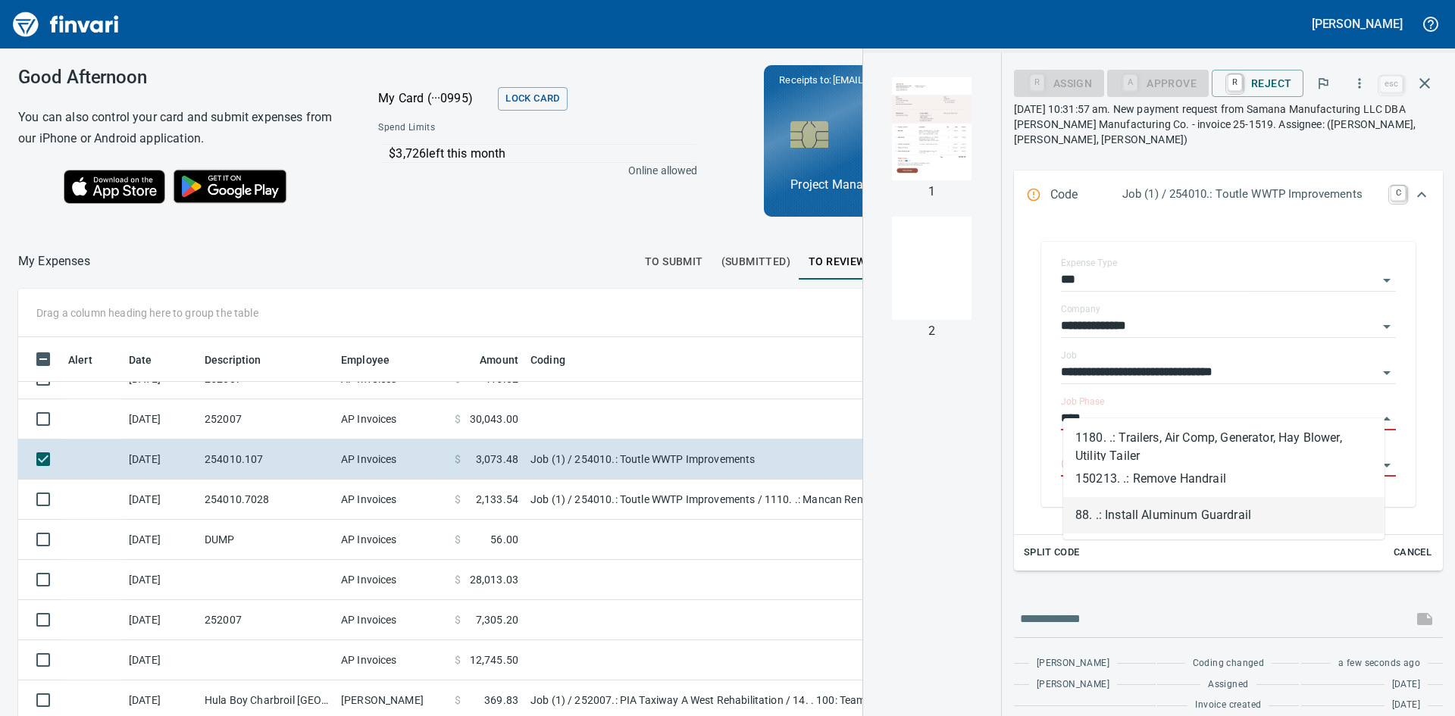
click at [1180, 514] on li "88. .: Install Aluminum Guardrail" at bounding box center [1223, 515] width 321 height 36
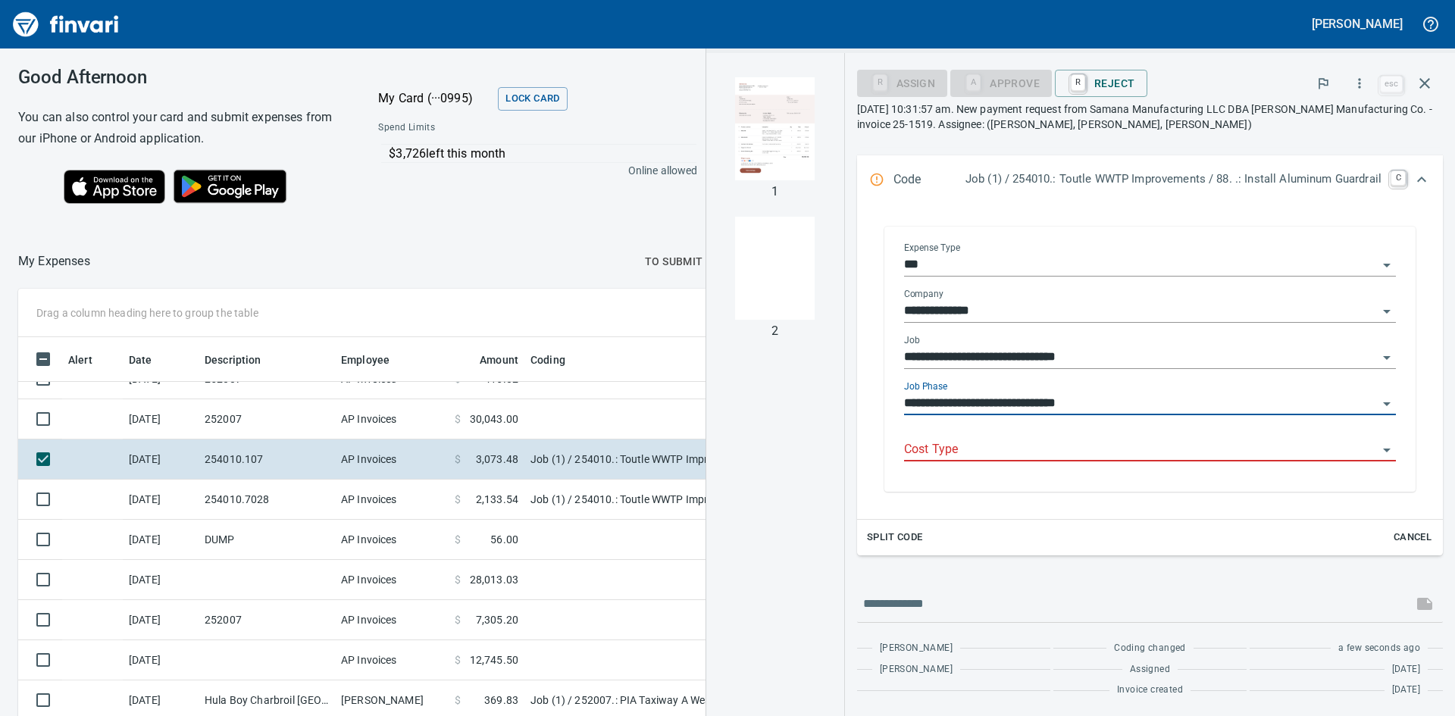
type input "**********"
click at [993, 443] on input "Cost Type" at bounding box center [1141, 450] width 474 height 21
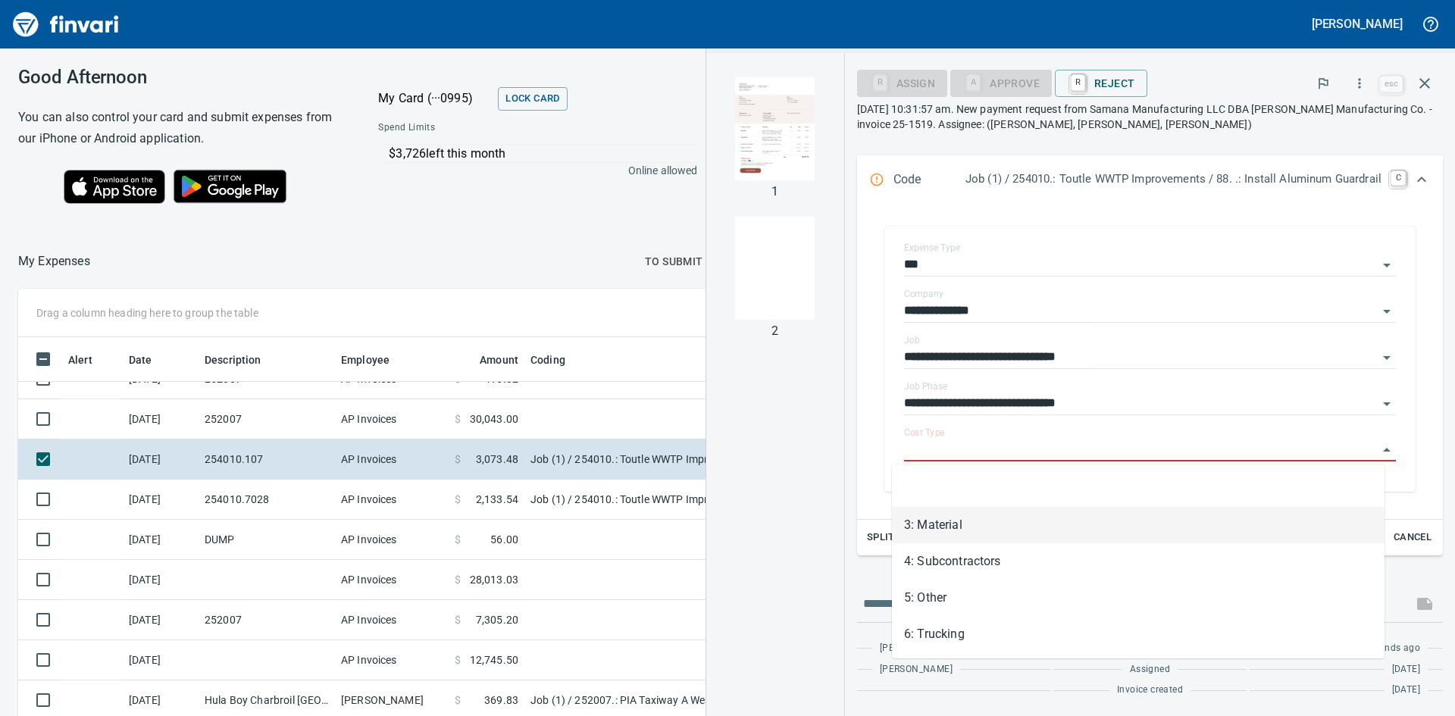
click at [948, 521] on li "3: Material" at bounding box center [1138, 525] width 493 height 36
type input "**********"
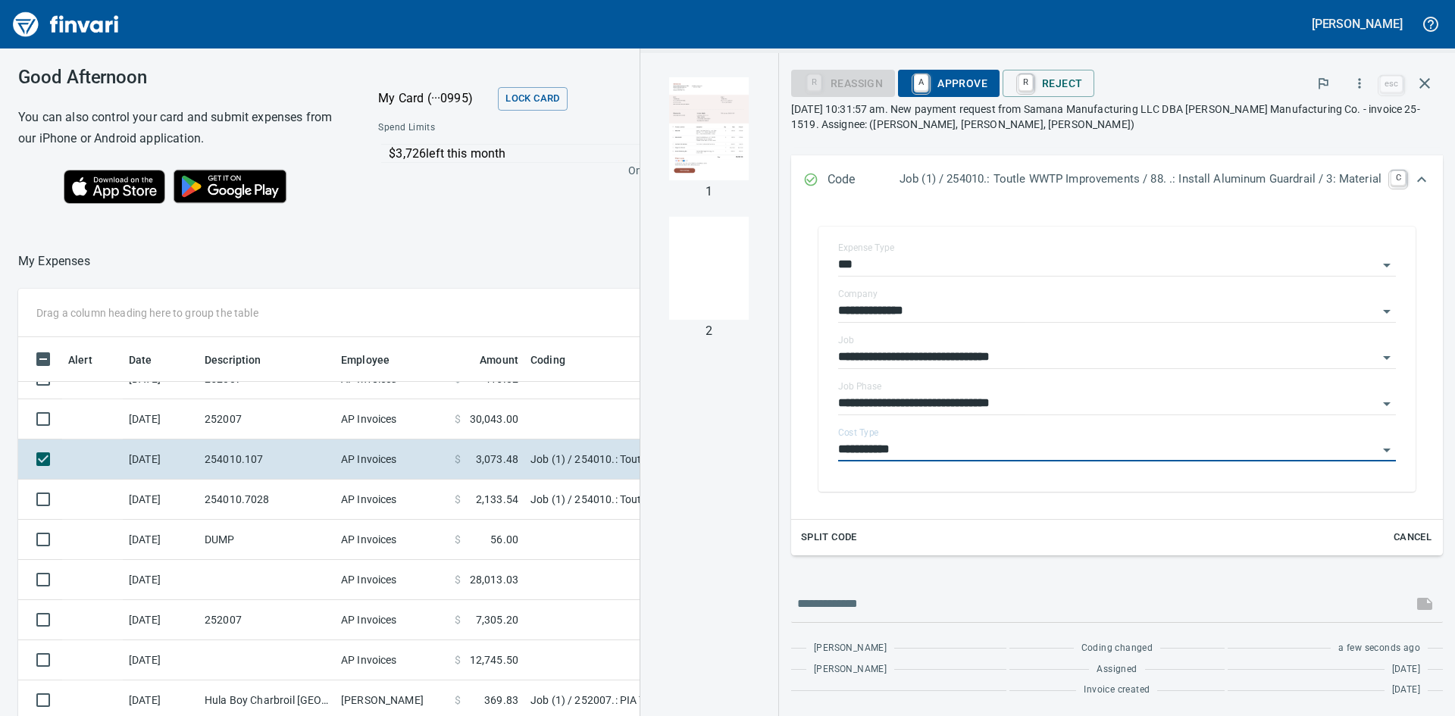
scroll to position [220, 0]
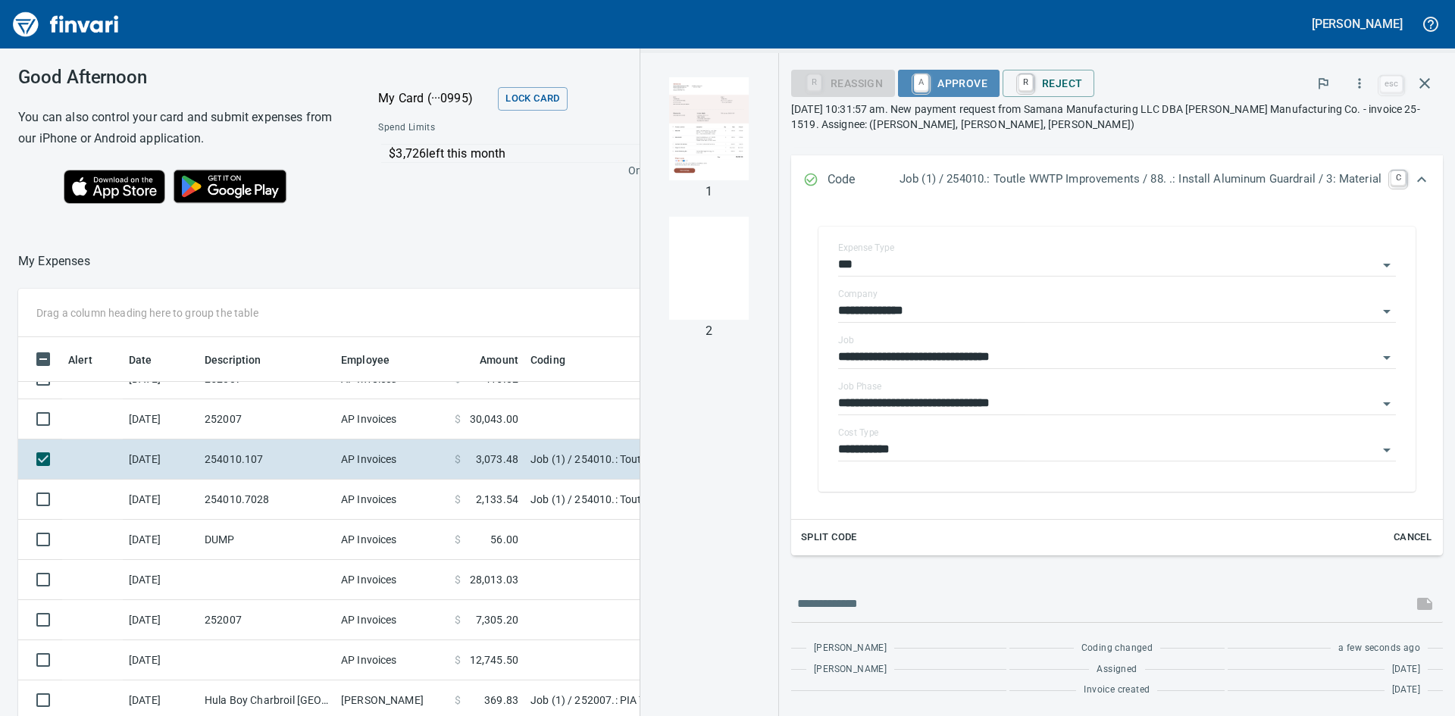
click at [935, 77] on span "A Approve" at bounding box center [948, 83] width 77 height 26
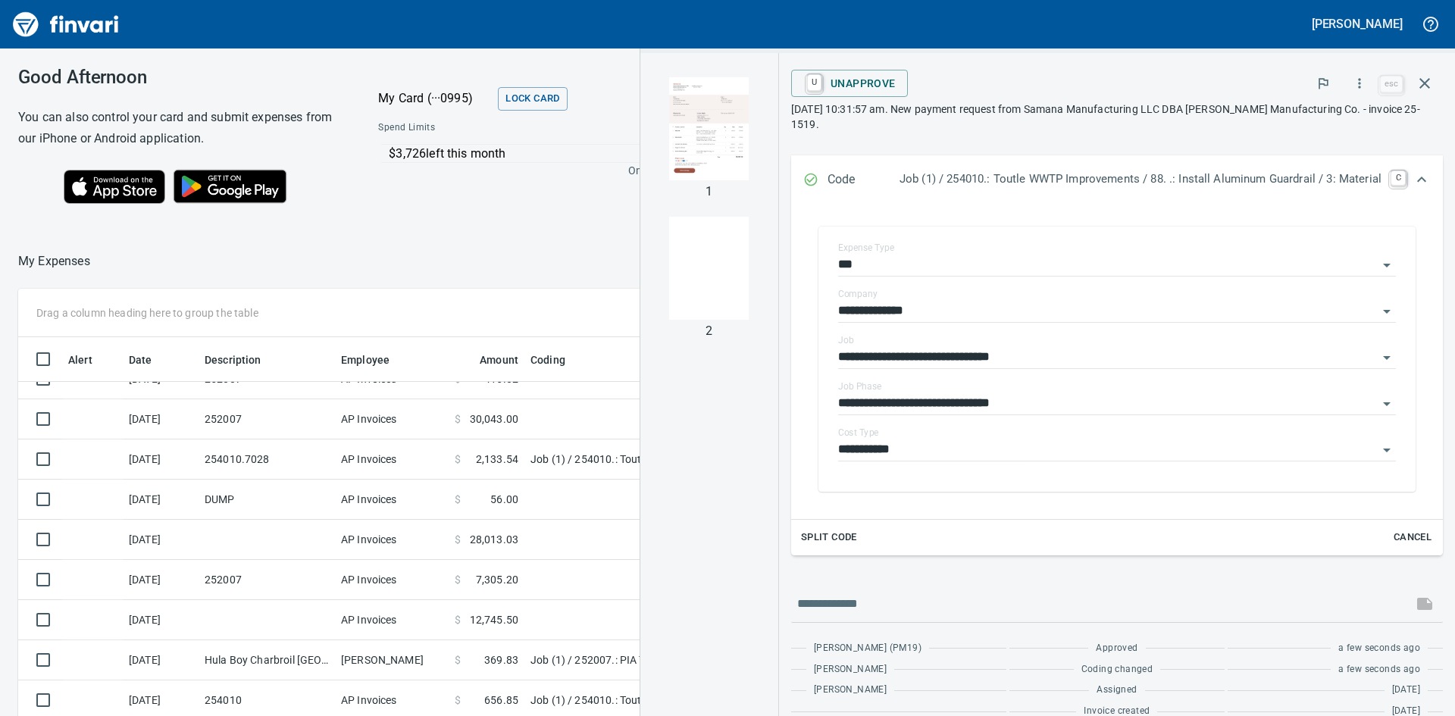
click at [720, 131] on img "button" at bounding box center [709, 128] width 103 height 103
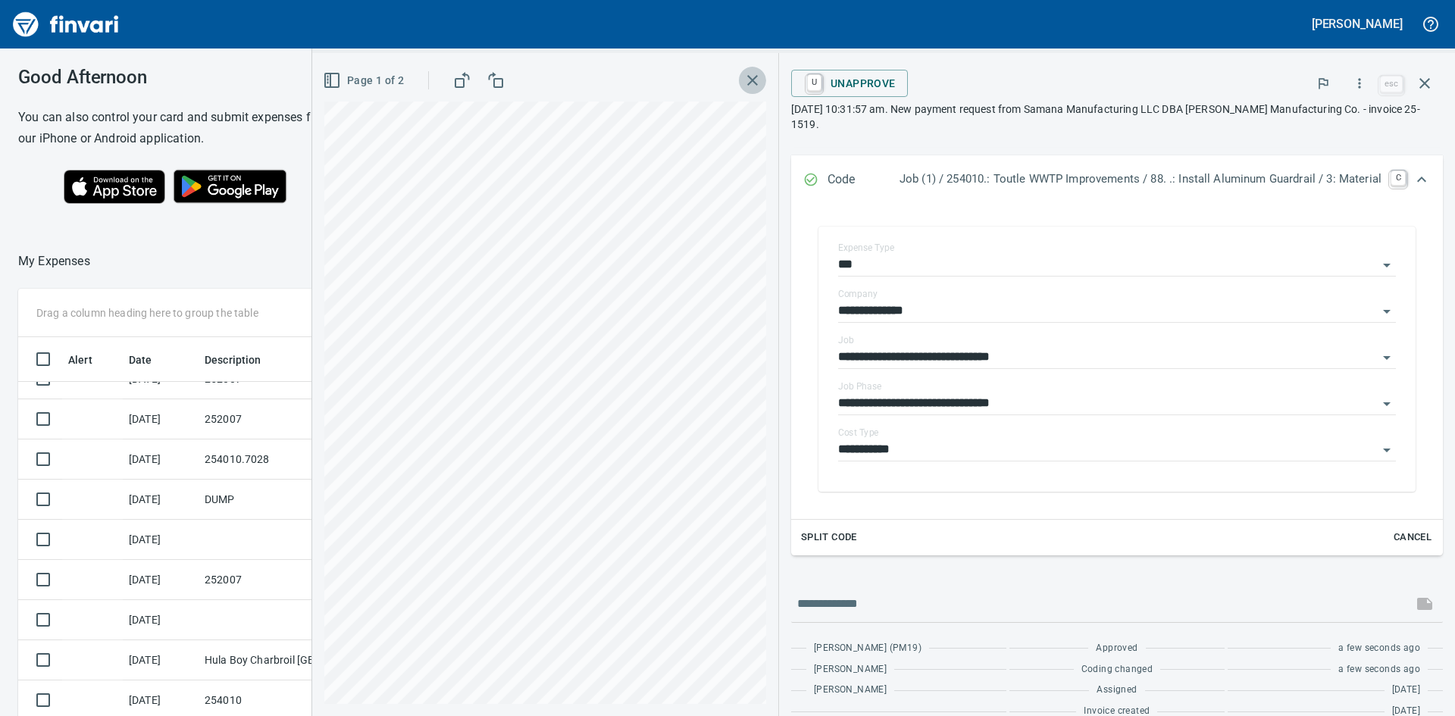
click at [743, 78] on icon "button" at bounding box center [752, 80] width 18 height 18
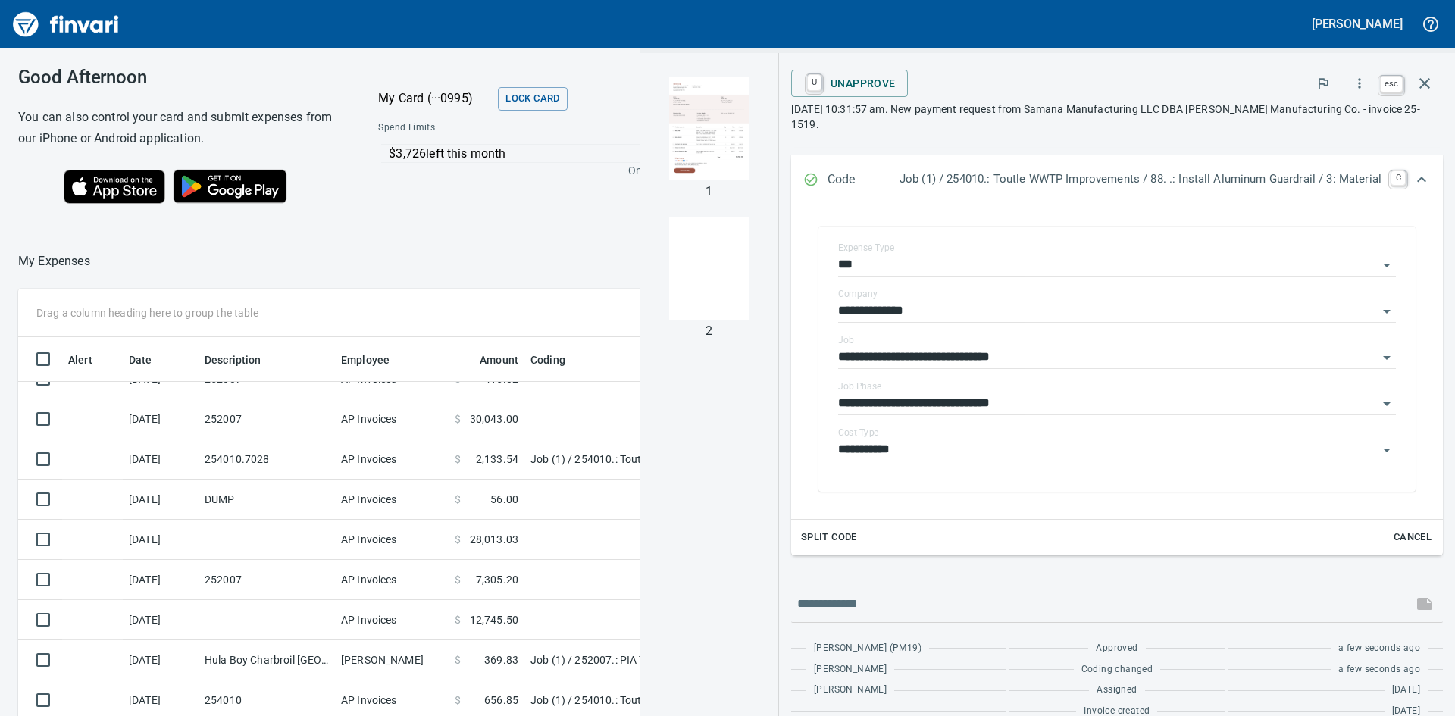
scroll to position [538, 1006]
click at [1426, 82] on icon "button" at bounding box center [1424, 83] width 11 height 11
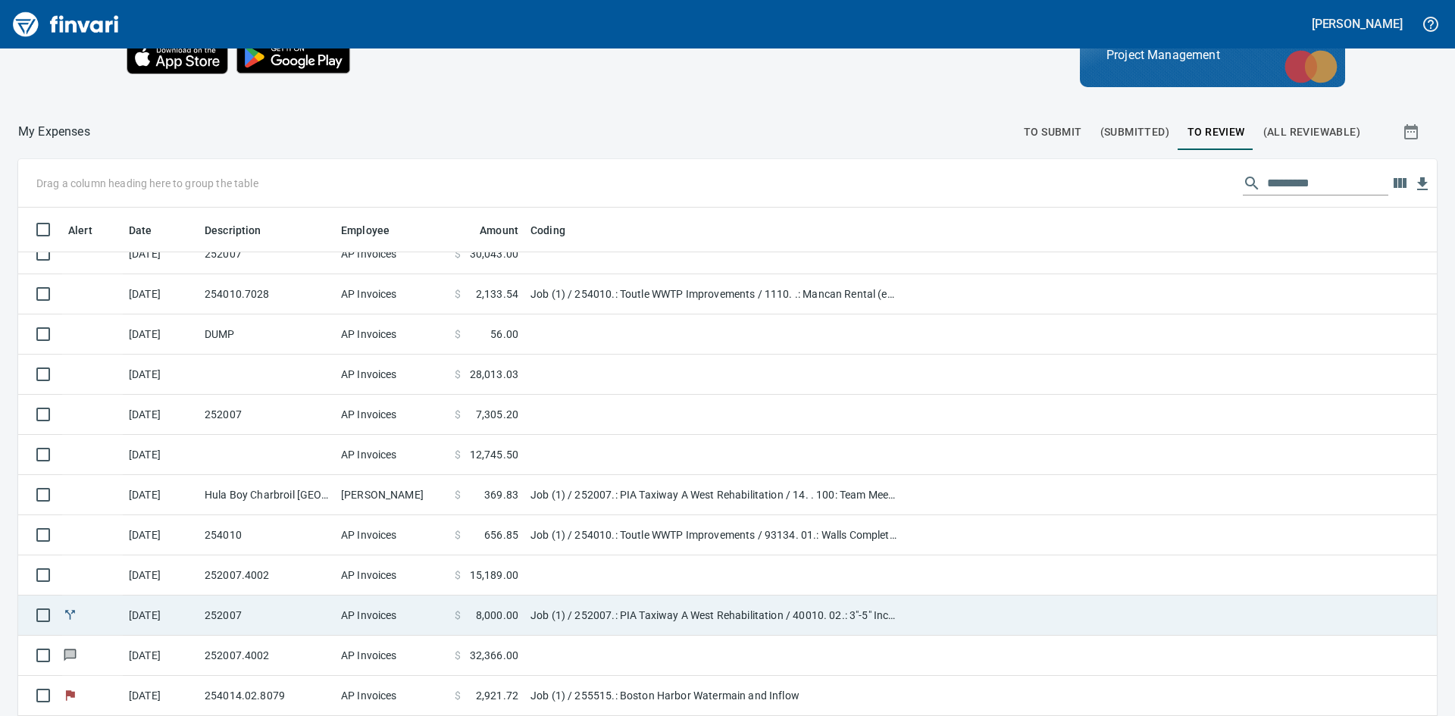
scroll to position [171, 0]
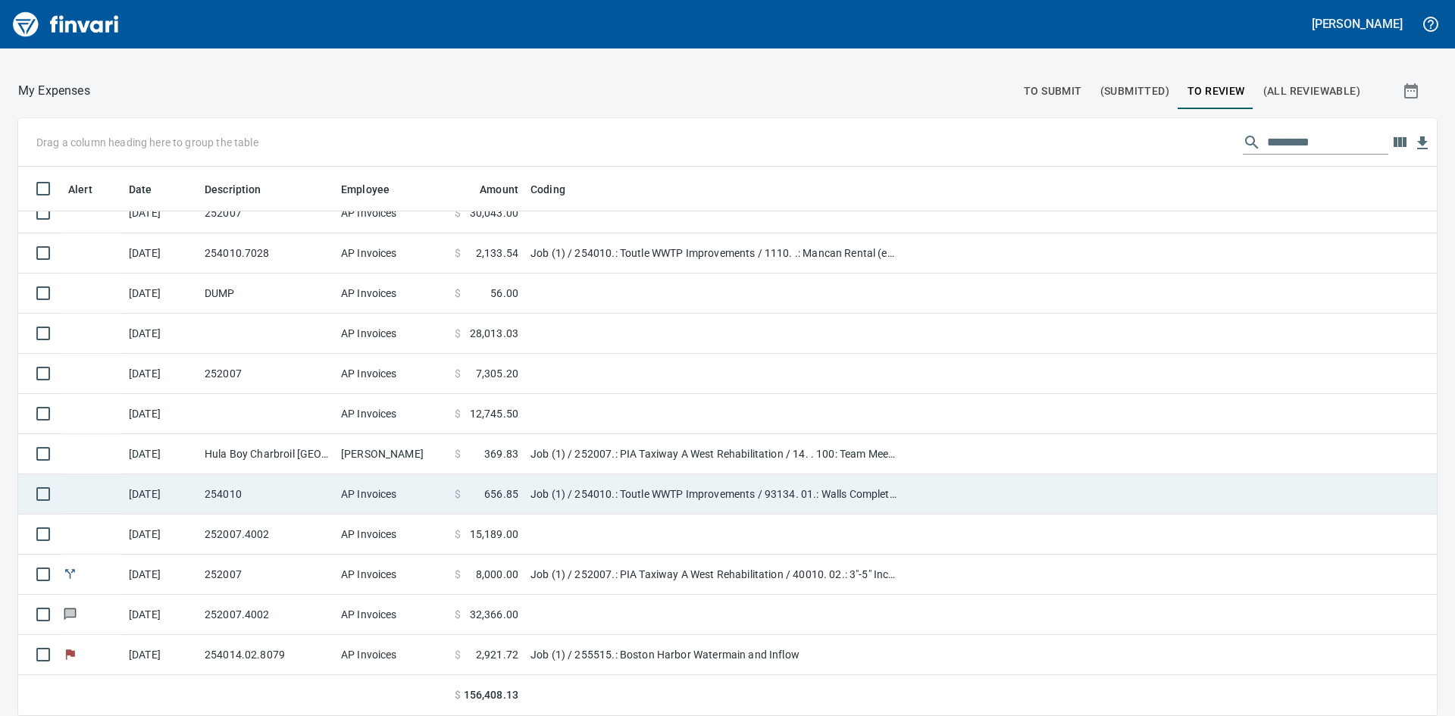
click at [228, 493] on td "254010" at bounding box center [267, 494] width 136 height 40
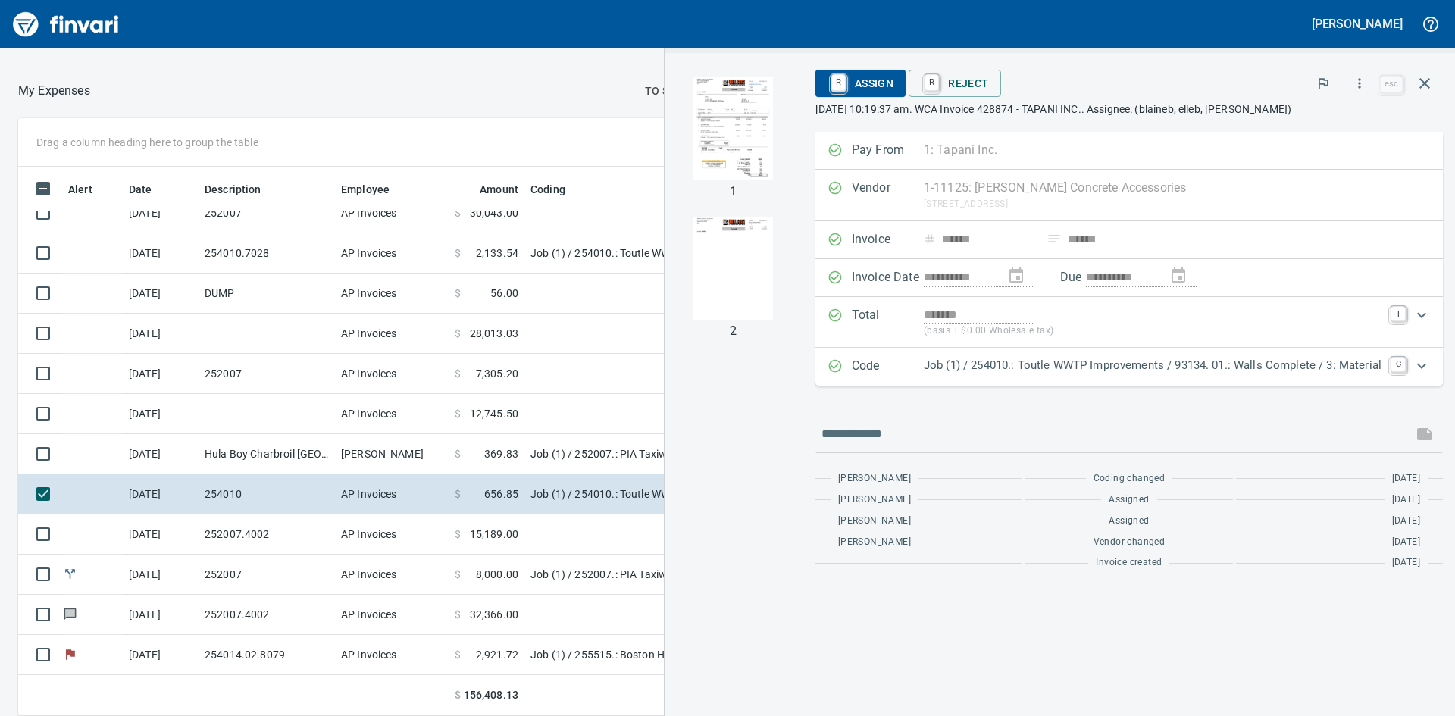
click at [715, 135] on img "button" at bounding box center [733, 128] width 103 height 103
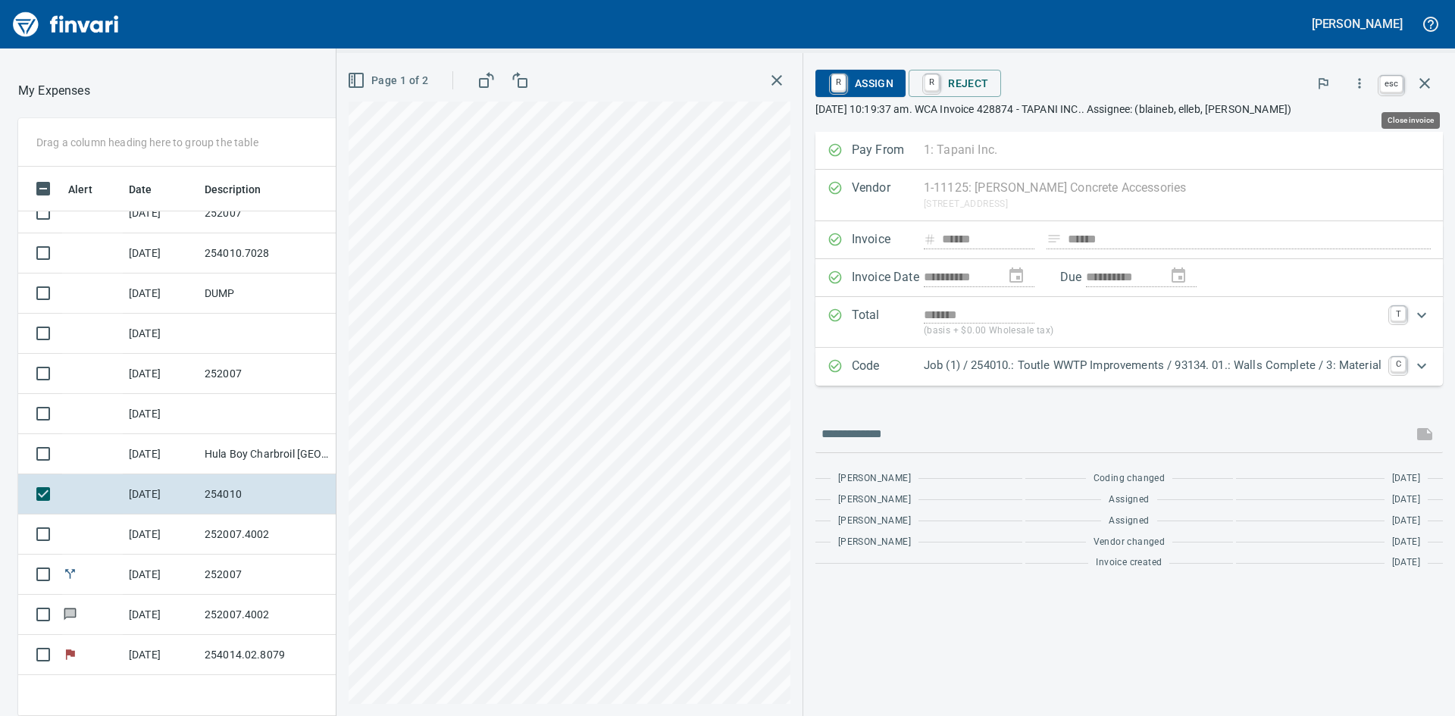
scroll to position [538, 1006]
click at [1424, 81] on icon "button" at bounding box center [1425, 83] width 18 height 18
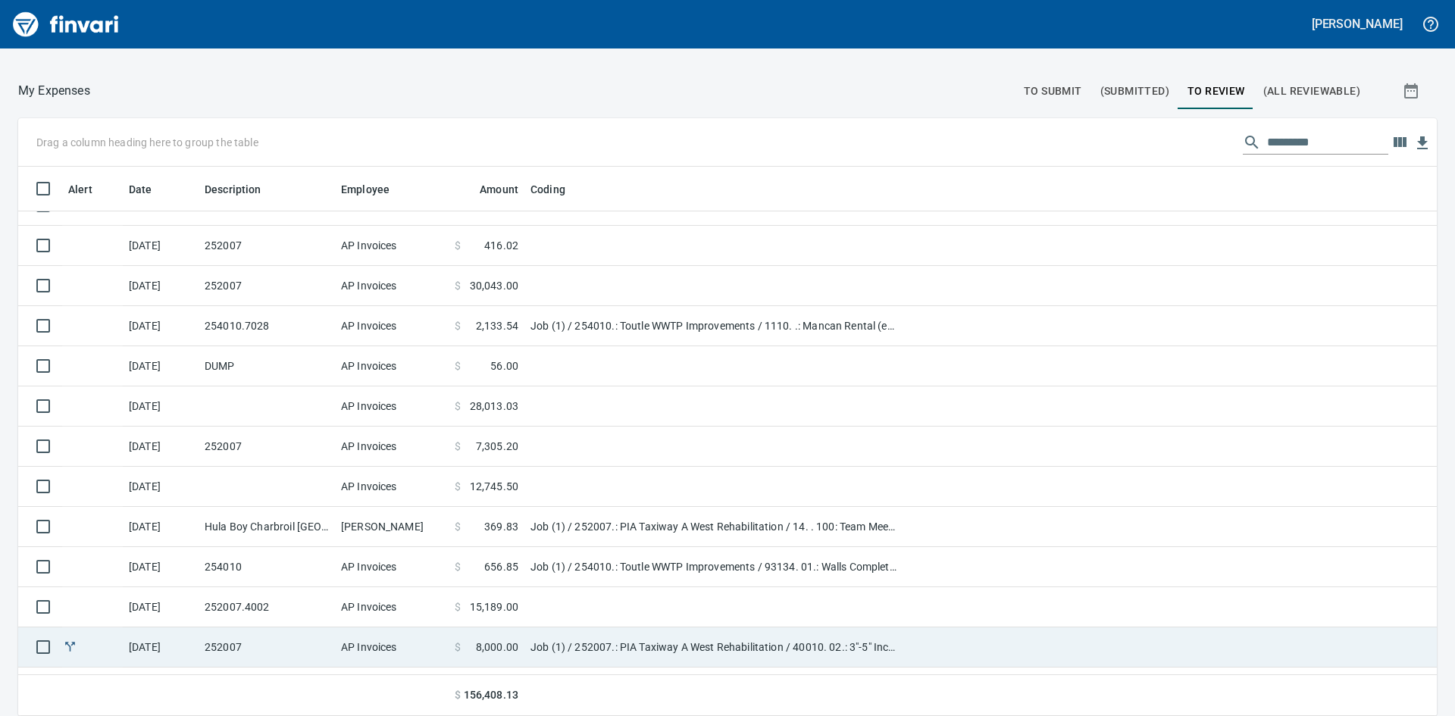
scroll to position [179, 0]
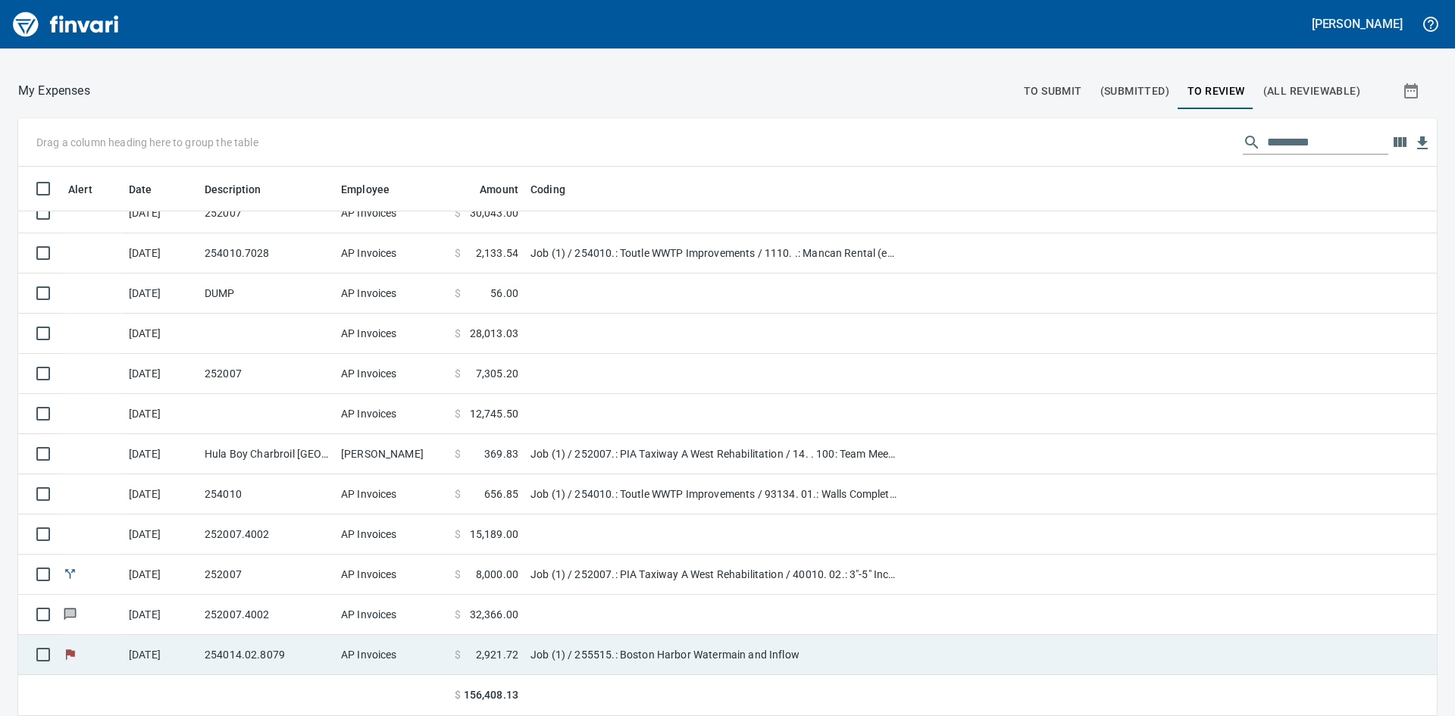
click at [281, 658] on td "254014.02.8079" at bounding box center [267, 655] width 136 height 40
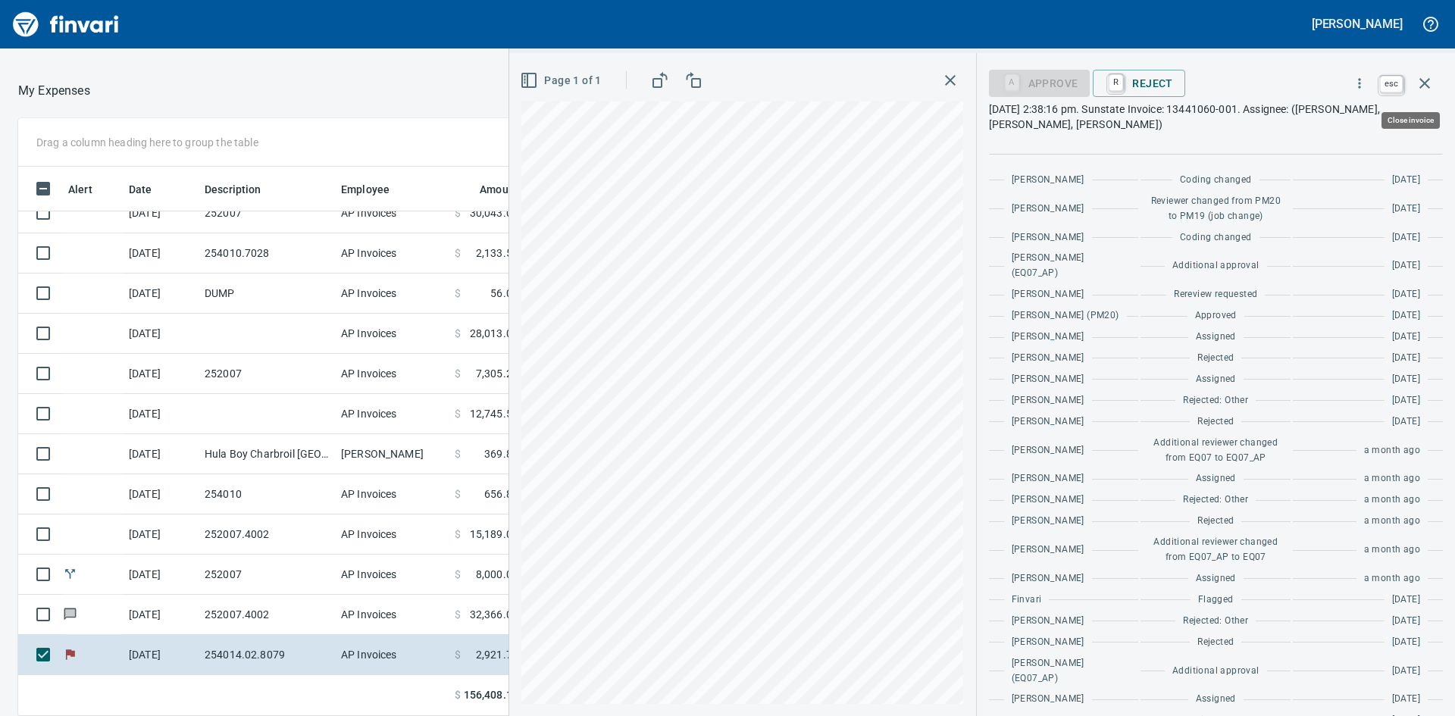
scroll to position [538, 1006]
click at [1425, 80] on icon "button" at bounding box center [1425, 83] width 18 height 18
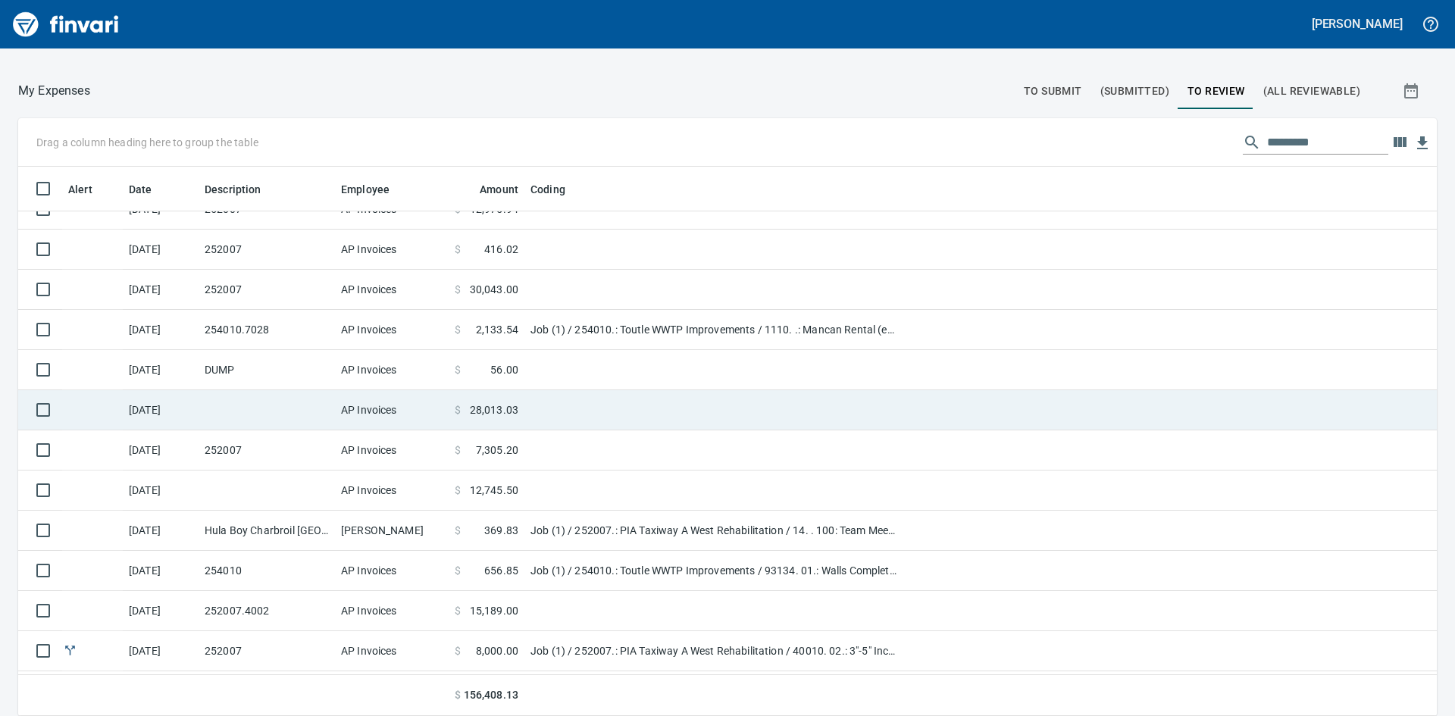
scroll to position [27, 0]
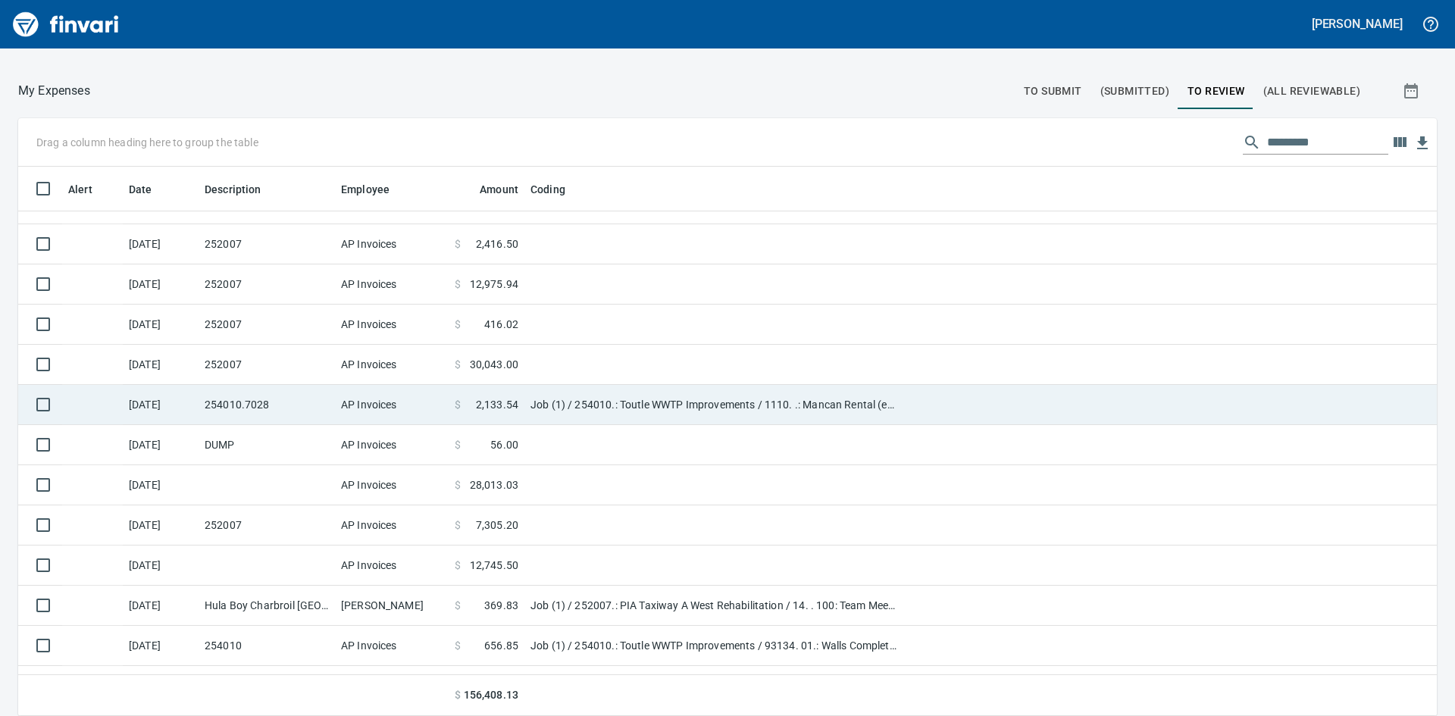
click at [262, 399] on td "254010.7028" at bounding box center [267, 405] width 136 height 40
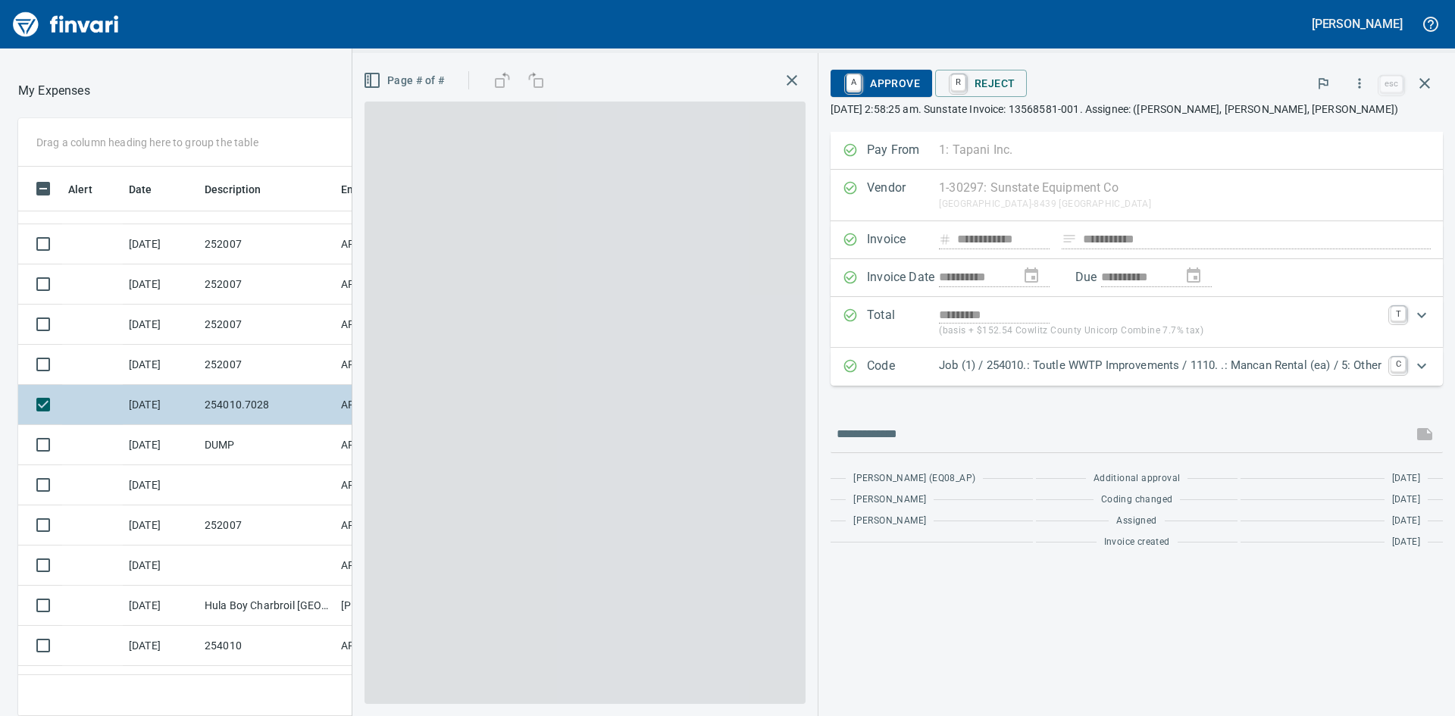
scroll to position [538, 1006]
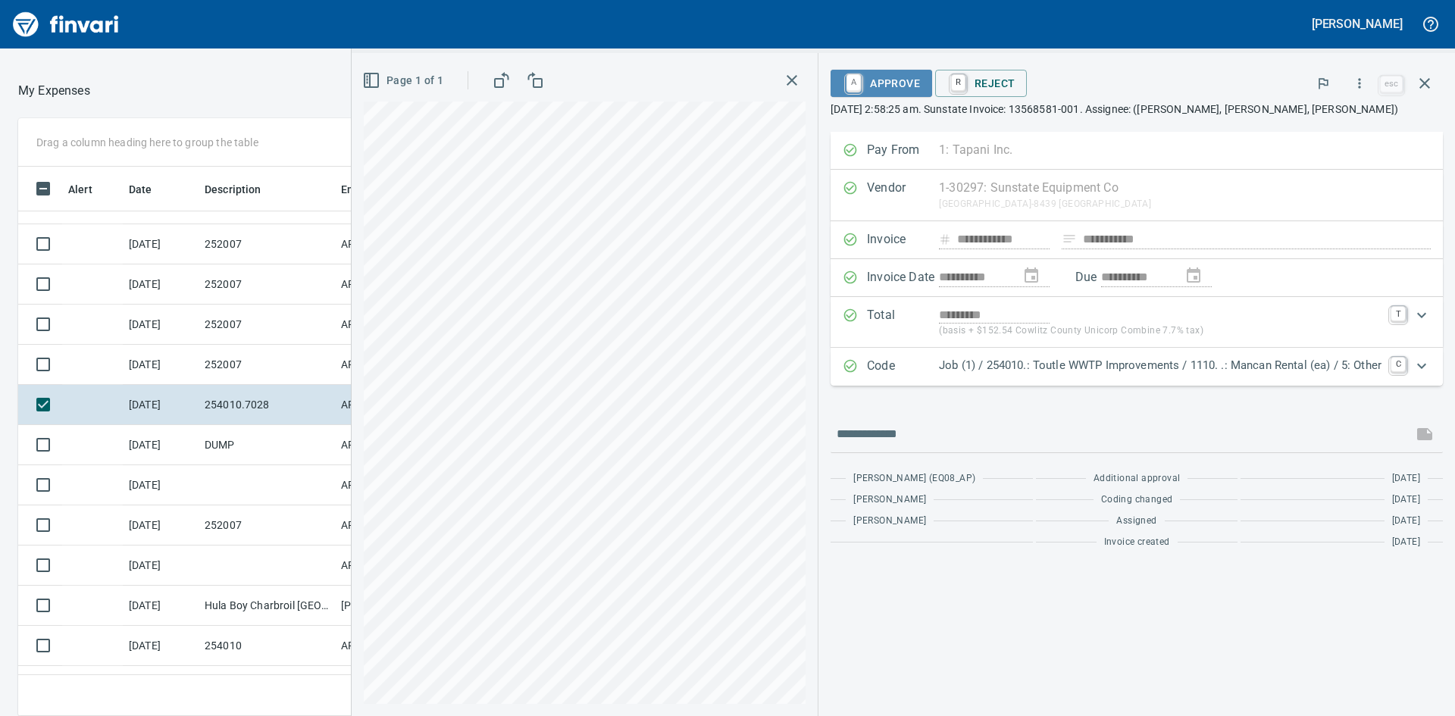
click at [896, 78] on span "A Approve" at bounding box center [881, 83] width 77 height 26
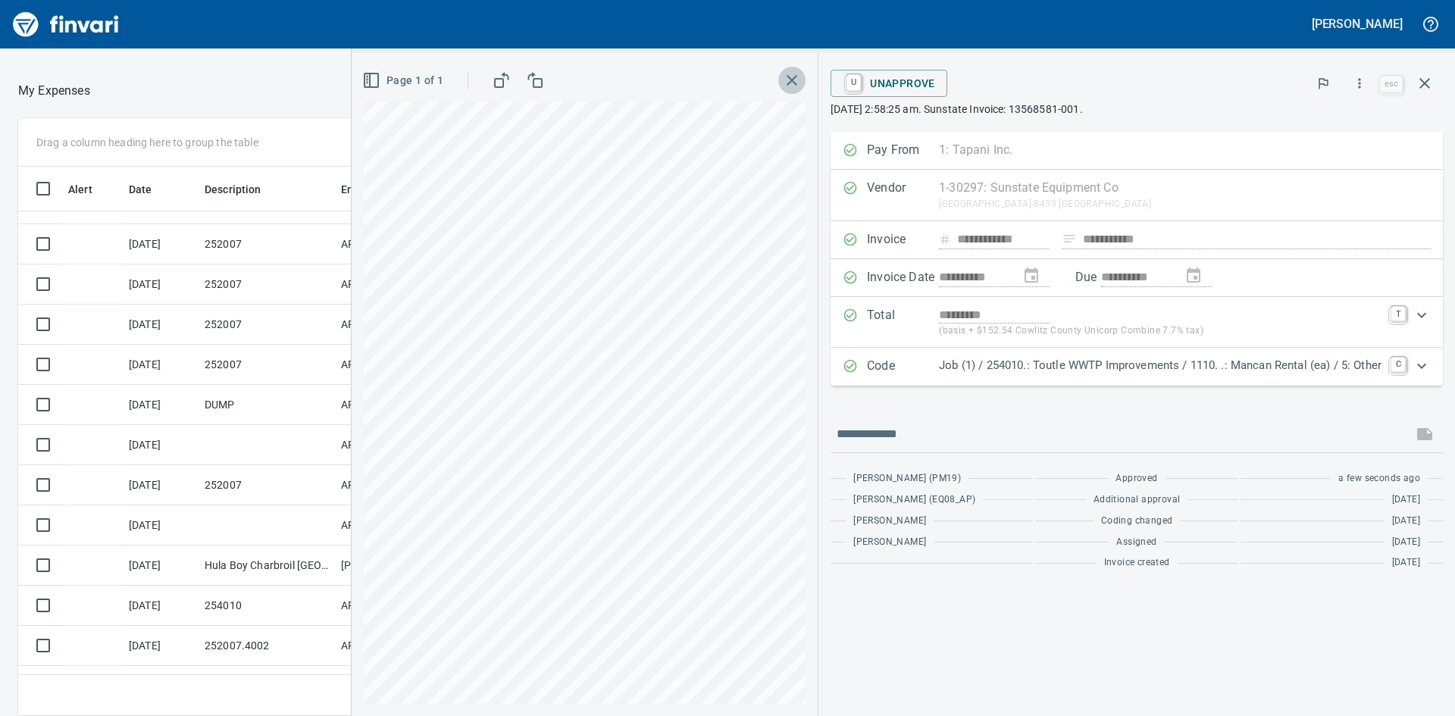
click at [787, 82] on icon "button" at bounding box center [792, 80] width 18 height 18
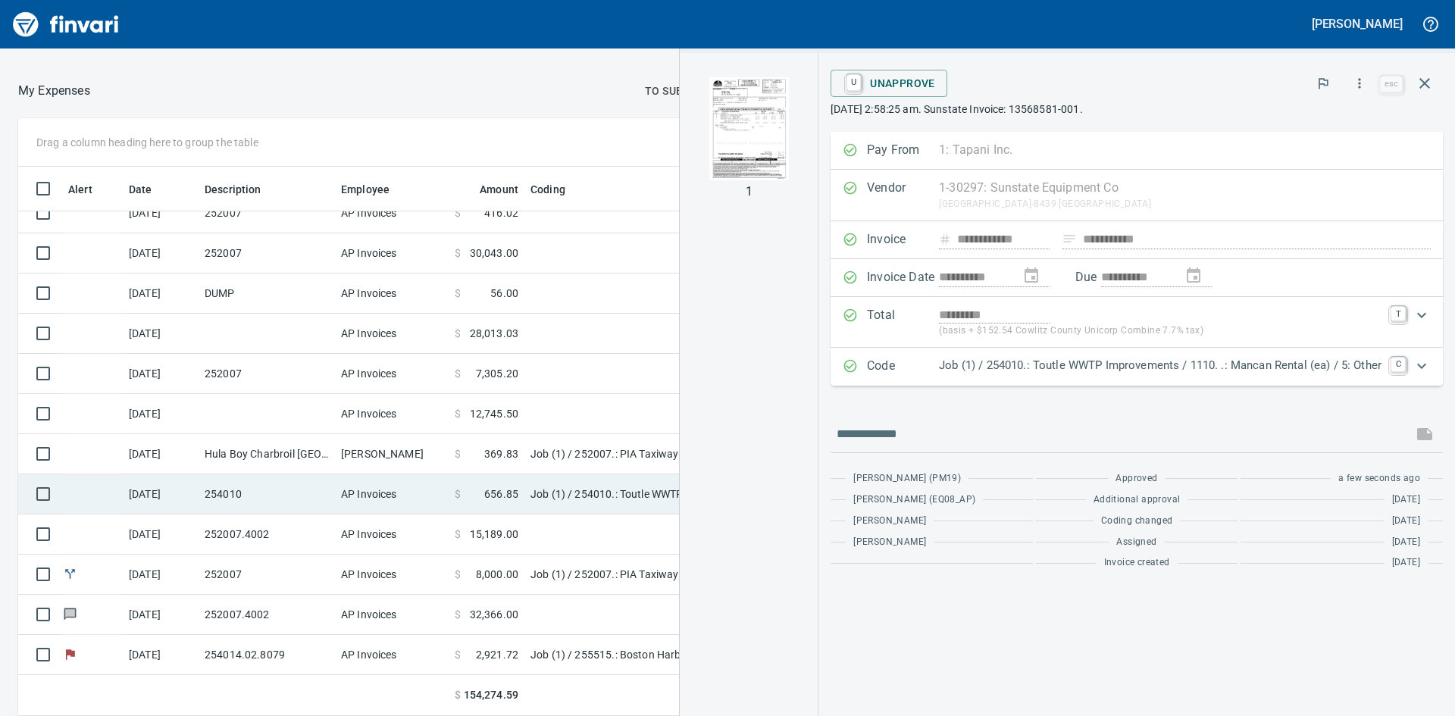
scroll to position [63, 0]
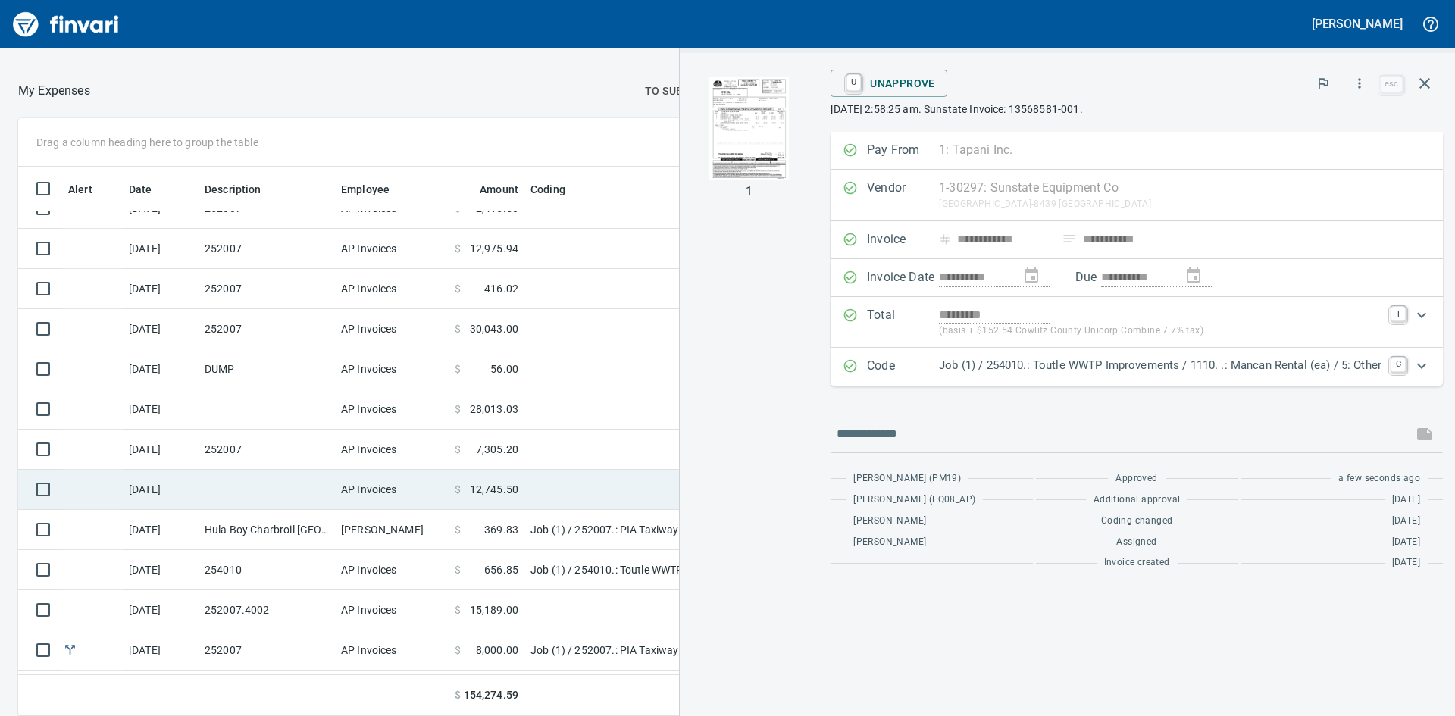
click at [281, 480] on td at bounding box center [267, 490] width 136 height 40
